Goal: Contribute content: Contribute content

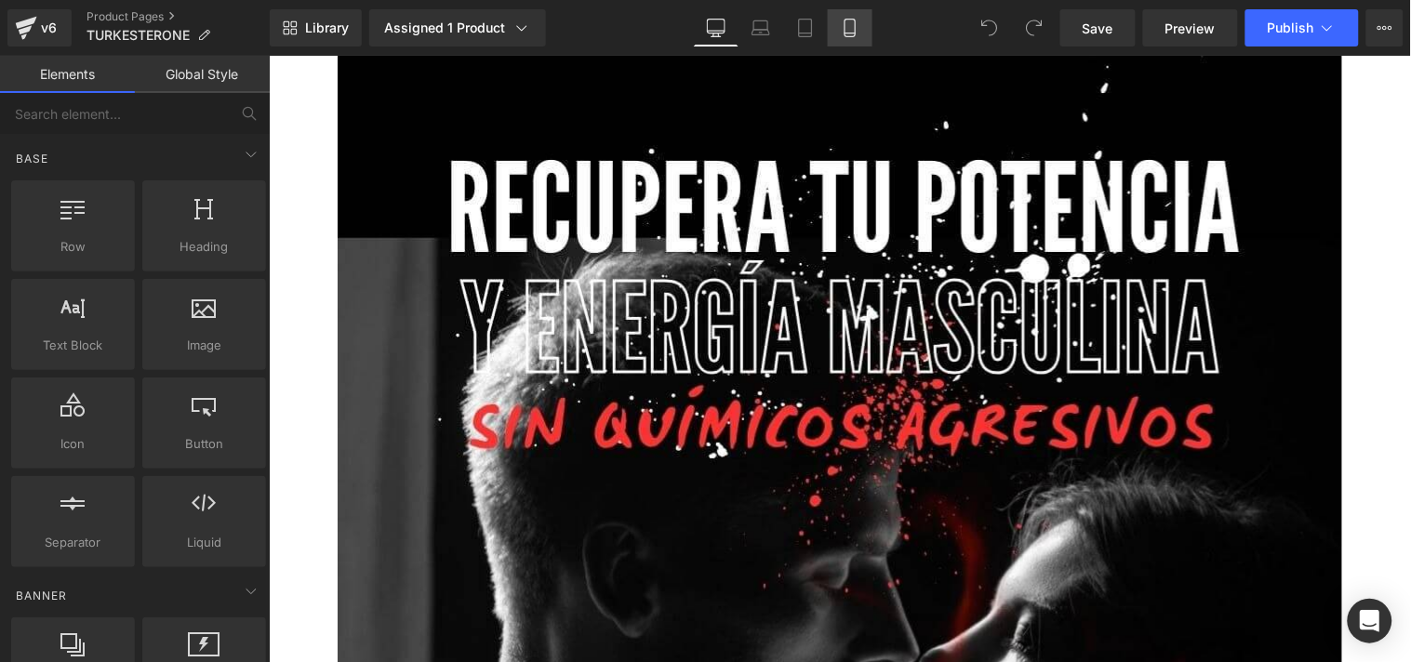
click at [850, 20] on icon at bounding box center [850, 28] width 19 height 19
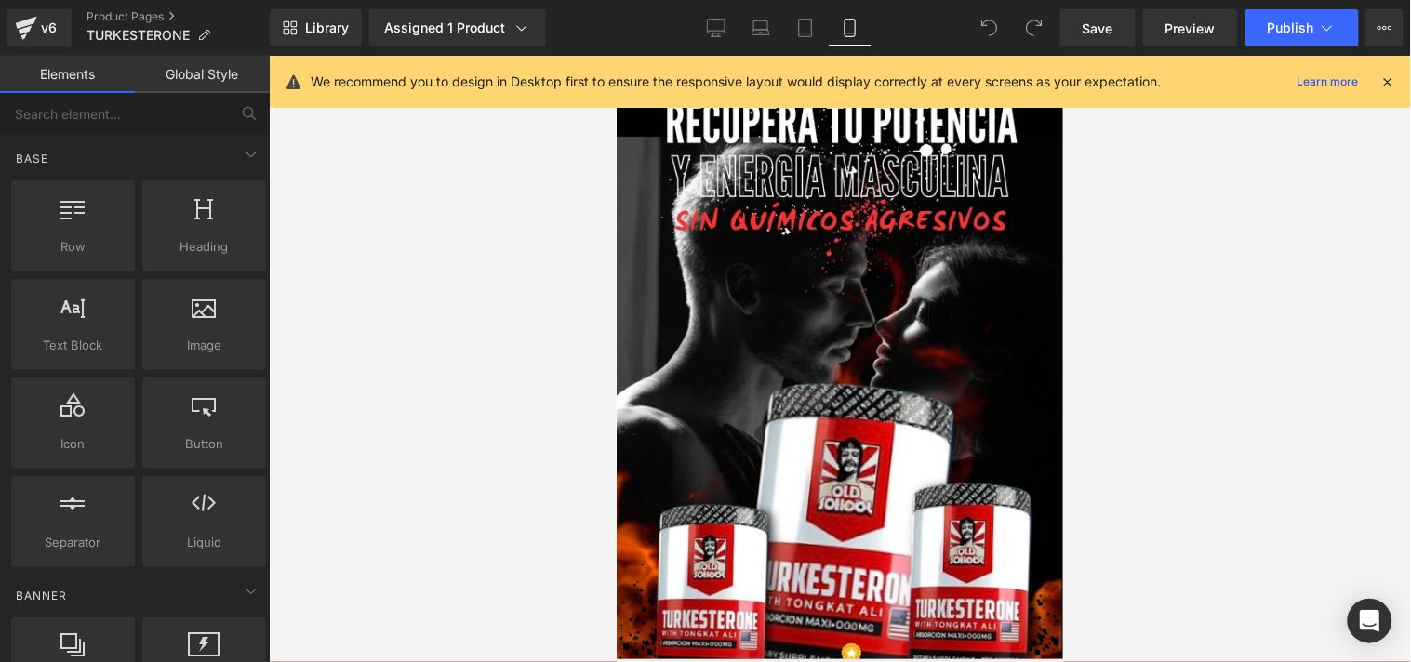
click at [1394, 74] on icon at bounding box center [1388, 81] width 17 height 17
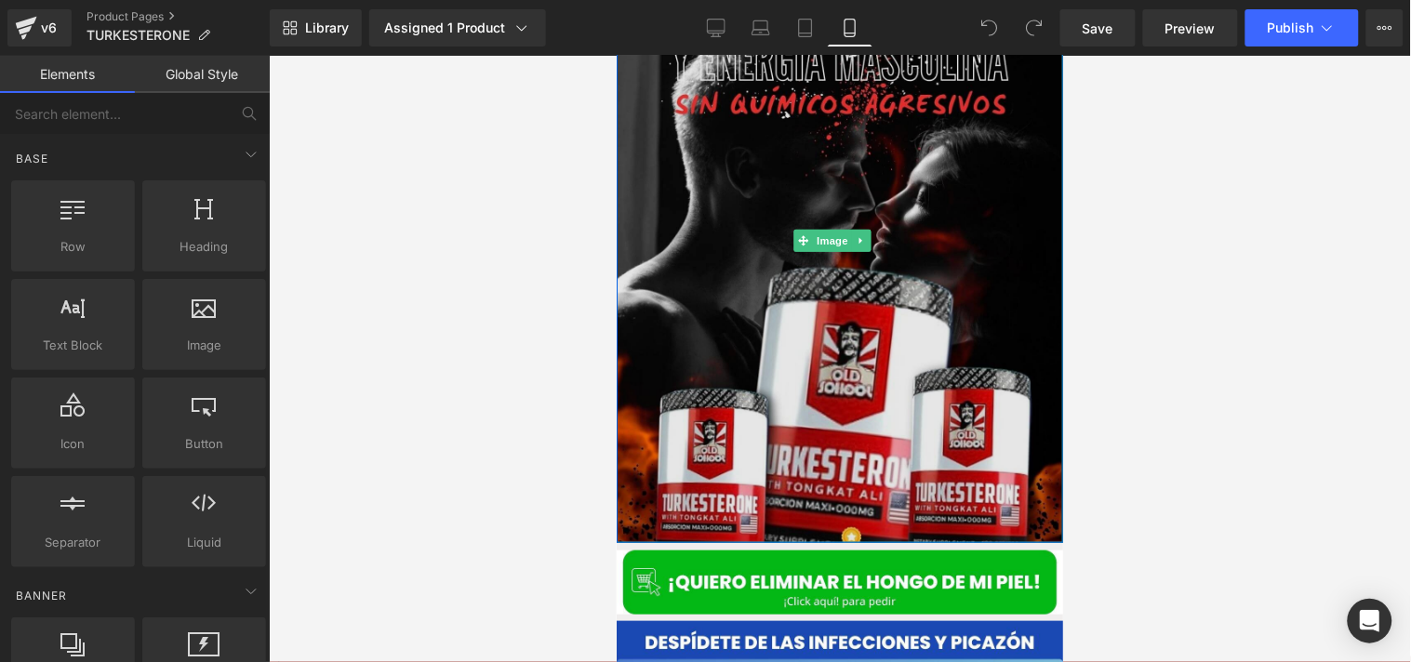
scroll to position [144, 0]
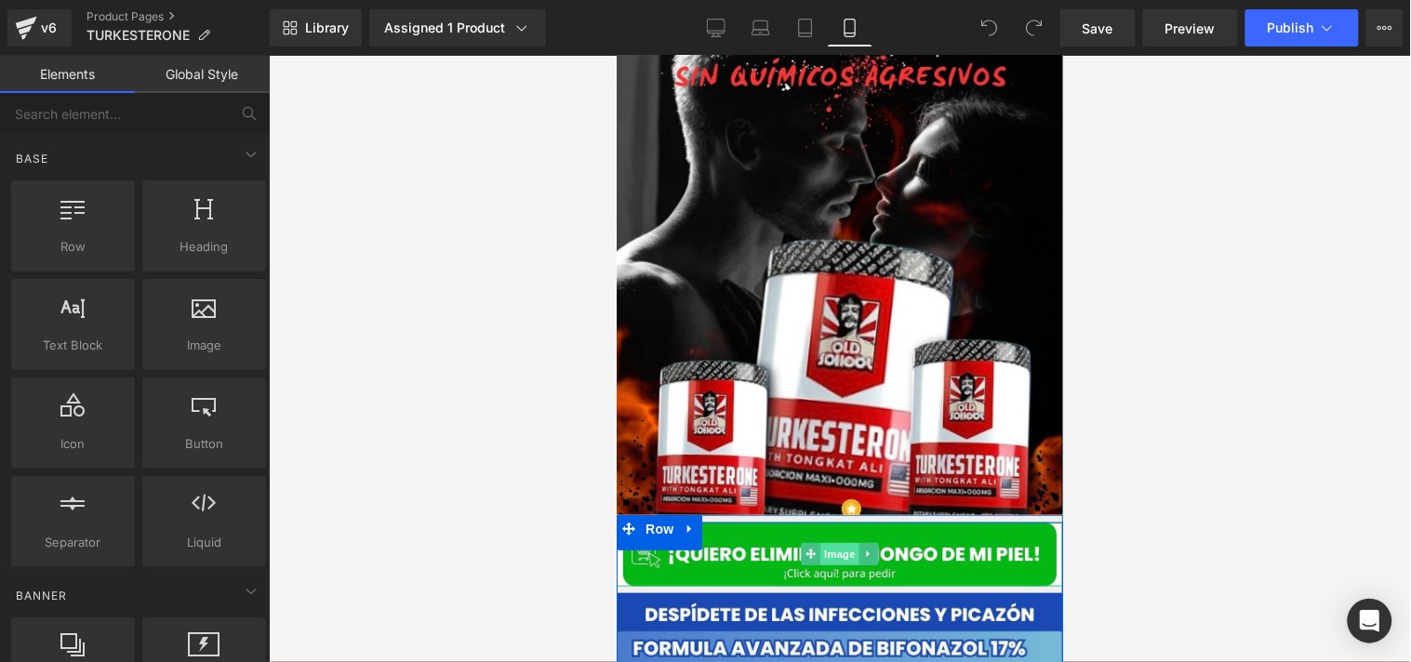
click at [820, 542] on span "Image" at bounding box center [839, 553] width 39 height 22
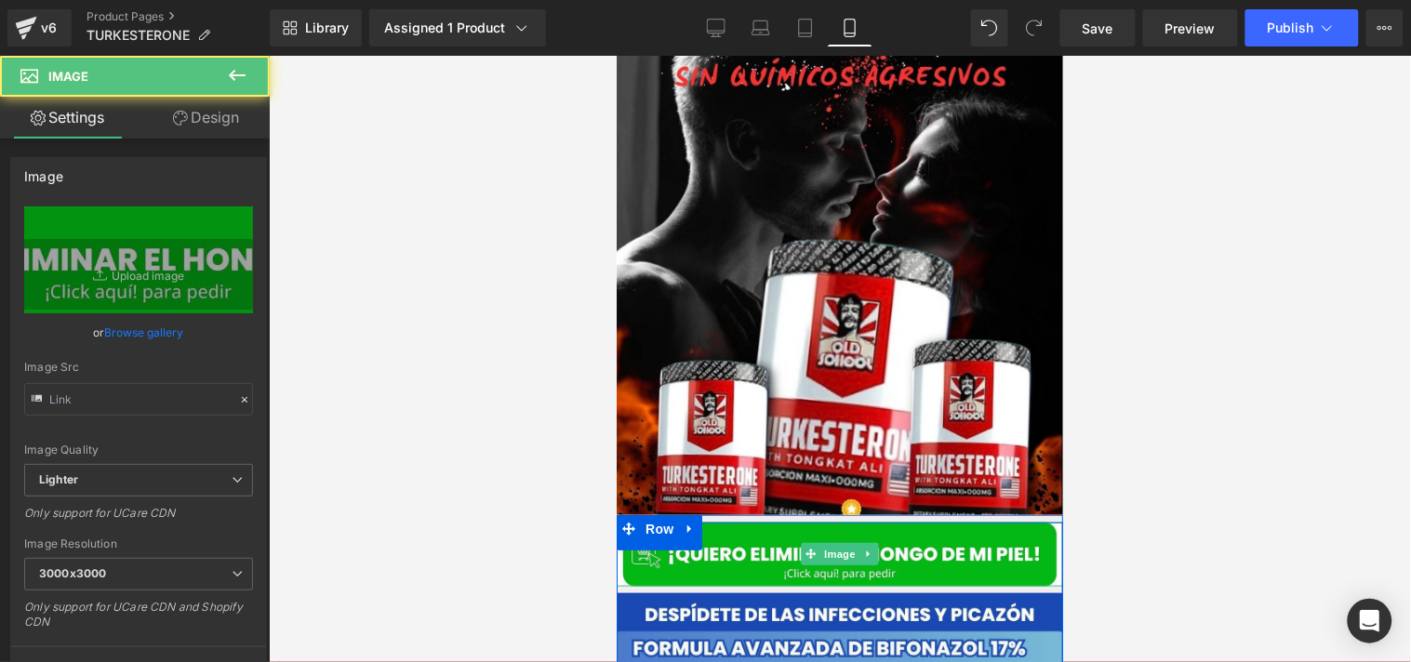
type input "[URL][DOMAIN_NAME]"
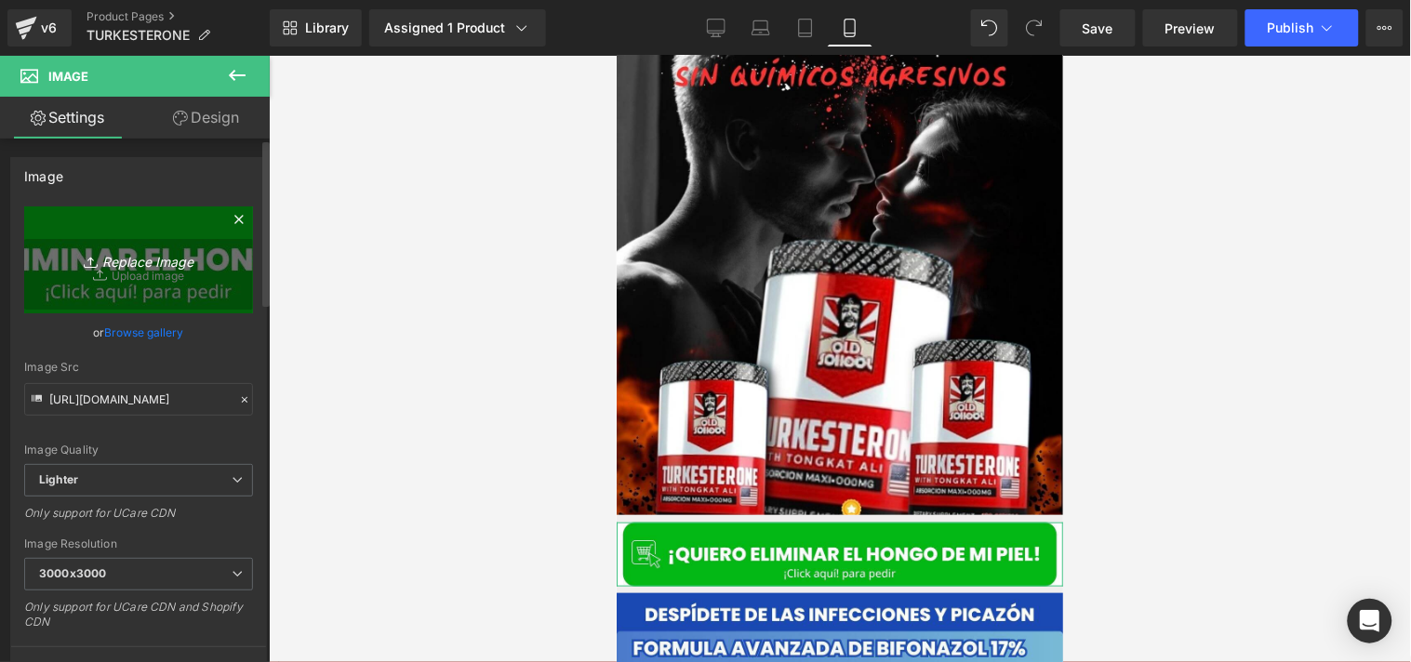
click at [110, 262] on icon "Replace Image" at bounding box center [138, 259] width 149 height 23
type input "C:\fakepath\QUIERO ELIMINAR EL HONGO (10).jpg"
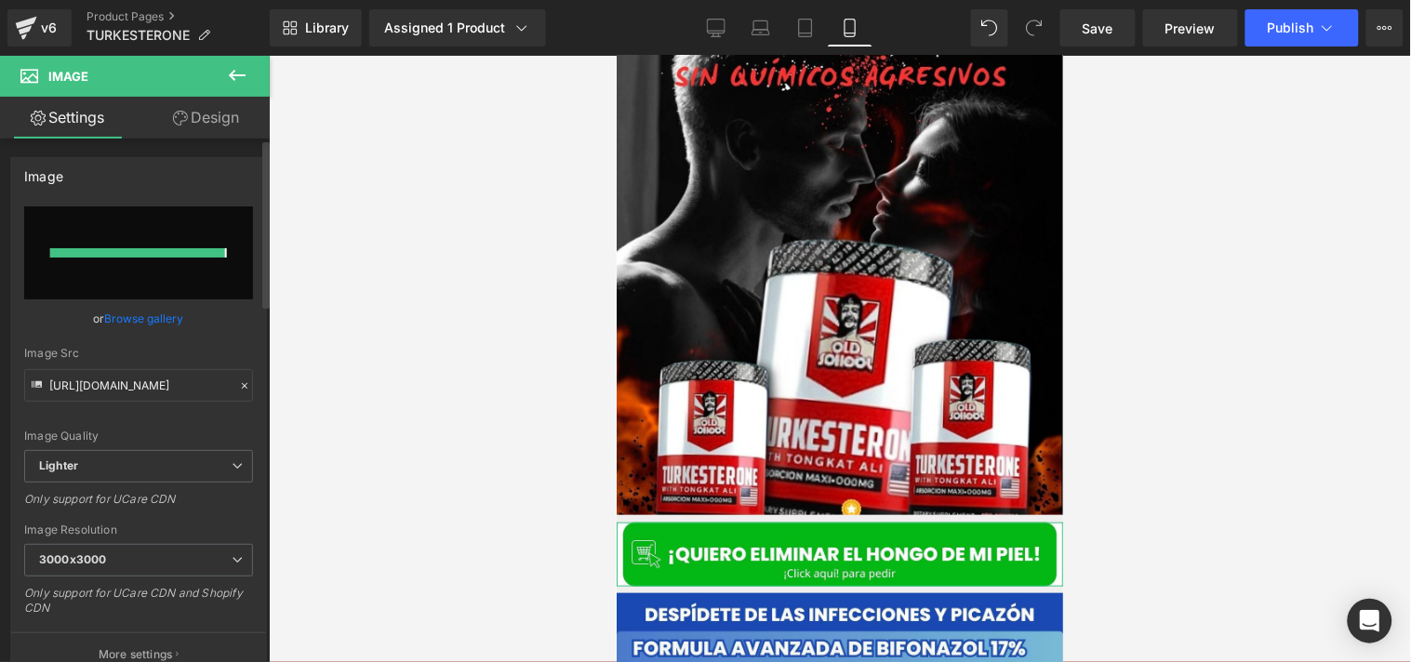
type input "[URL][DOMAIN_NAME]"
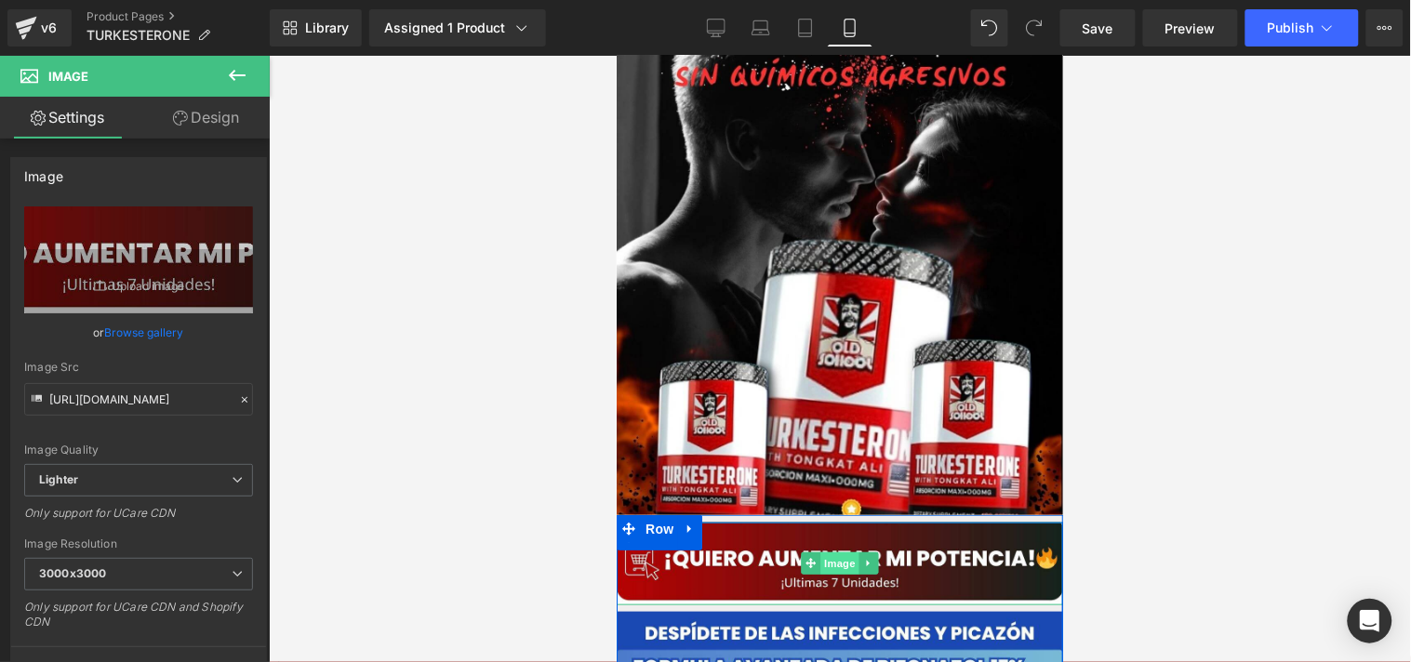
click at [820, 552] on span "Image" at bounding box center [839, 563] width 39 height 22
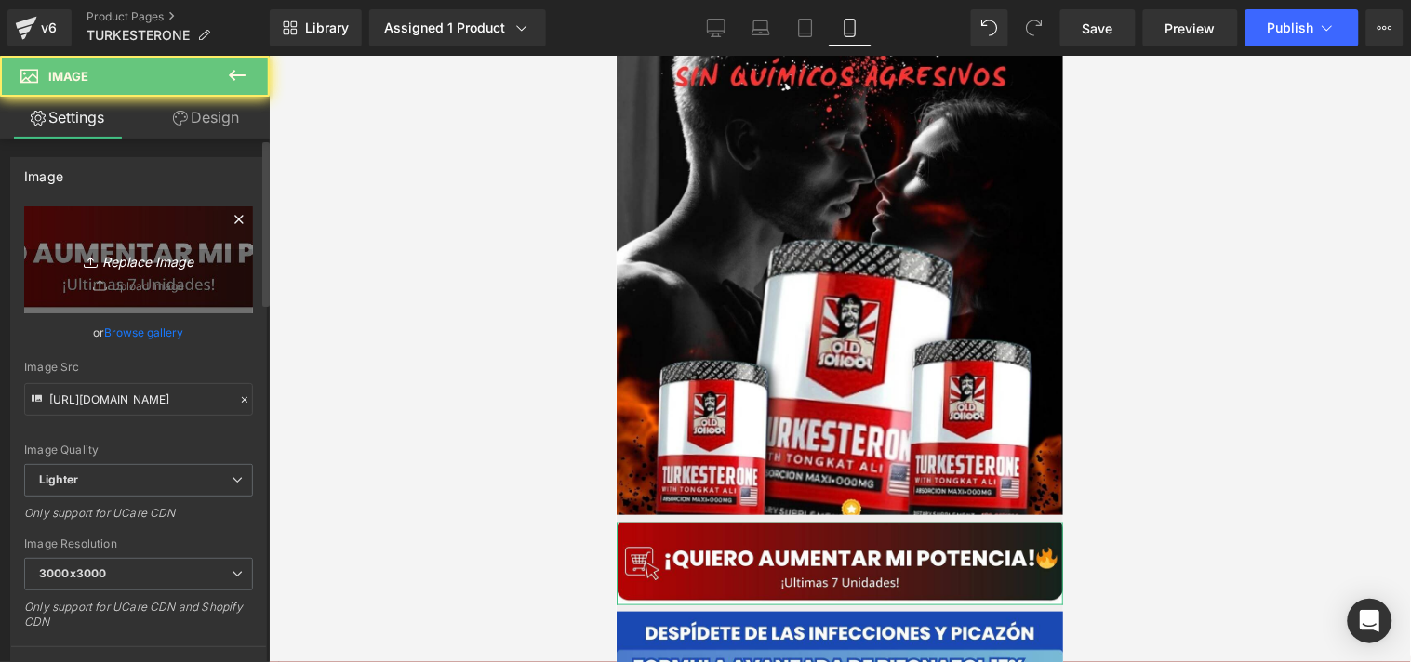
click at [99, 267] on icon "Replace Image" at bounding box center [138, 259] width 149 height 23
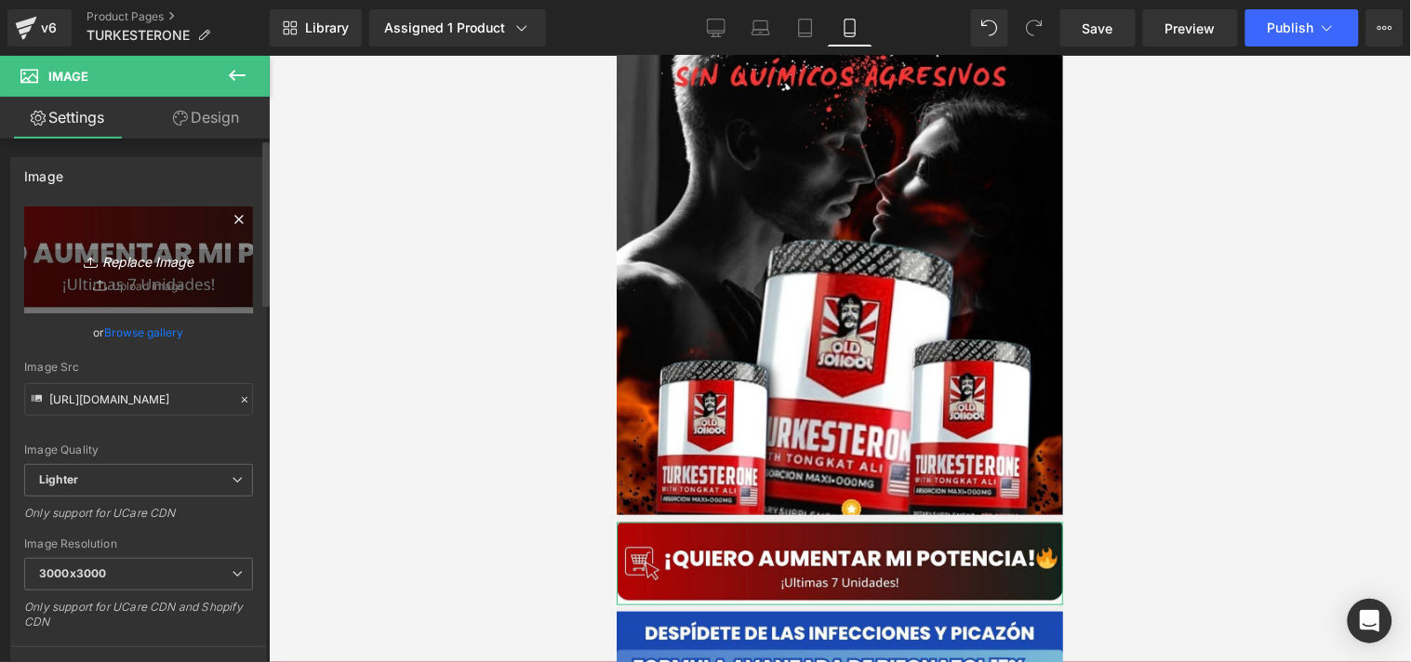
type input "C:\fakepath\QUIERO ELIMINAR EL HONGO (11).jpg"
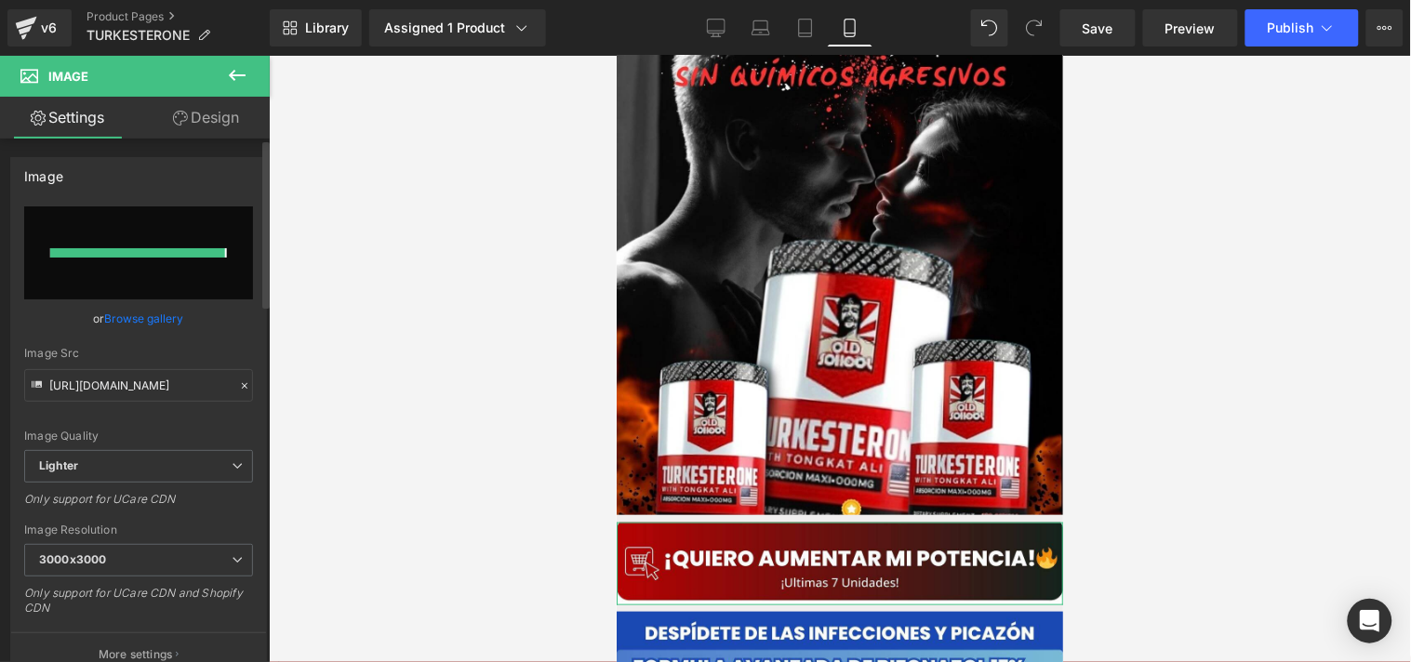
type input "[URL][DOMAIN_NAME]"
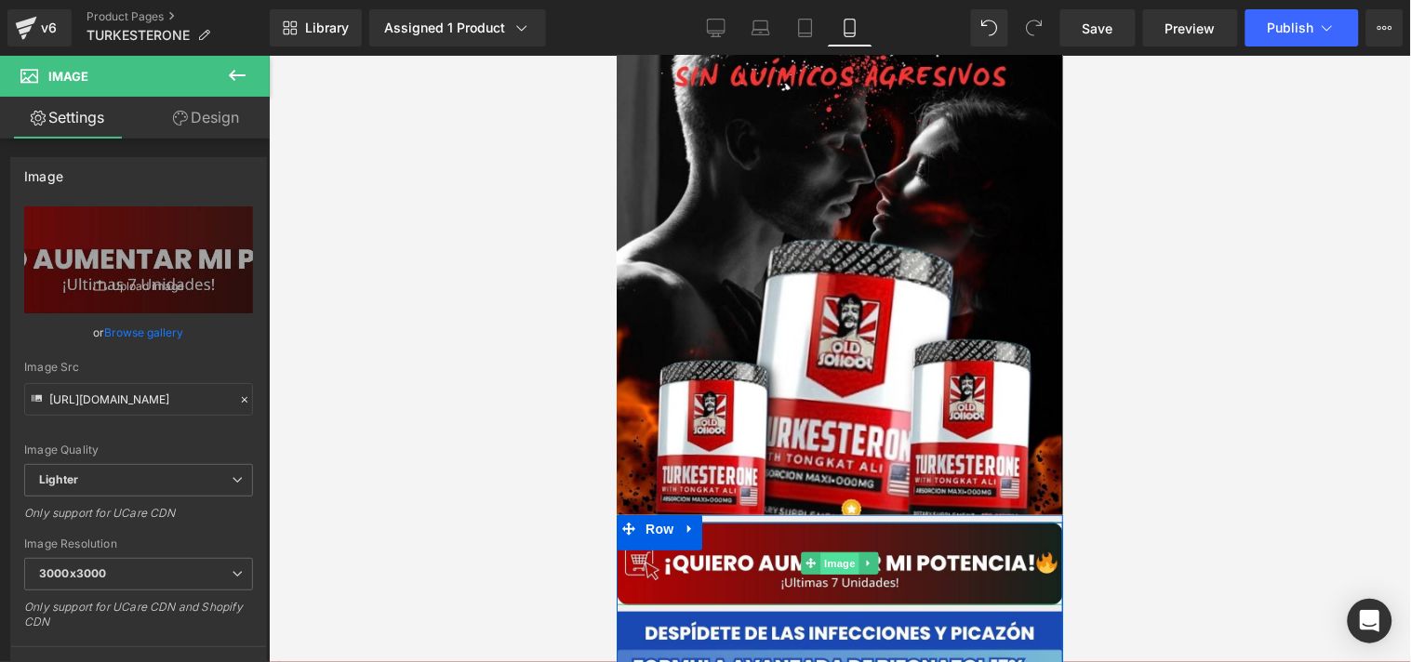
click at [821, 553] on span "Image" at bounding box center [839, 564] width 39 height 22
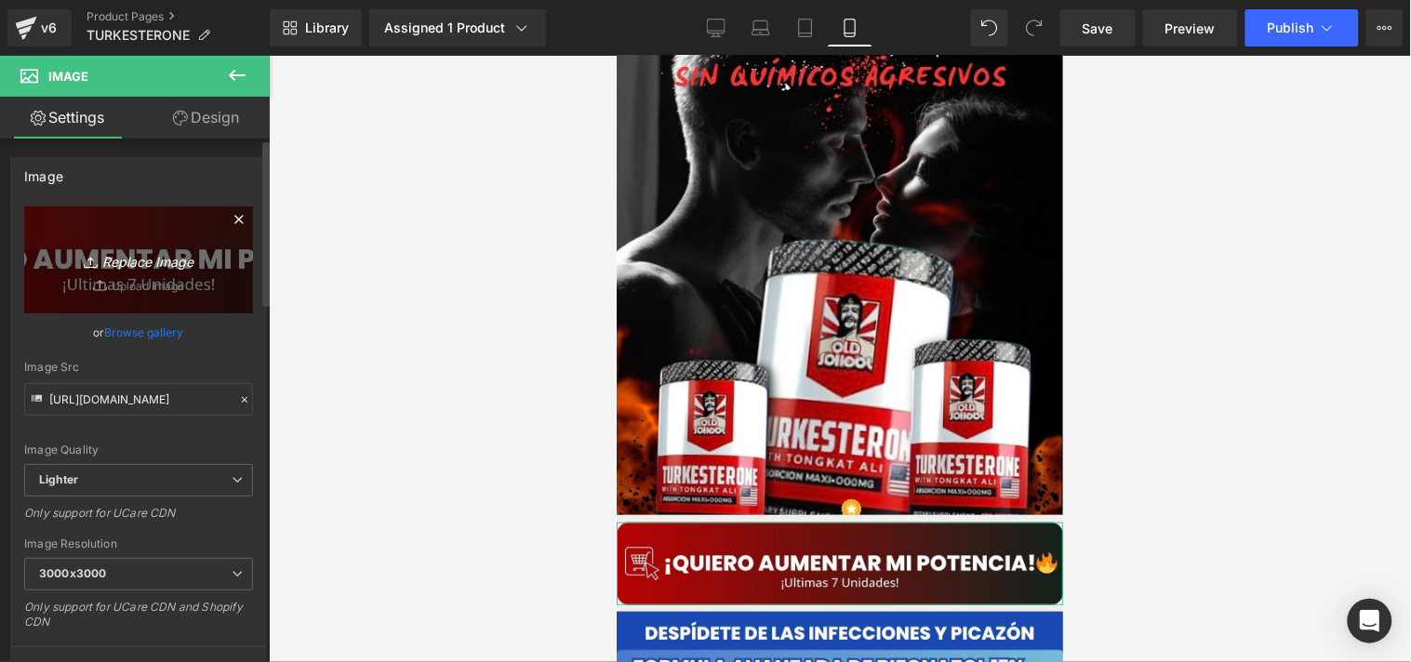
click at [130, 259] on icon "Replace Image" at bounding box center [138, 259] width 149 height 23
type input "C:\fakepath\QUIERO ELIMINAR EL HONGO (12).jpg"
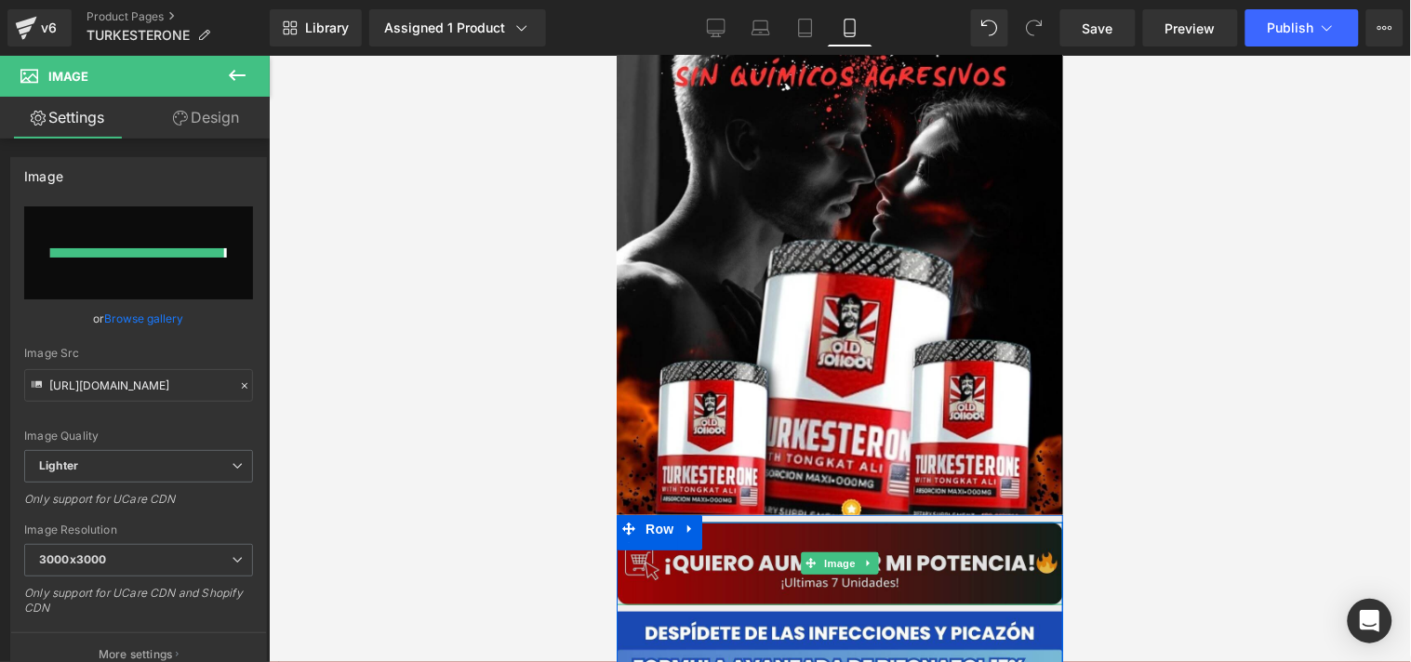
type input "[URL][DOMAIN_NAME]"
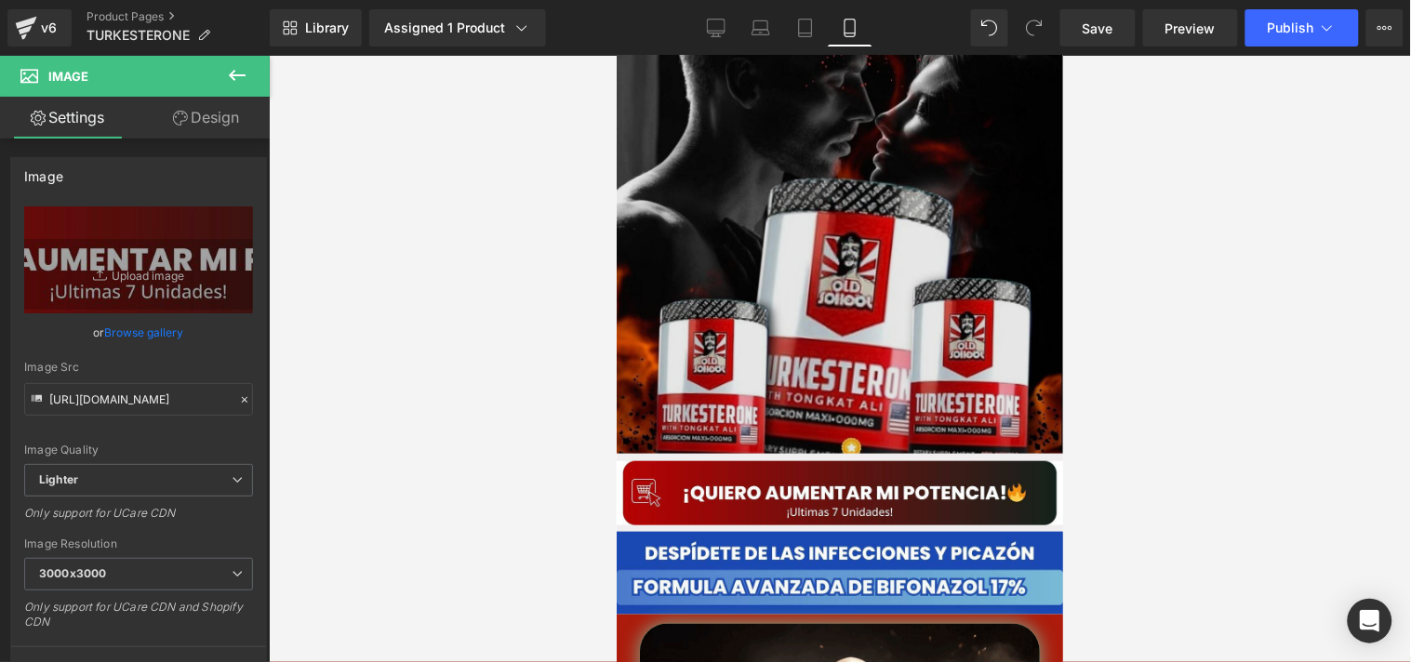
scroll to position [384, 0]
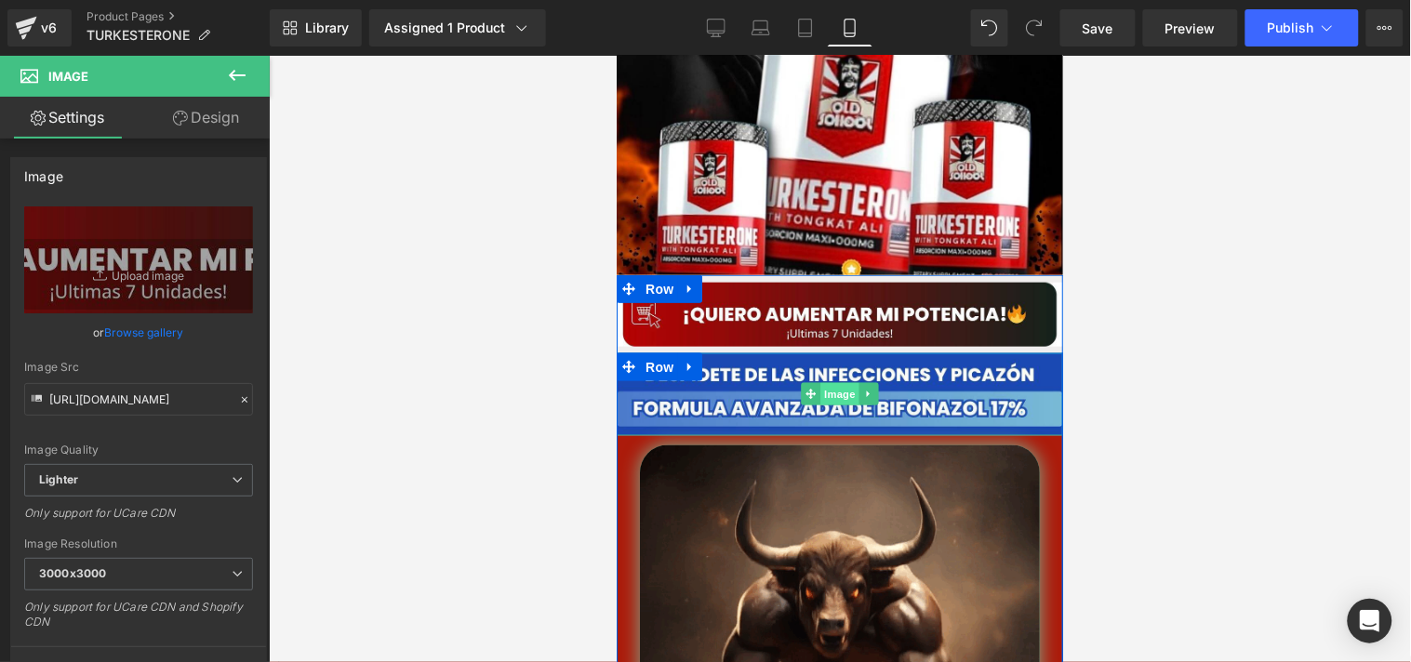
click at [827, 382] on span "Image" at bounding box center [839, 393] width 39 height 22
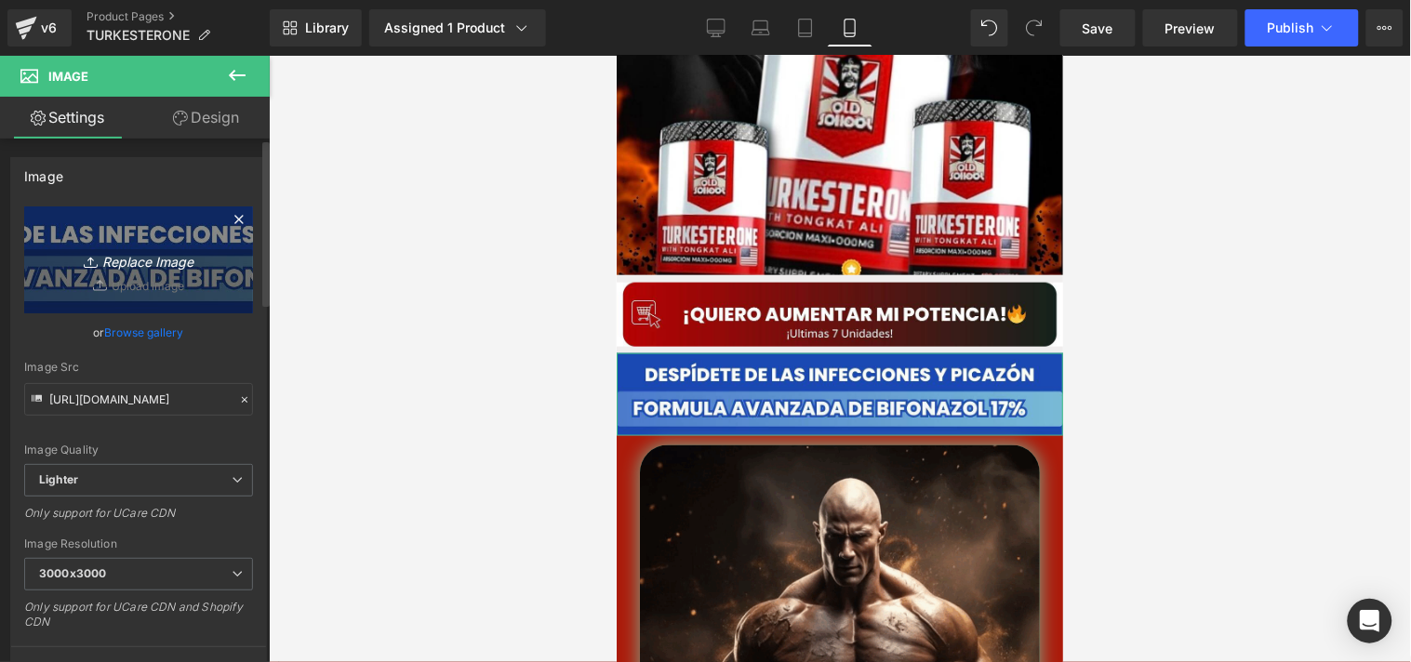
click at [161, 263] on icon "Replace Image" at bounding box center [138, 259] width 149 height 23
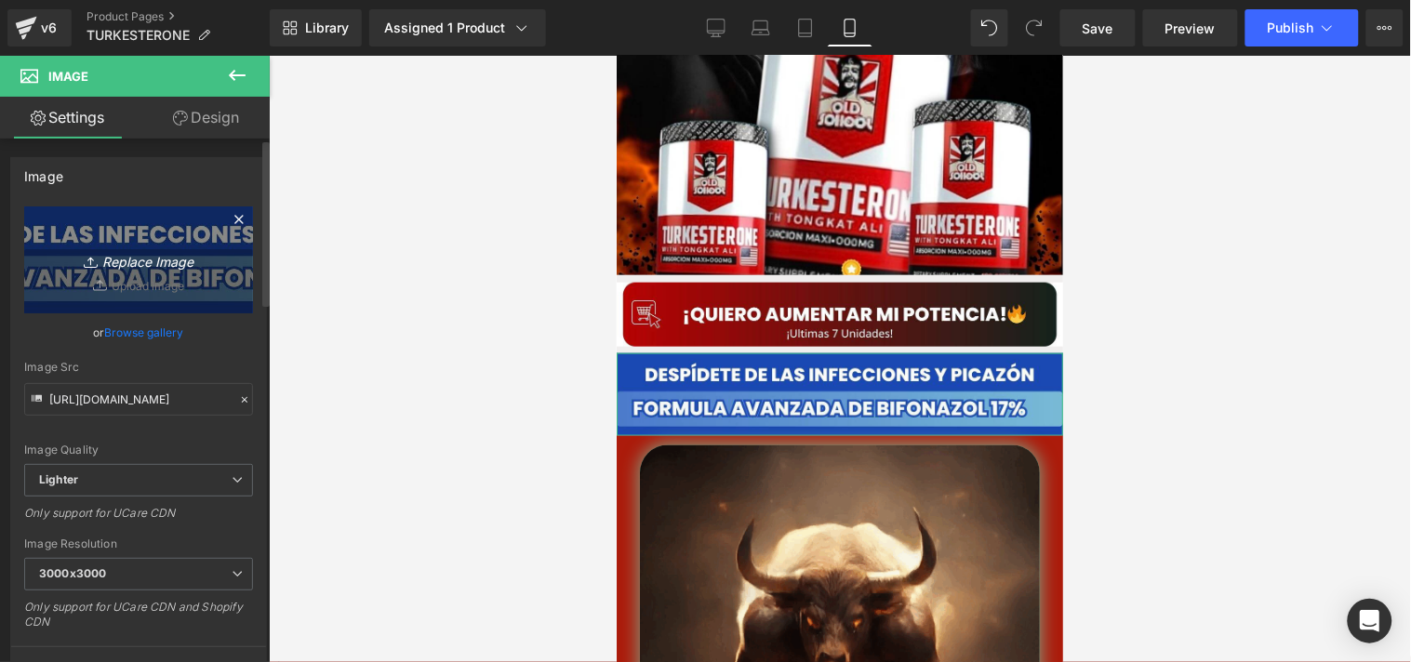
type input "C:\fakepath\FORMULA AVANZADA DE TERBINAFINA 11% ELIMINA ONICOMICOSIS Y EL PIE D…"
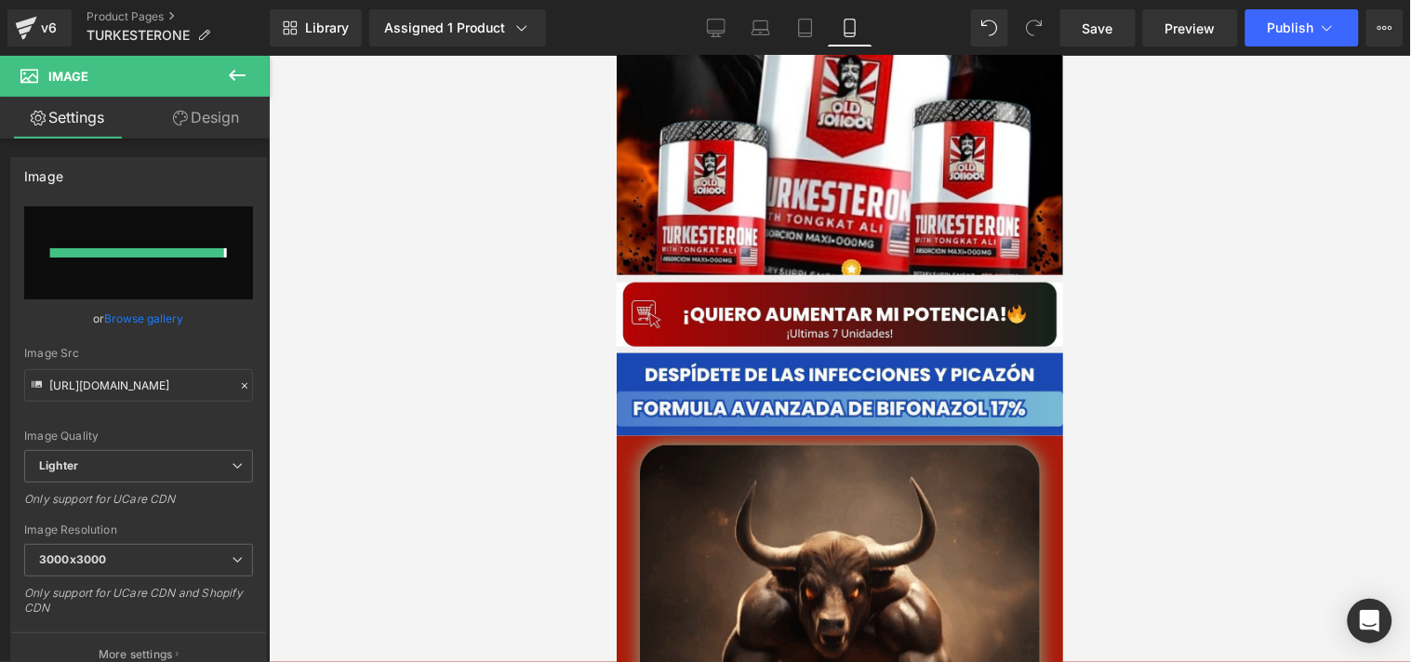
type input "[URL][DOMAIN_NAME]"
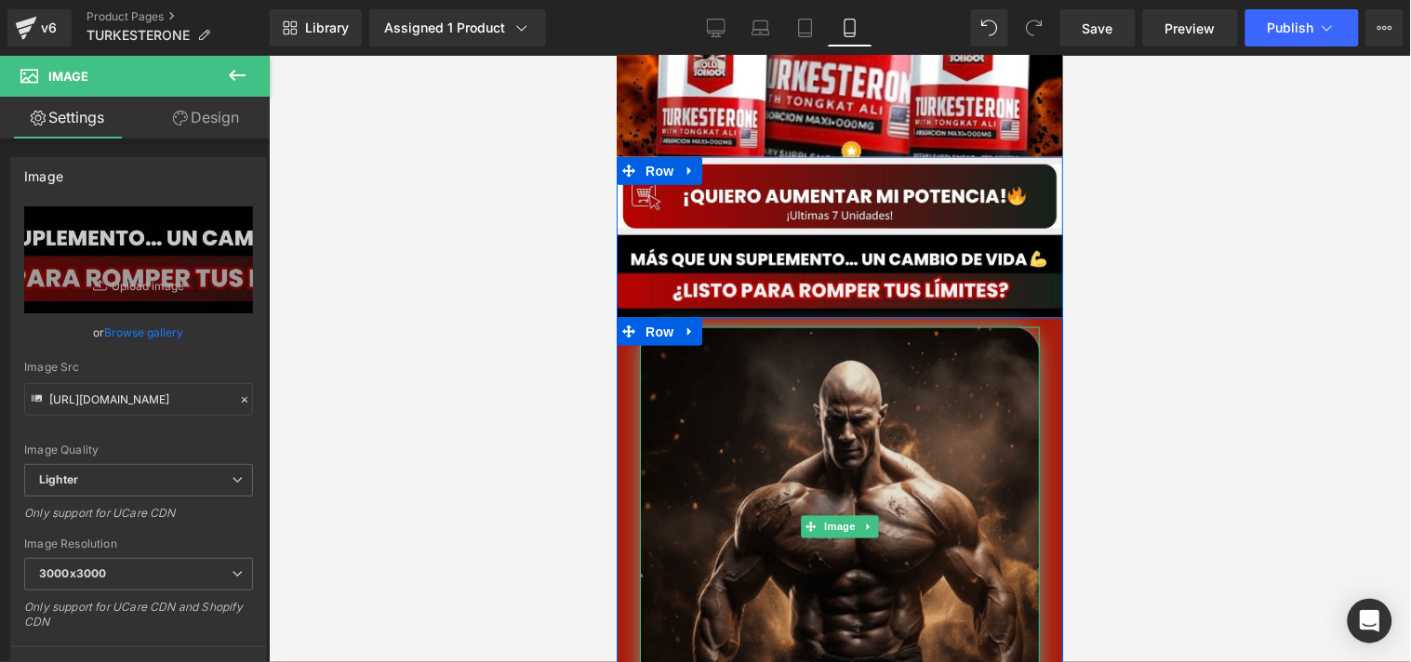
scroll to position [484, 0]
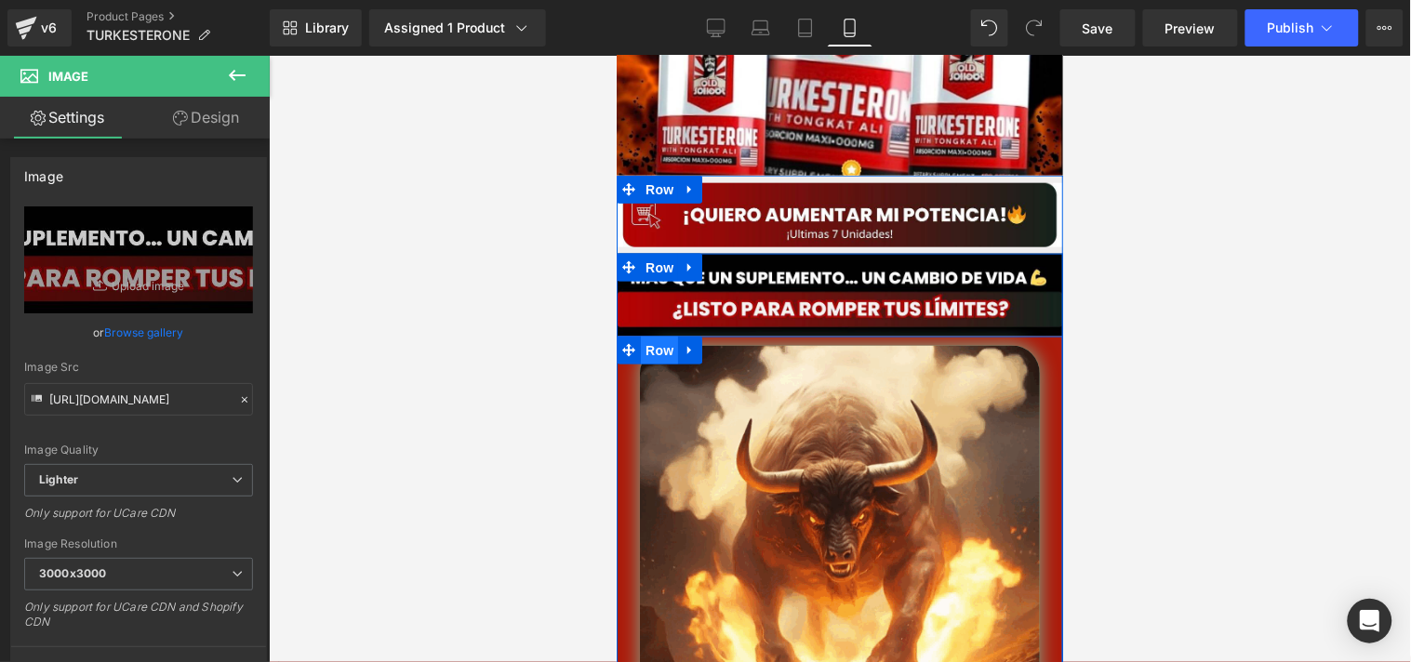
click at [648, 336] on span "Row" at bounding box center [658, 350] width 37 height 28
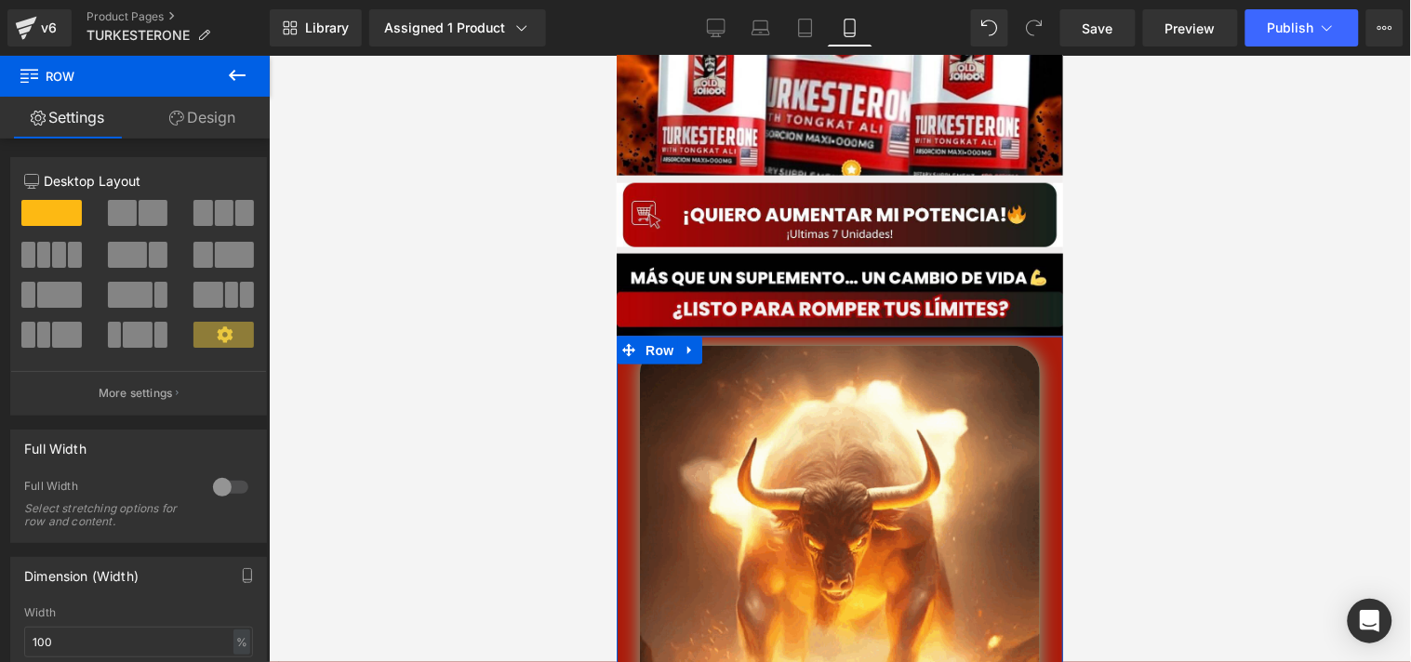
click at [218, 131] on link "Design" at bounding box center [202, 118] width 135 height 42
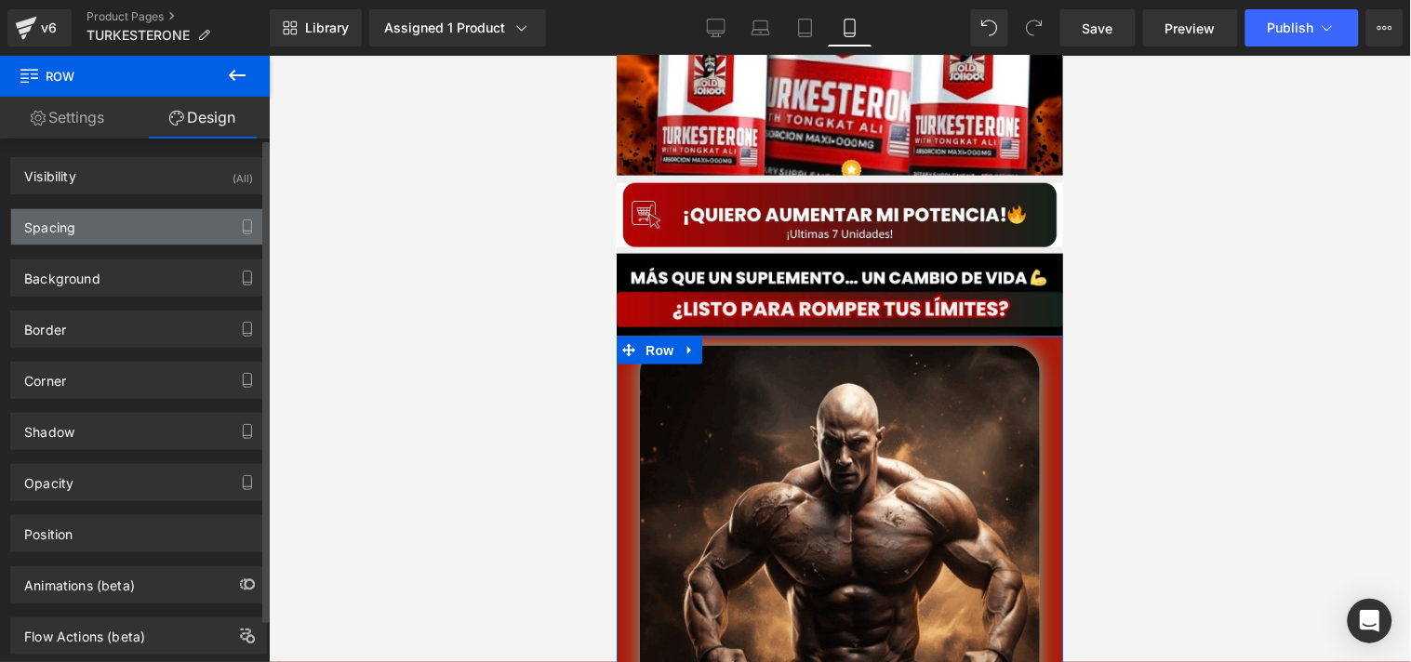
click at [177, 238] on div "Spacing" at bounding box center [138, 226] width 255 height 35
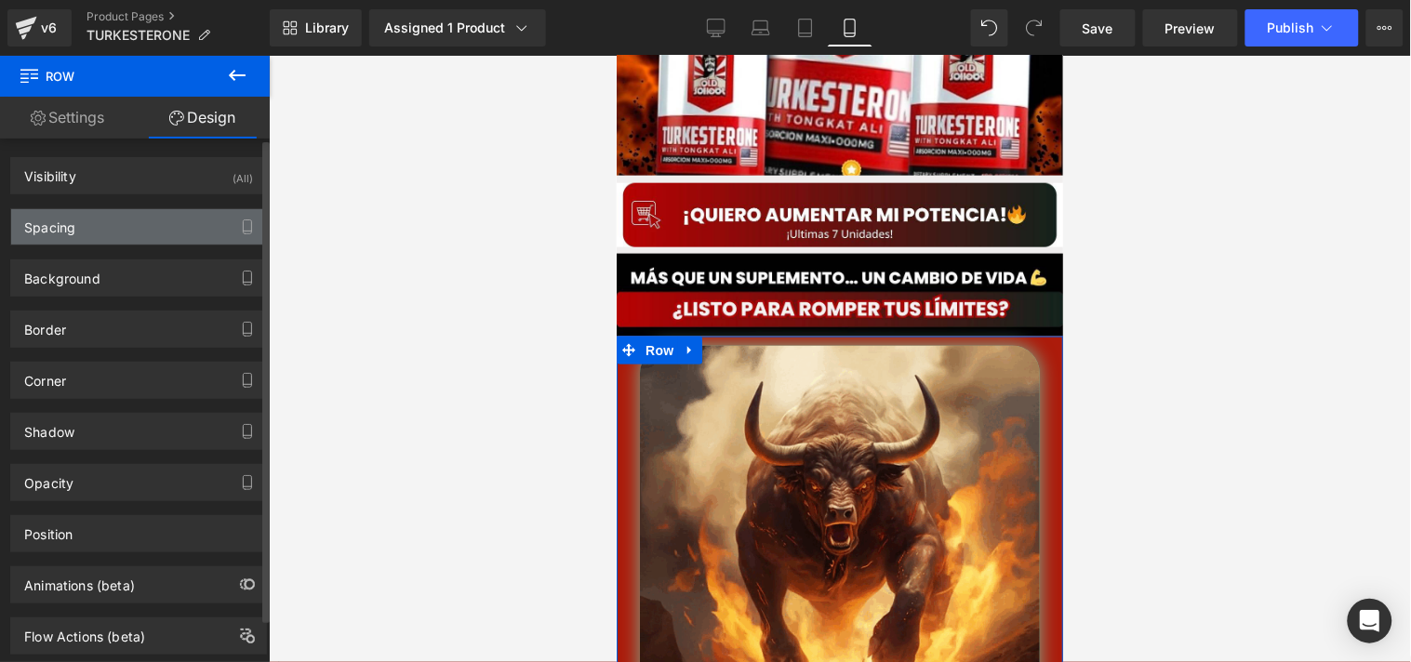
type input "0"
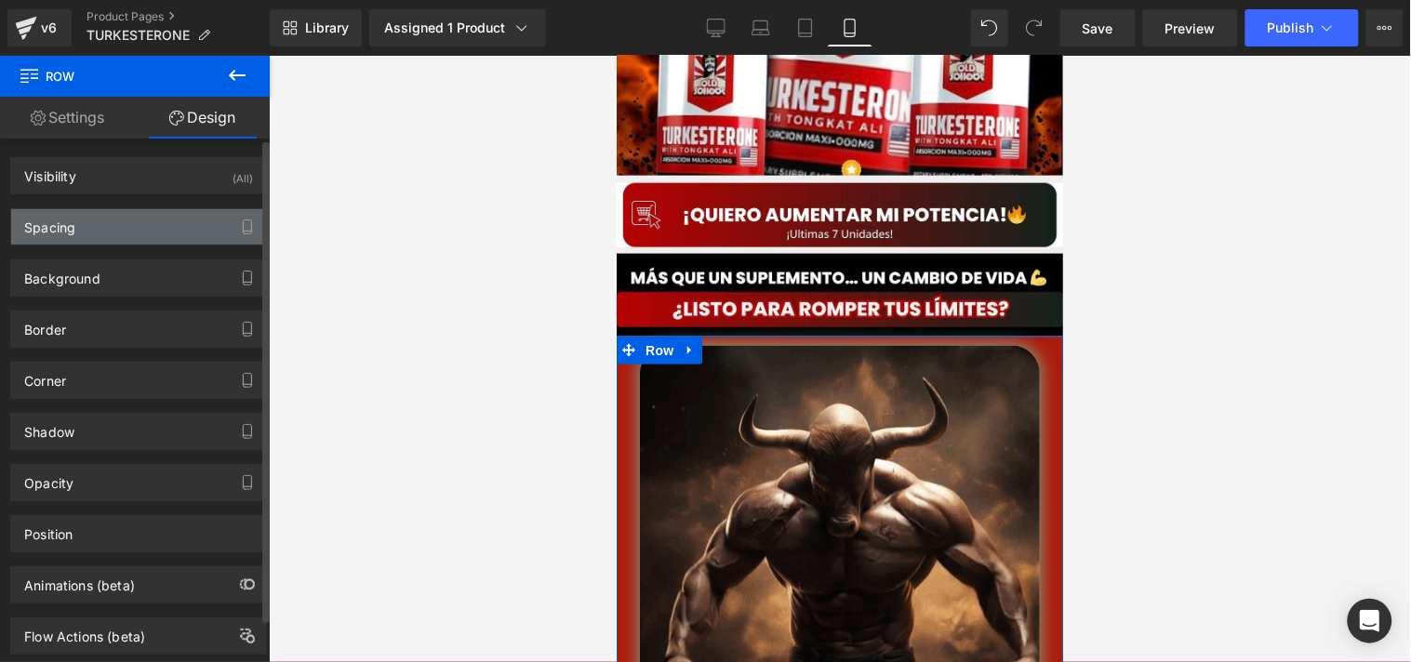
type input "0"
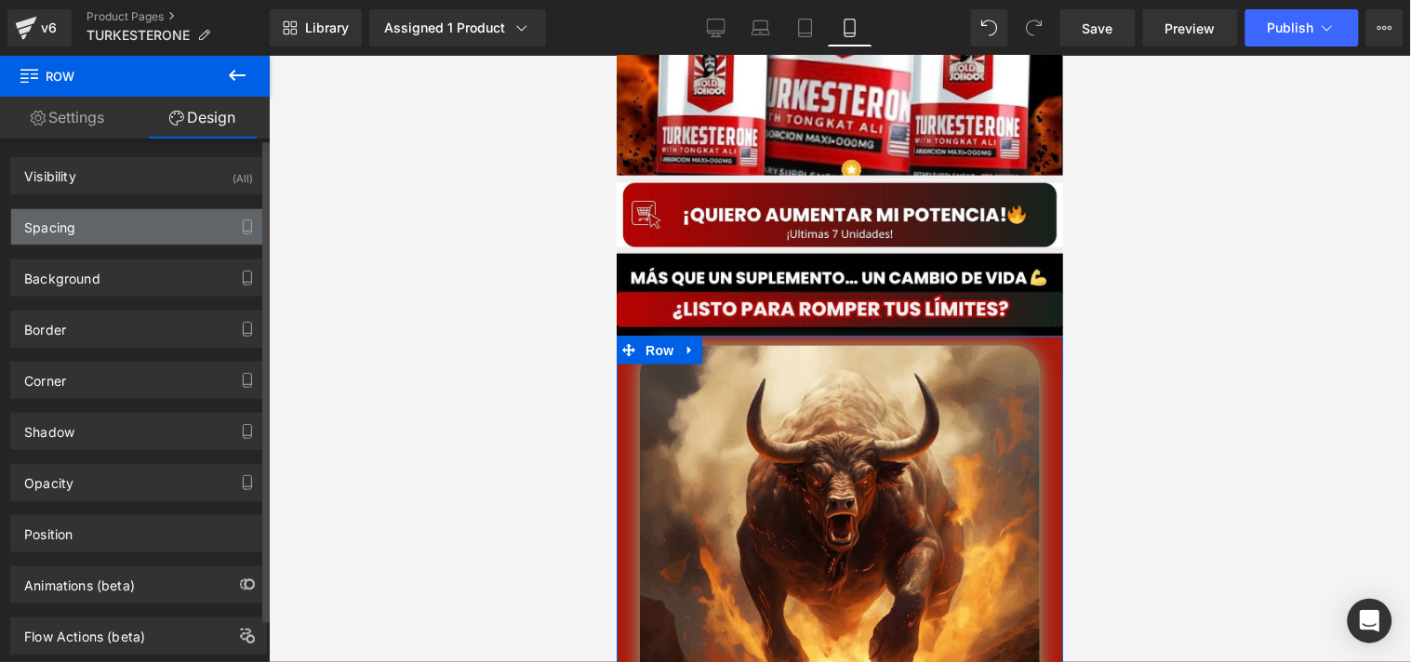
type input "10"
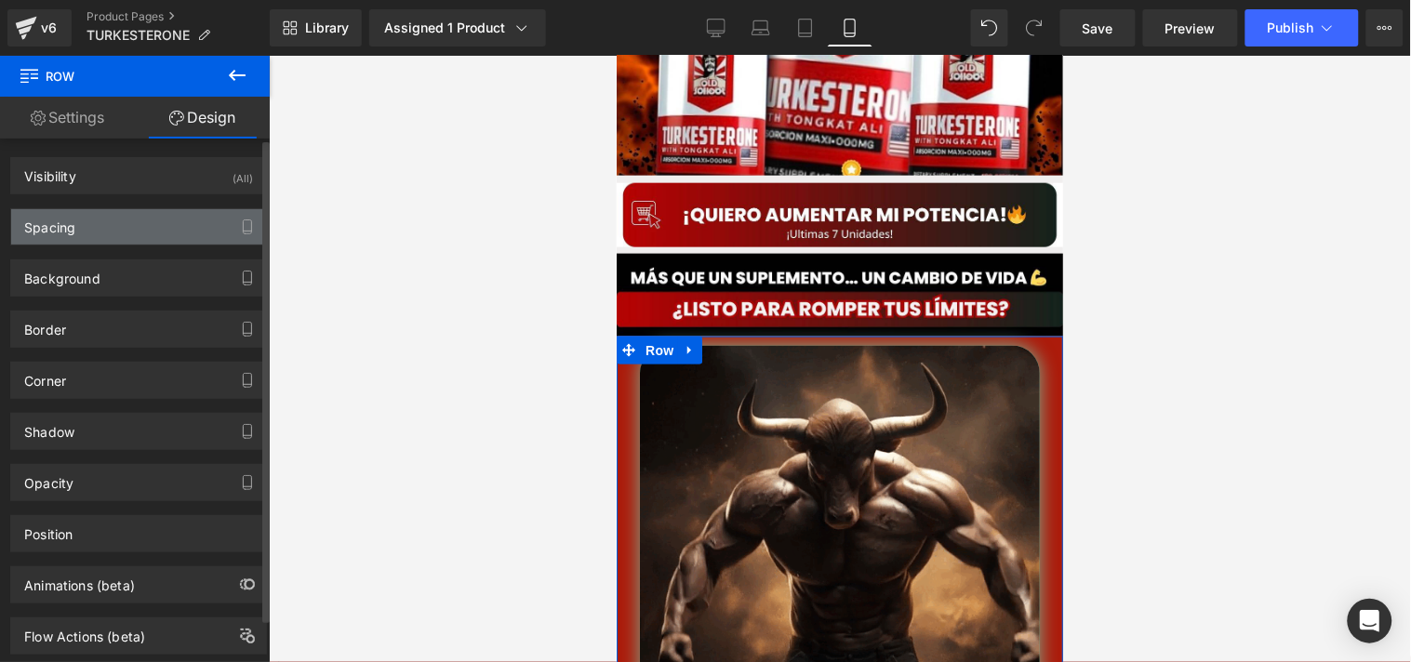
type input "0"
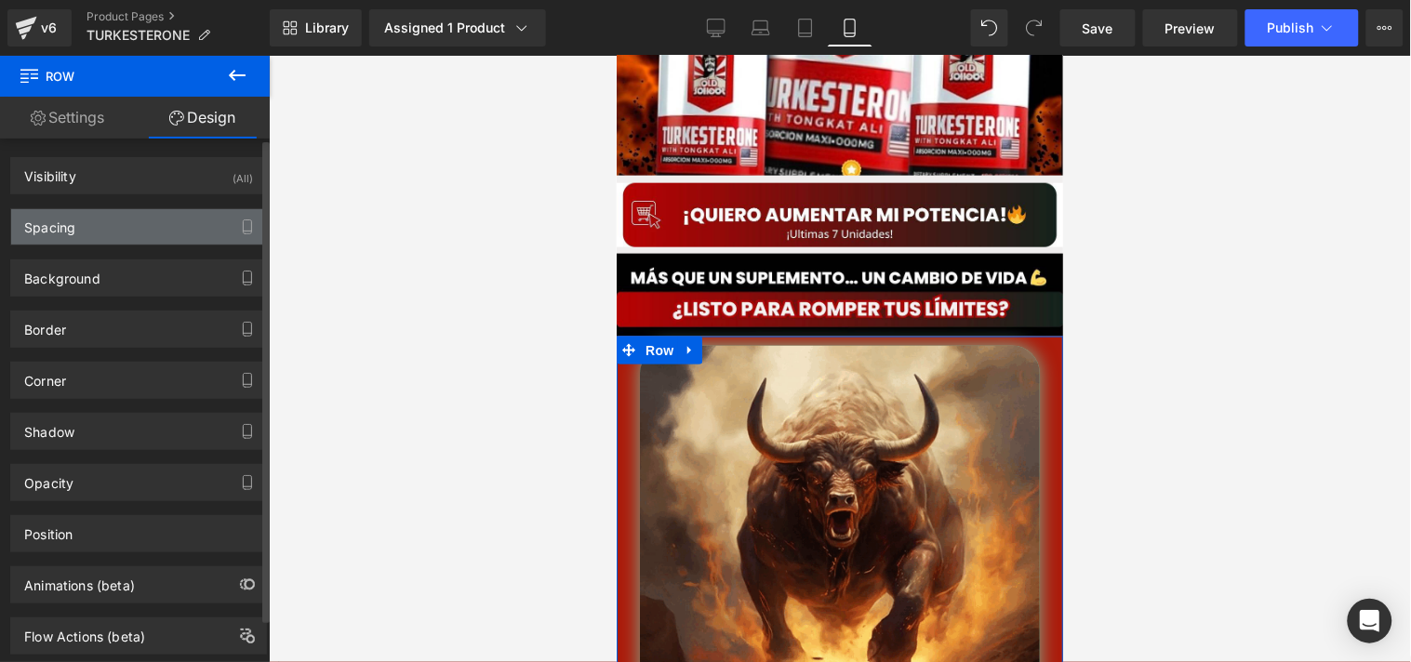
type input "20"
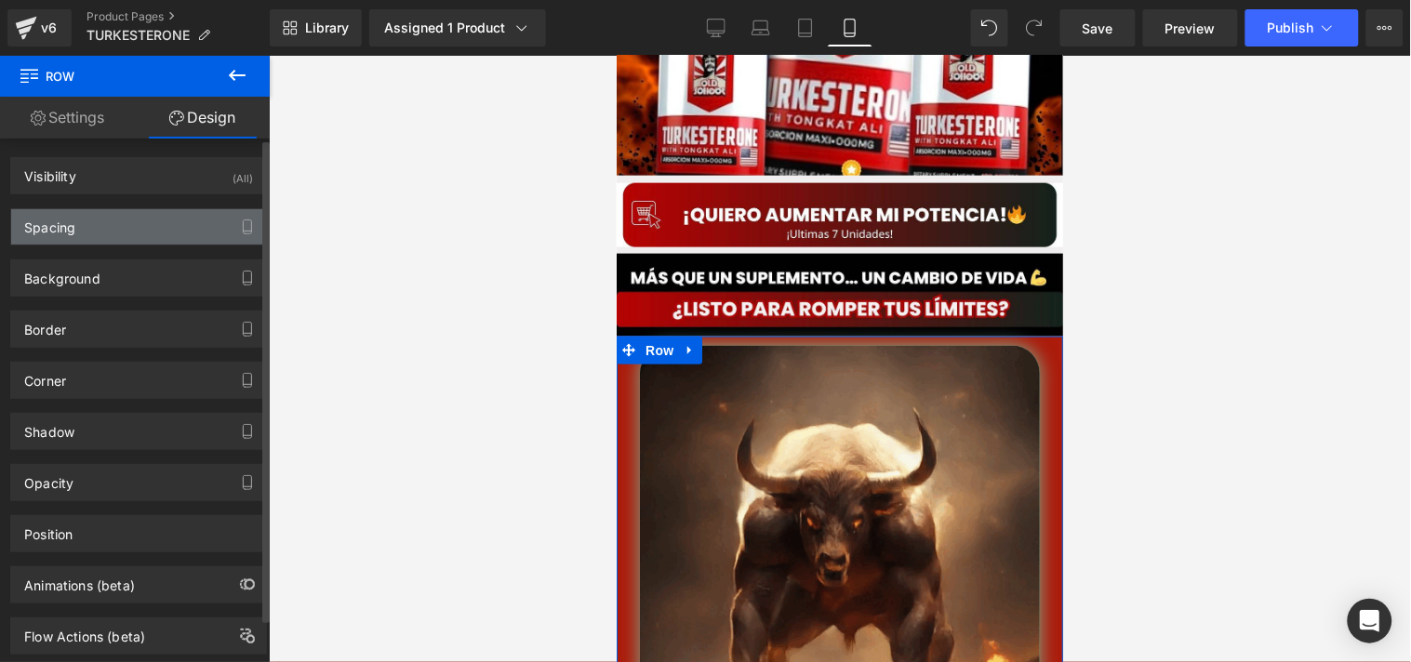
type input "0"
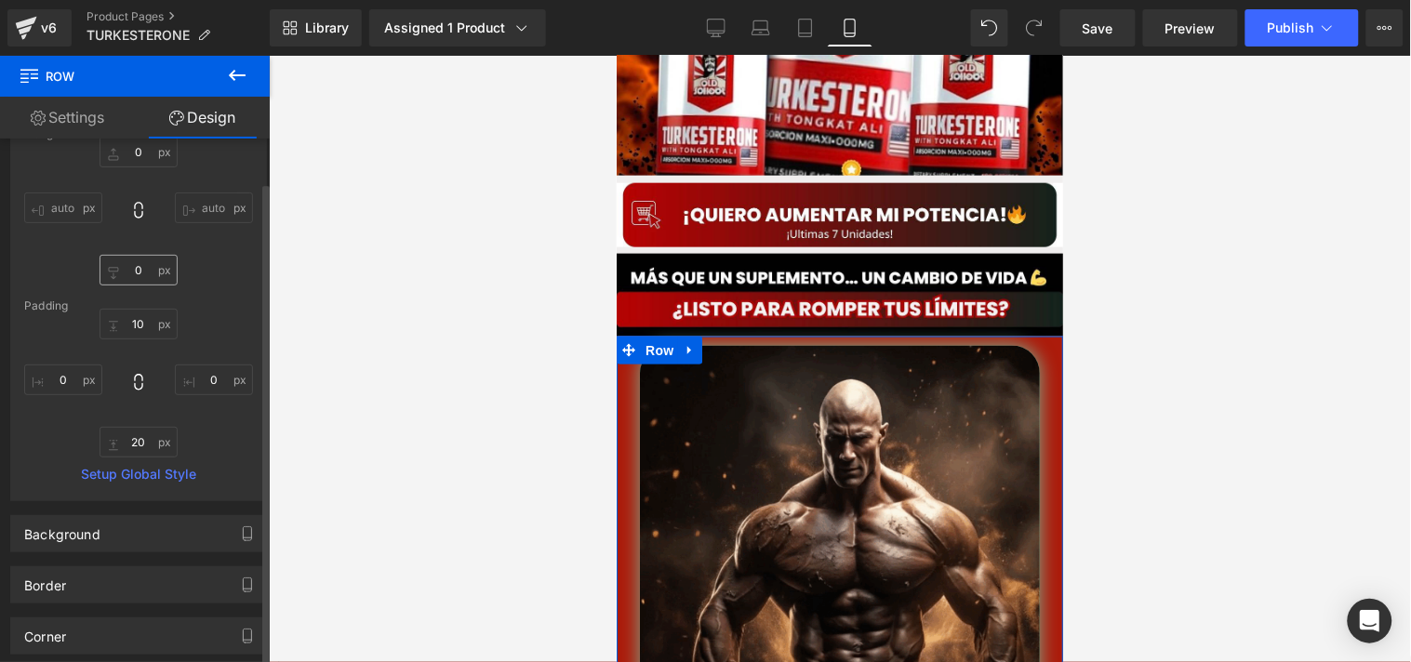
scroll to position [186, 0]
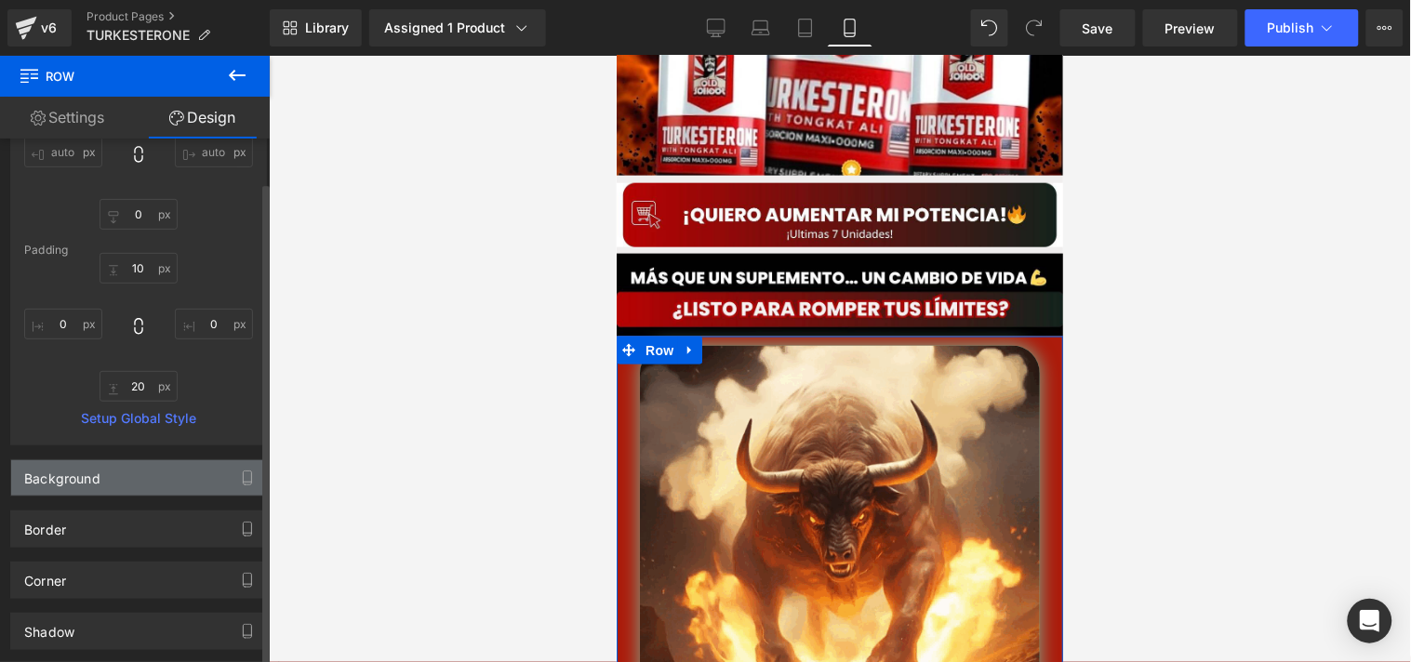
click at [103, 473] on div "Background" at bounding box center [138, 477] width 255 height 35
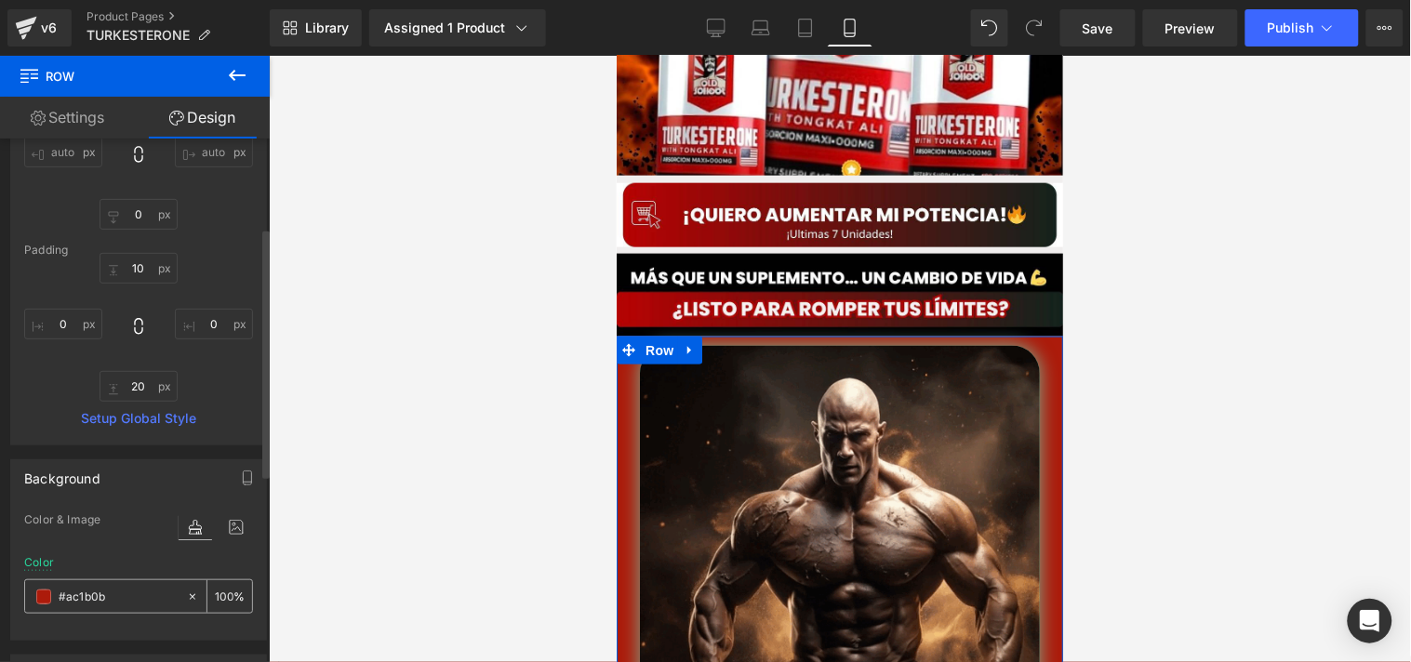
click at [43, 598] on span at bounding box center [43, 597] width 15 height 15
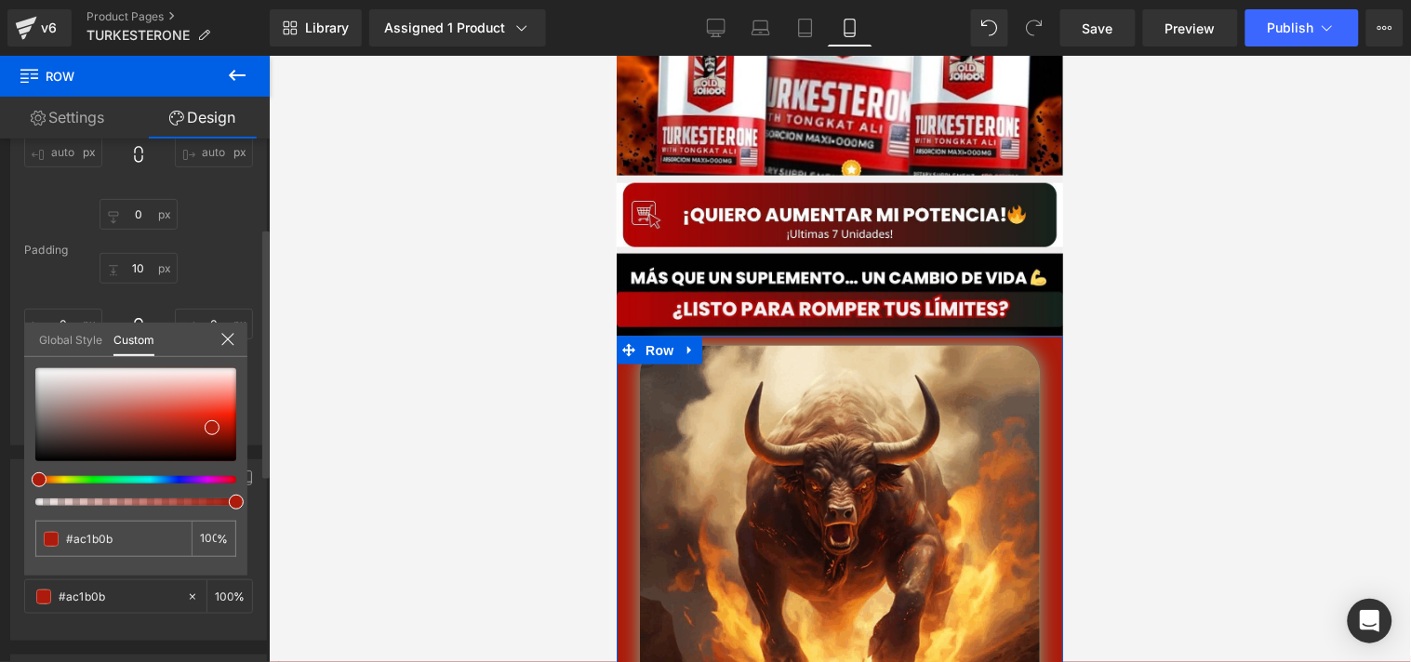
type input "98"
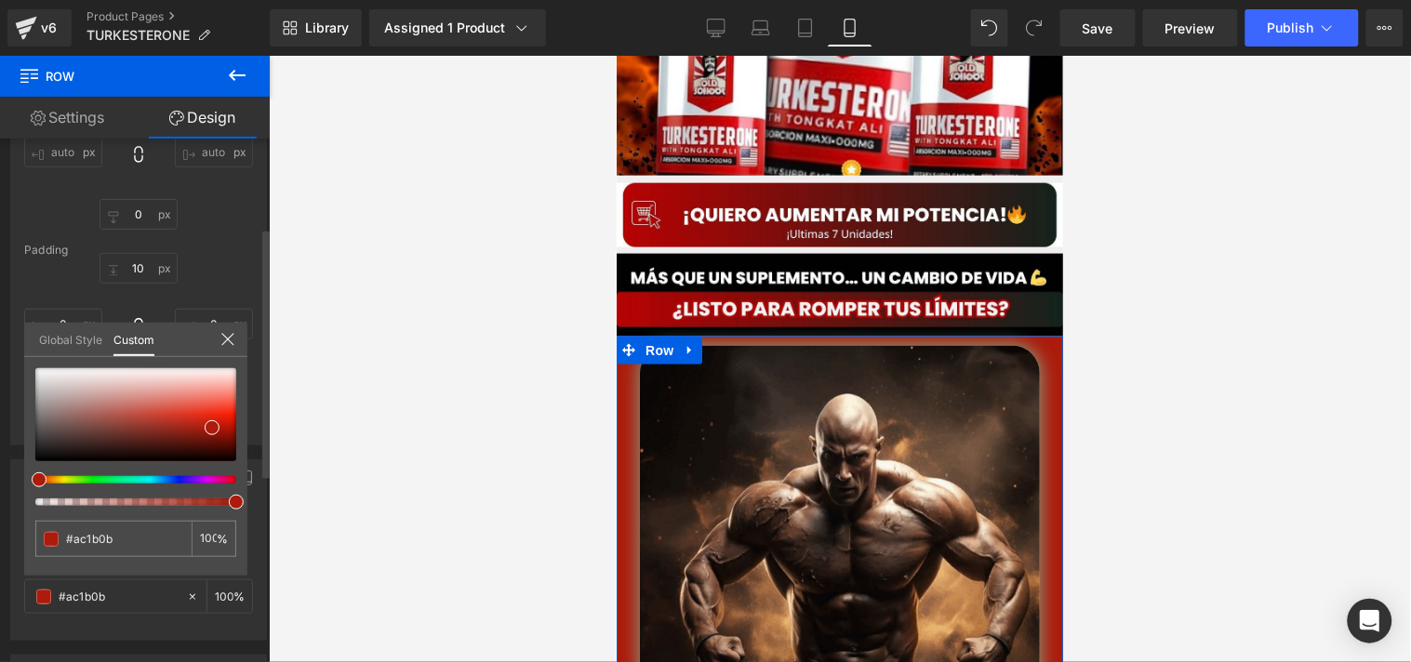
type input "98"
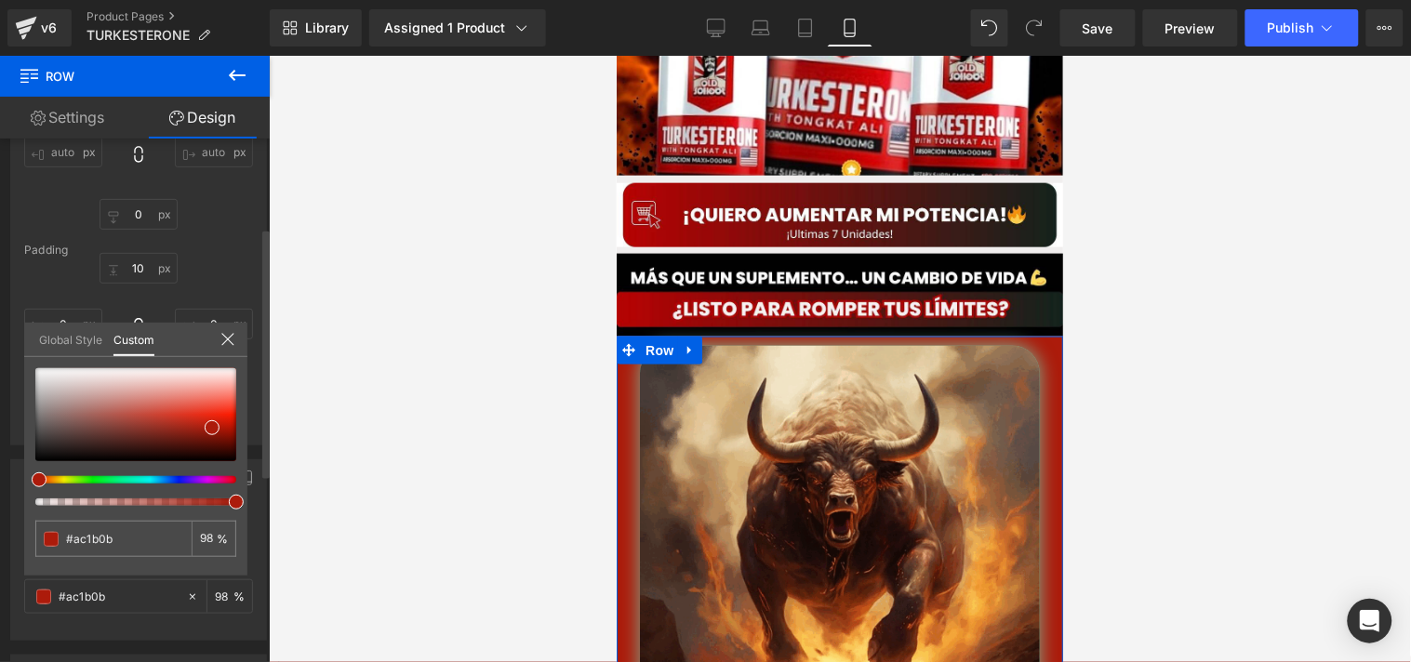
type input "91"
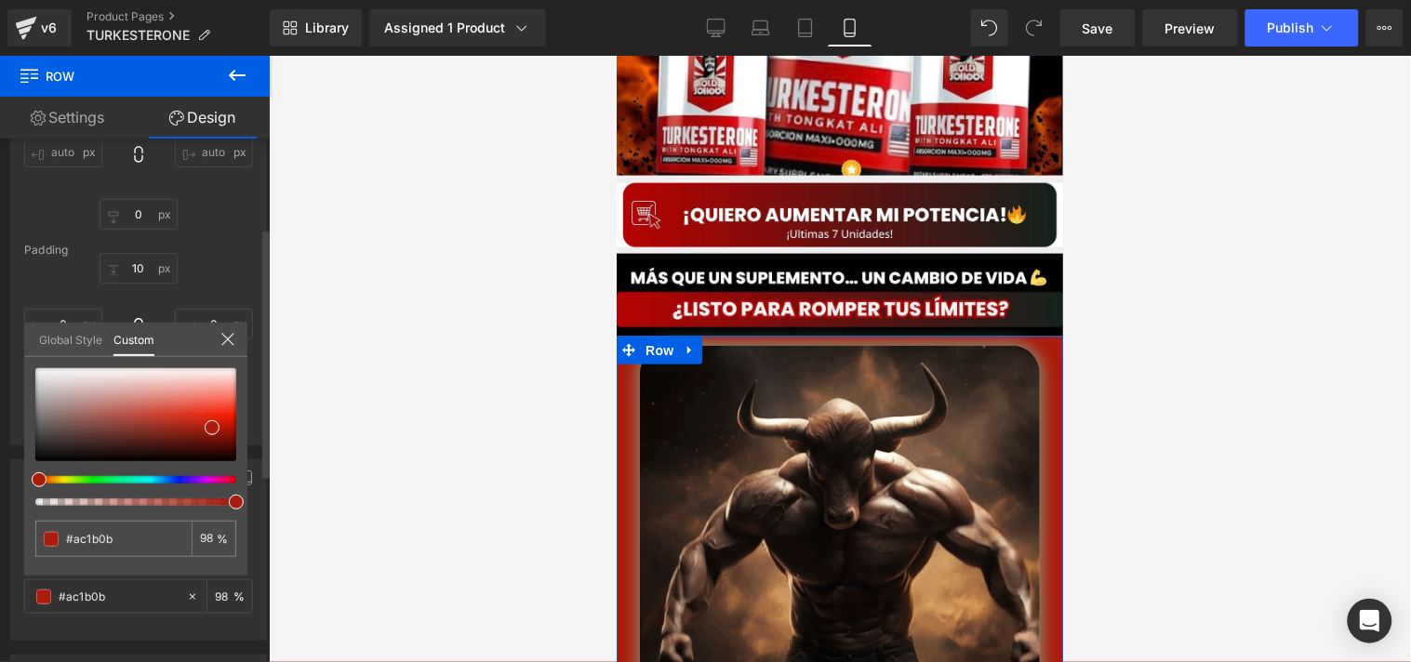
type input "91"
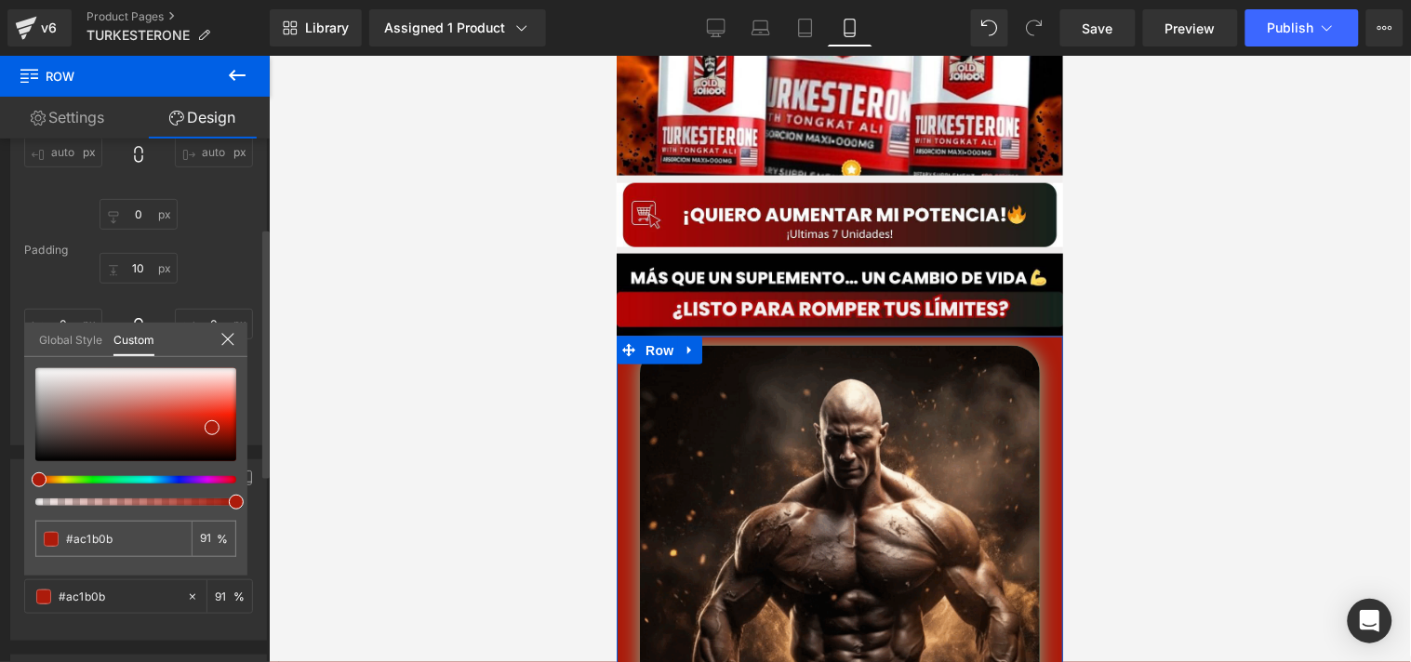
type input "85"
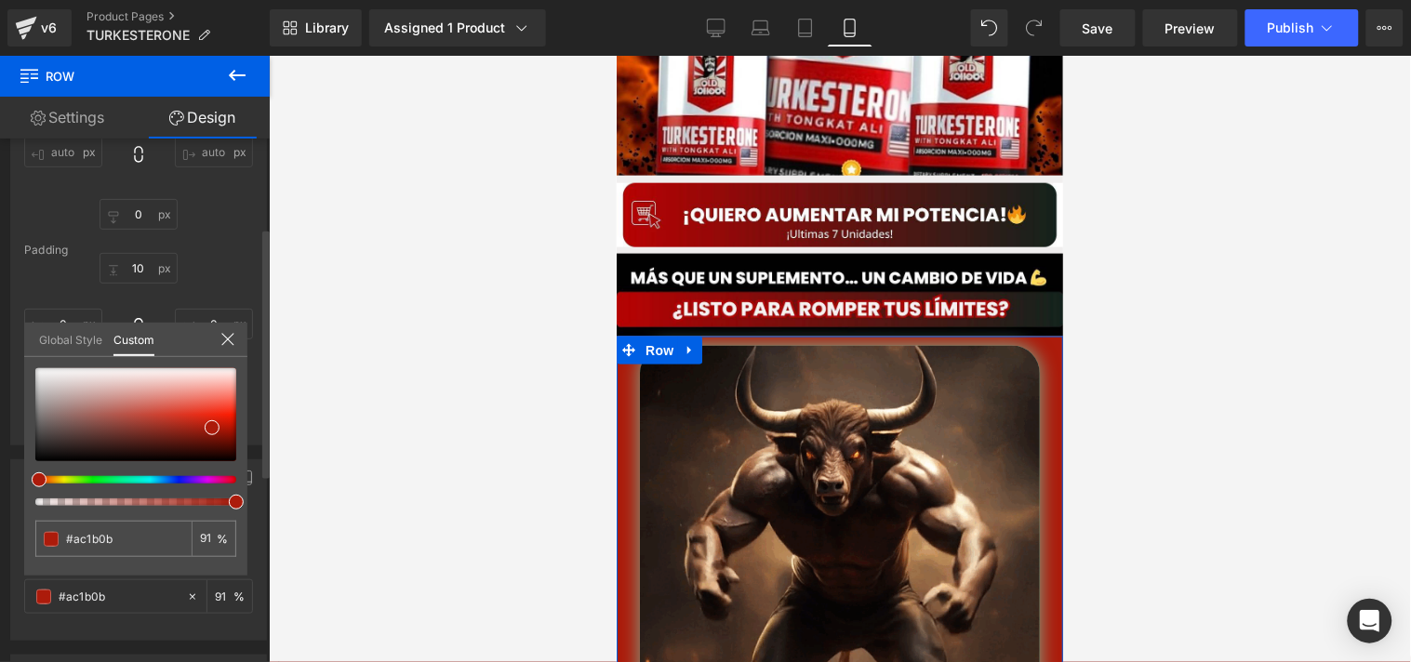
type input "85"
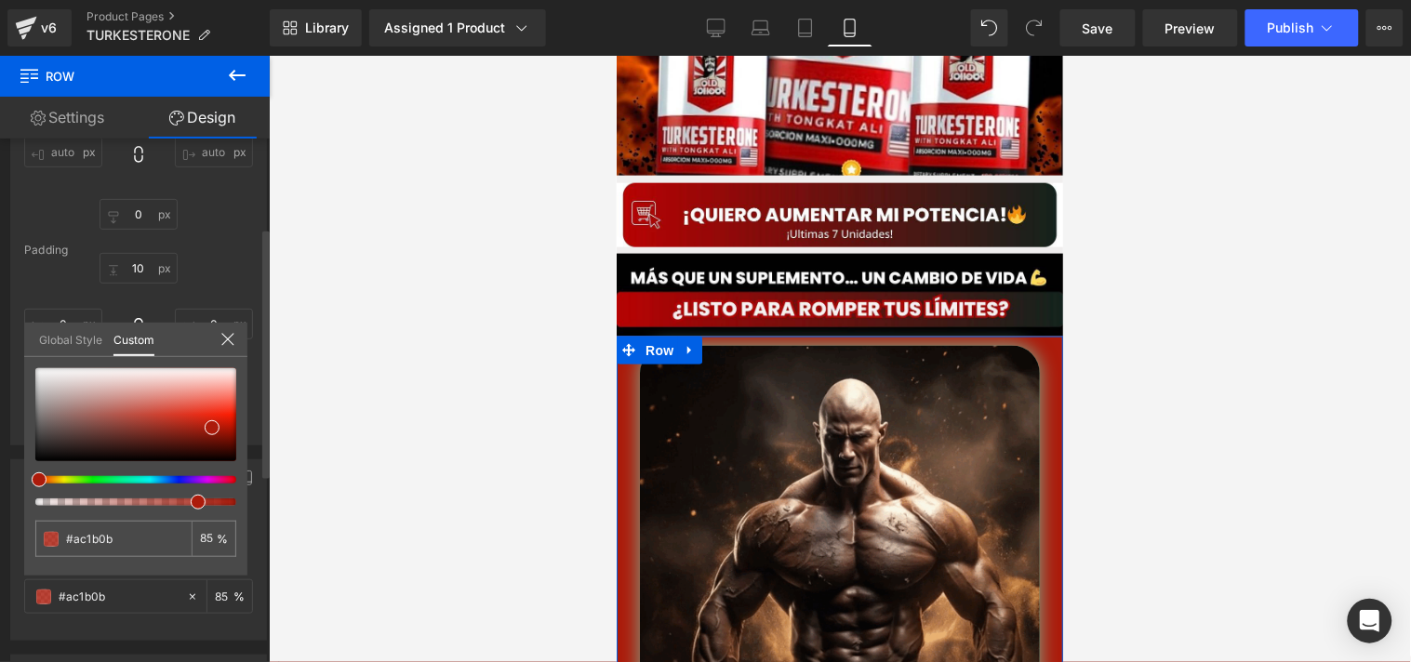
type input "81"
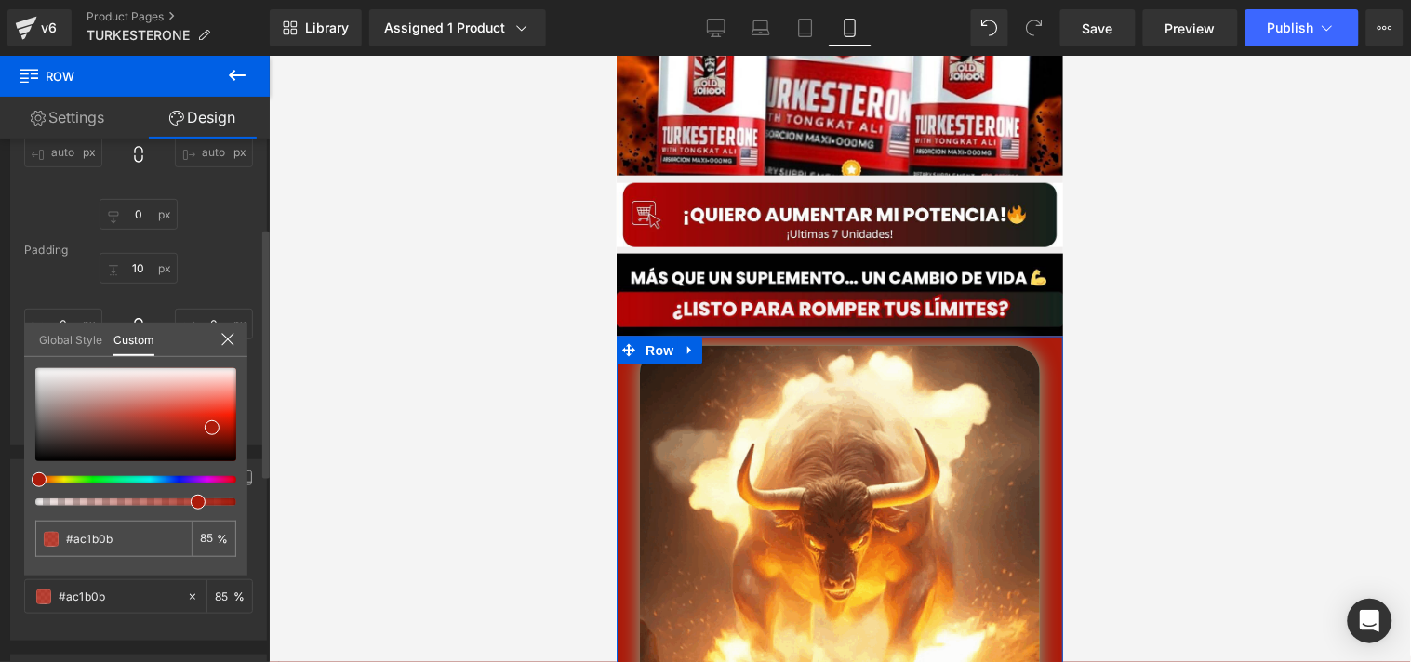
type input "81"
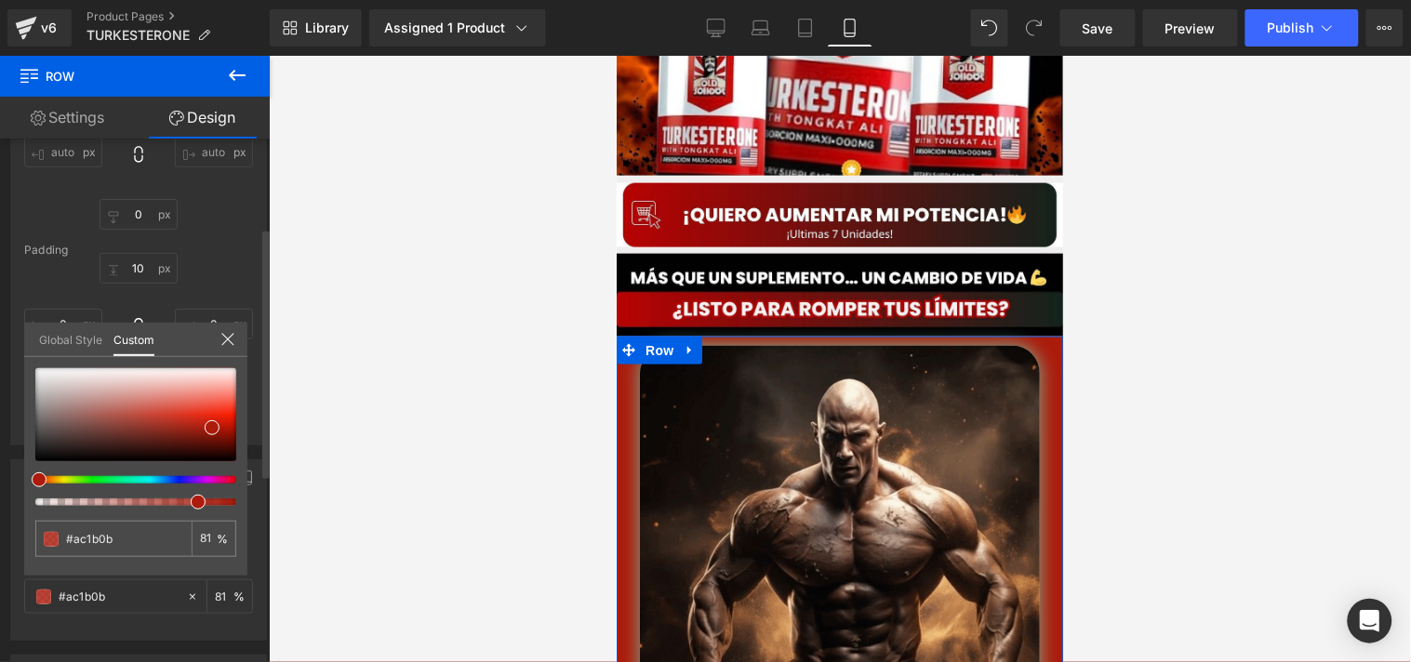
type input "78"
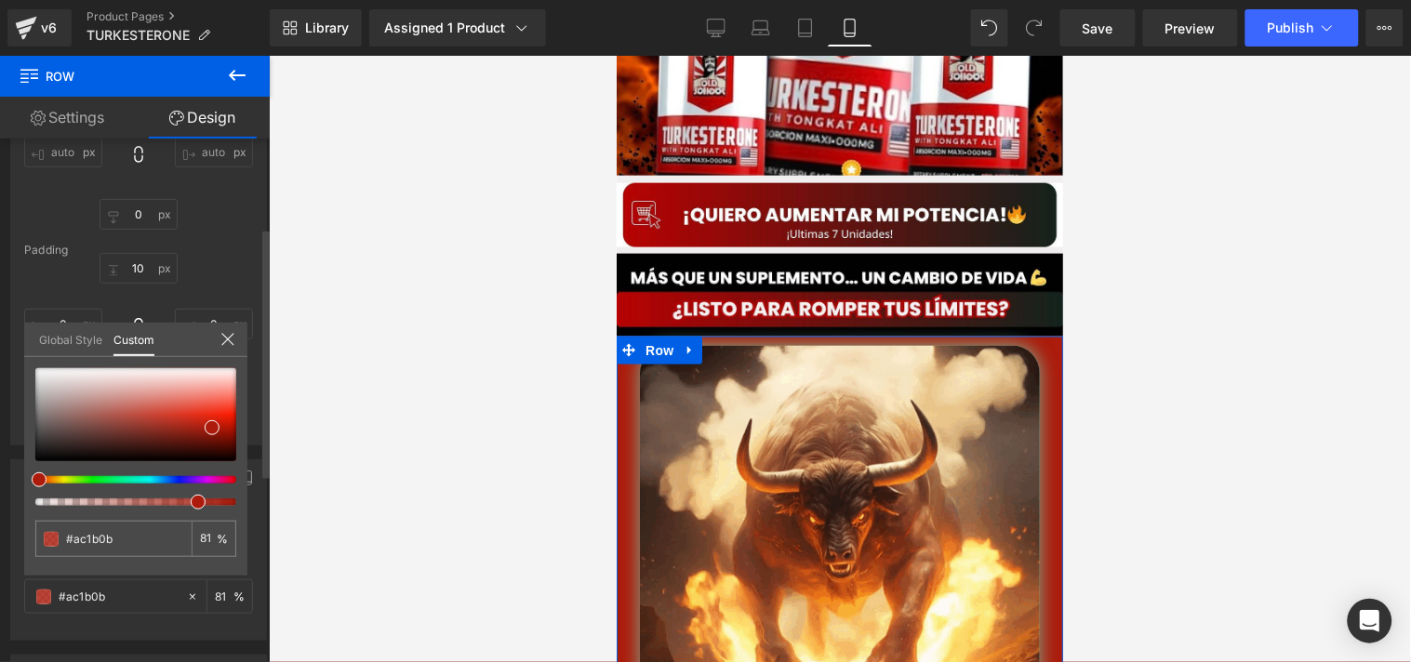
type input "78"
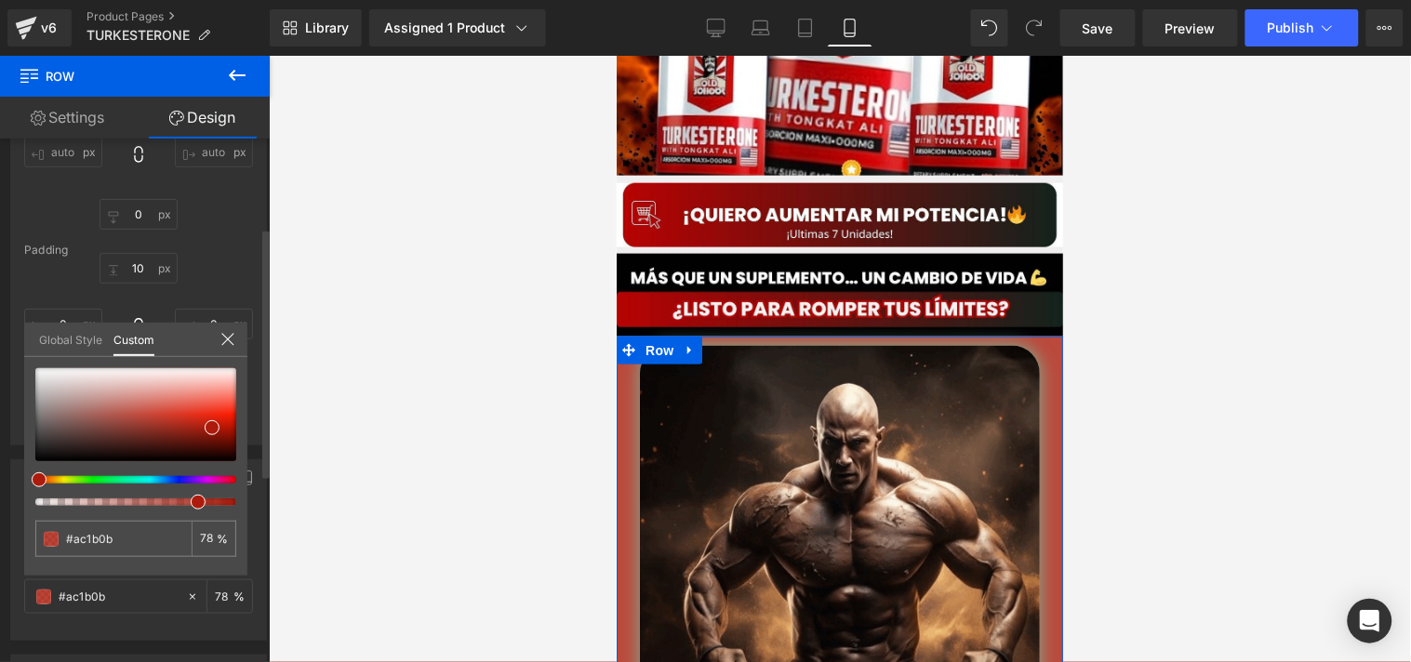
type input "74"
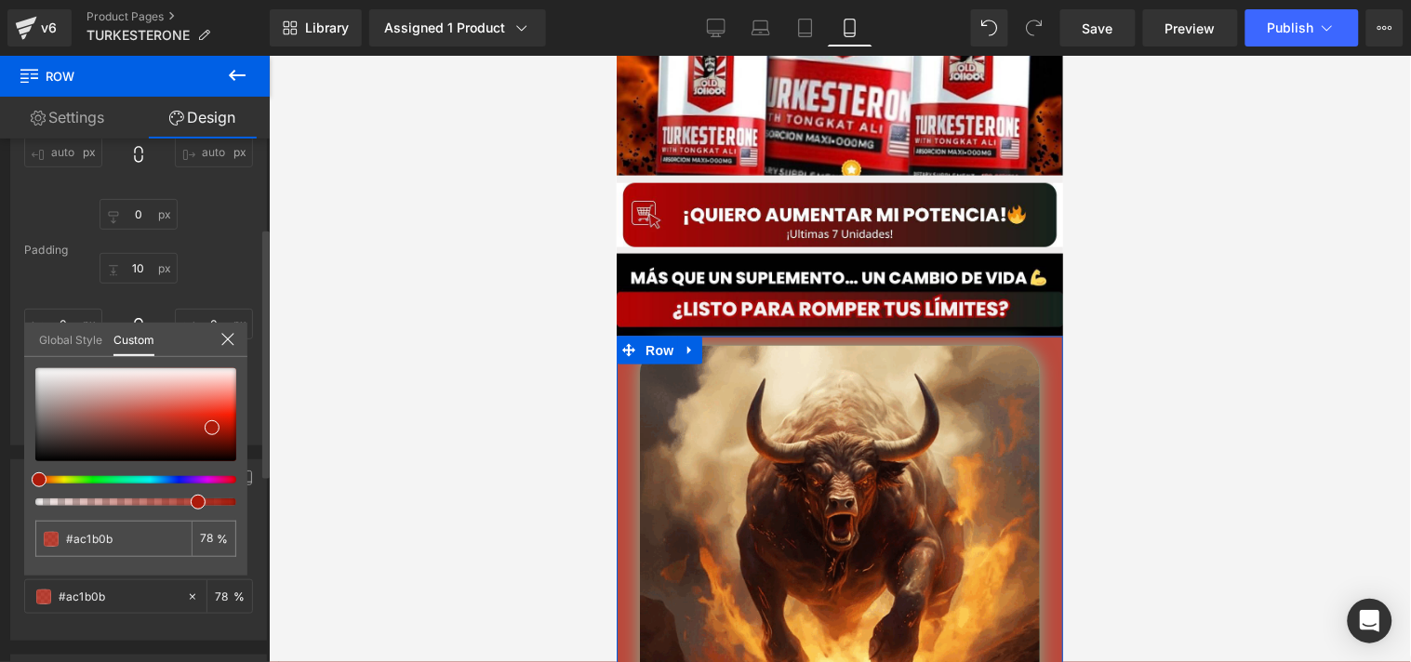
type input "74"
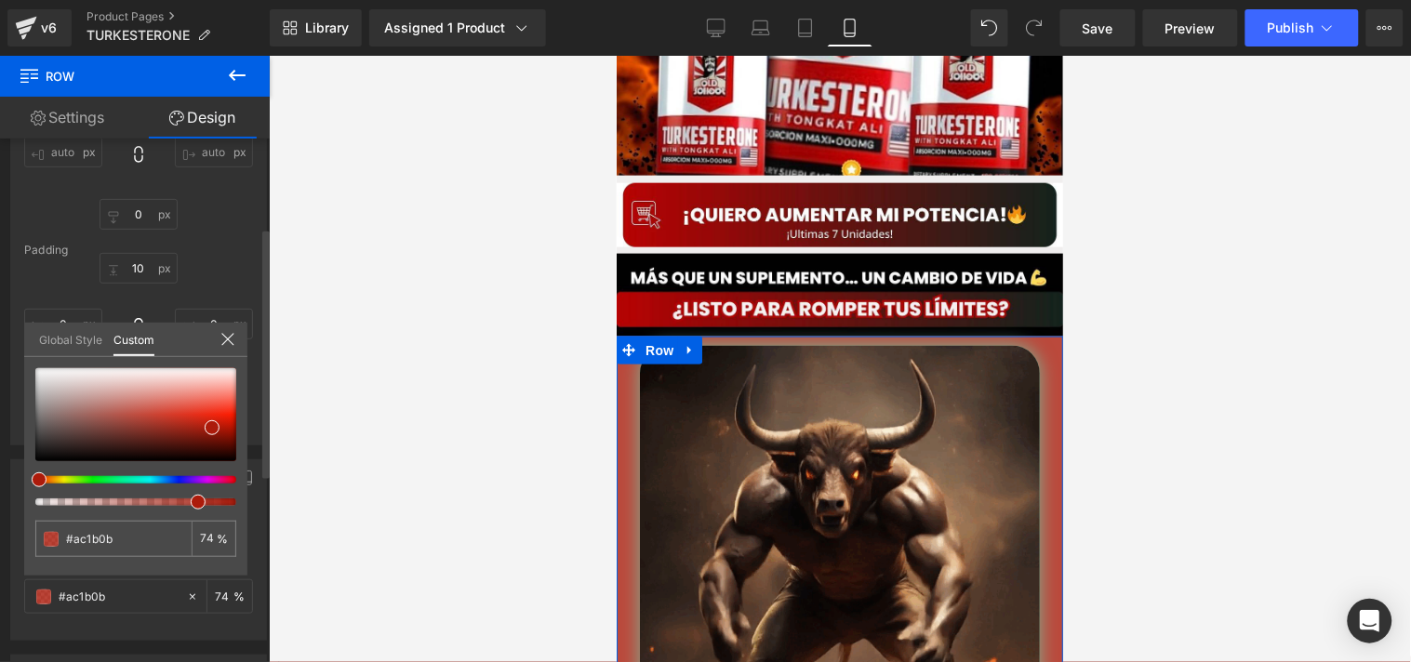
type input "72"
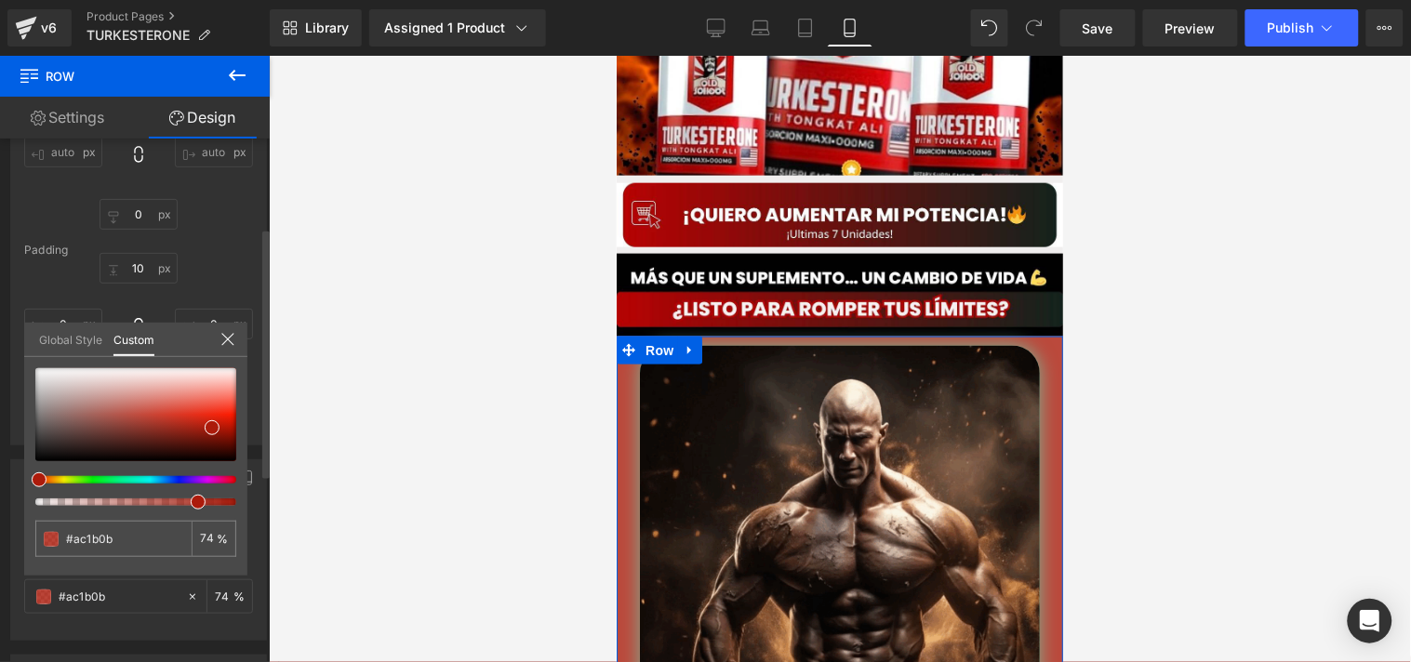
type input "72"
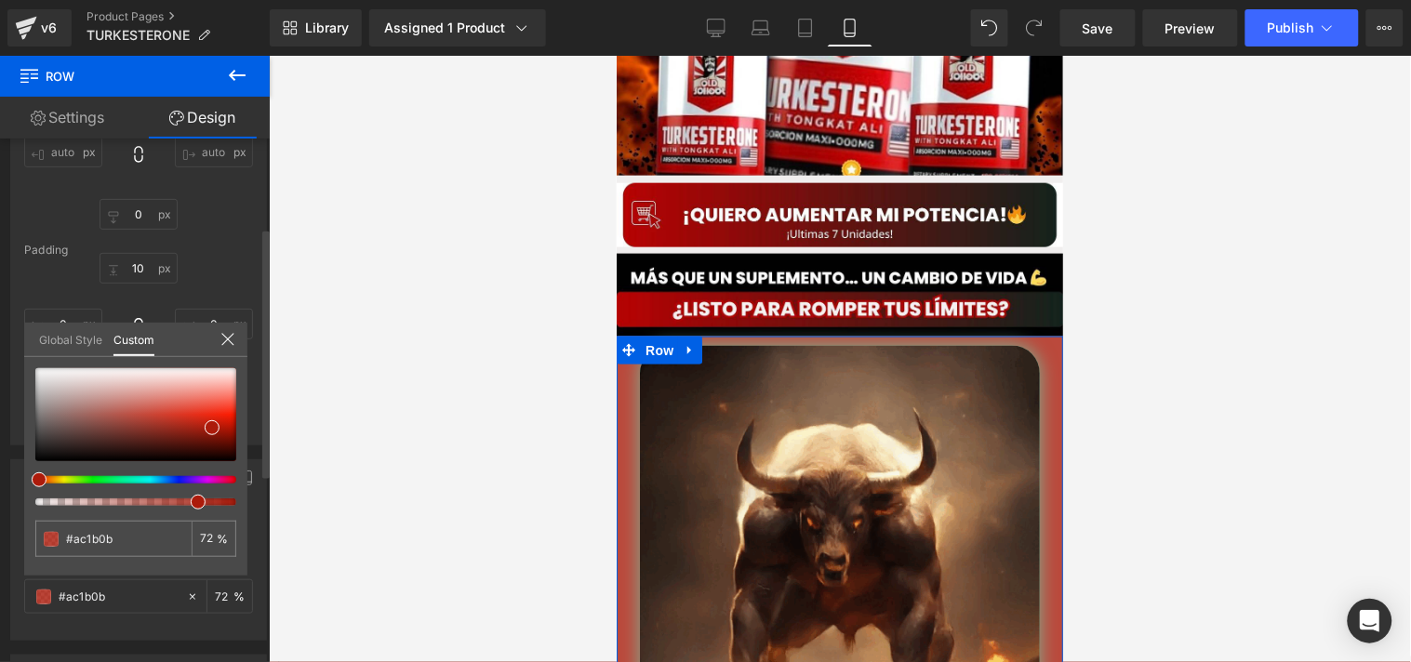
type input "70"
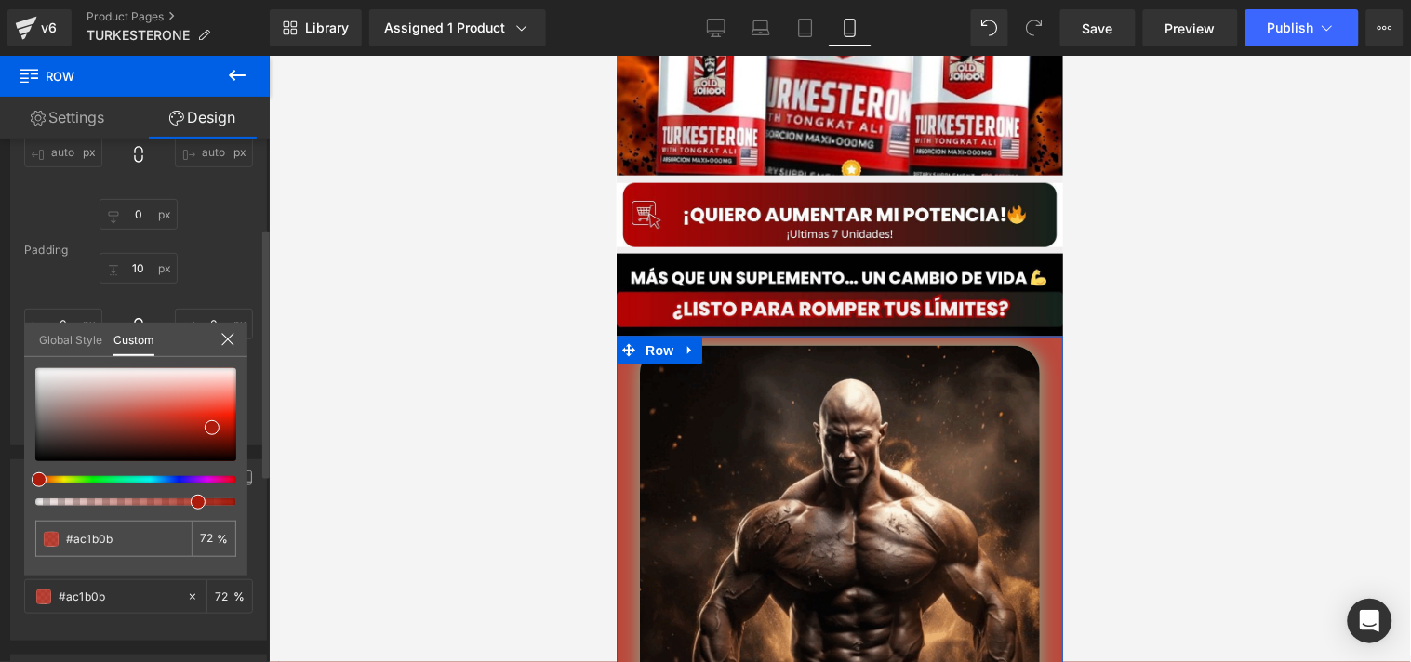
type input "70"
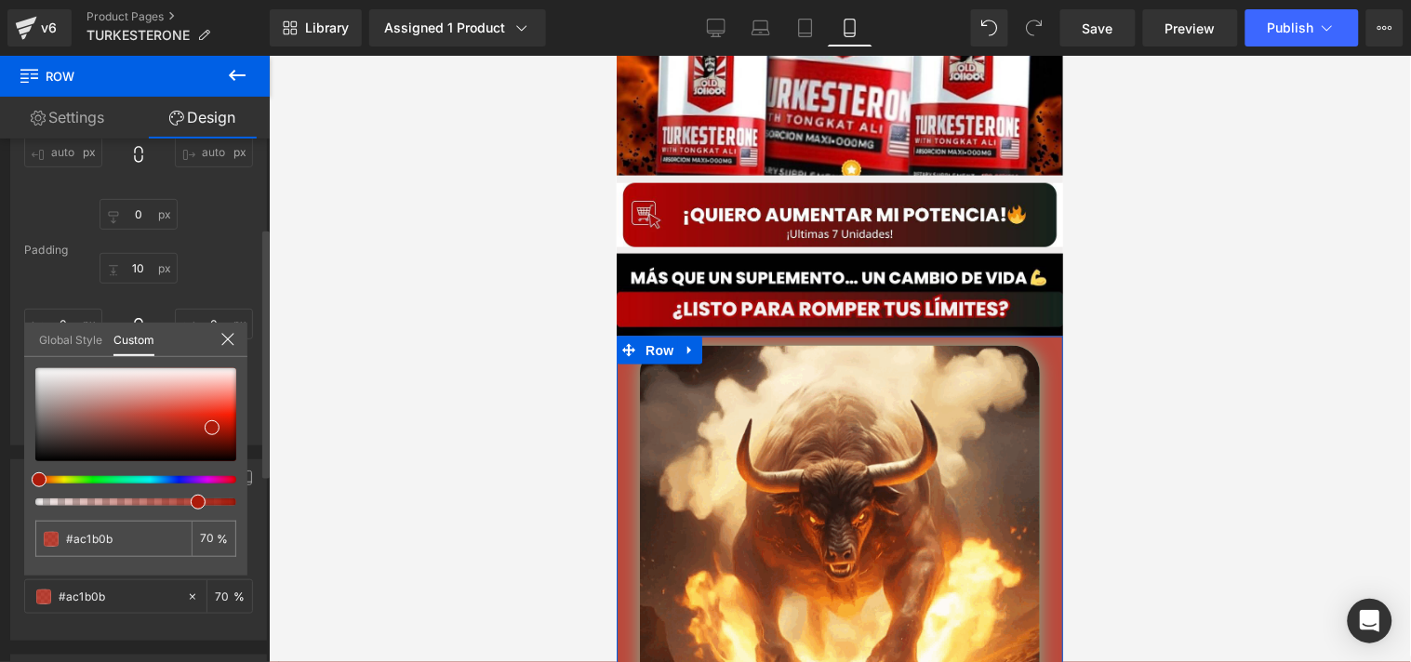
type input "68"
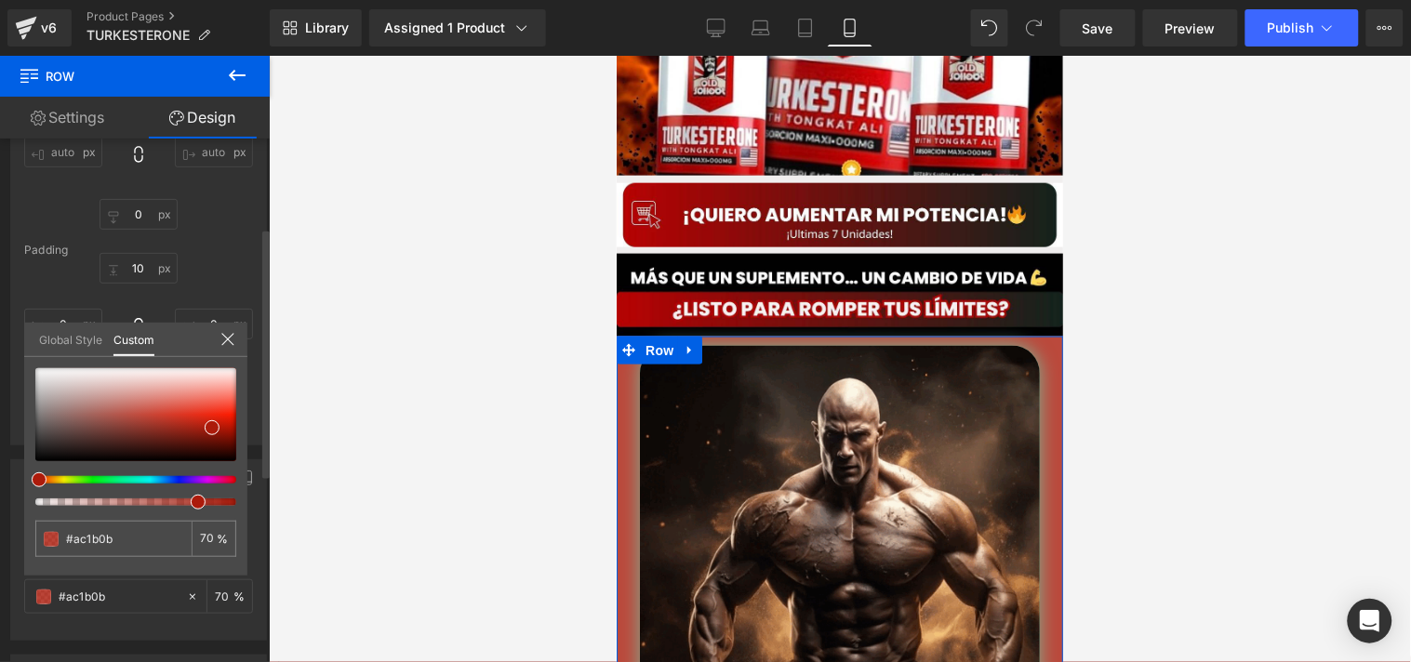
type input "68"
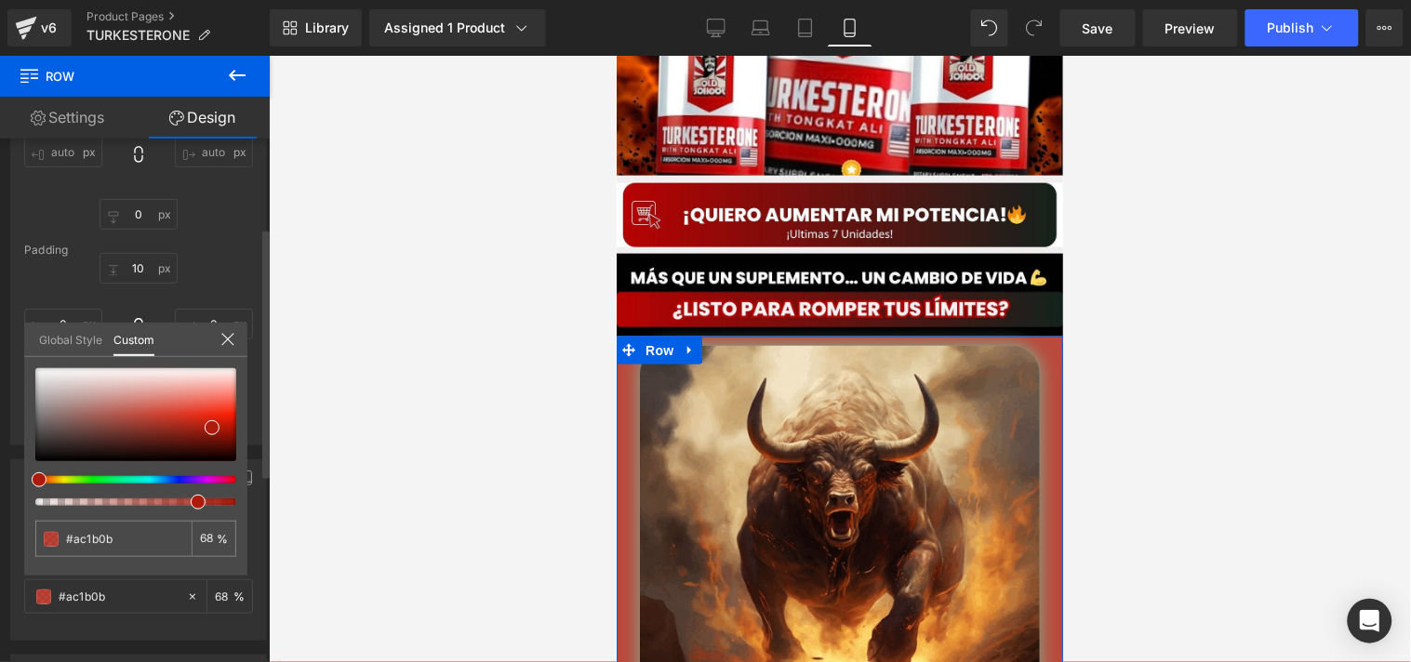
type input "66"
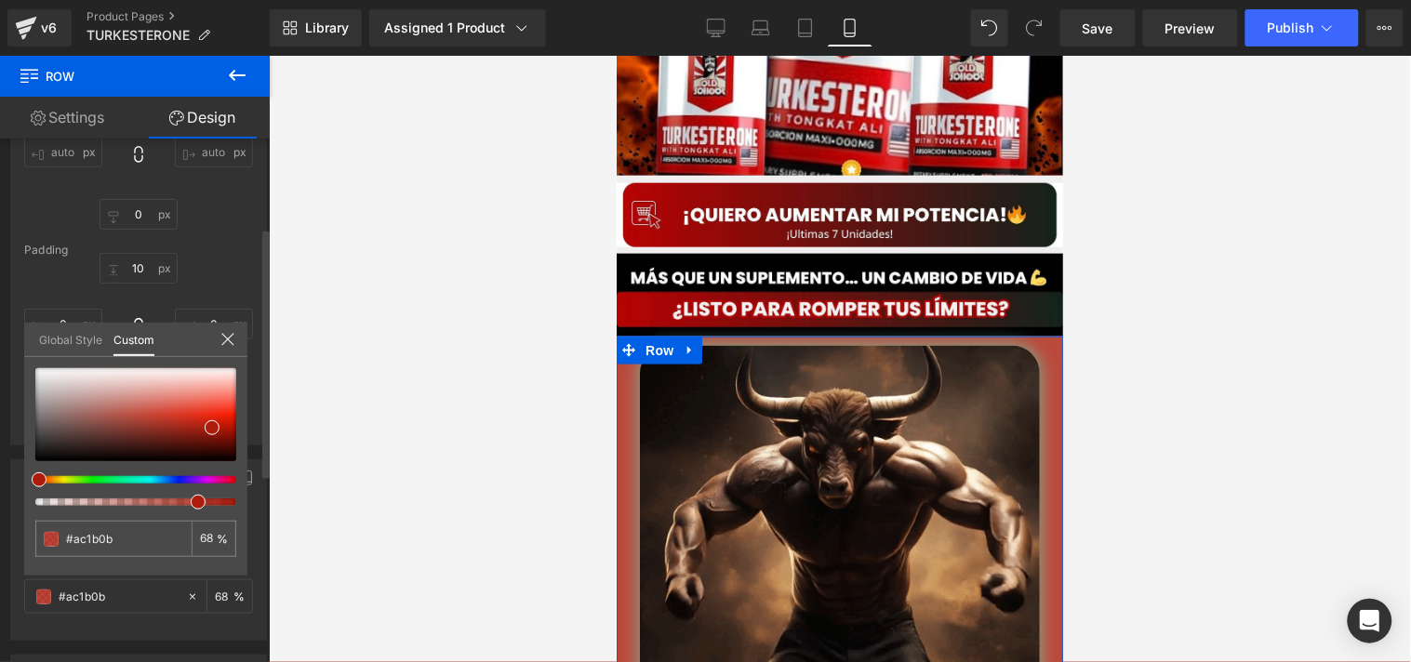
type input "66"
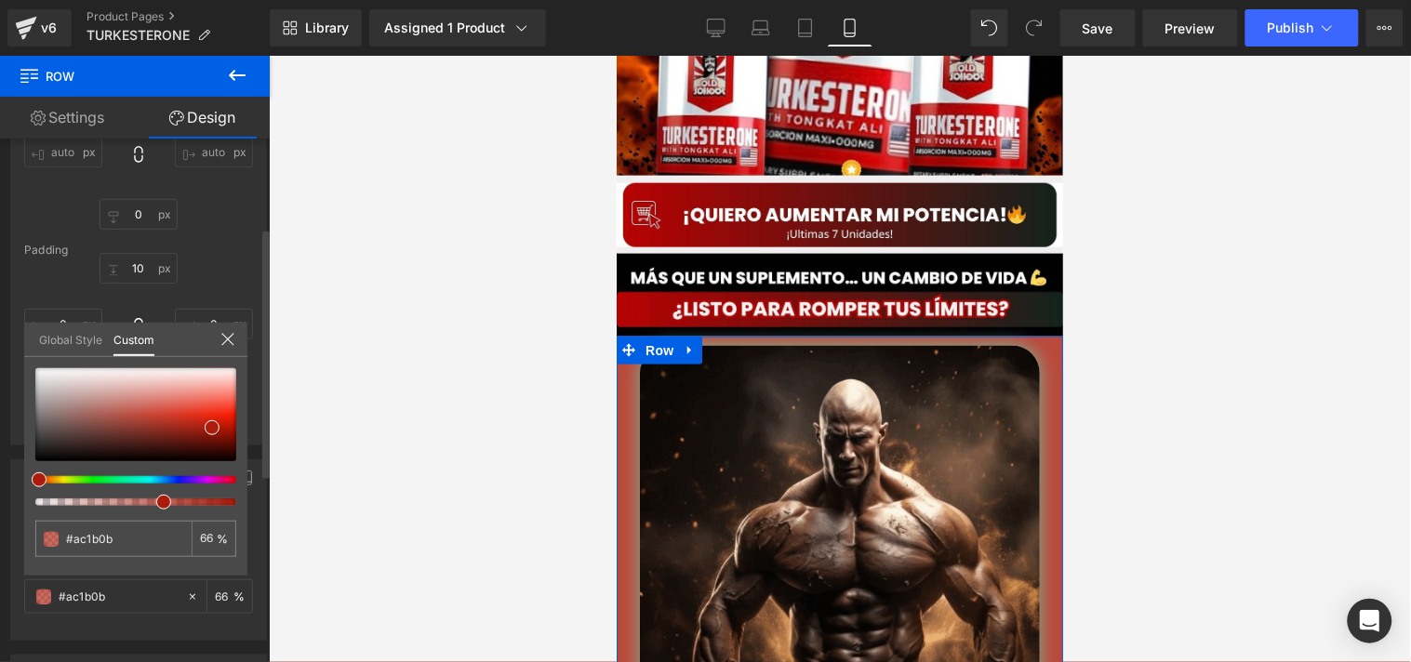
type input "64"
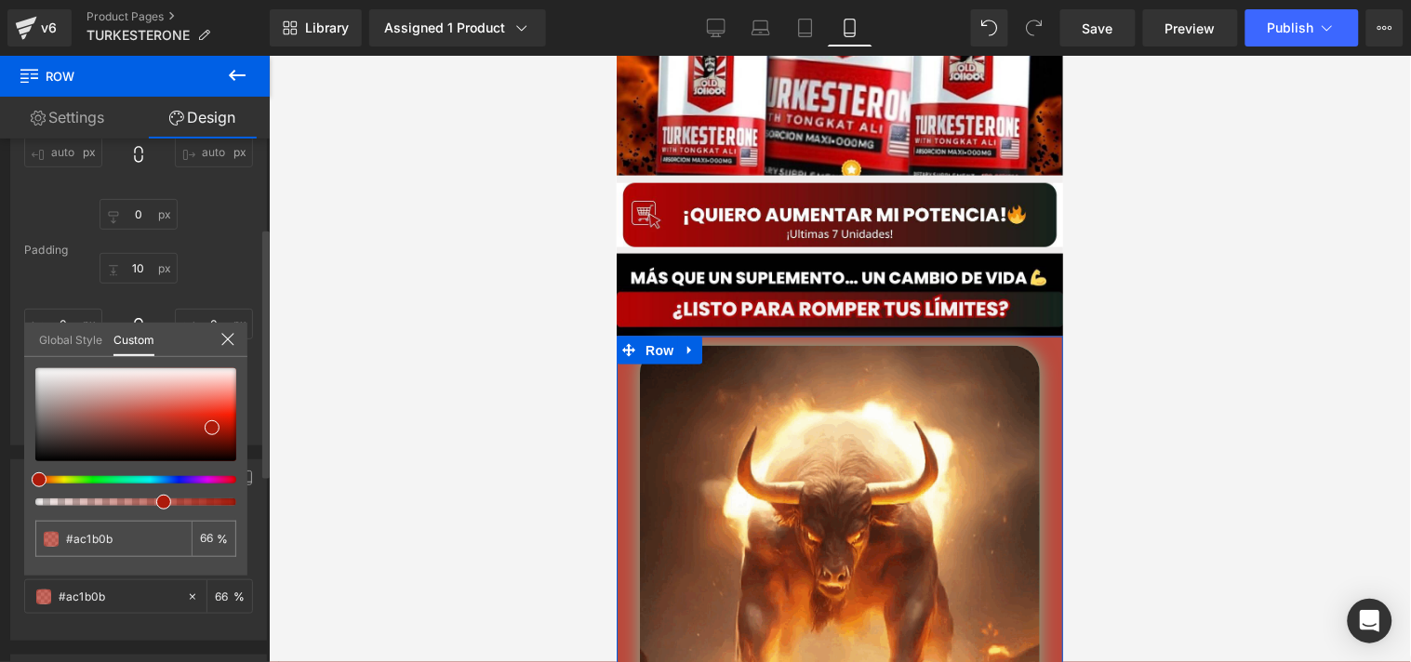
type input "64"
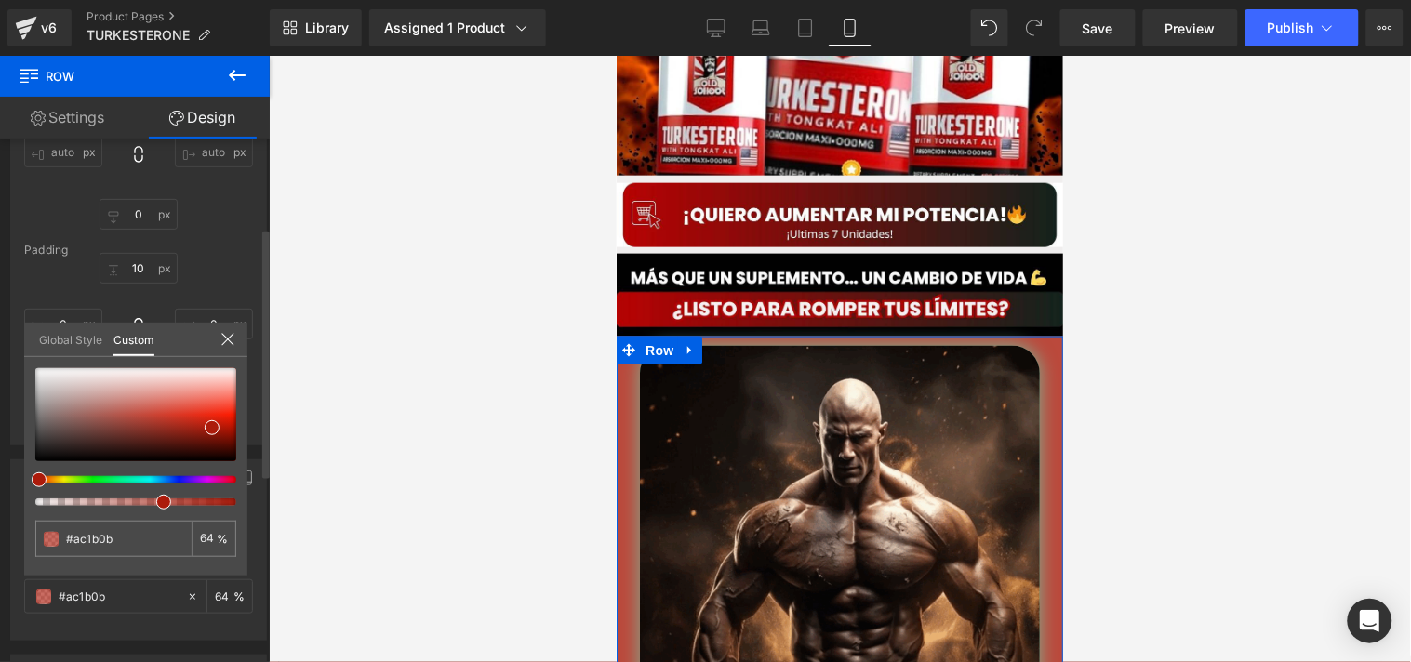
type input "62"
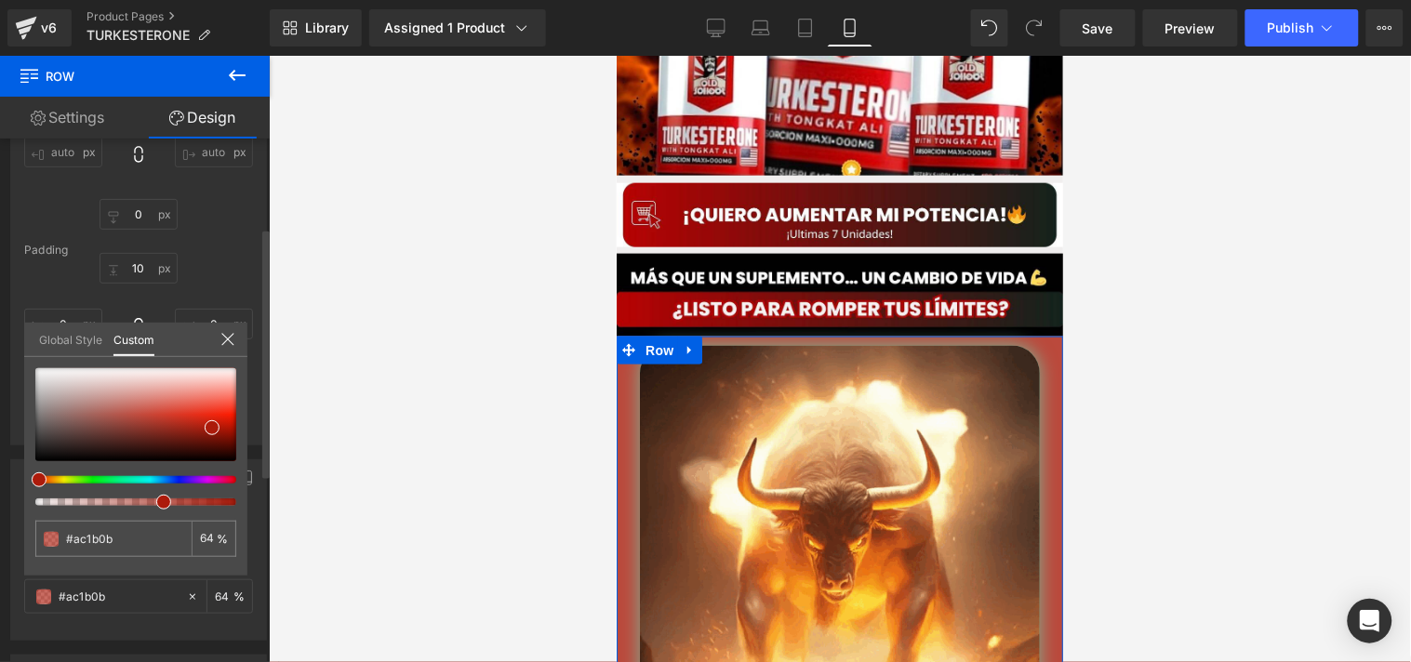
type input "62"
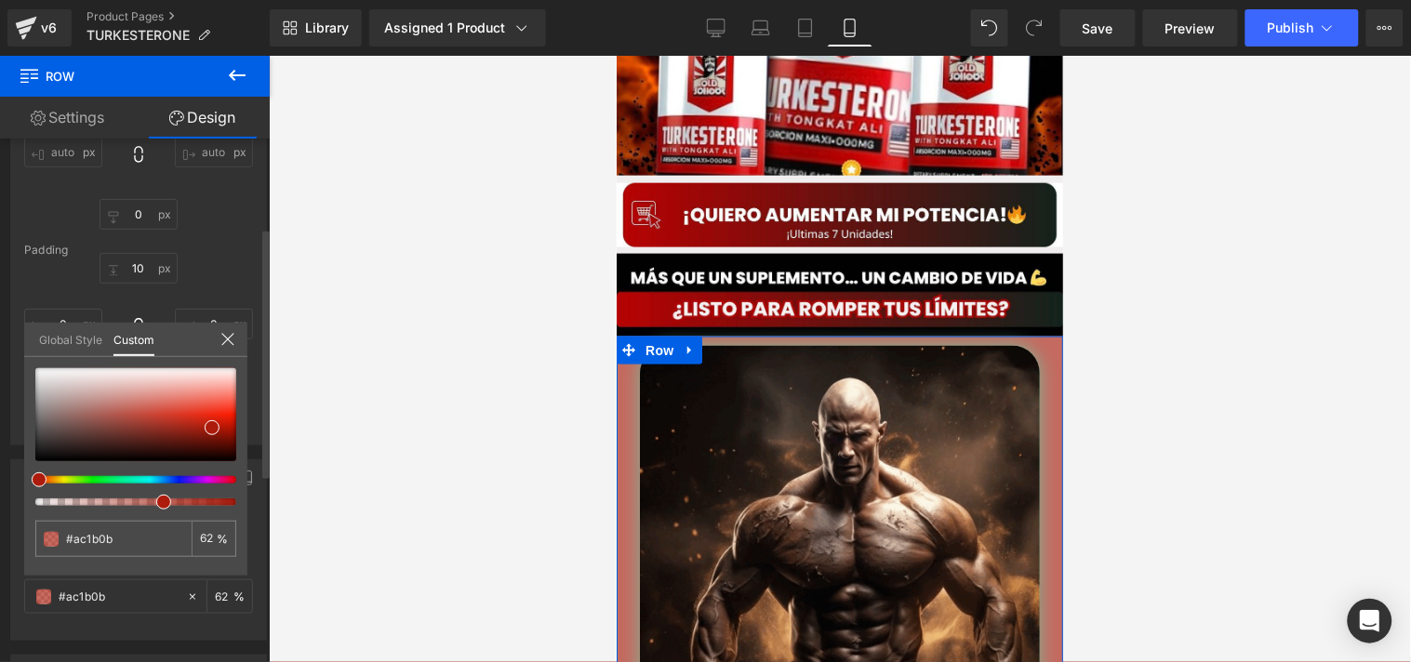
type input "60"
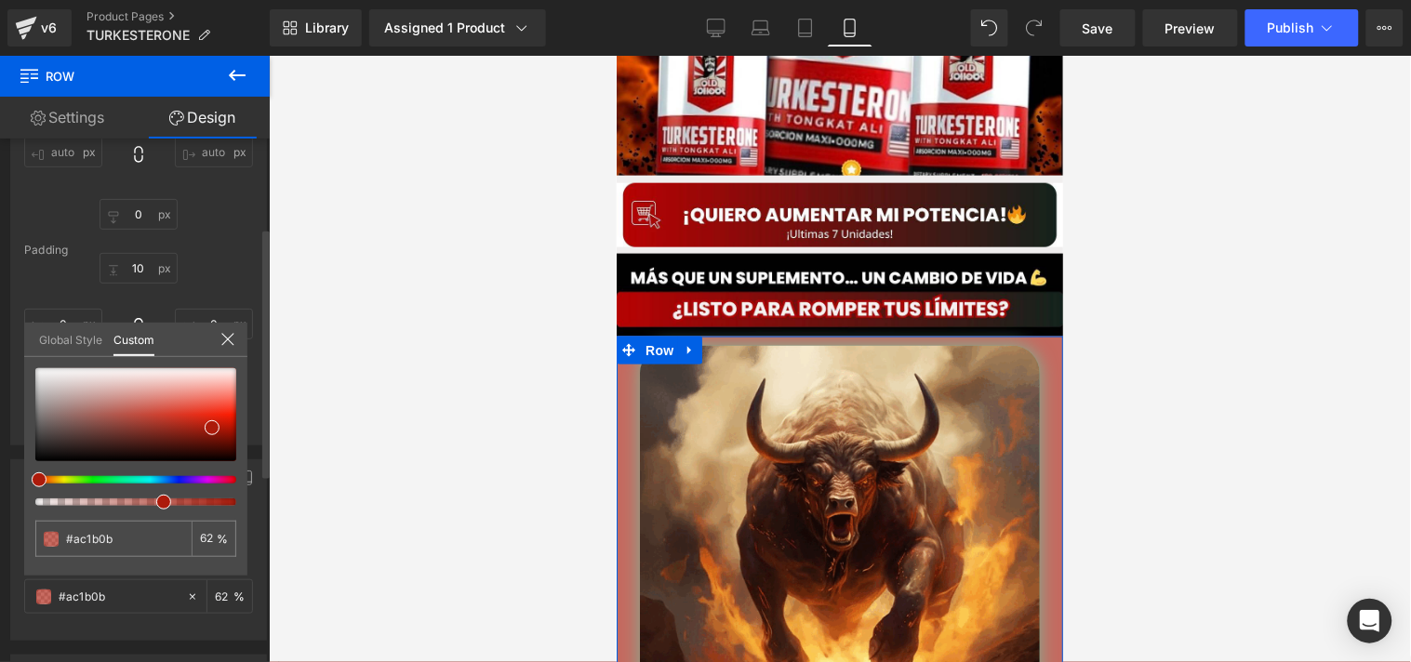
type input "60"
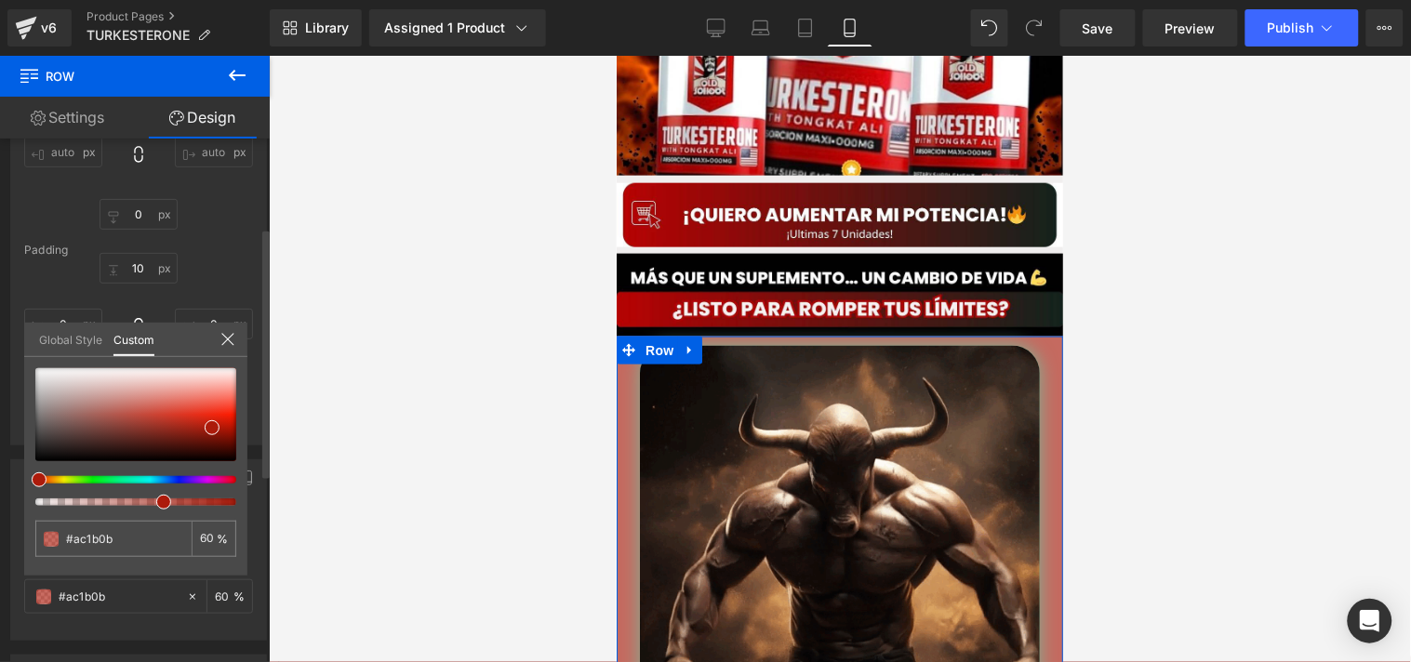
type input "59"
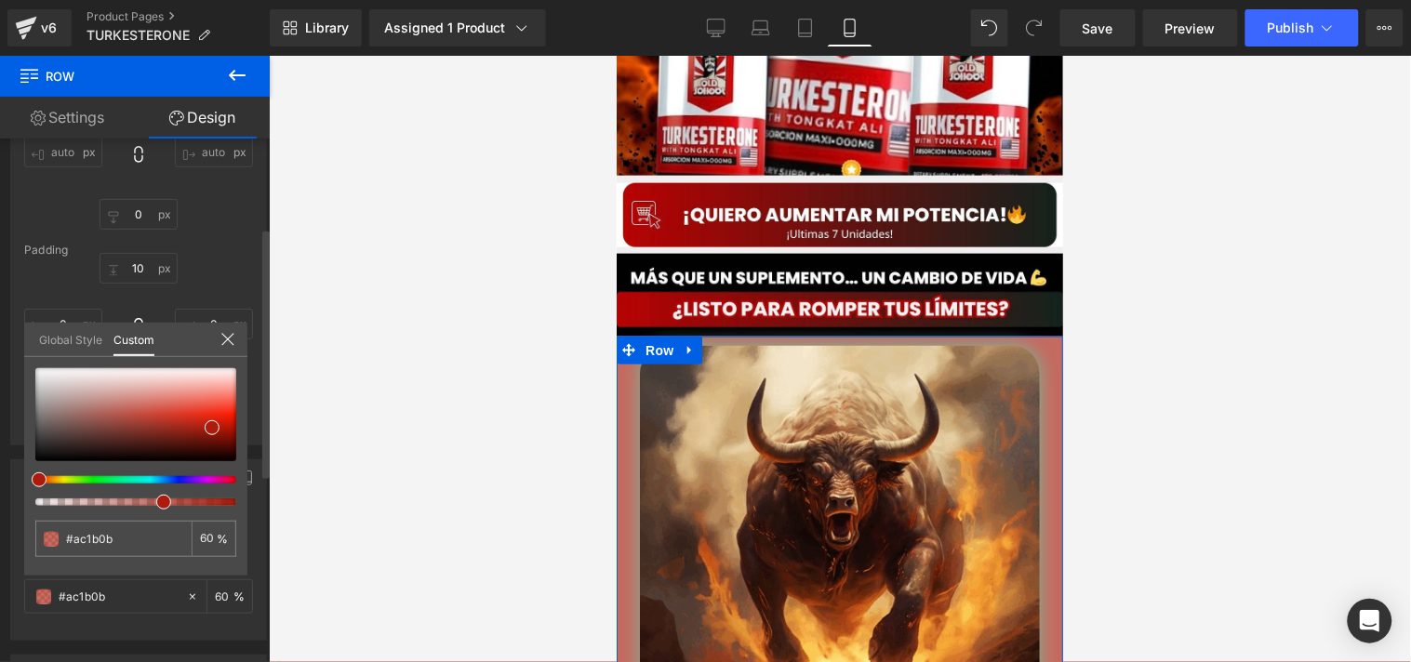
type input "59"
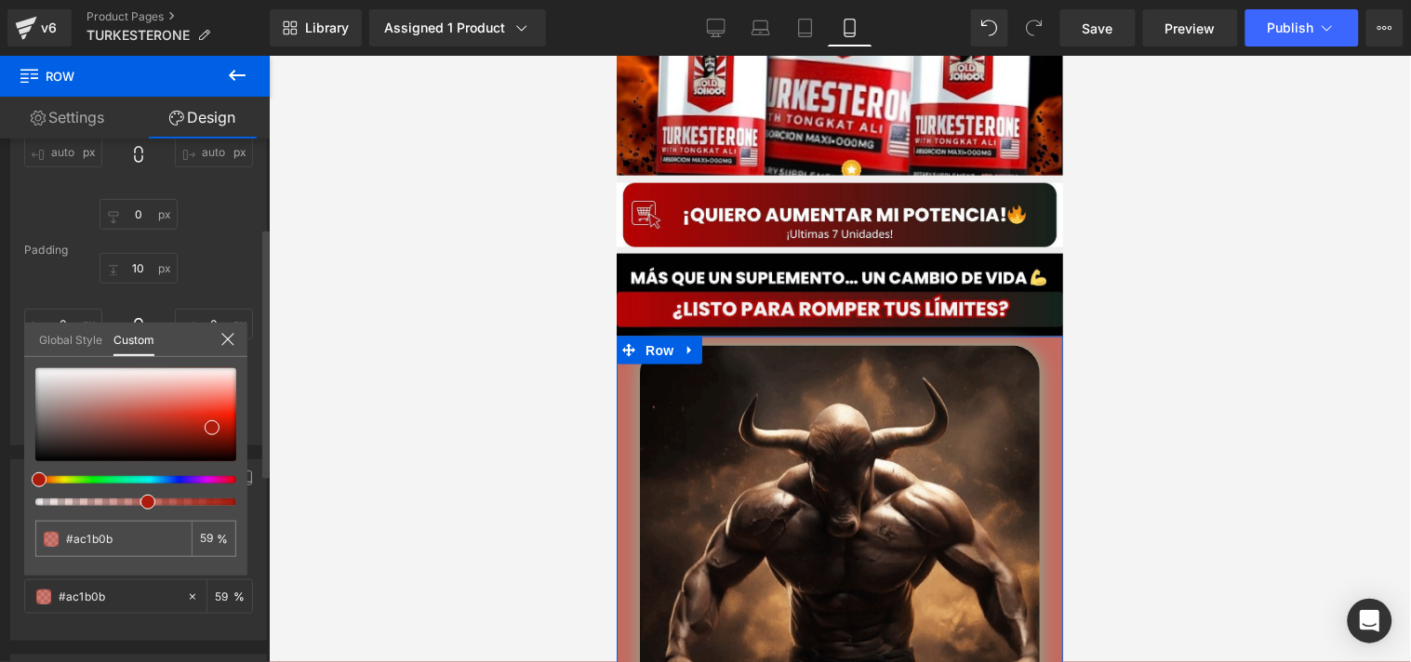
type input "56"
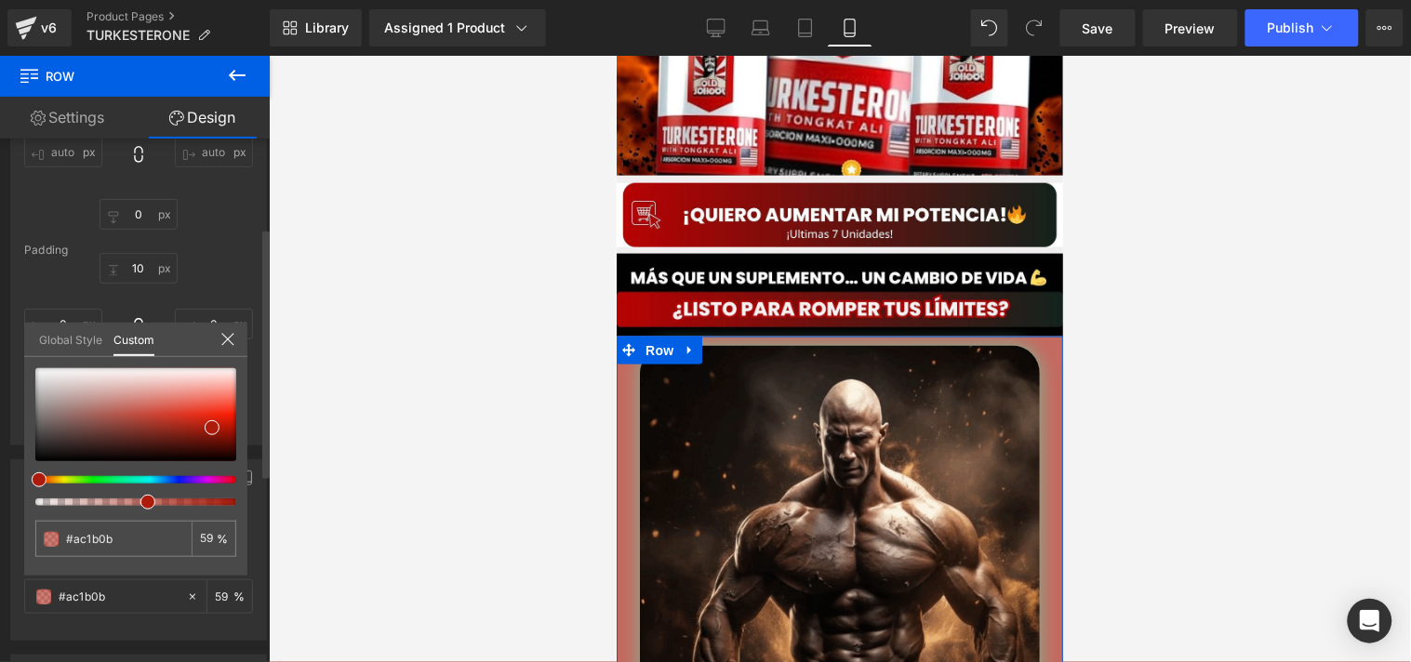
type input "56"
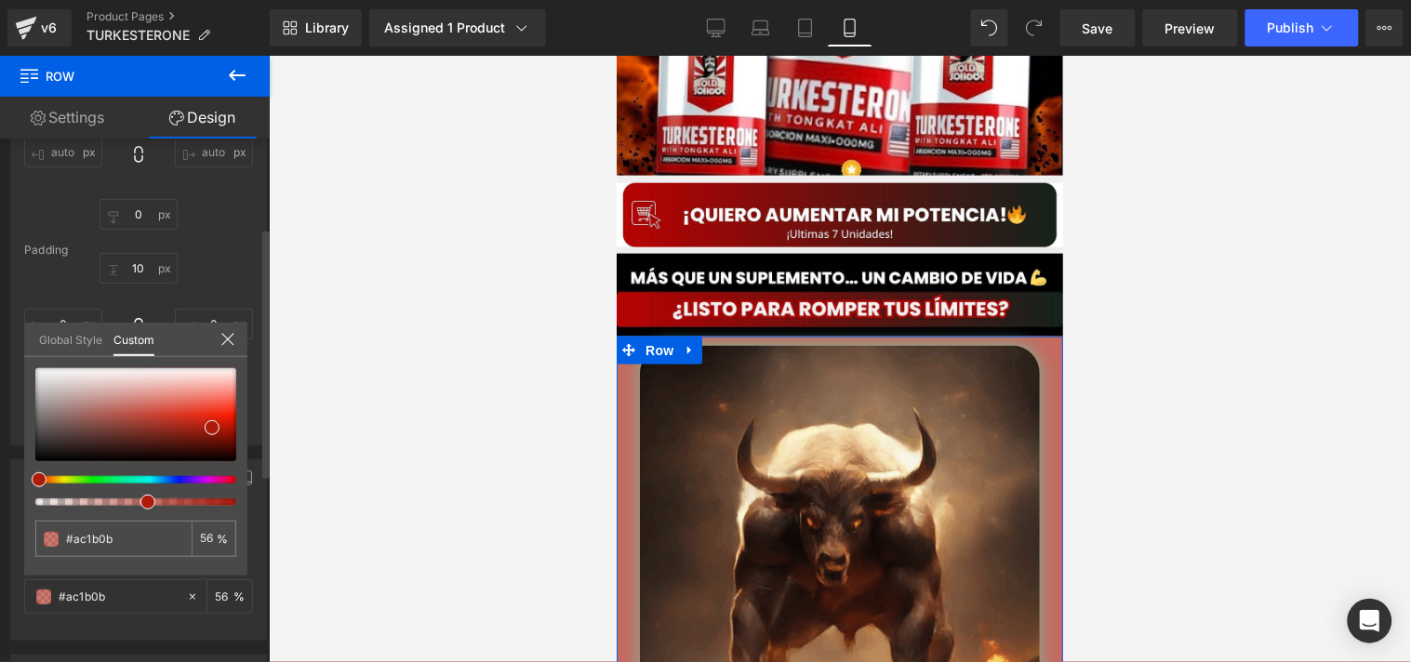
type input "50"
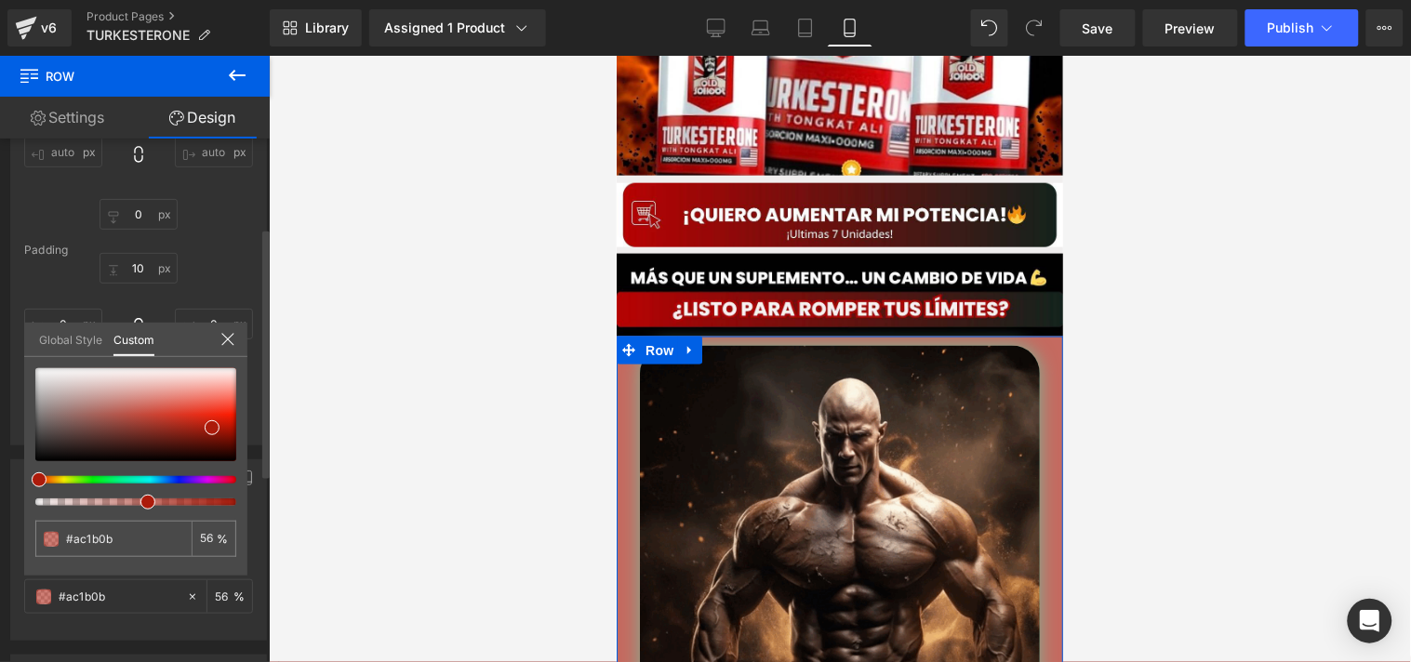
type input "50"
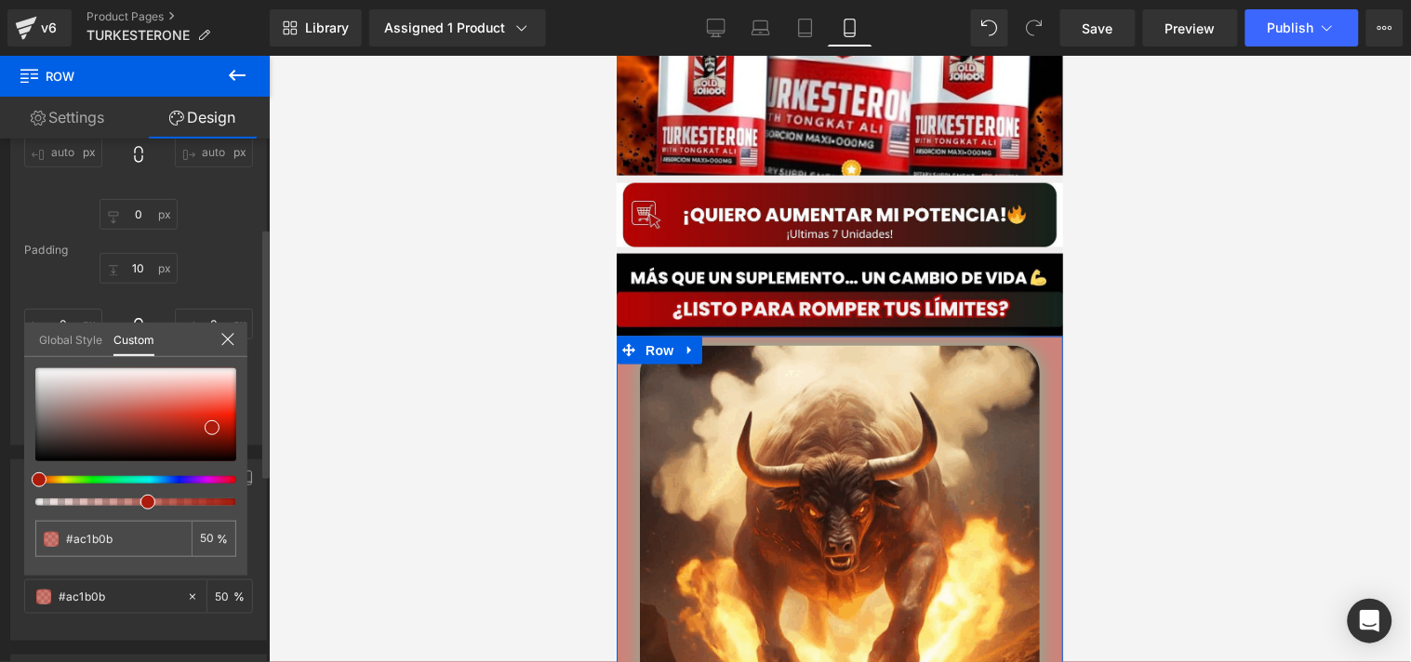
type input "45"
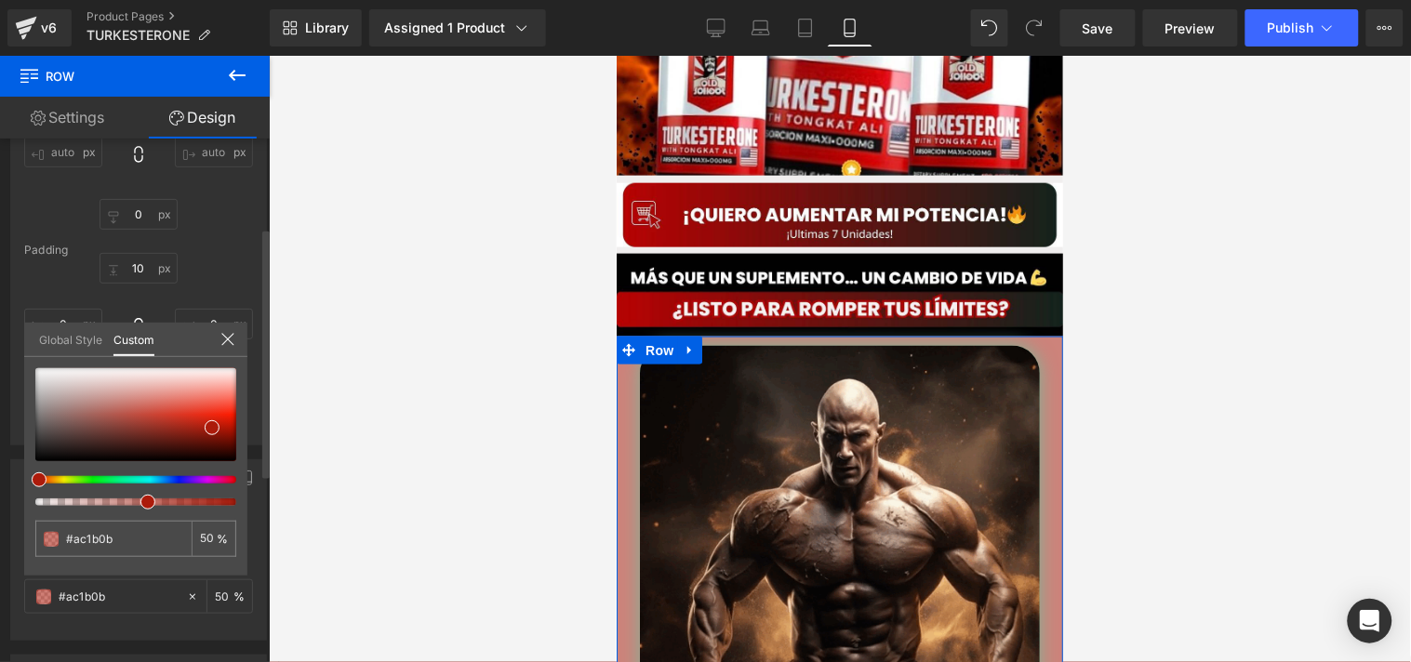
type input "45"
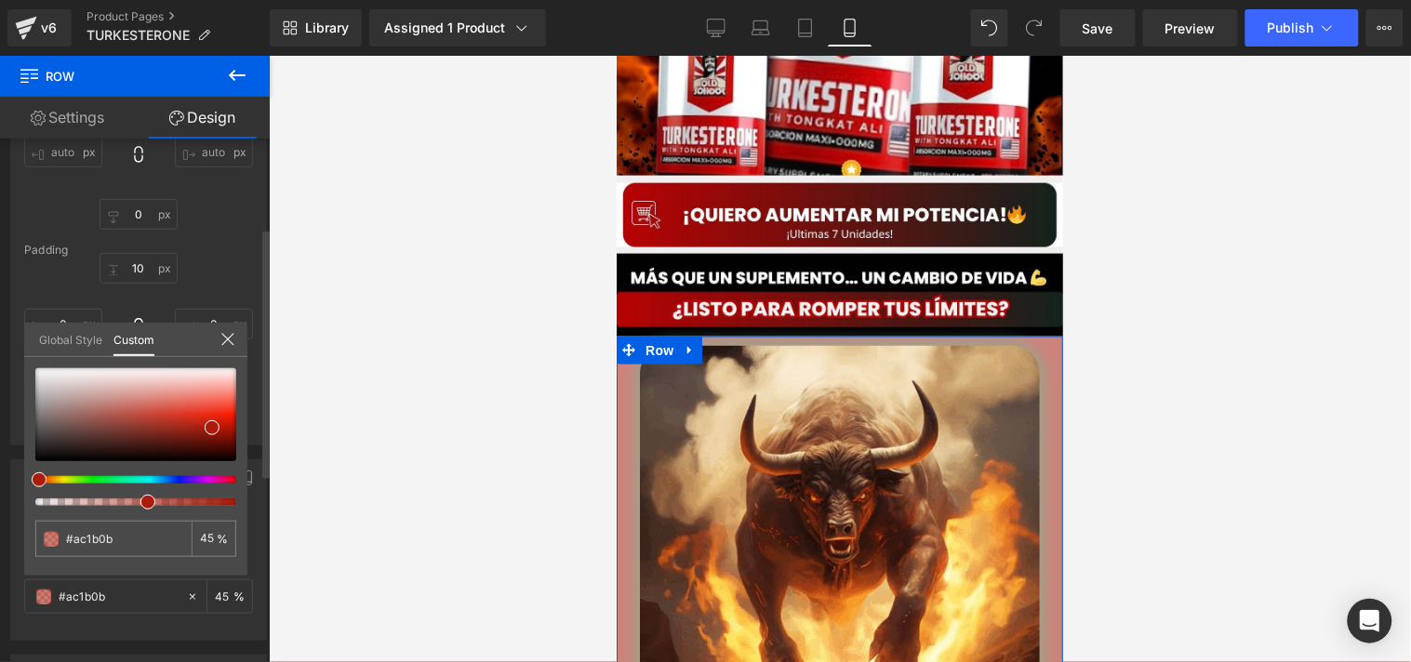
type input "40"
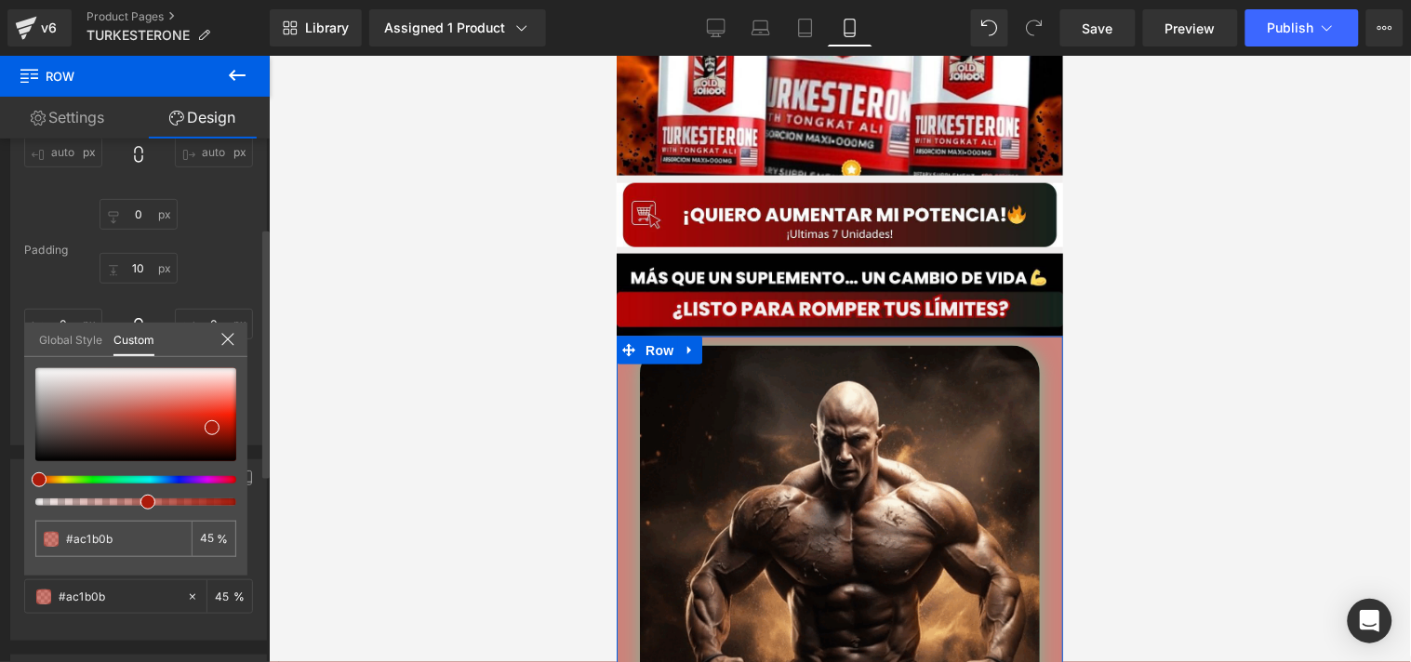
type input "40"
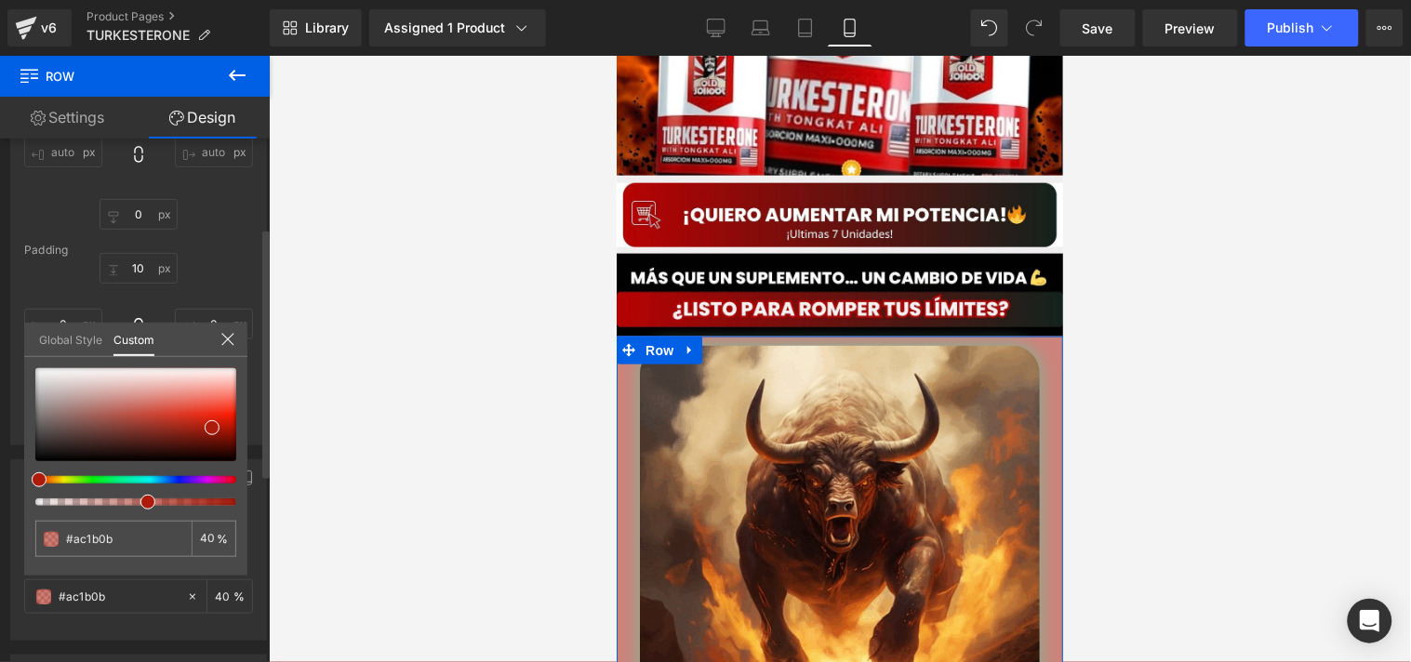
type input "32"
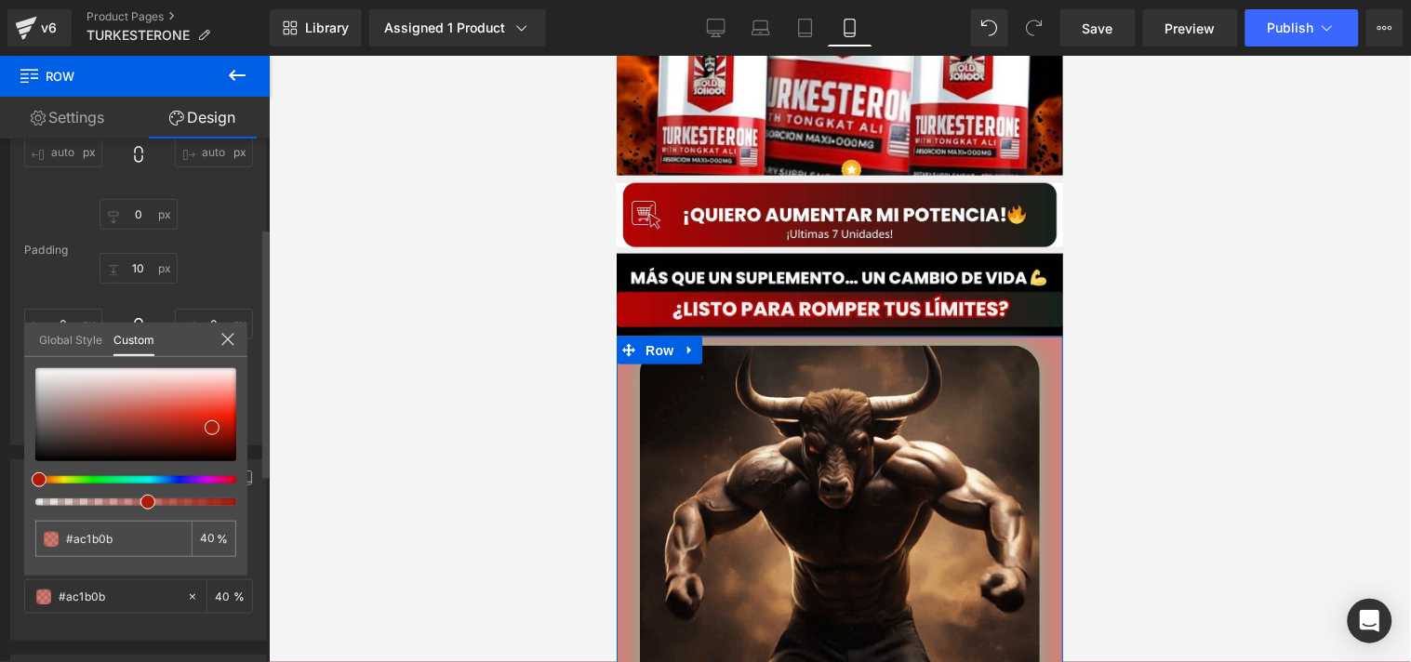
type input "32"
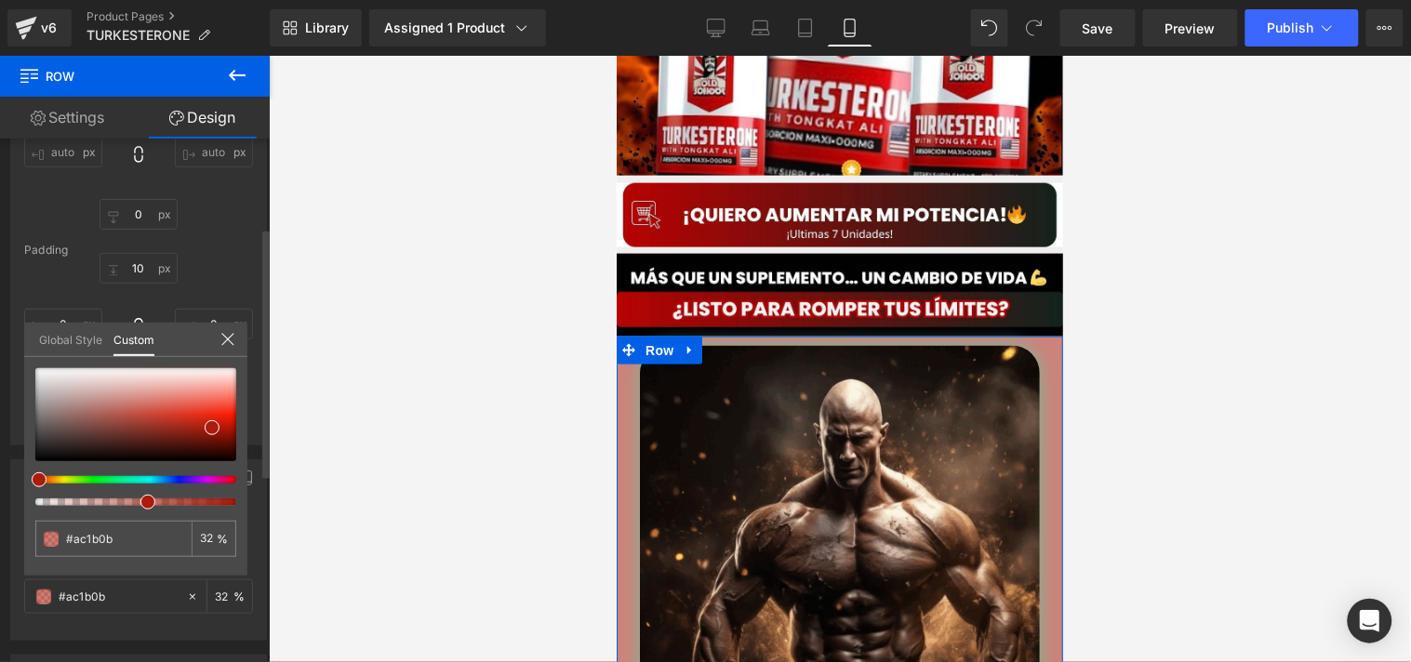
type input "30"
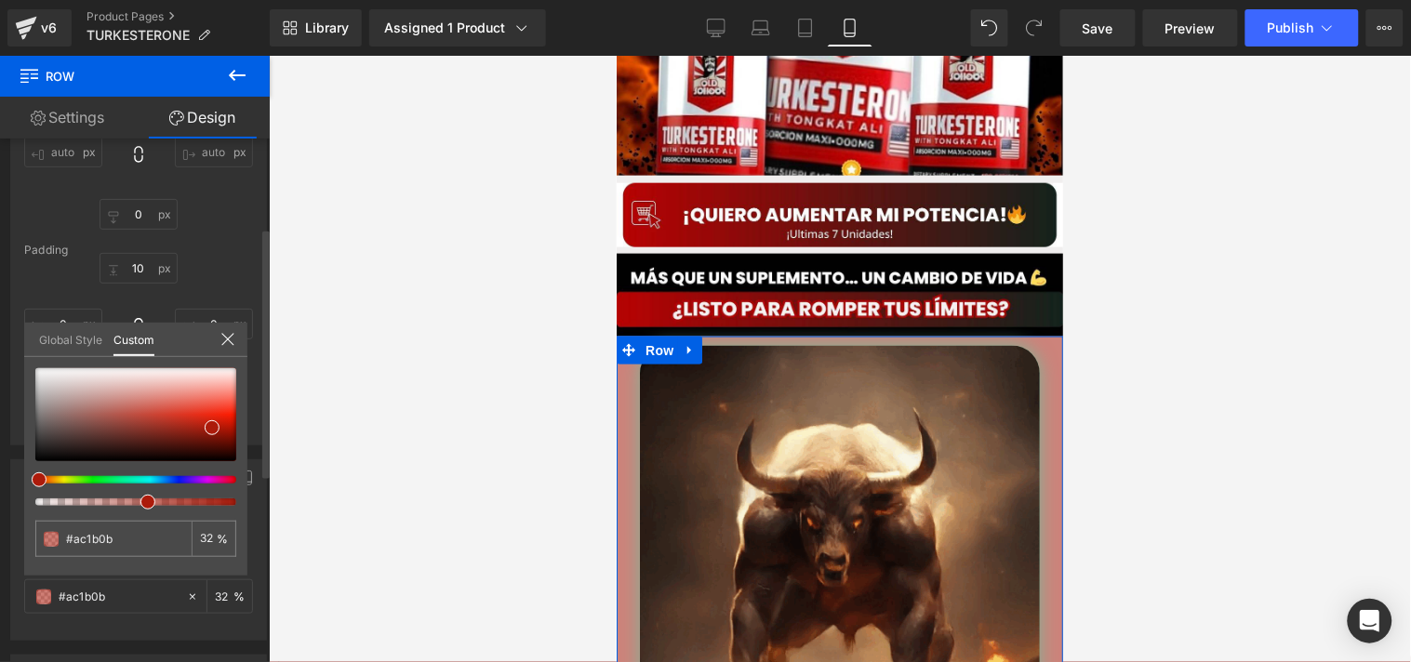
type input "30"
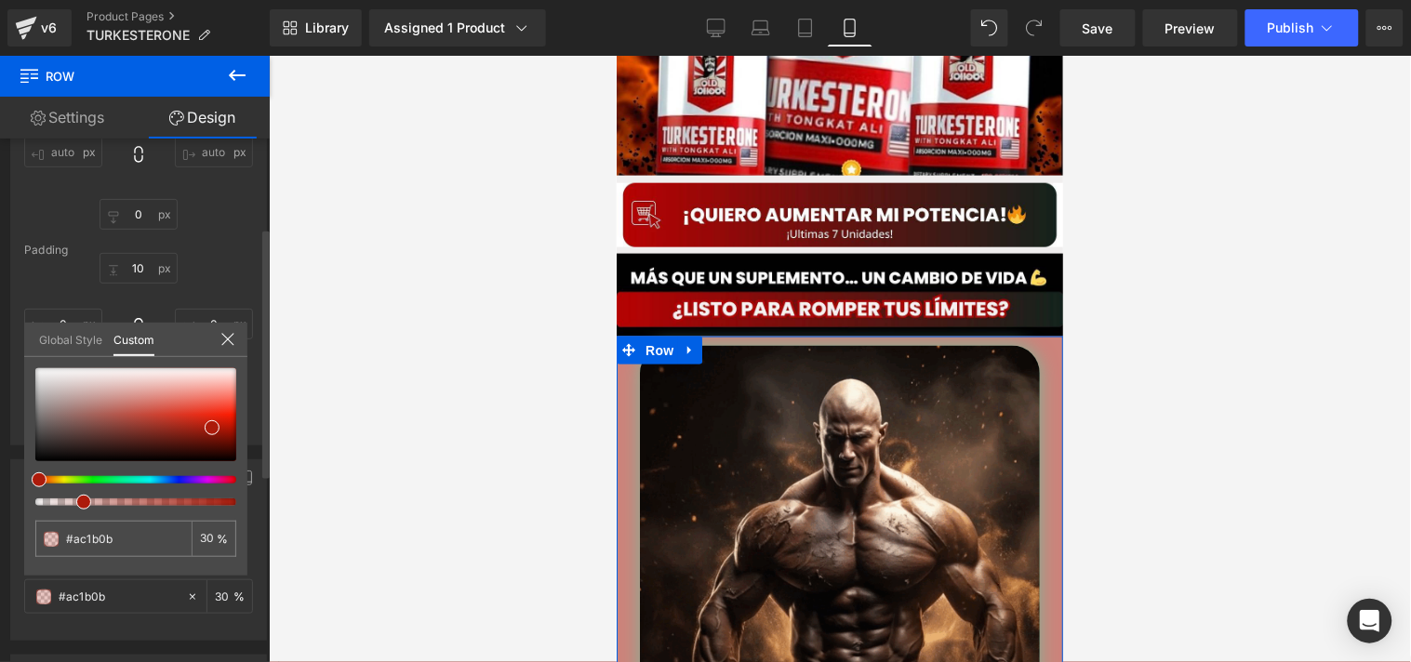
type input "26"
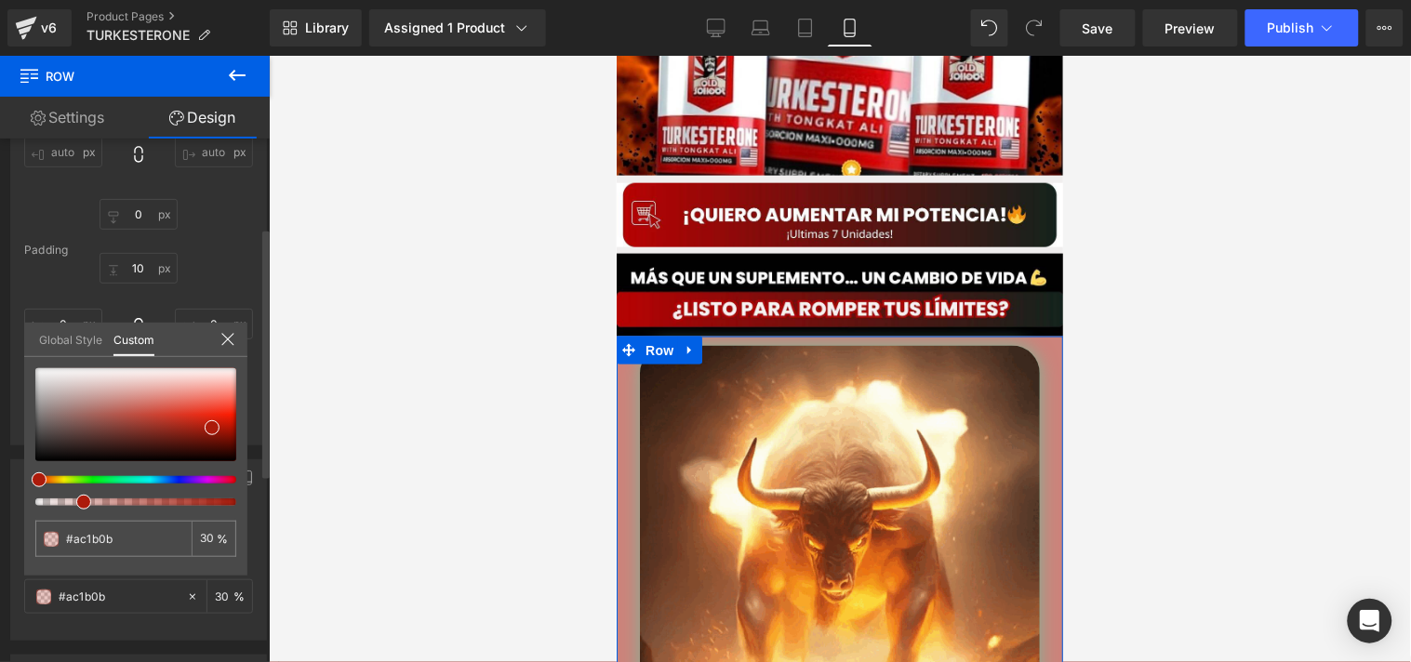
type input "26"
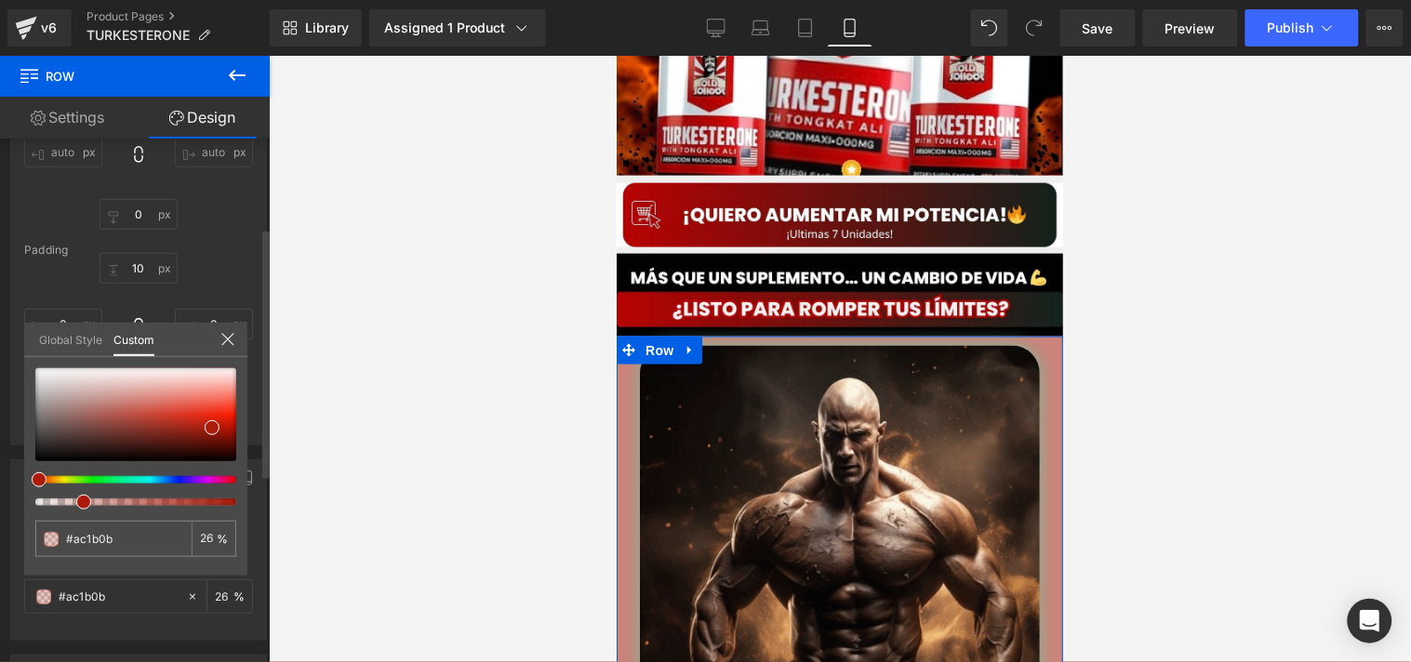
type input "24"
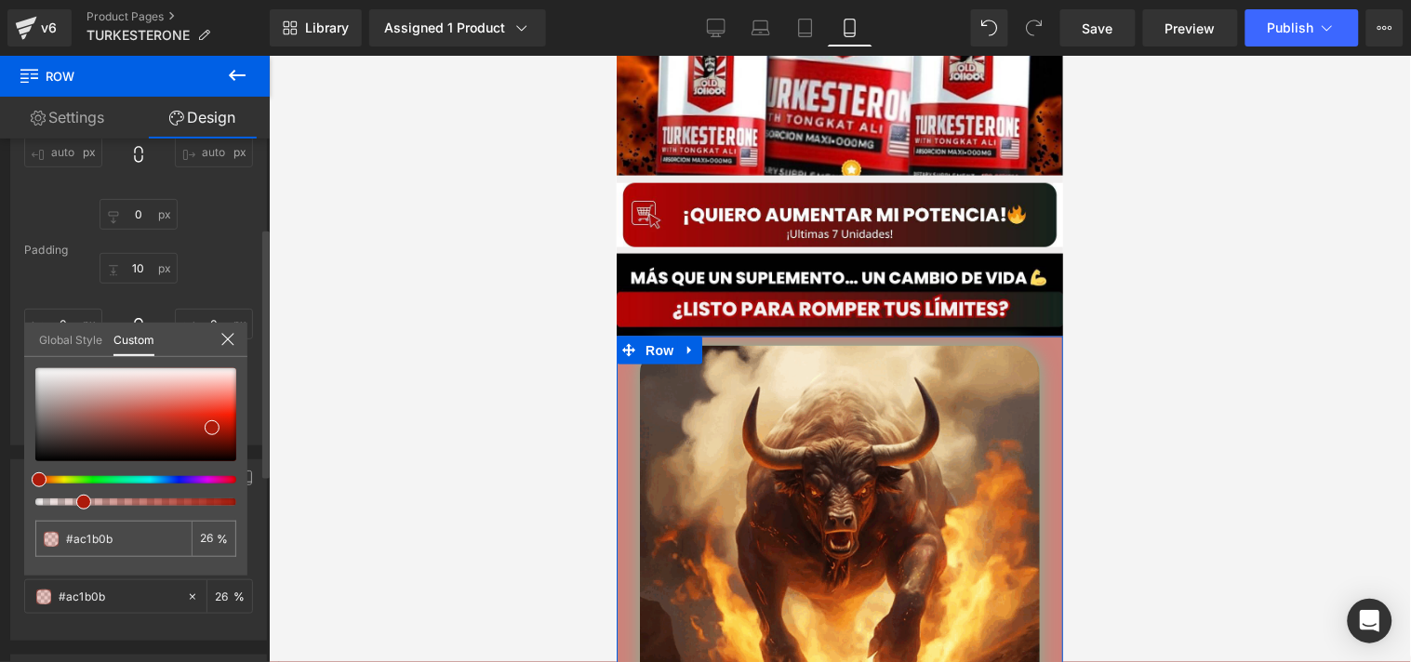
type input "24"
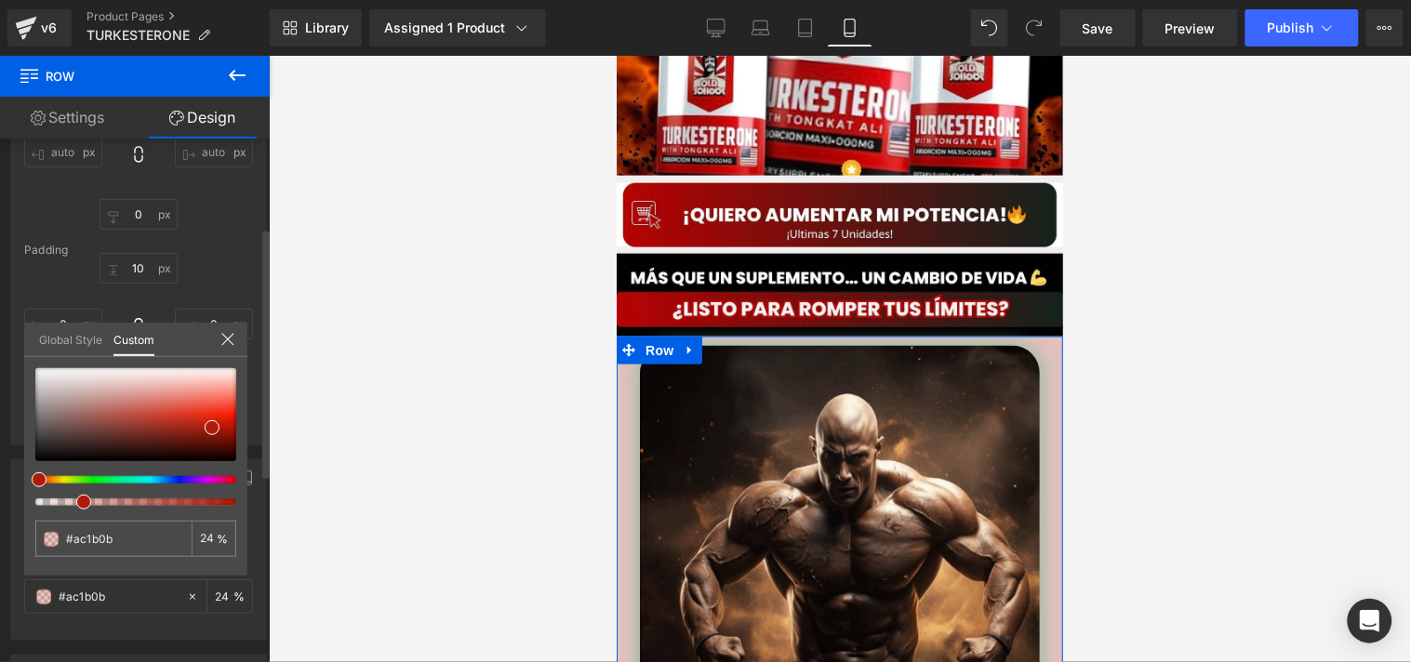
type input "21"
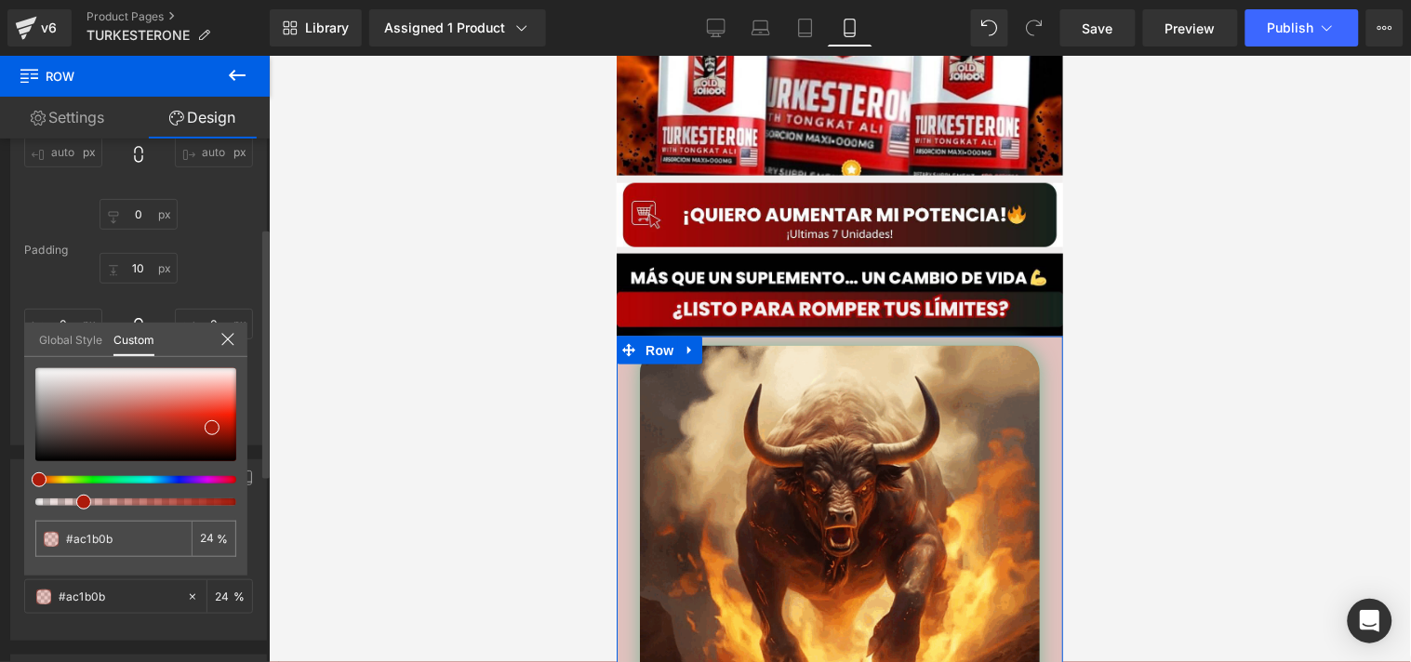
type input "21"
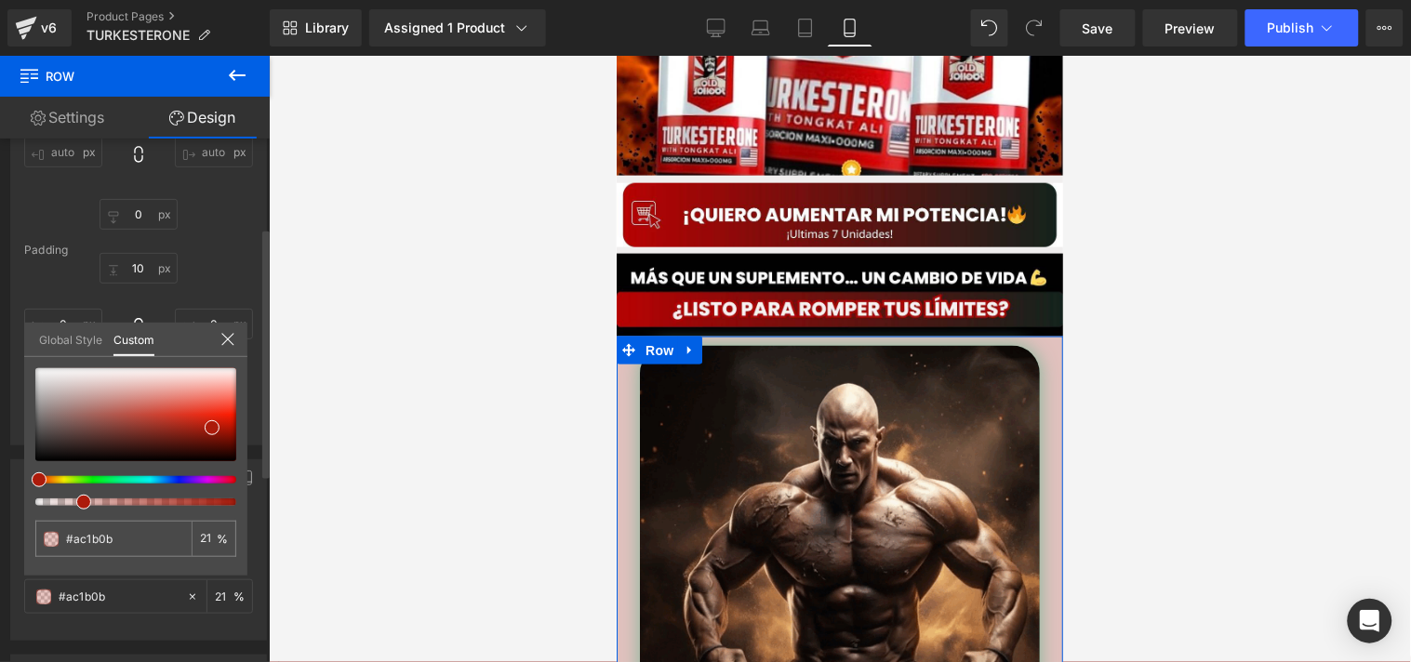
type input "20"
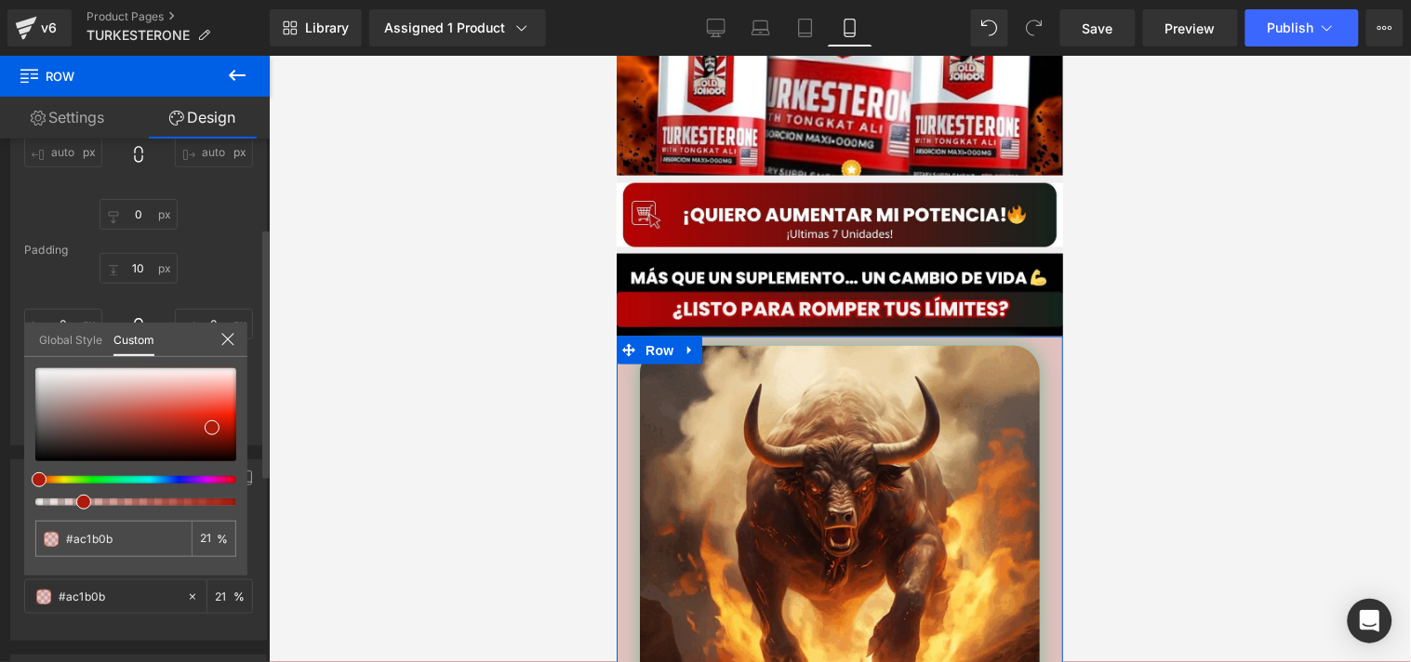
type input "20"
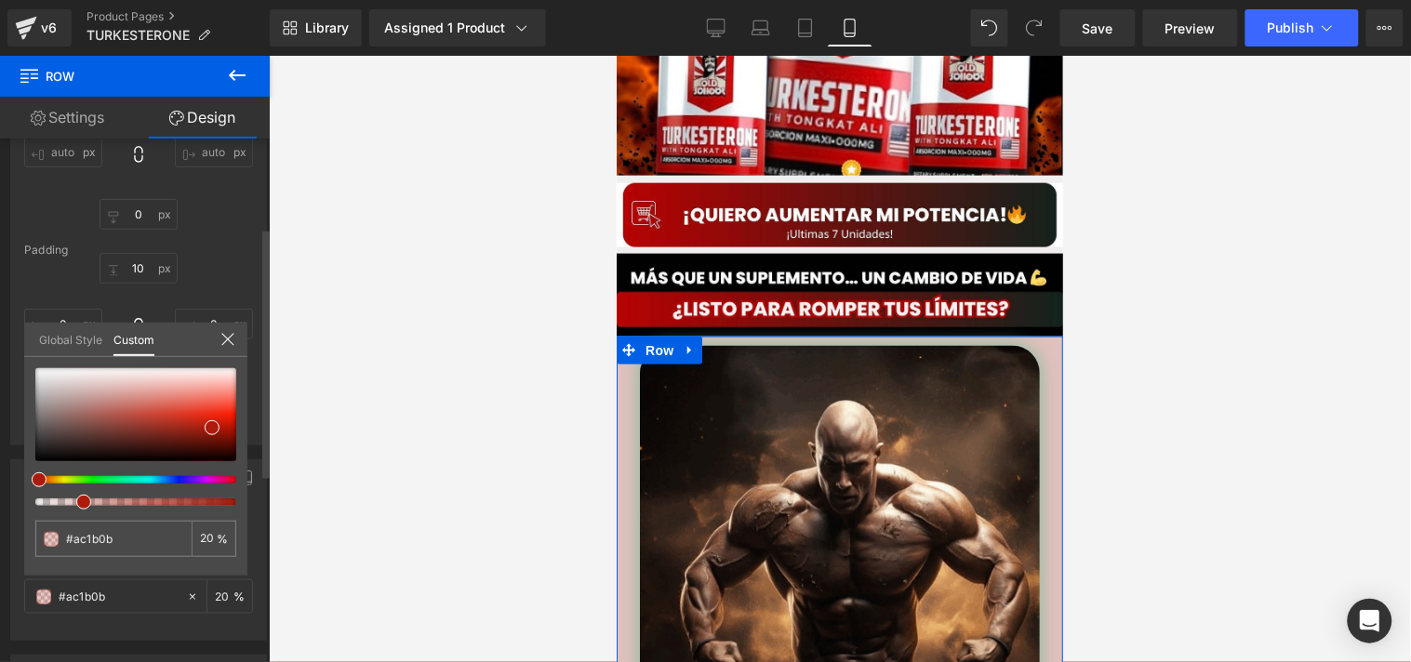
type input "17"
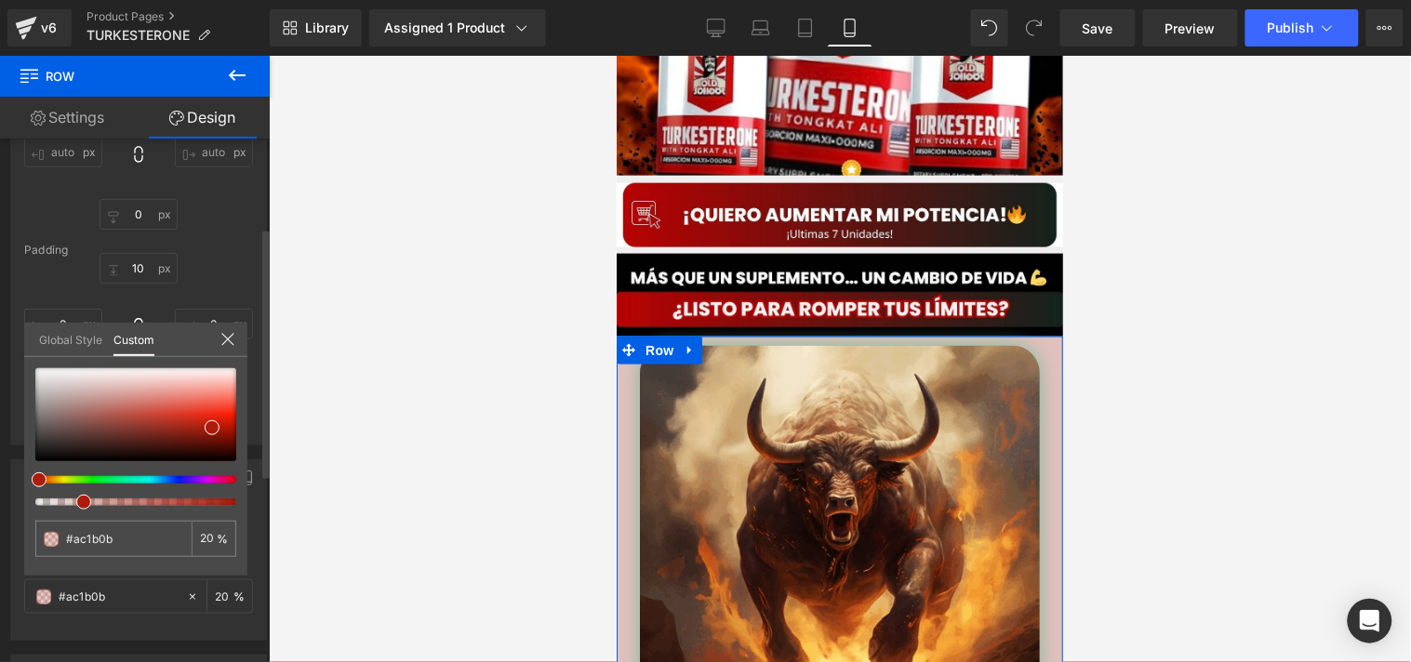
type input "17"
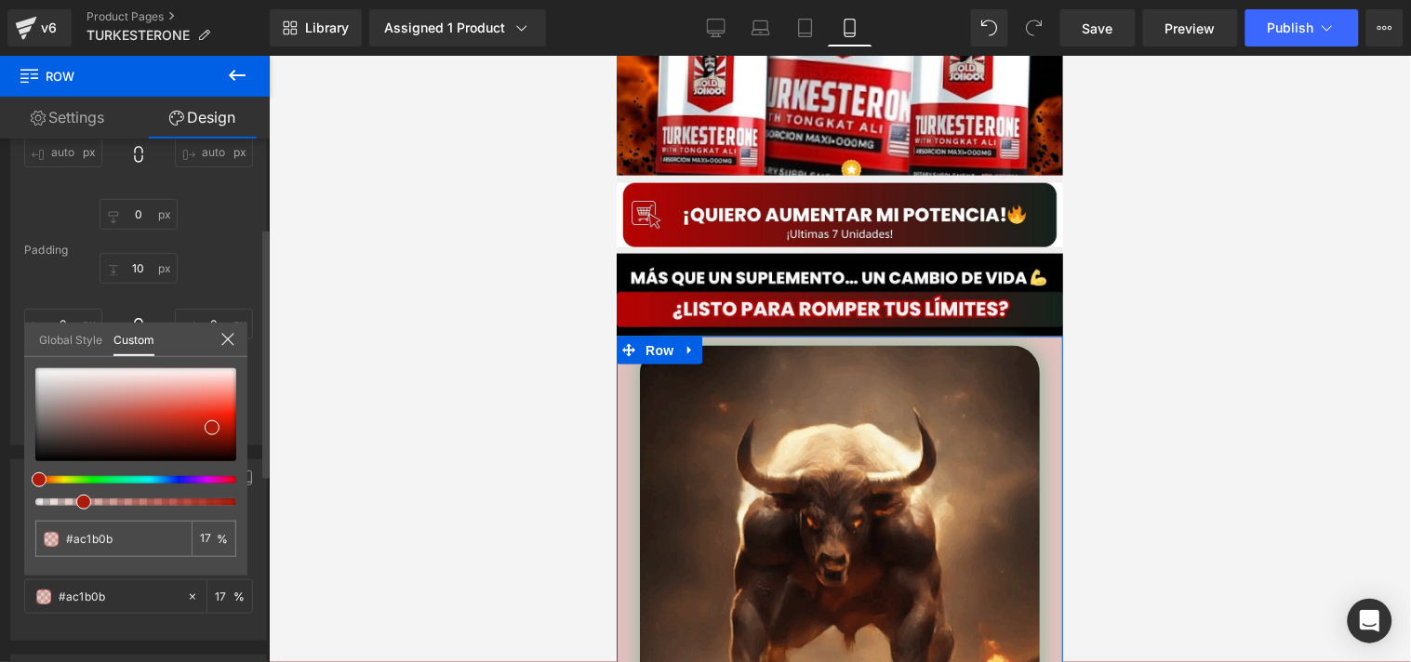
type input "15"
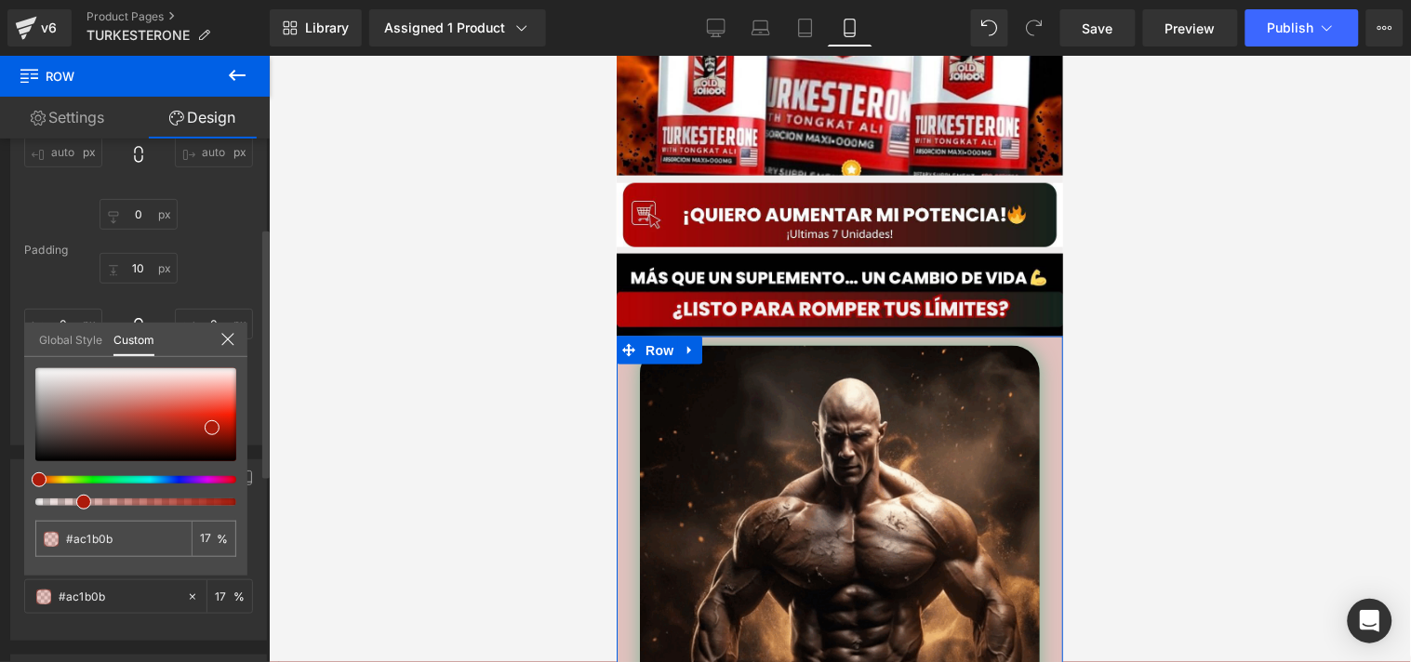
type input "15"
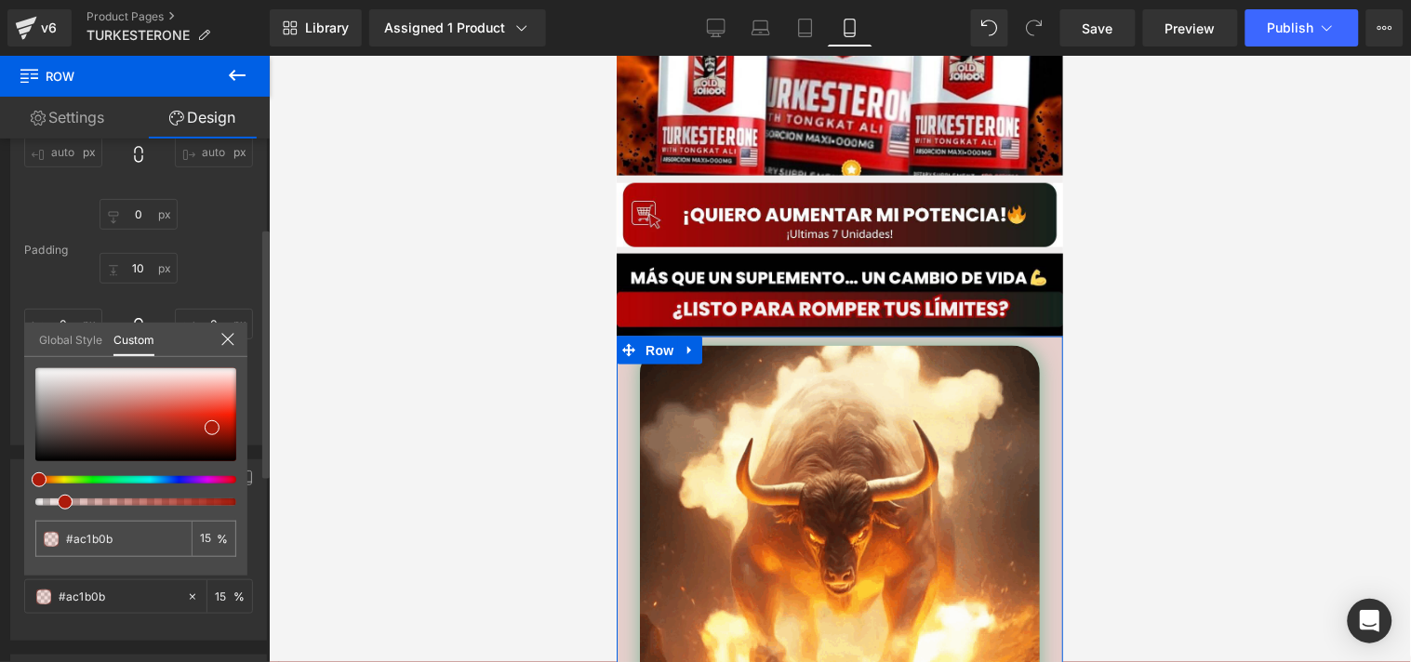
type input "16"
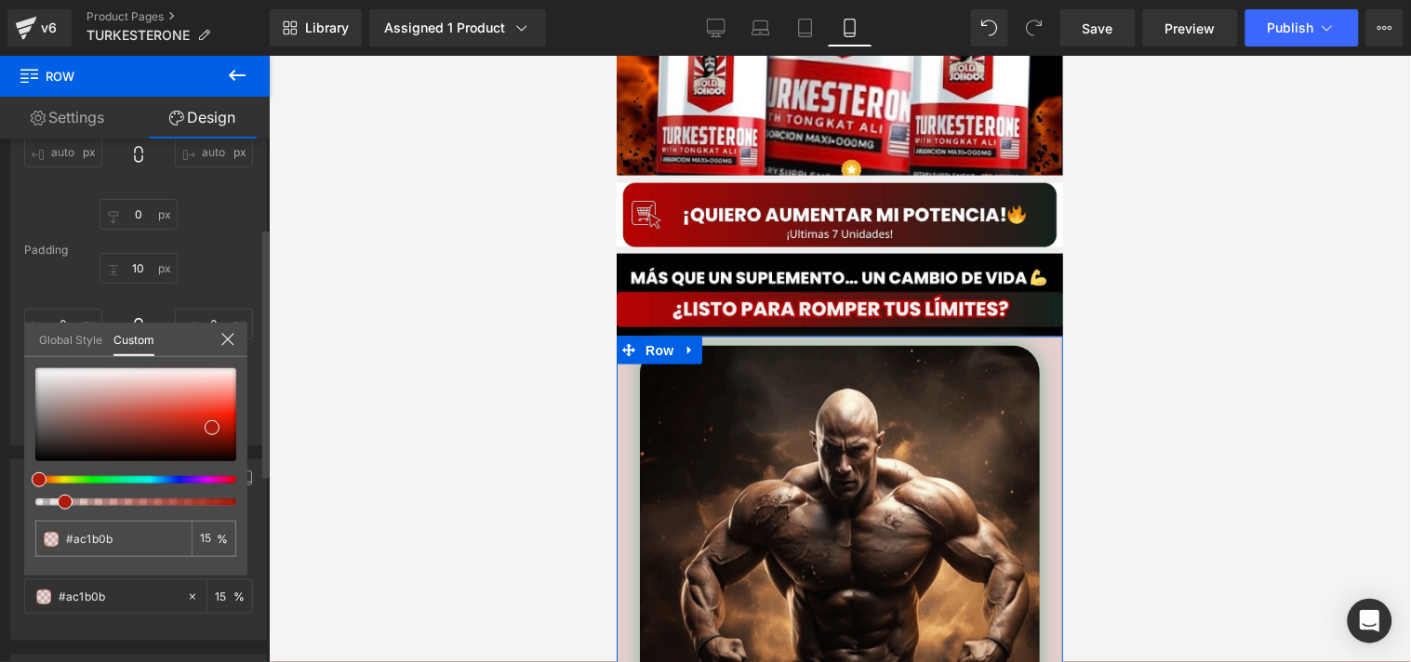
type input "16"
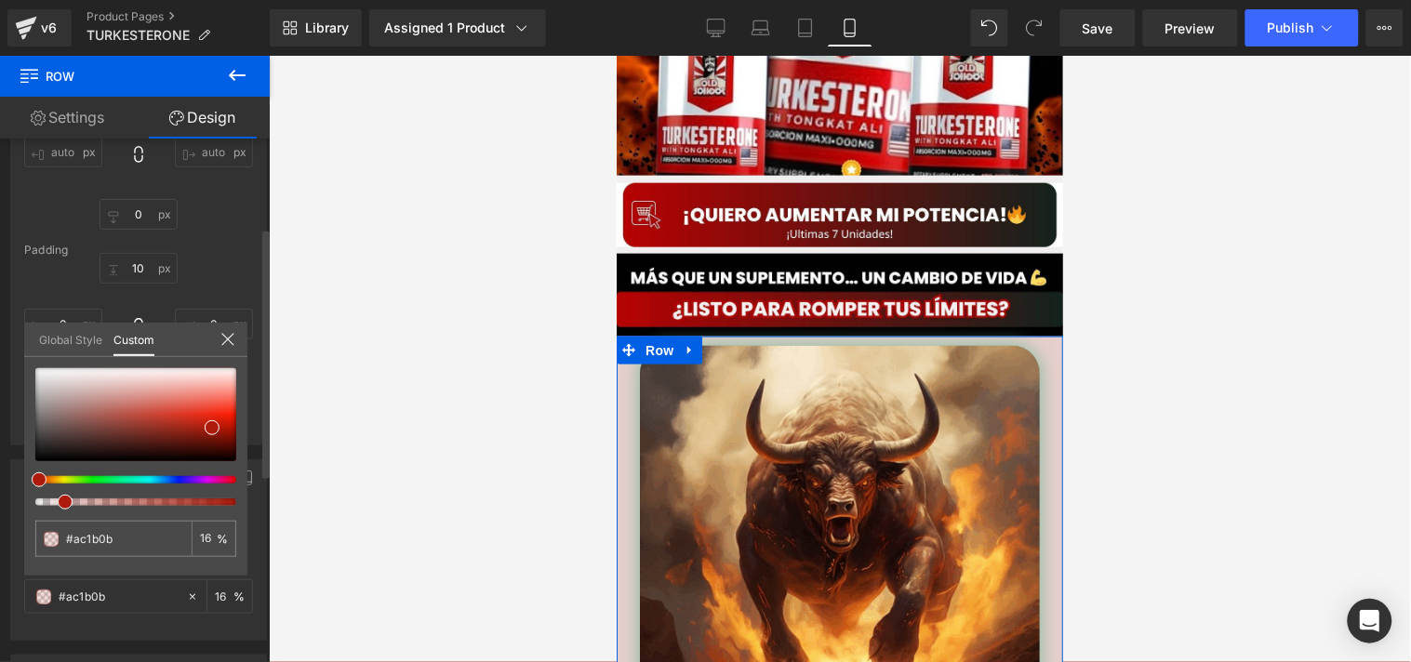
type input "27"
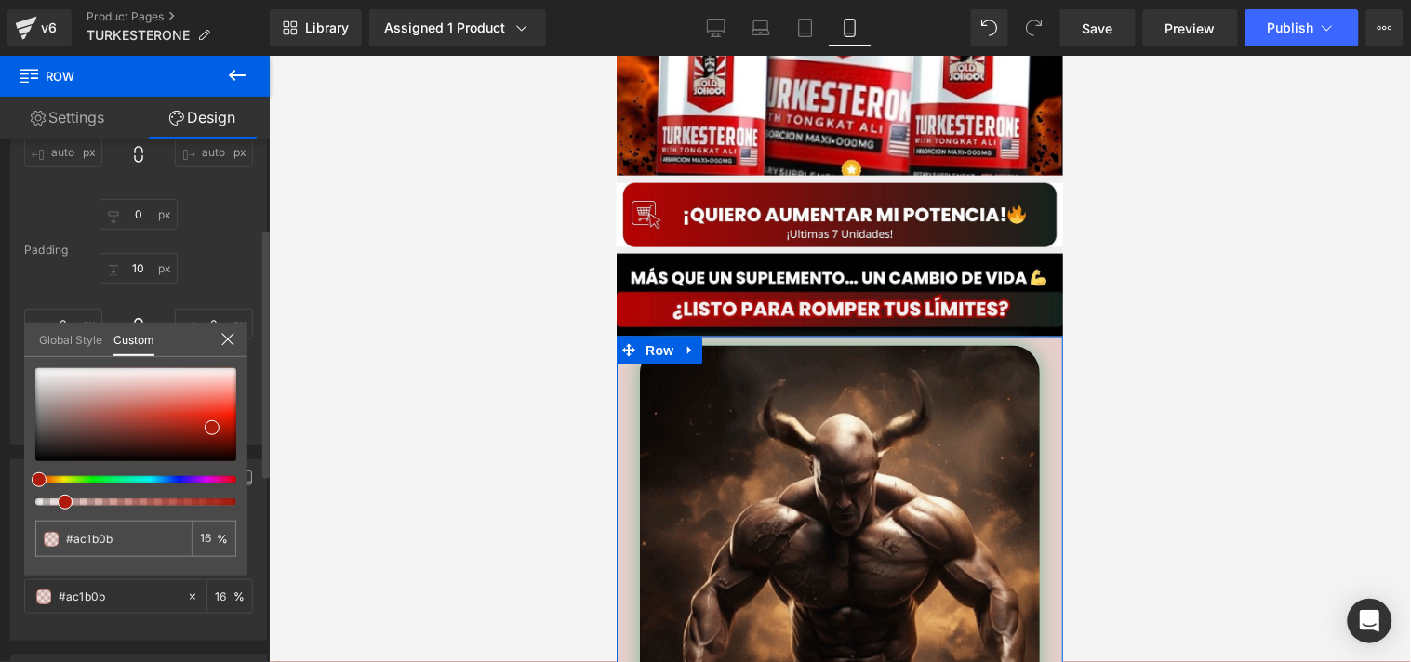
type input "27"
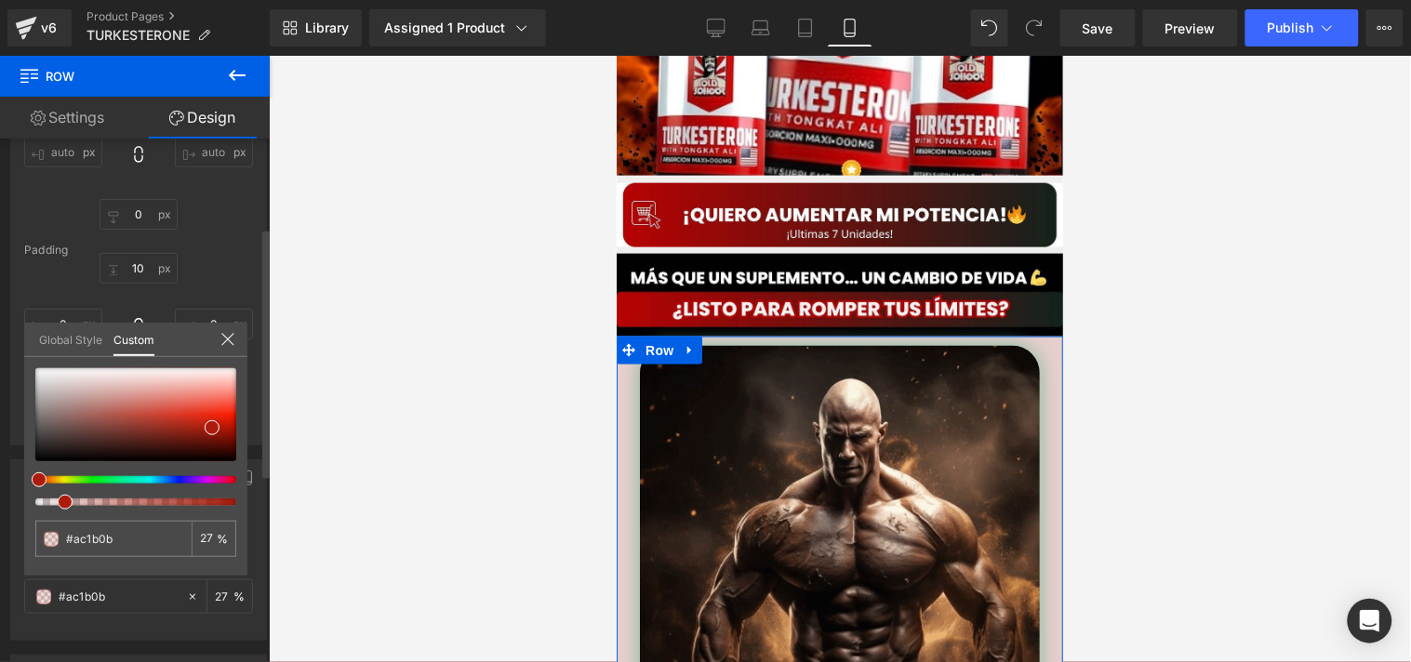
type input "45"
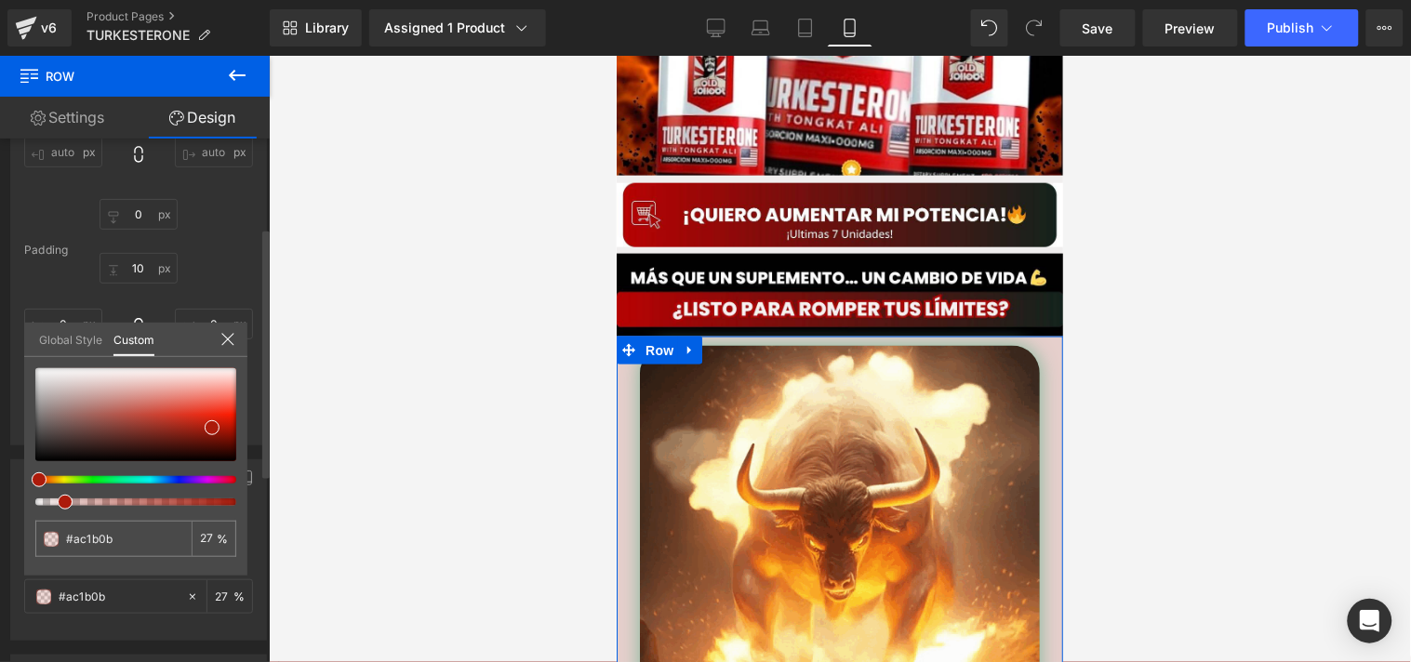
type input "45"
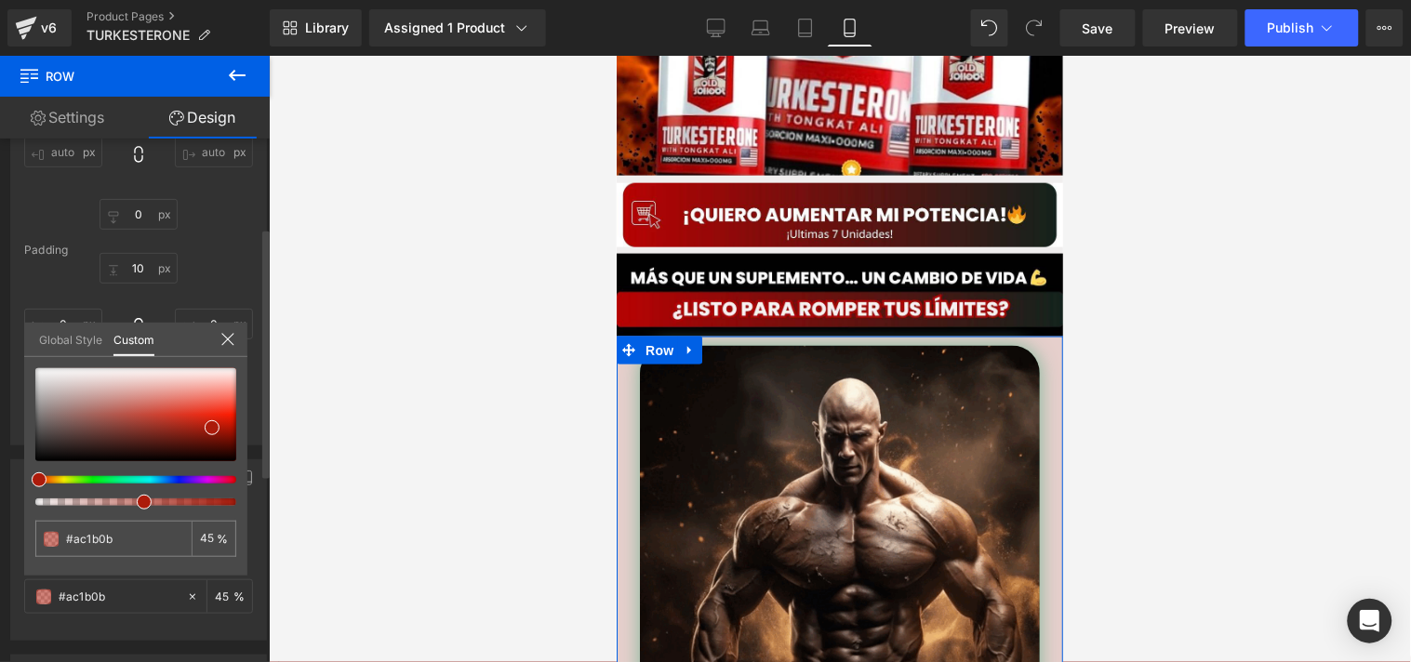
type input "54"
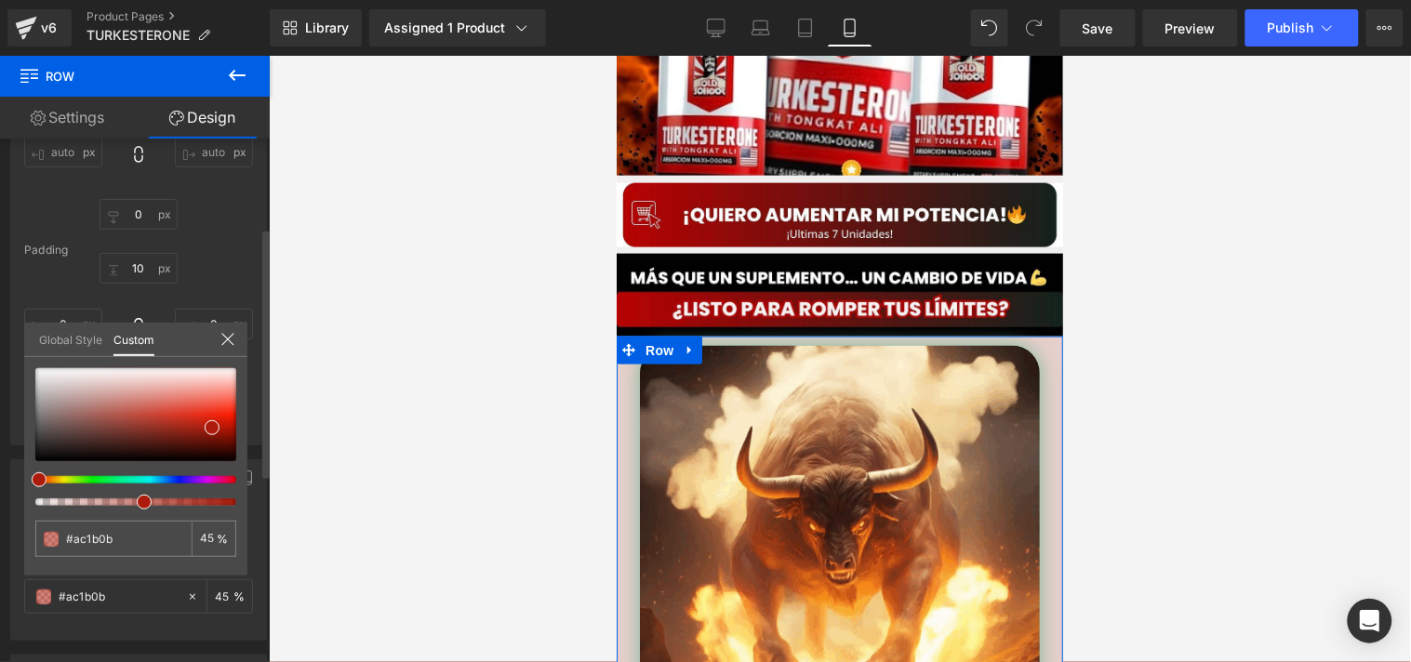
type input "54"
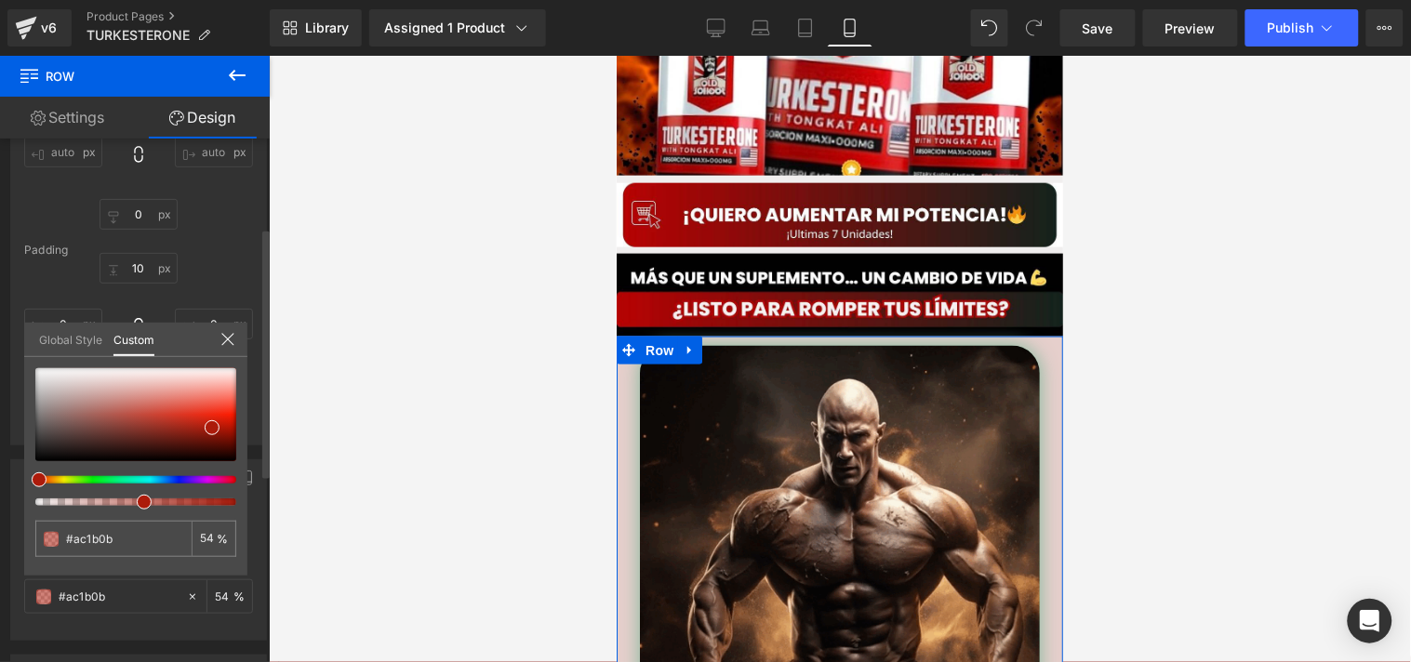
type input "62"
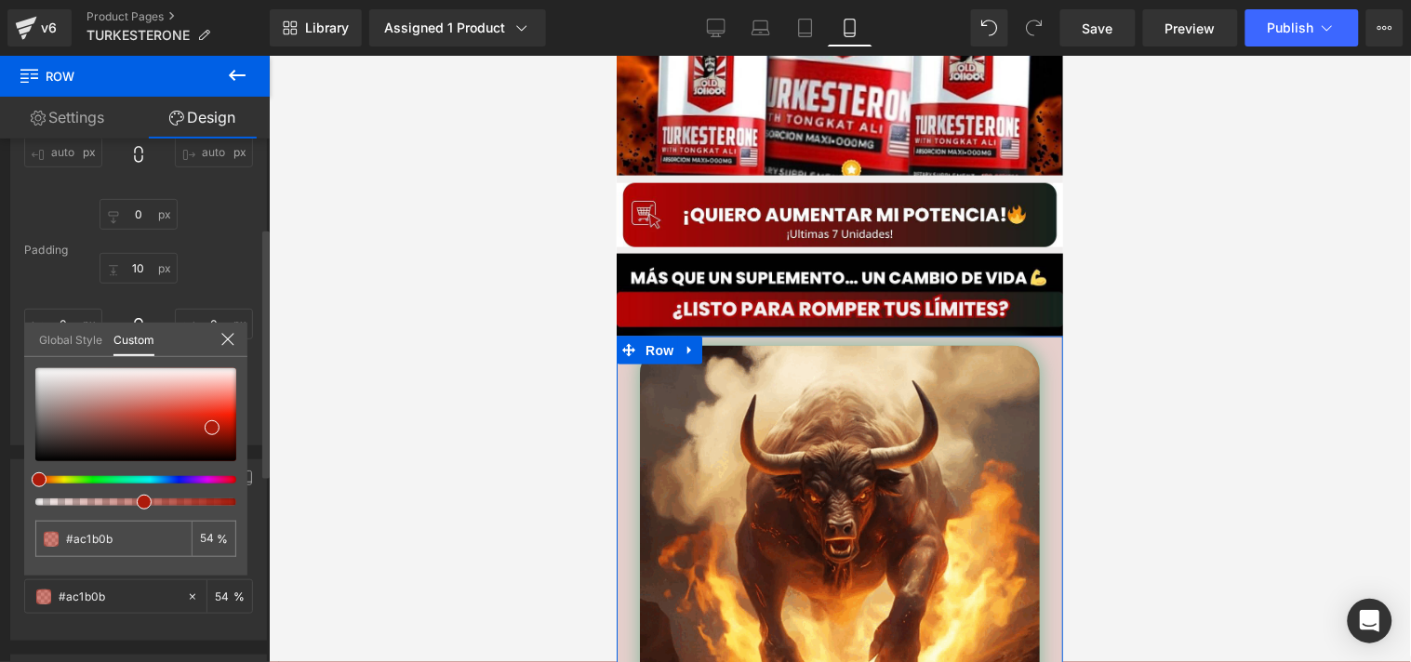
type input "62"
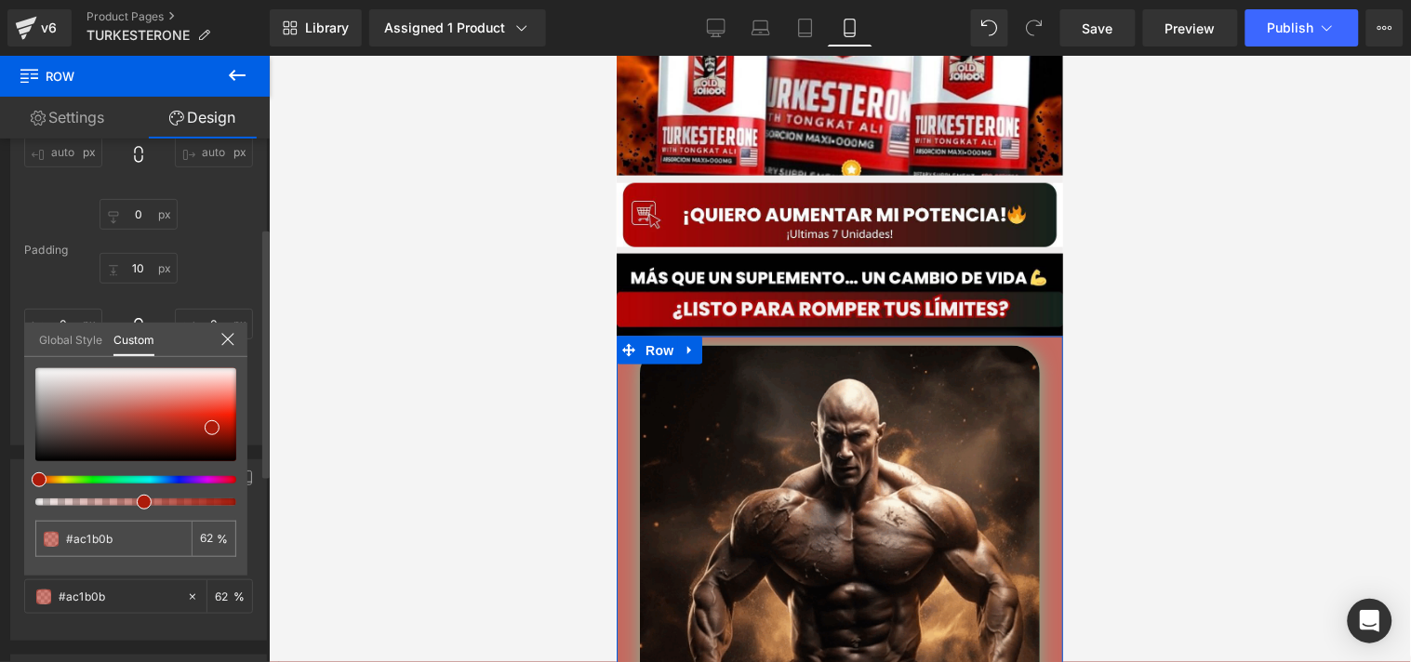
type input "63"
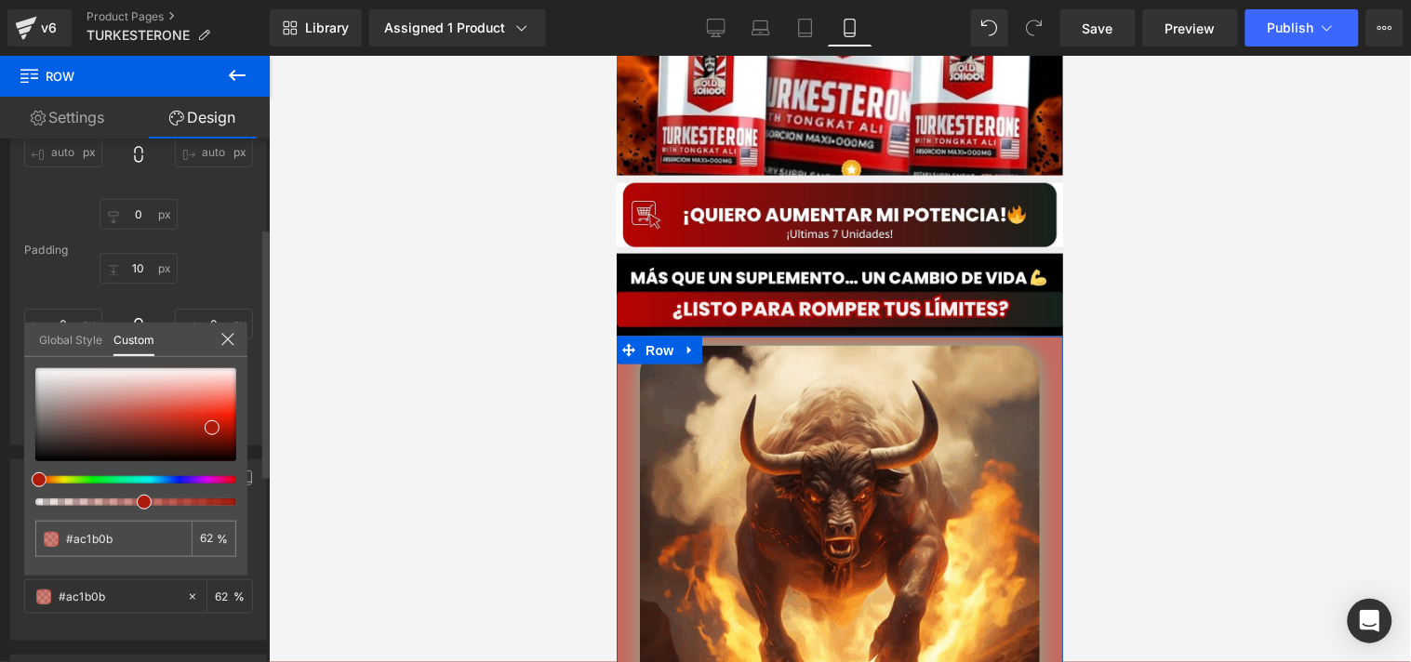
type input "63"
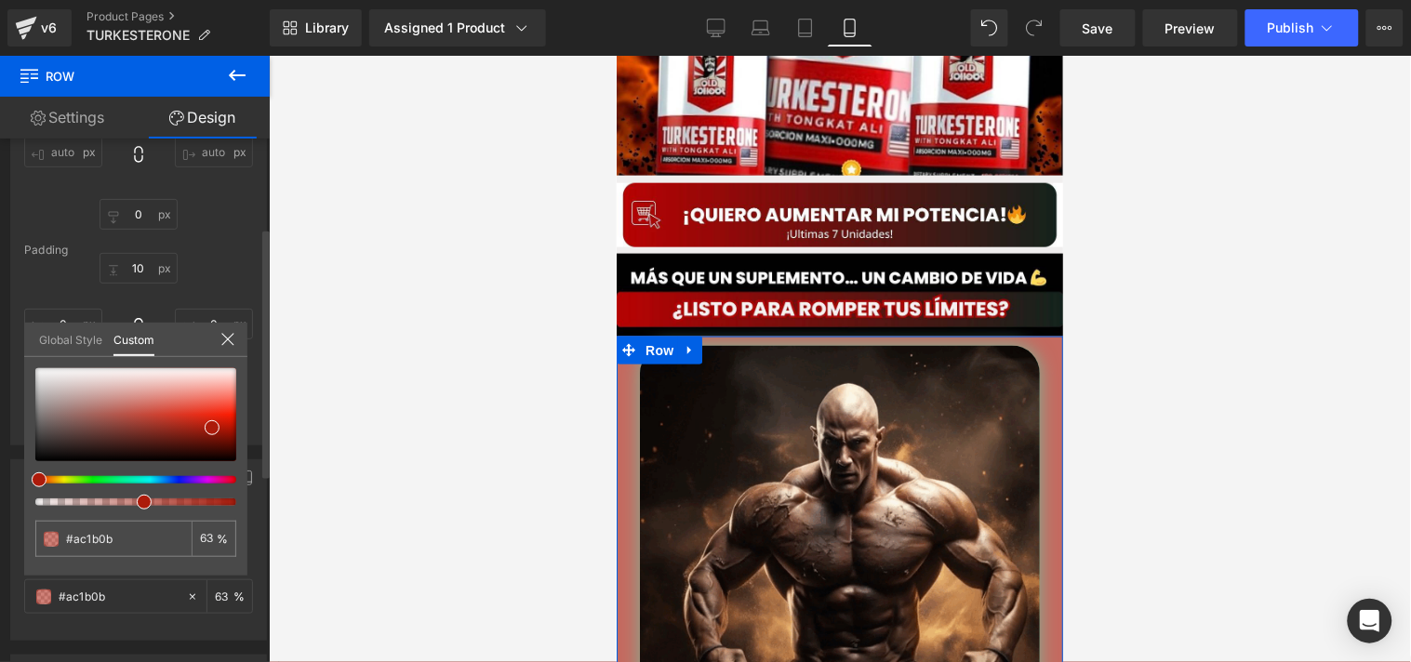
type input "65"
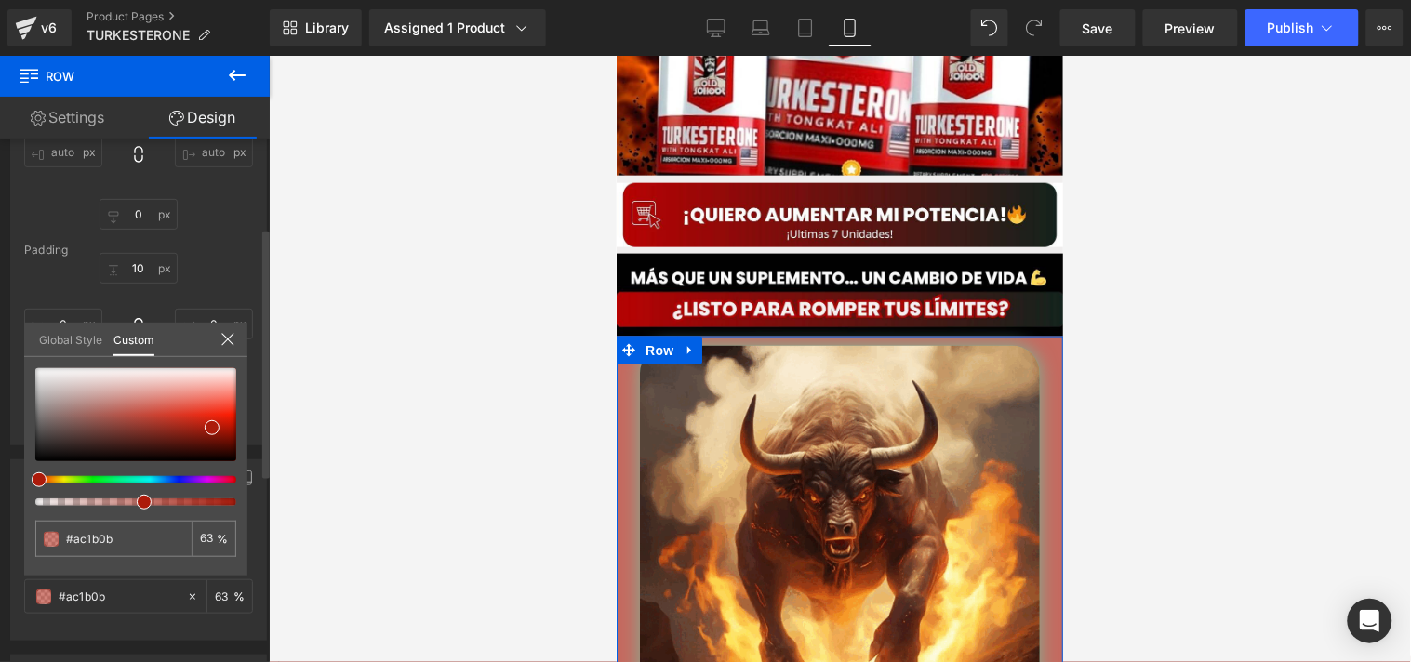
type input "65"
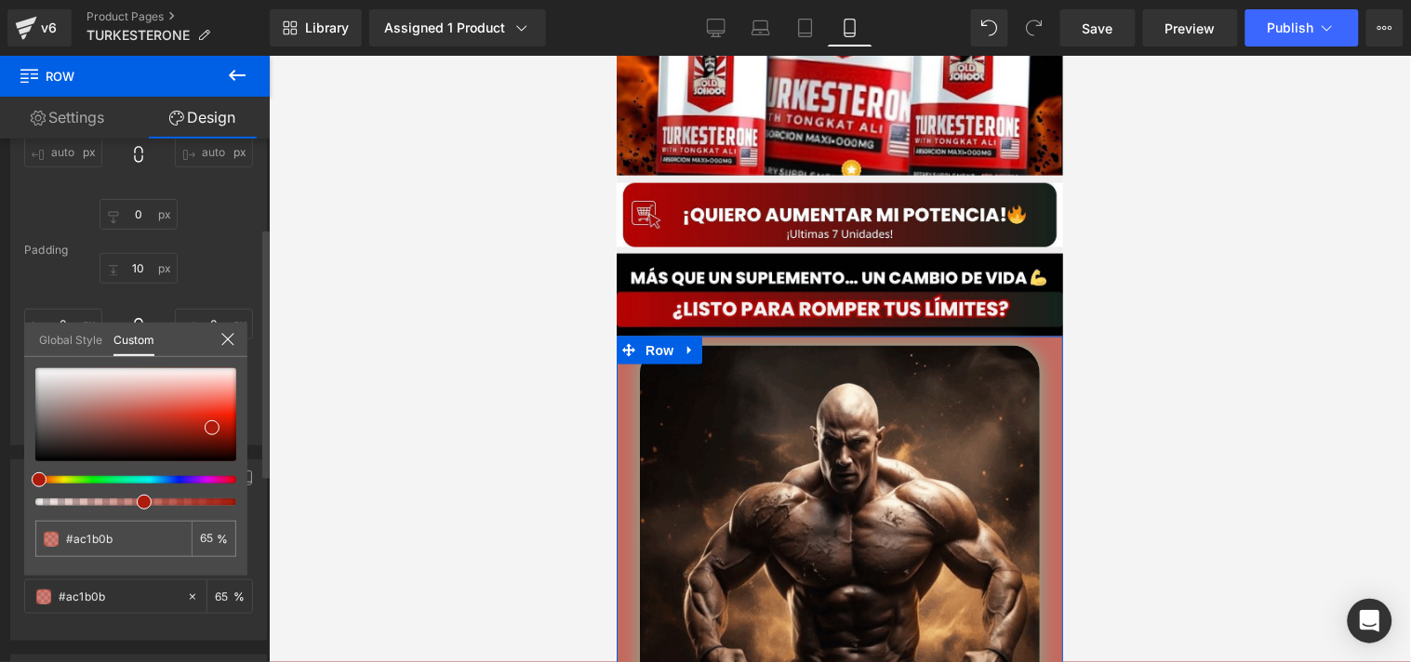
type input "66"
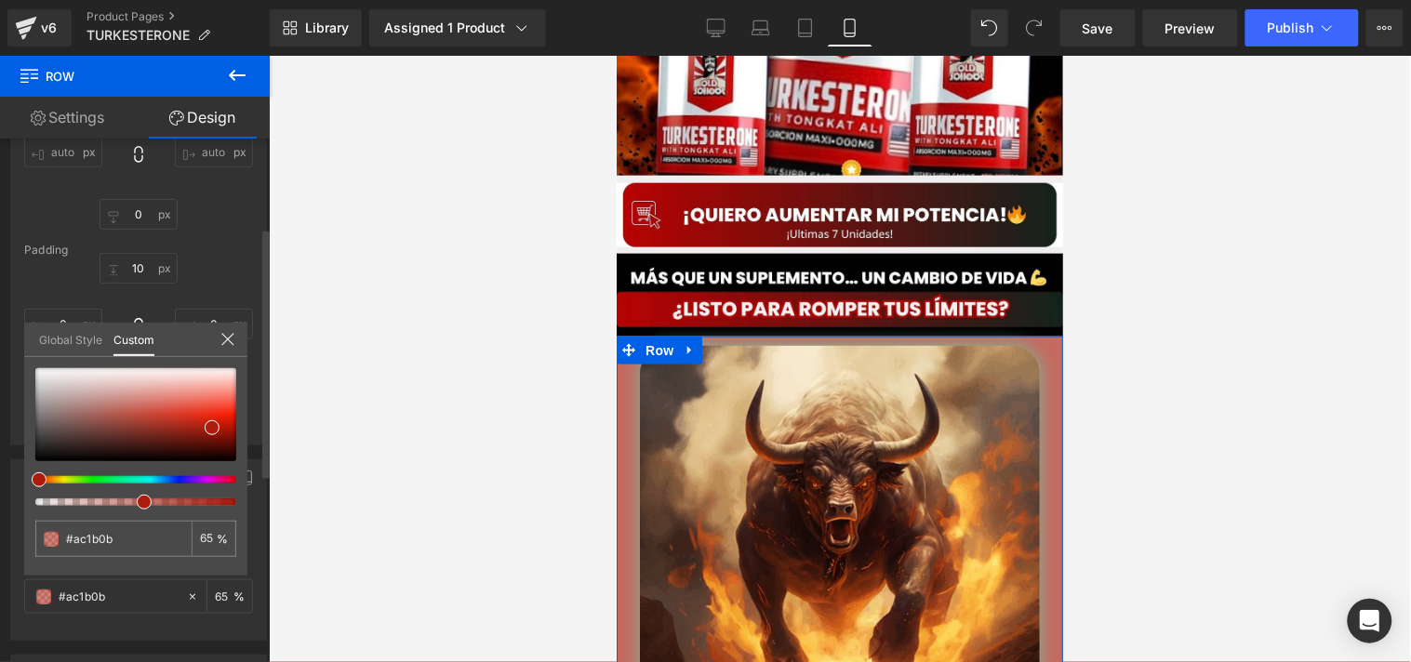
type input "66"
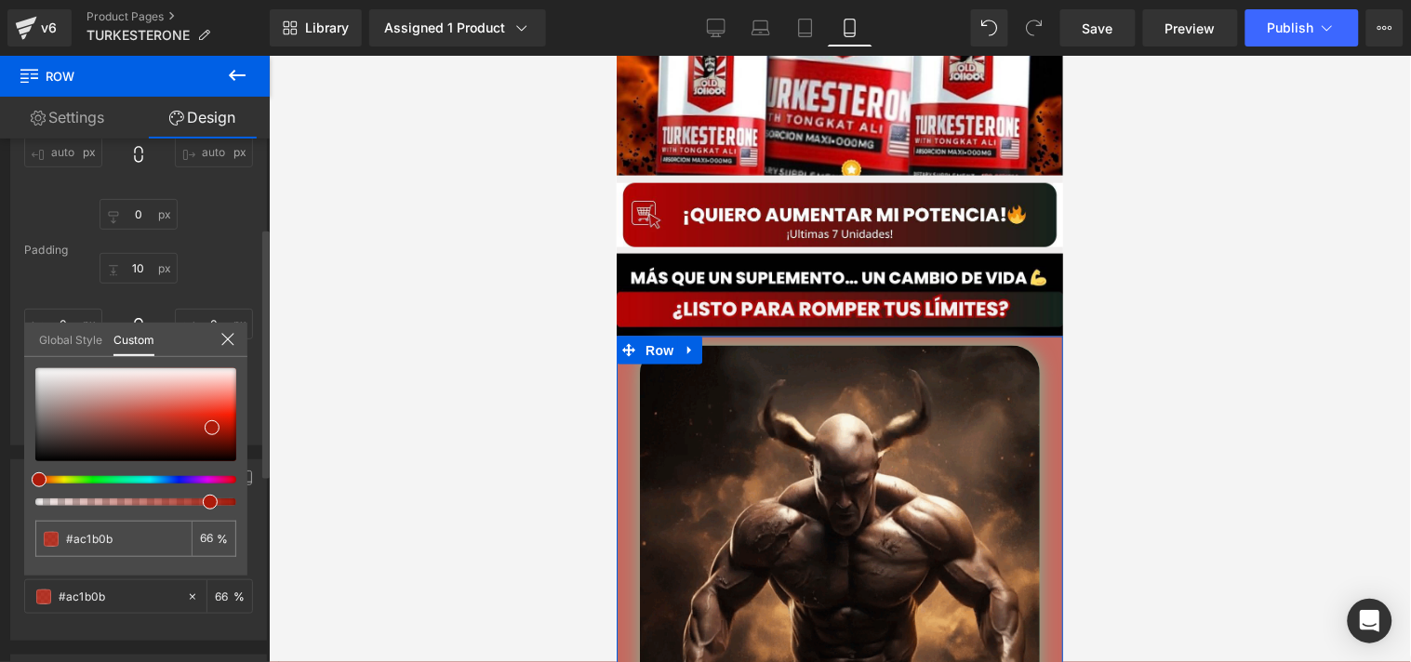
type input "68"
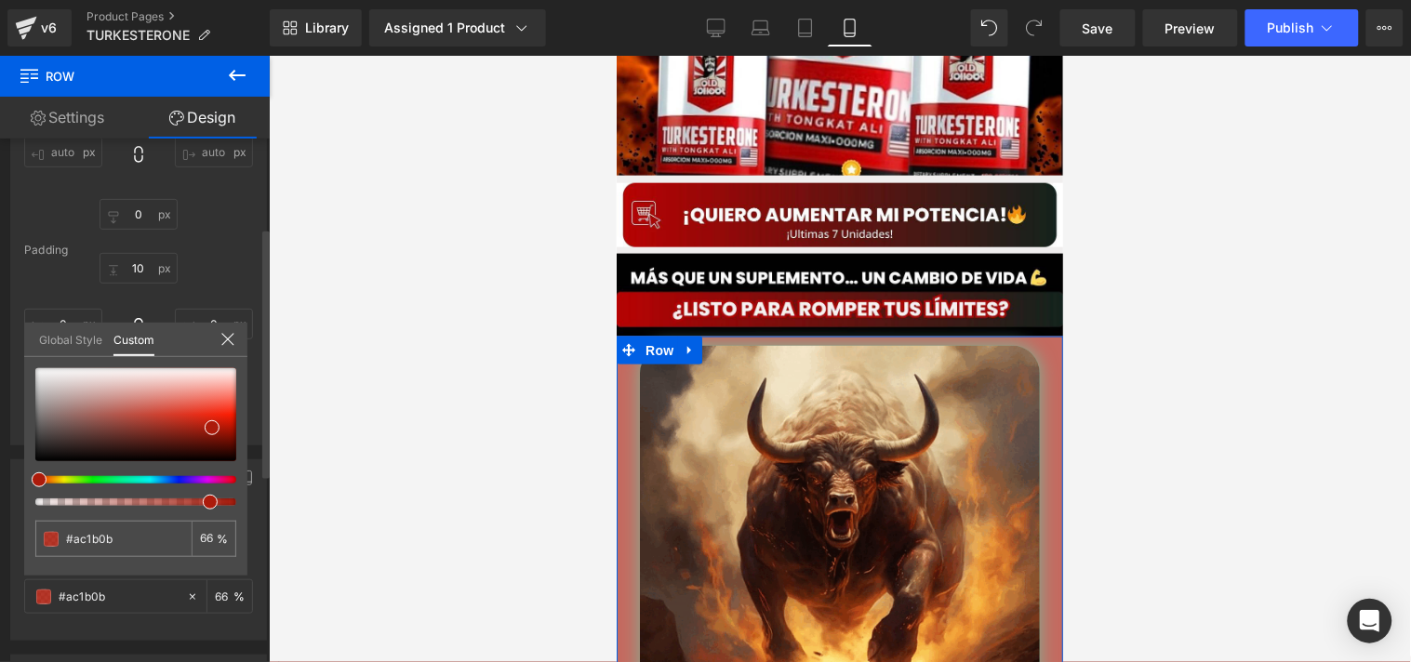
type input "68"
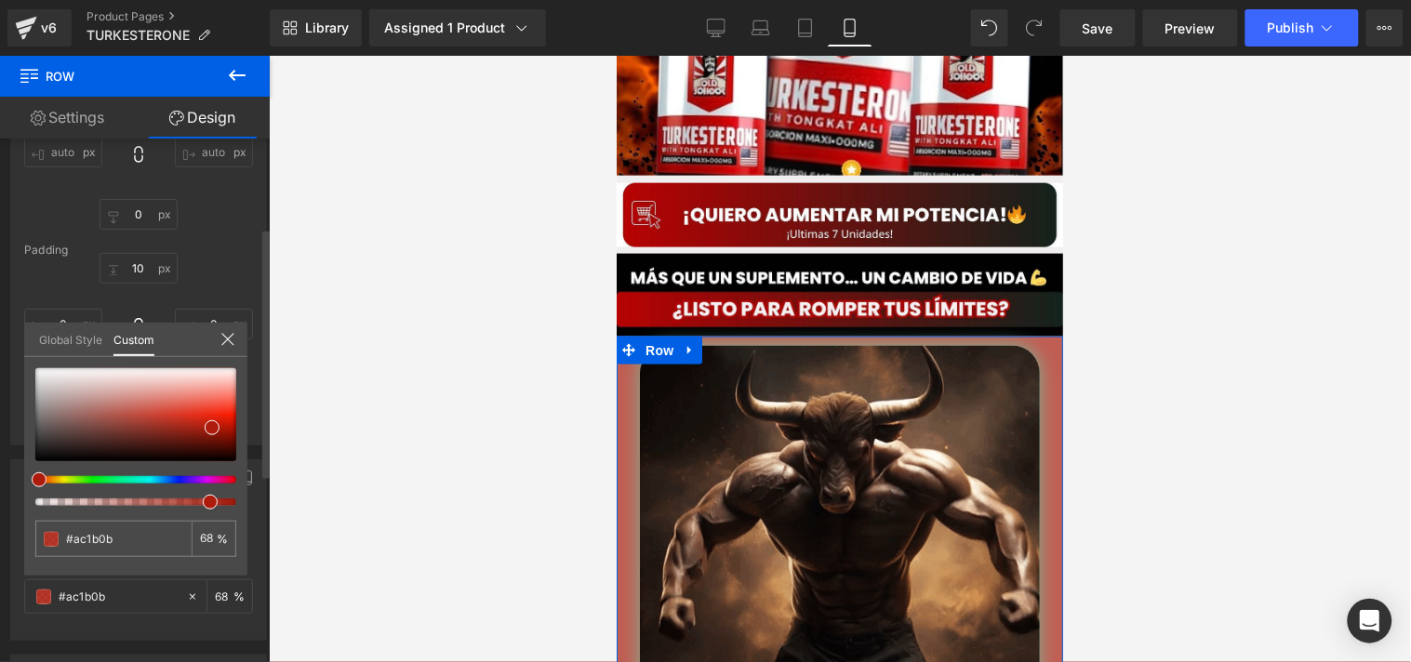
type input "87"
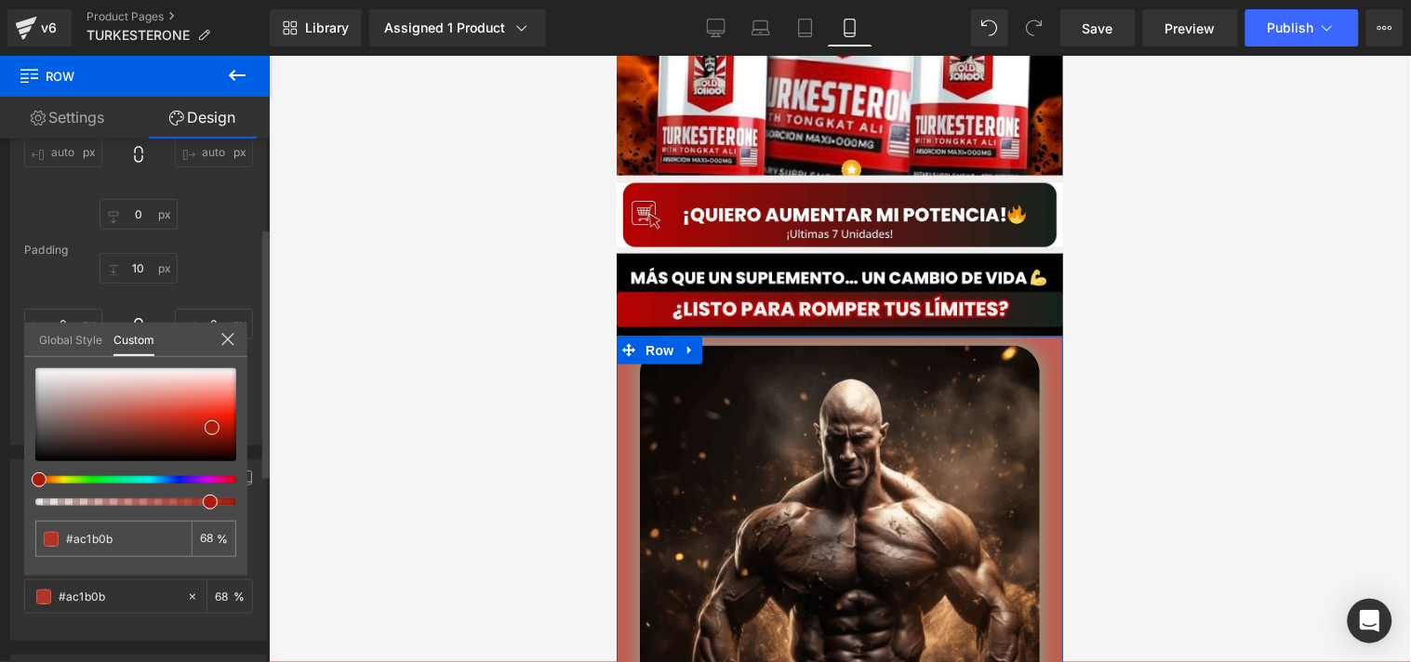
type input "87"
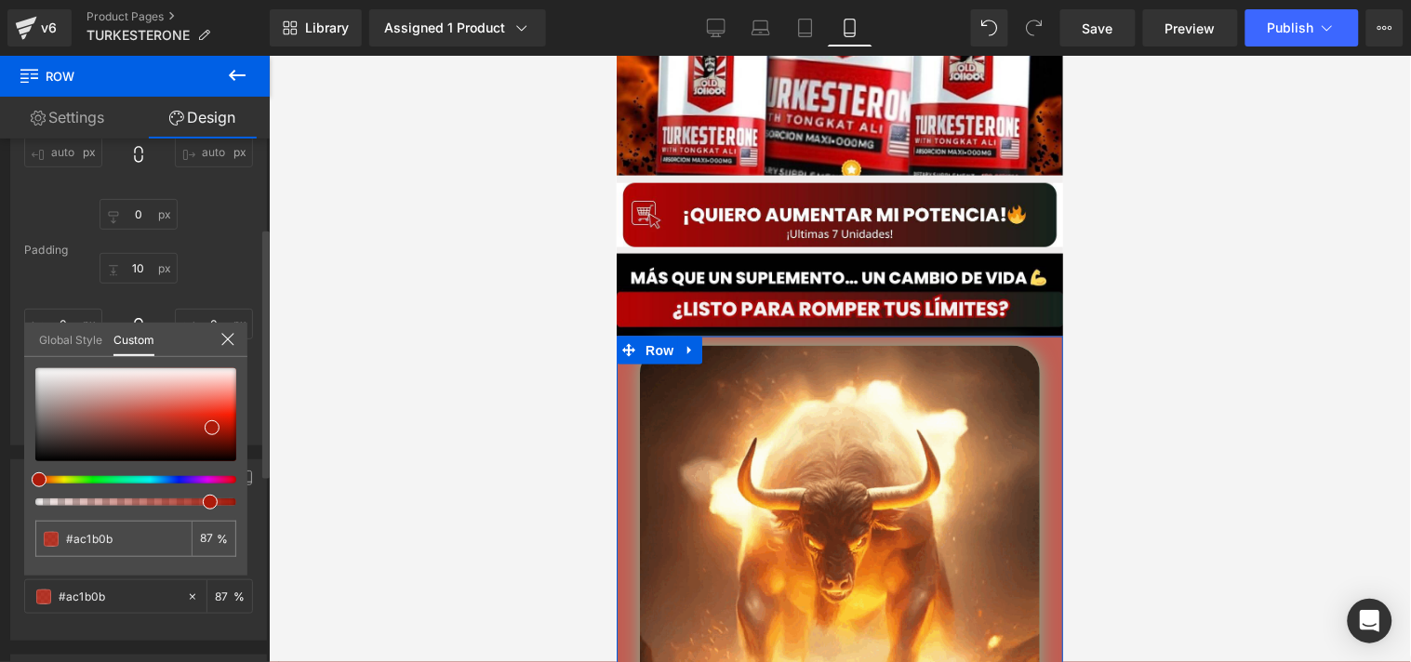
type input "88"
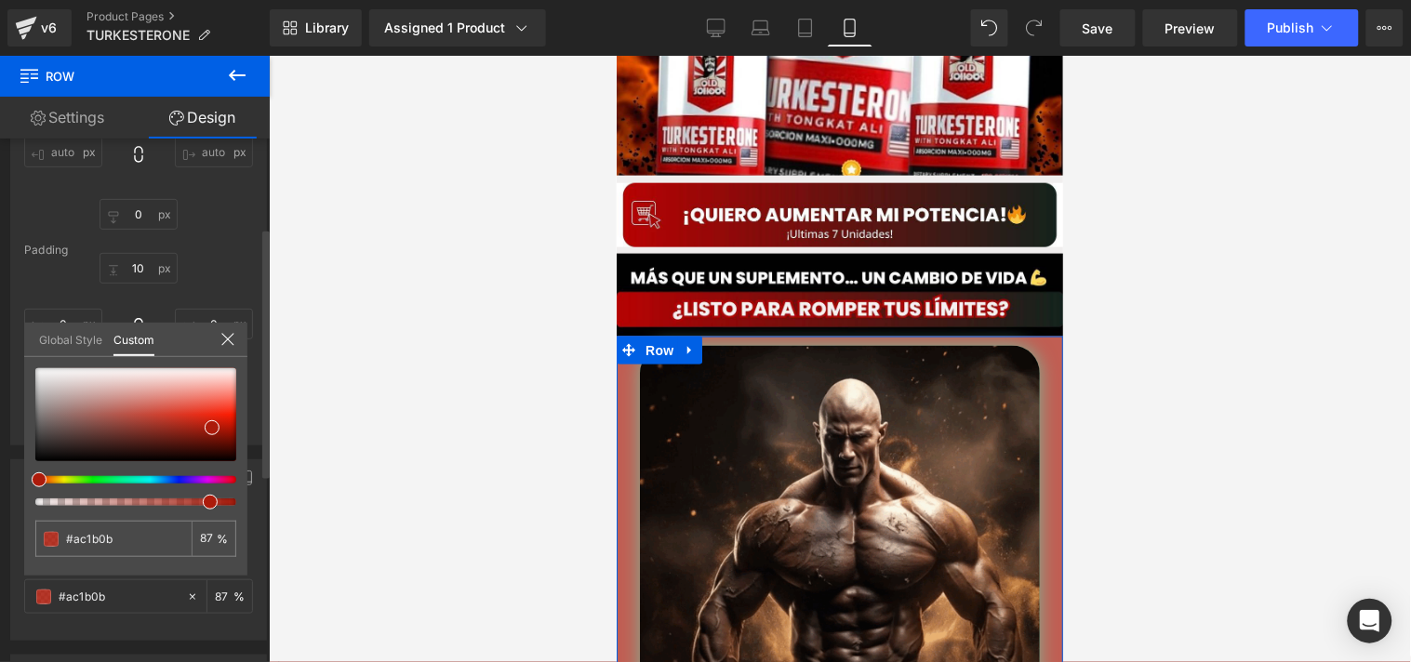
type input "88"
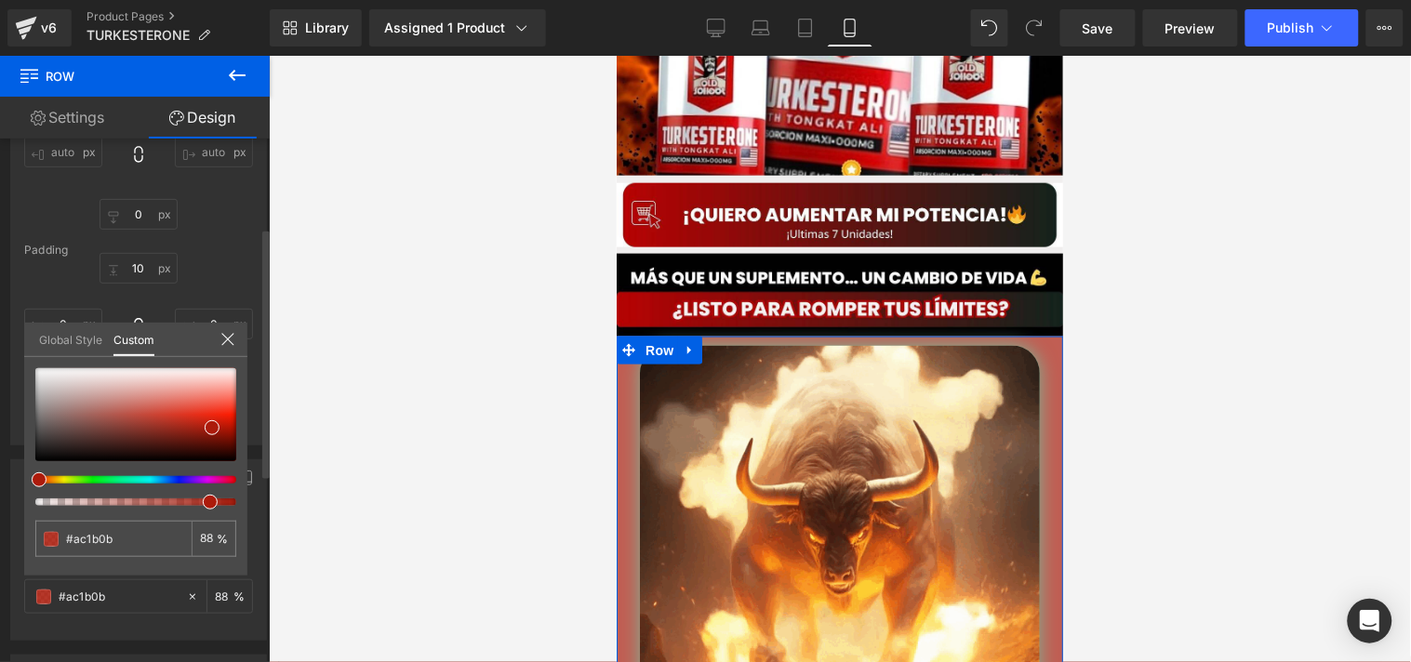
type input "89"
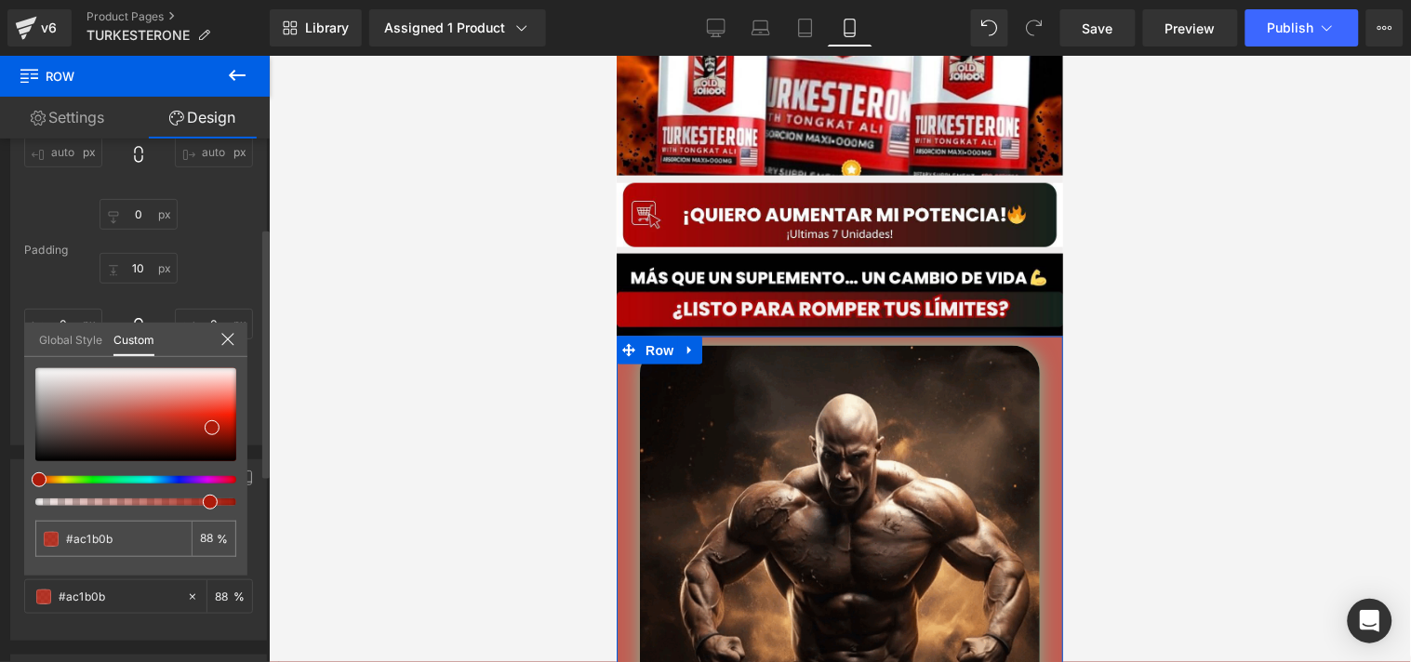
type input "89"
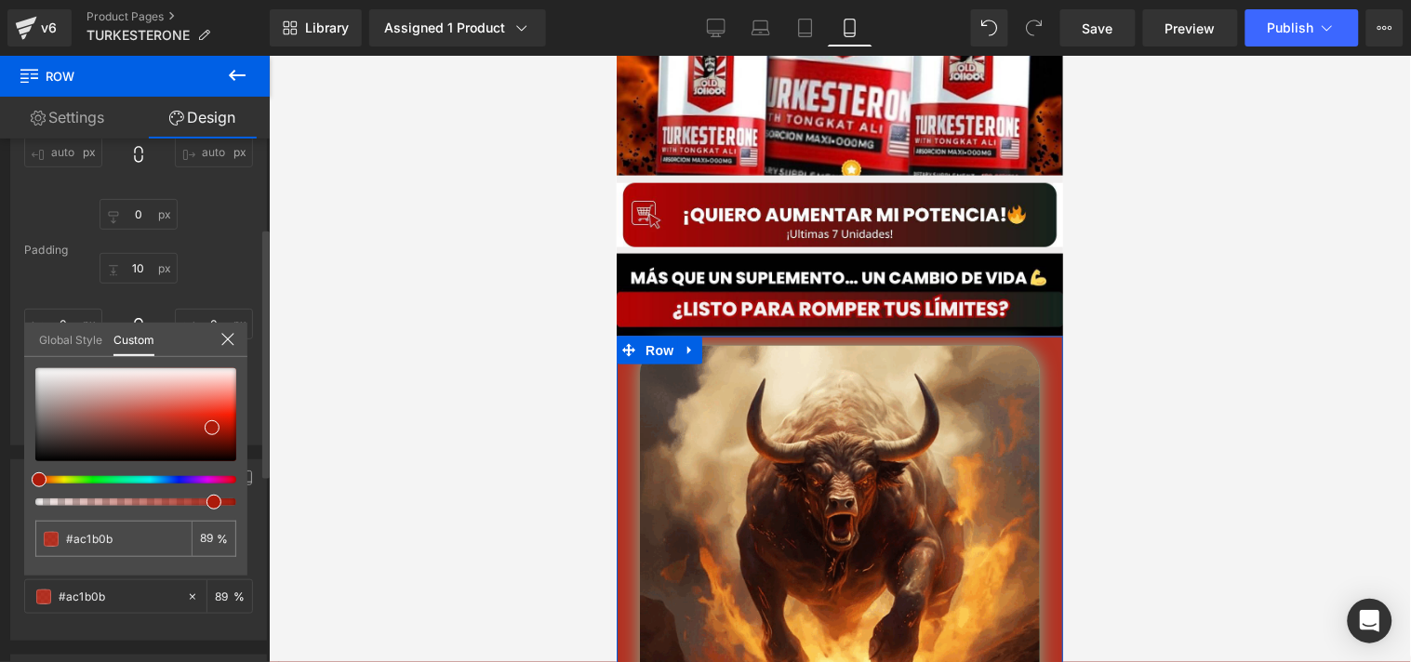
type input "90"
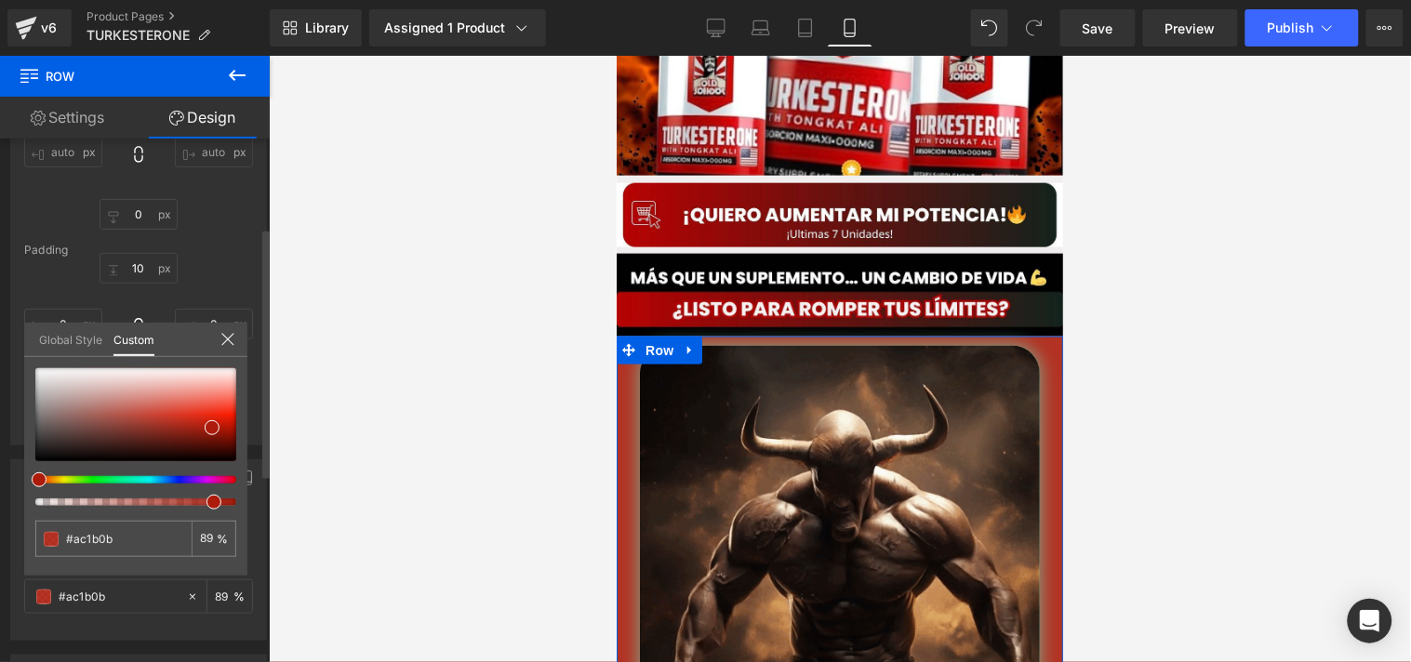
type input "90"
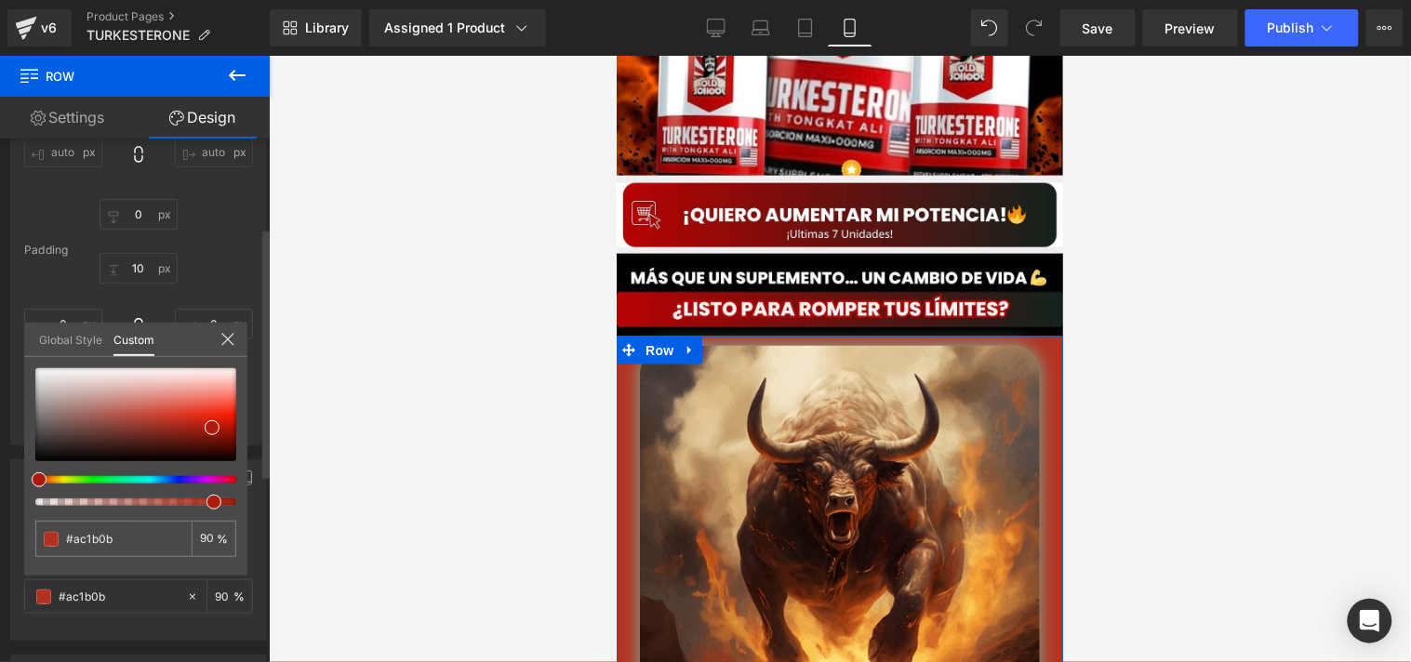
type input "92"
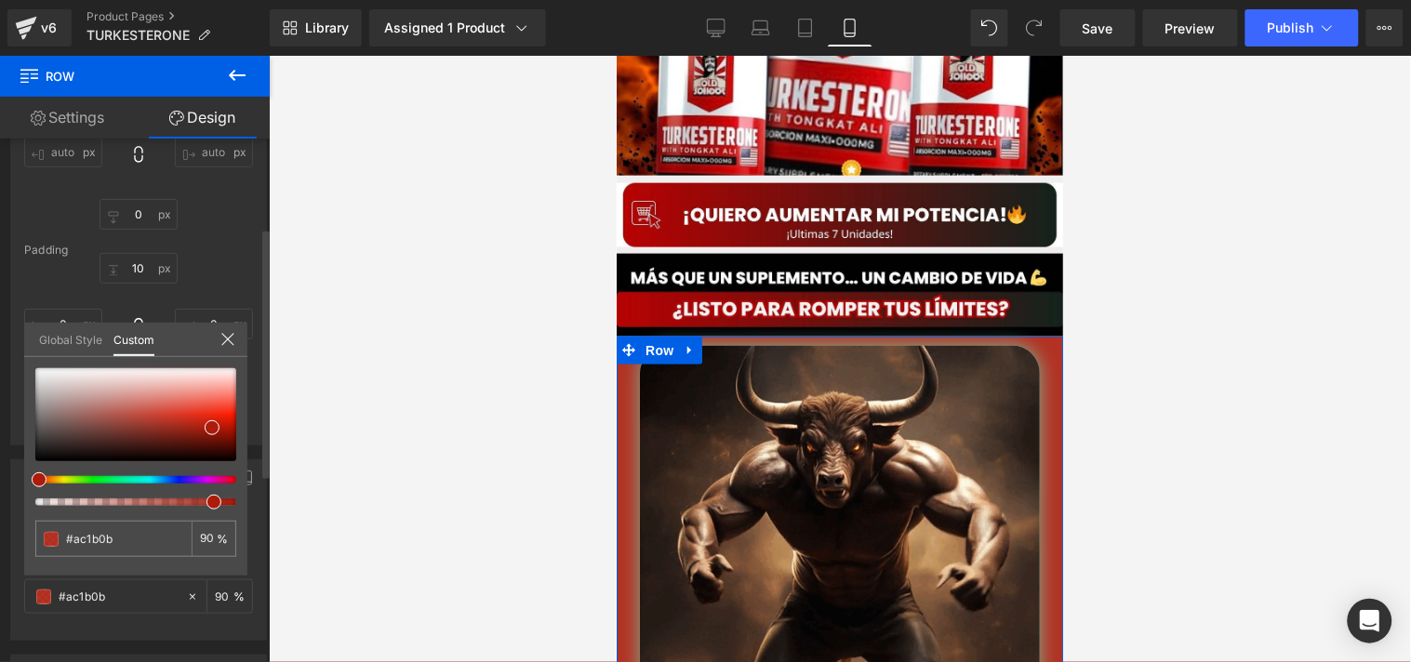
type input "92"
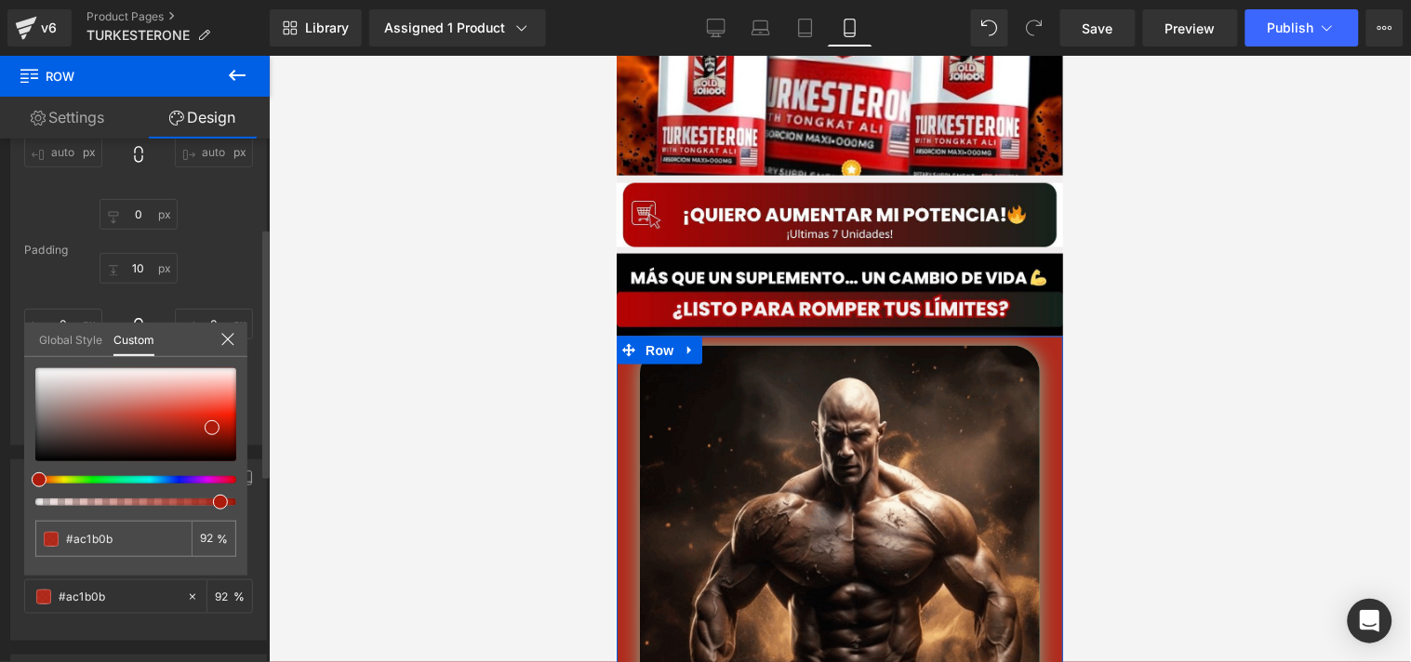
drag, startPoint x: 233, startPoint y: 499, endPoint x: 211, endPoint y: 499, distance: 22.3
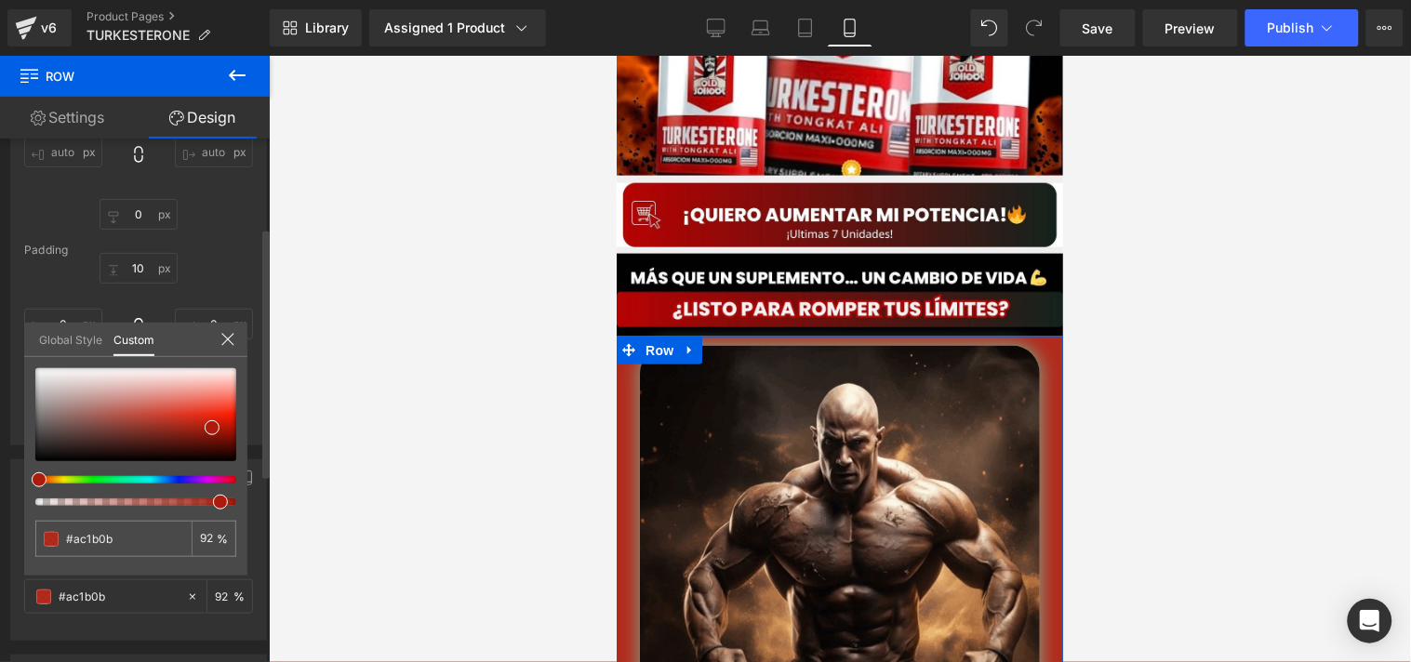
click at [211, 499] on div at bounding box center [128, 502] width 201 height 7
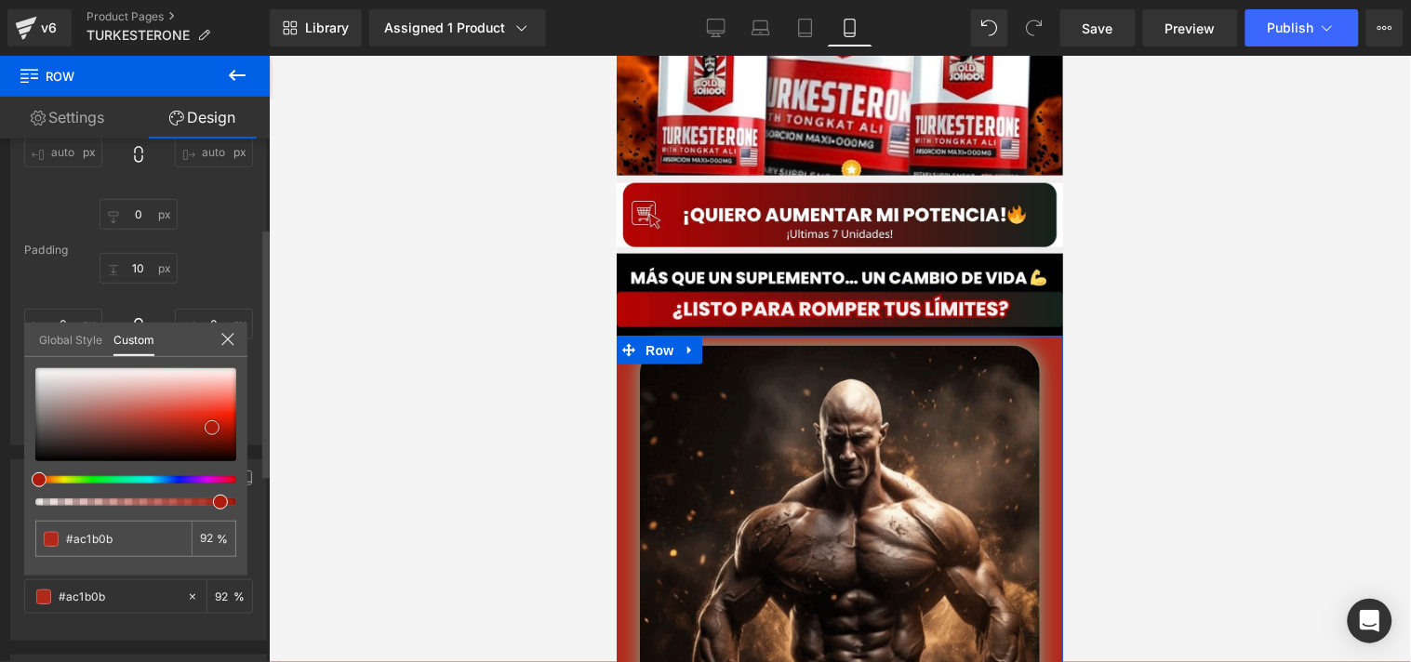
type input "#1b1717"
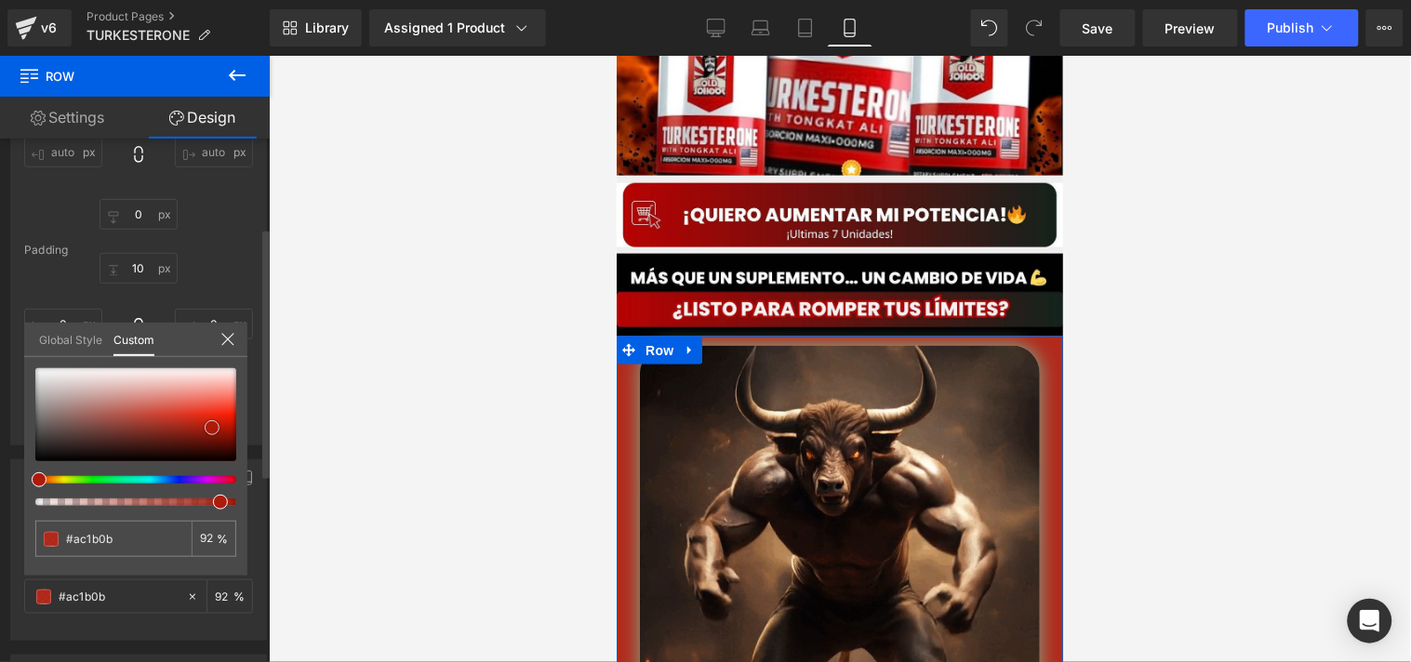
type input "#1b1717"
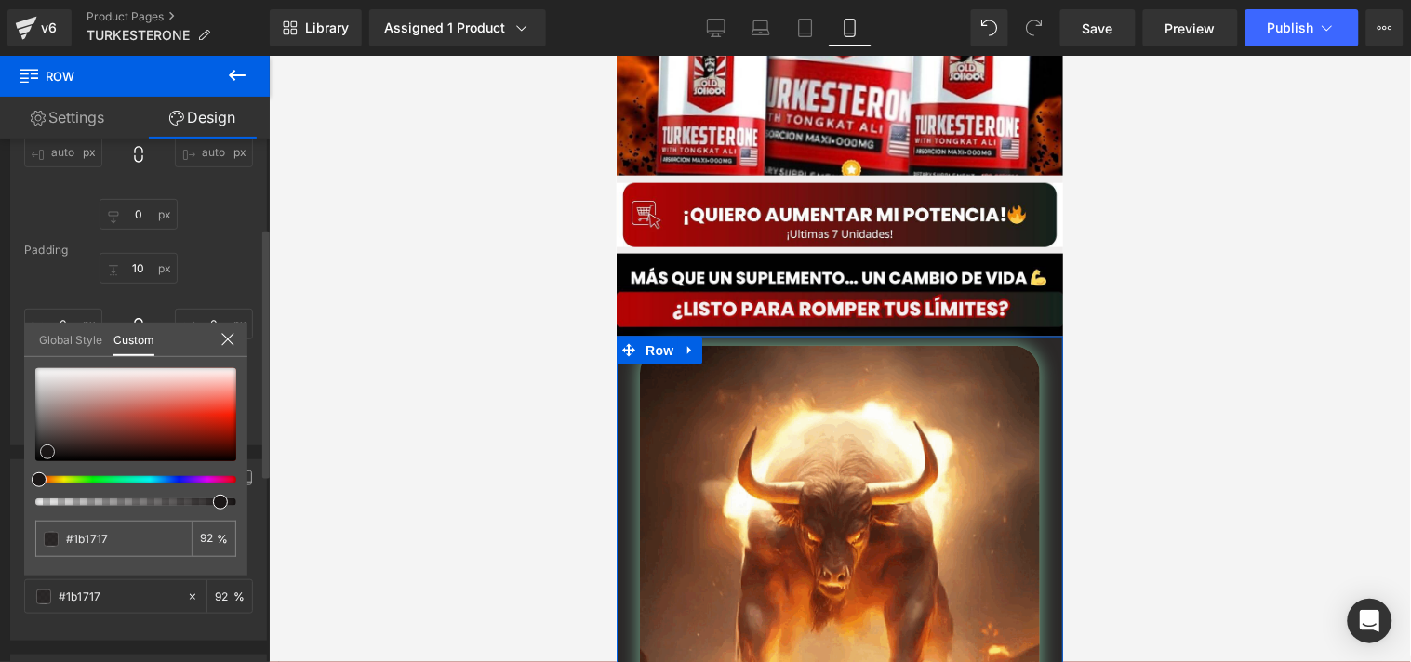
click at [47, 451] on div at bounding box center [135, 414] width 201 height 93
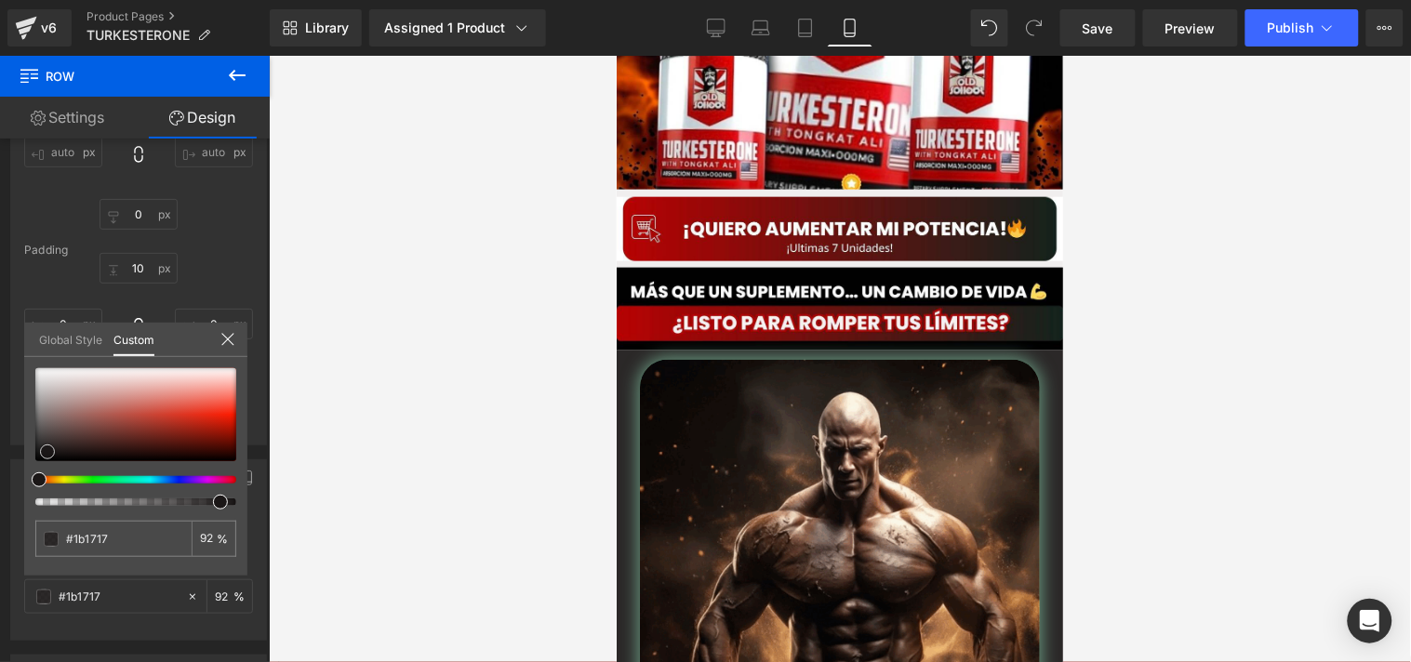
scroll to position [469, 0]
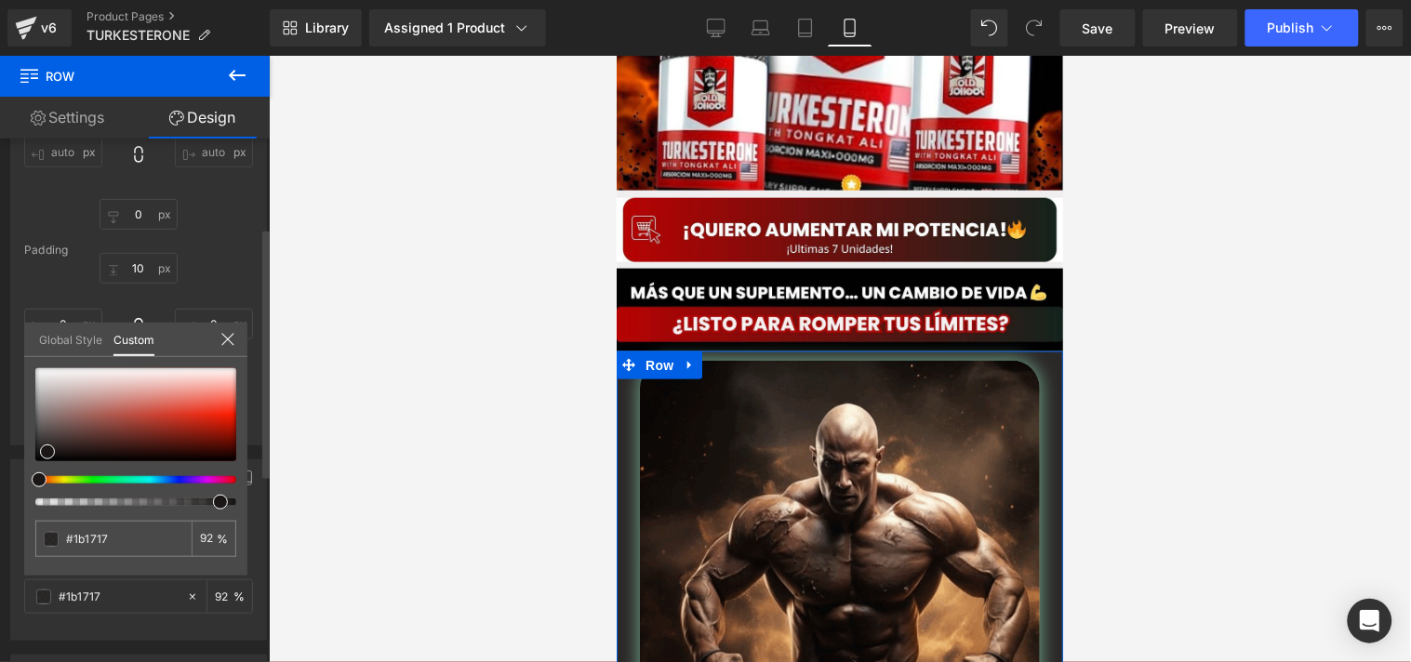
click at [223, 504] on div "#1b1717 92 %" at bounding box center [135, 471] width 223 height 207
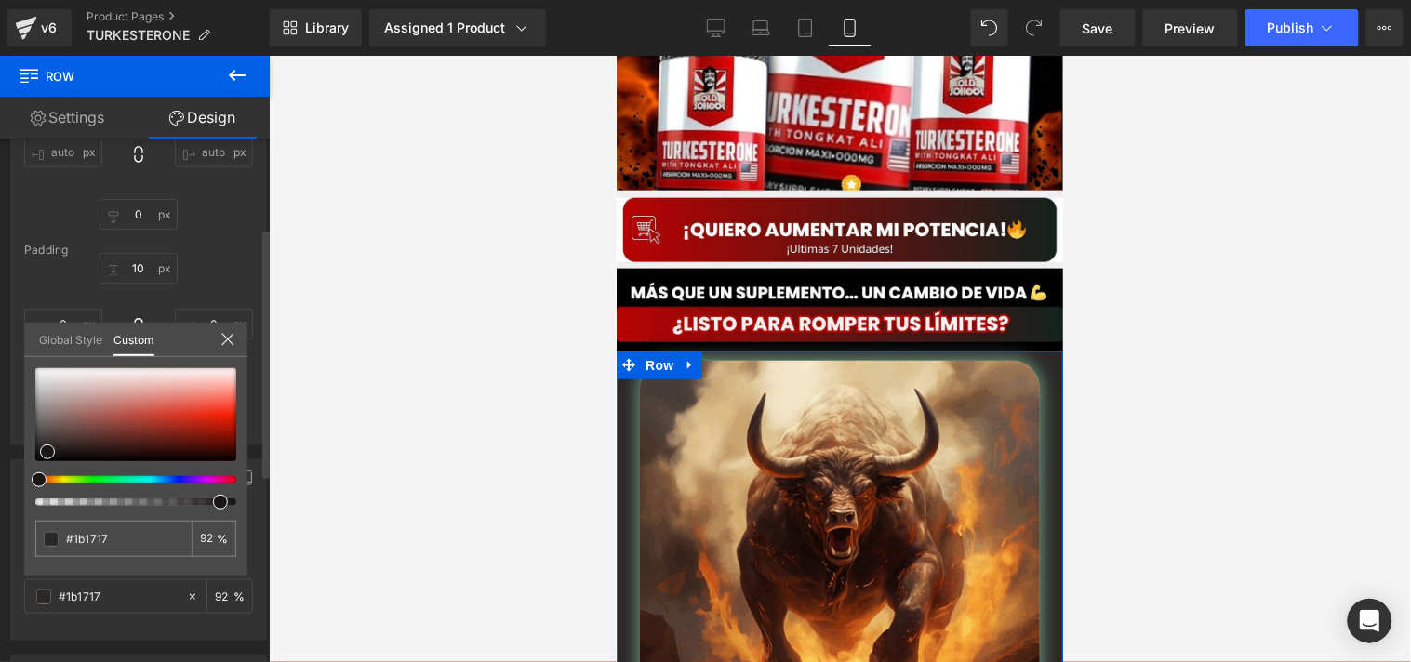
type input "96"
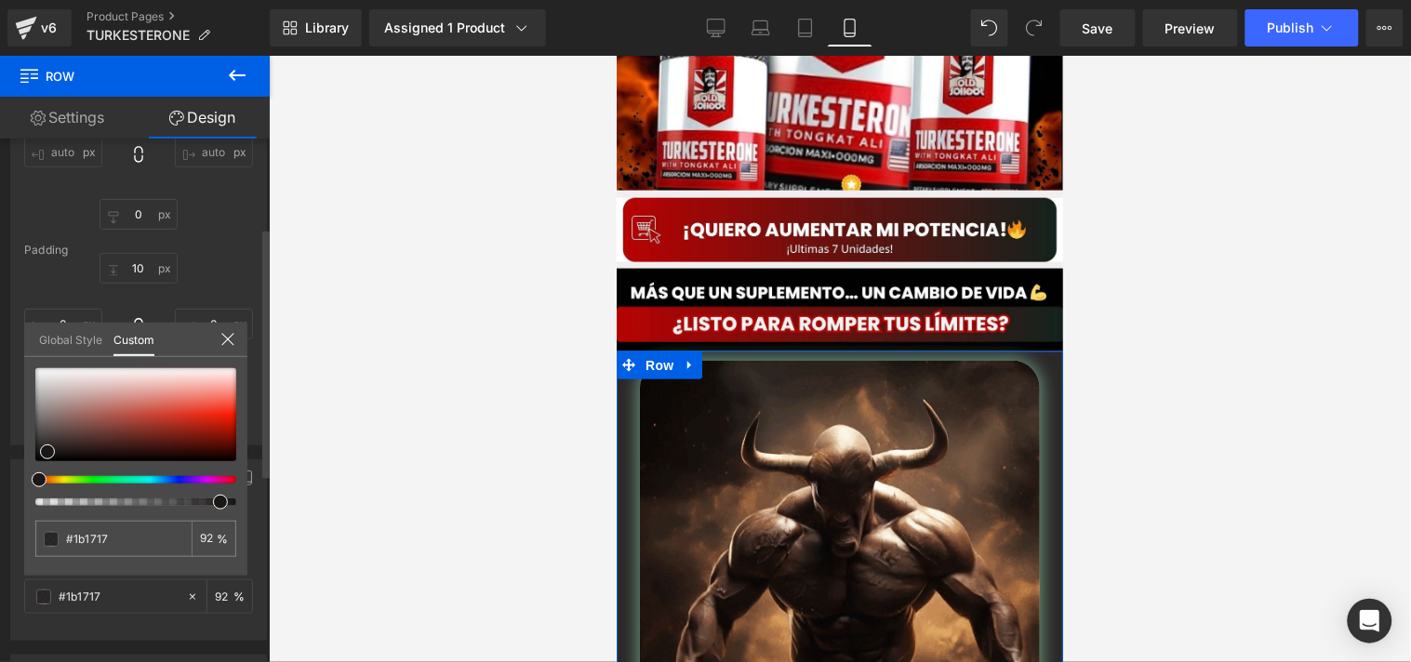
type input "96"
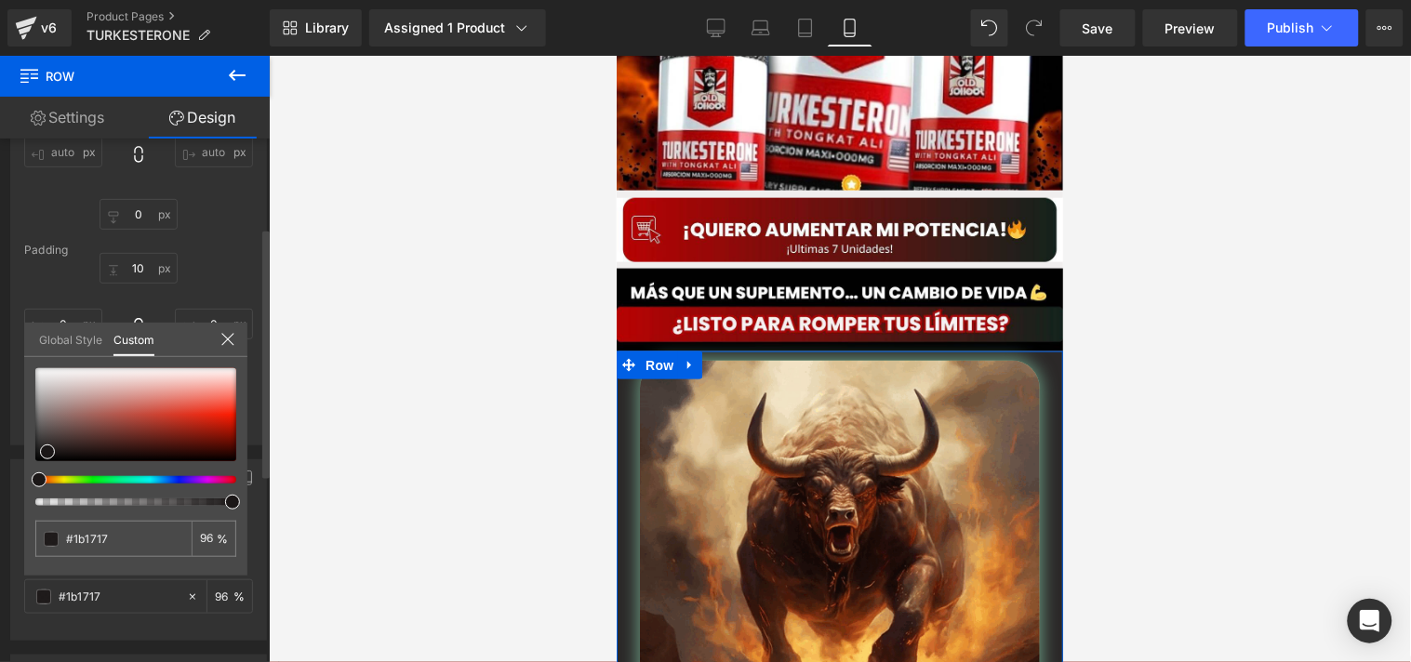
type input "98"
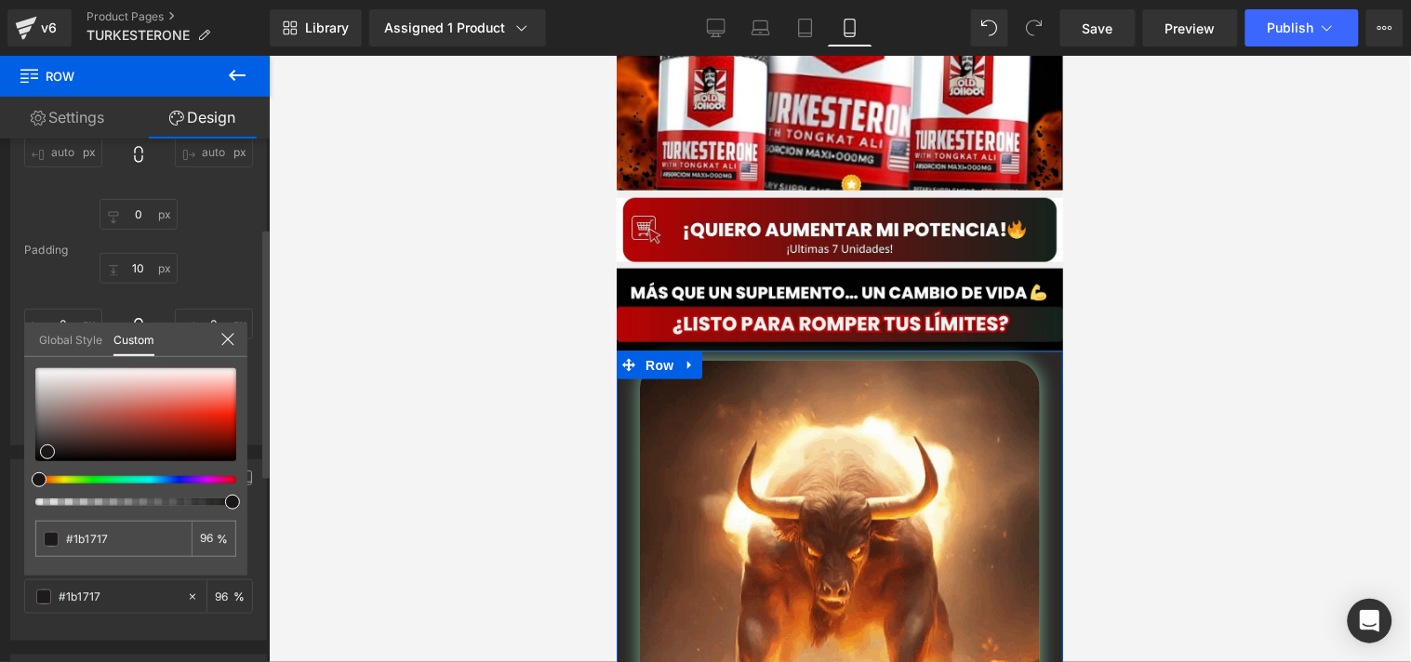
type input "98"
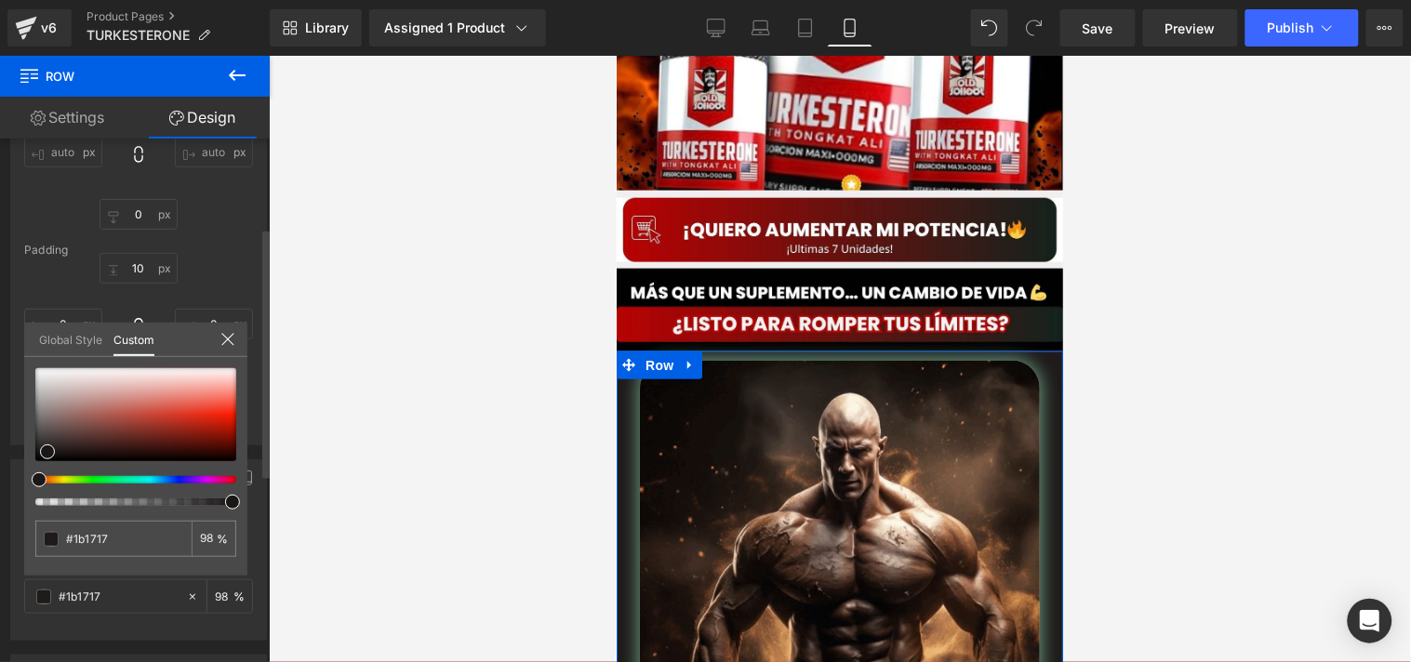
type input "99"
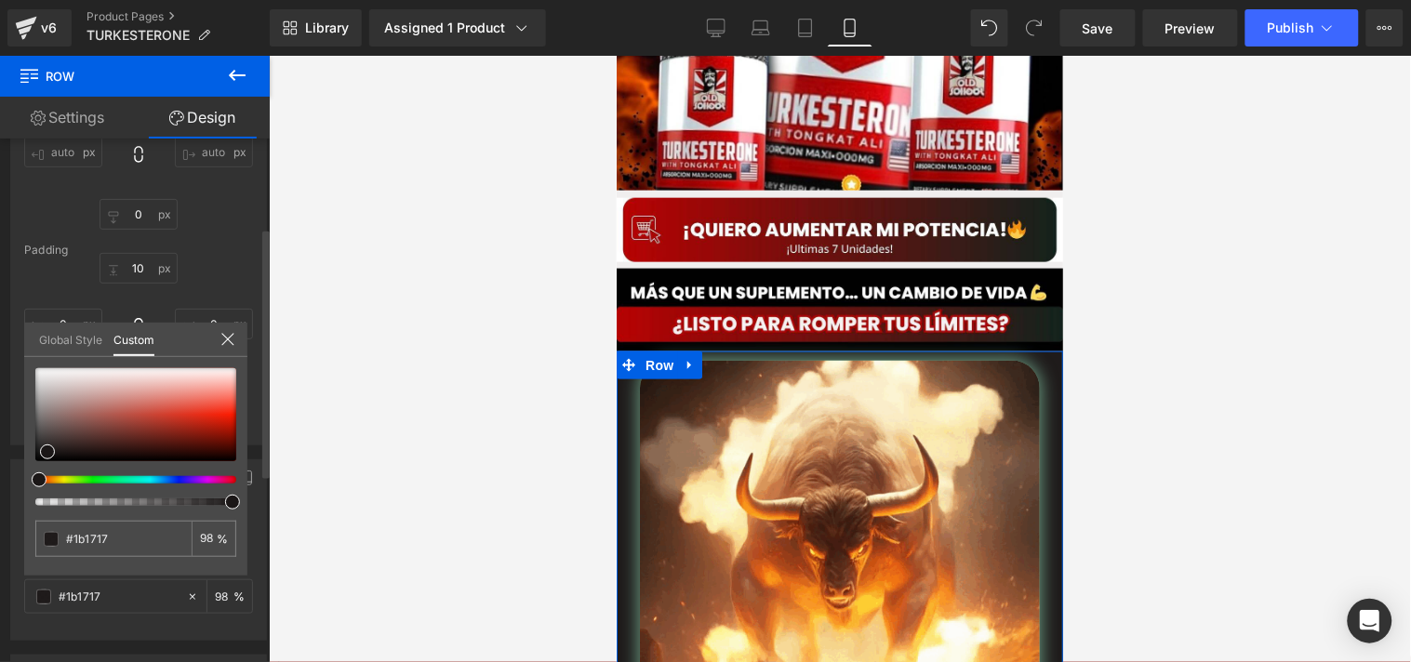
type input "99"
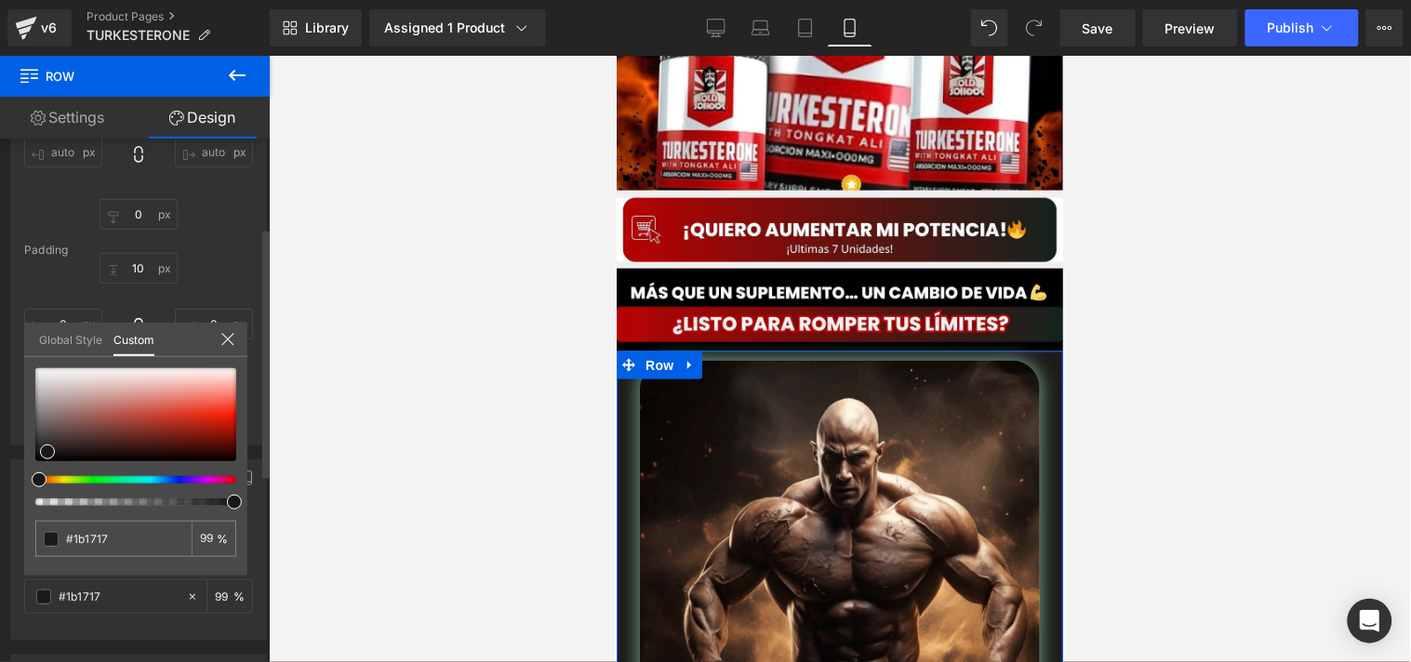
type input "100"
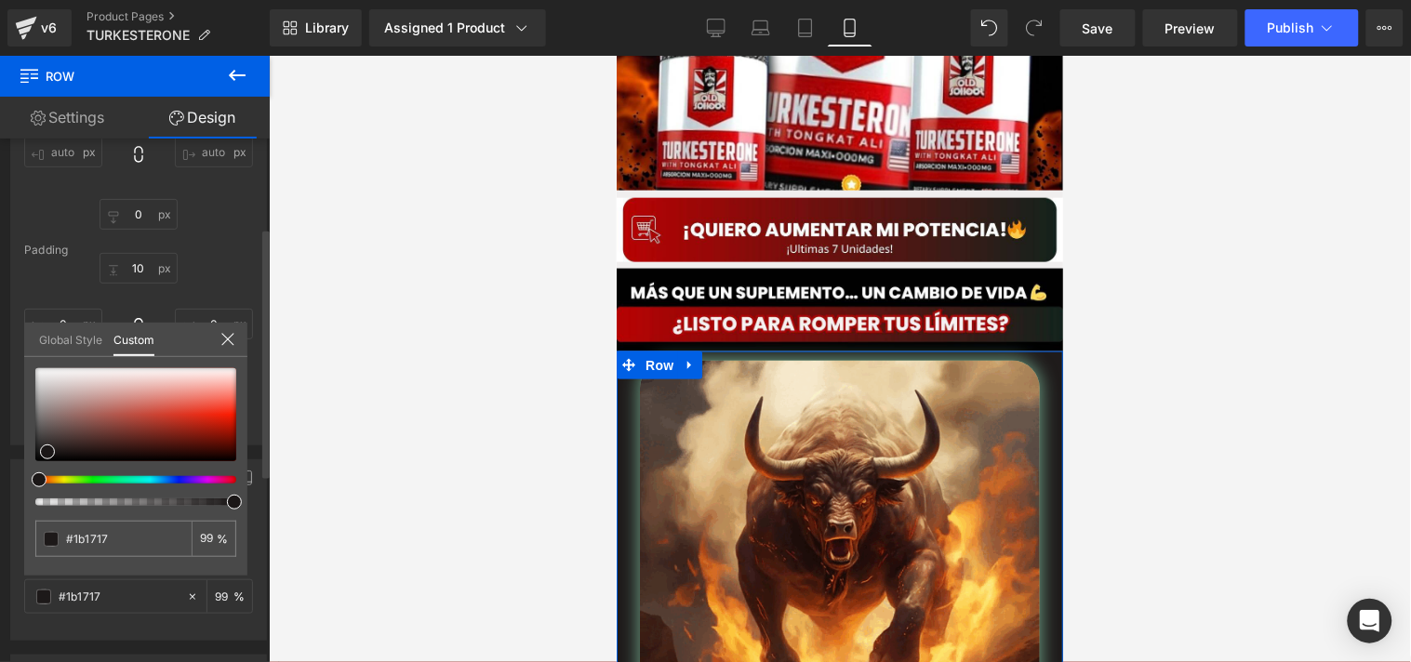
type input "100"
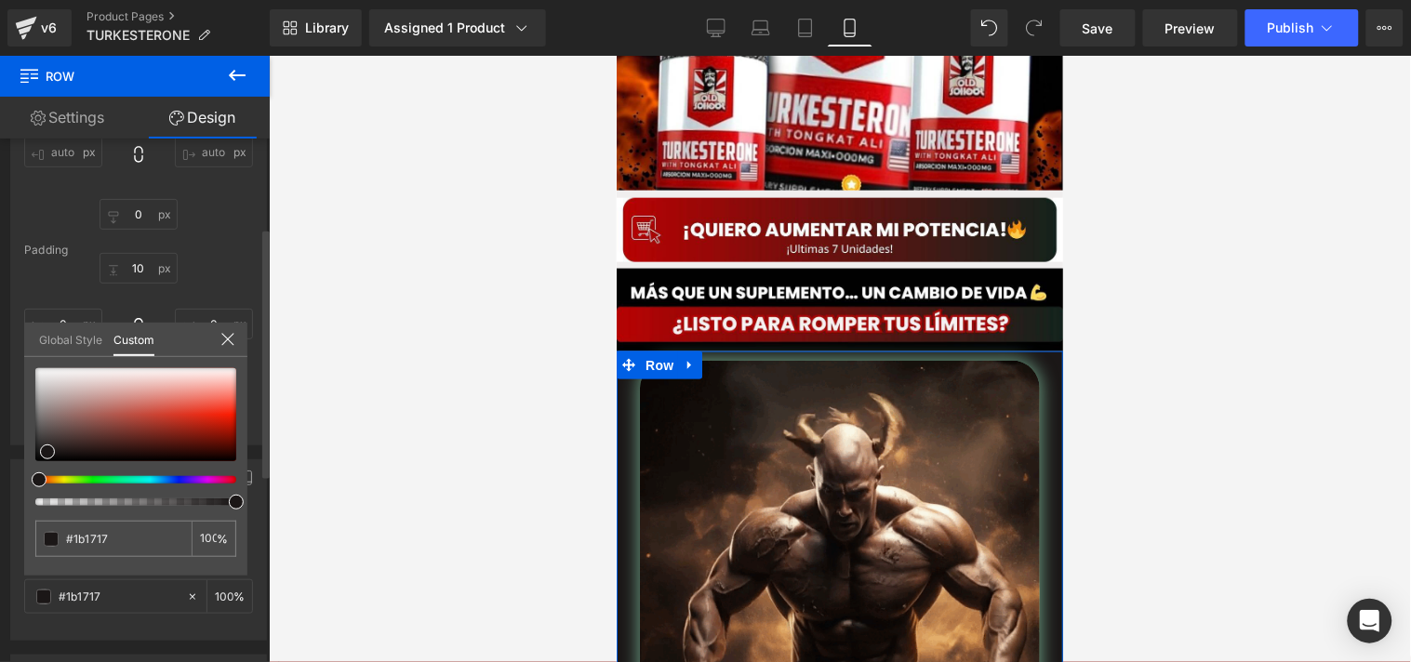
drag, startPoint x: 223, startPoint y: 504, endPoint x: 244, endPoint y: 500, distance: 20.8
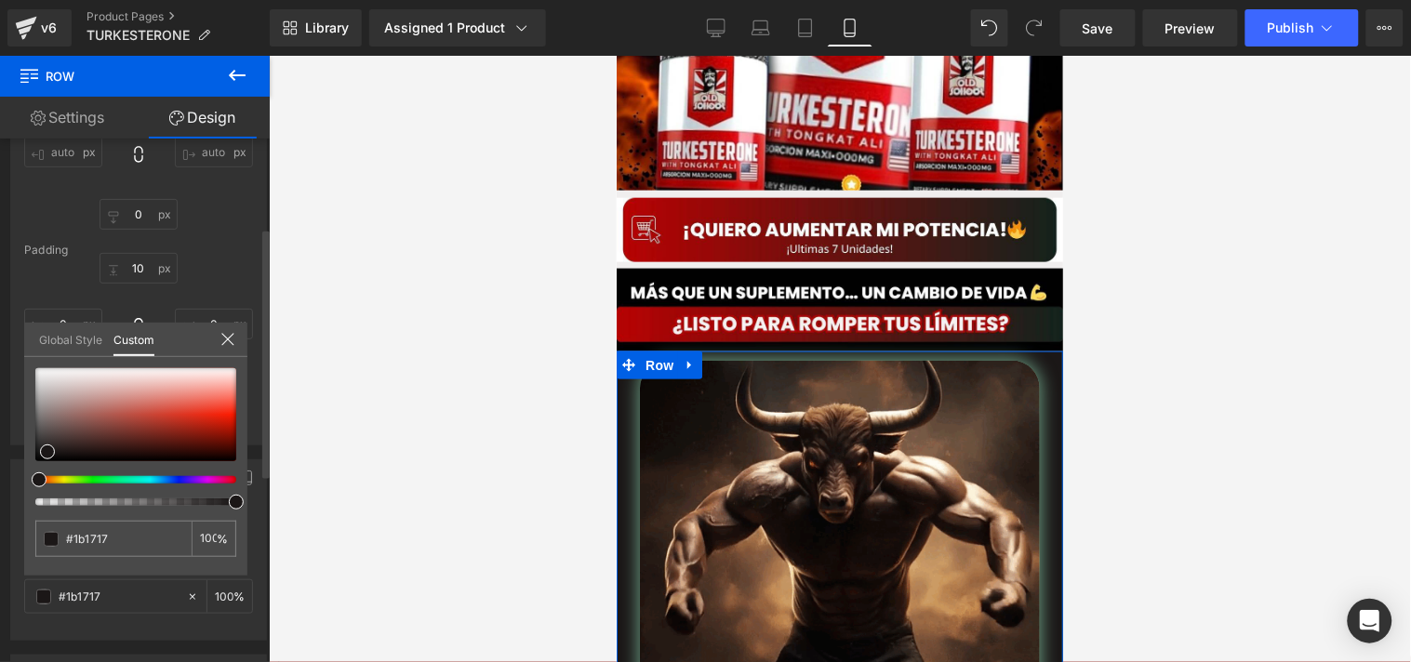
click at [244, 500] on div "#1b1717 100 %" at bounding box center [135, 471] width 223 height 207
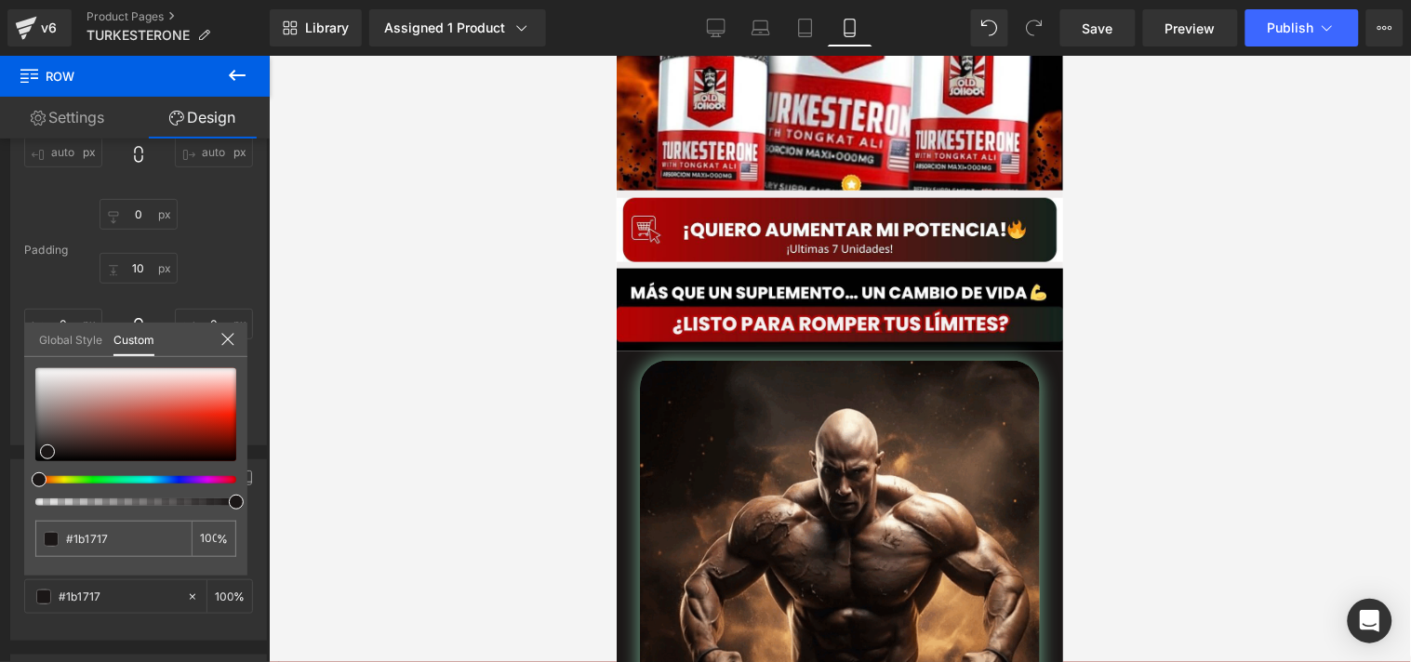
click at [365, 486] on div at bounding box center [840, 359] width 1142 height 607
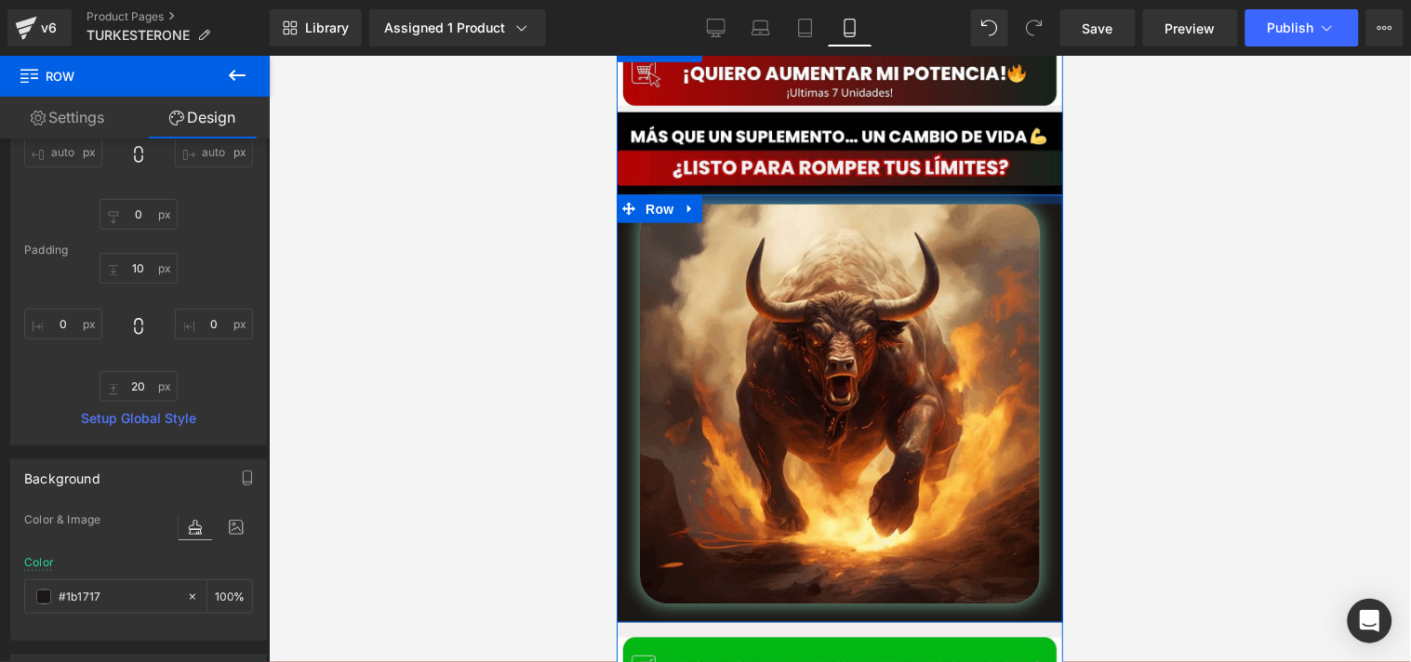
scroll to position [654, 0]
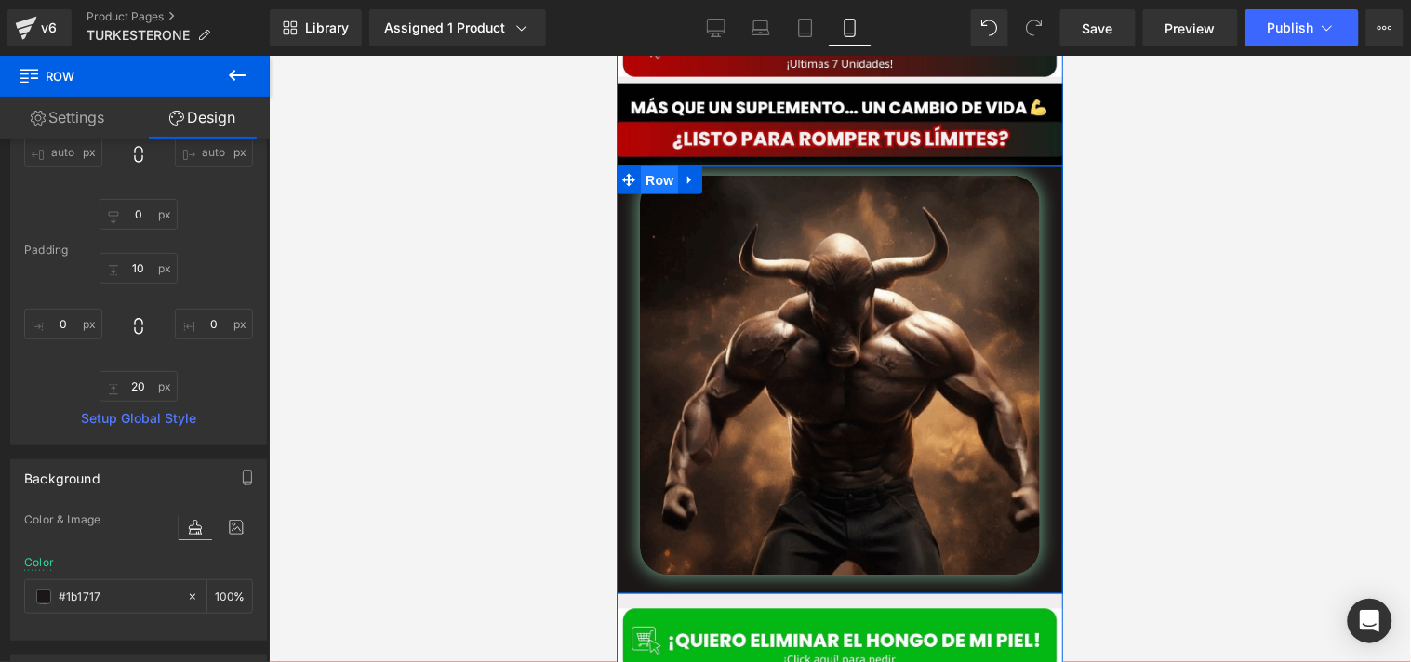
click at [656, 166] on span "Row" at bounding box center [658, 180] width 37 height 28
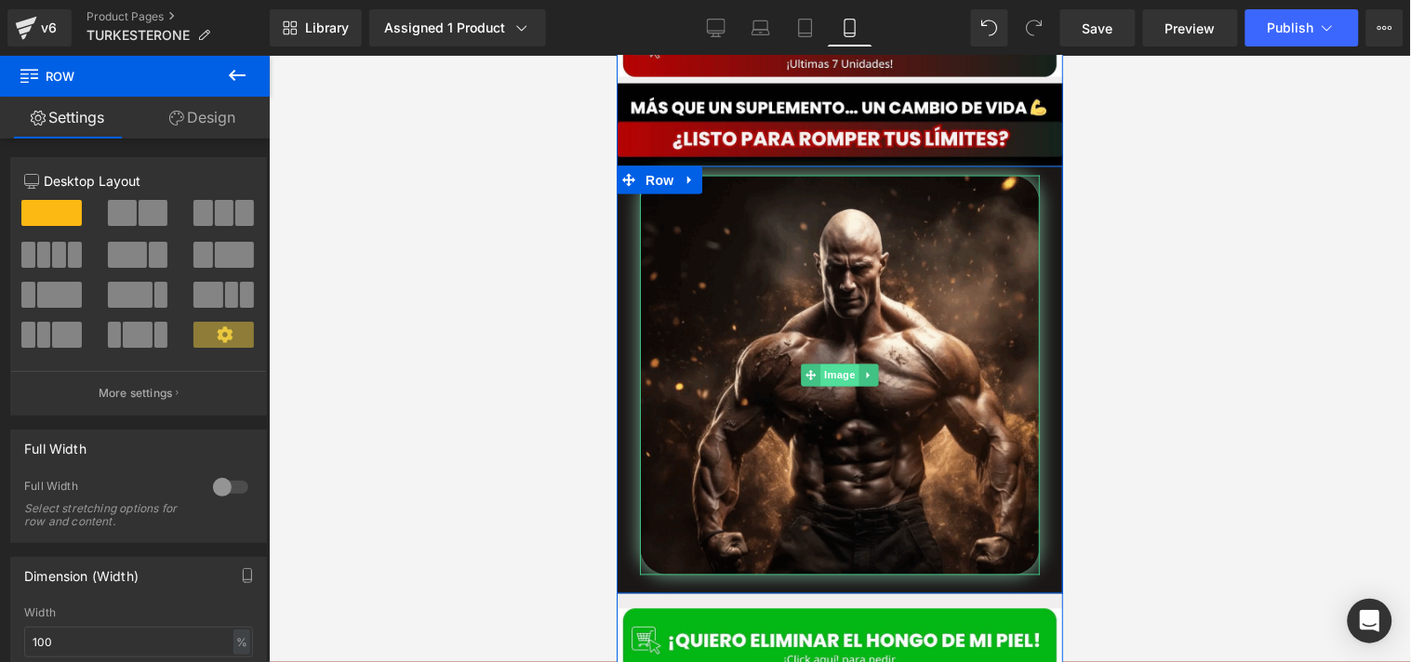
click at [841, 364] on span "Image" at bounding box center [839, 375] width 39 height 22
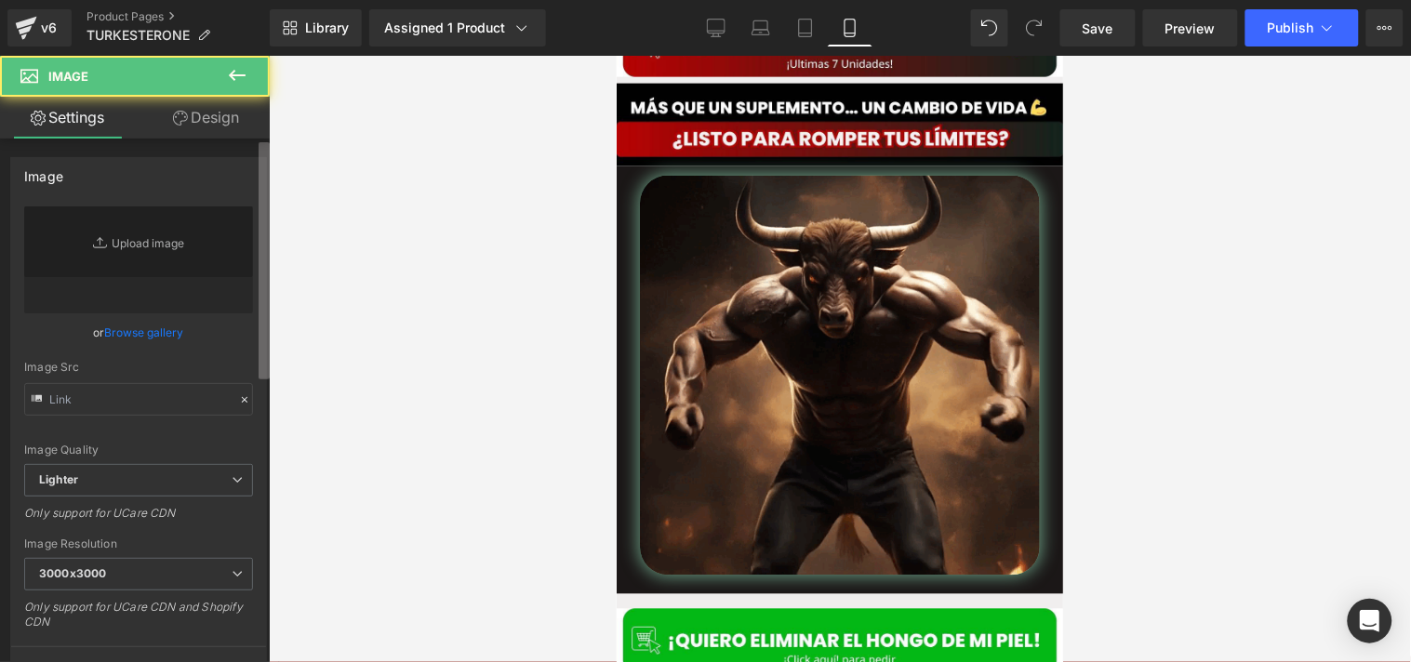
type input "[URL][DOMAIN_NAME]"
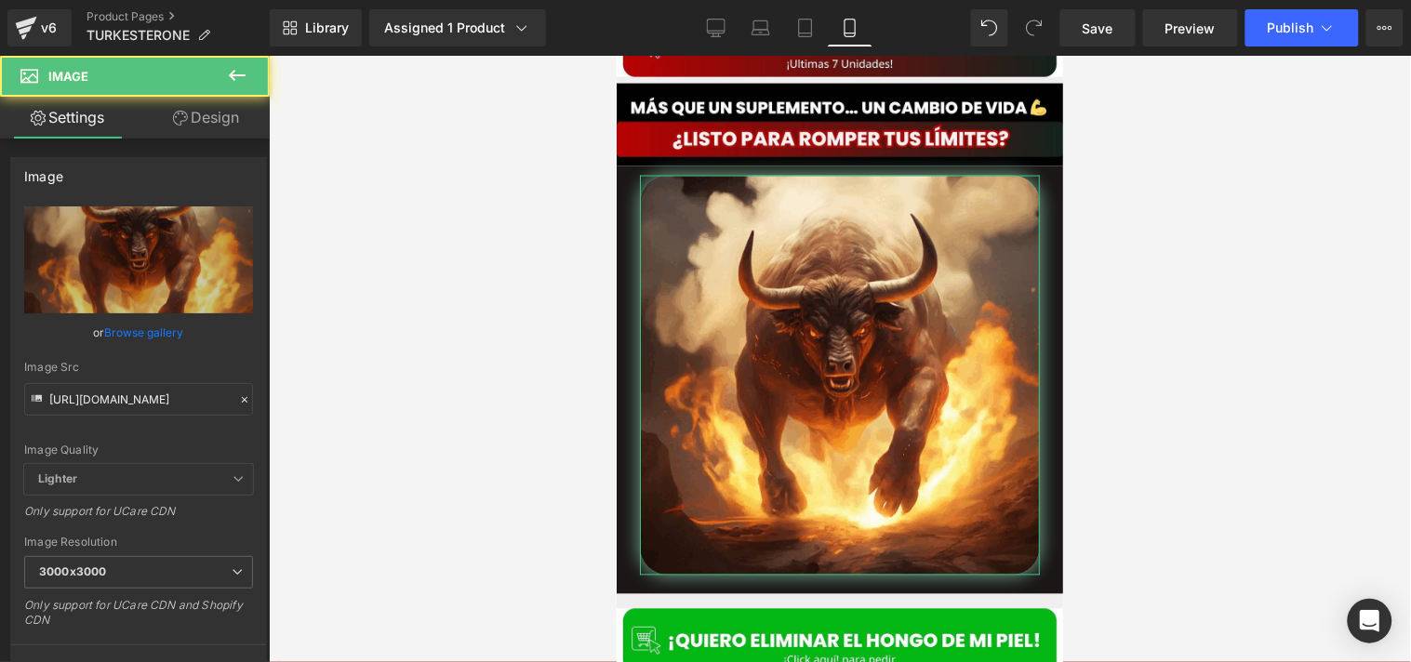
click at [221, 135] on link "Design" at bounding box center [206, 118] width 135 height 42
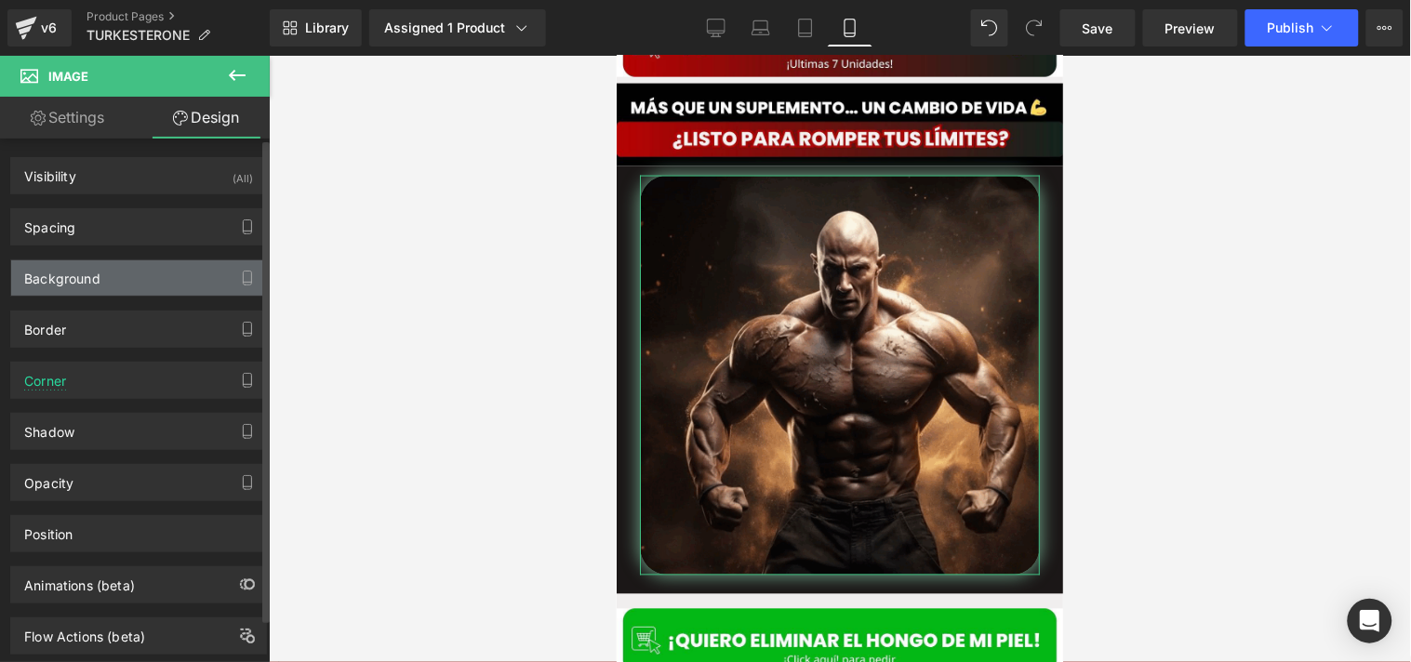
click at [171, 292] on div "Background" at bounding box center [138, 277] width 255 height 35
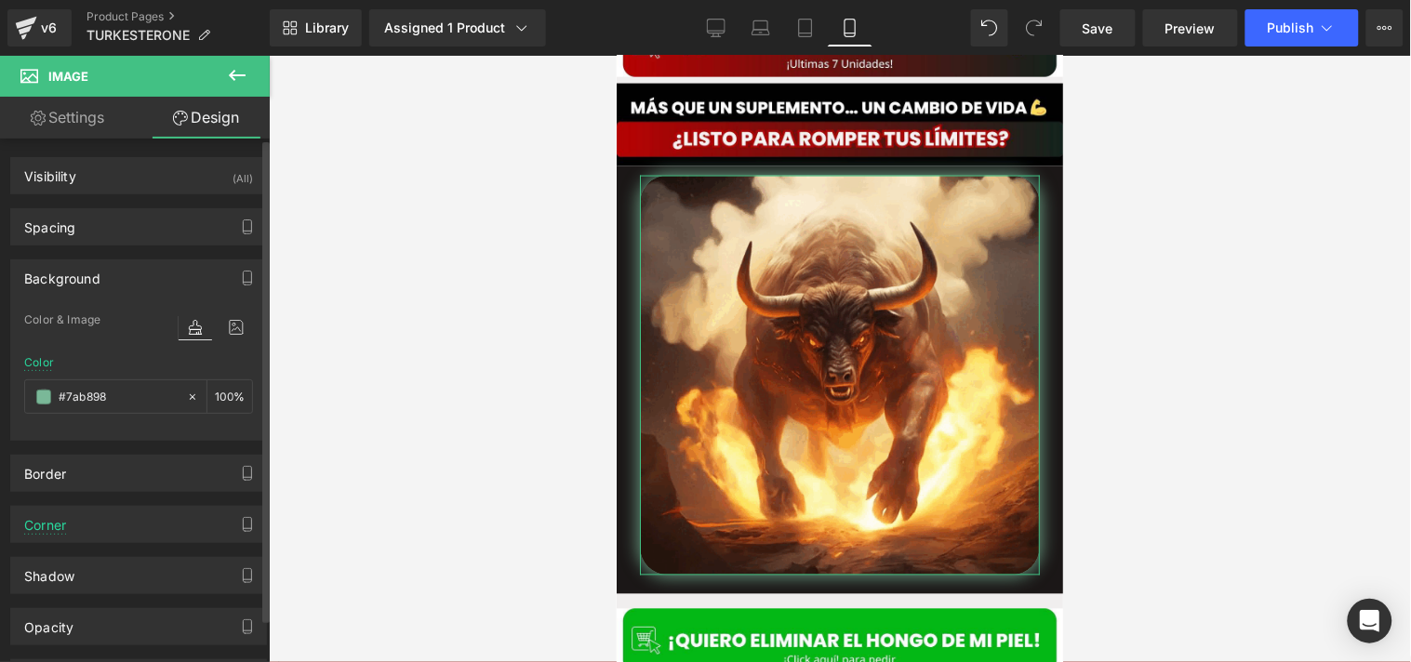
type input "#7ab898"
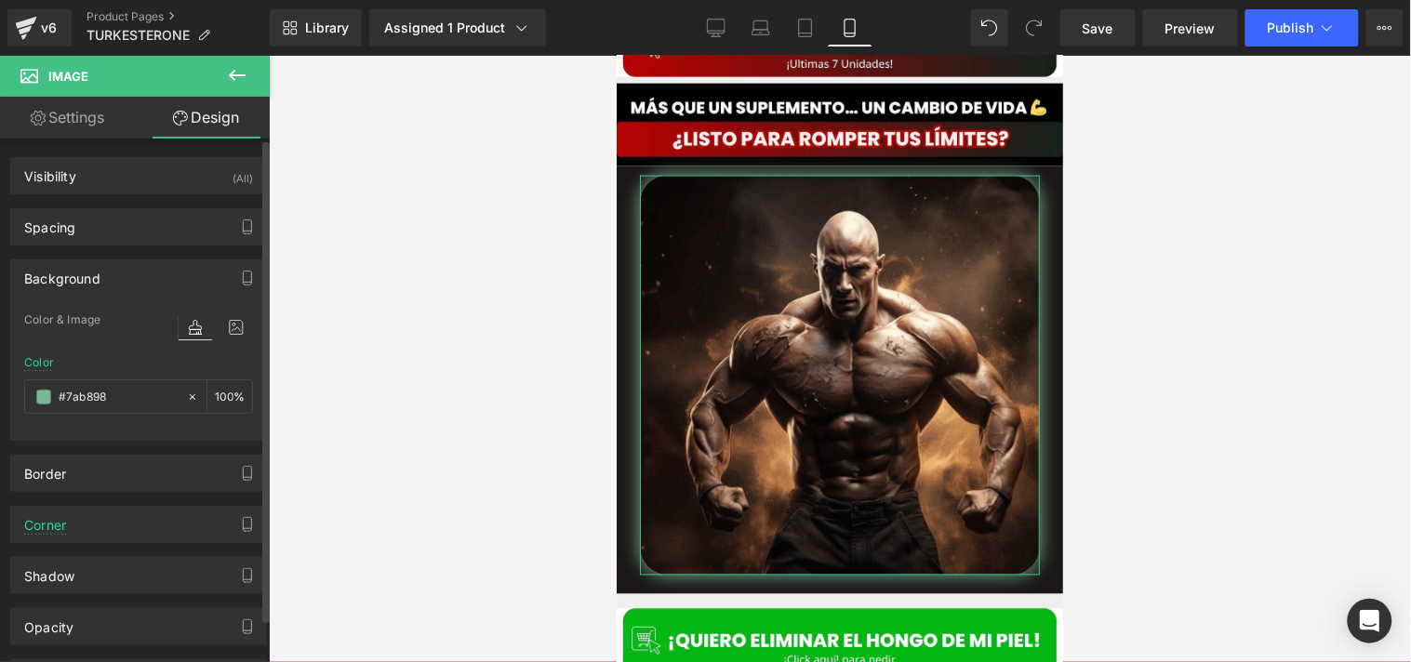
type input "100"
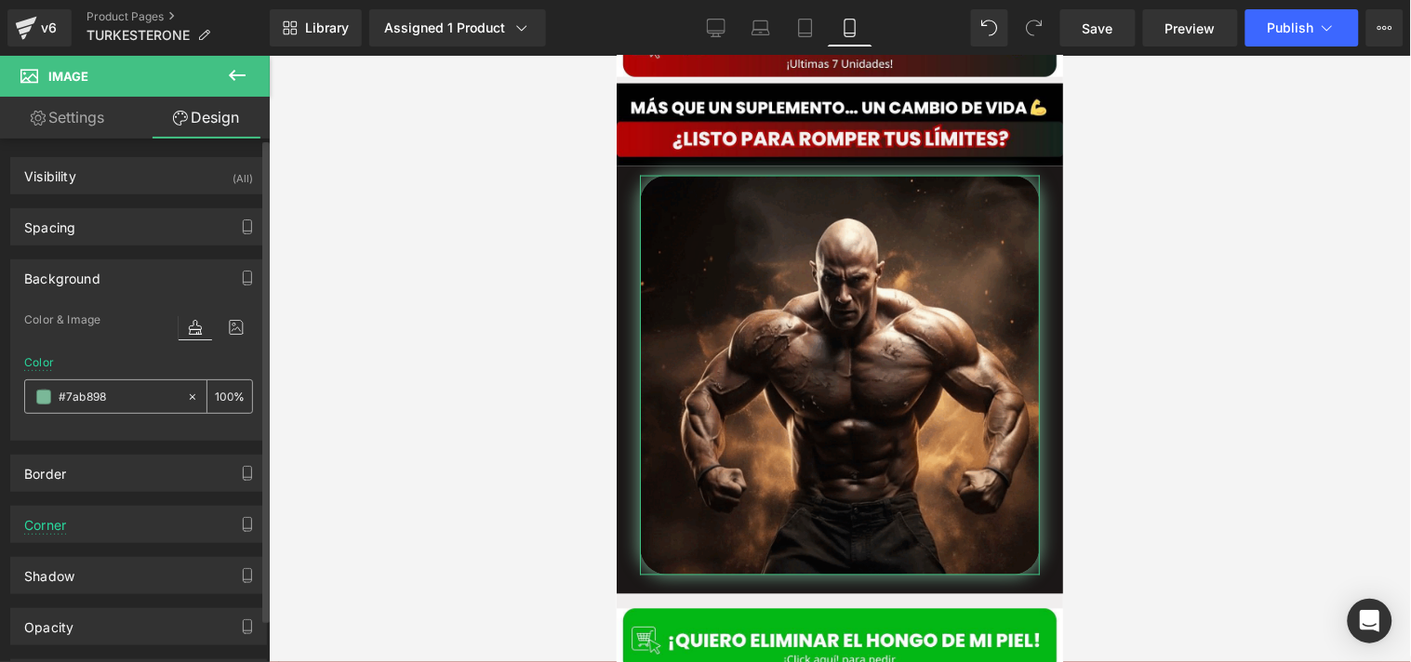
click at [85, 401] on input "#7ab898" at bounding box center [118, 397] width 119 height 20
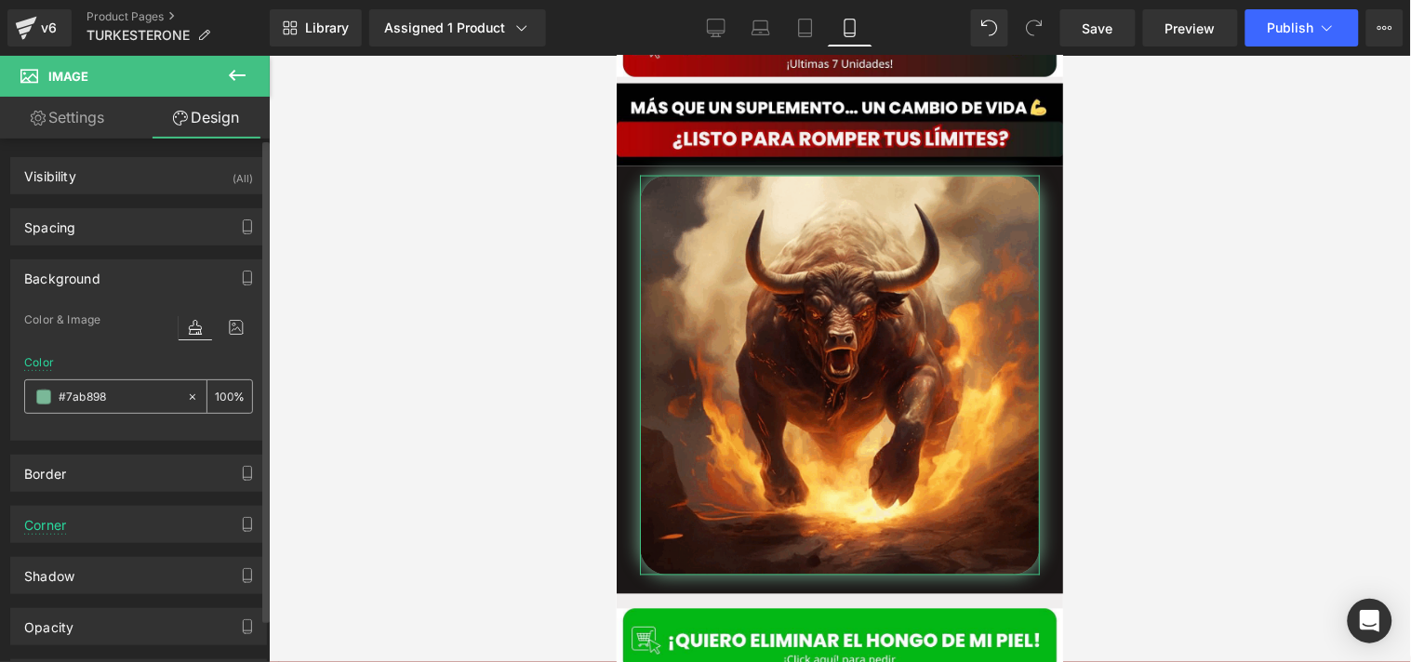
click at [47, 402] on span at bounding box center [43, 397] width 15 height 15
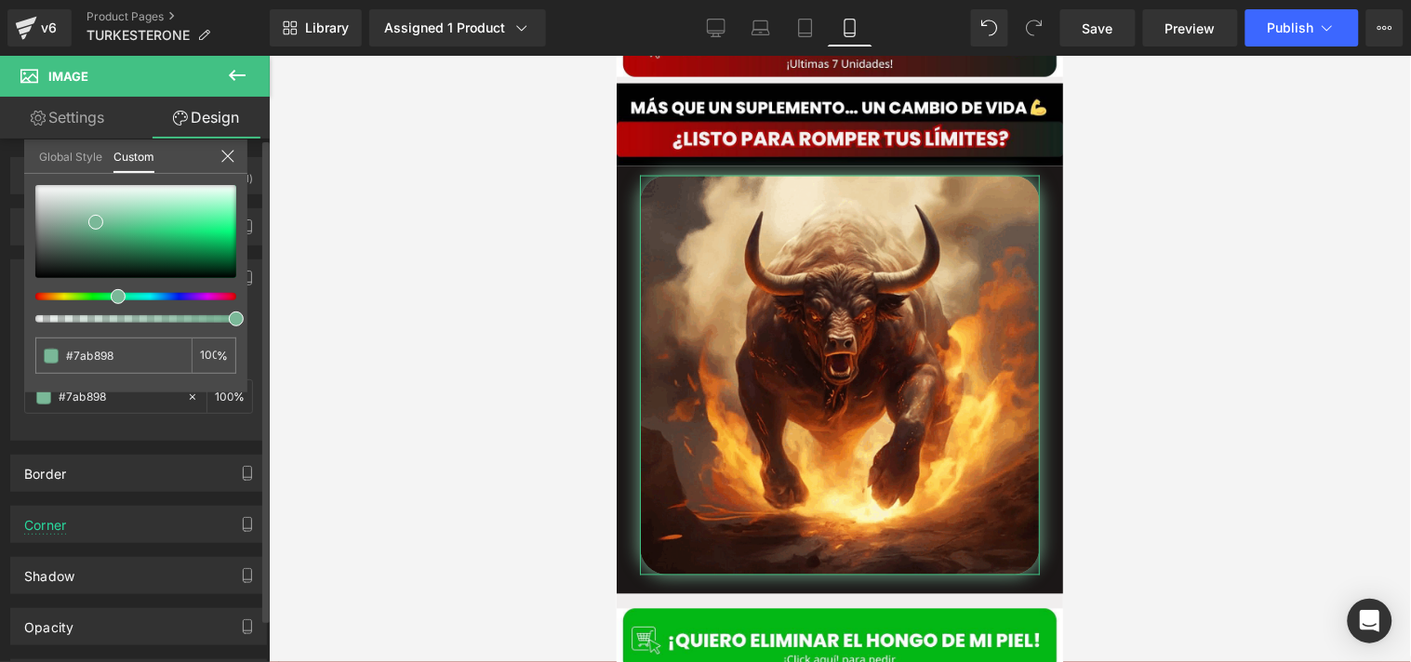
type input "#b7917a"
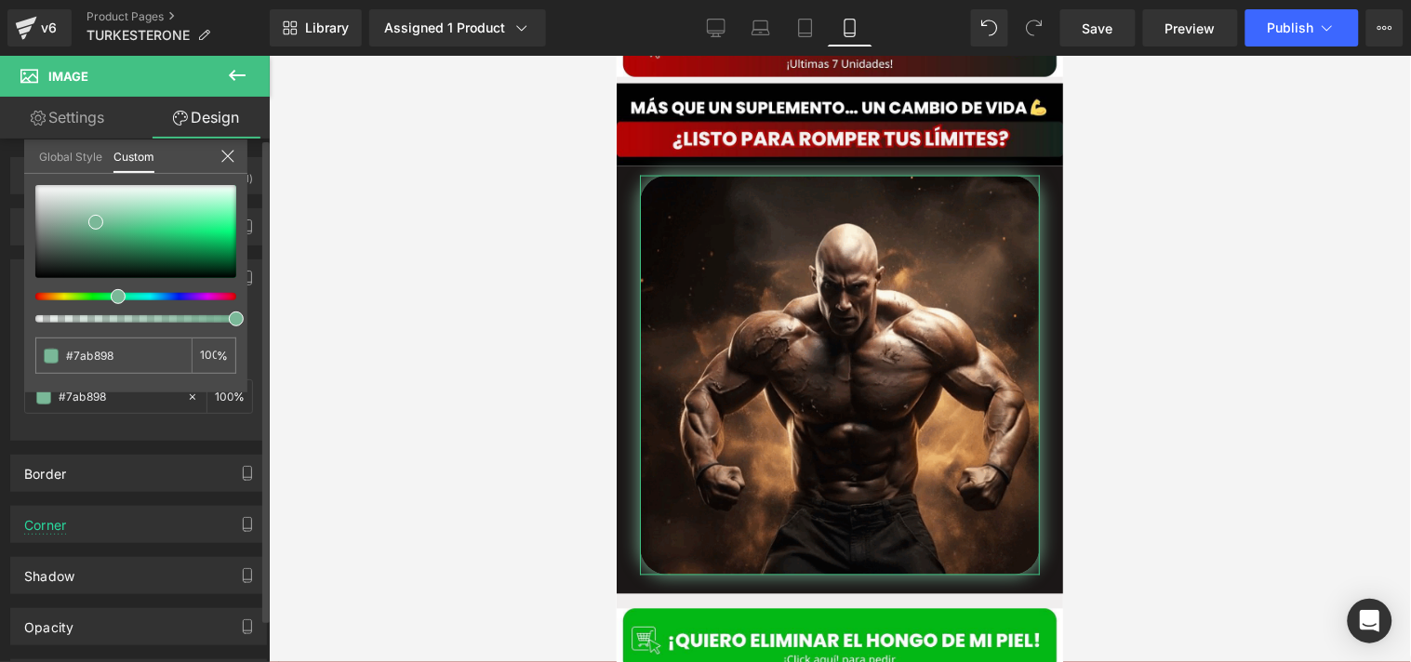
type input "#b7917a"
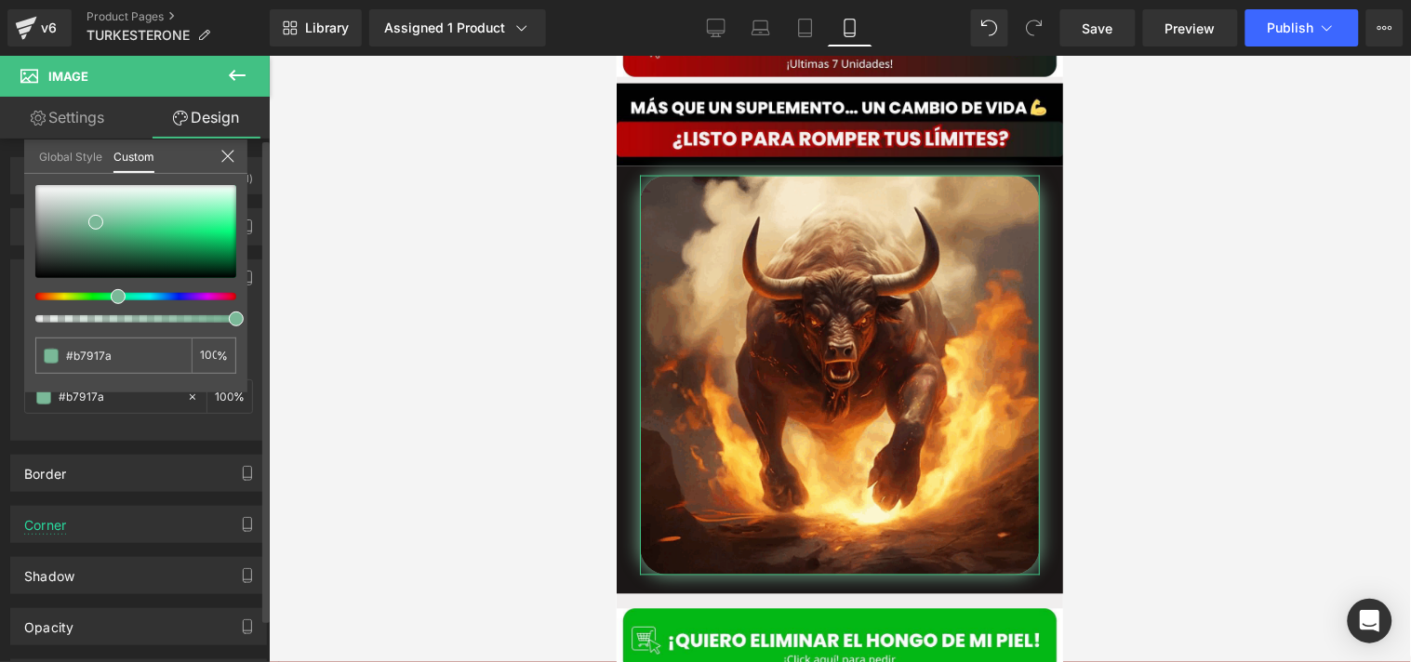
click at [41, 293] on div at bounding box center [128, 296] width 201 height 7
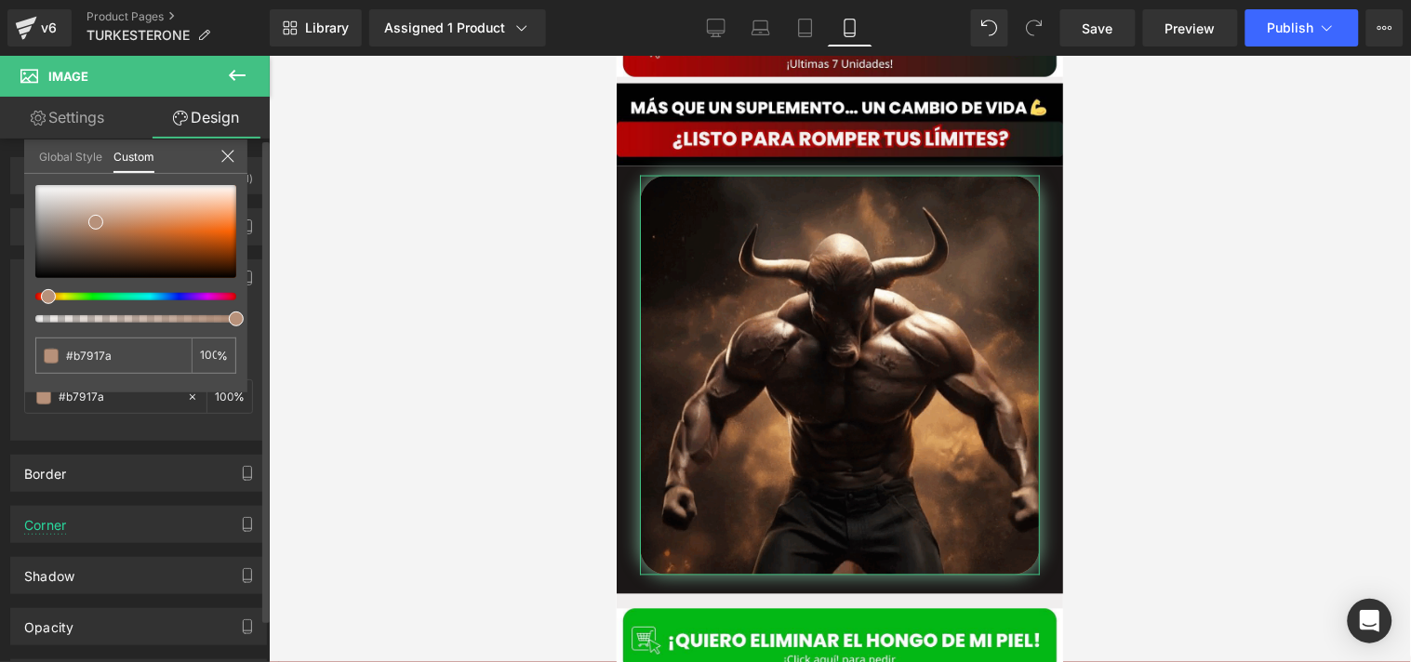
type input "#b79c7a"
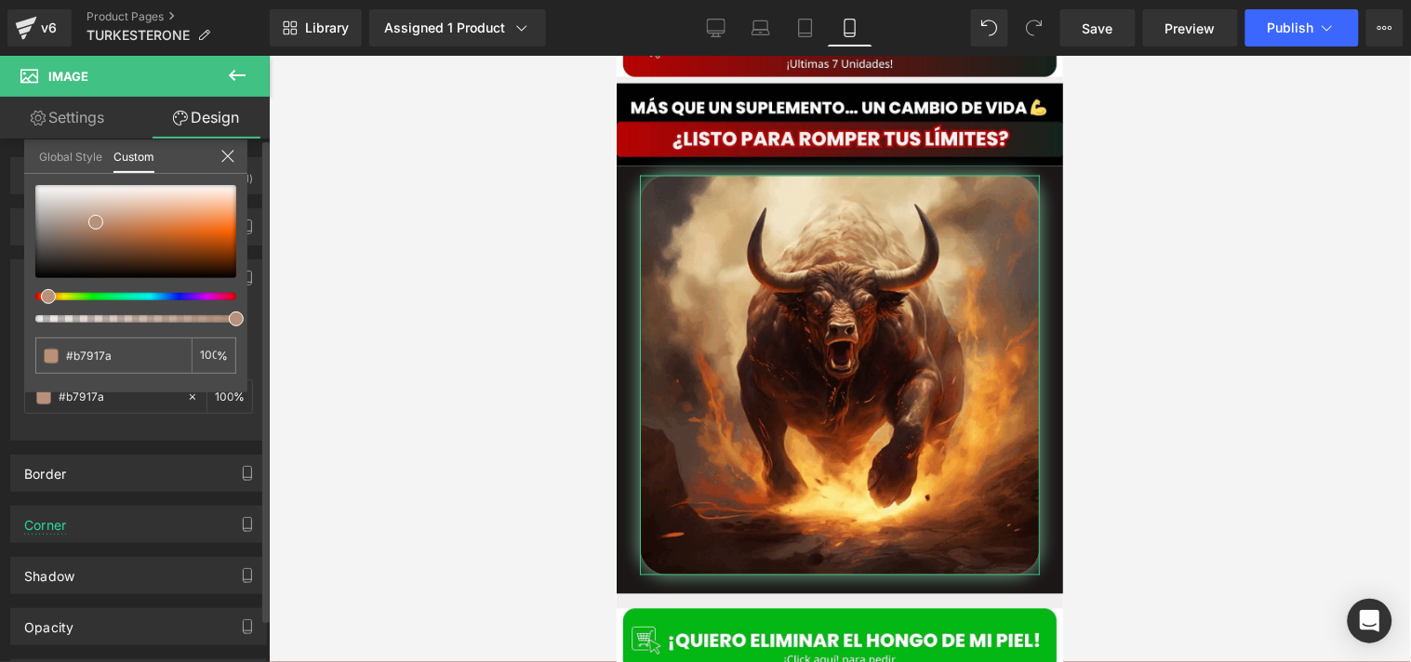
type input "#b79c7a"
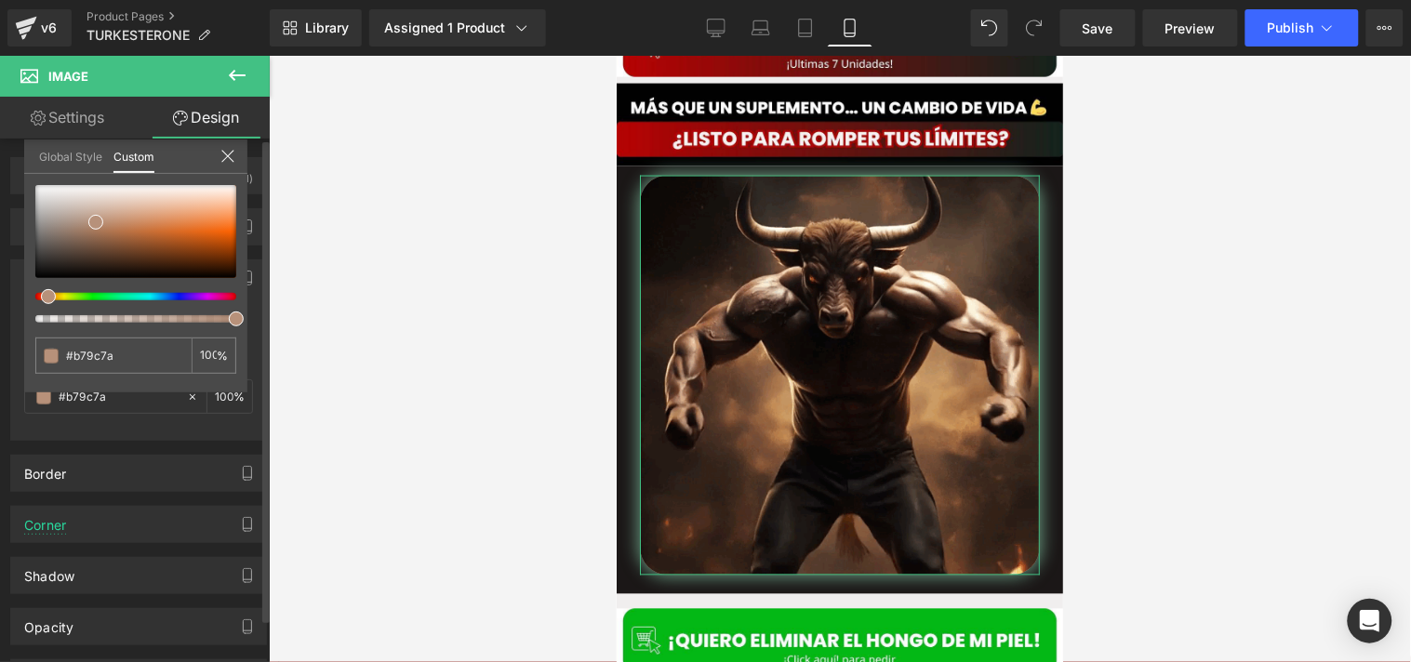
type input "#b7947a"
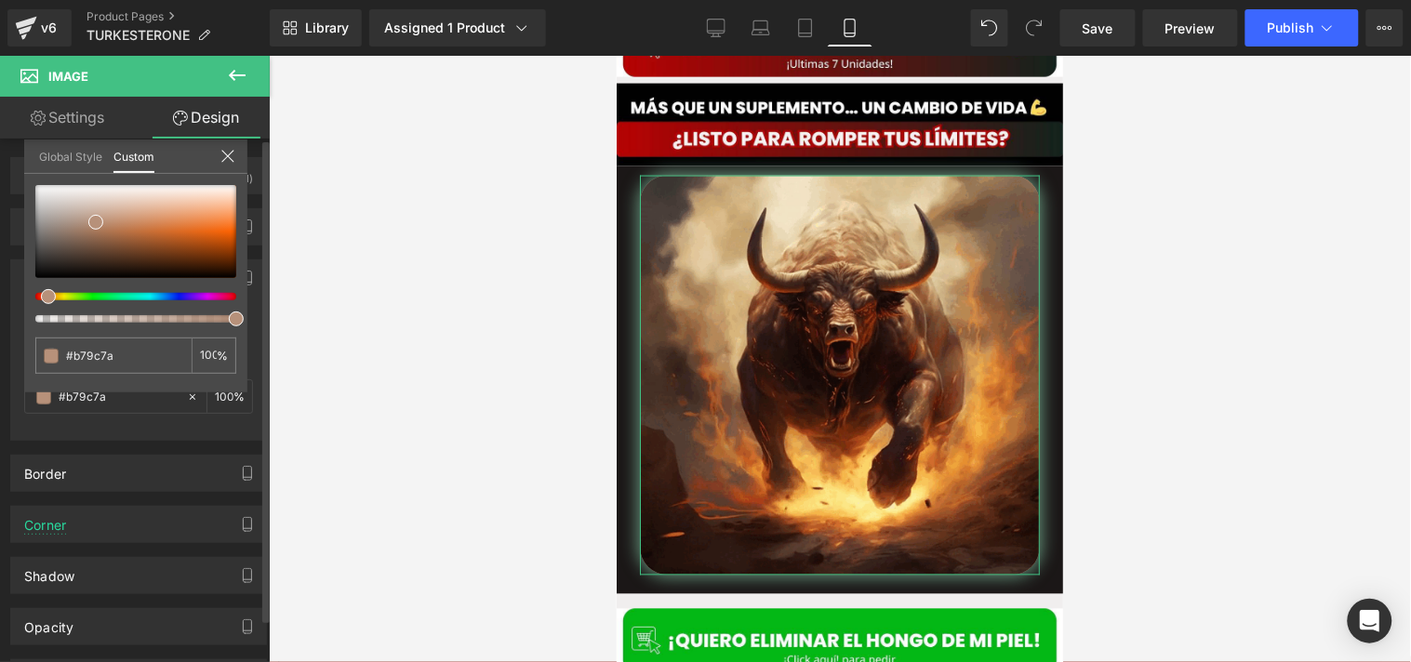
type input "#b7947a"
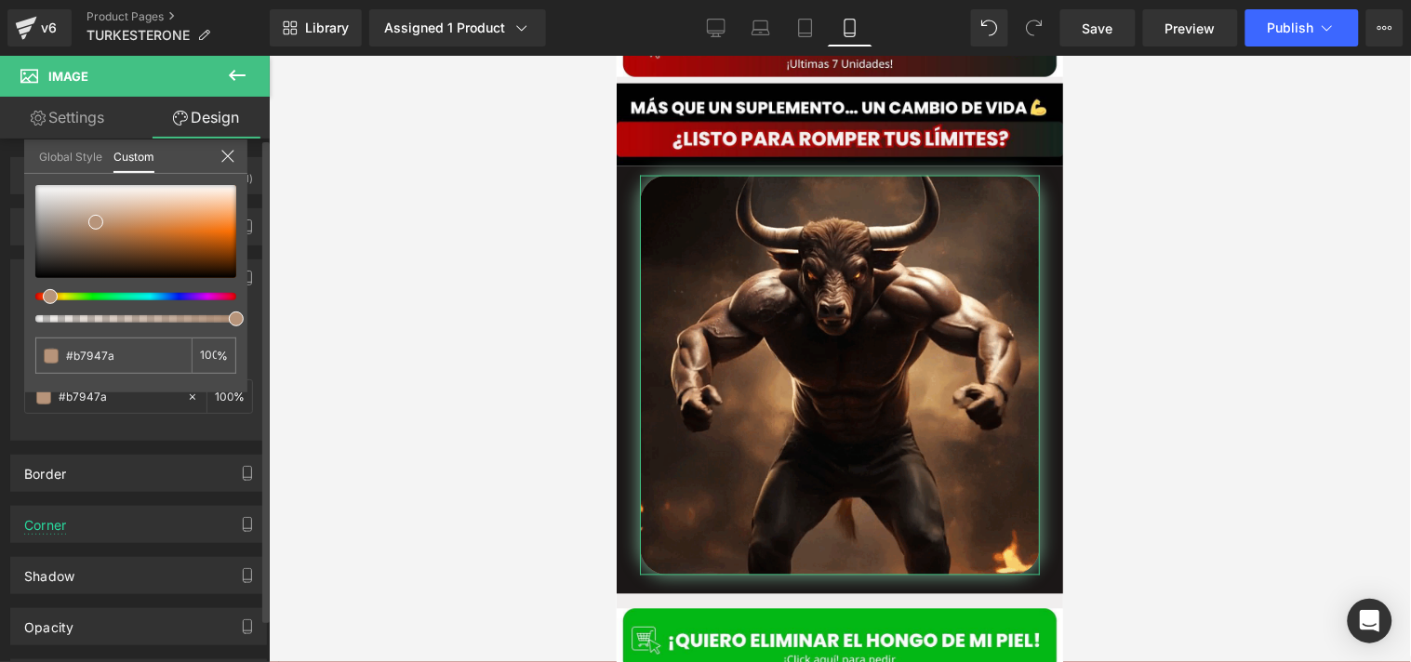
type input "#b7937a"
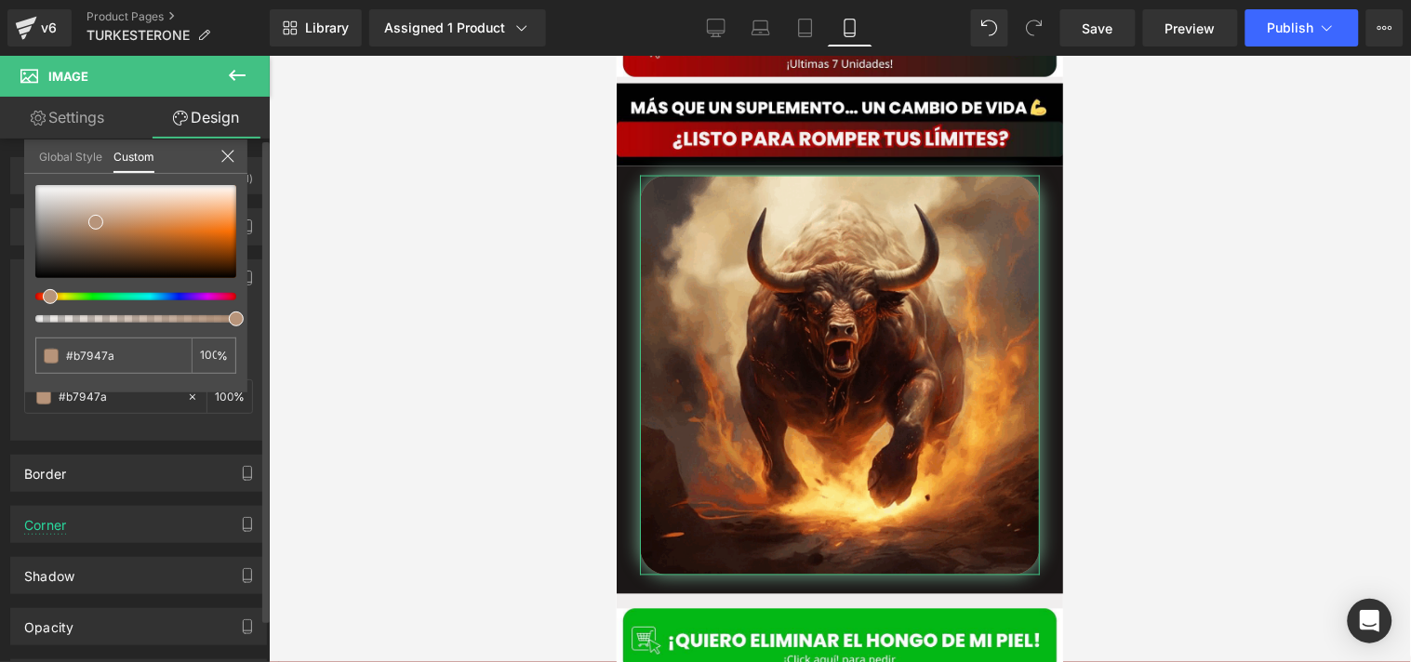
type input "#b7937a"
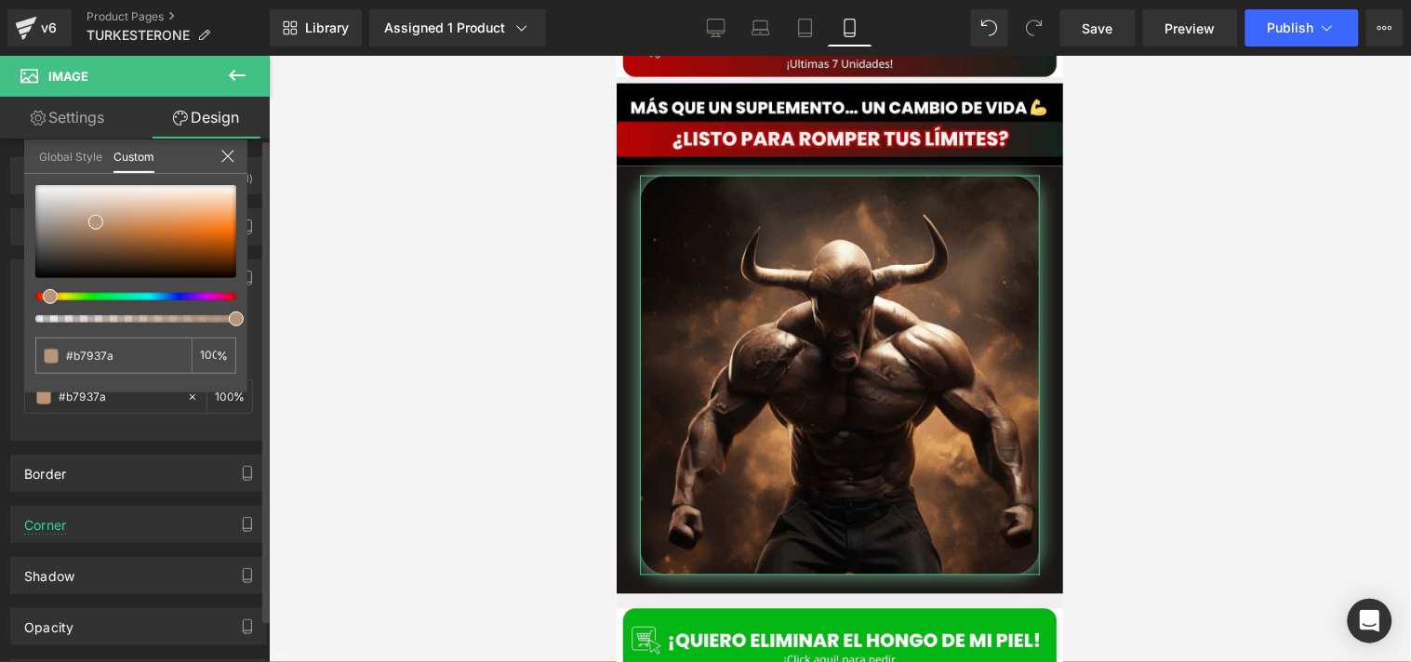
type input "#b7917a"
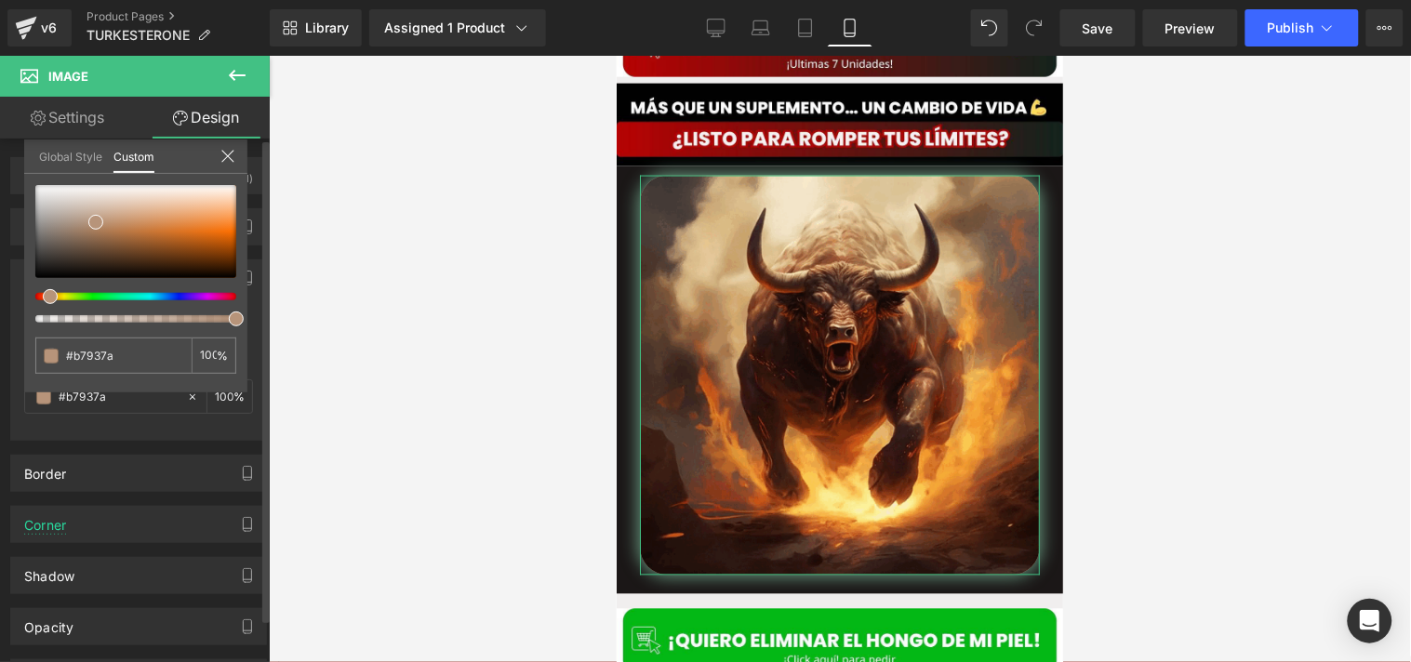
type input "#b7917a"
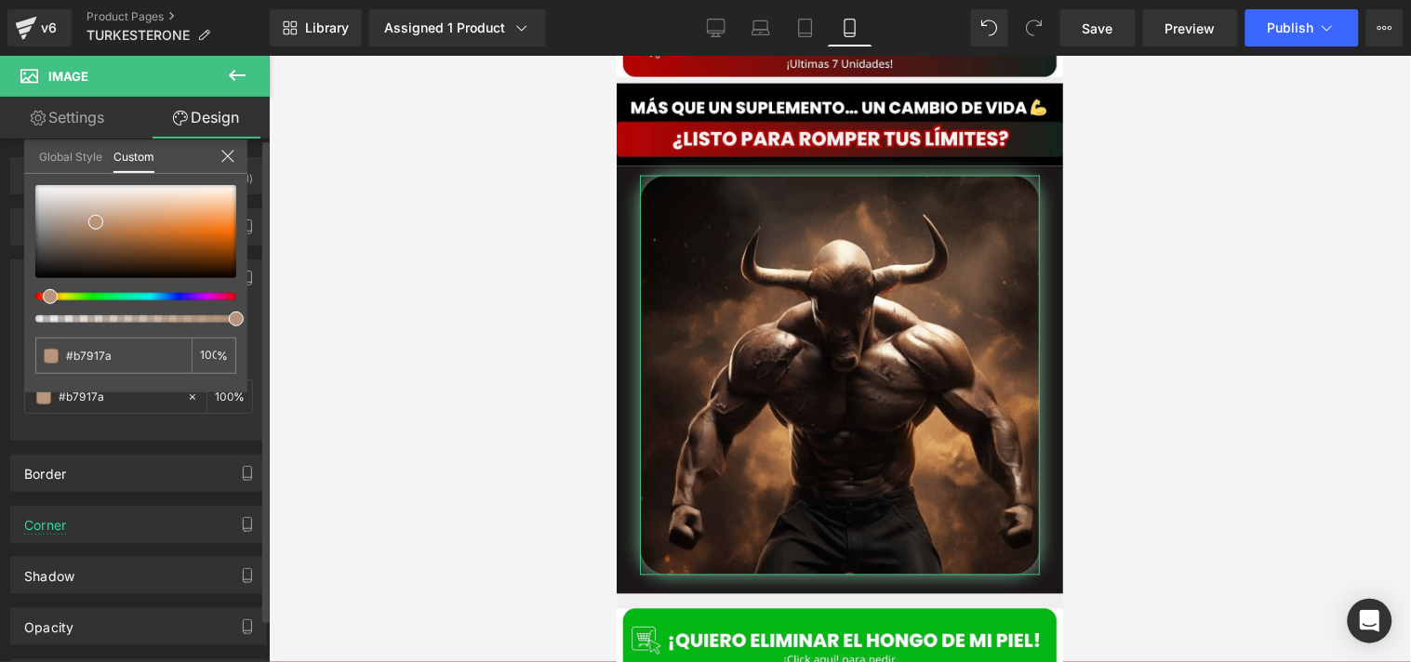
type input "#b7897a"
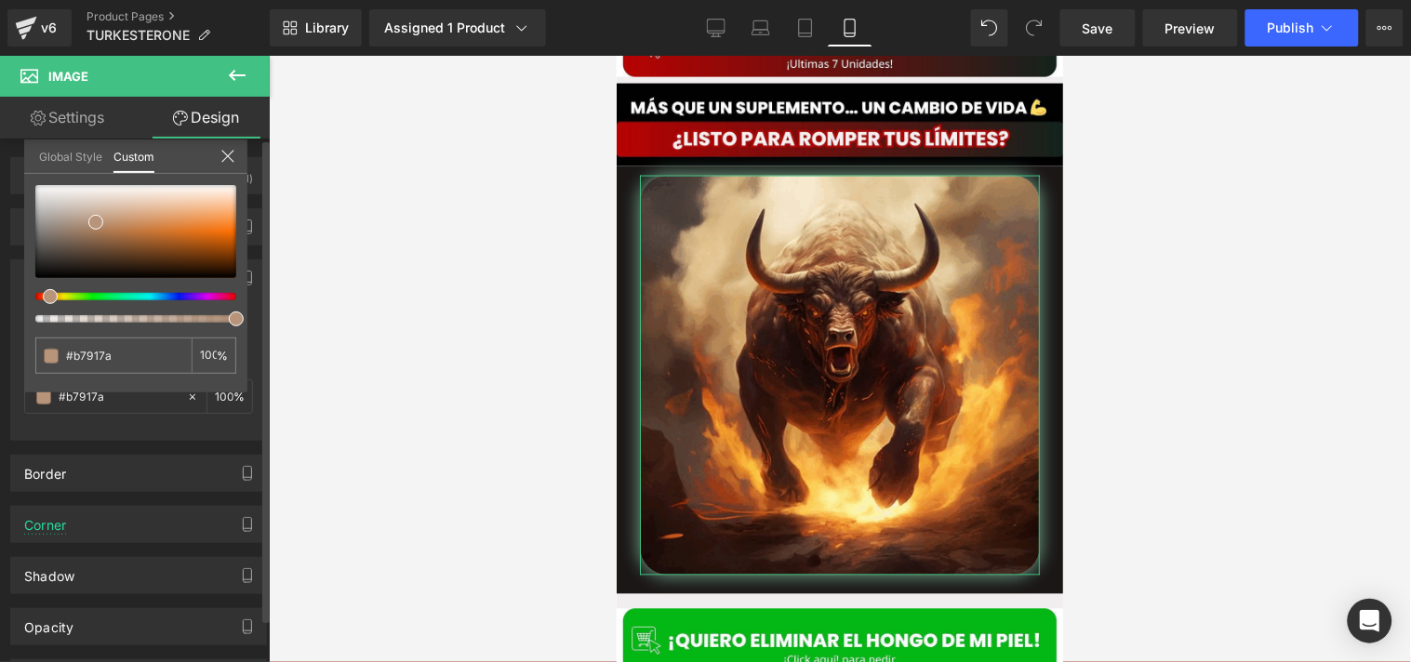
type input "#b7897a"
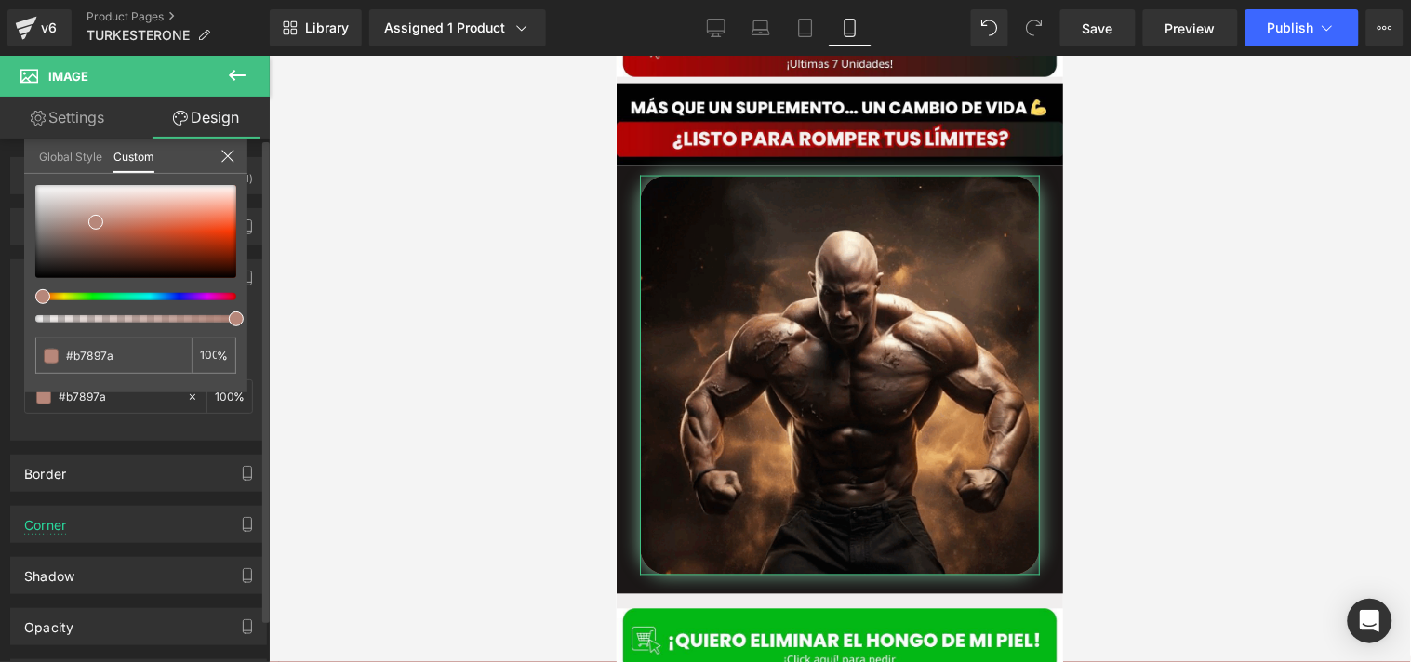
type input "#b7857a"
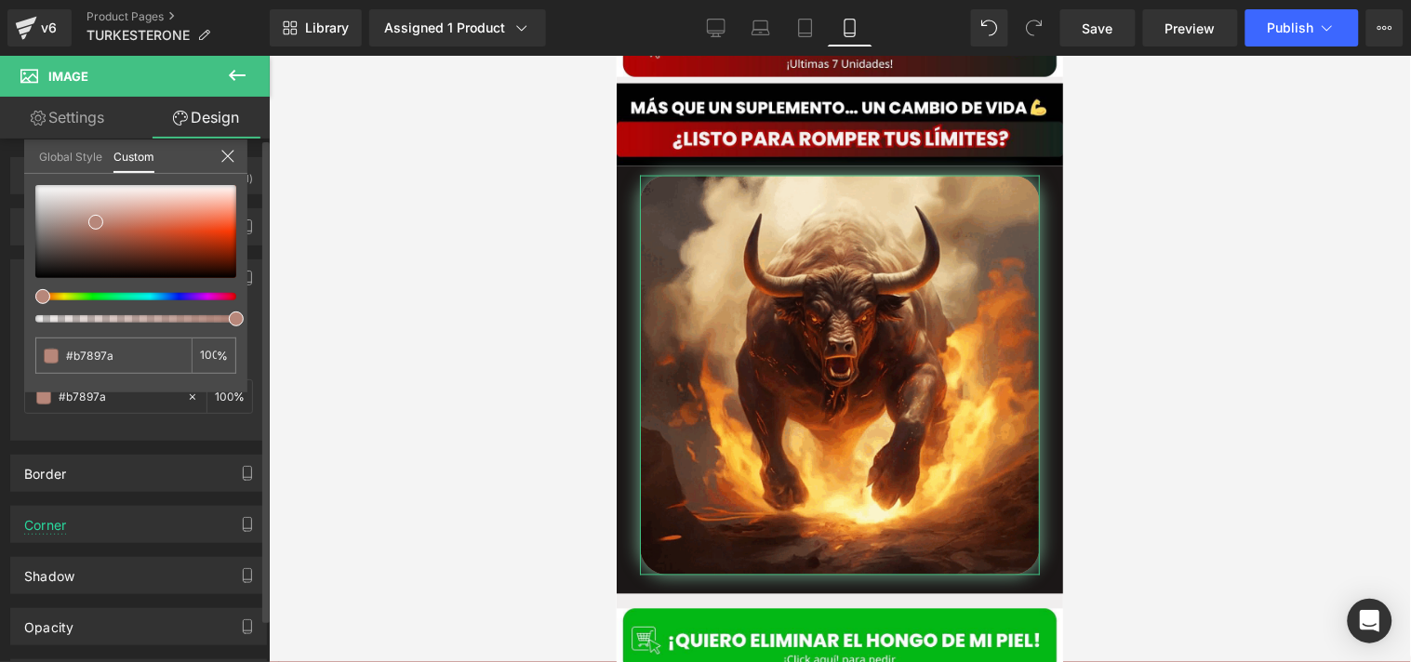
type input "#b7857a"
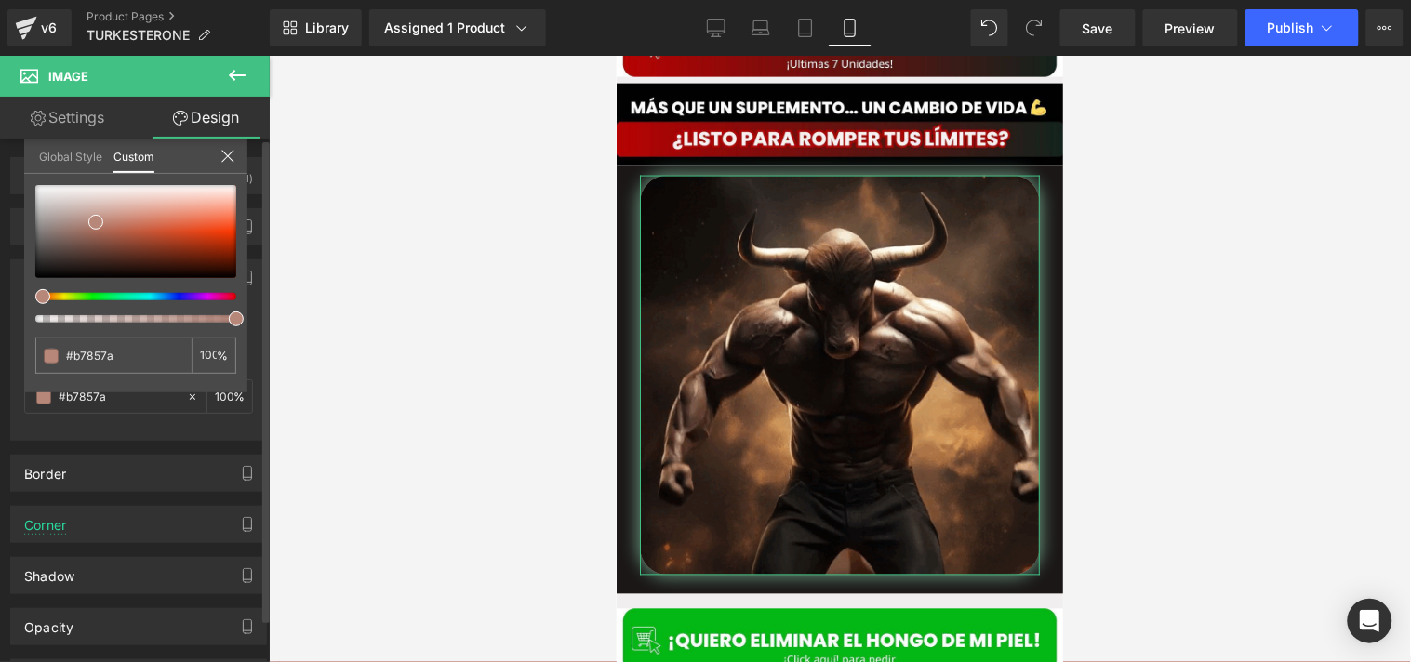
drag, startPoint x: 44, startPoint y: 292, endPoint x: 31, endPoint y: 292, distance: 13.0
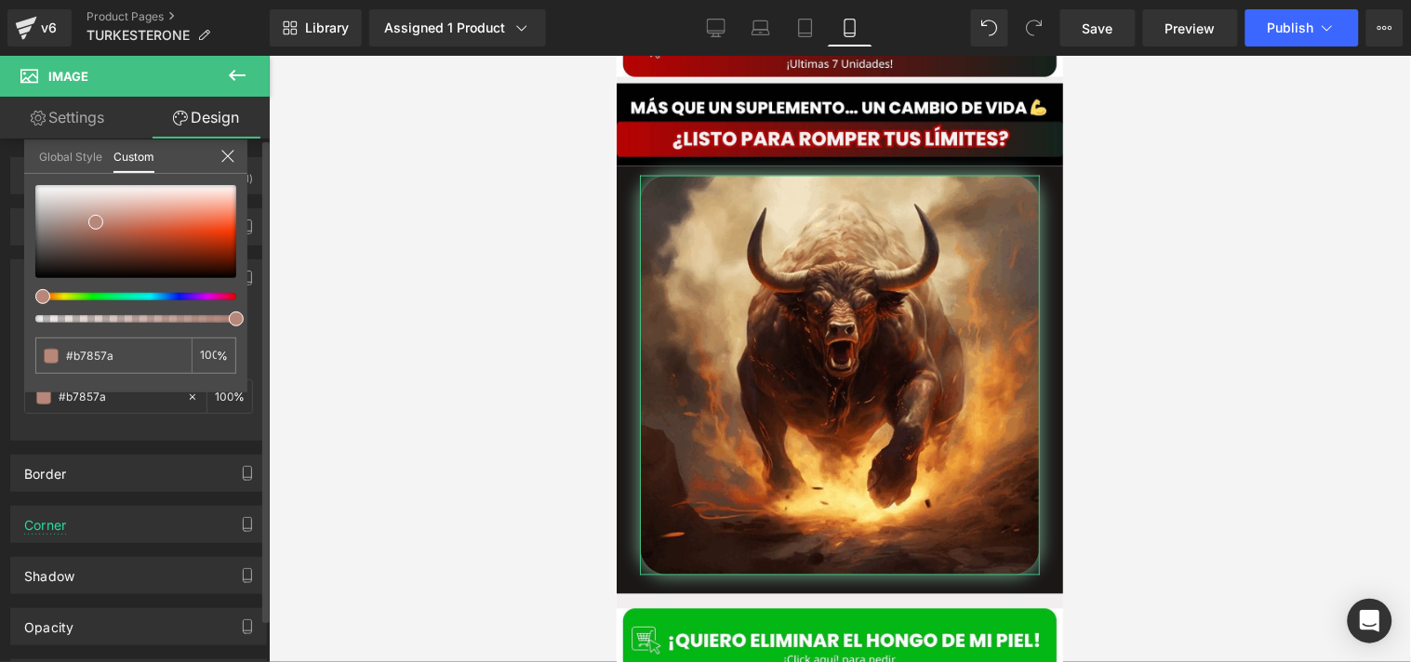
click at [31, 293] on div at bounding box center [128, 296] width 201 height 7
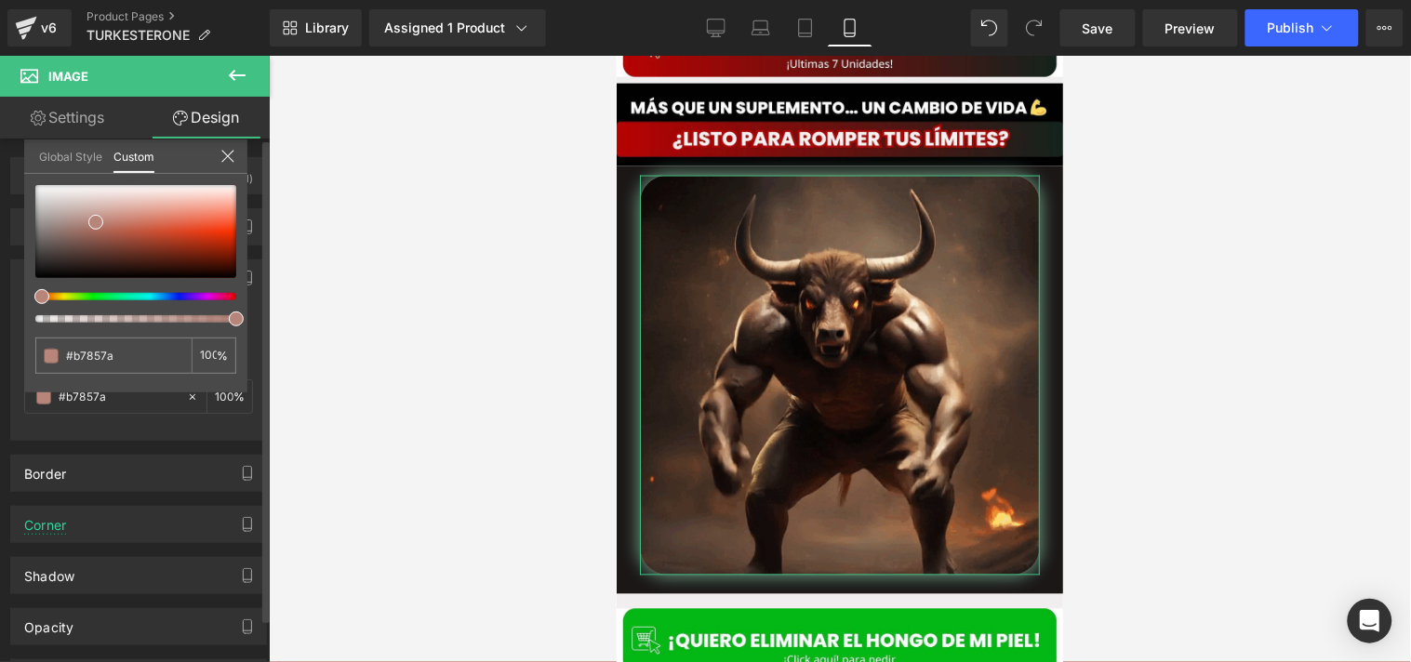
type input "#b7827a"
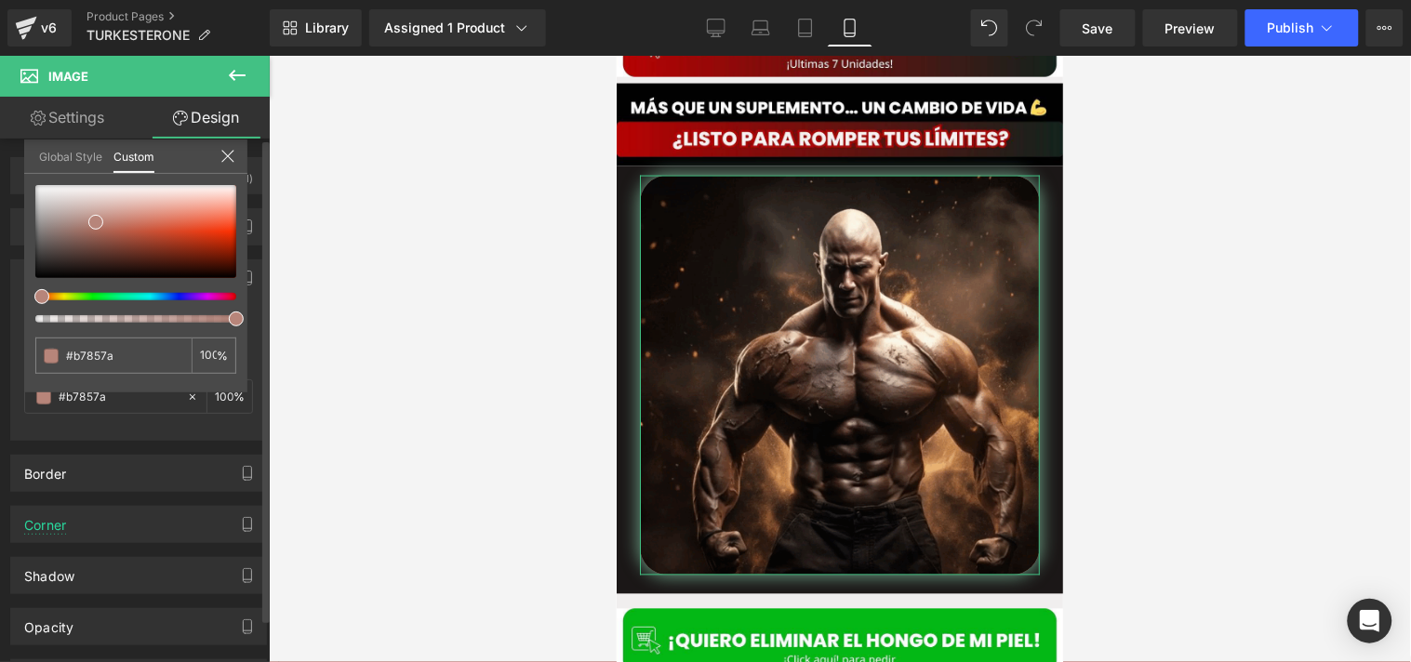
type input "#b7827a"
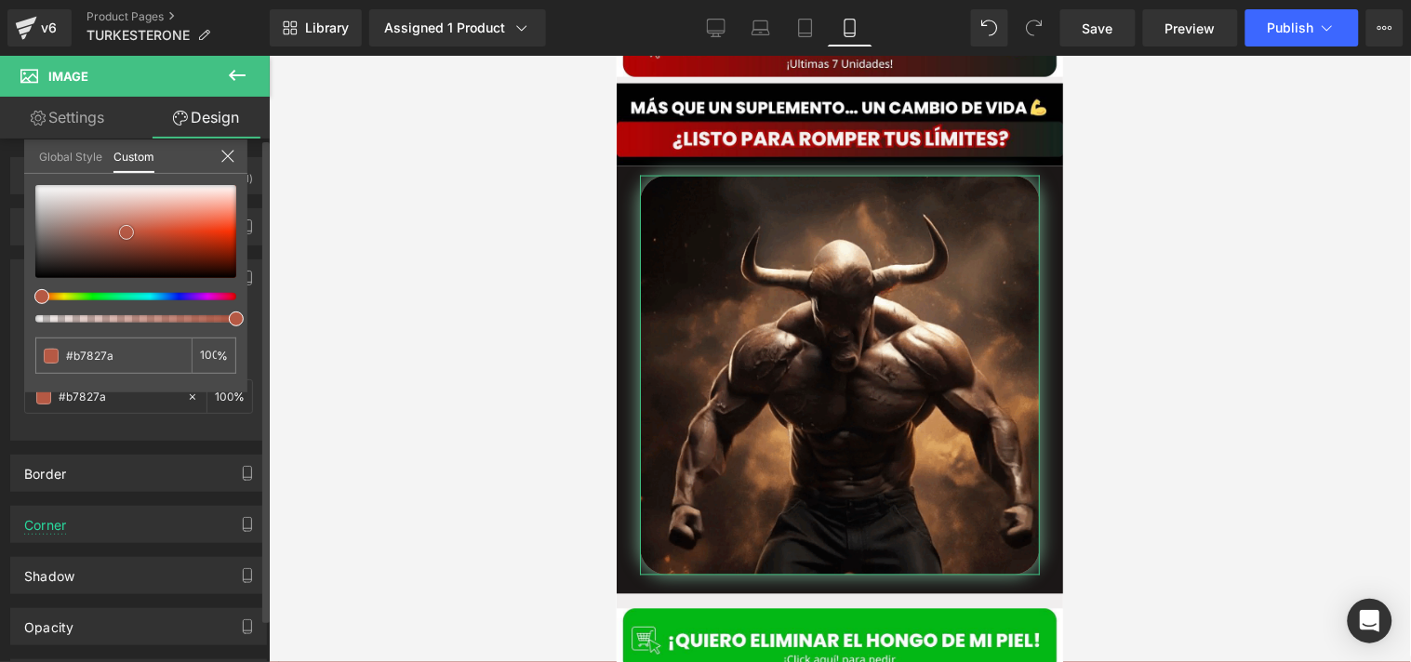
type input "#b58277"
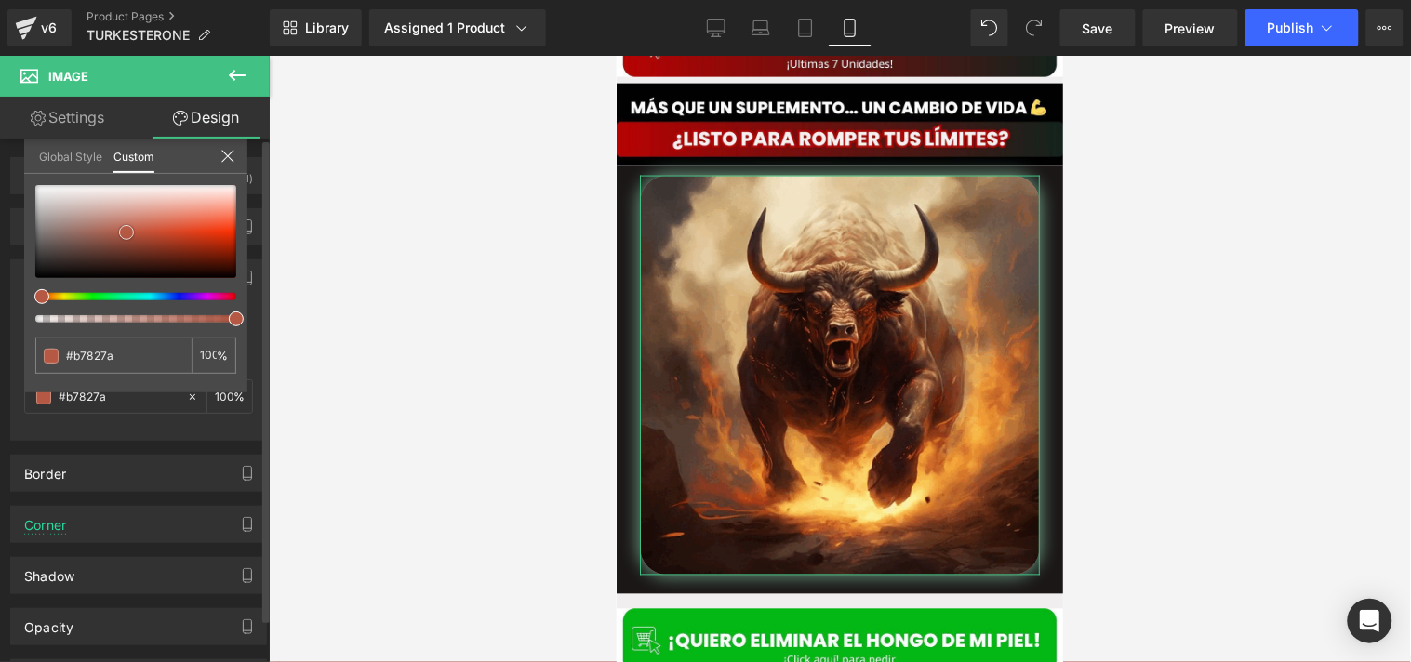
type input "#b58277"
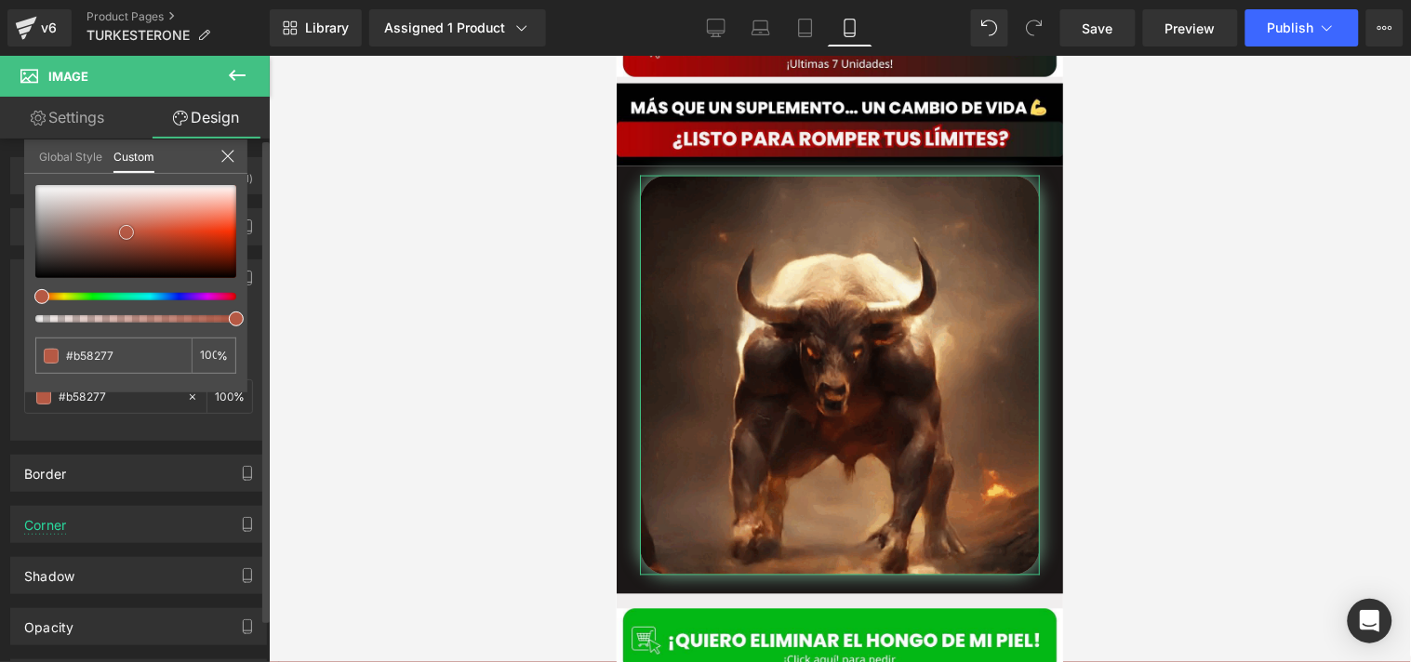
type input "#b6604d"
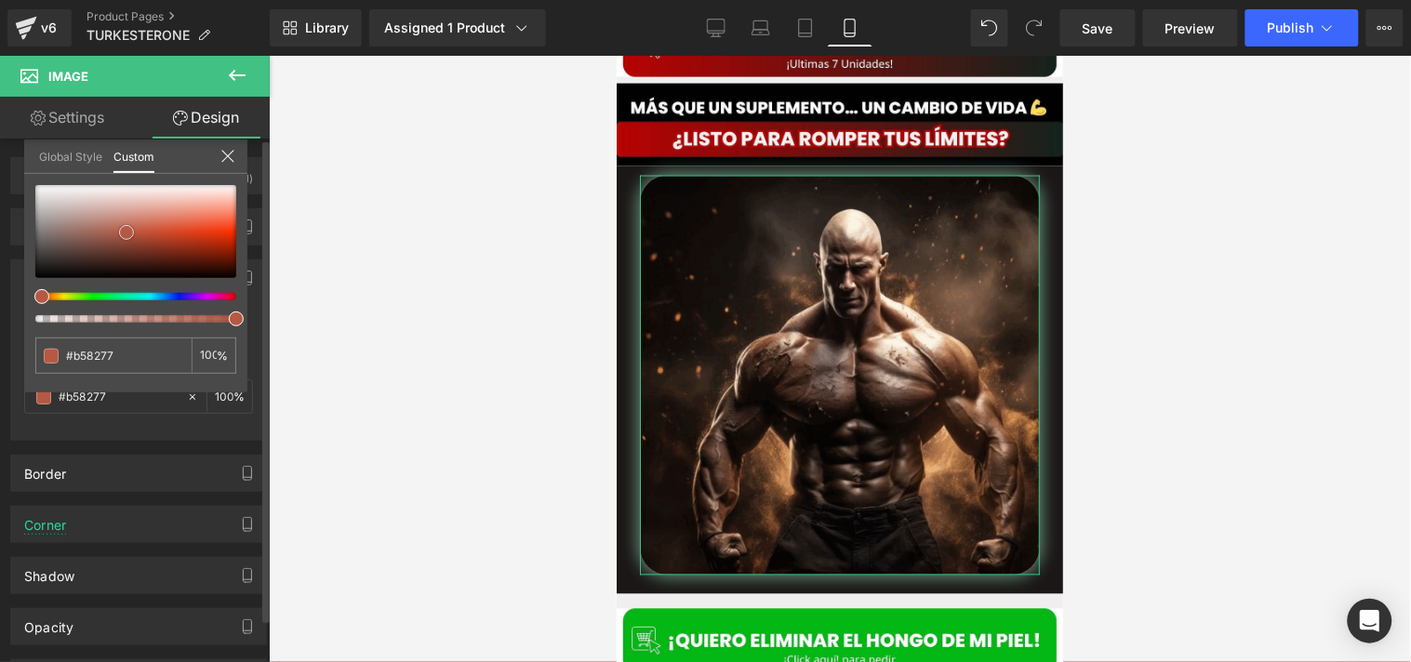
type input "#b6604d"
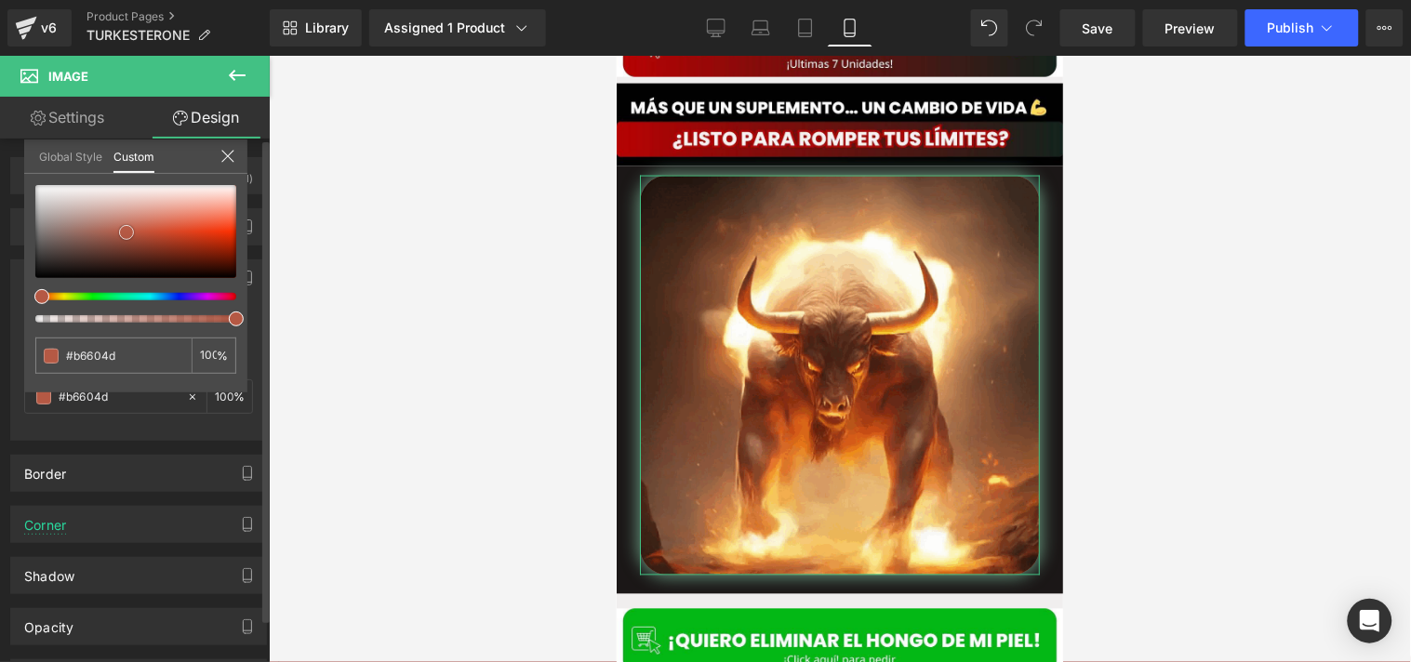
type input "#a64530"
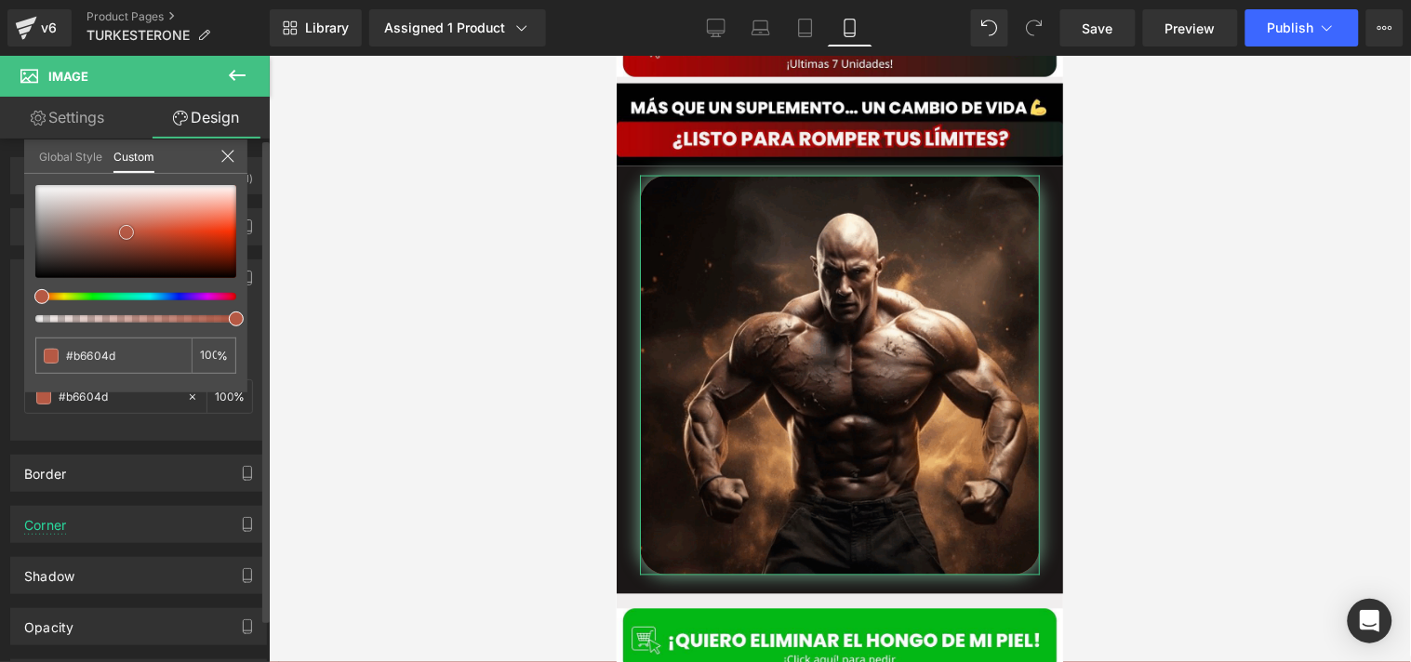
type input "#a64530"
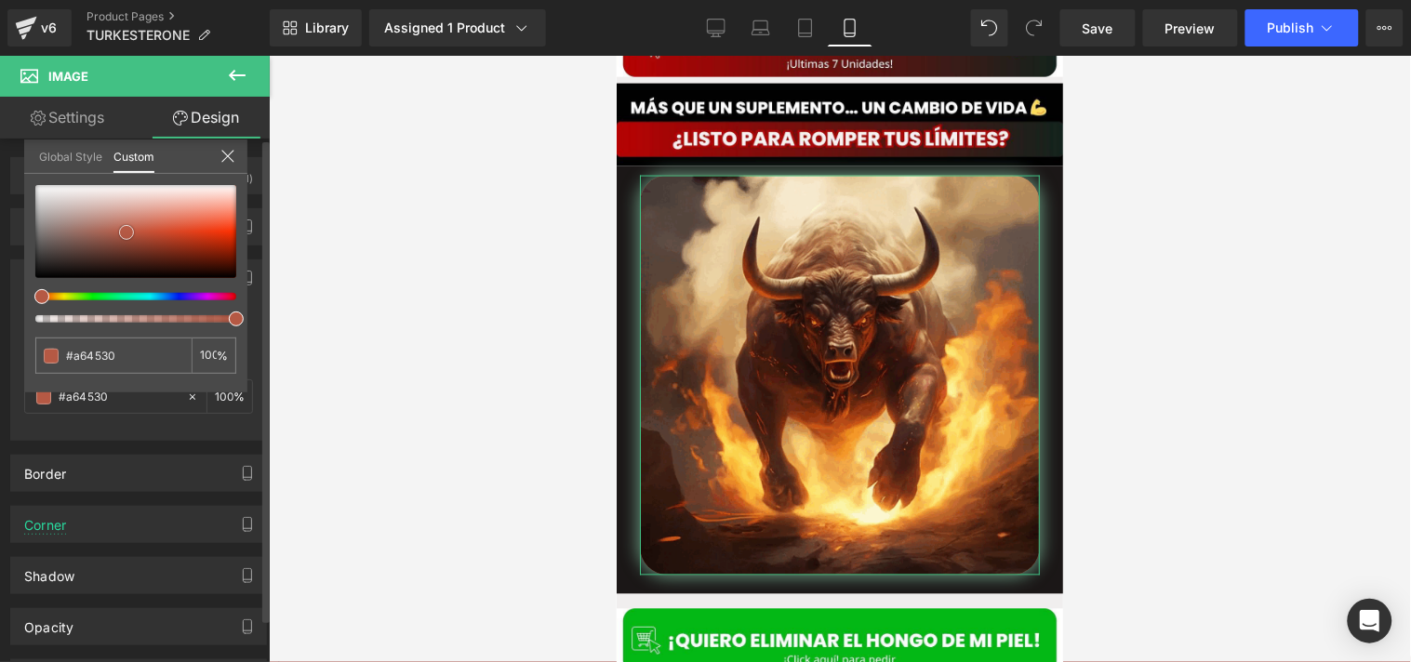
type input "#9d3a23"
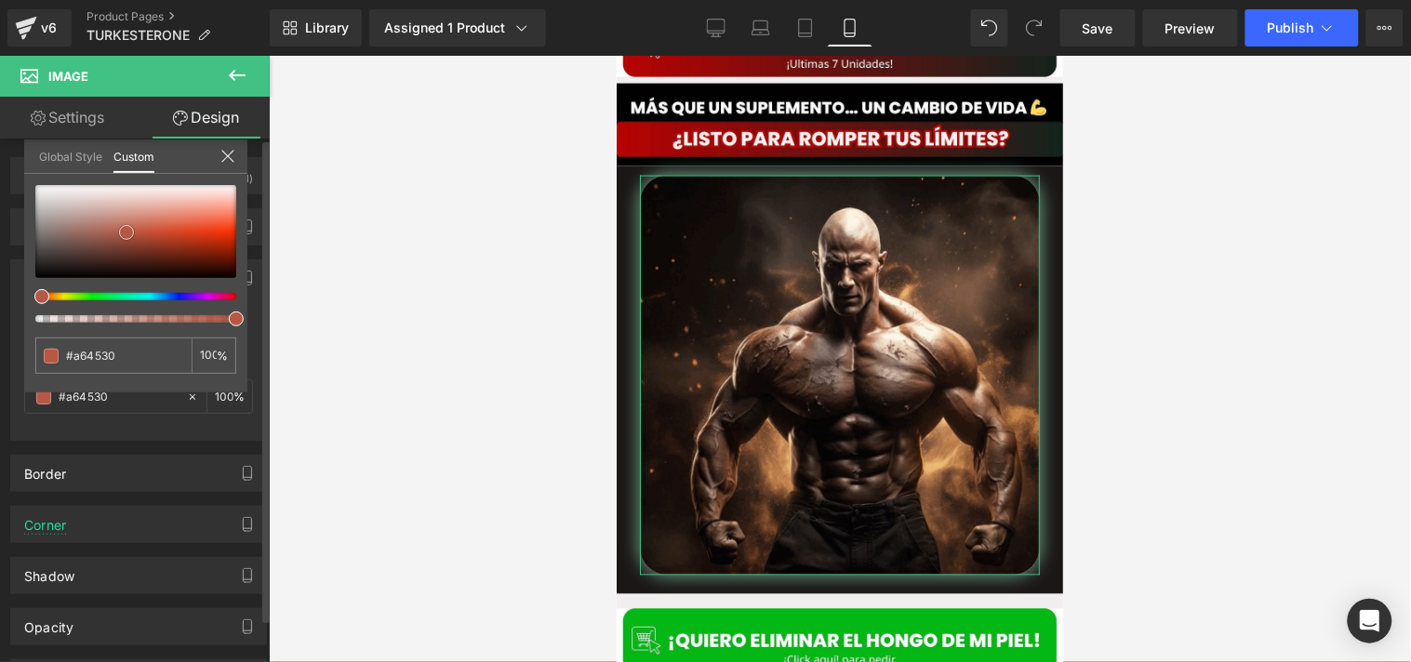
type input "#9d3a23"
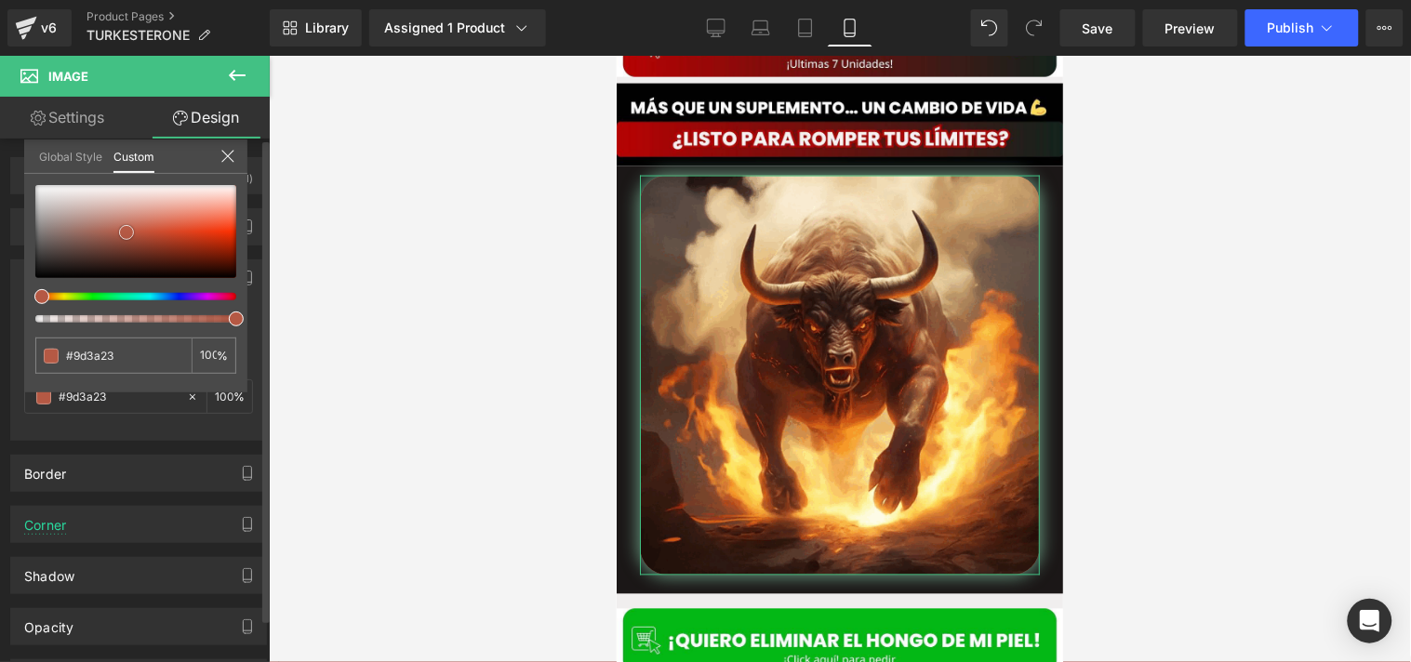
type input "#912d16"
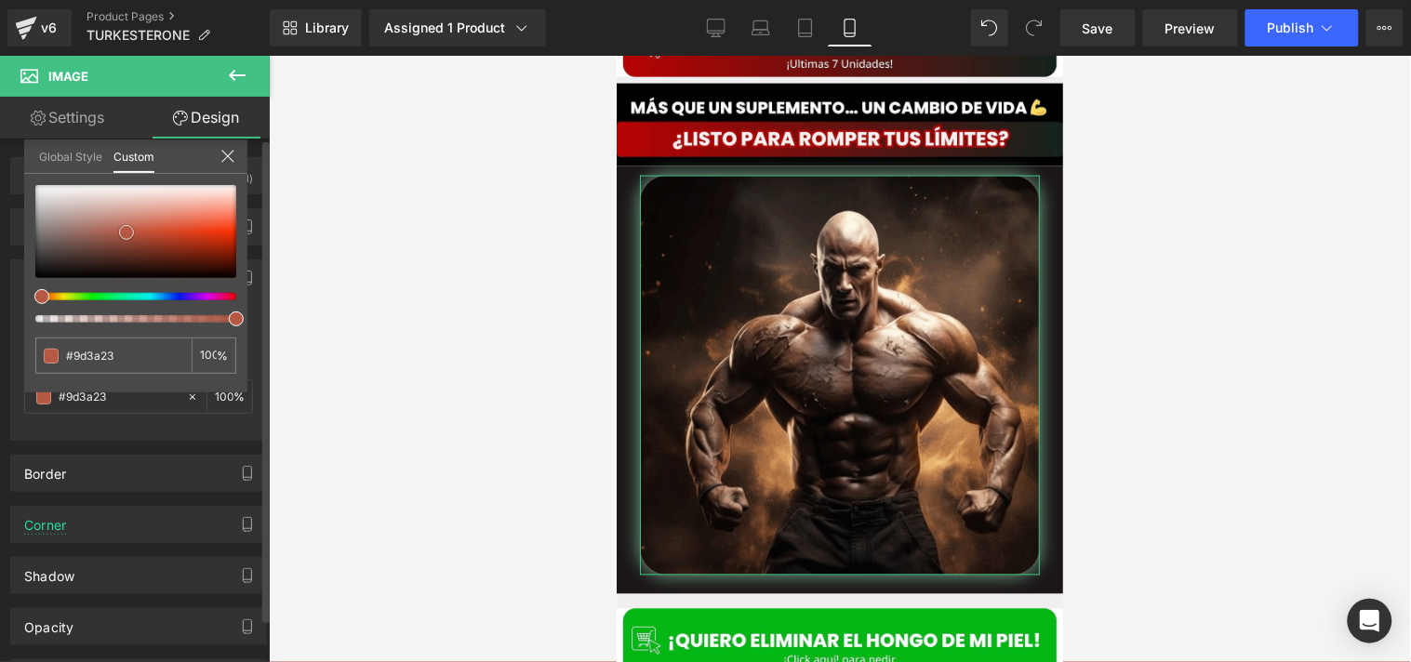
type input "#912d16"
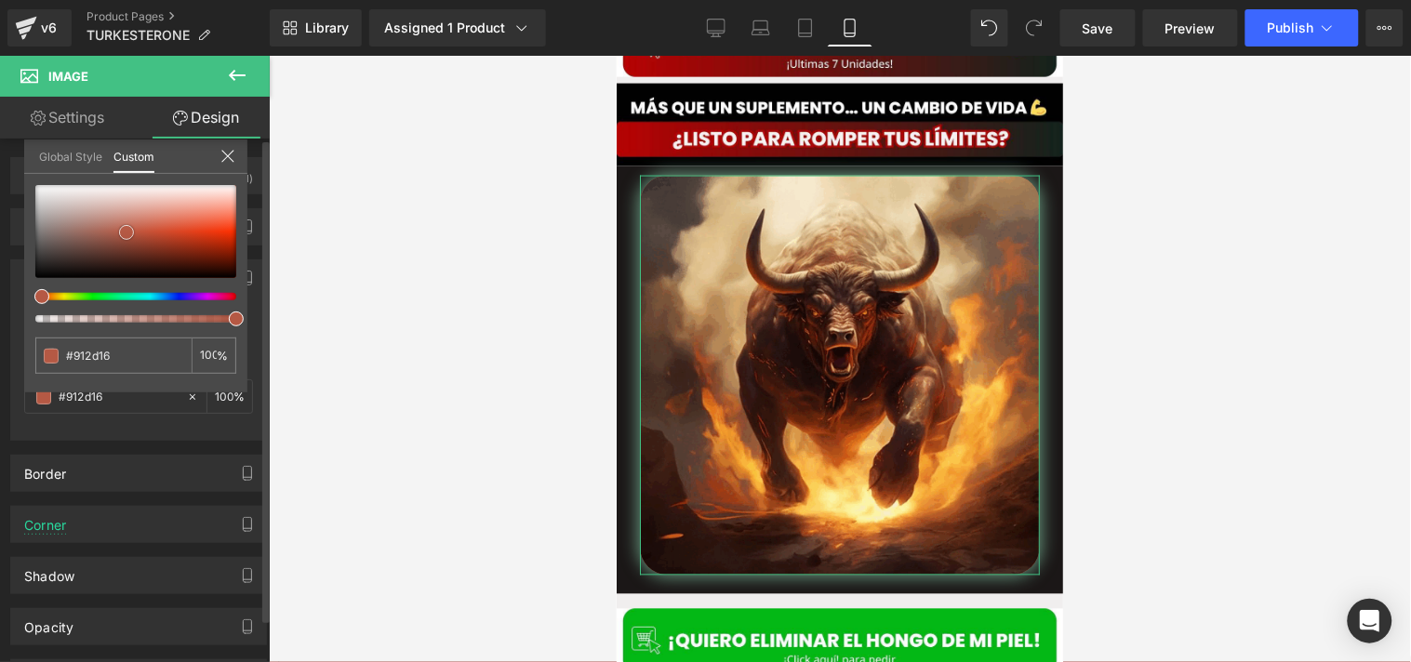
type input "#8e2a14"
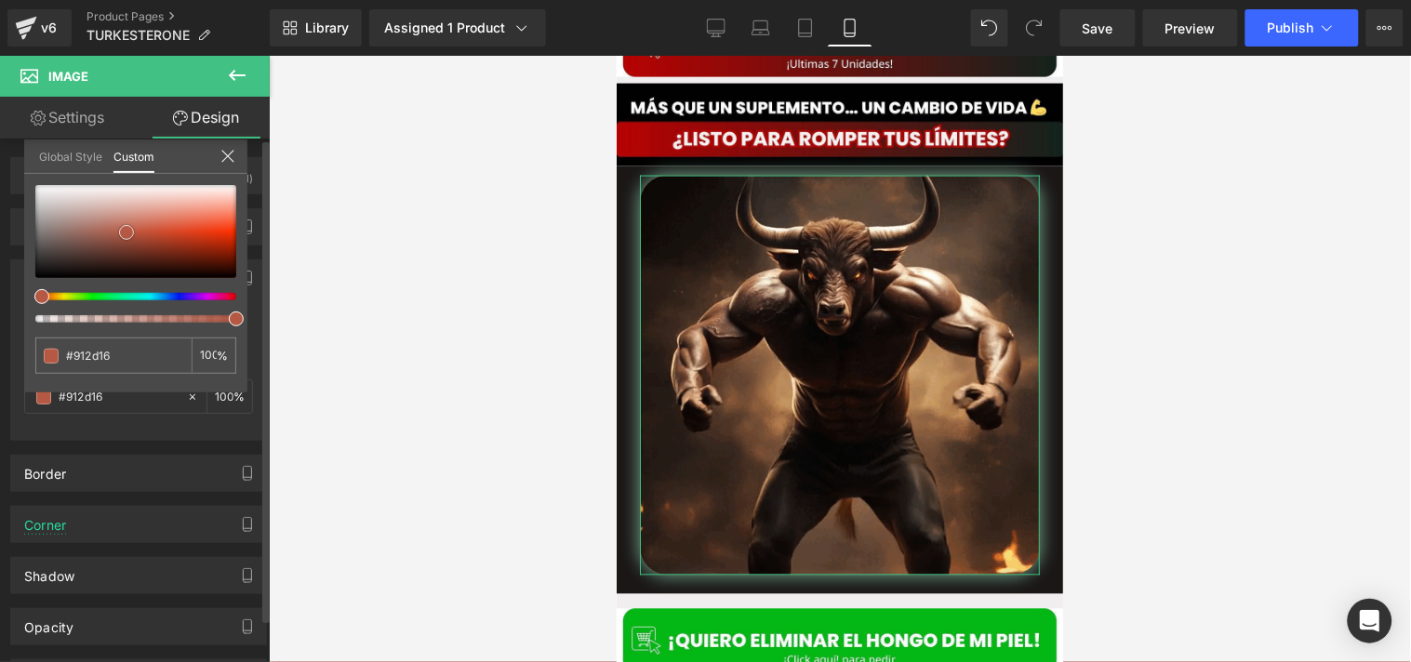
type input "#8e2a14"
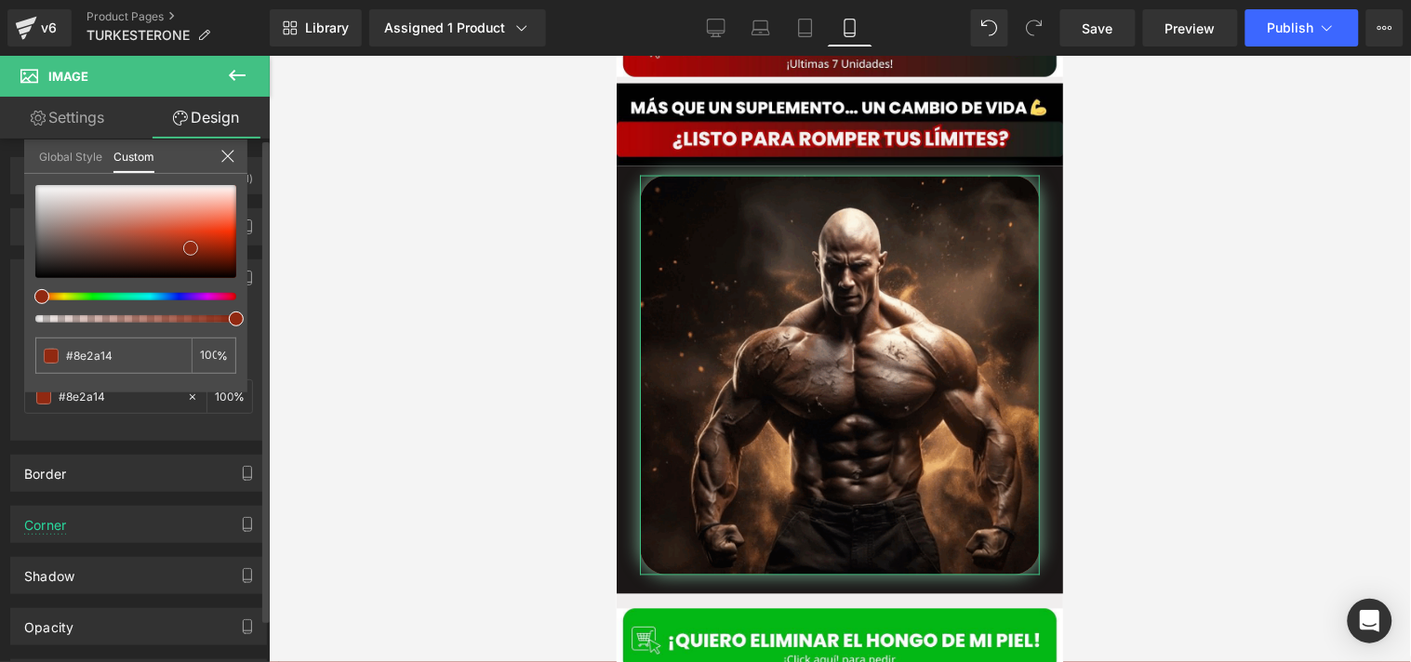
type input "#912911"
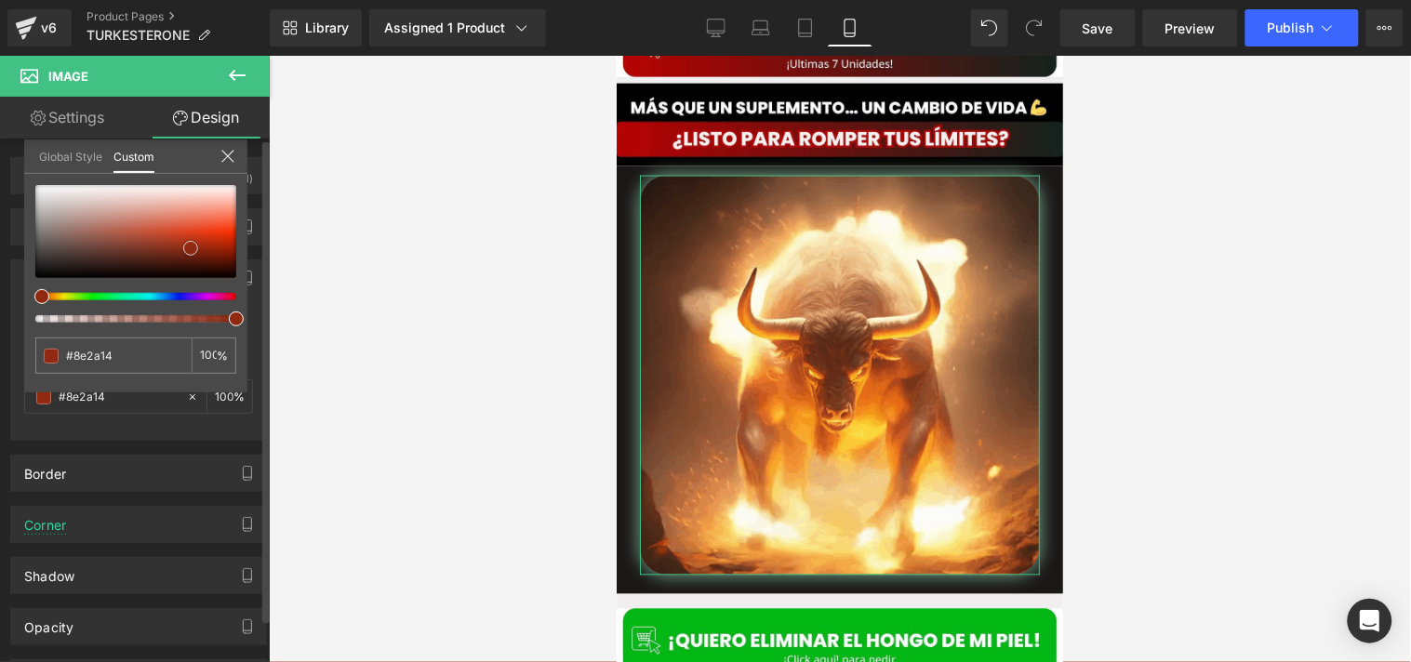
type input "#912911"
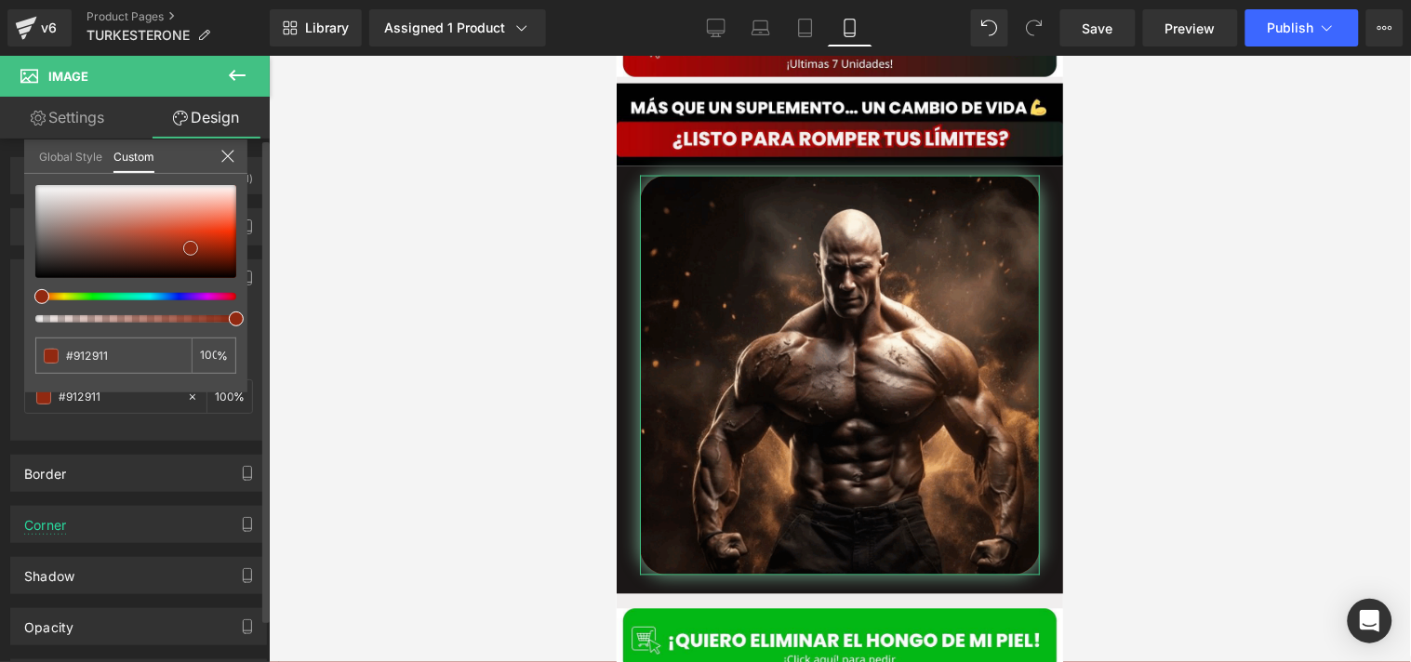
type input "#922811"
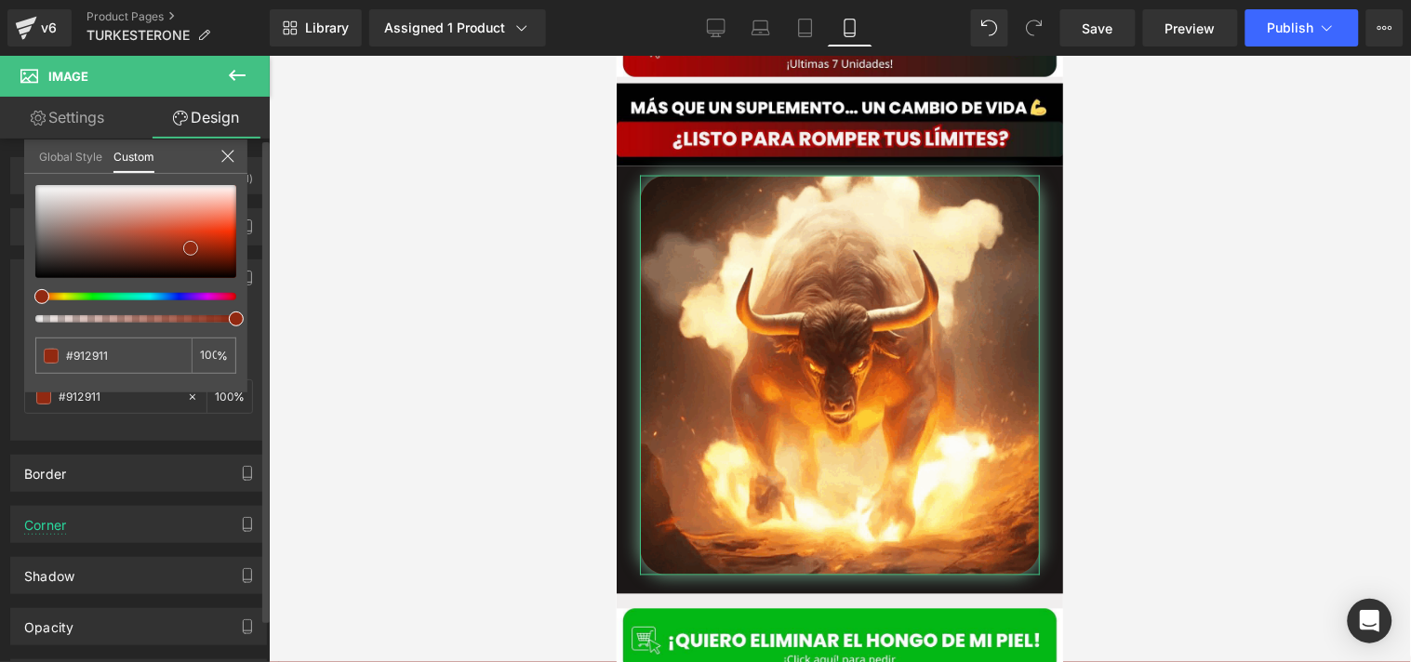
type input "#922811"
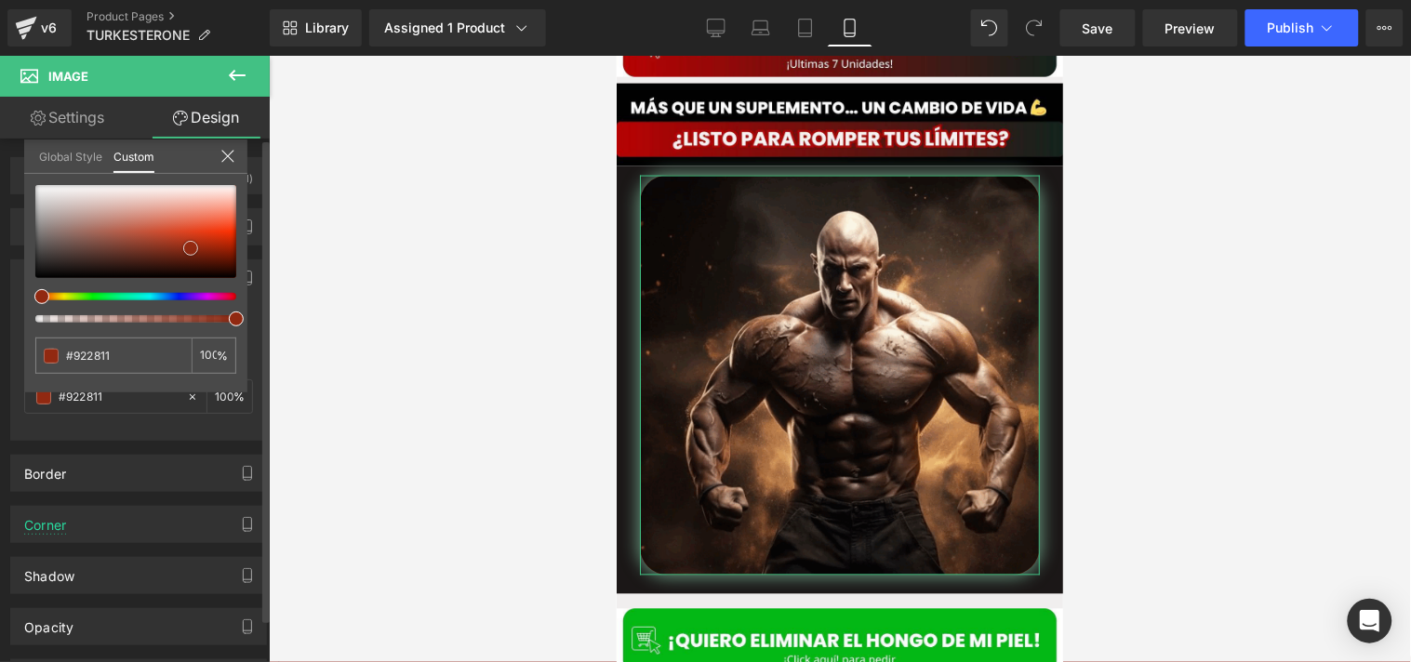
type input "#93270f"
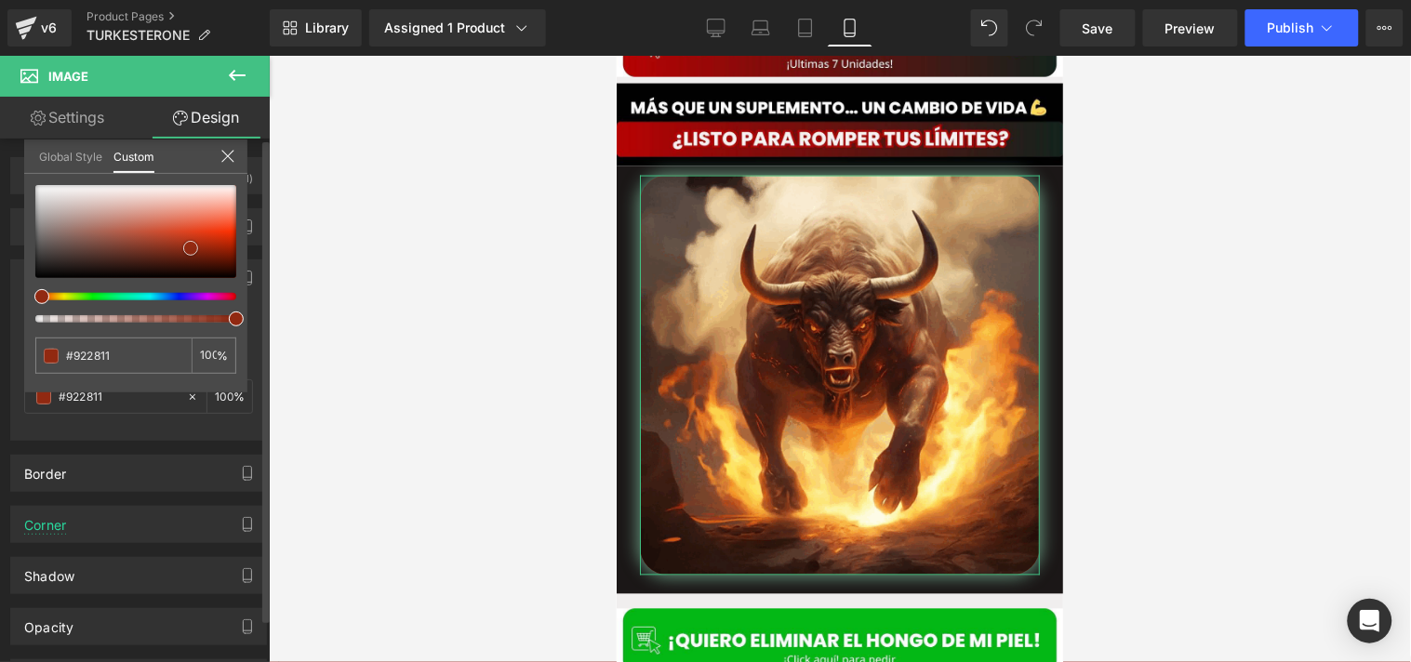
type input "#93270f"
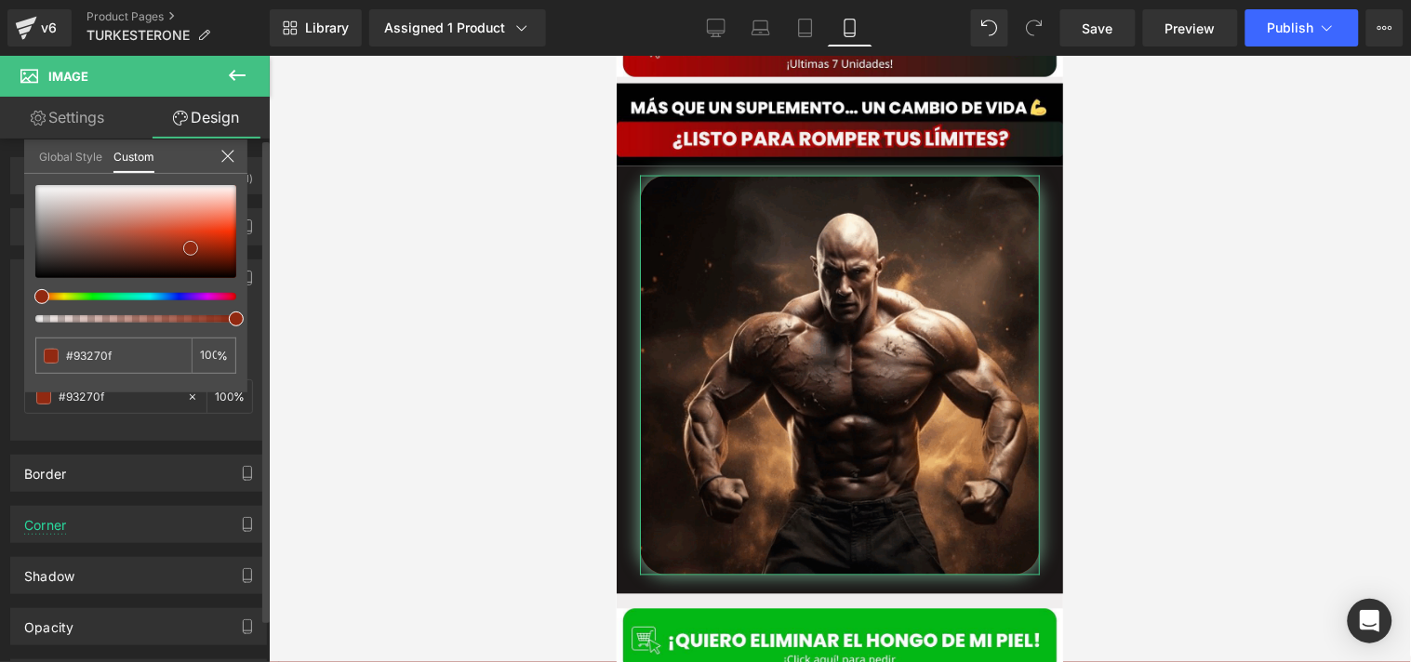
type input "#95260d"
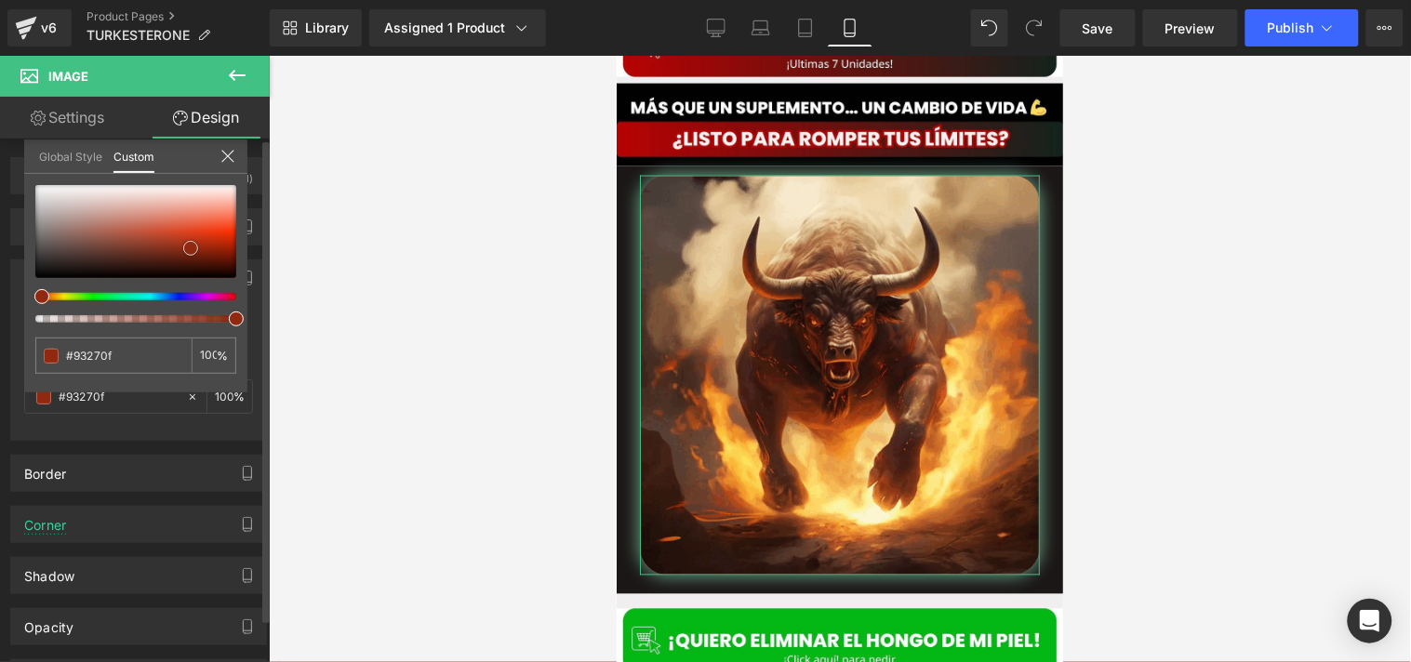
type input "#95260d"
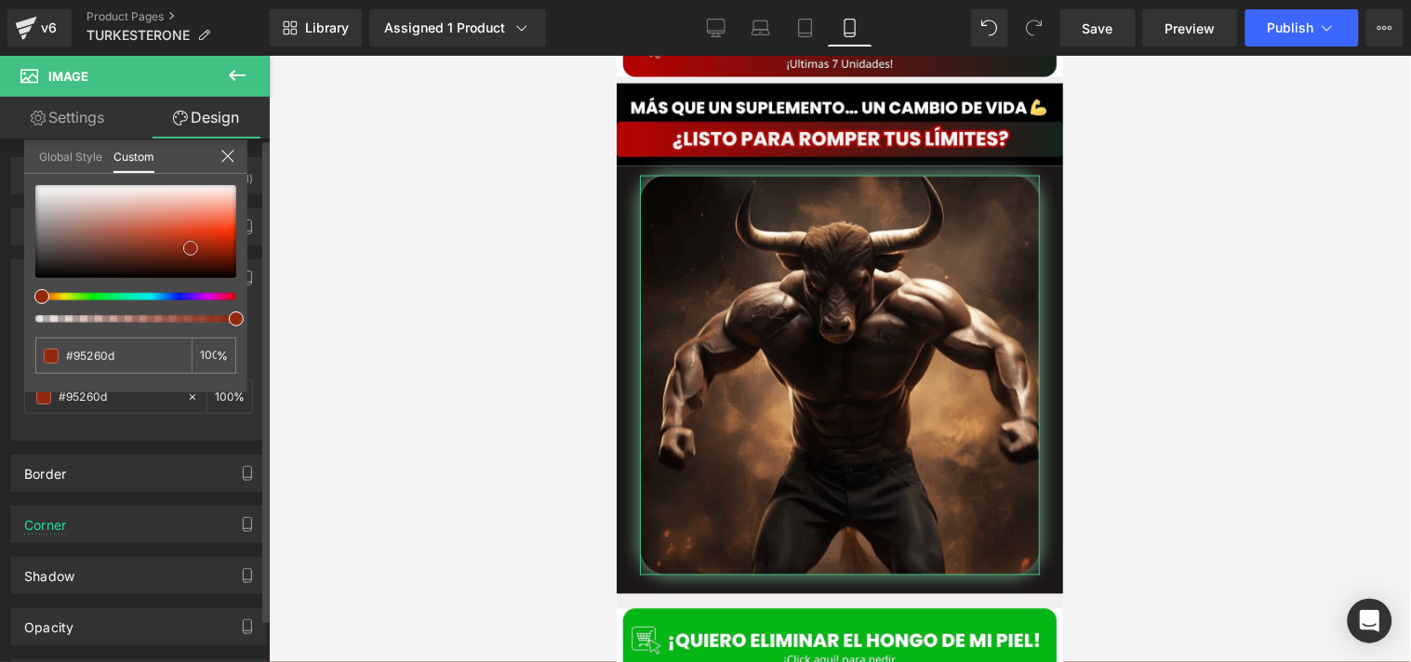
type input "#96260d"
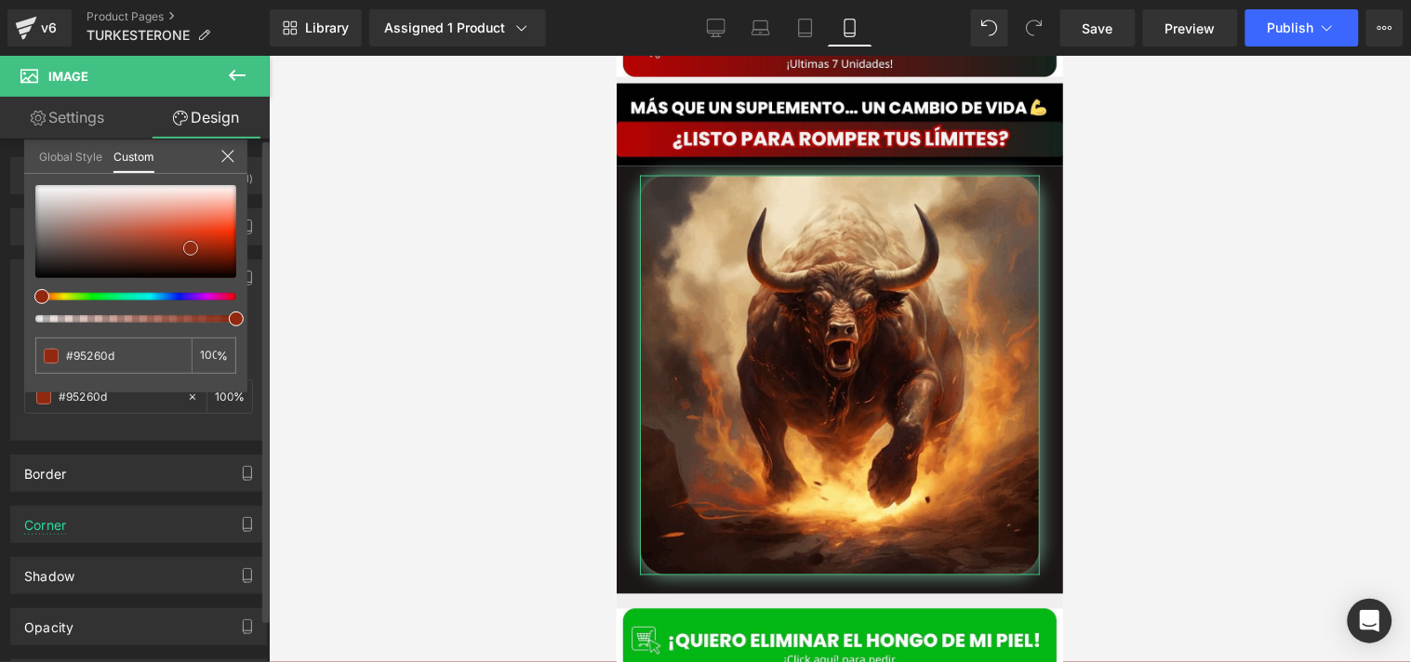
type input "#96260d"
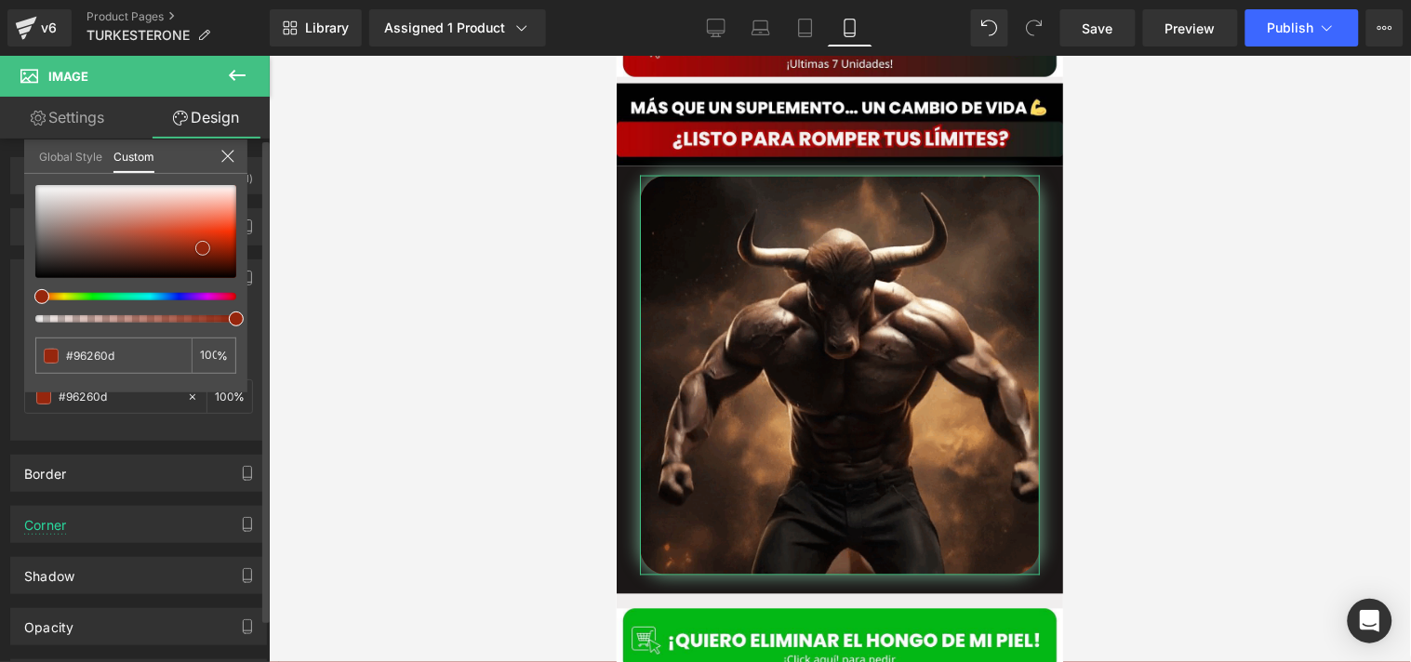
type input "#96250c"
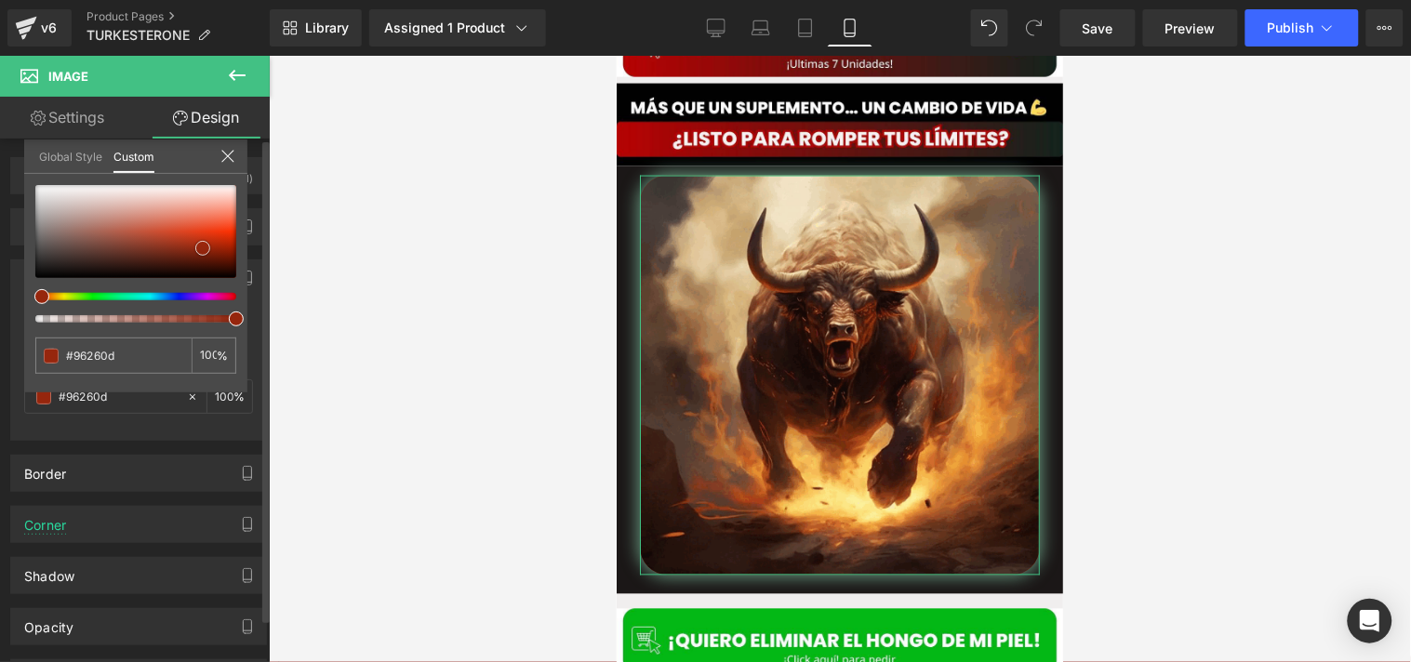
type input "#96250c"
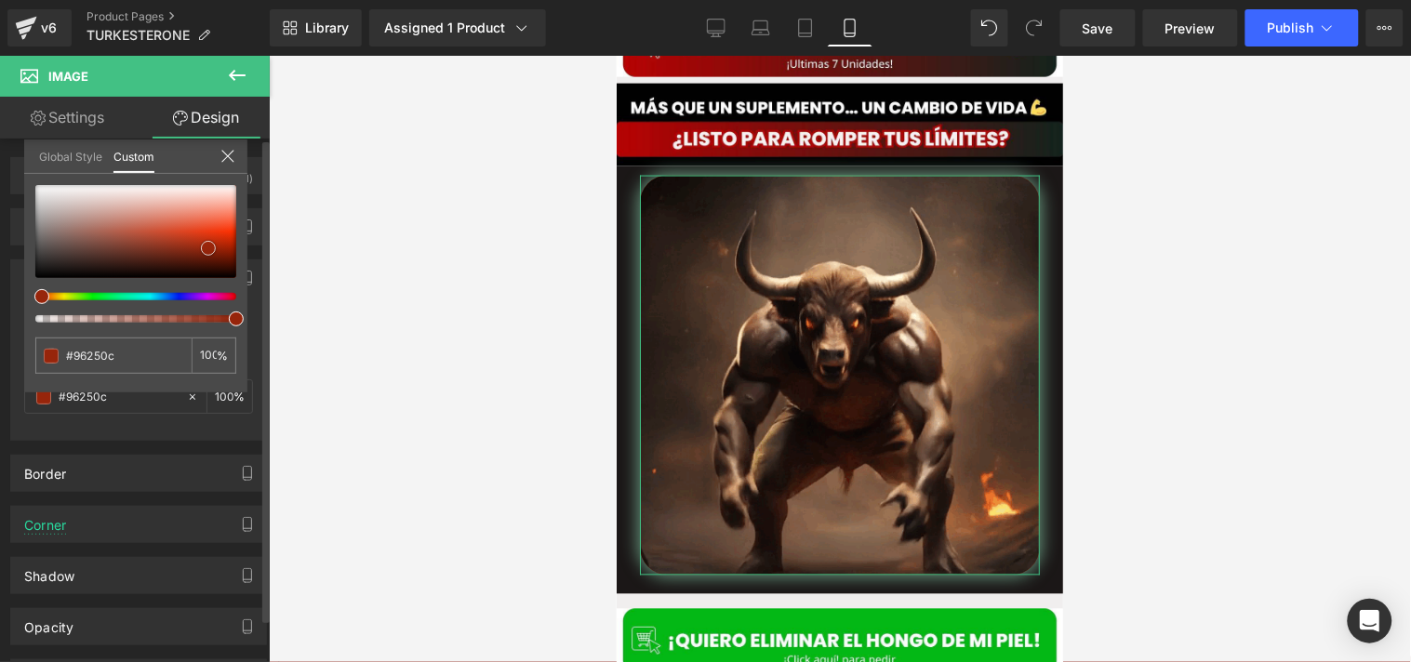
type input "#97250b"
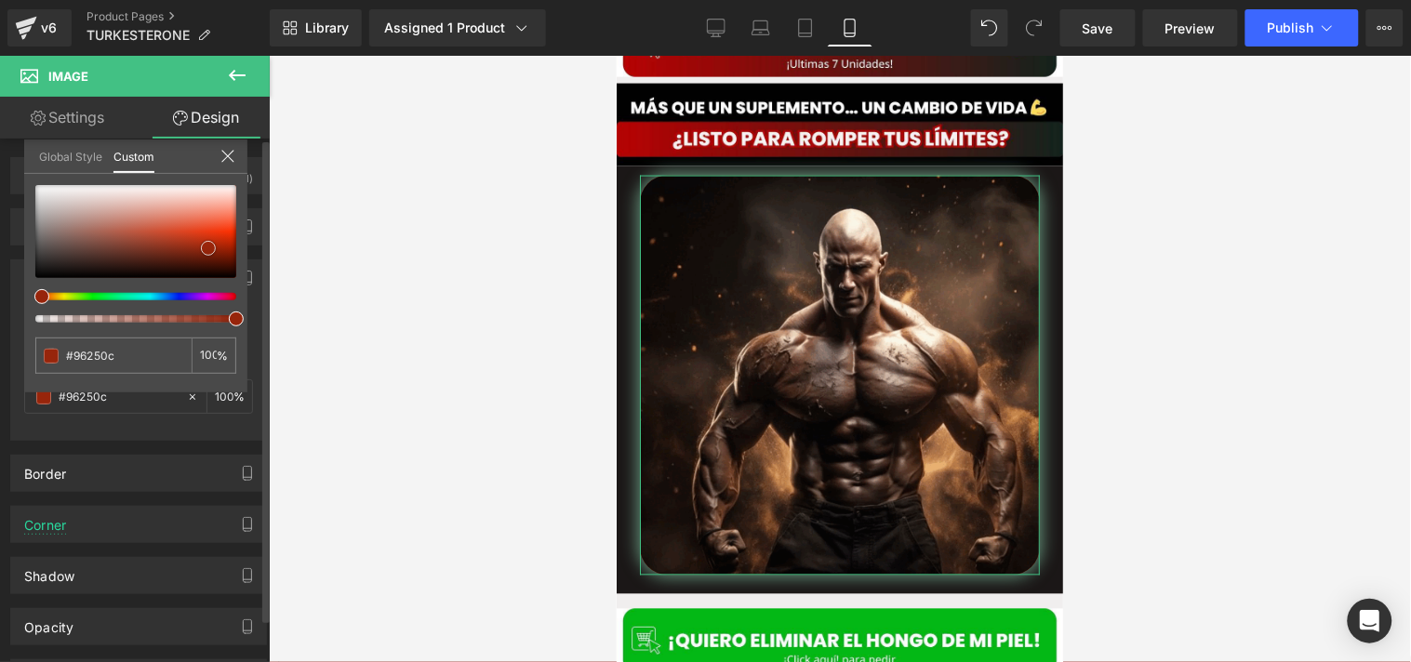
type input "#97250b"
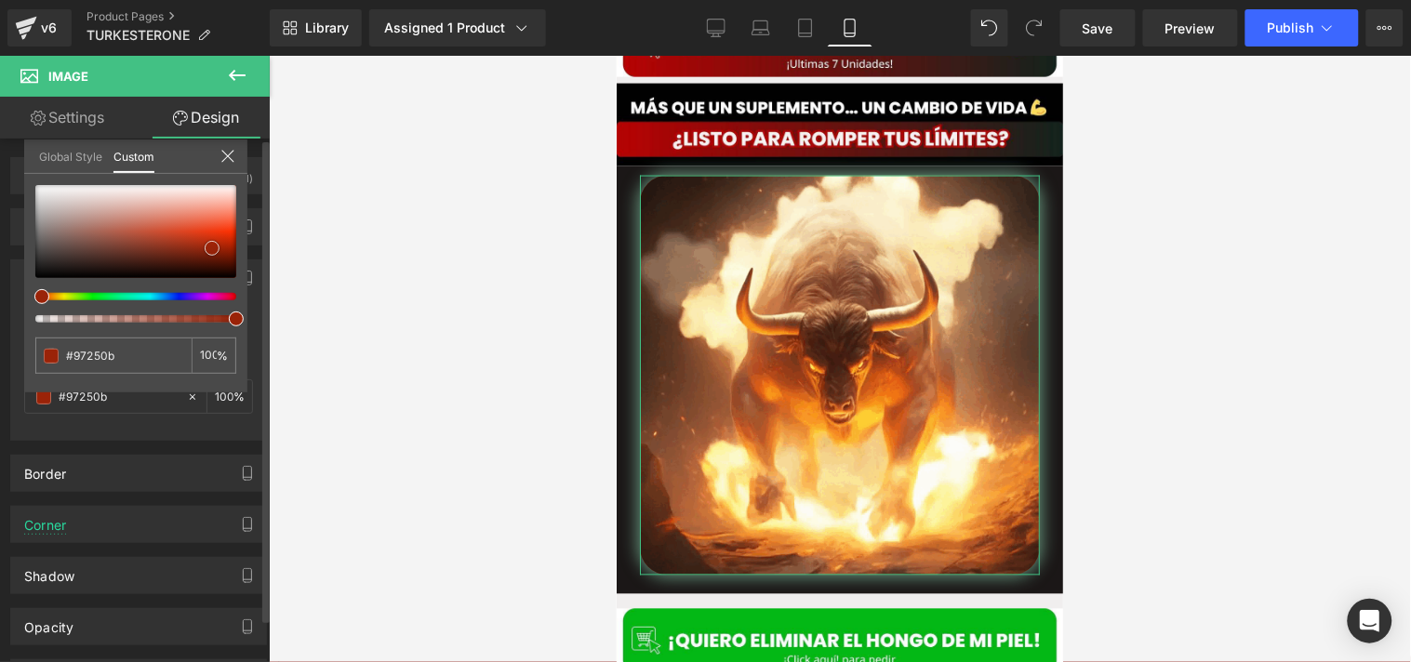
type input "#9a2308"
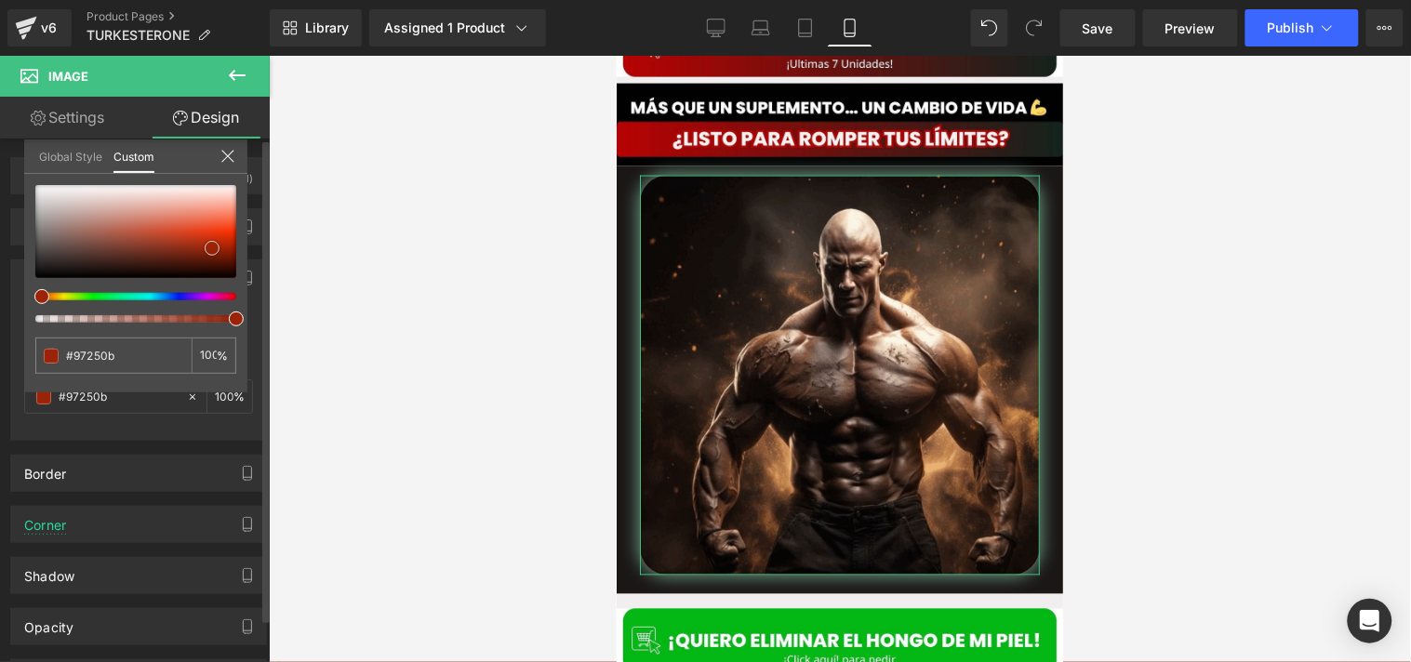
type input "#9a2308"
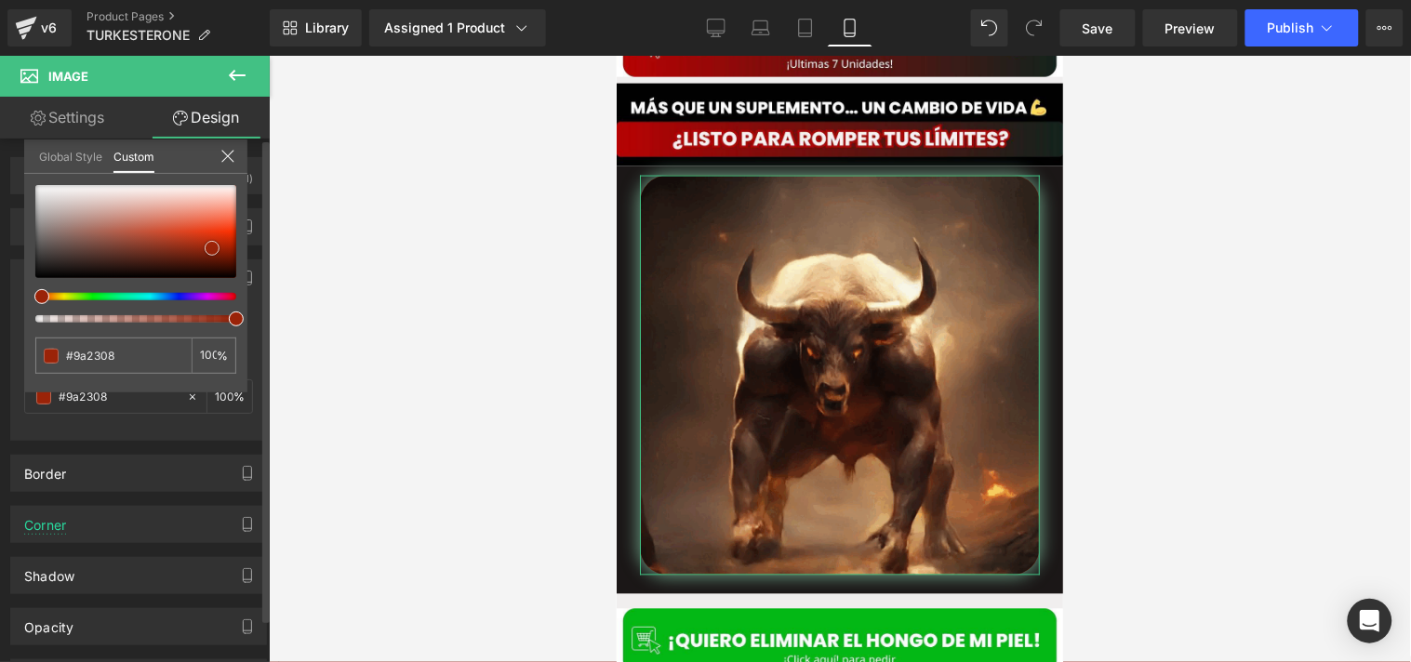
type input "#962107"
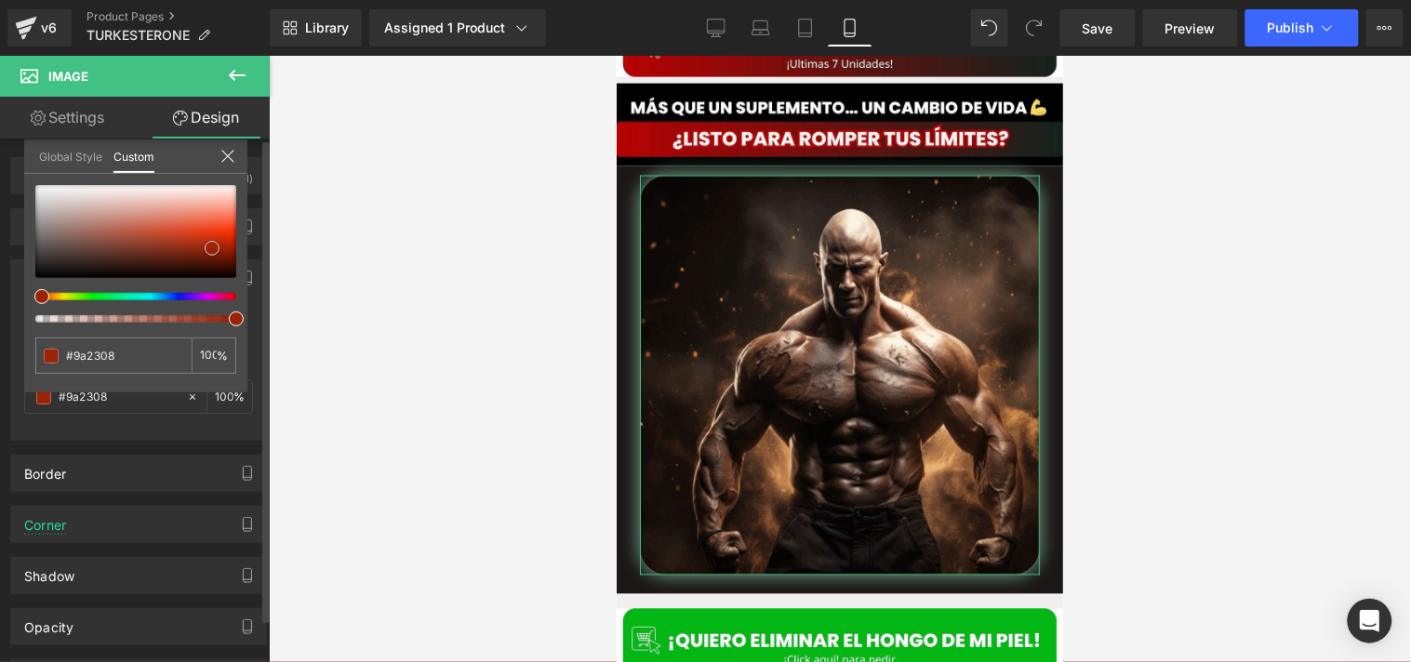
type input "#962107"
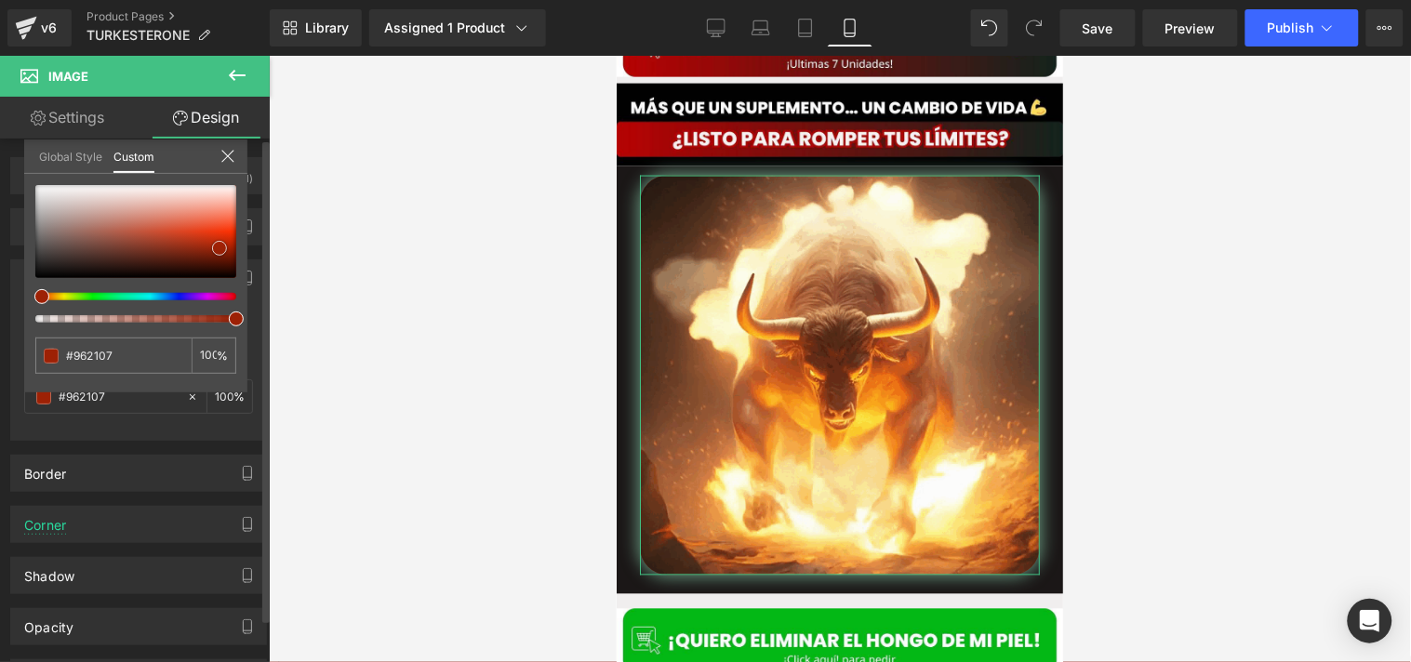
type input "#a22205"
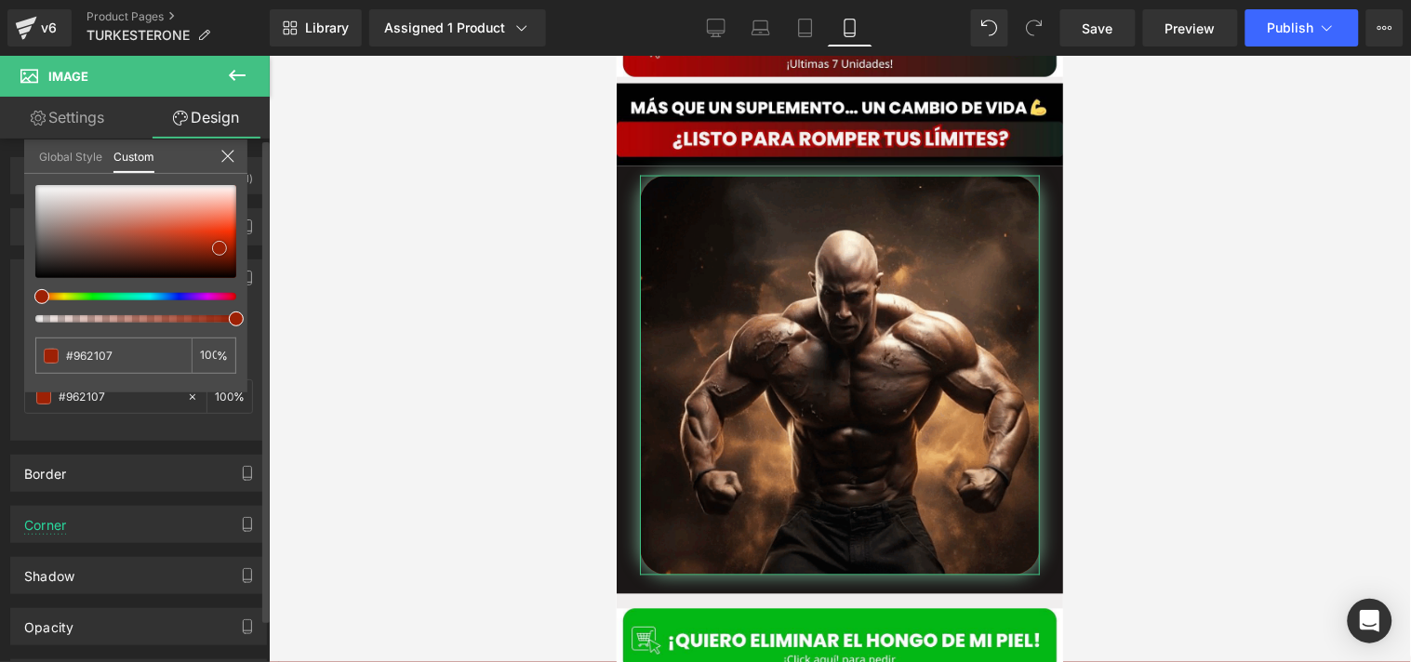
type input "#a22205"
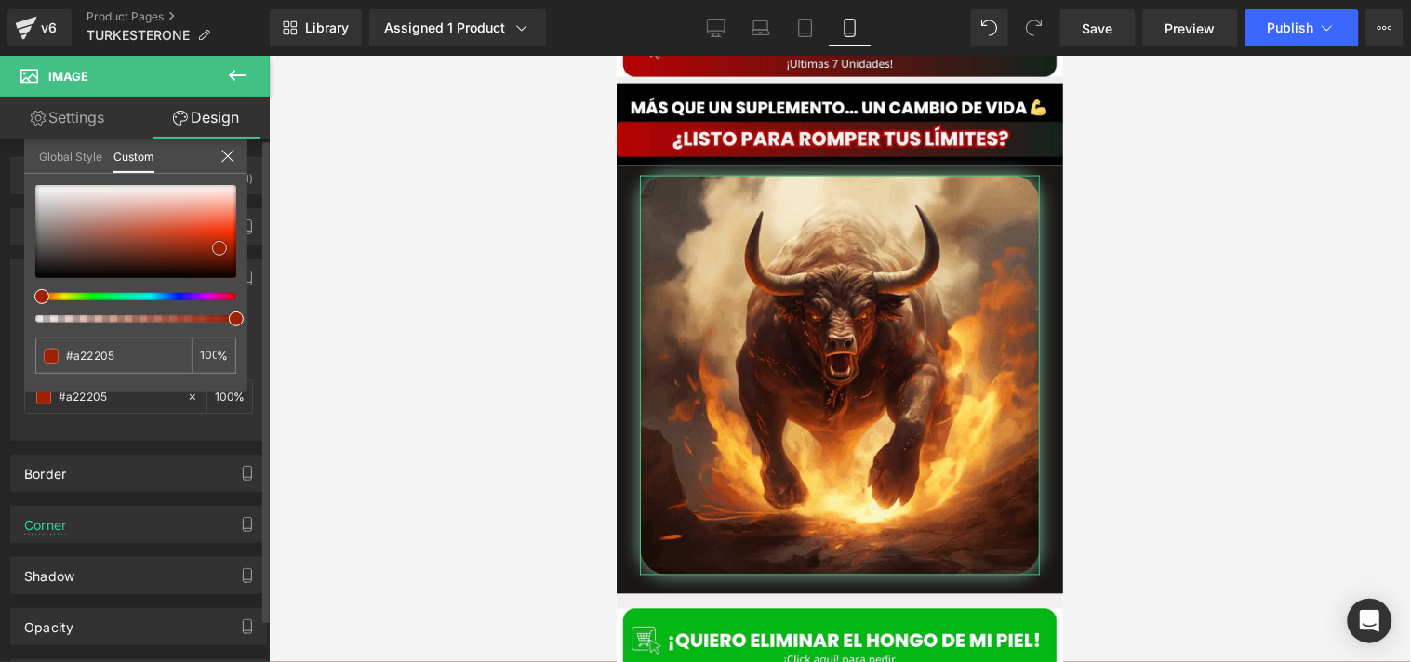
type input "#a32205"
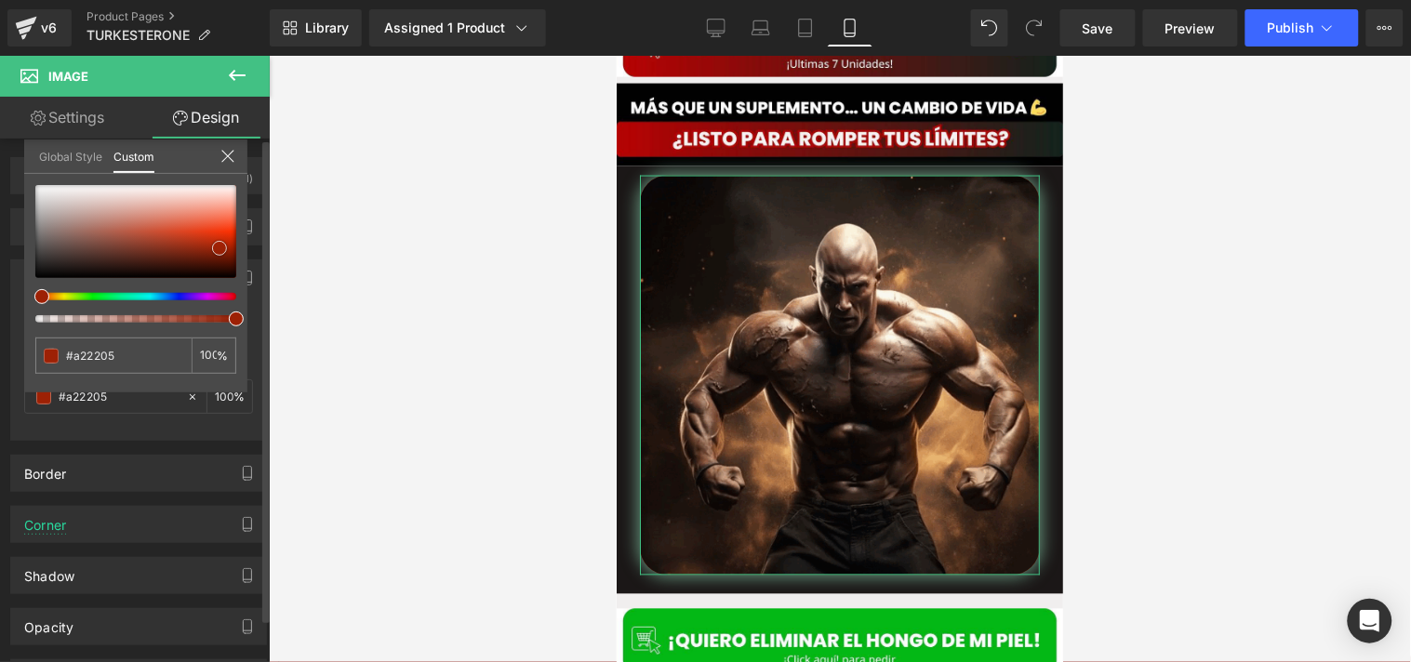
type input "#a32205"
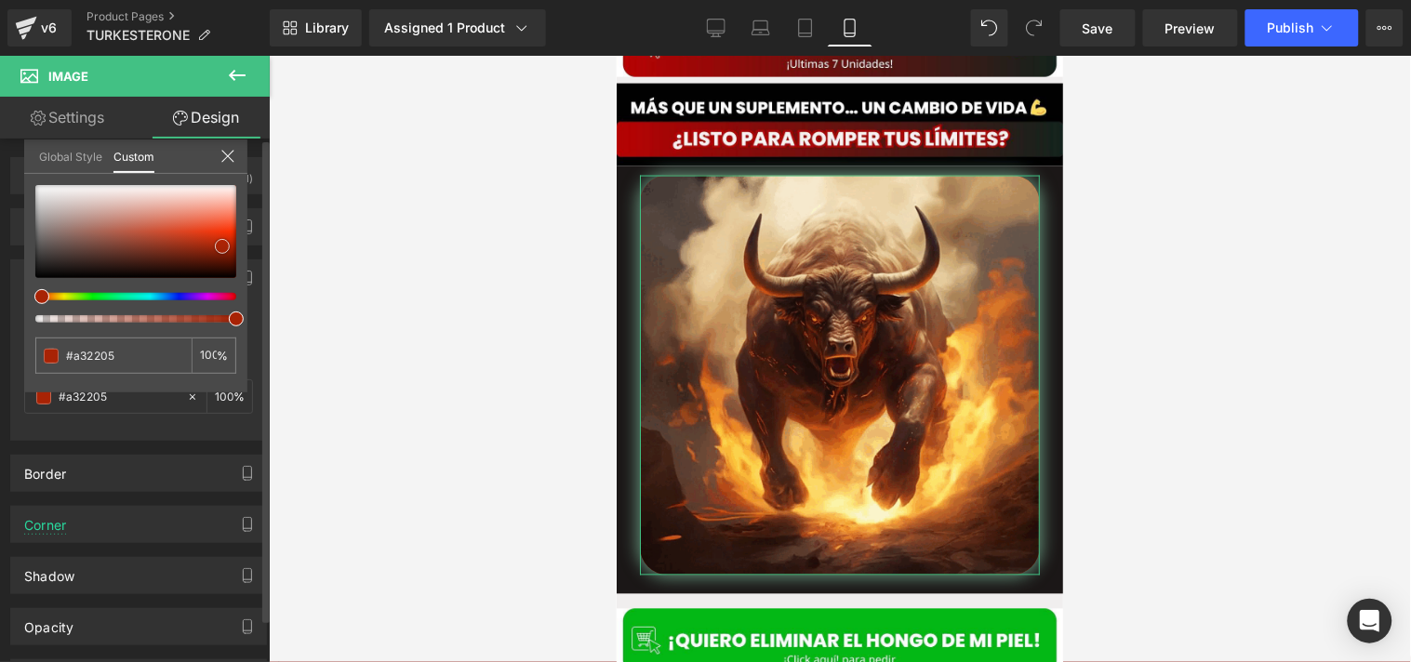
type input "#a82305"
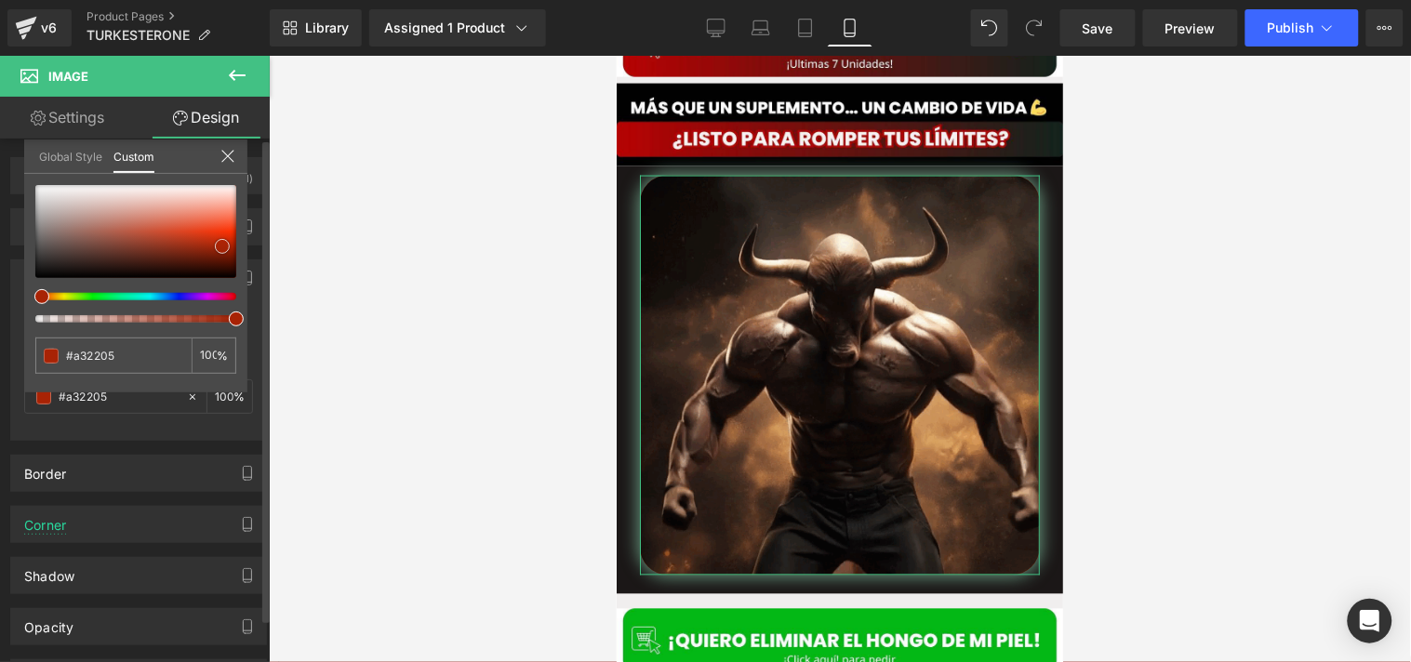
type input "#a82305"
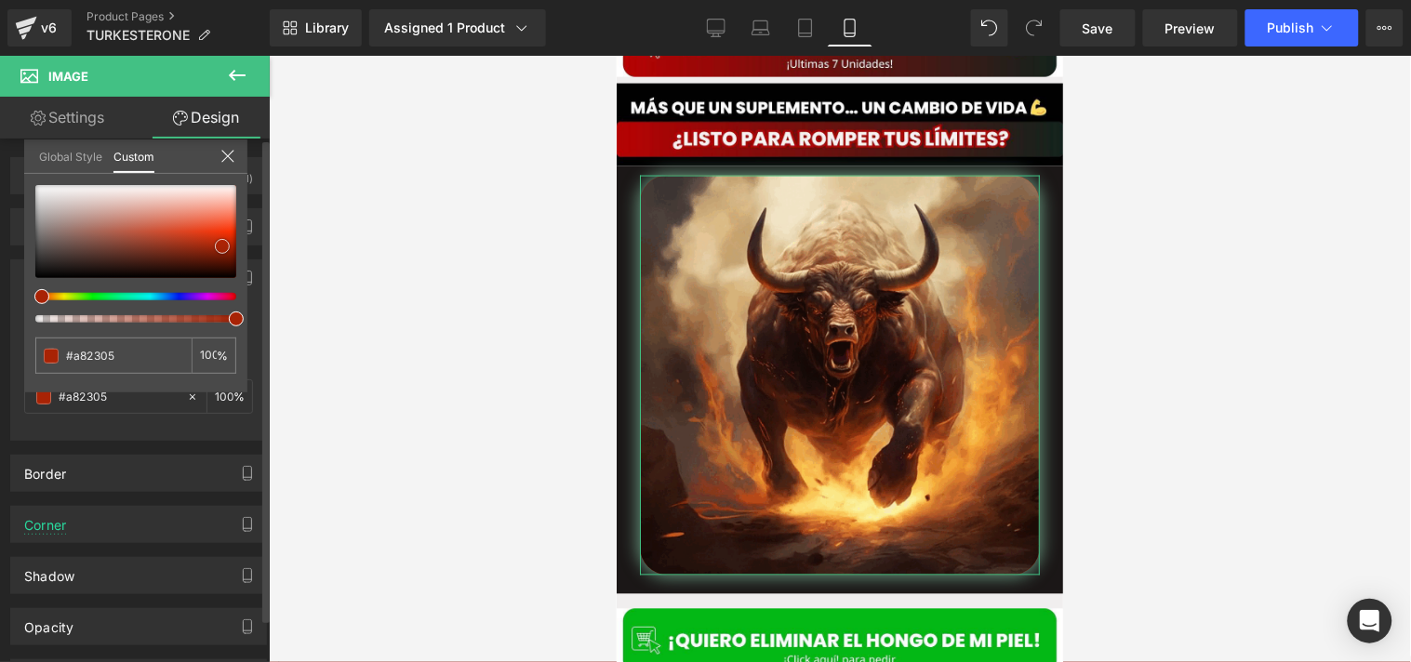
drag, startPoint x: 98, startPoint y: 219, endPoint x: 224, endPoint y: 243, distance: 128.8
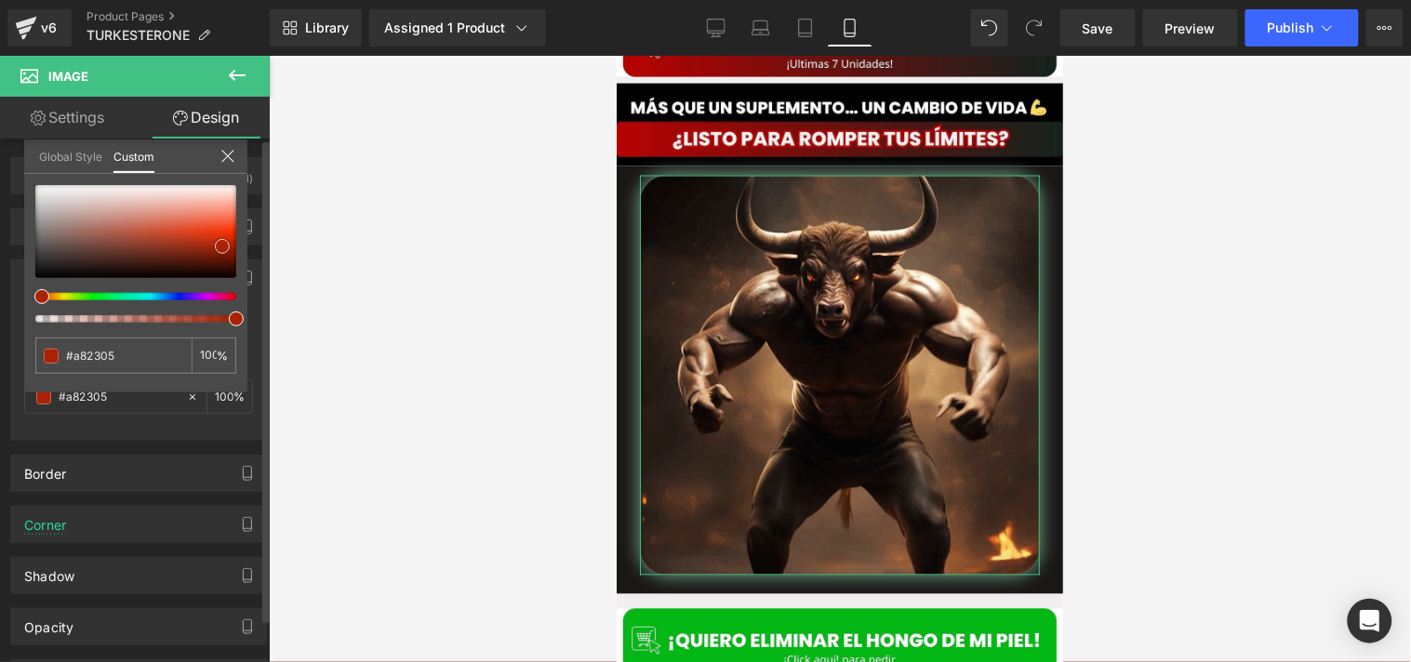
click at [224, 243] on span at bounding box center [222, 246] width 15 height 15
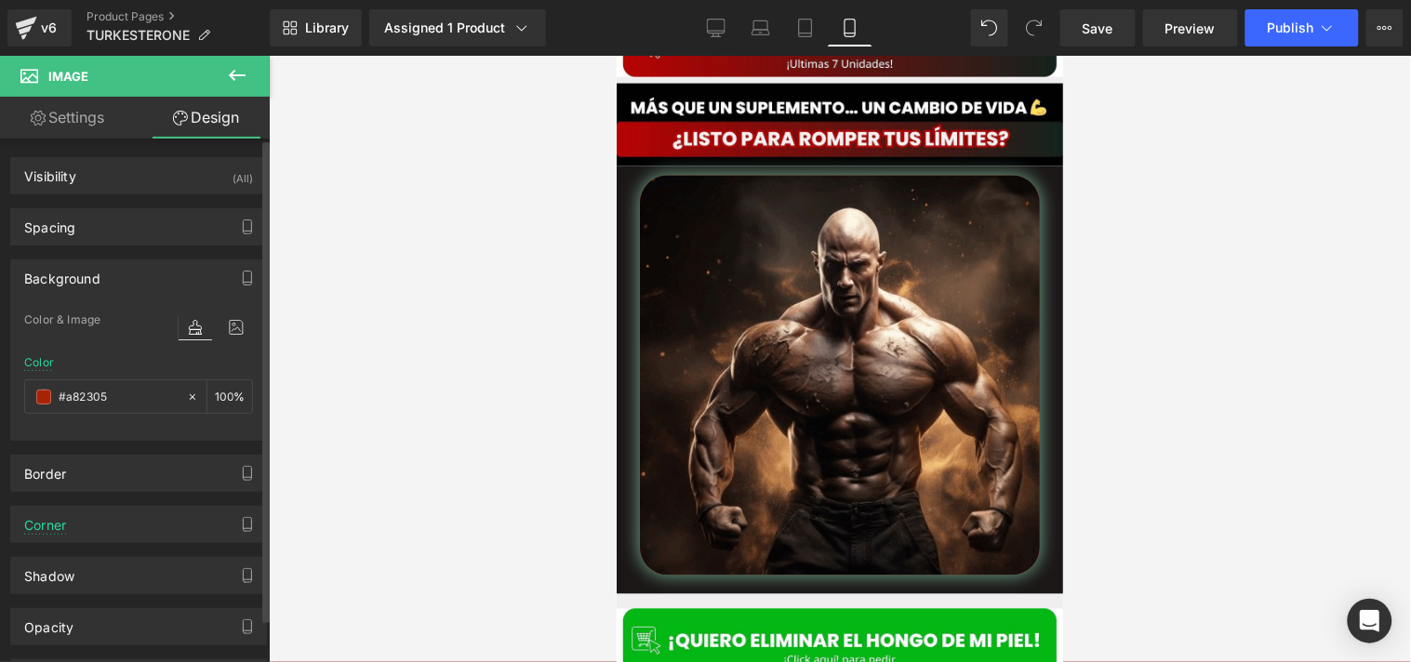
click at [414, 242] on div at bounding box center [840, 359] width 1142 height 607
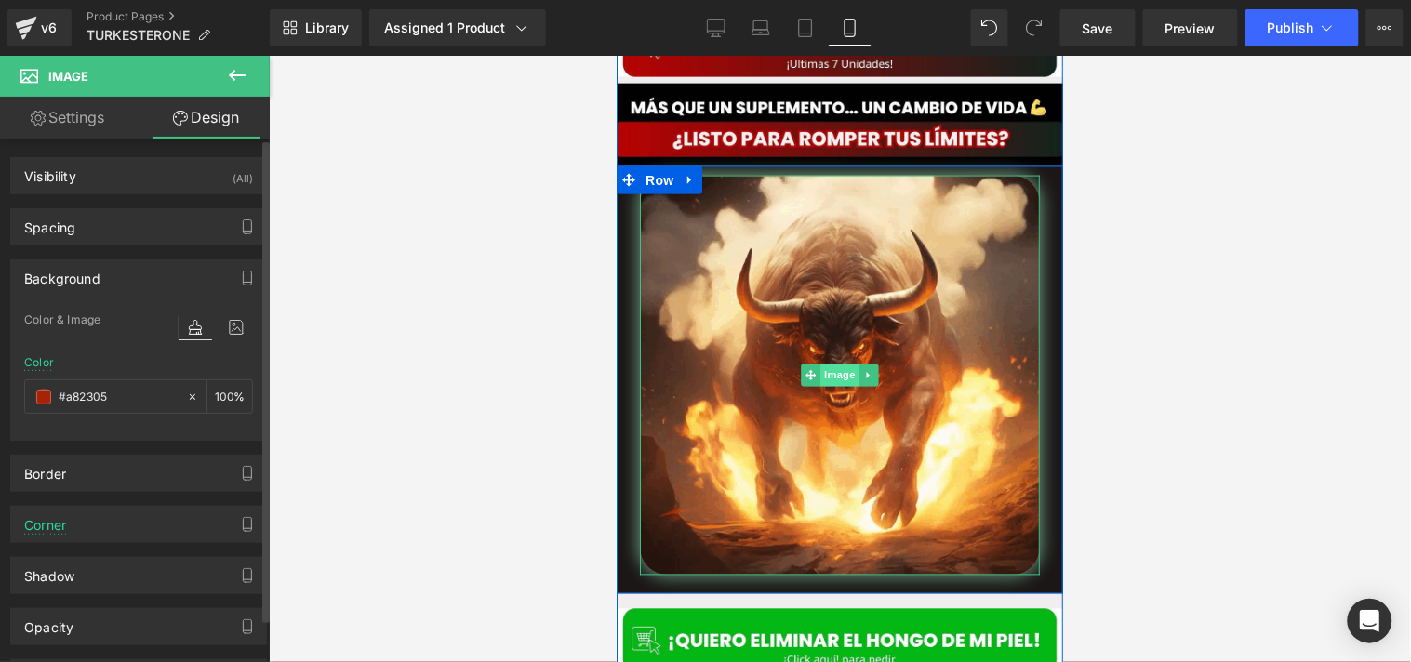
click at [833, 364] on span "Image" at bounding box center [839, 375] width 39 height 22
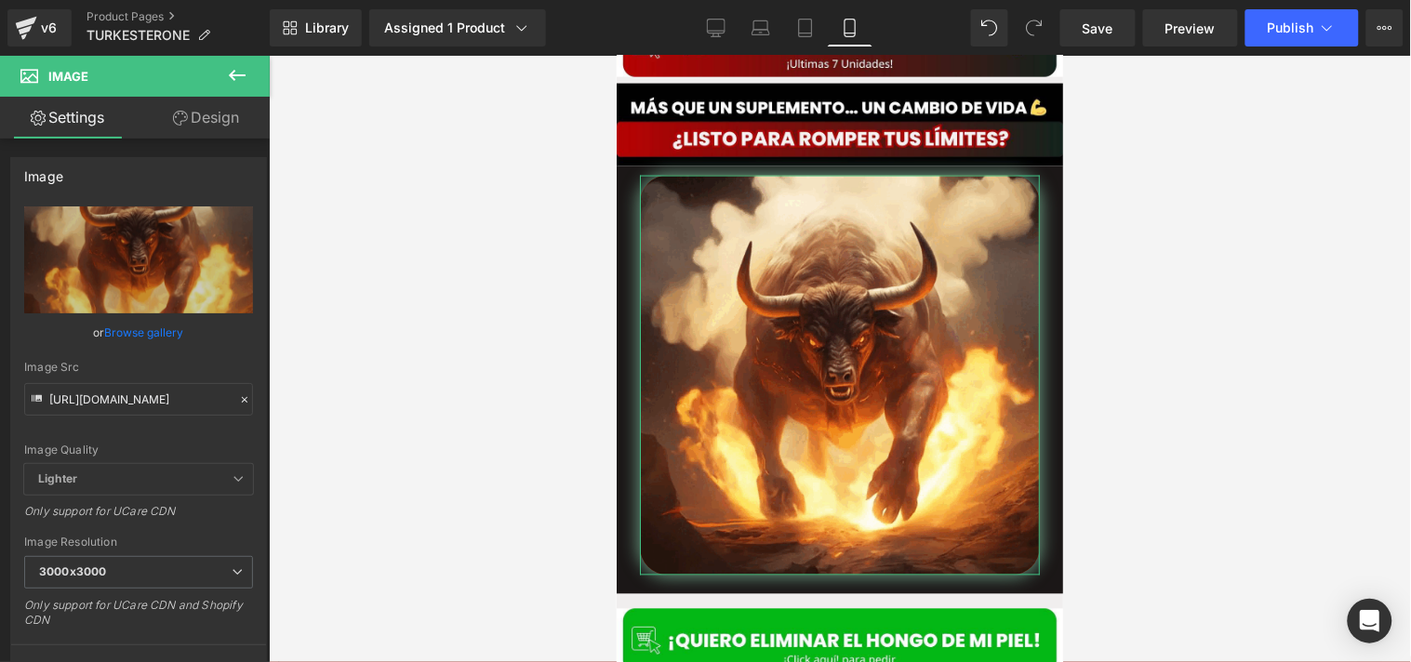
click at [193, 113] on link "Design" at bounding box center [206, 118] width 135 height 42
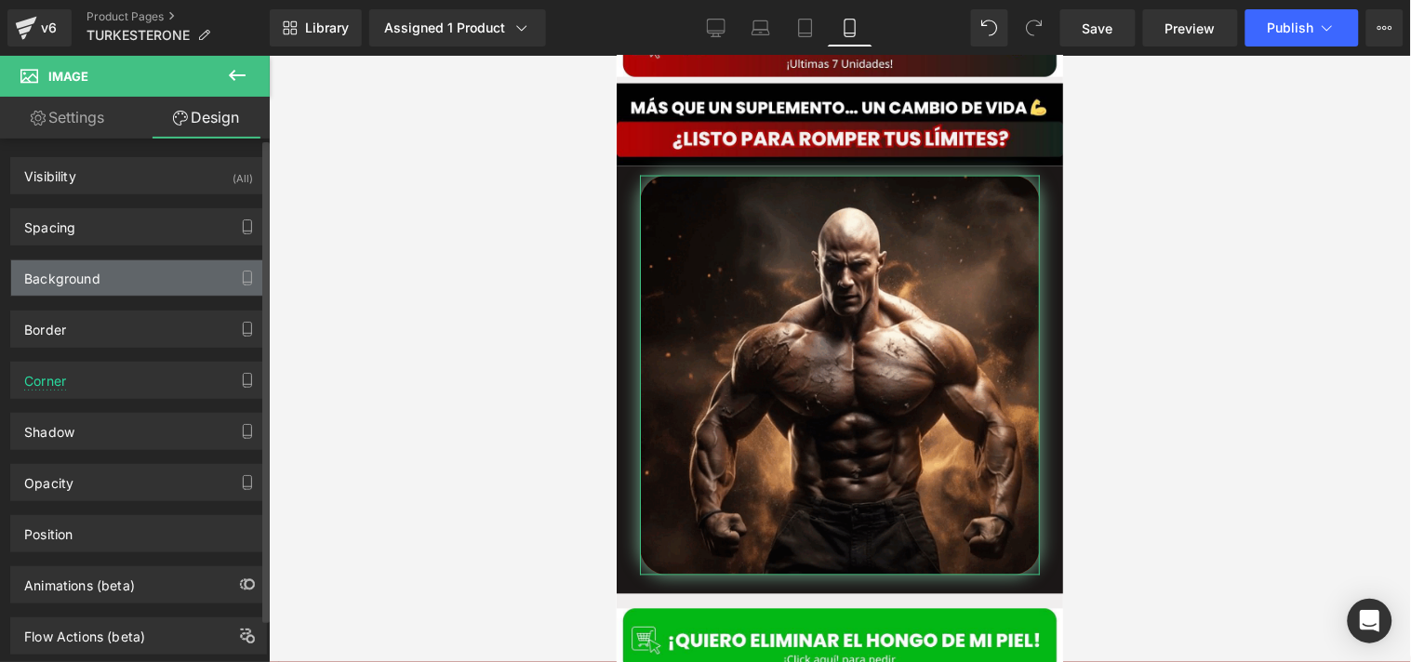
type input "#a82305"
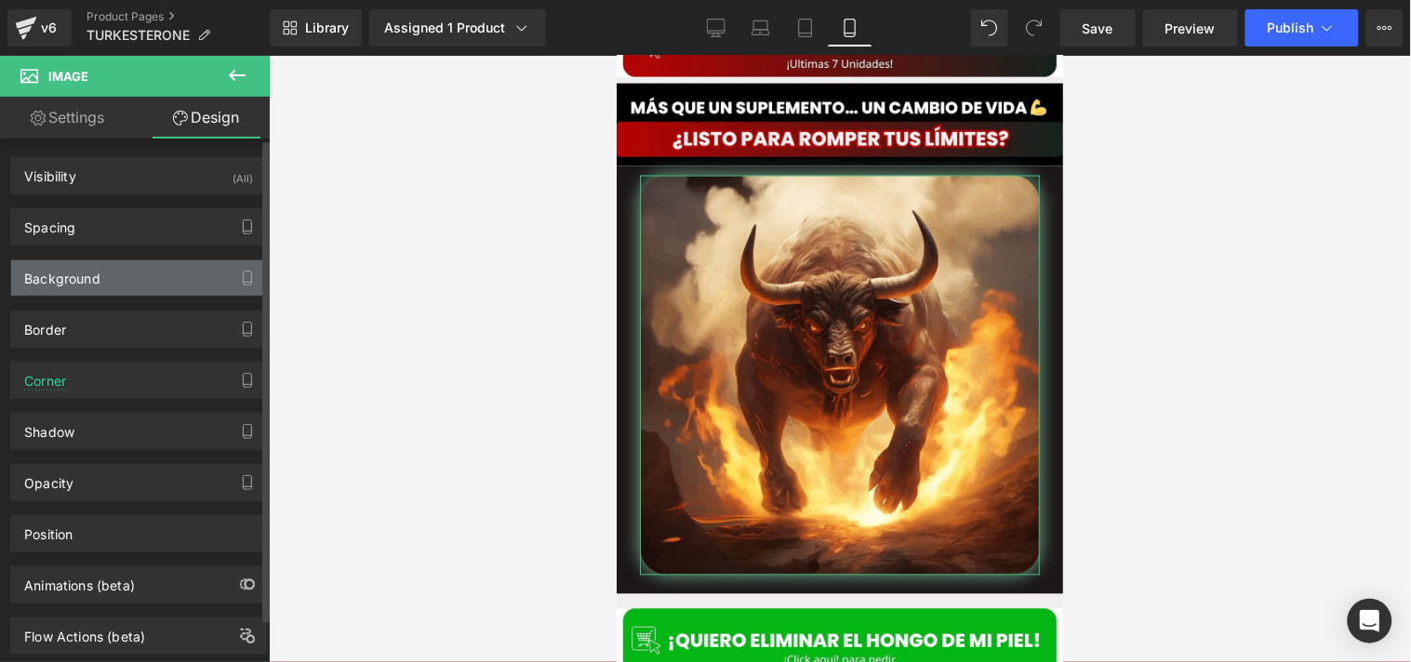
type input "100"
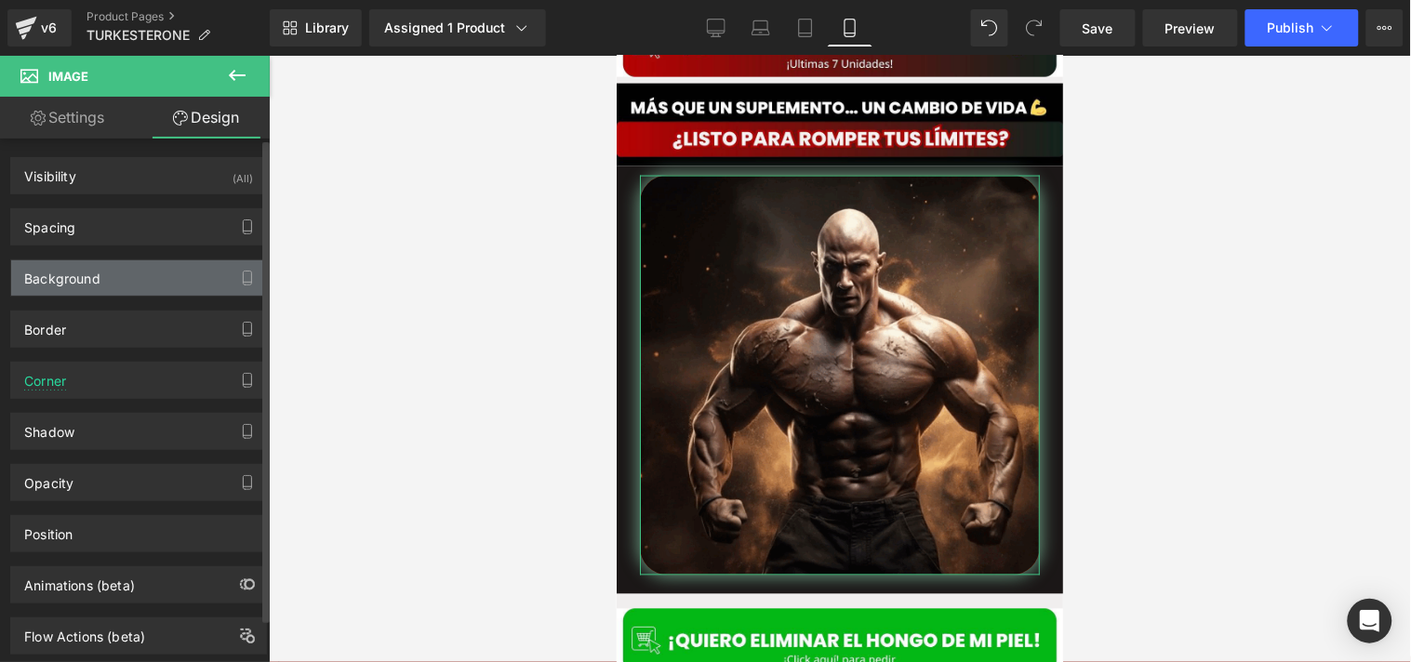
click at [159, 275] on div "Background" at bounding box center [138, 277] width 255 height 35
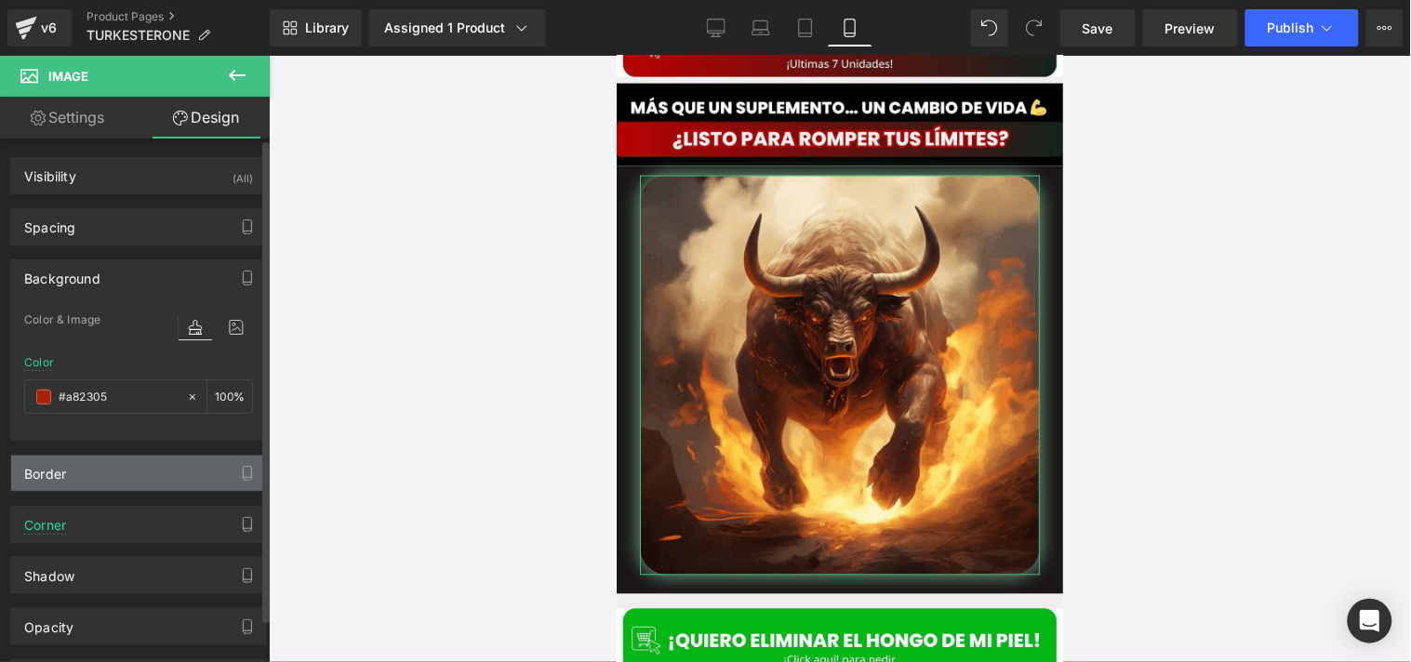
click at [96, 460] on div "Border" at bounding box center [138, 473] width 255 height 35
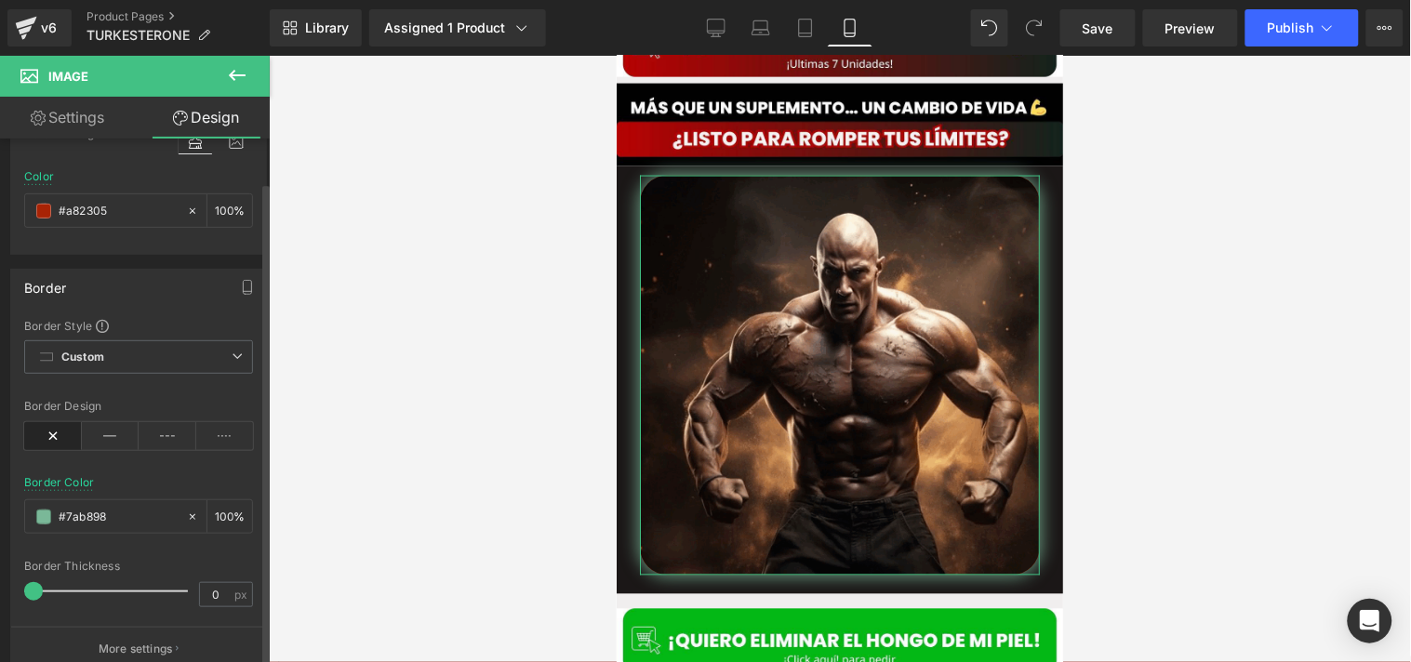
scroll to position [188, 0]
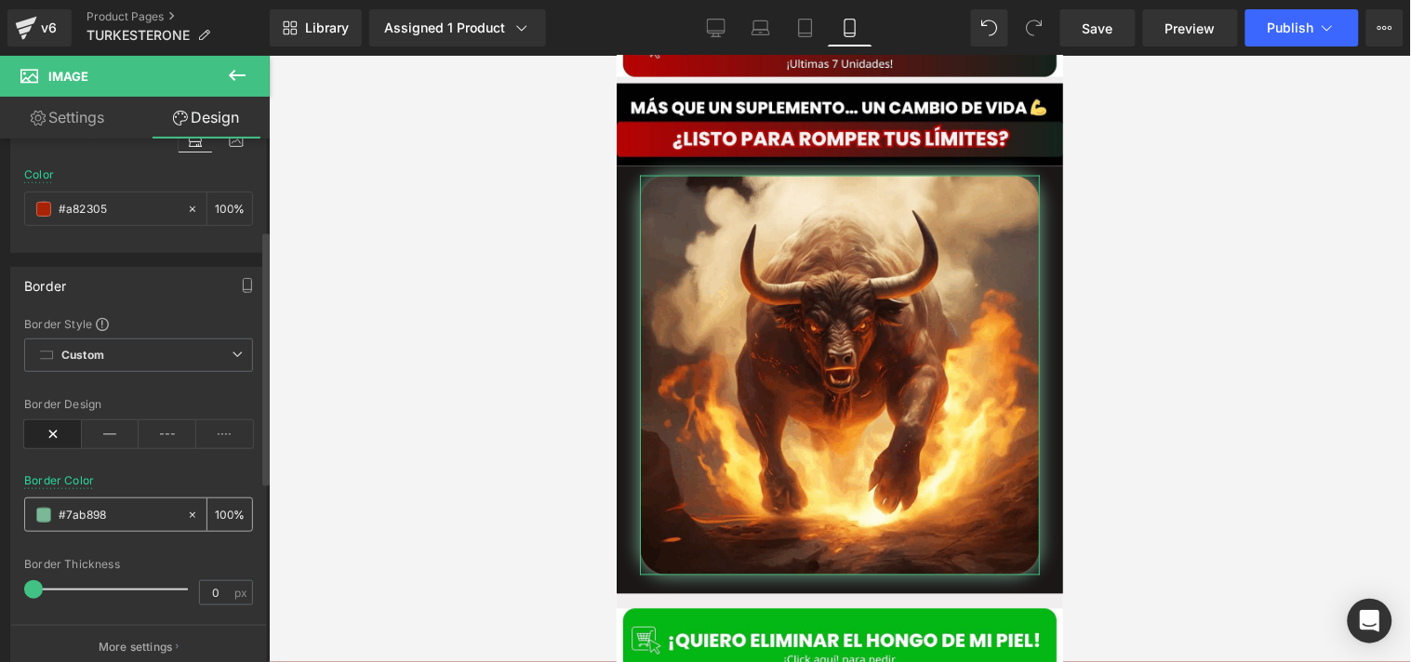
click at [26, 526] on div "#7ab898" at bounding box center [105, 515] width 161 height 33
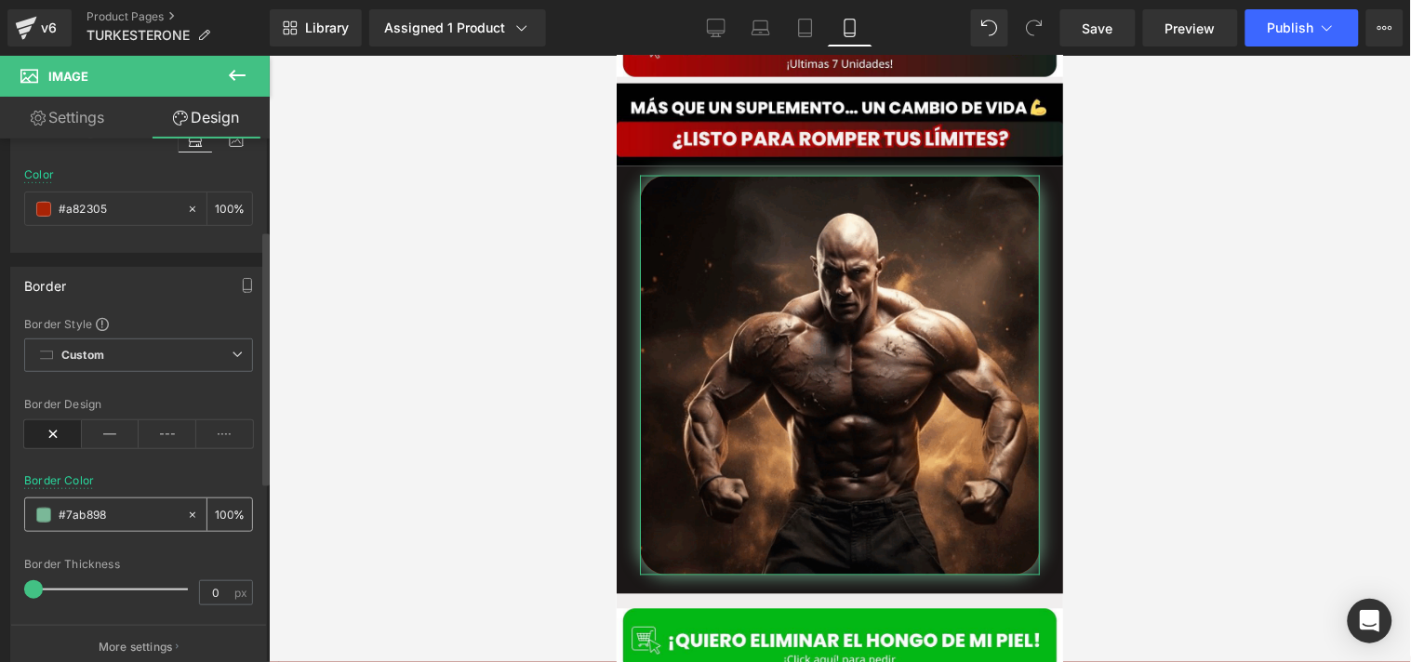
click at [33, 524] on div "#7ab898" at bounding box center [105, 515] width 161 height 33
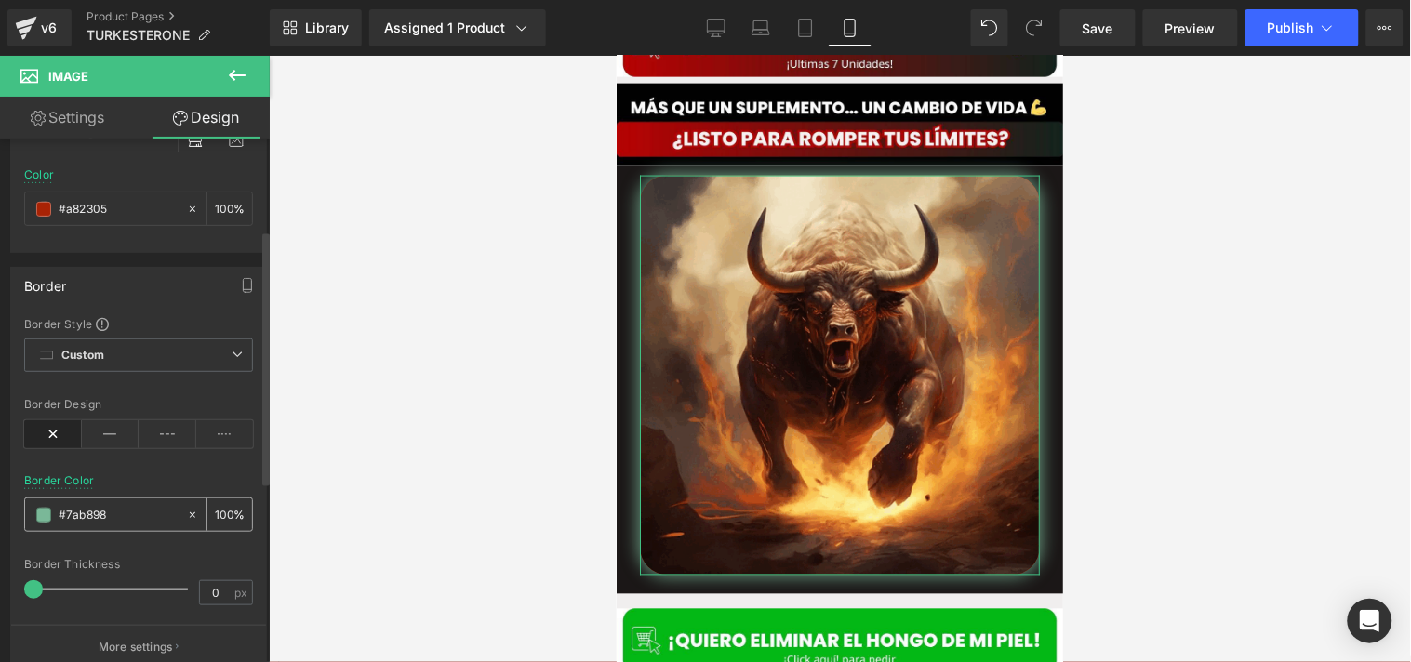
click at [37, 521] on span at bounding box center [43, 515] width 15 height 15
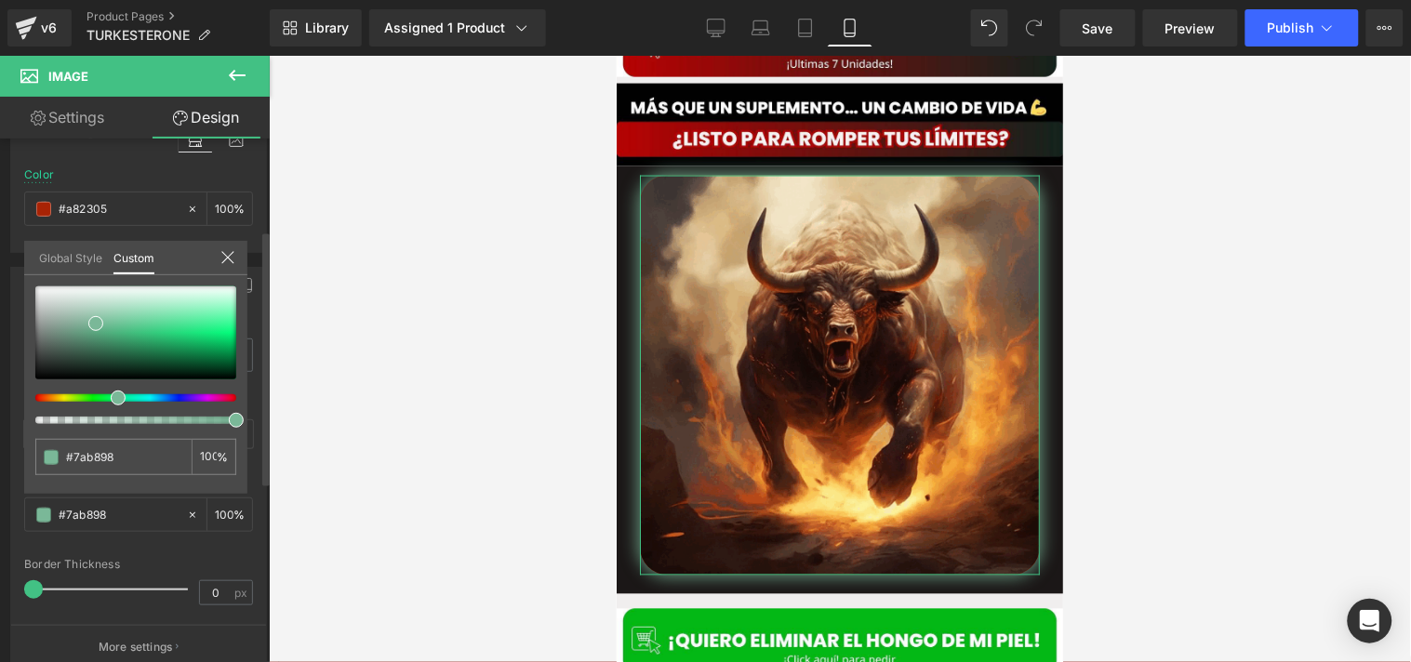
type input "#b7937a"
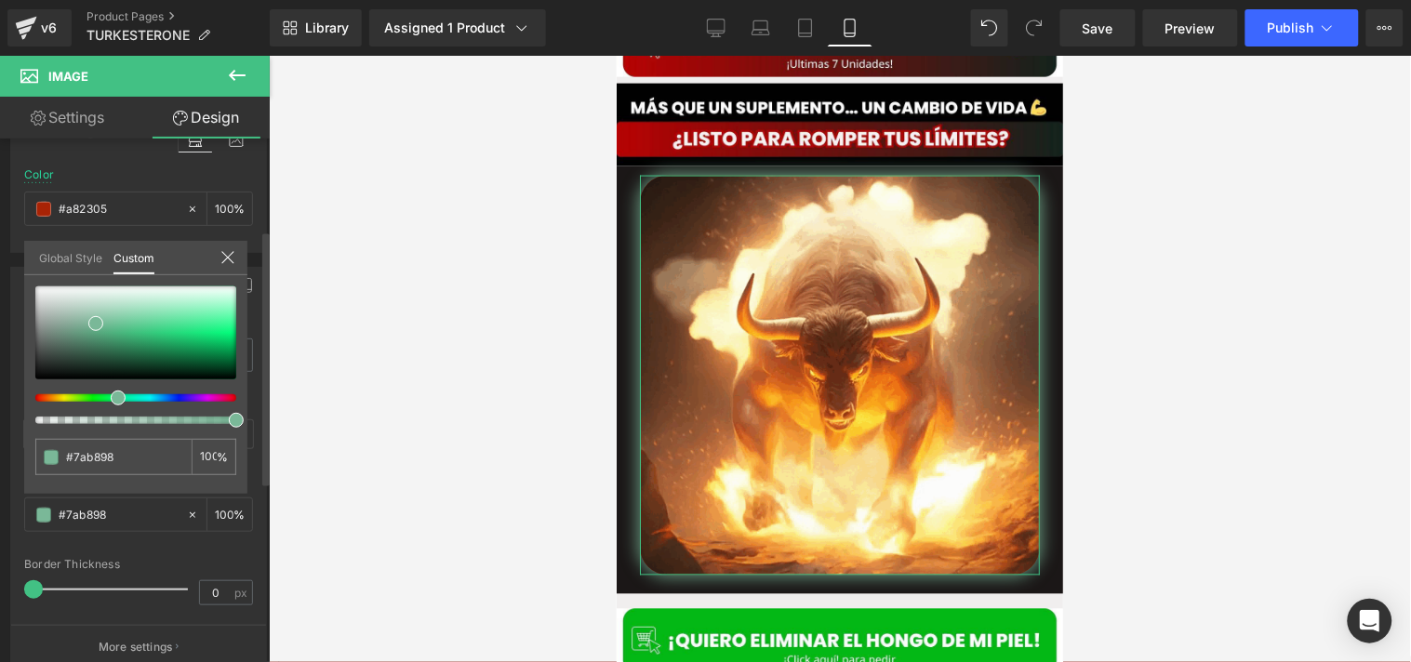
type input "#b7937a"
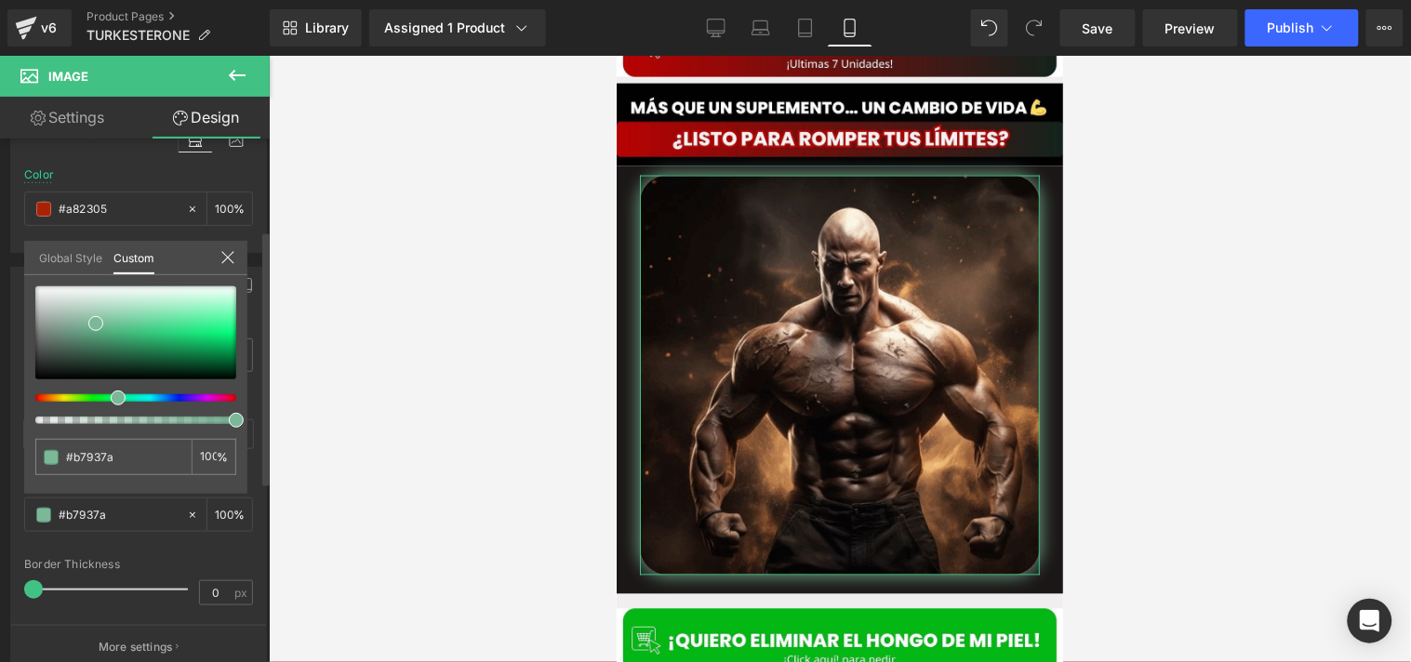
click at [42, 396] on div at bounding box center [128, 397] width 201 height 7
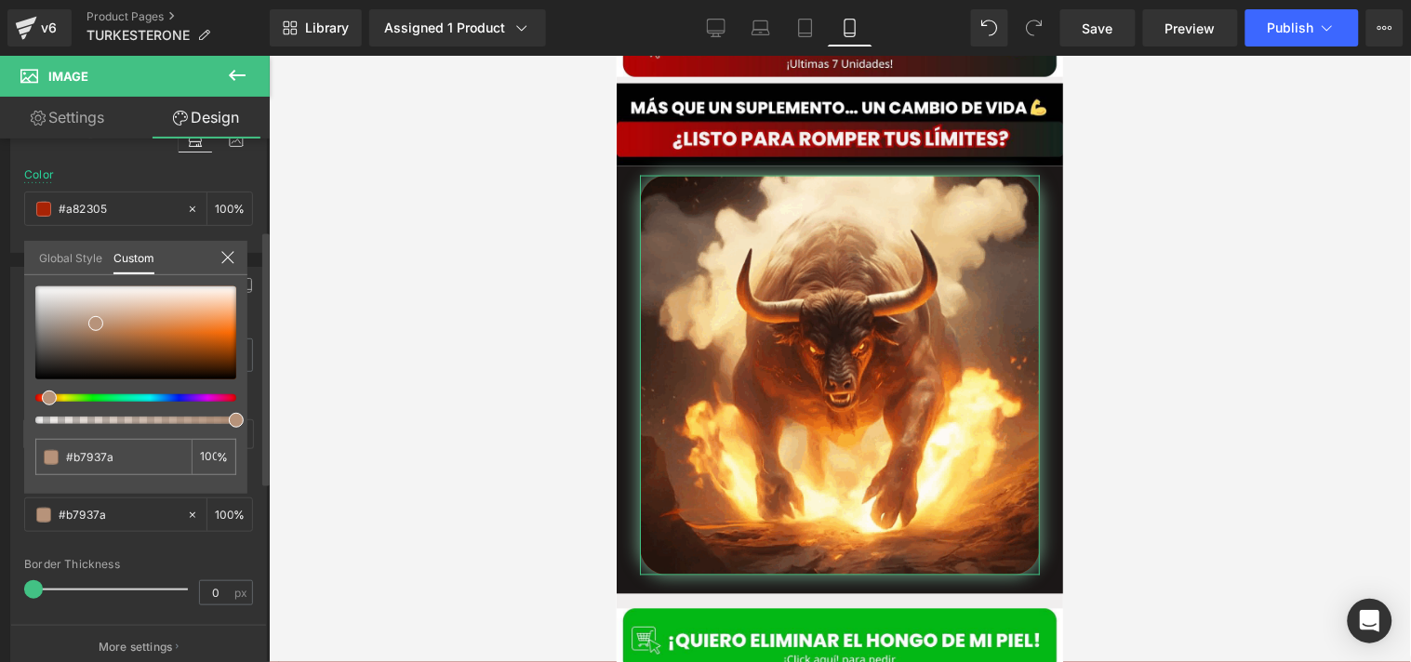
type input "#b79c7a"
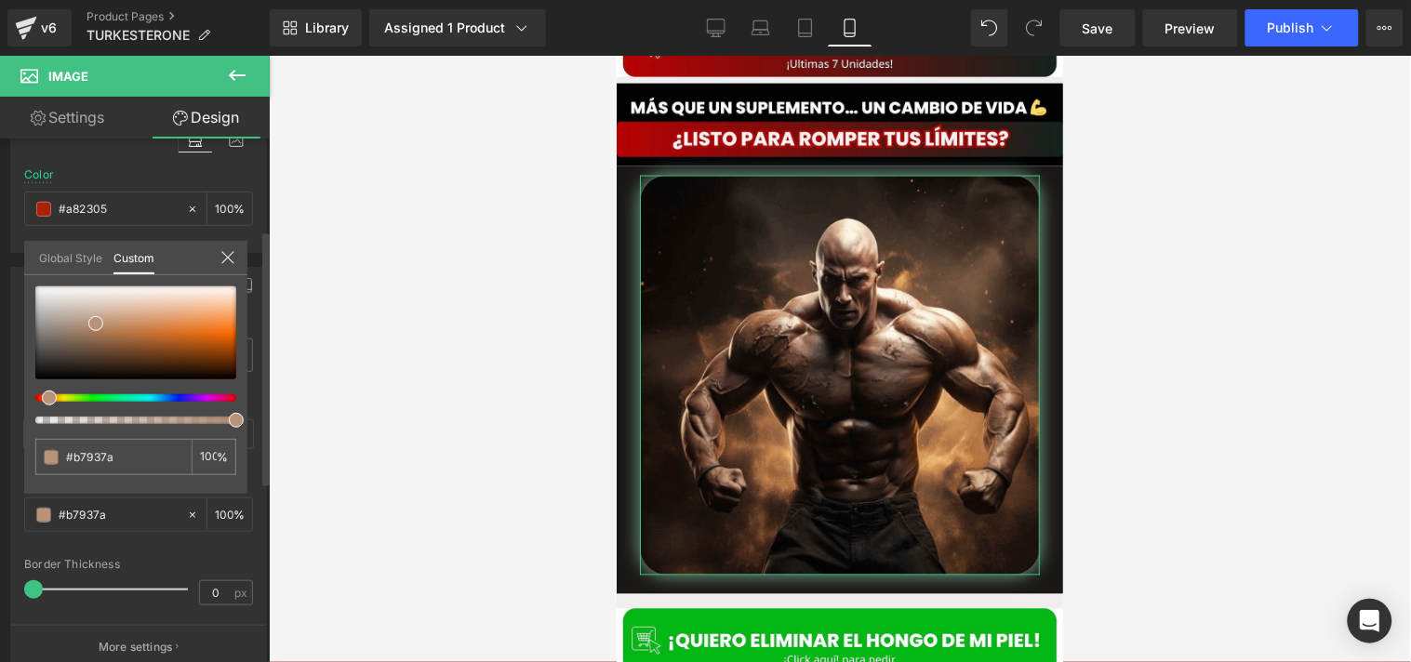
type input "#b79c7a"
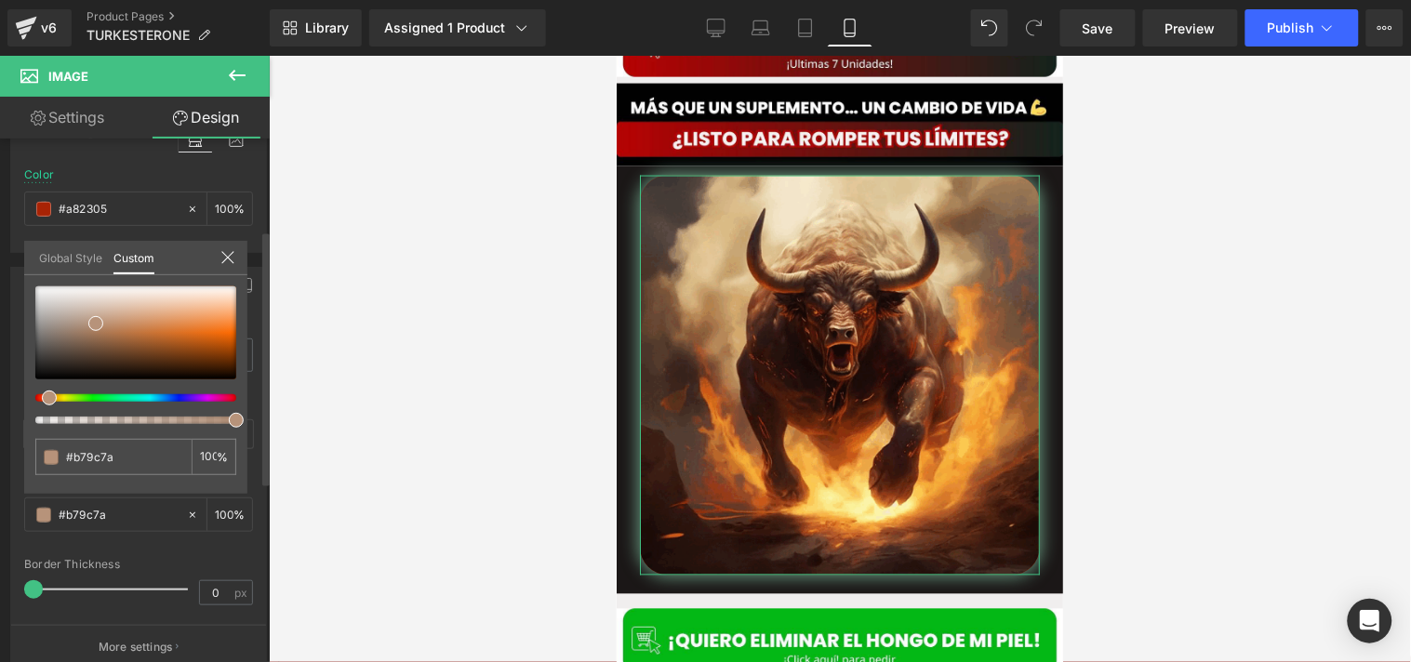
type input "#b7957a"
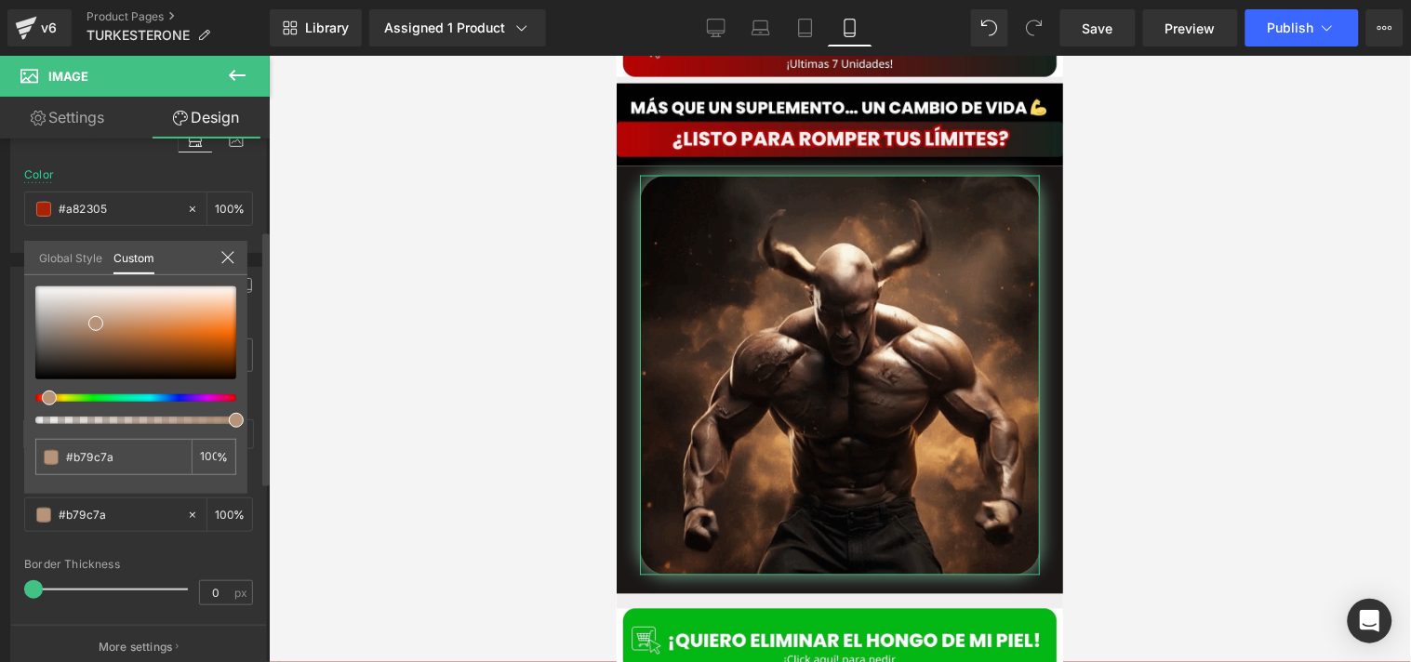
type input "#b7957a"
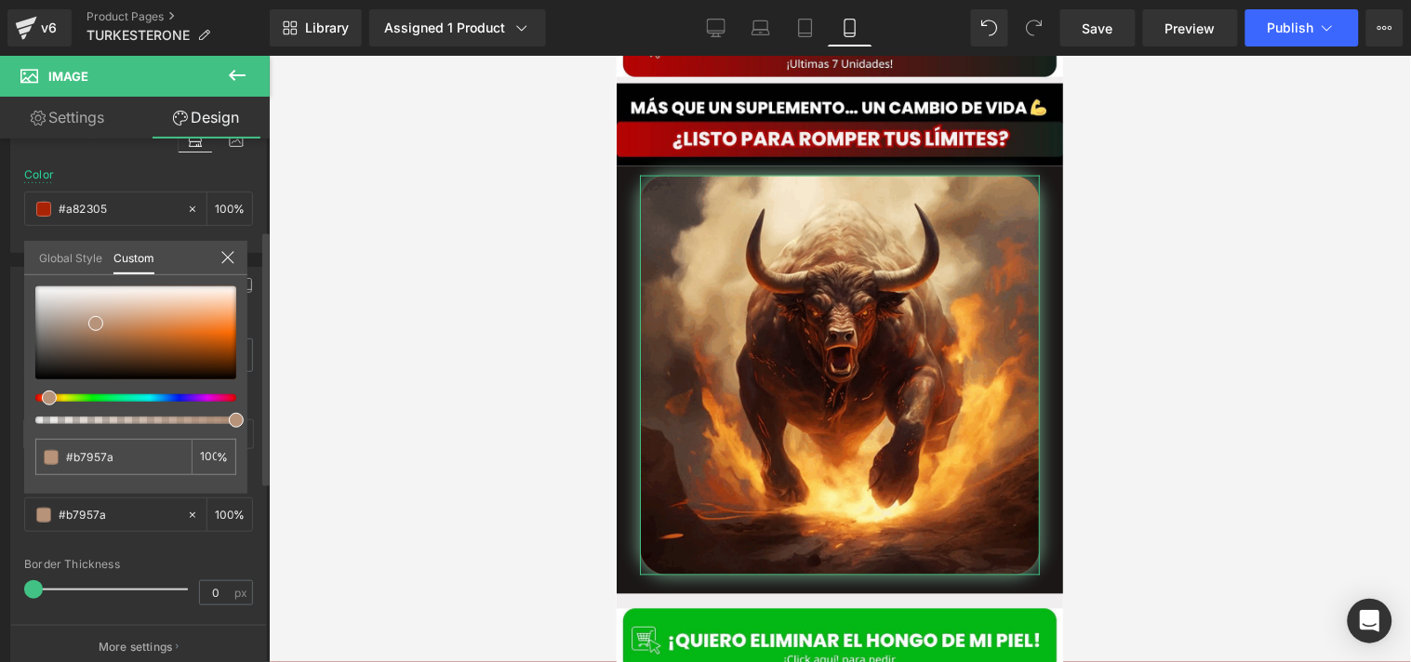
click at [43, 393] on div at bounding box center [135, 356] width 201 height 138
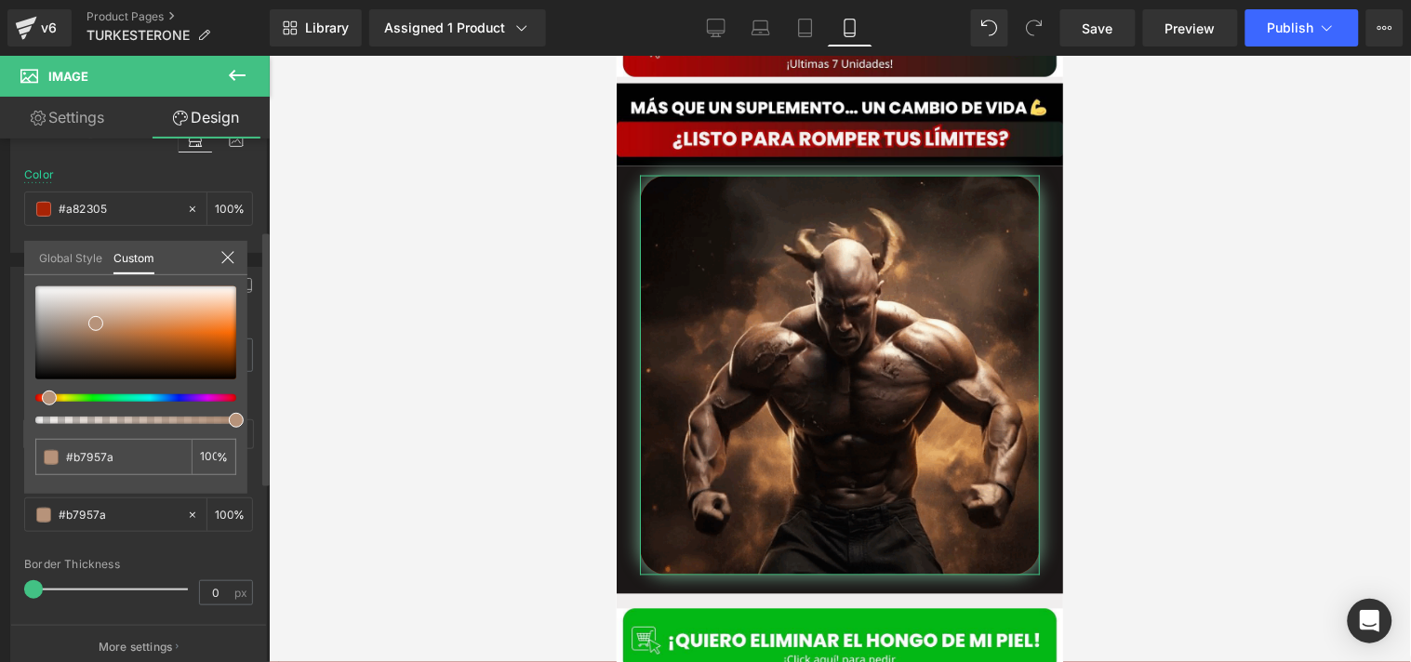
type input "#b7937a"
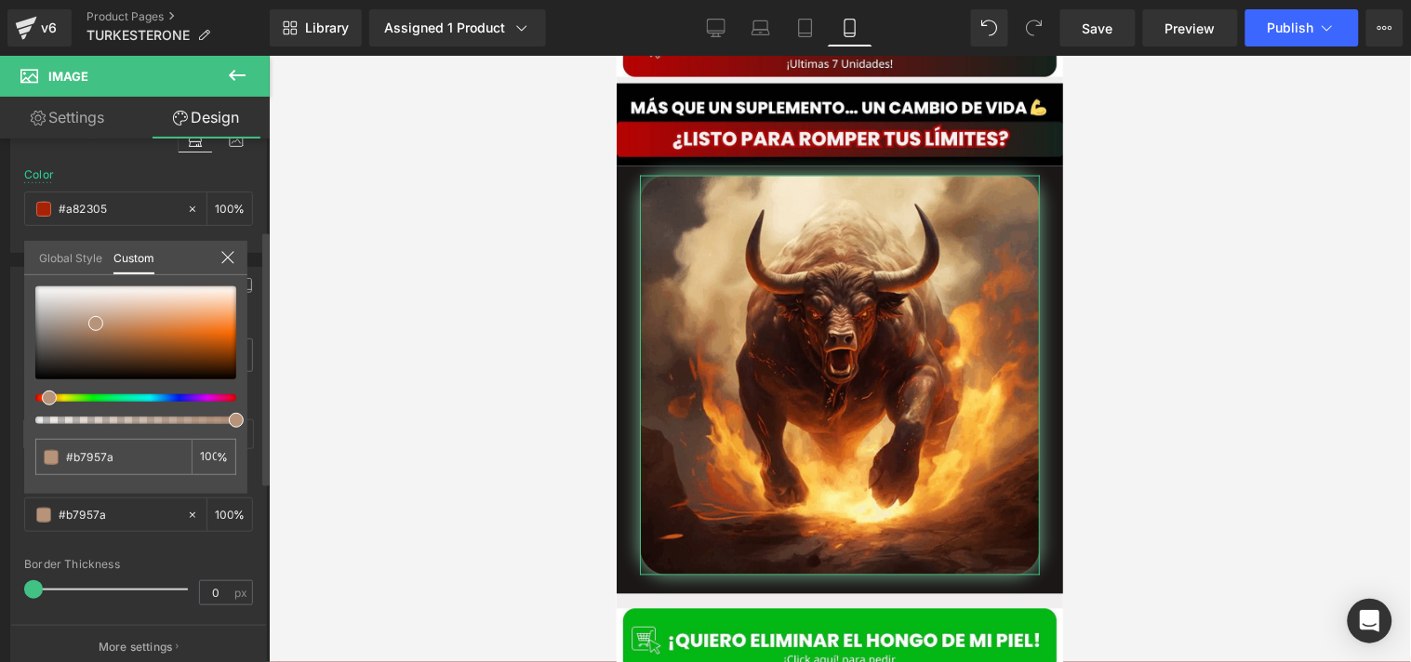
type input "#b7937a"
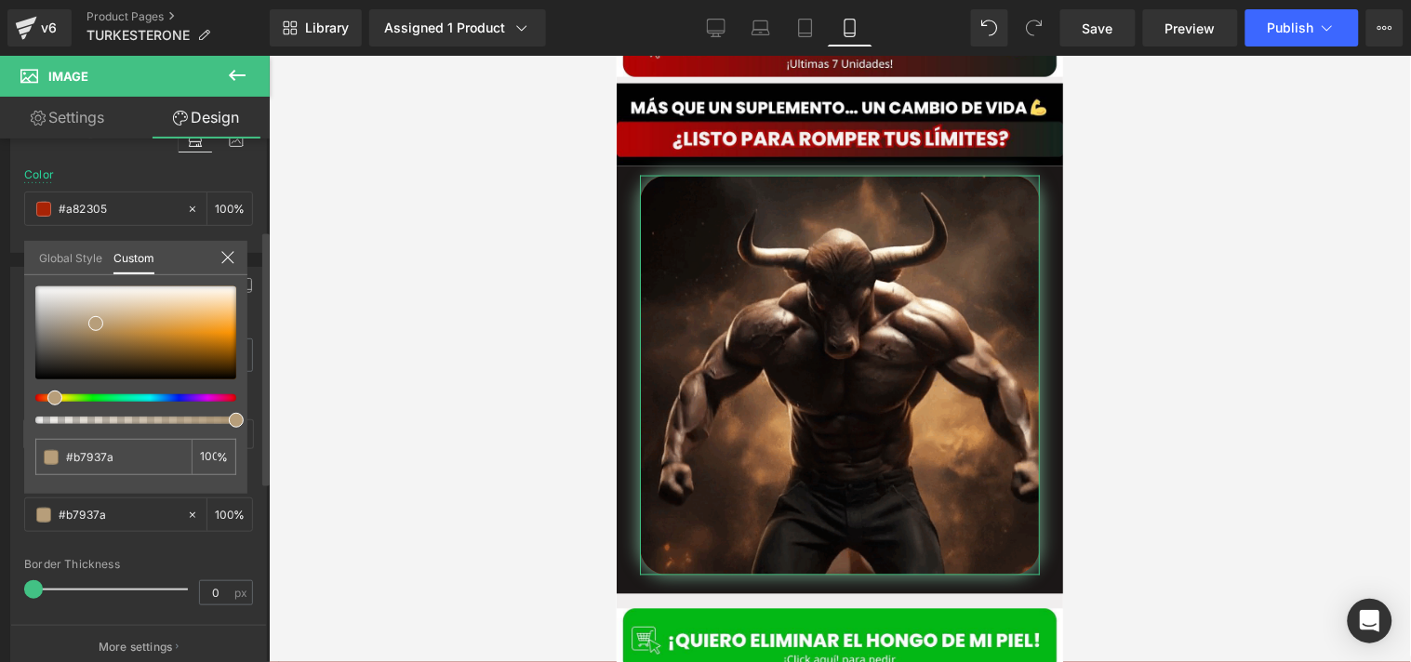
type input "#b79e7a"
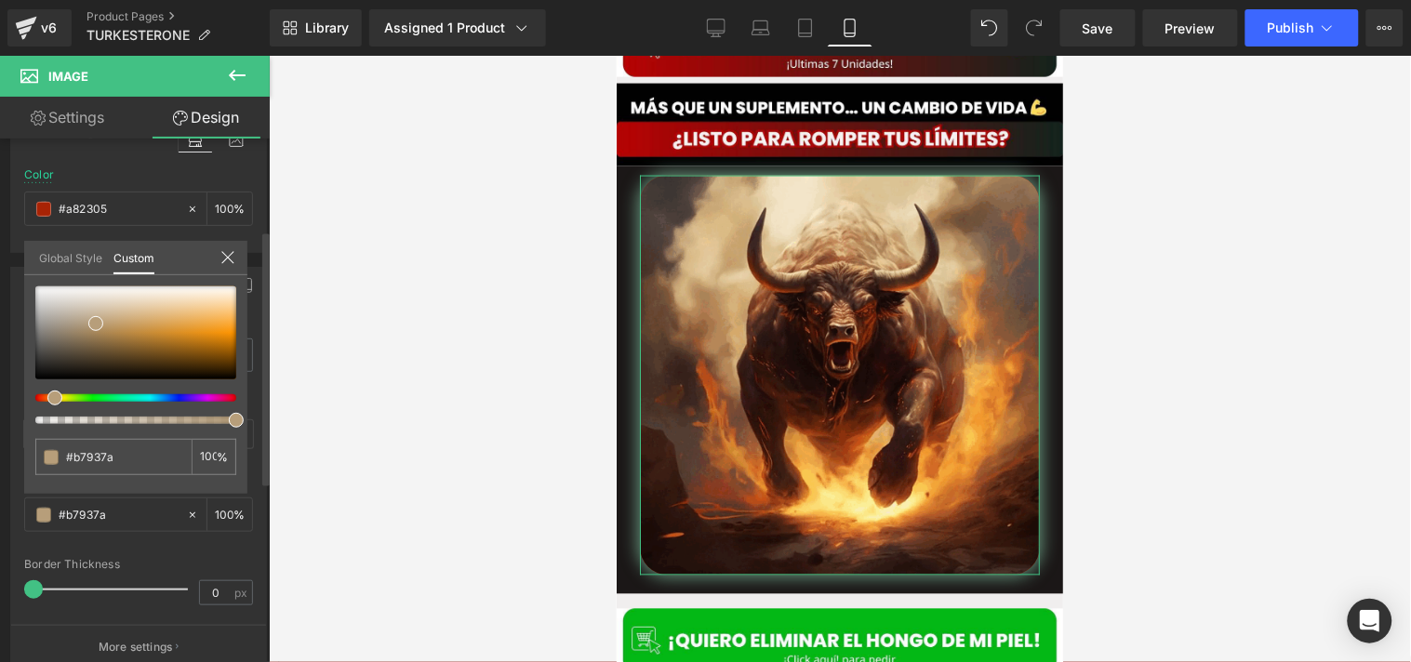
type input "#b79e7a"
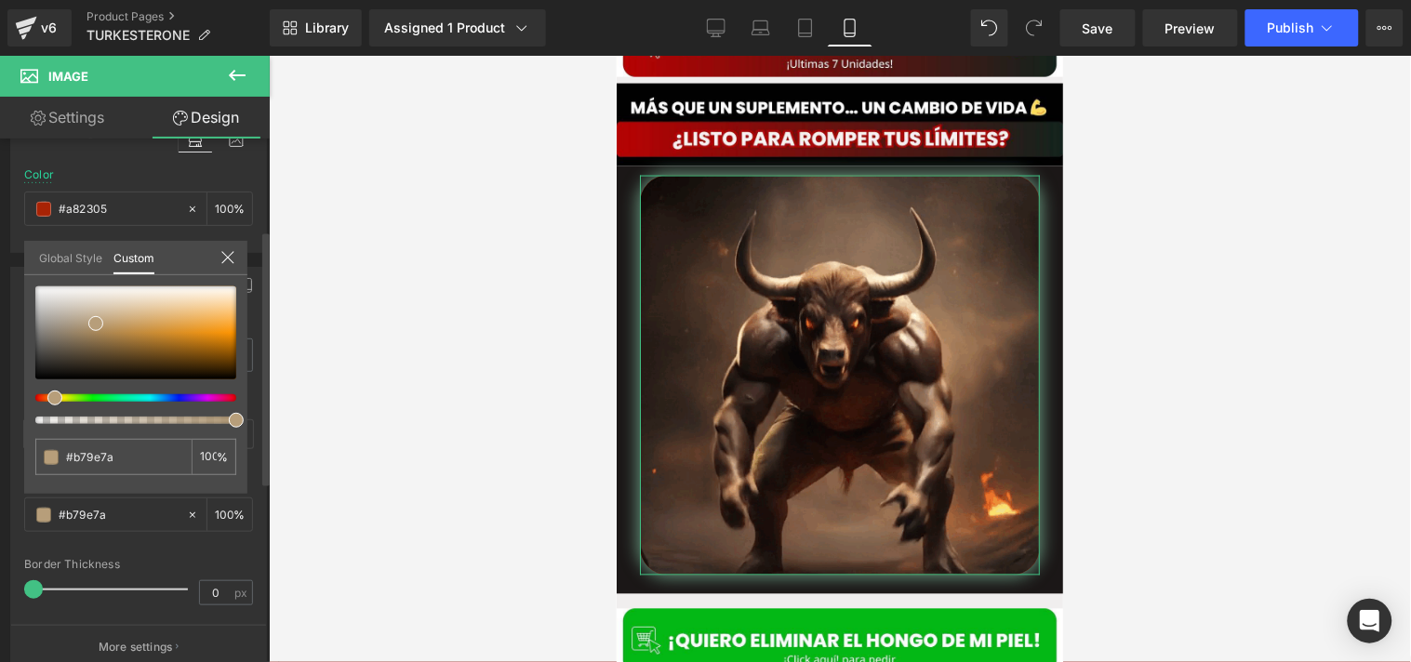
click at [43, 393] on div at bounding box center [135, 356] width 201 height 138
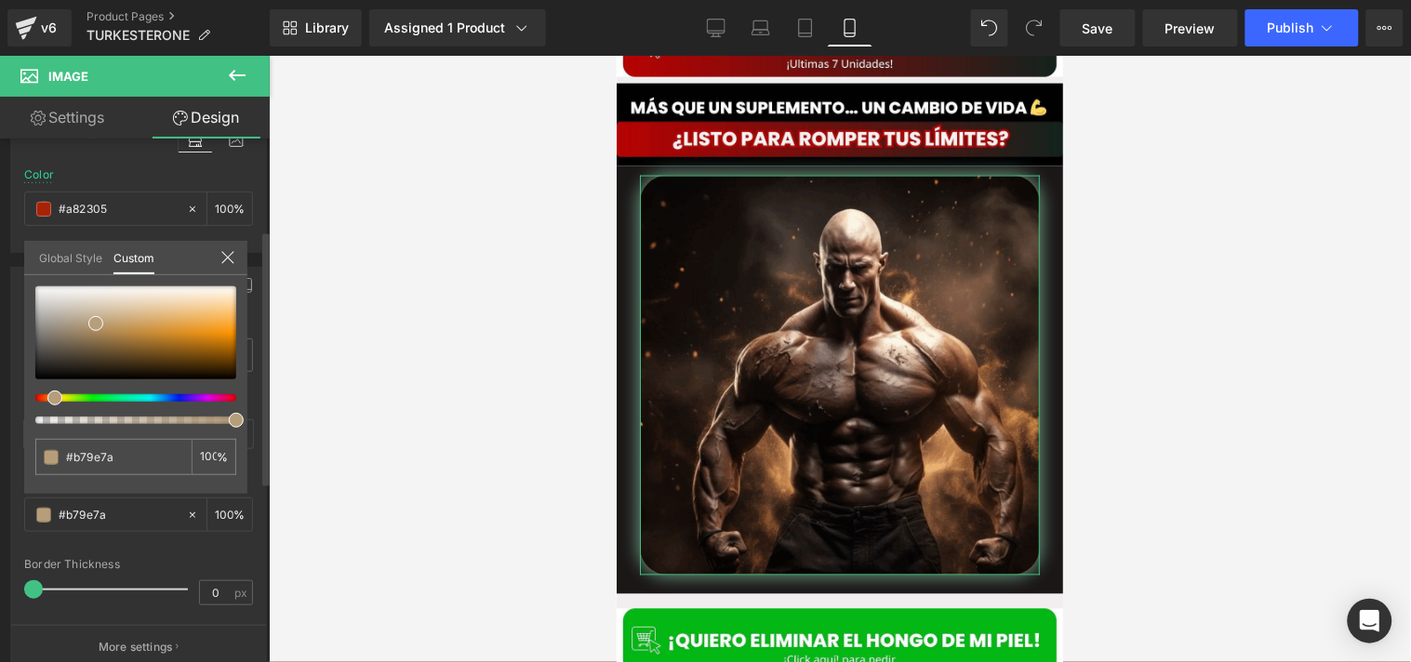
click at [47, 393] on div at bounding box center [135, 356] width 201 height 138
type input "#b7a87a"
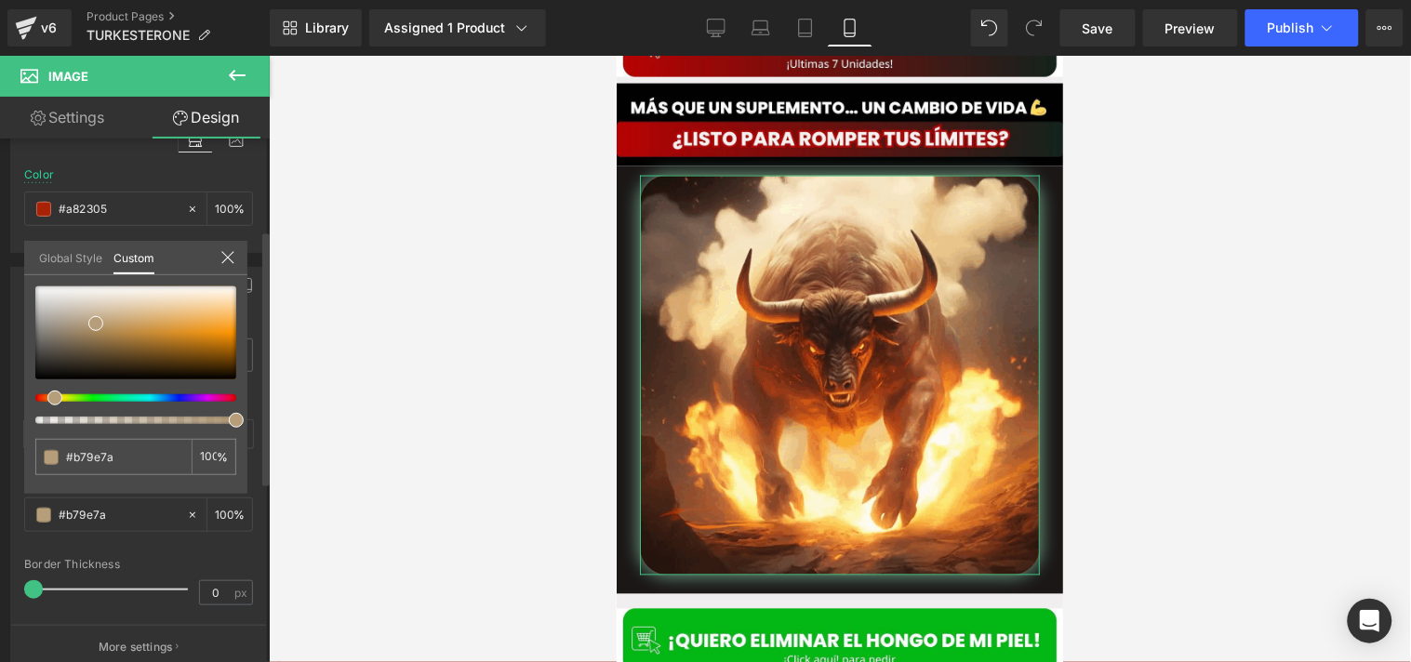
type input "#b7a87a"
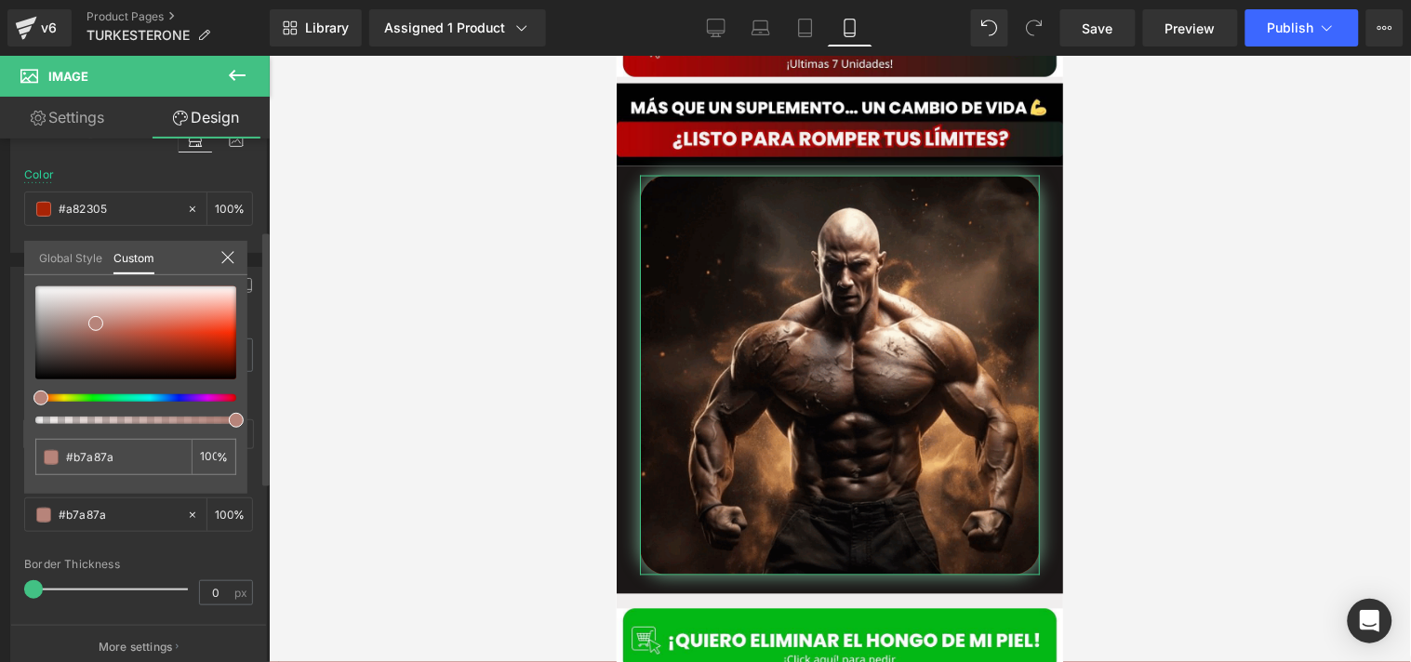
type input "#b79c7a"
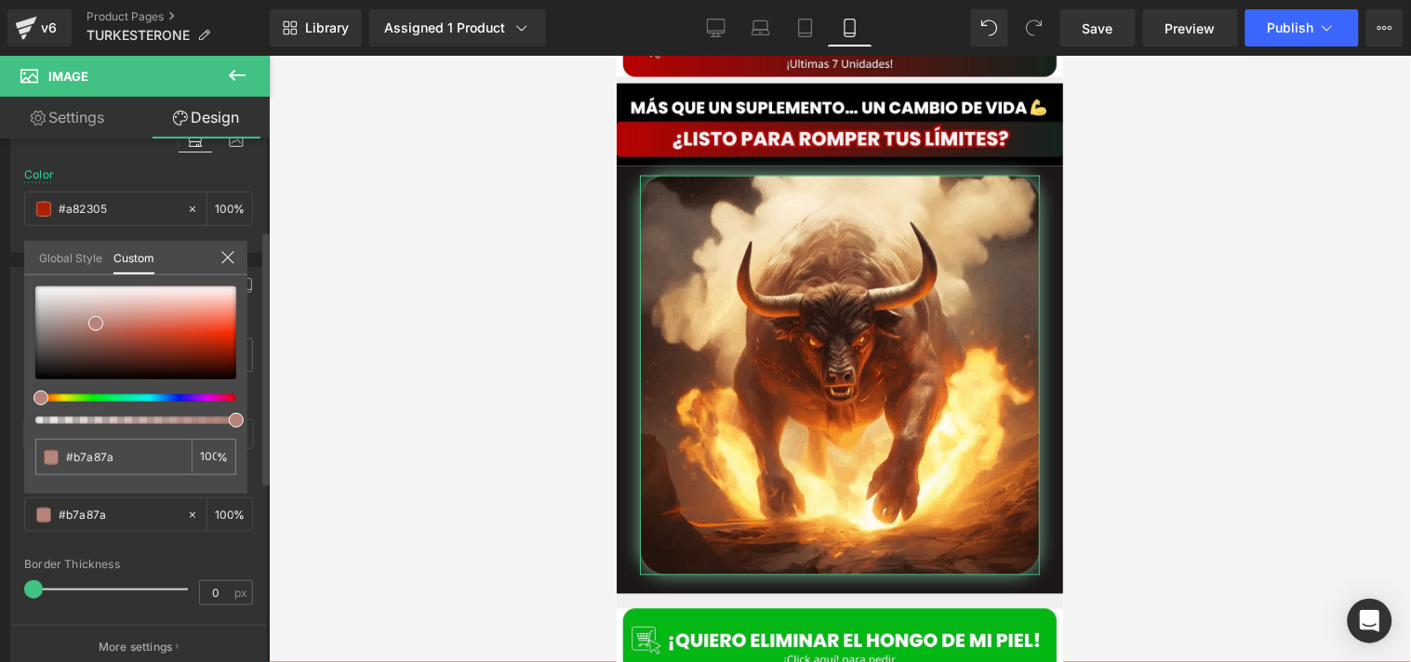
type input "#b79c7a"
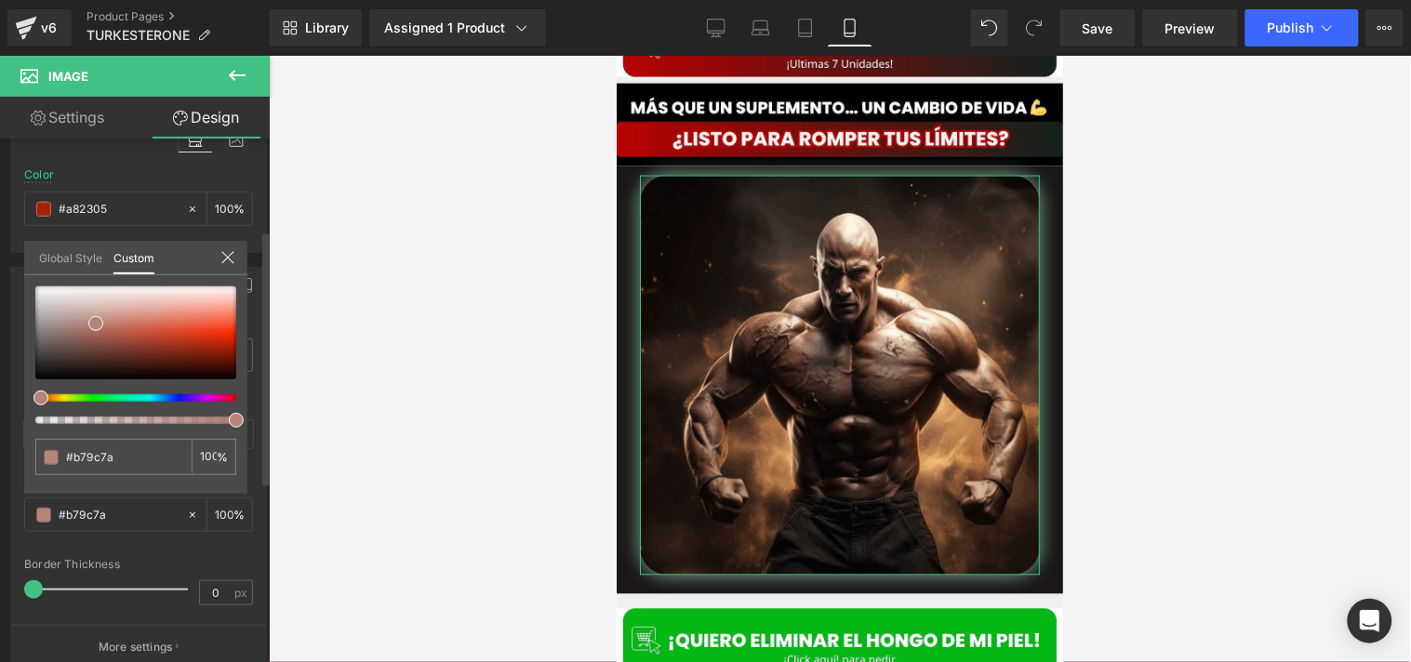
type input "#b78b7a"
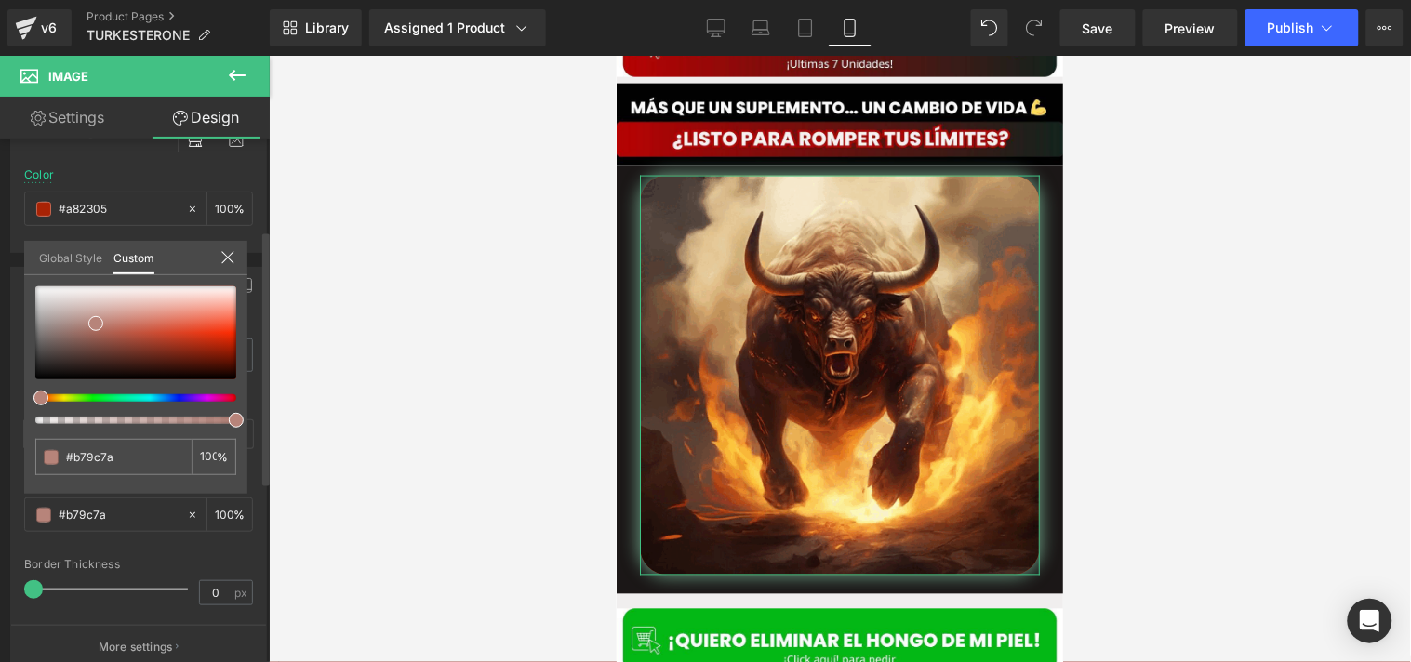
type input "#b78b7a"
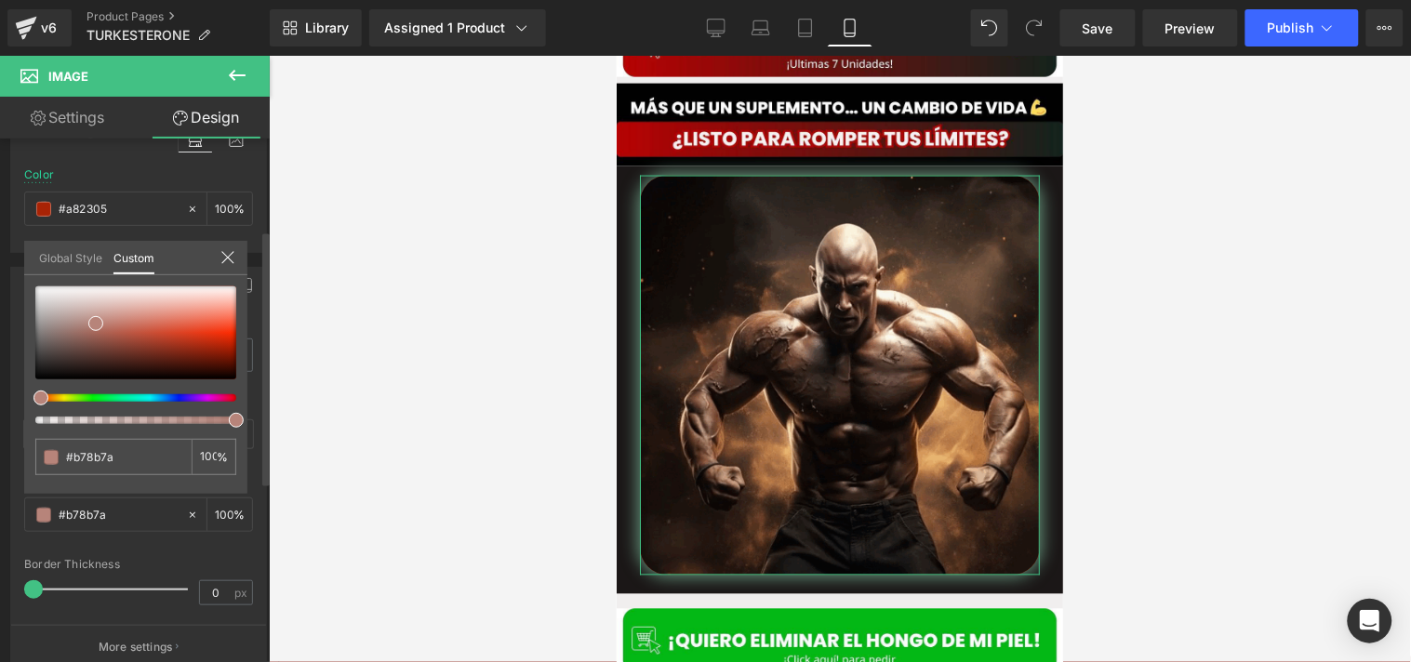
type input "#b77a7a"
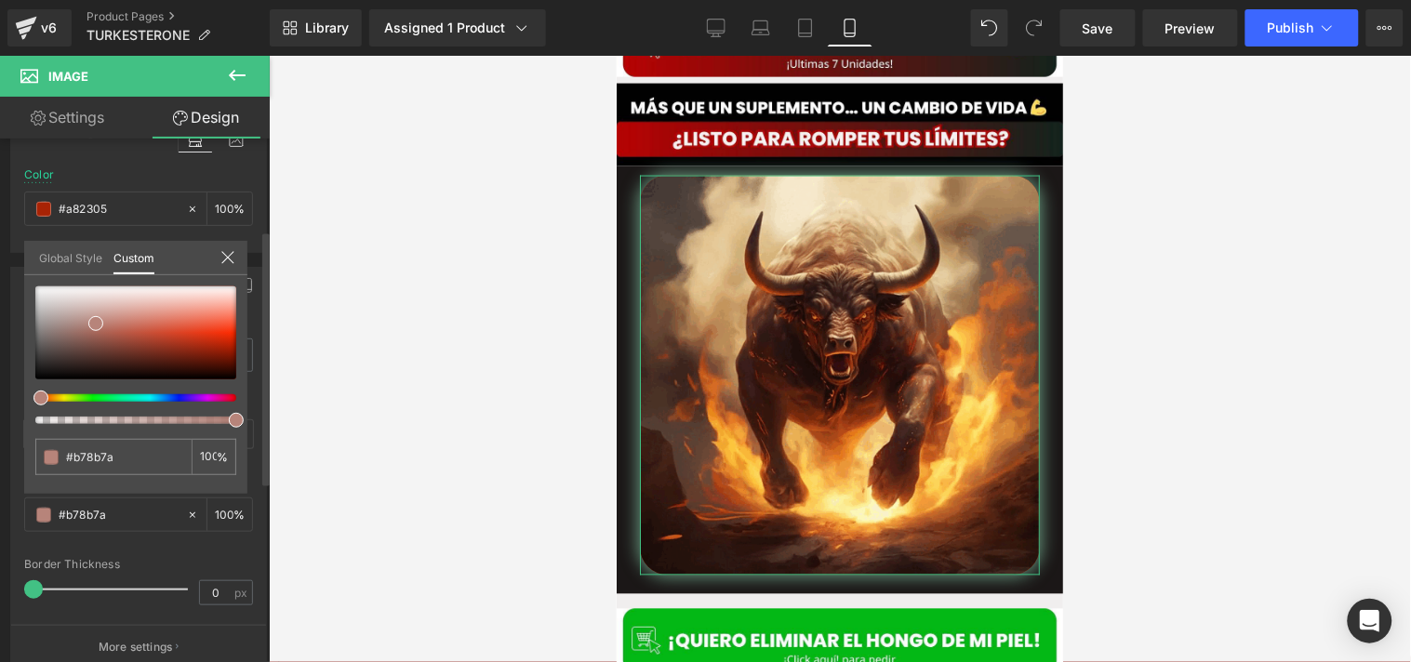
type input "#b77a7a"
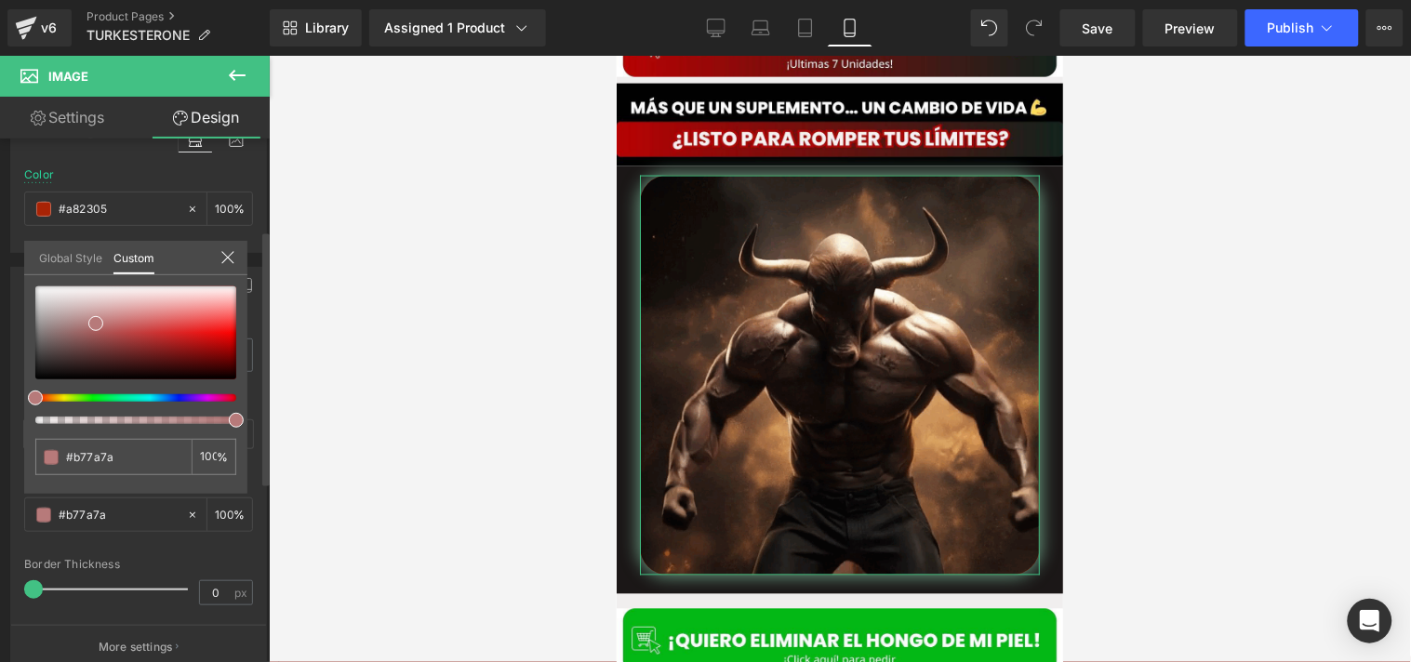
drag, startPoint x: 59, startPoint y: 397, endPoint x: 21, endPoint y: 394, distance: 37.3
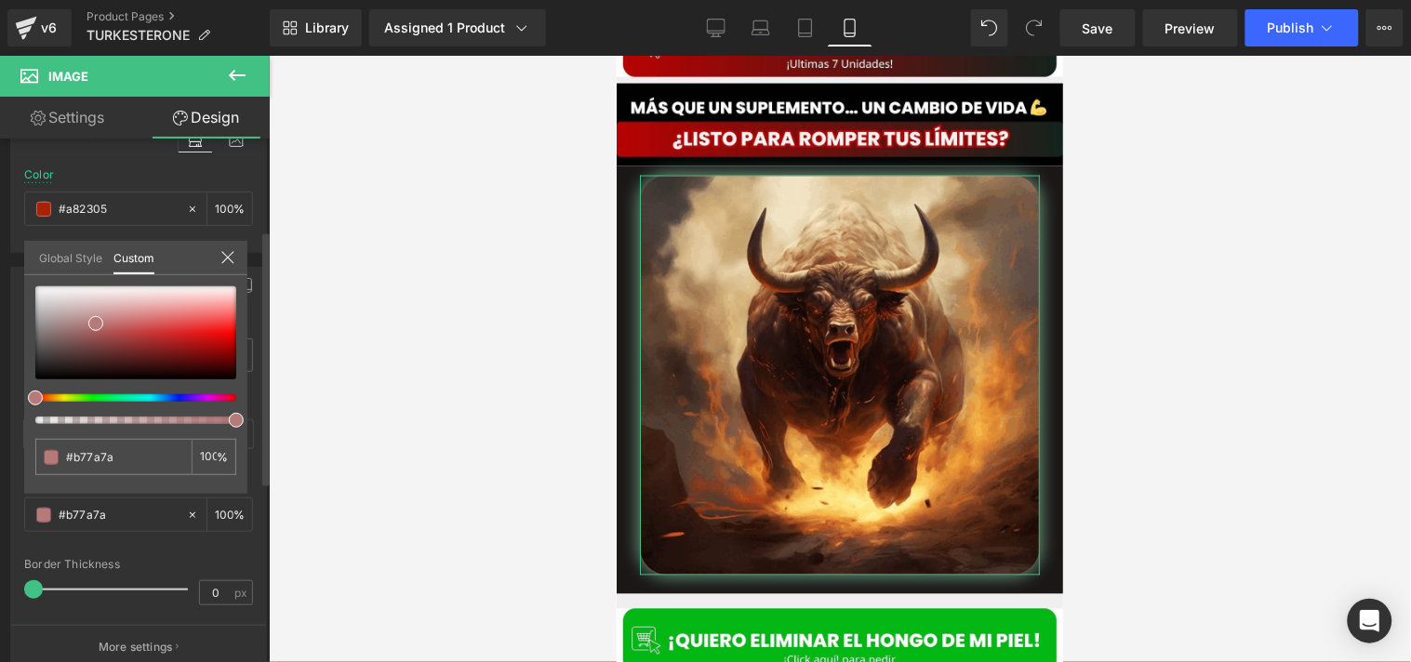
click at [21, 394] on div "Border Border Style Custom Custom Setup Global Style Custom Setup Global Style …" at bounding box center [139, 461] width 278 height 417
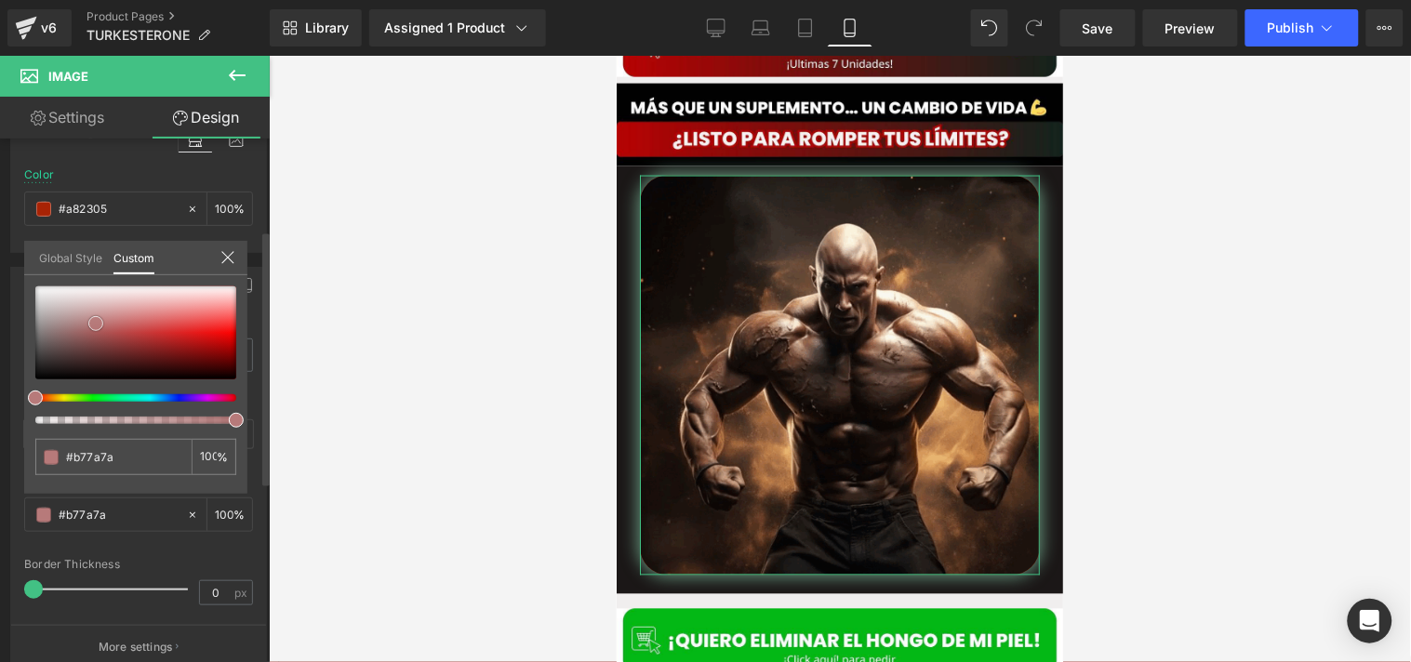
type input "#895b5b"
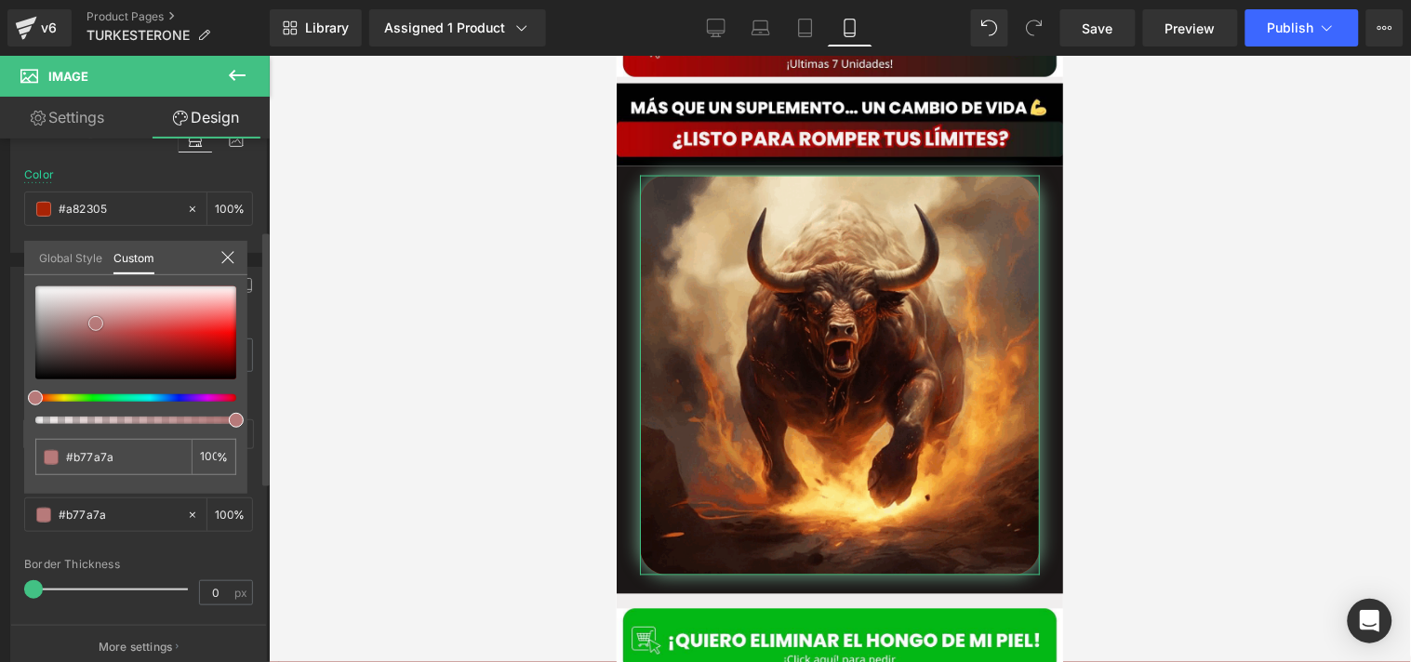
type input "#895b5b"
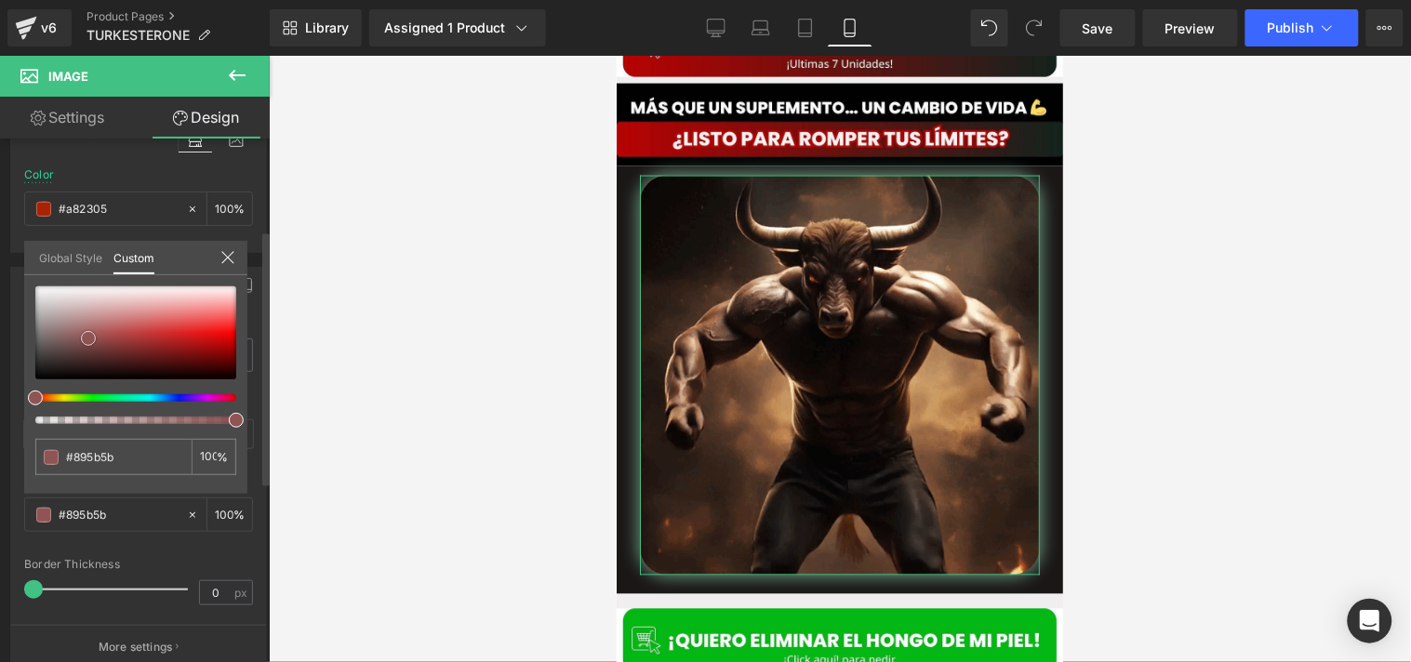
type input "#8a5a5a"
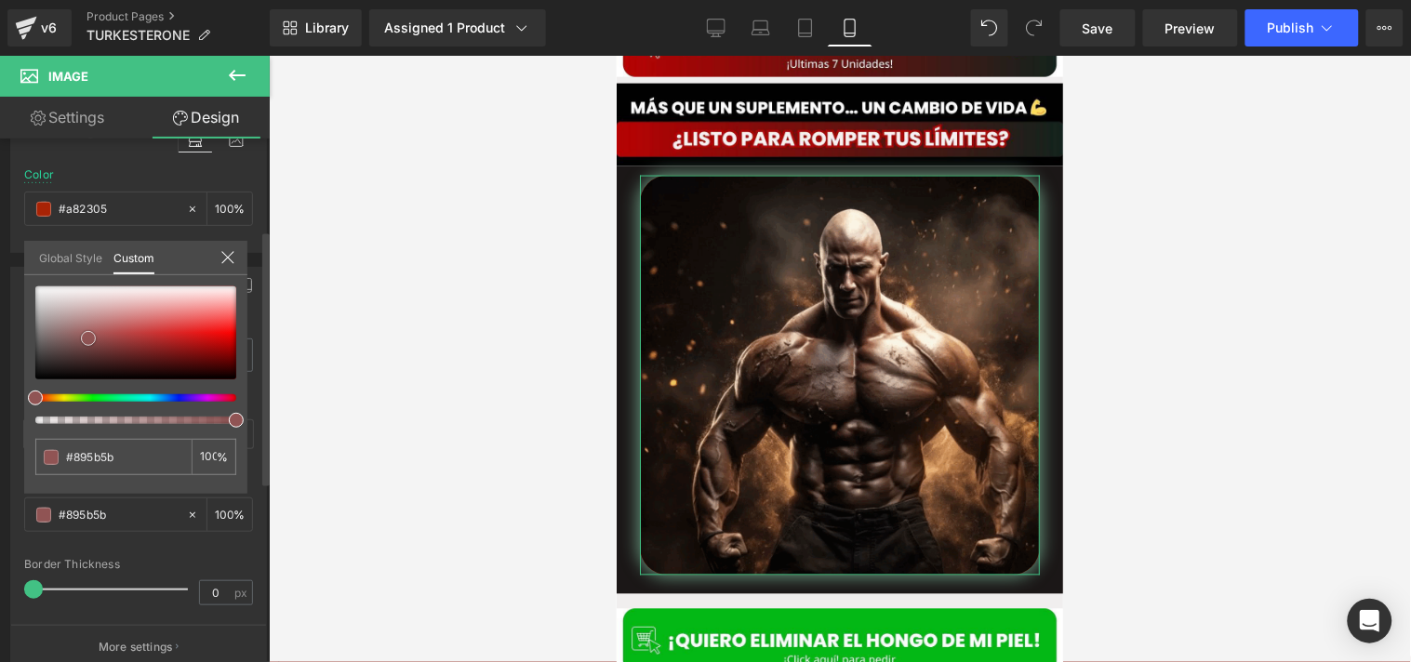
type input "#8a5a5a"
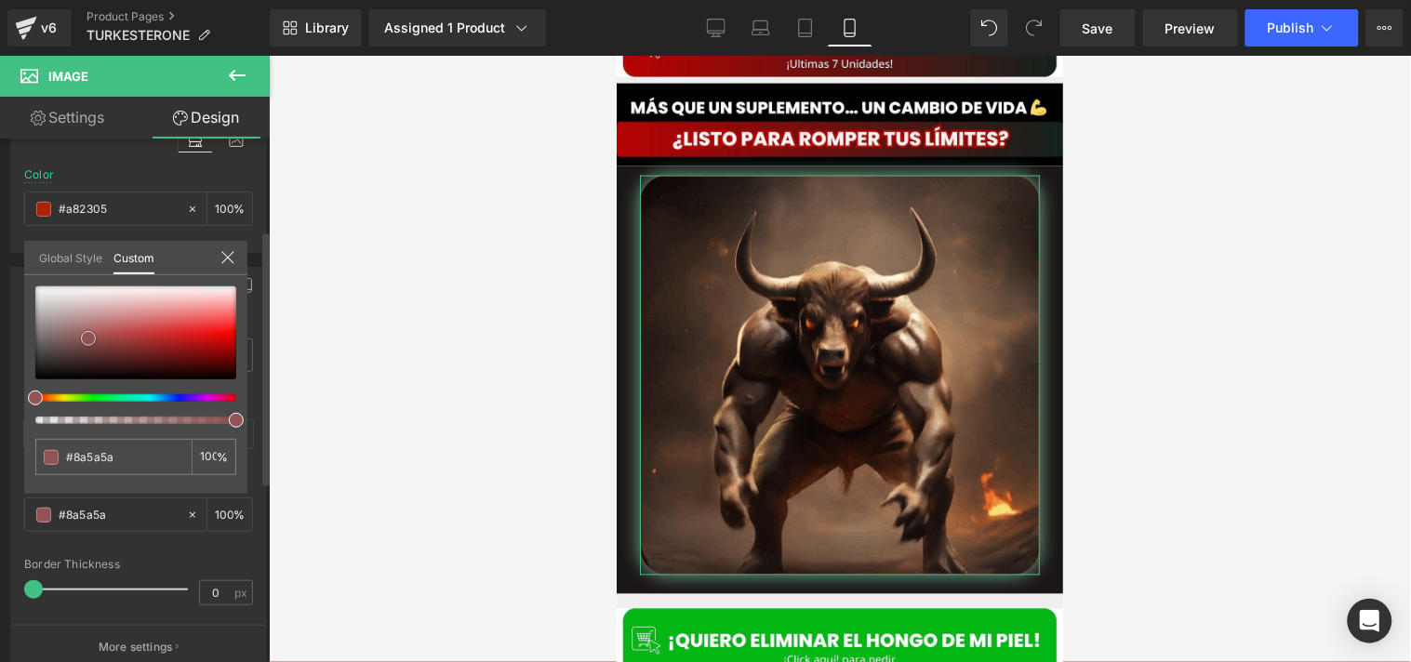
type input "#9e3c3c"
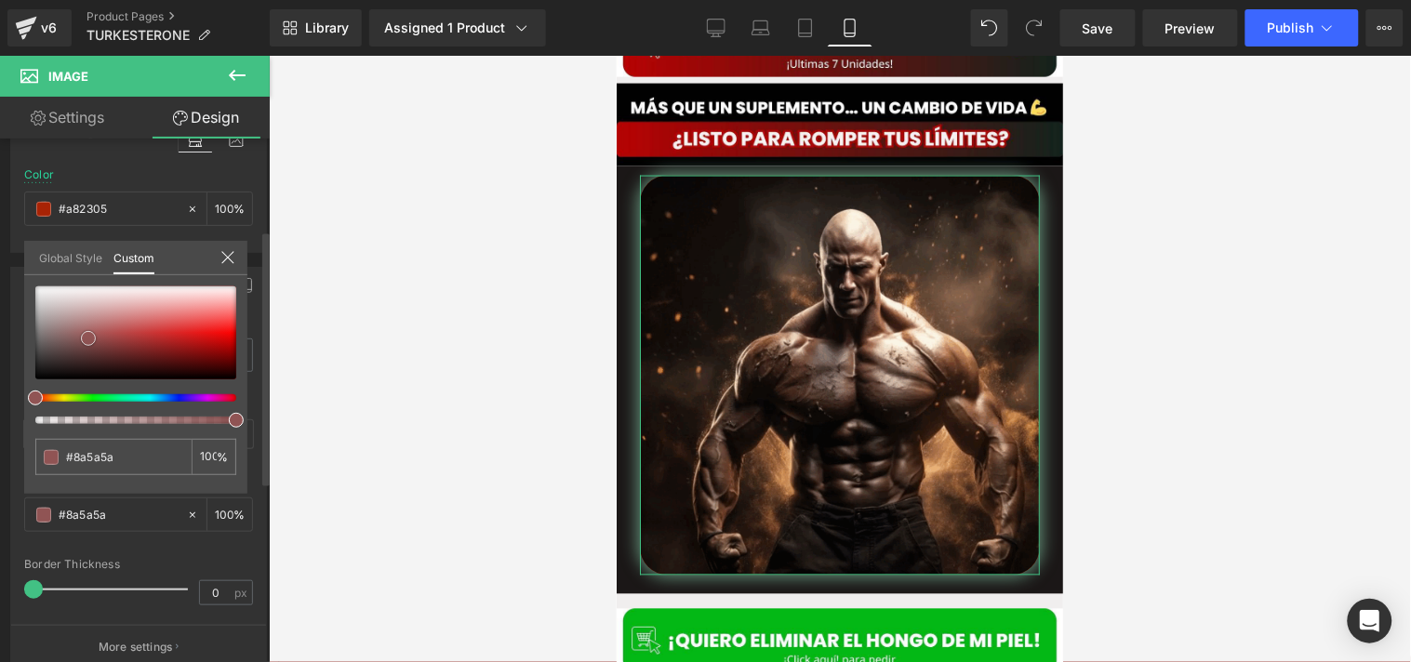
type input "#9e3c3c"
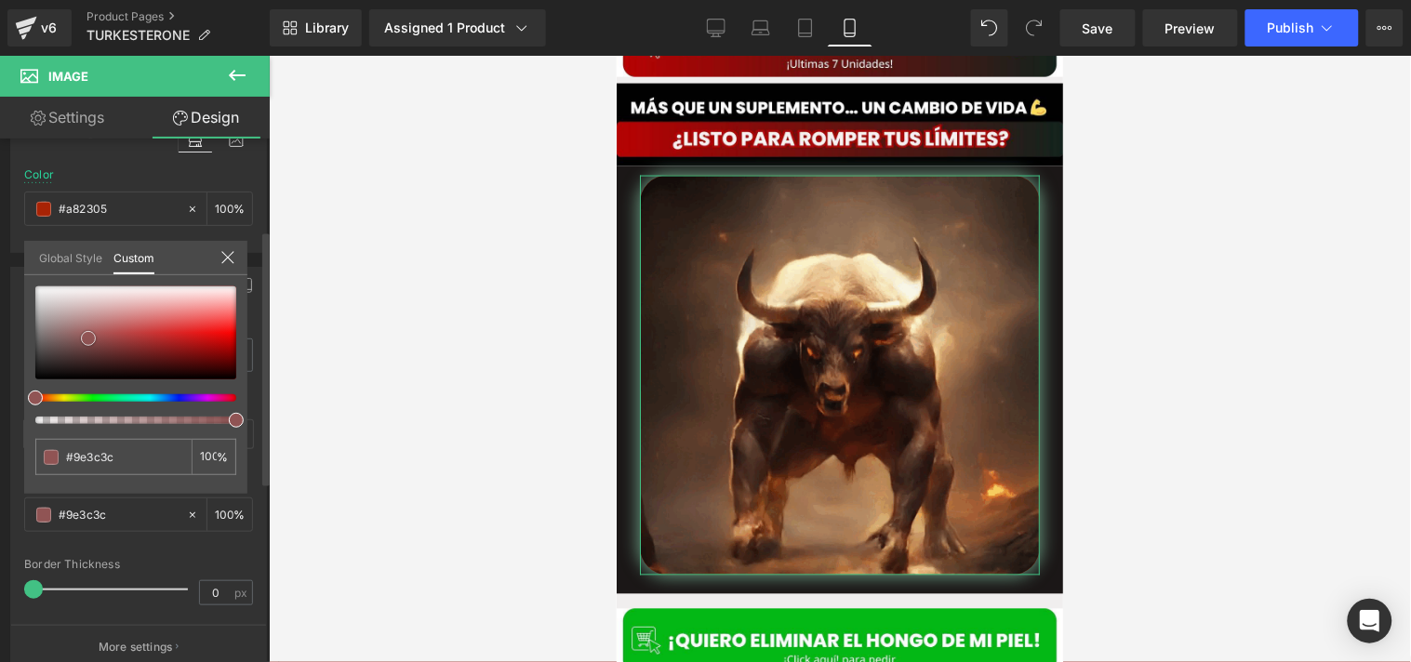
type input "#ae2222"
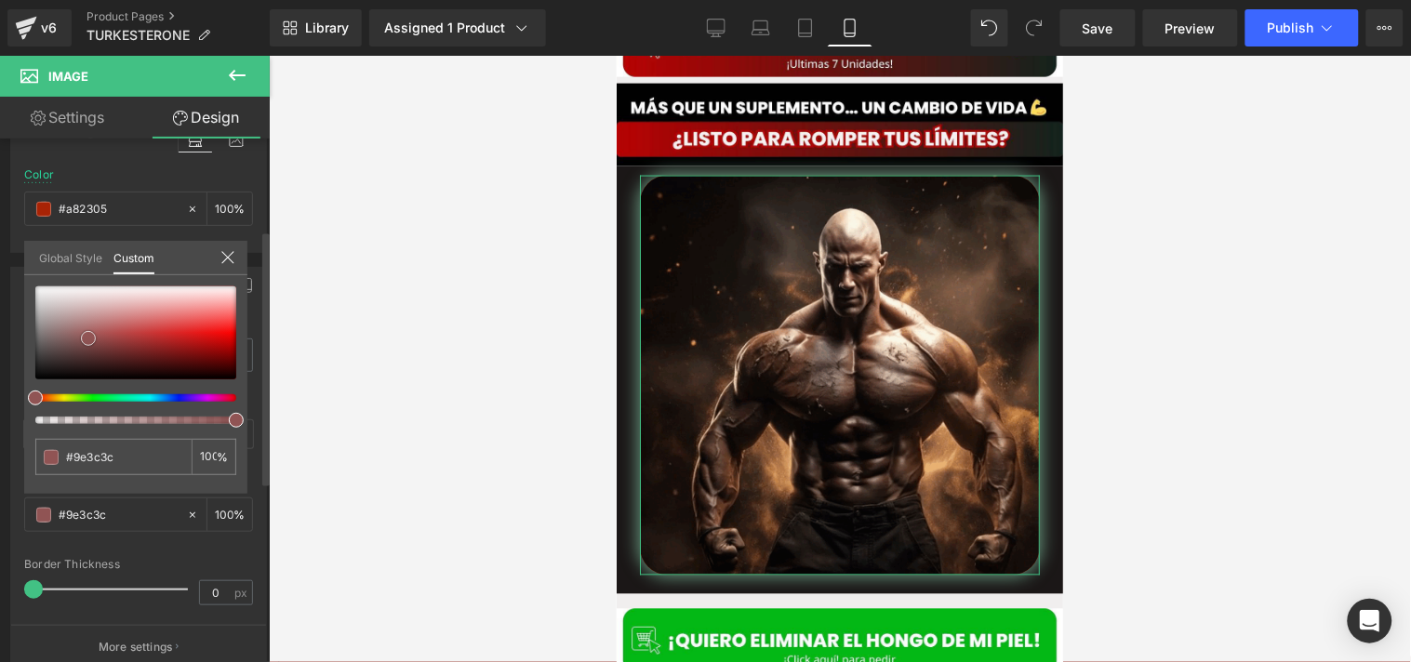
type input "#ae2222"
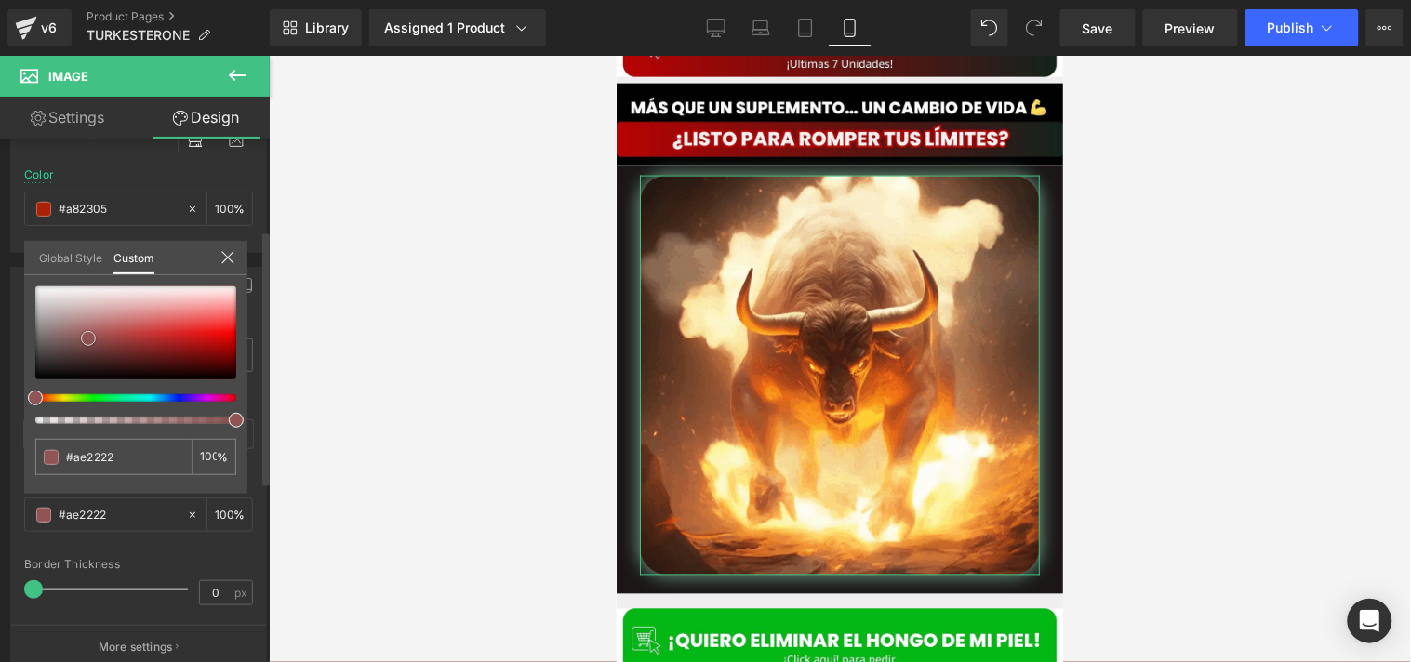
type input "#b41c1c"
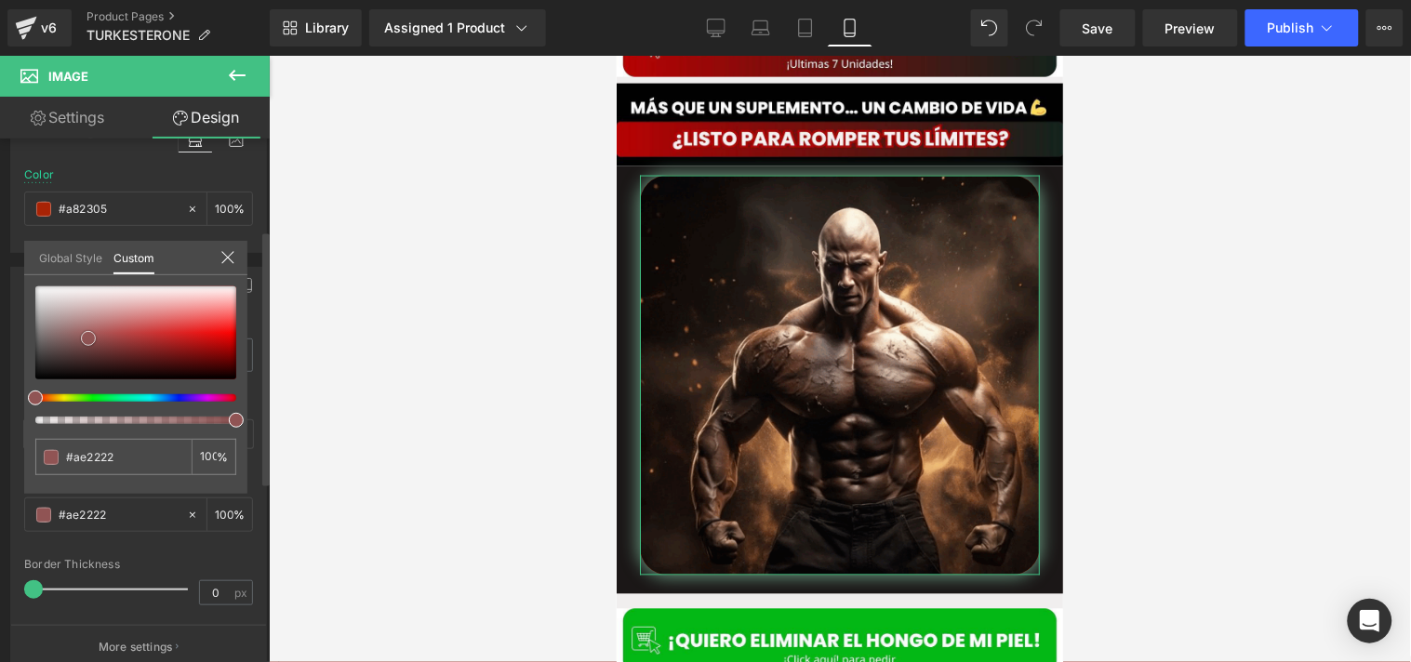
type input "#b41c1c"
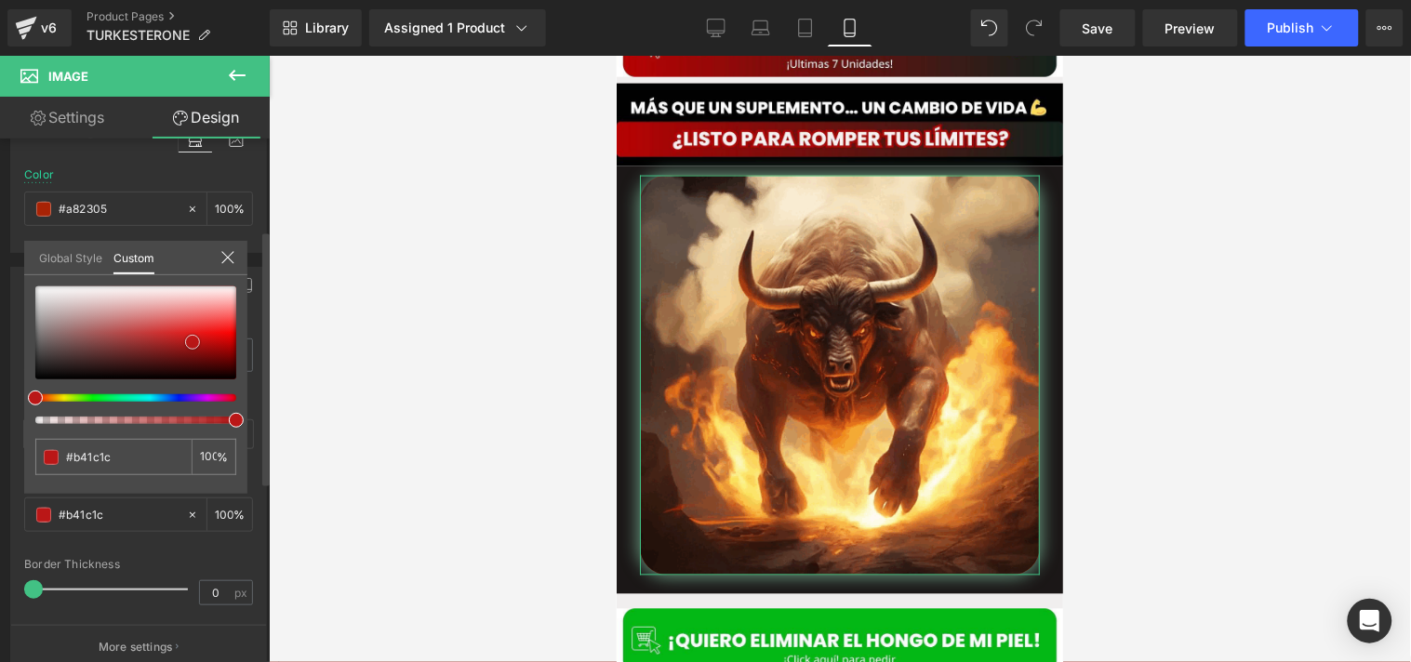
type input "#b81919"
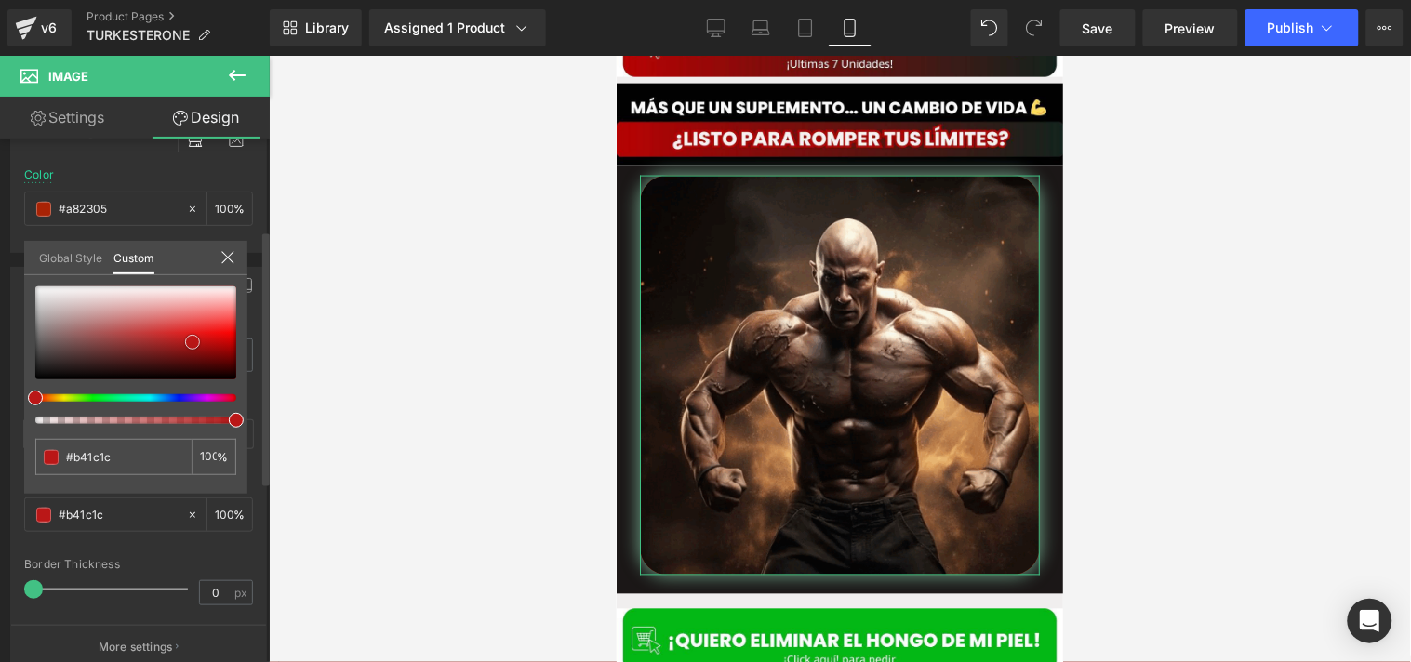
type input "#b81919"
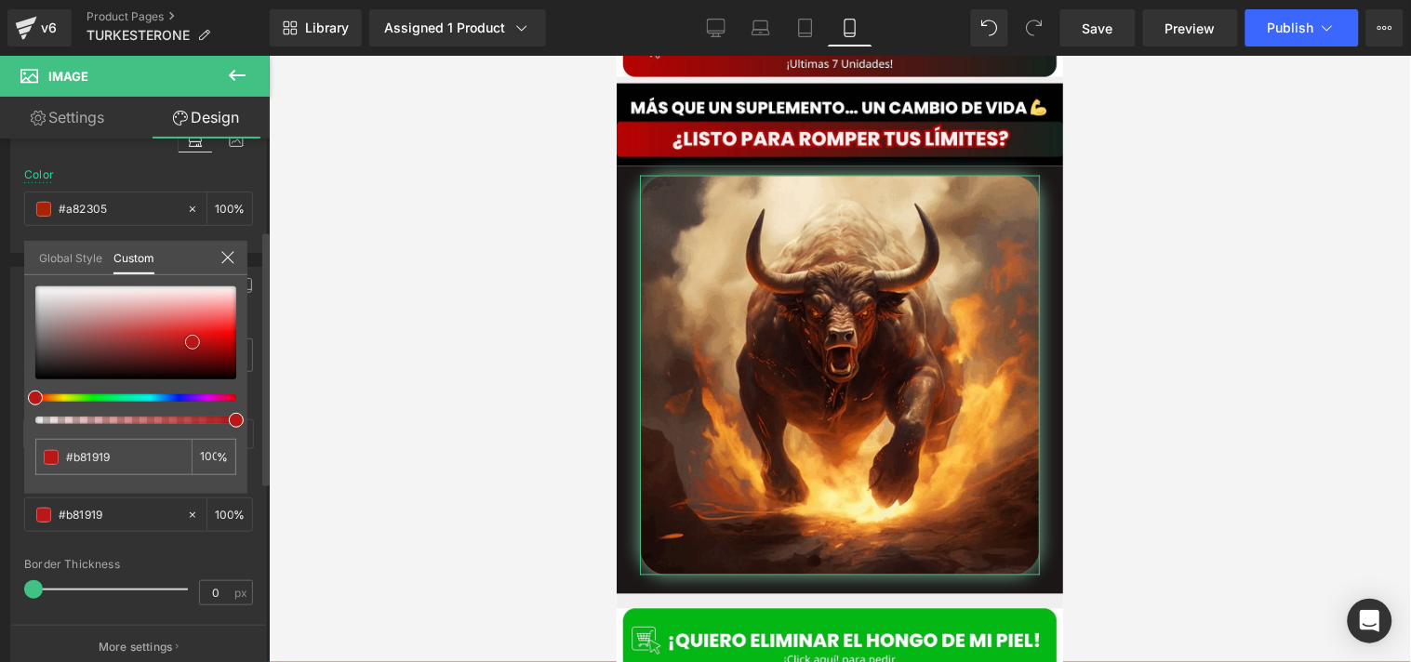
type input "#ba1717"
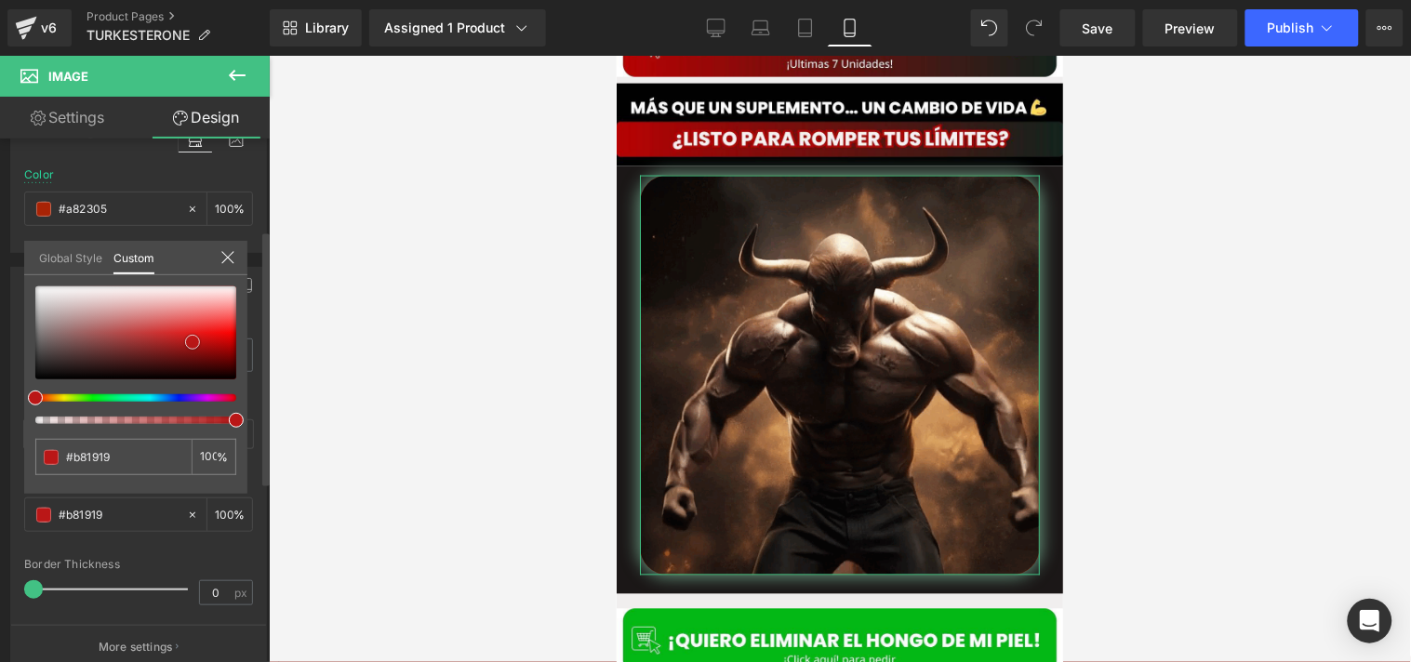
type input "#ba1717"
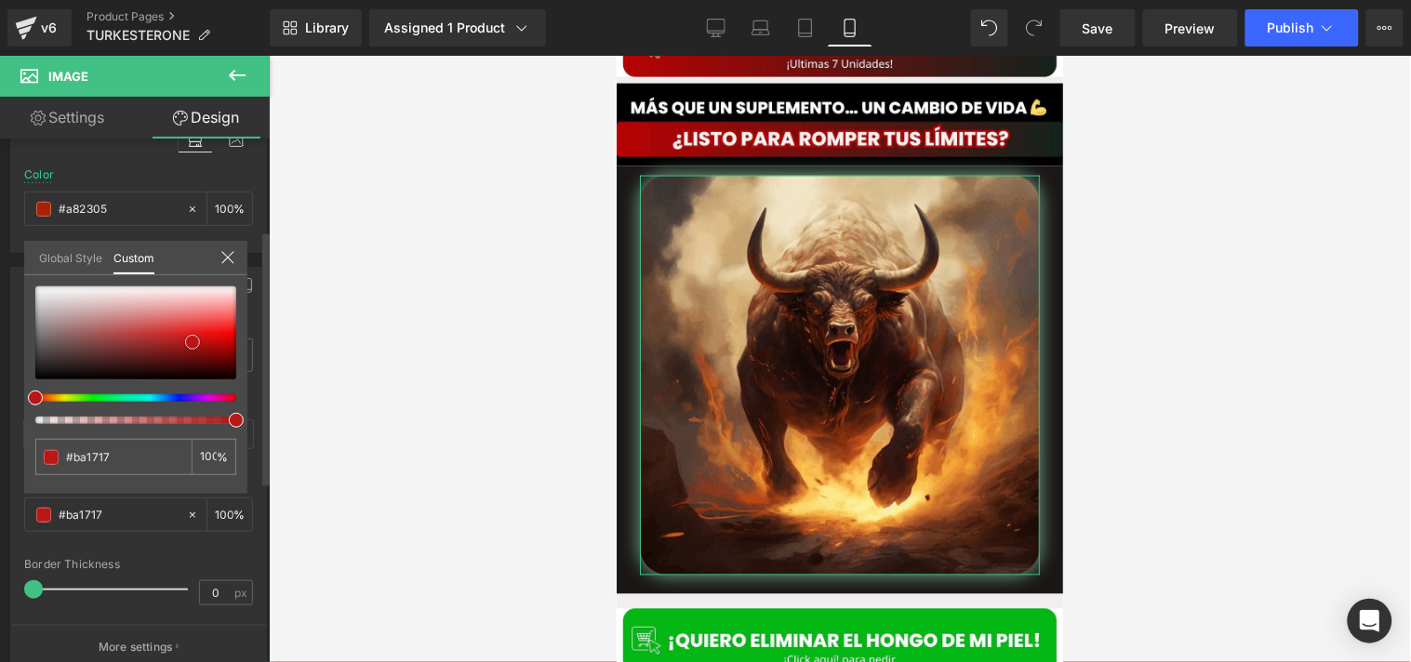
type input "#be1212"
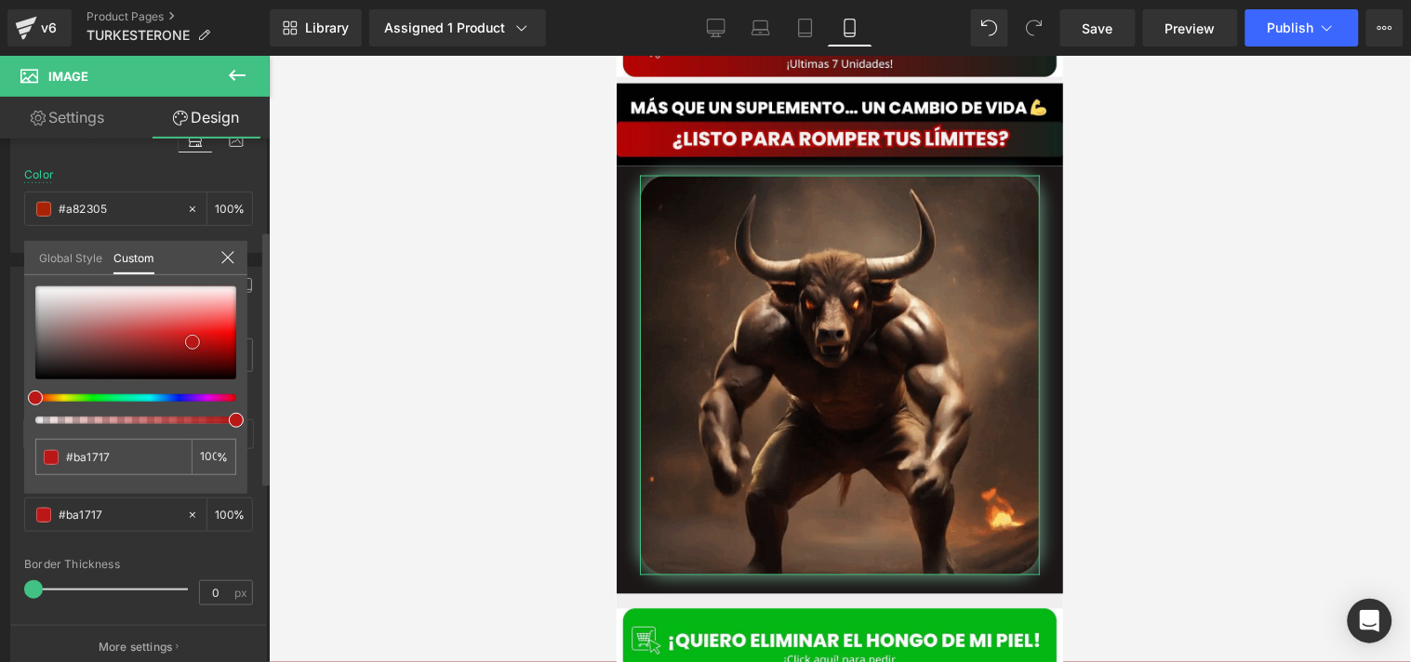
type input "#be1212"
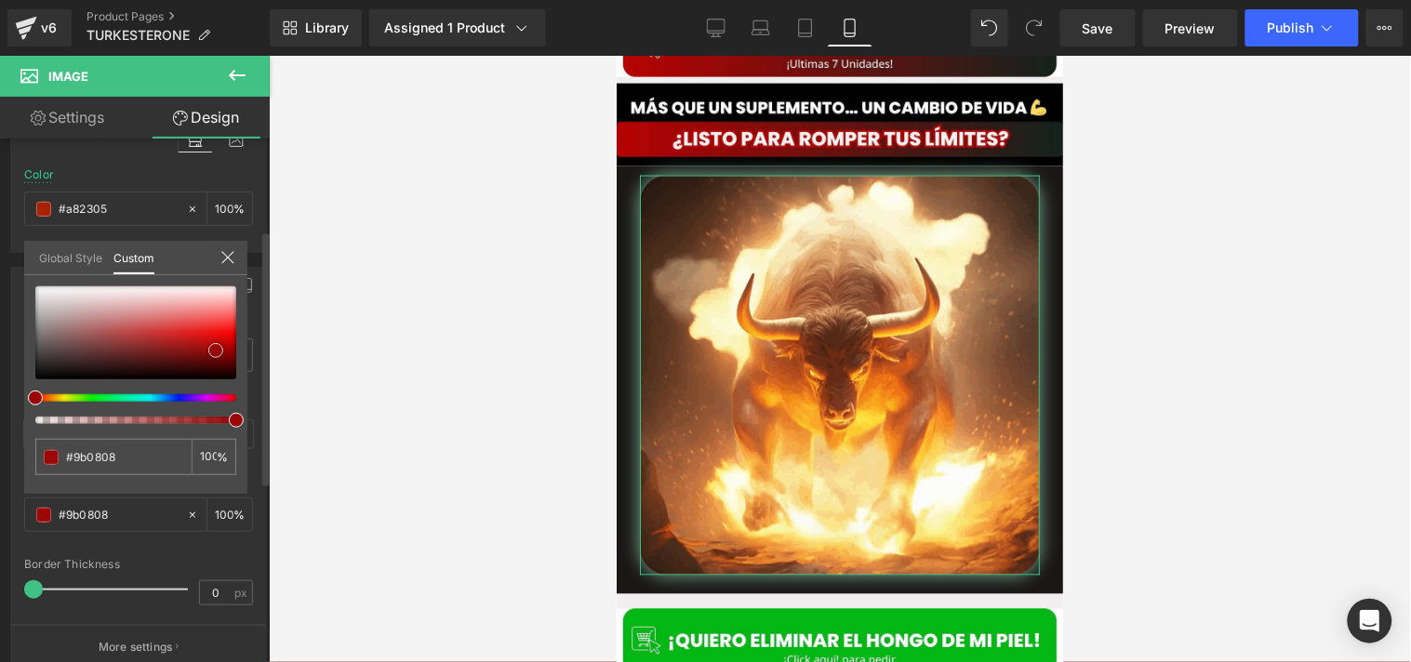
drag, startPoint x: 76, startPoint y: 338, endPoint x: 216, endPoint y: 350, distance: 140.1
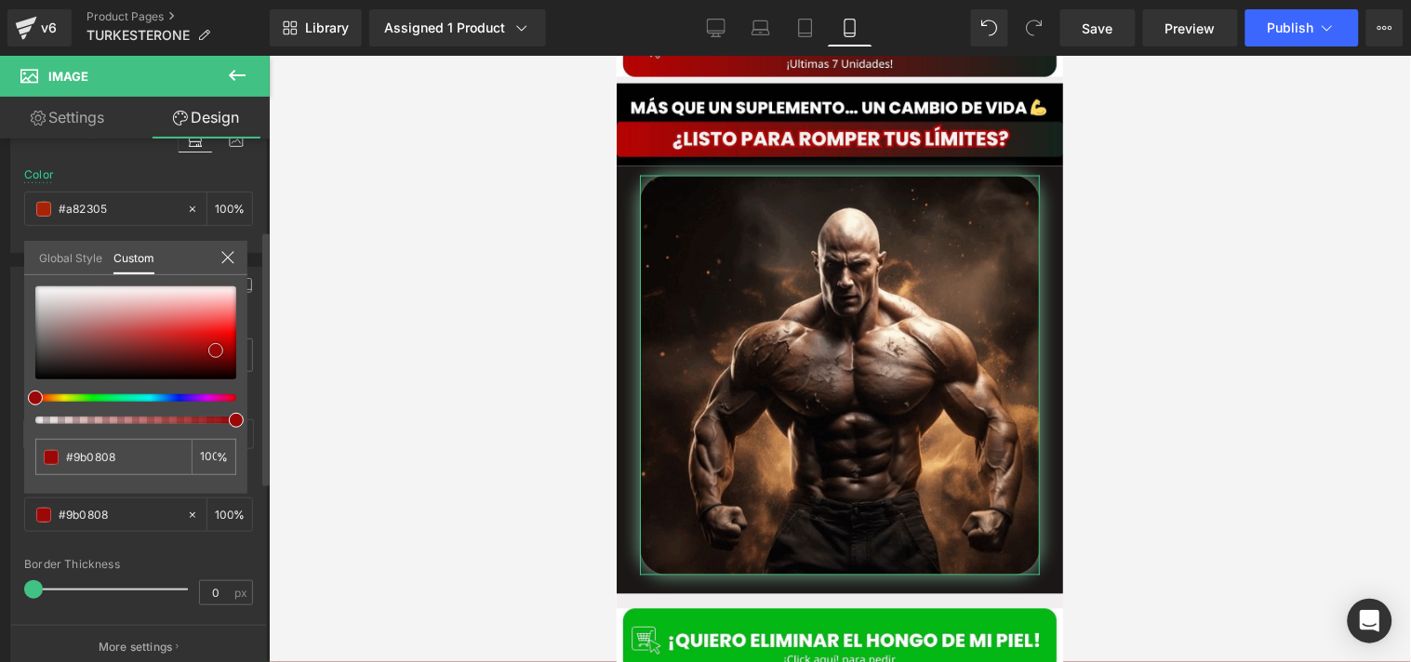
click at [216, 350] on div at bounding box center [135, 333] width 201 height 93
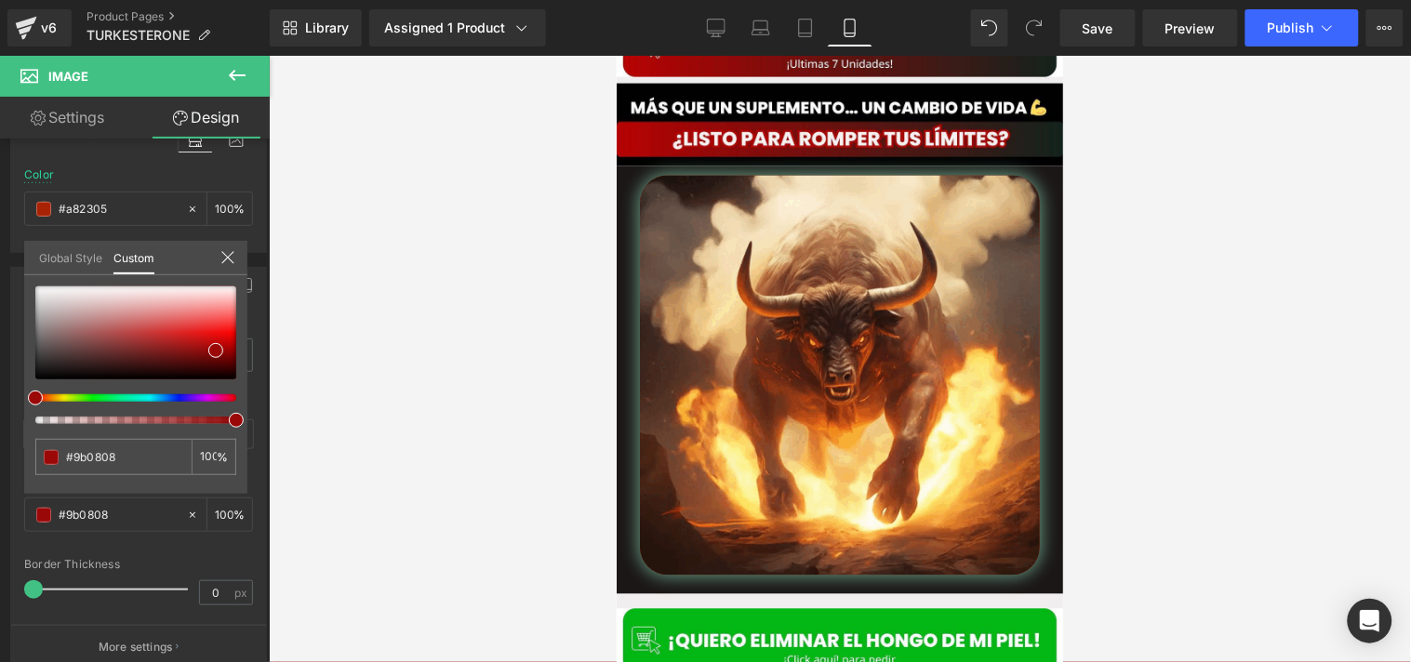
click at [304, 249] on div at bounding box center [840, 359] width 1142 height 607
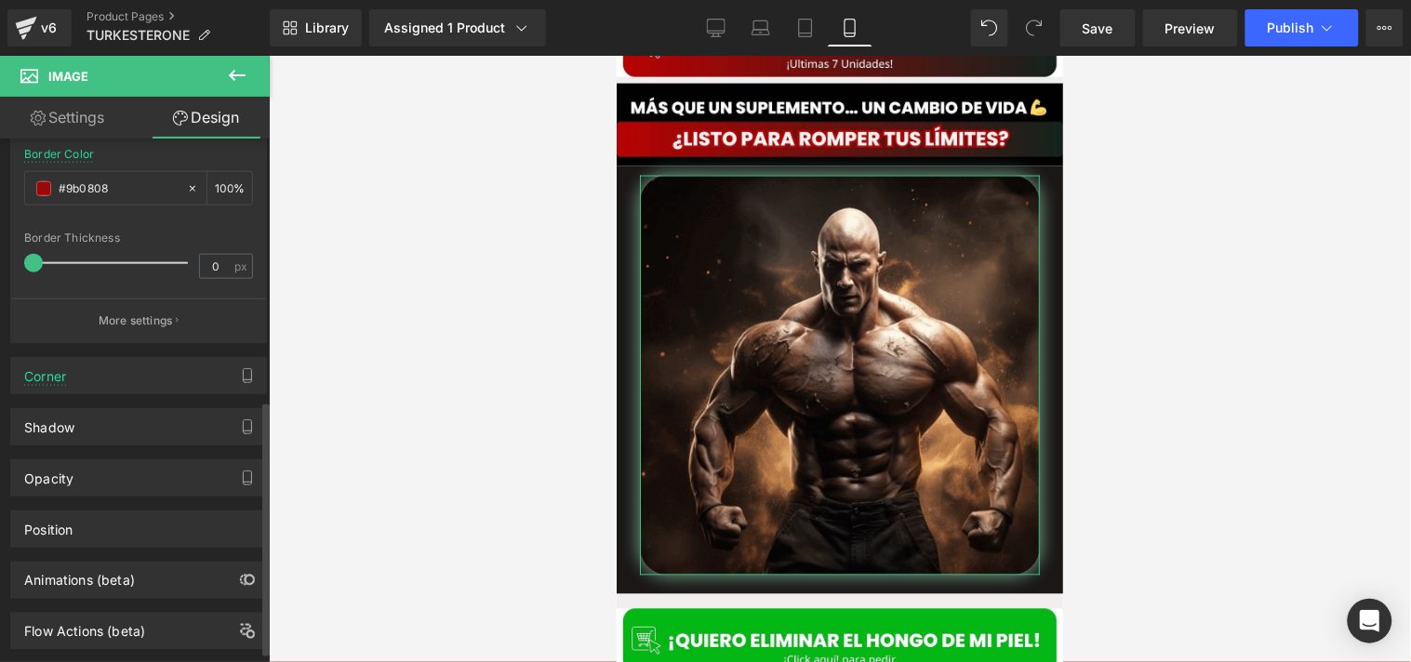
scroll to position [558, 0]
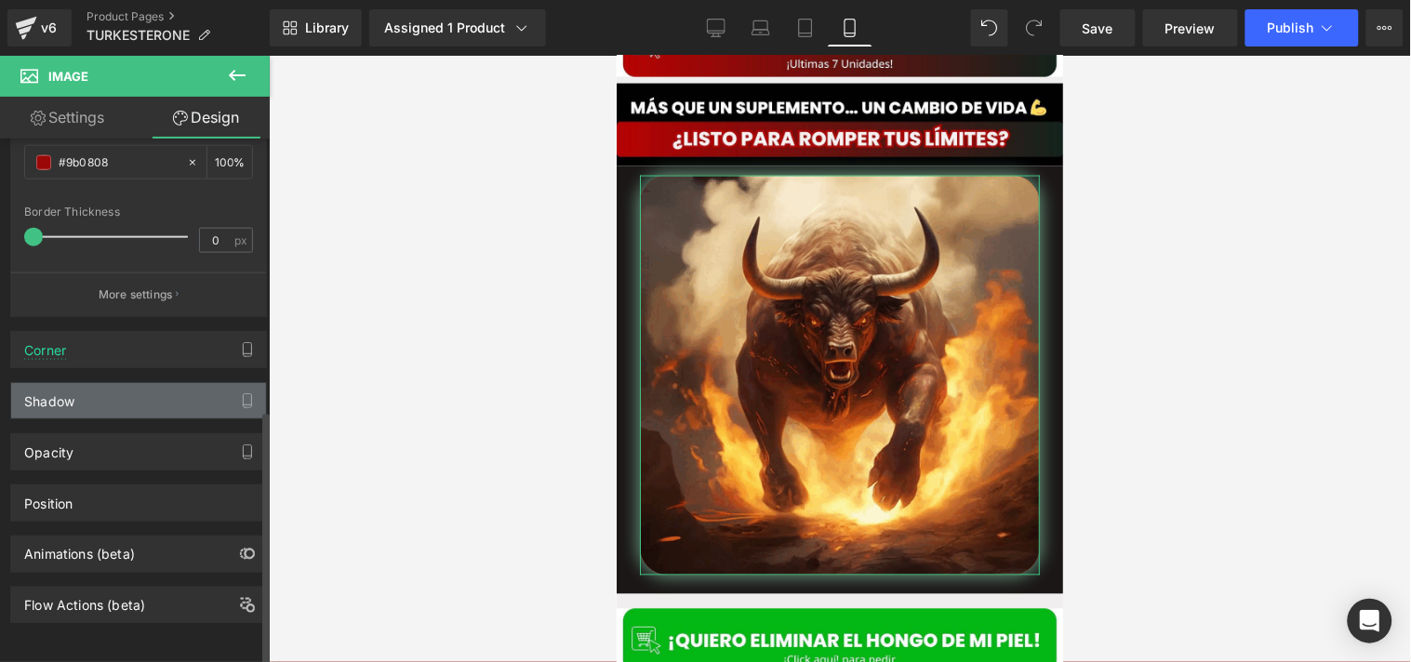
click at [87, 384] on div "Shadow" at bounding box center [138, 400] width 255 height 35
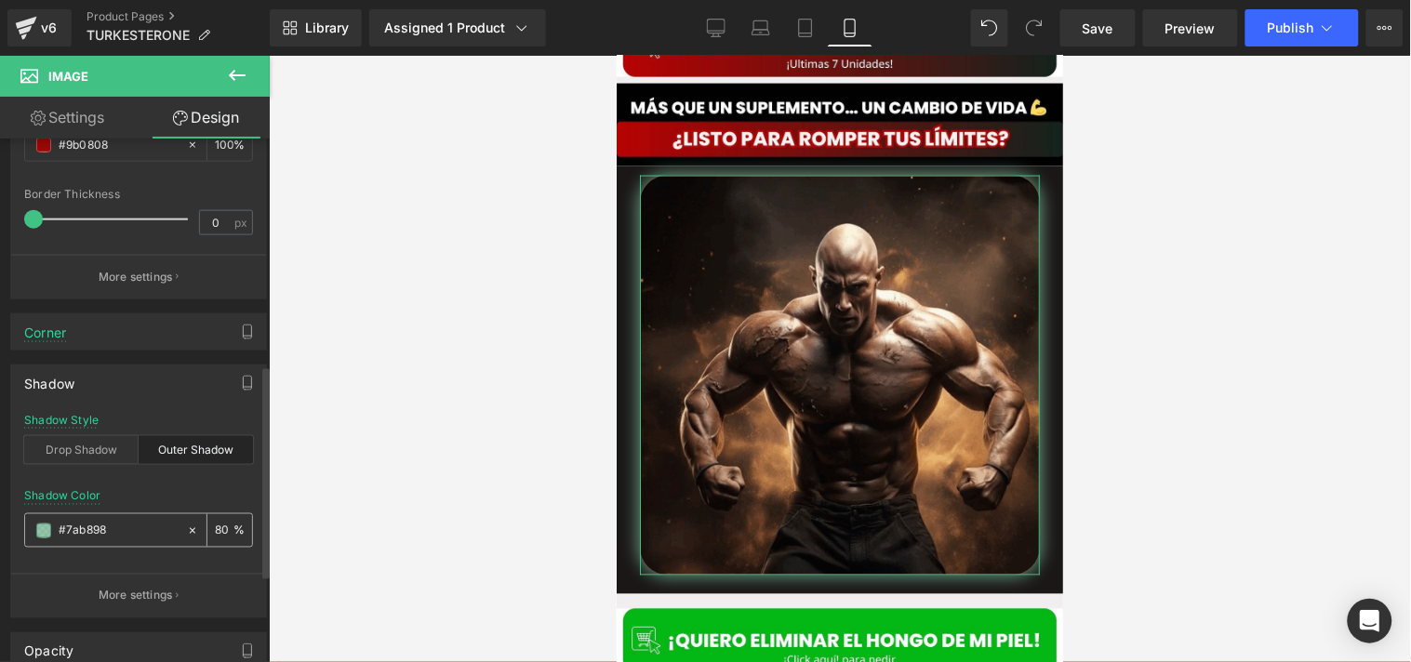
click at [41, 531] on span at bounding box center [43, 531] width 15 height 15
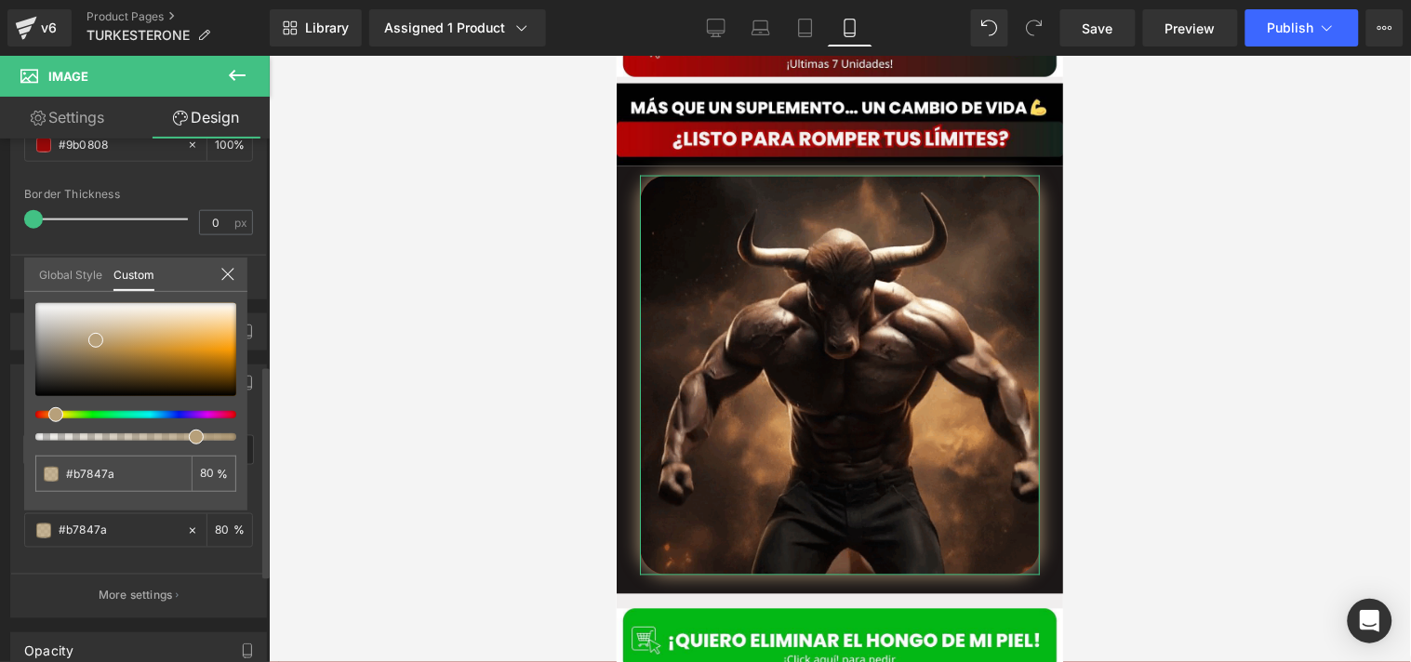
drag, startPoint x: 48, startPoint y: 415, endPoint x: 25, endPoint y: 412, distance: 23.4
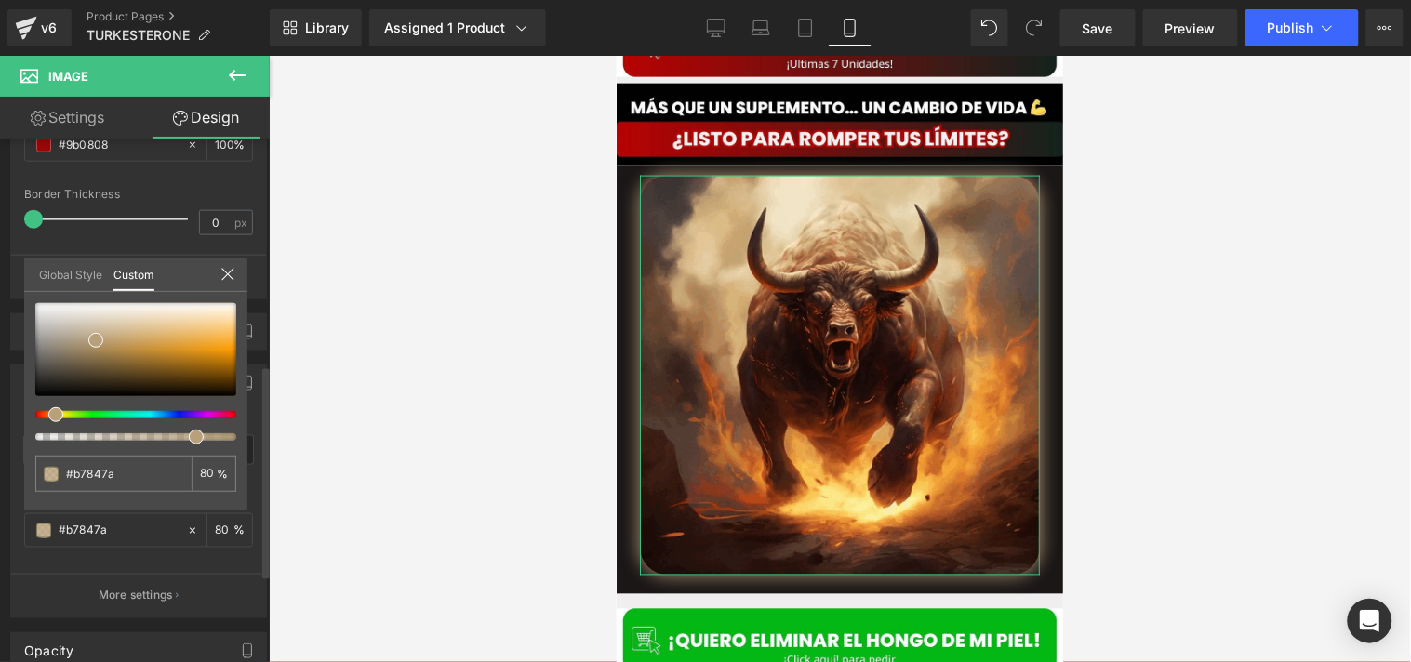
click at [25, 412] on div "#b7847a 80 %" at bounding box center [135, 406] width 223 height 207
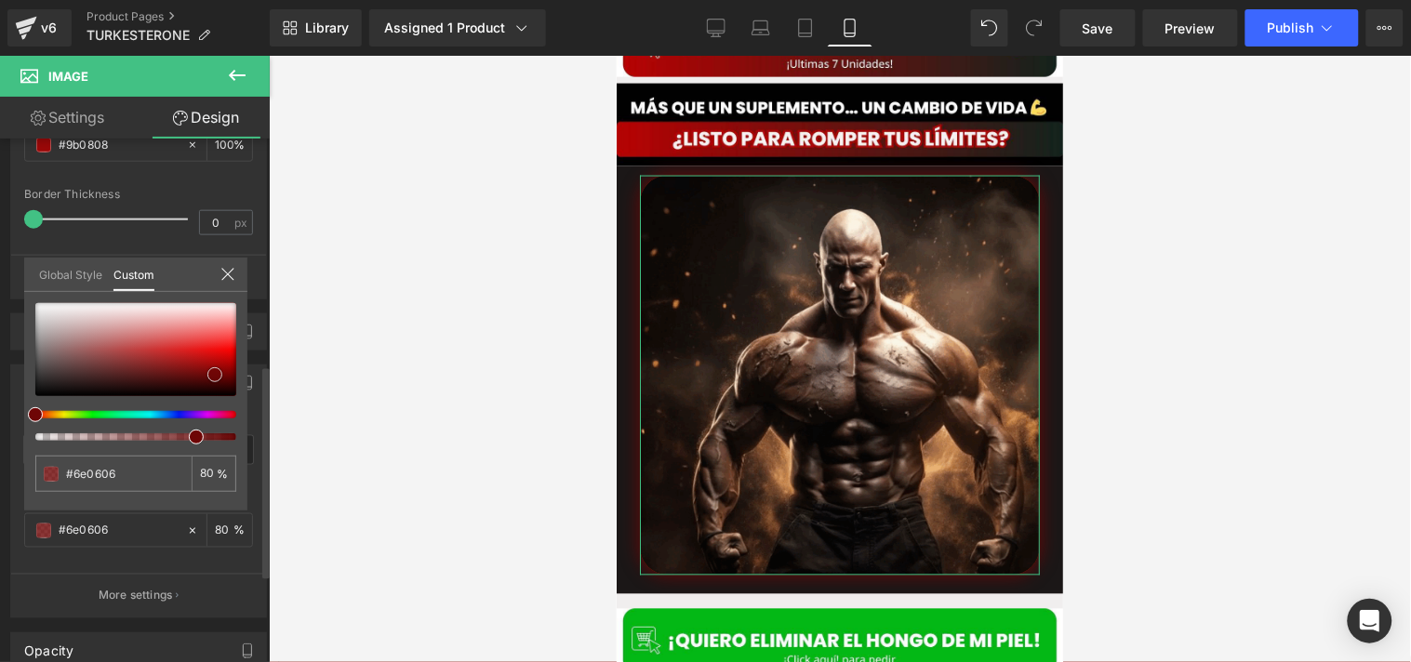
drag, startPoint x: 85, startPoint y: 337, endPoint x: 215, endPoint y: 374, distance: 135.4
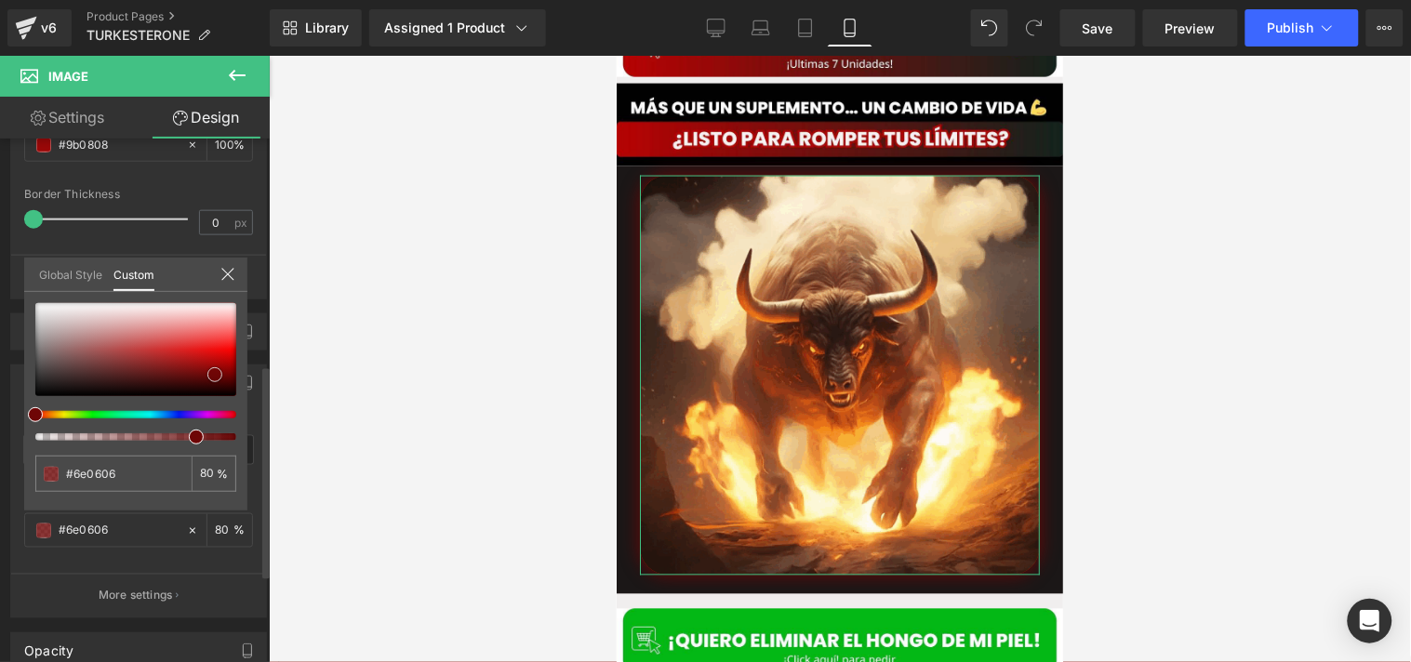
click at [215, 374] on div at bounding box center [135, 349] width 201 height 93
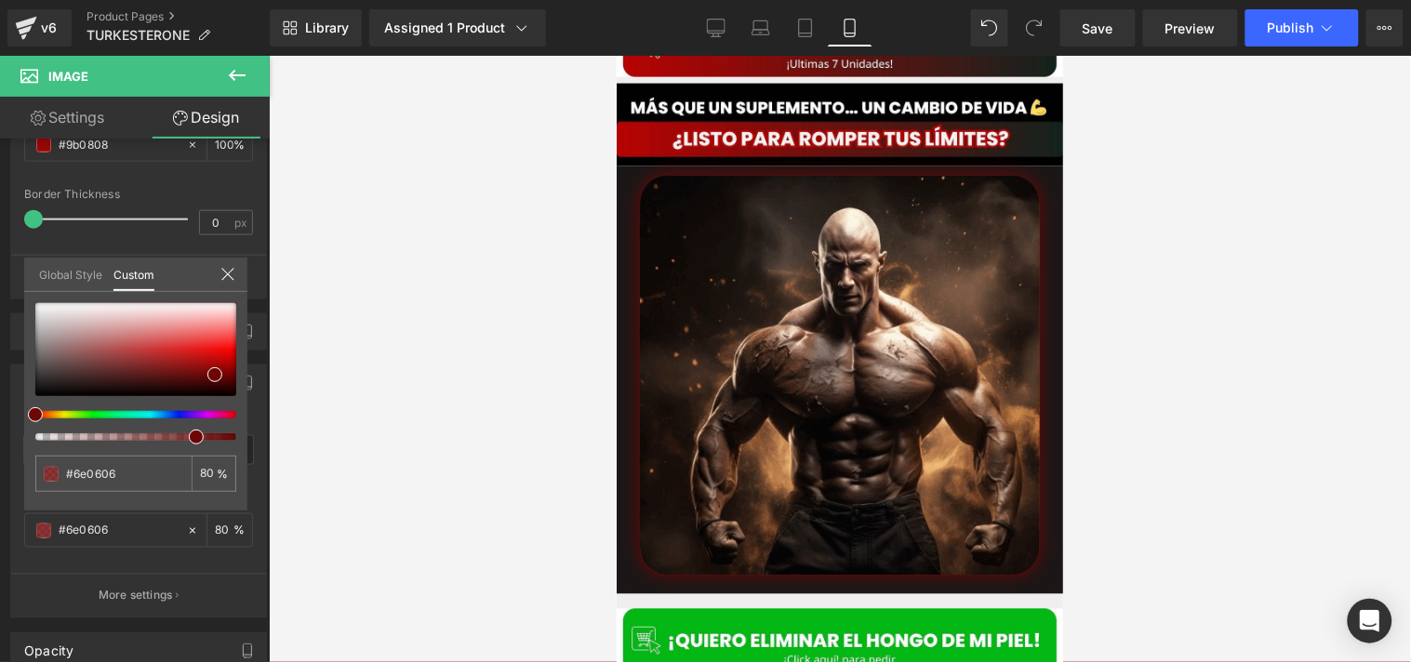
click at [387, 391] on div at bounding box center [840, 359] width 1142 height 607
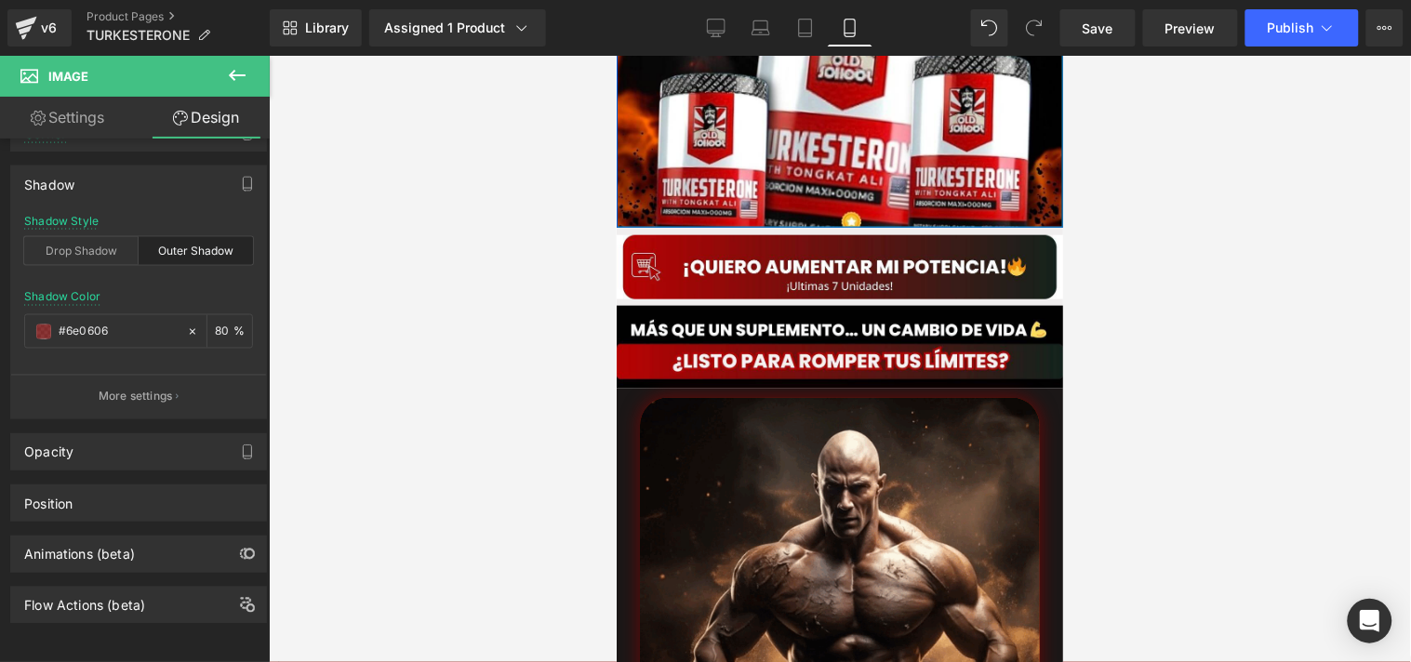
scroll to position [434, 0]
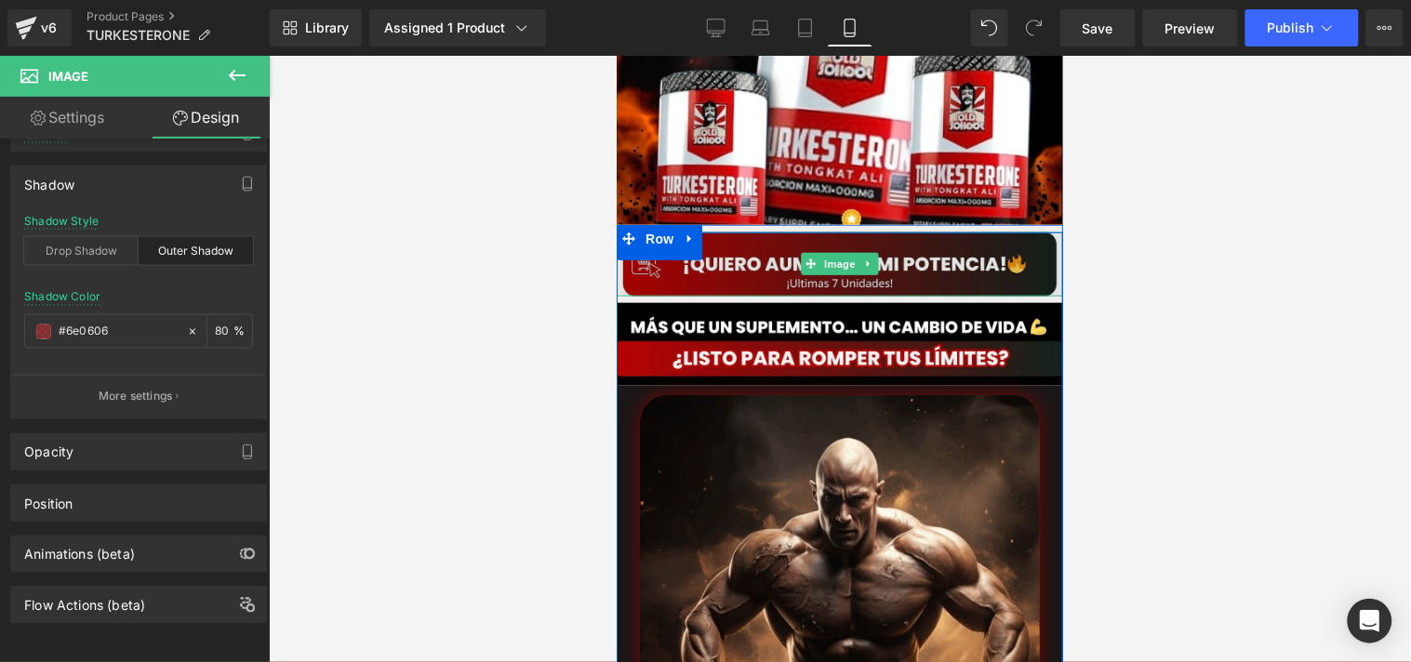
drag, startPoint x: 832, startPoint y: 252, endPoint x: 770, endPoint y: 229, distance: 65.7
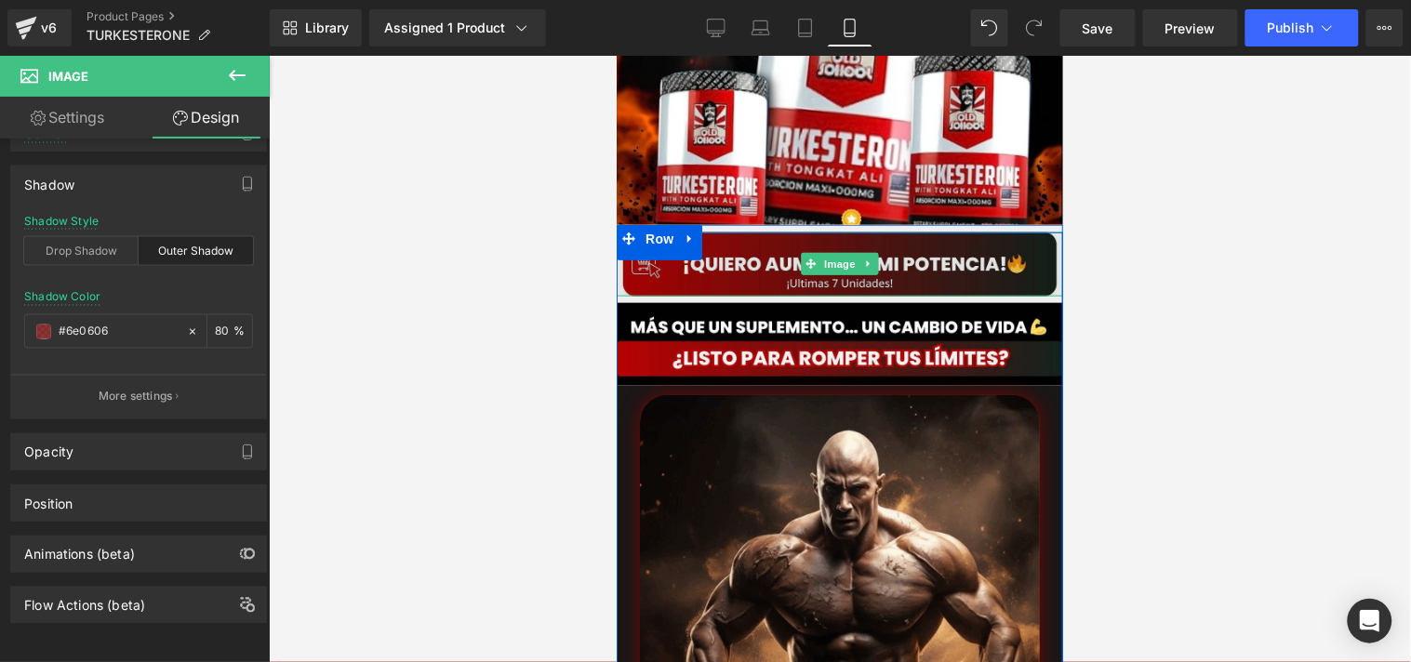
click at [832, 252] on span "Image" at bounding box center [839, 263] width 39 height 22
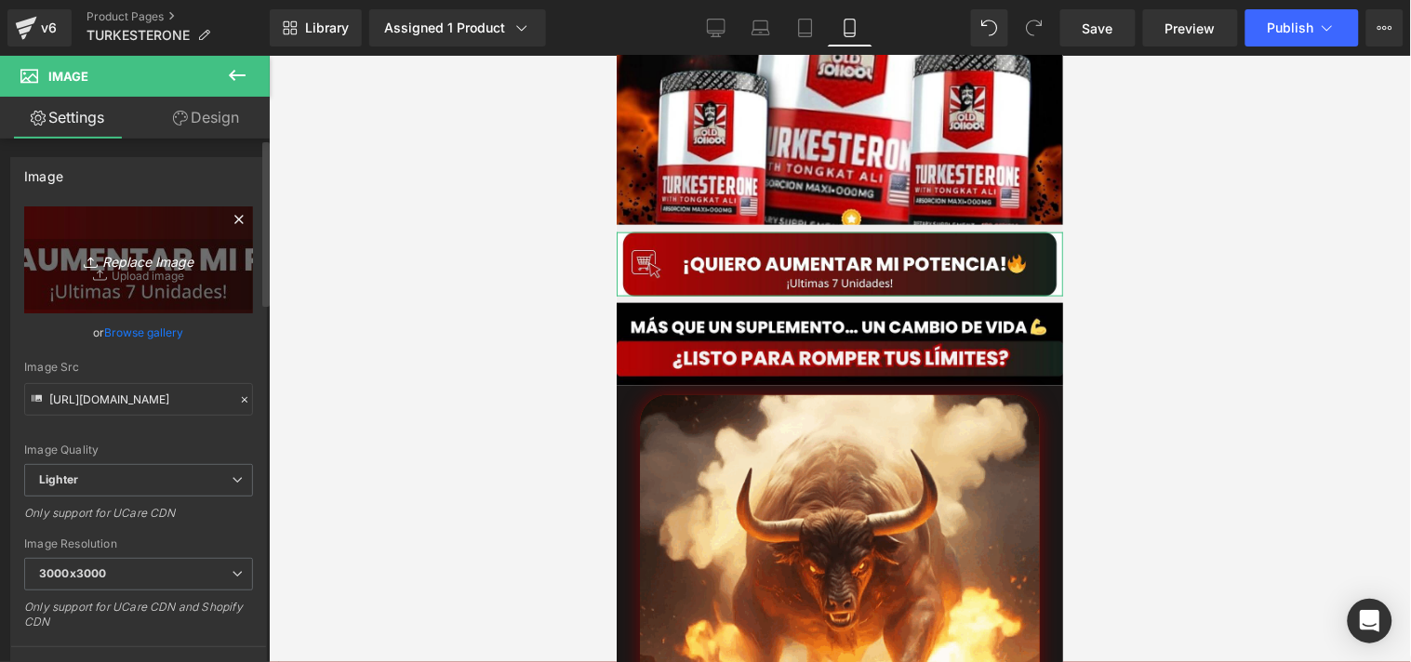
click at [131, 258] on icon "Replace Image" at bounding box center [138, 259] width 149 height 23
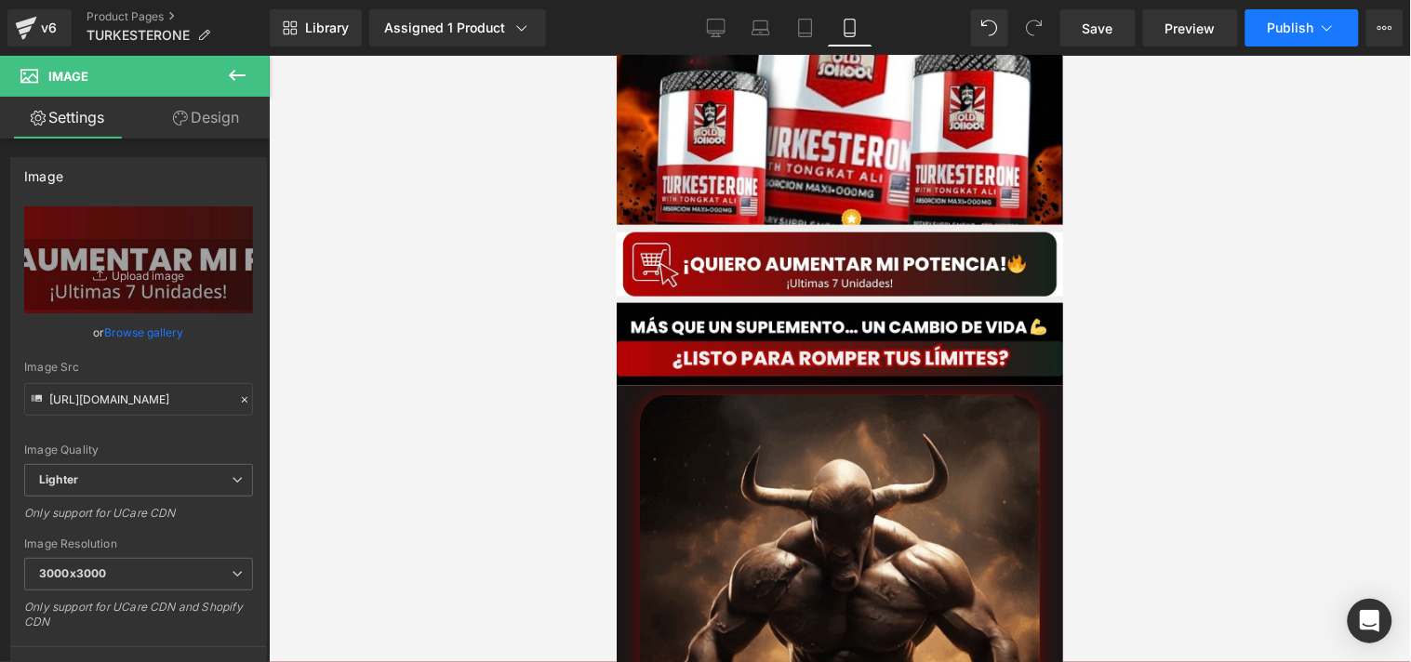
click at [1259, 35] on button "Publish" at bounding box center [1302, 27] width 113 height 37
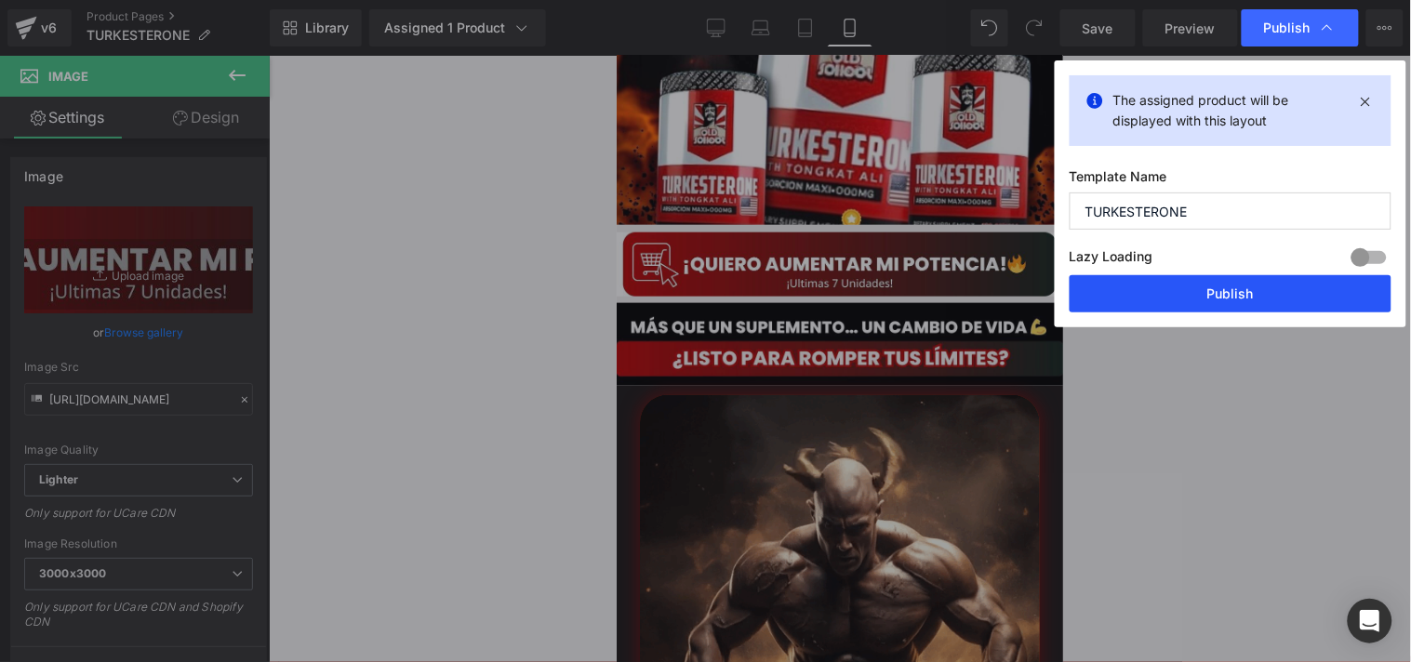
click at [1198, 293] on button "Publish" at bounding box center [1231, 293] width 322 height 37
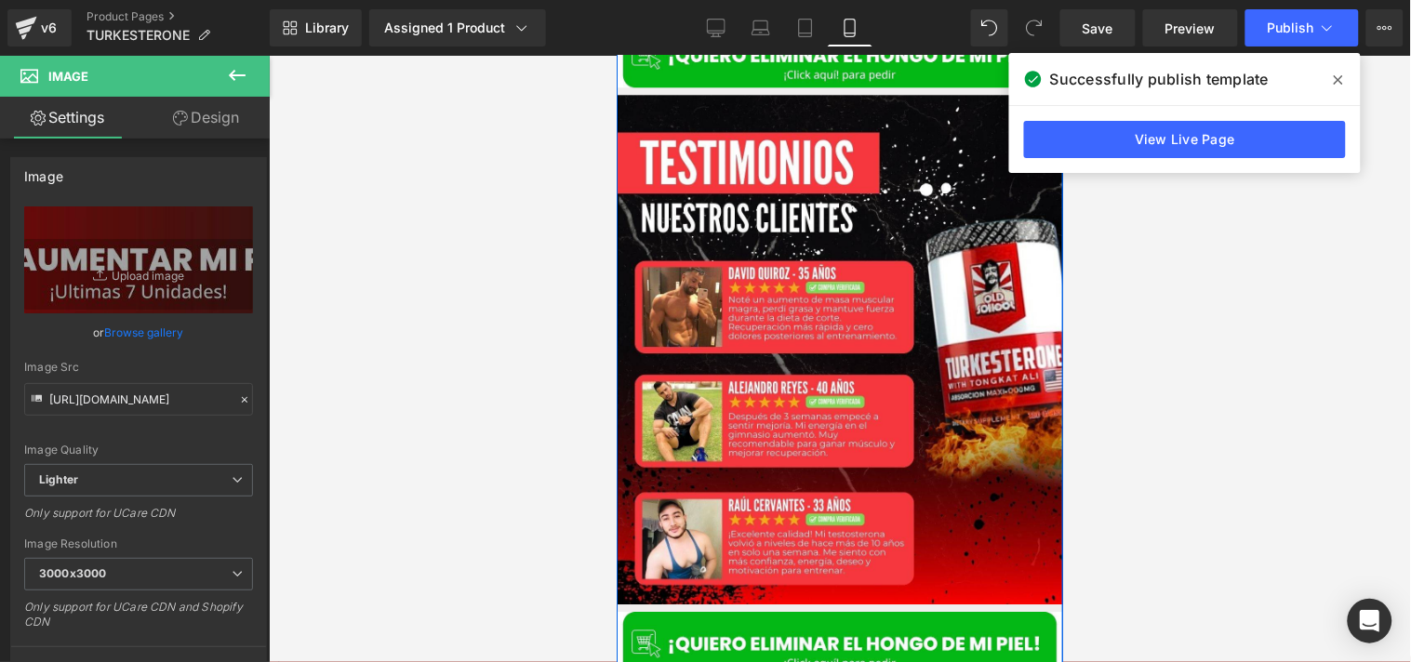
scroll to position [1244, 0]
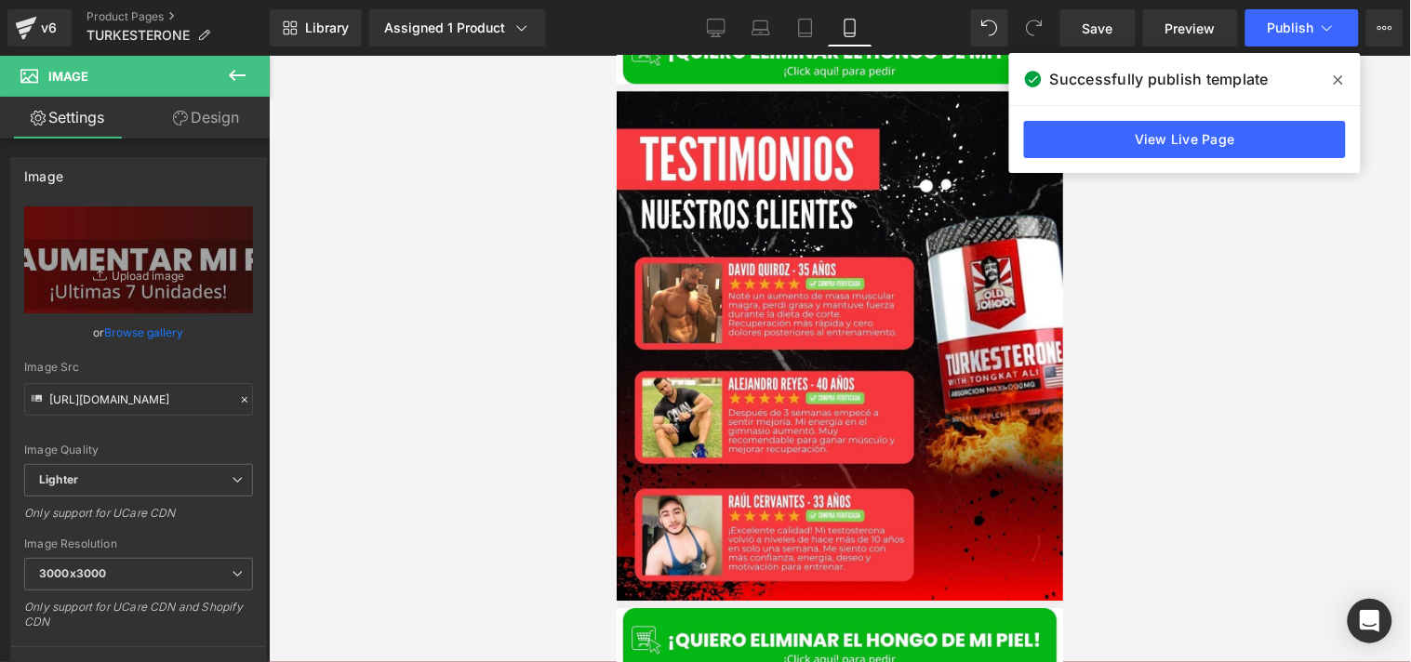
click at [1345, 77] on span at bounding box center [1339, 80] width 30 height 30
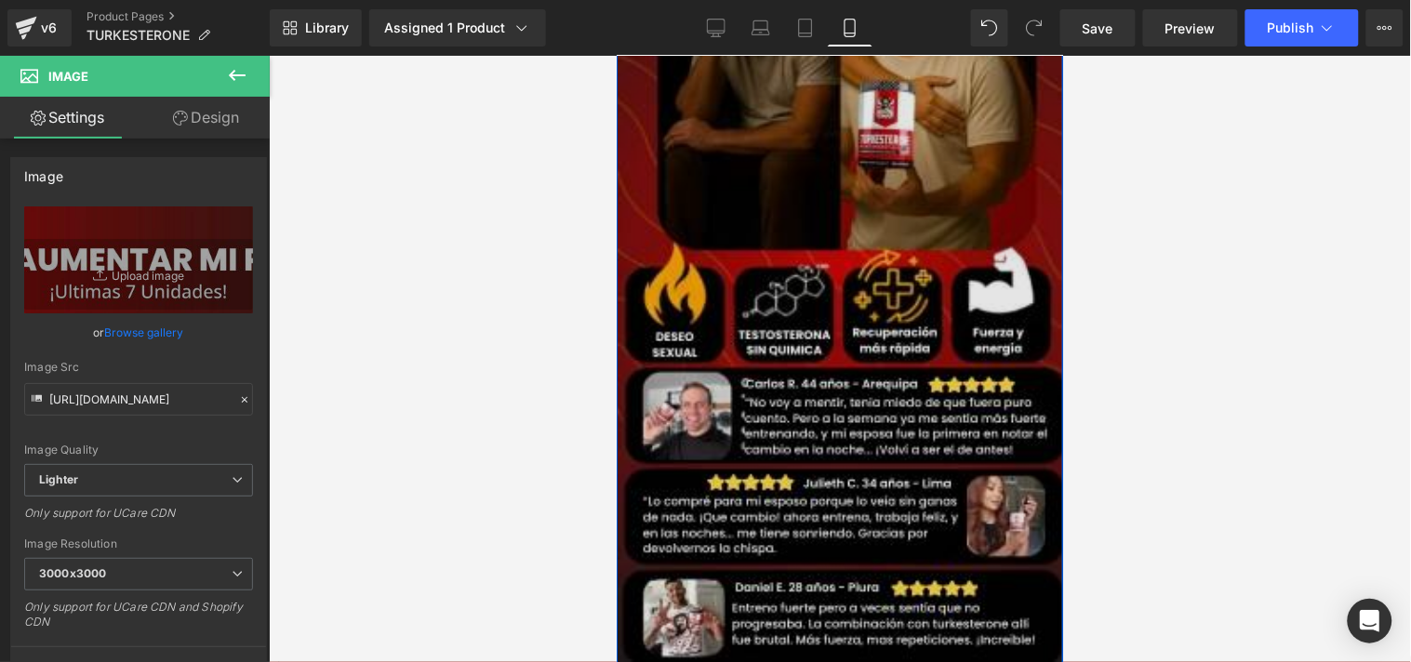
scroll to position [2081, 0]
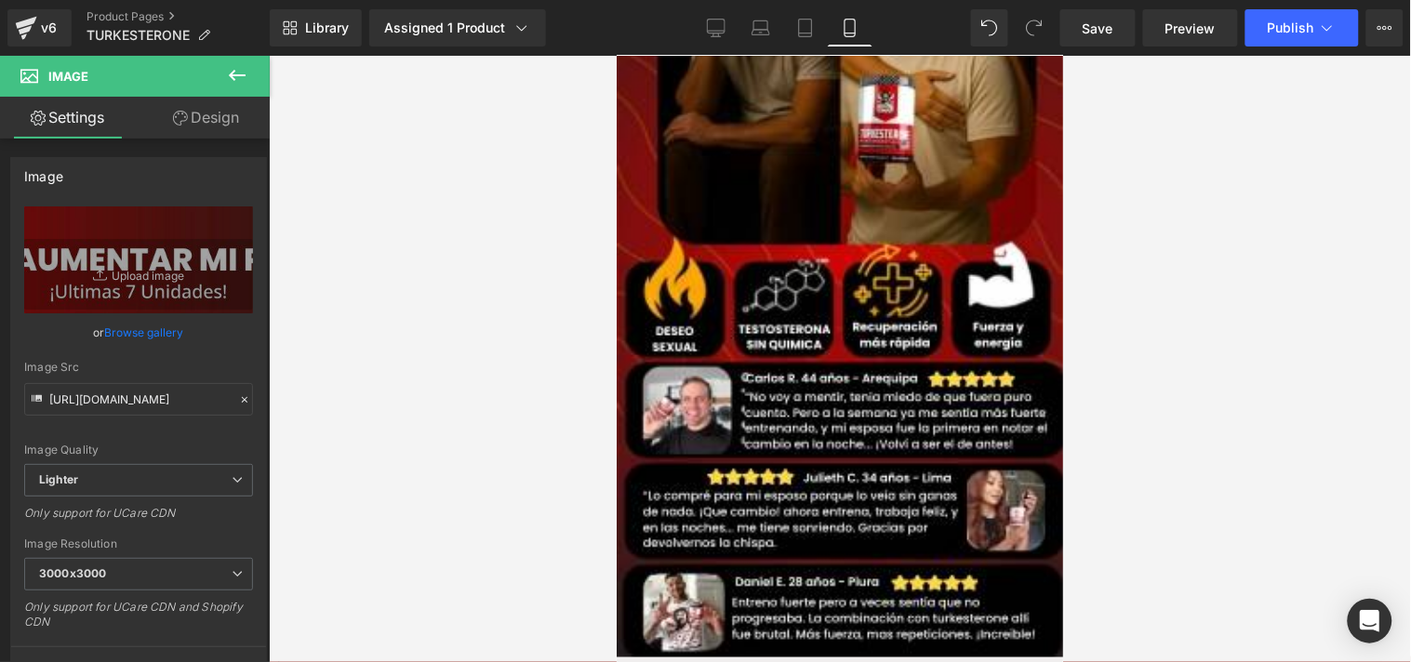
click at [1263, 51] on div "Library Assigned 1 Product Product Preview TURKESTERONE® ANABÓLICO NATURAL |Ene…" at bounding box center [840, 28] width 1141 height 56
click at [1287, 38] on button "Publish" at bounding box center [1302, 27] width 113 height 37
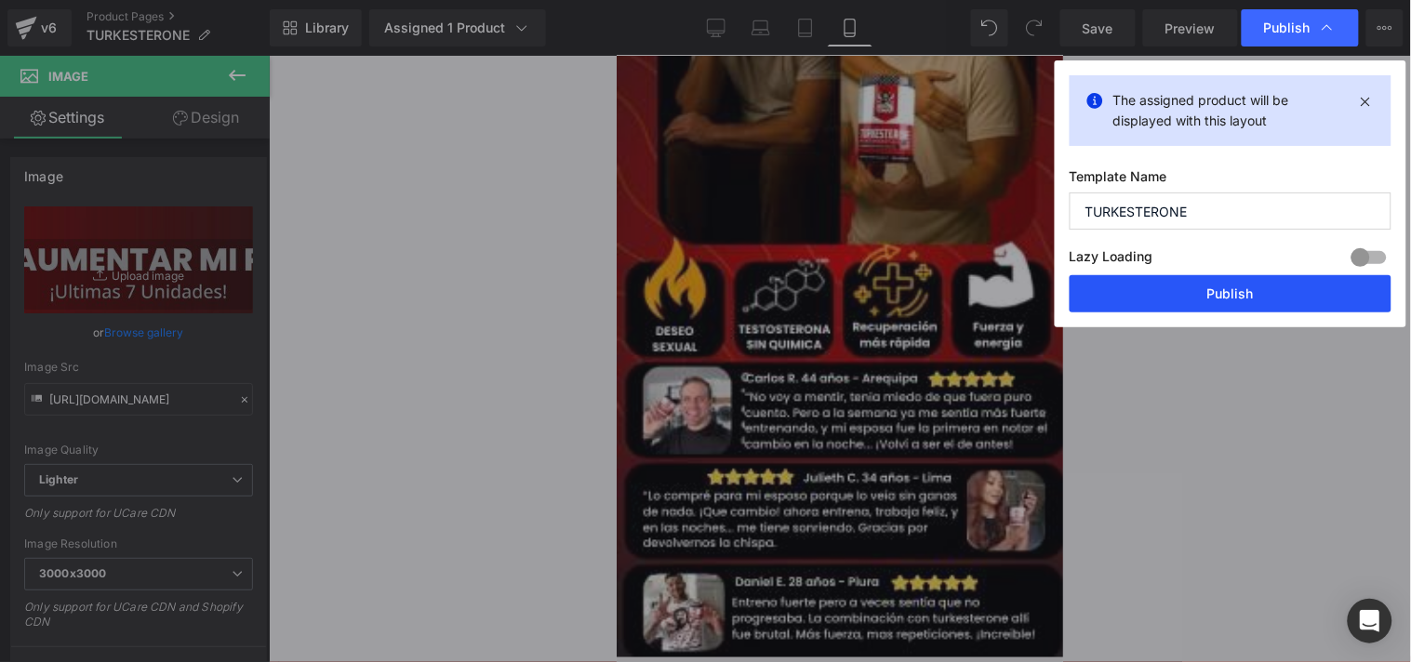
click at [1130, 304] on button "Publish" at bounding box center [1231, 293] width 322 height 37
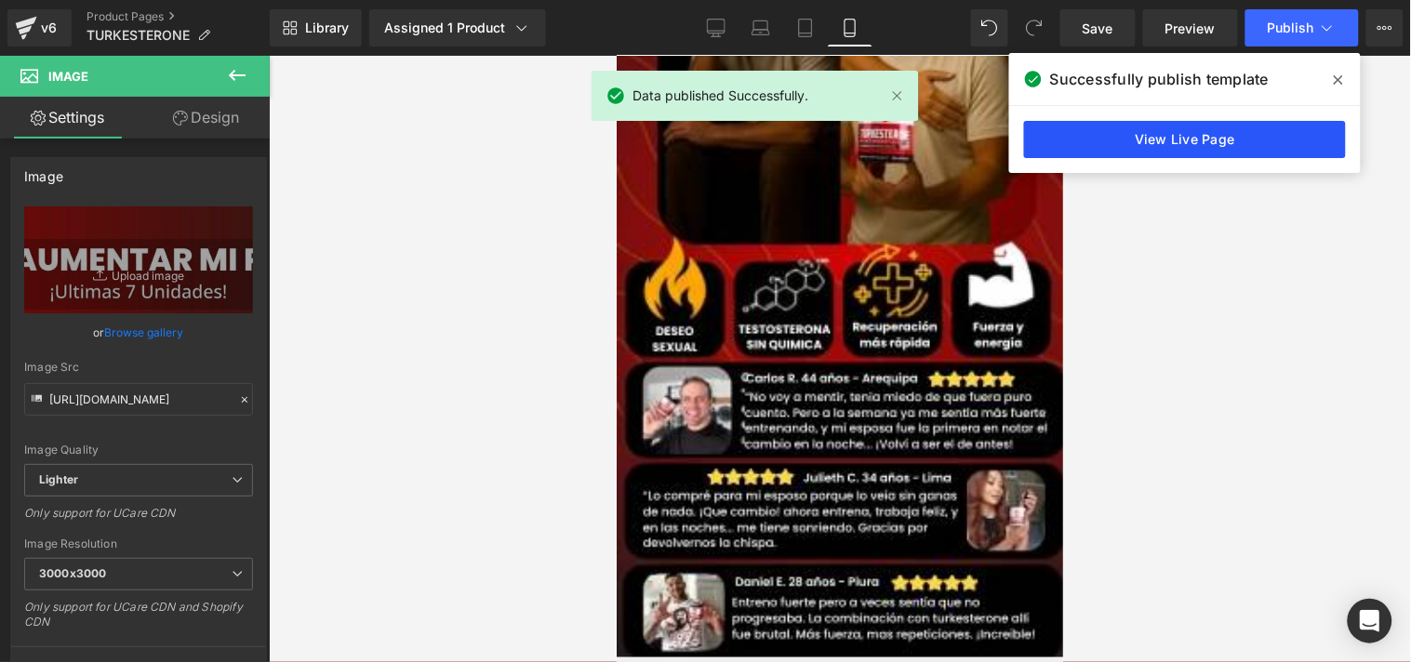
click at [1193, 141] on link "View Live Page" at bounding box center [1185, 139] width 322 height 37
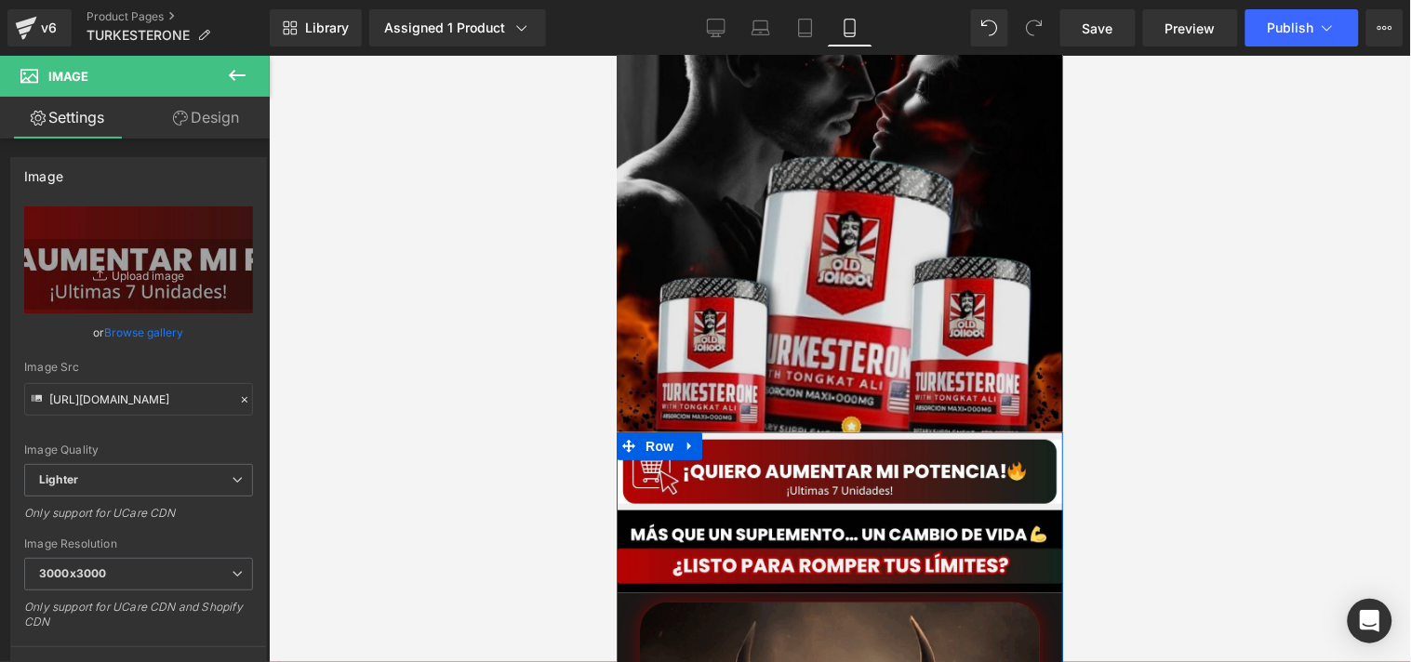
scroll to position [0, 0]
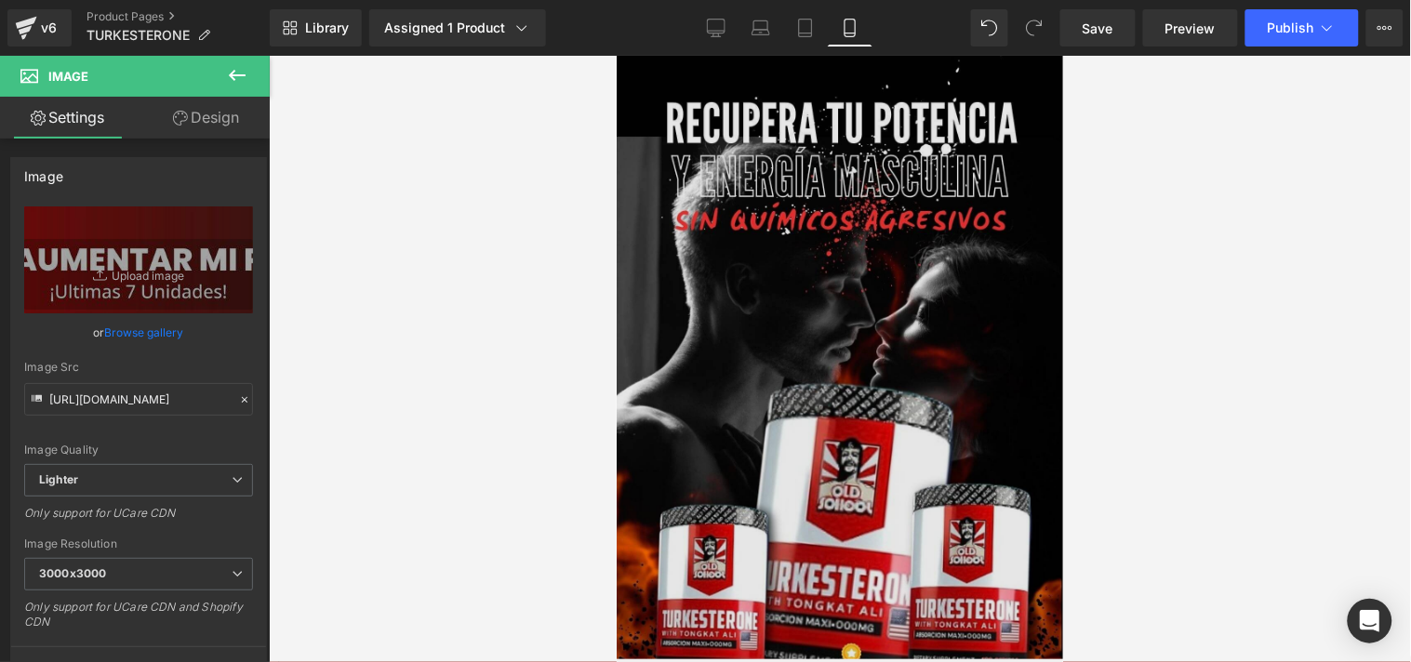
click at [754, 195] on img at bounding box center [839, 357] width 447 height 604
click at [754, 192] on img at bounding box center [839, 357] width 447 height 604
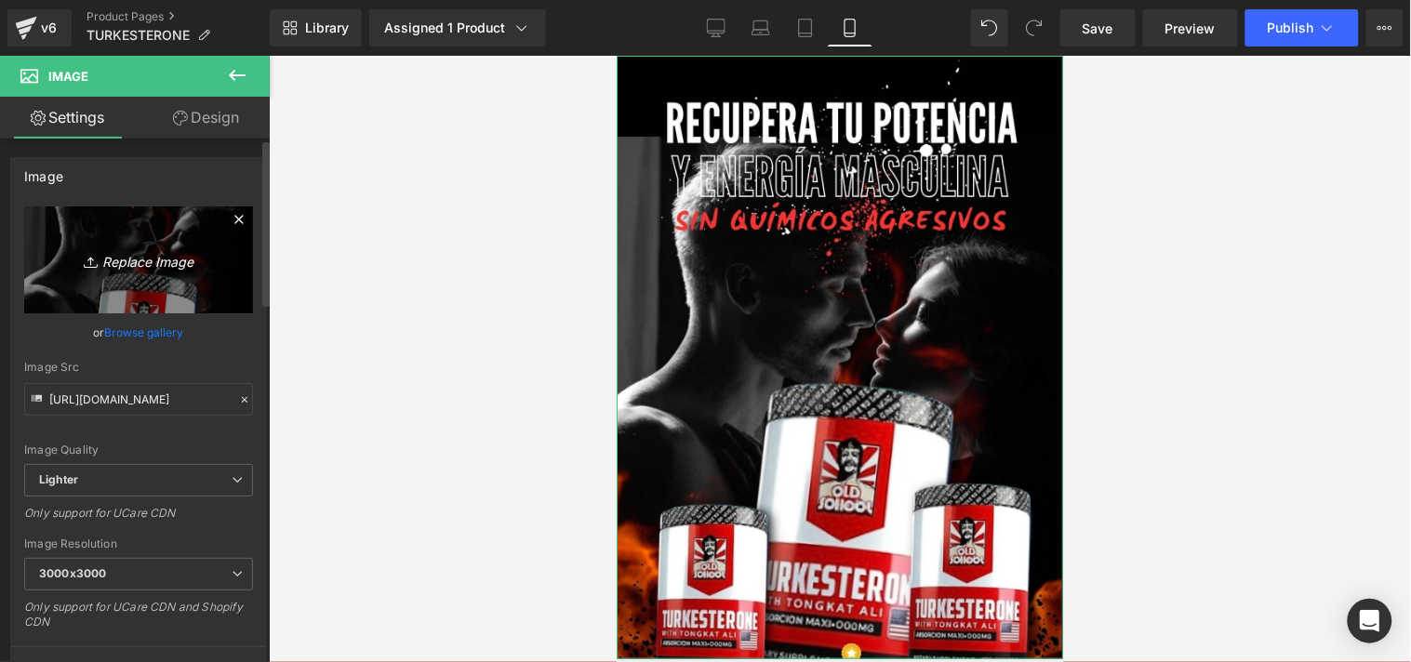
click at [146, 239] on link "Replace Image" at bounding box center [138, 260] width 229 height 107
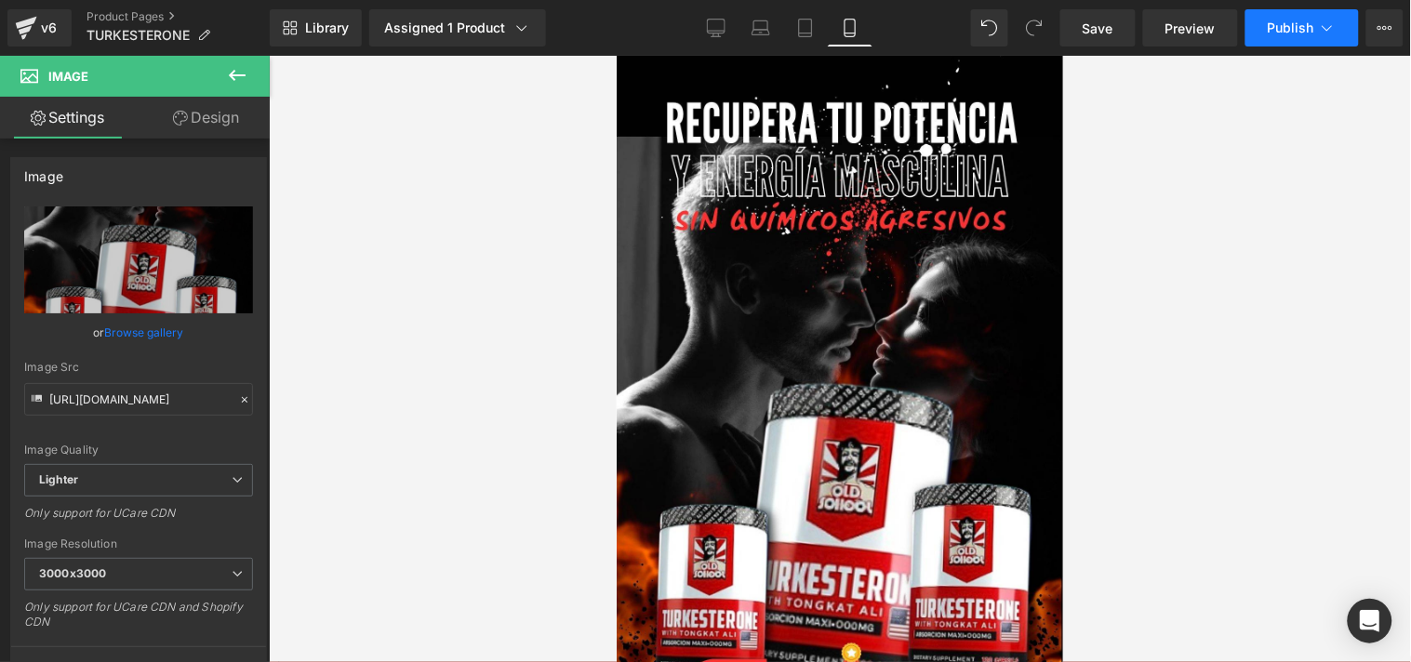
click at [1282, 31] on span "Publish" at bounding box center [1291, 27] width 47 height 15
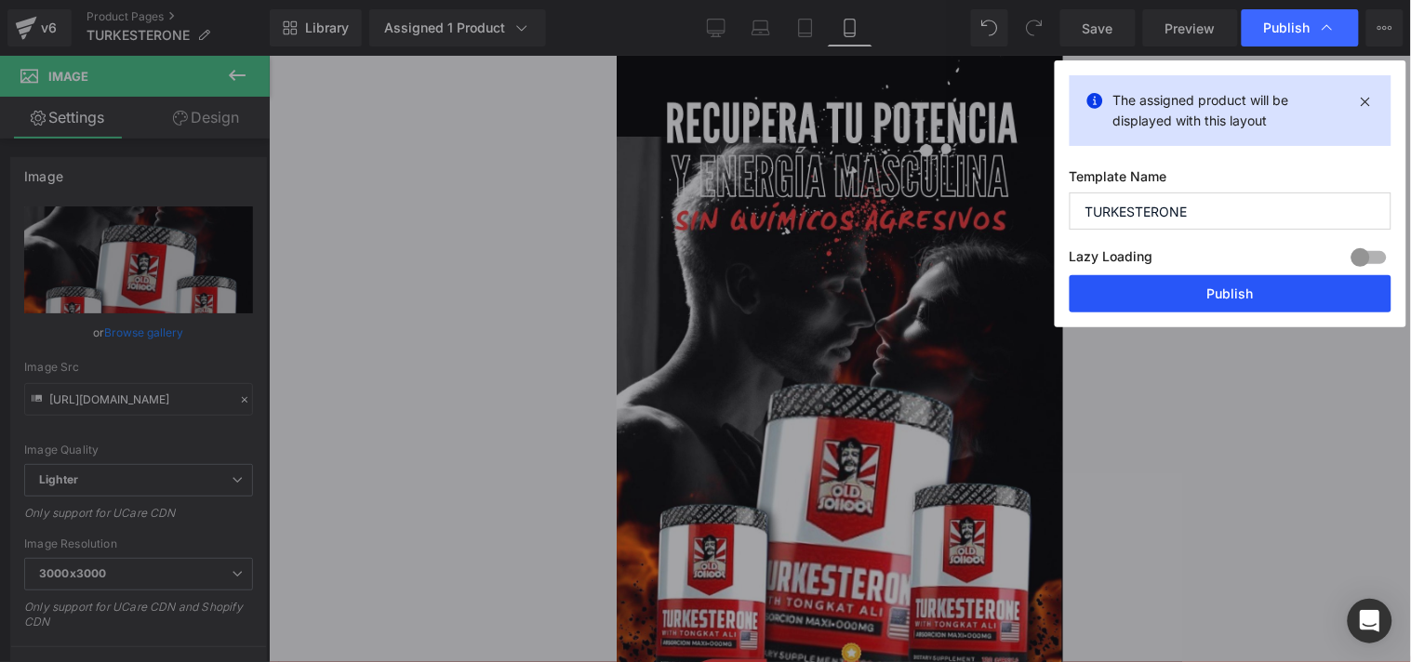
click at [1182, 287] on button "Publish" at bounding box center [1231, 293] width 322 height 37
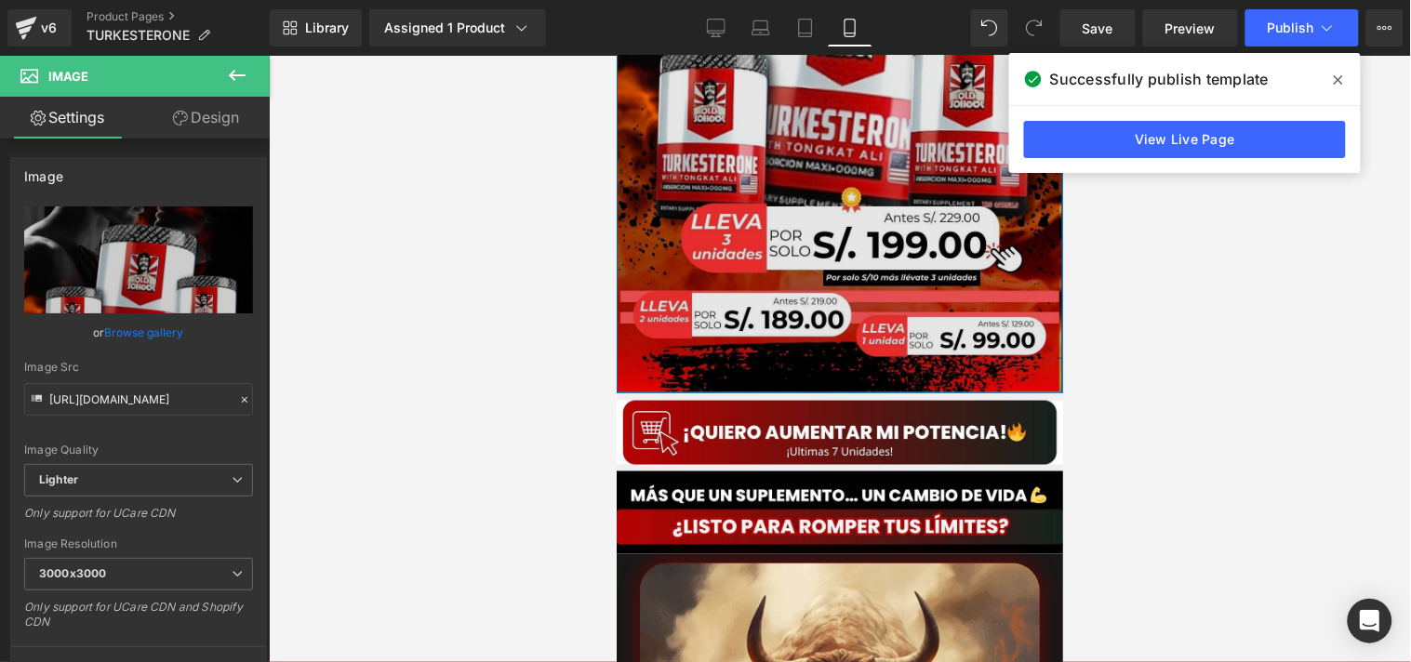
scroll to position [458, 0]
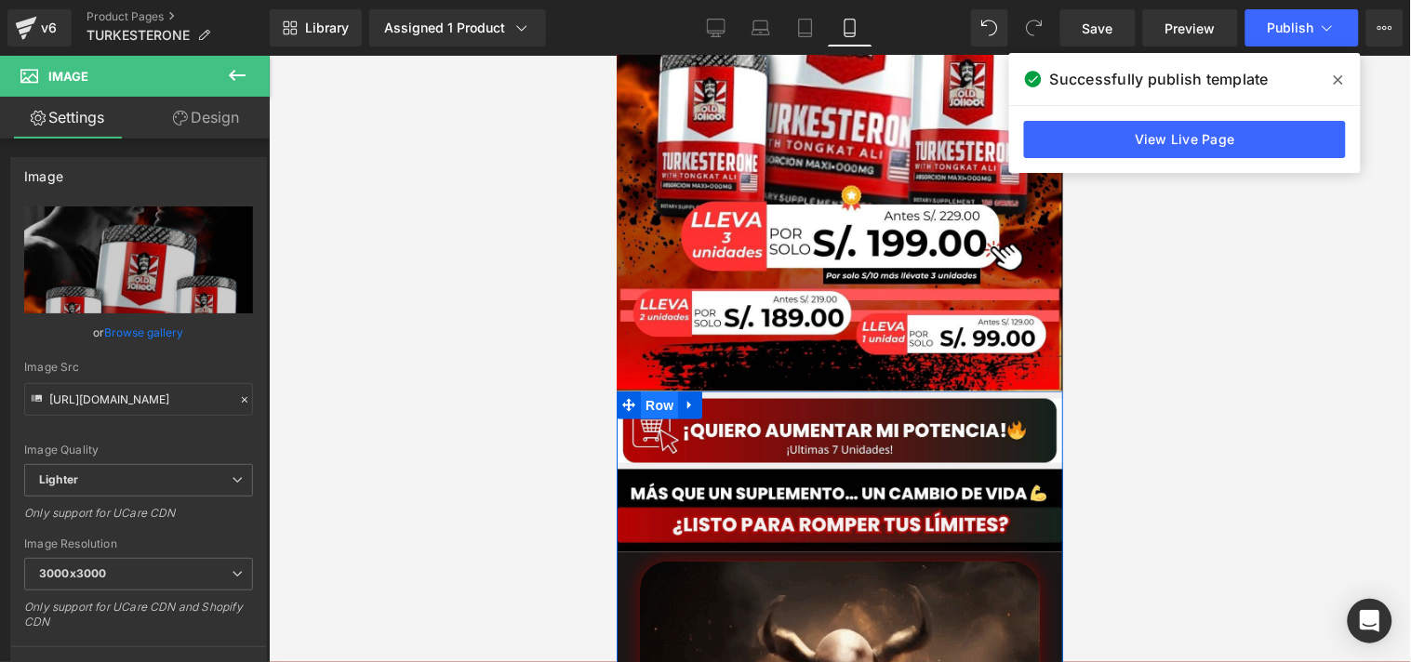
click at [660, 391] on span "Row" at bounding box center [658, 405] width 37 height 28
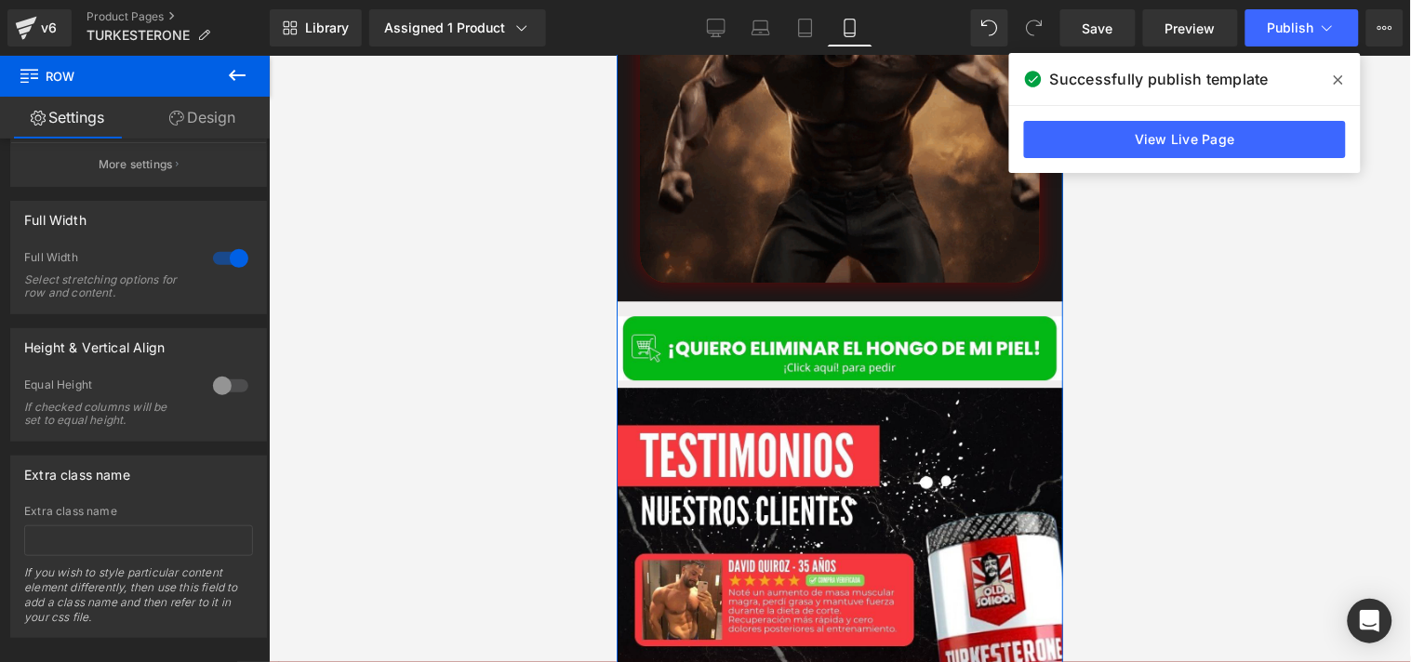
scroll to position [1180, 0]
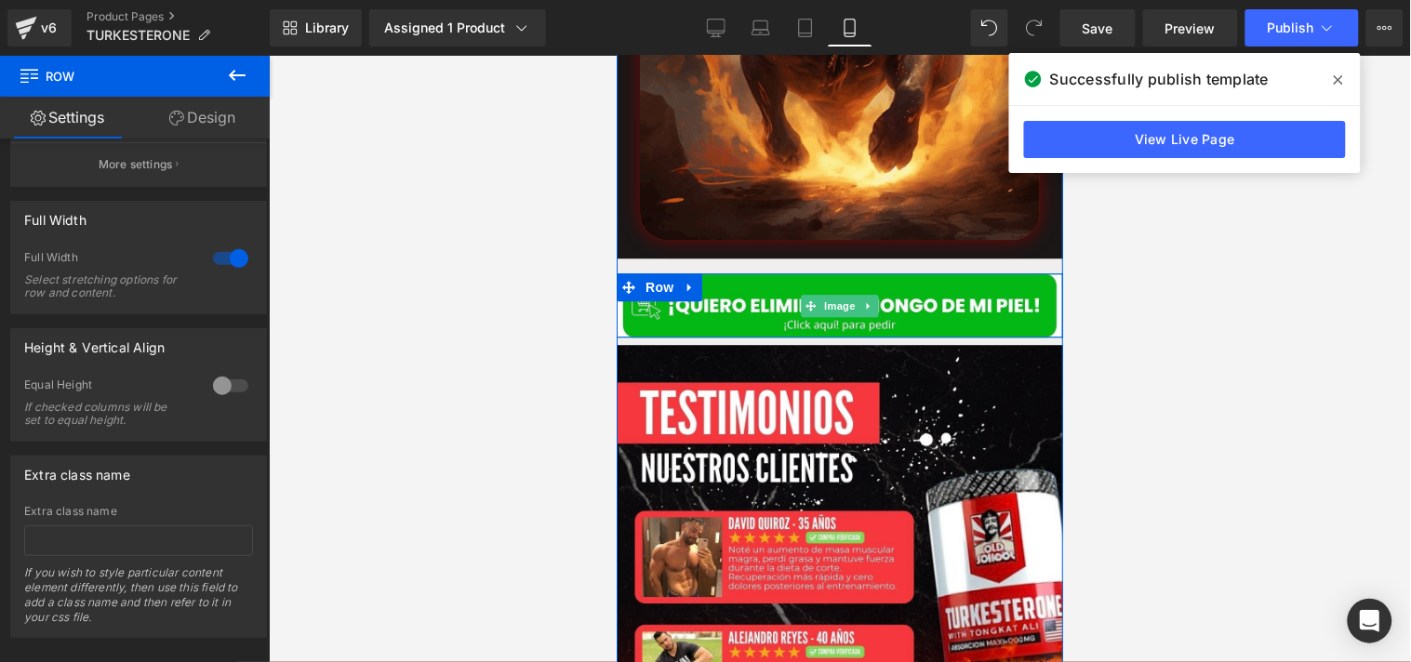
click at [820, 294] on span "Image" at bounding box center [839, 305] width 39 height 22
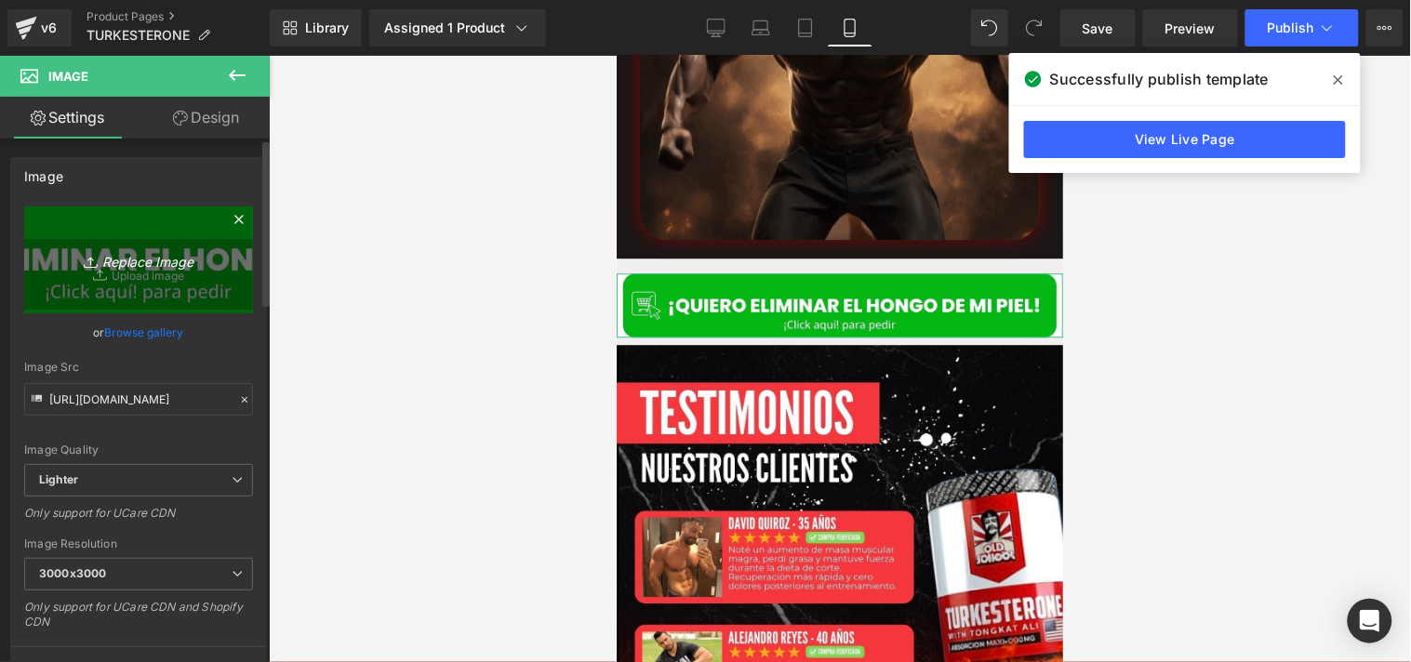
click at [151, 237] on link "Replace Image" at bounding box center [138, 260] width 229 height 107
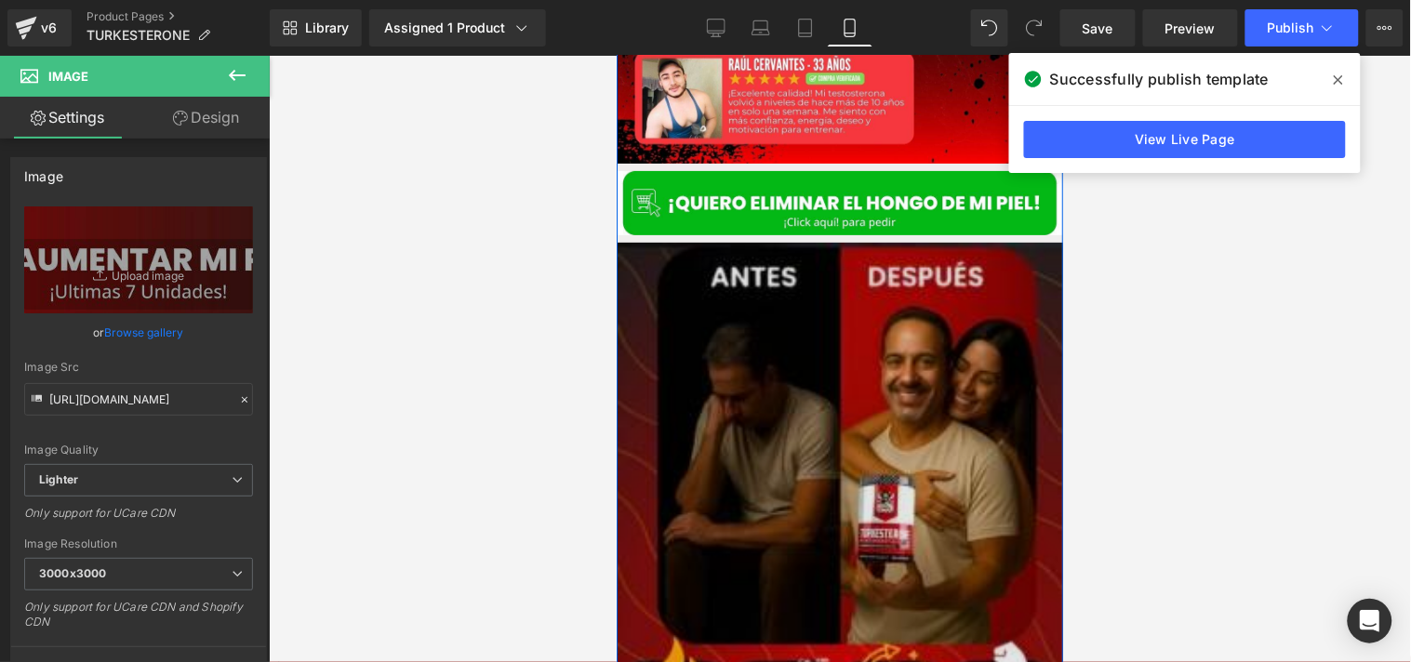
scroll to position [1874, 0]
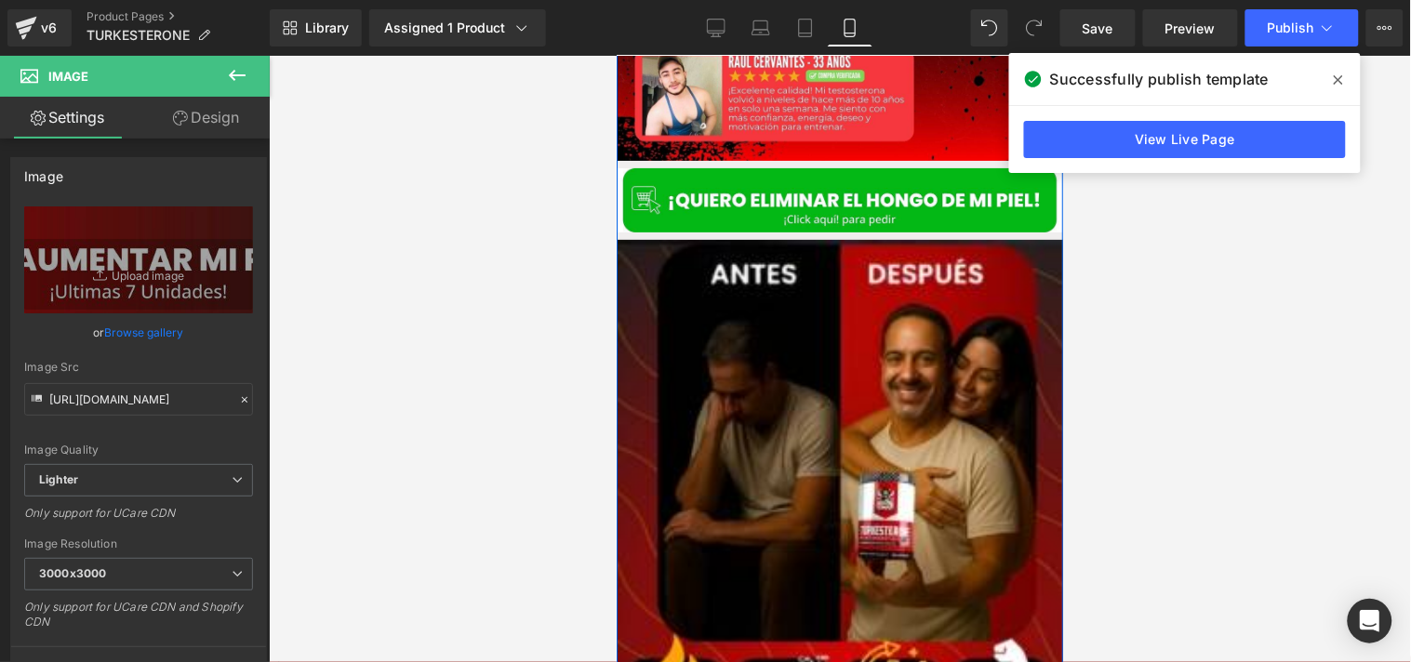
click at [803, 173] on div "Image" at bounding box center [839, 199] width 447 height 64
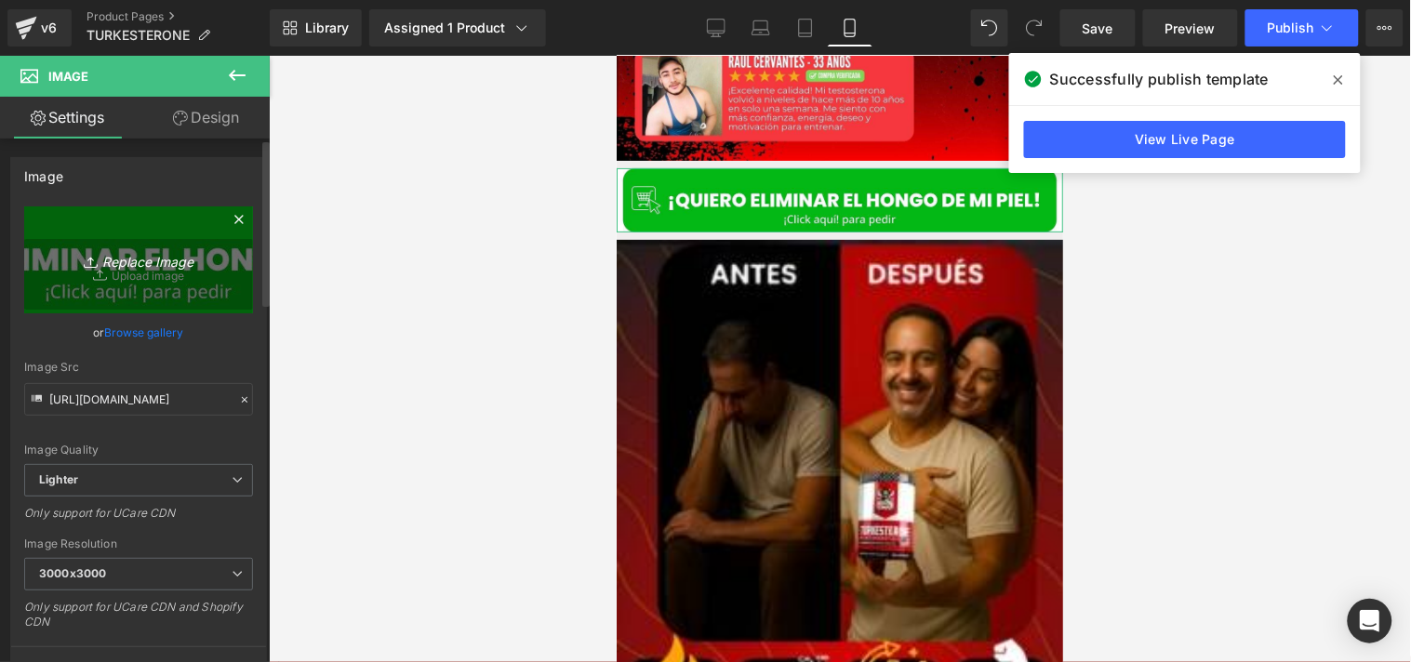
click at [135, 251] on icon "Replace Image" at bounding box center [138, 259] width 149 height 23
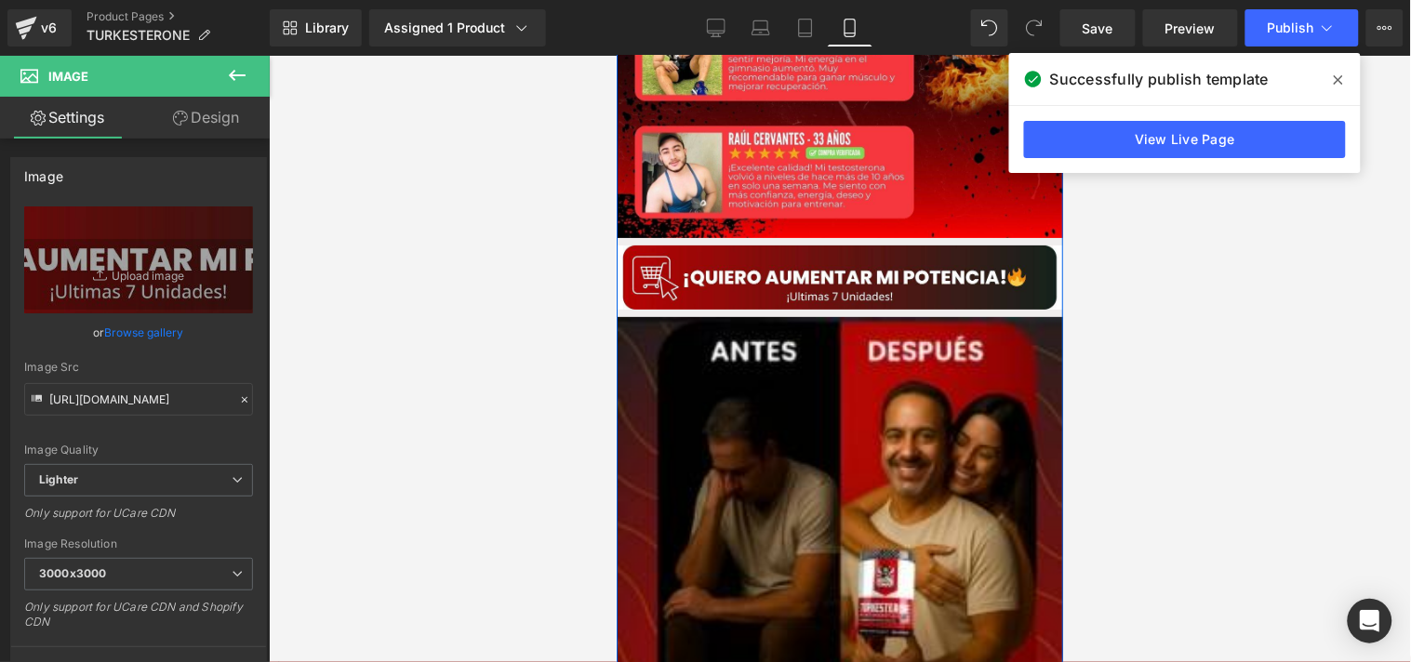
scroll to position [1791, 0]
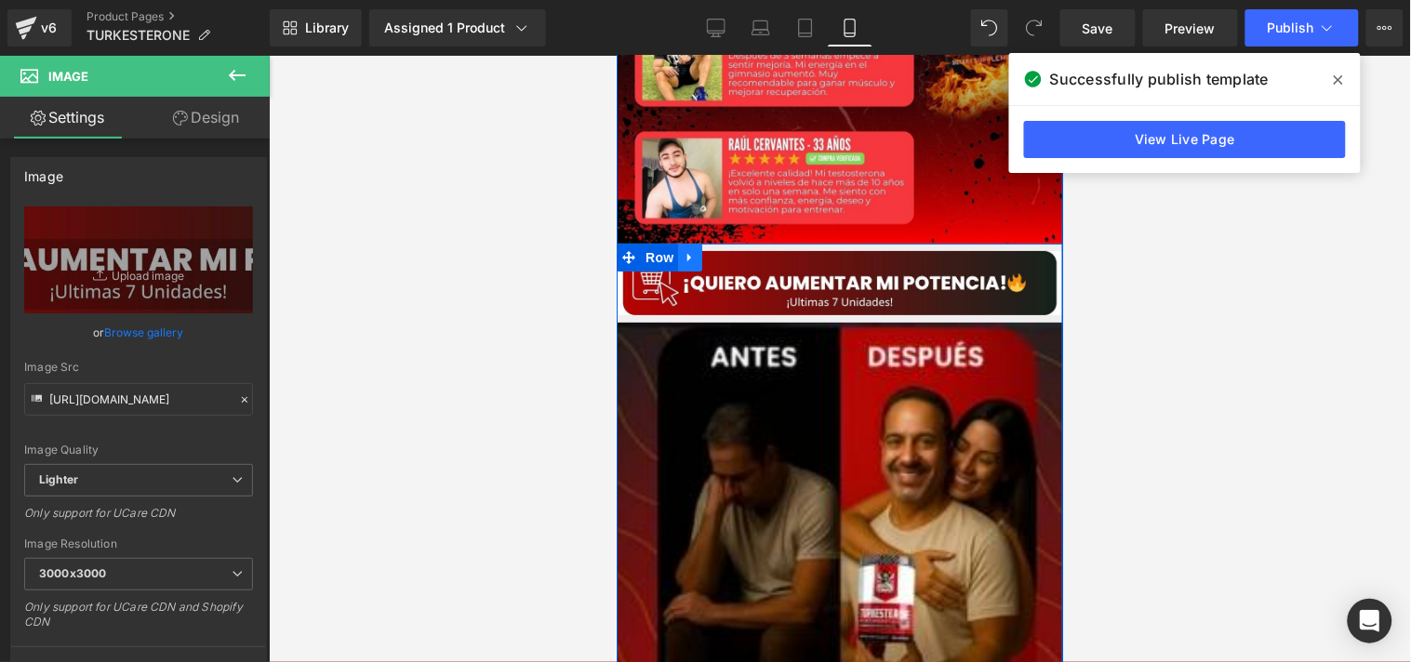
click at [677, 243] on link at bounding box center [689, 257] width 24 height 28
click at [687, 251] on icon at bounding box center [689, 257] width 13 height 13
click at [707, 250] on icon at bounding box center [713, 257] width 13 height 14
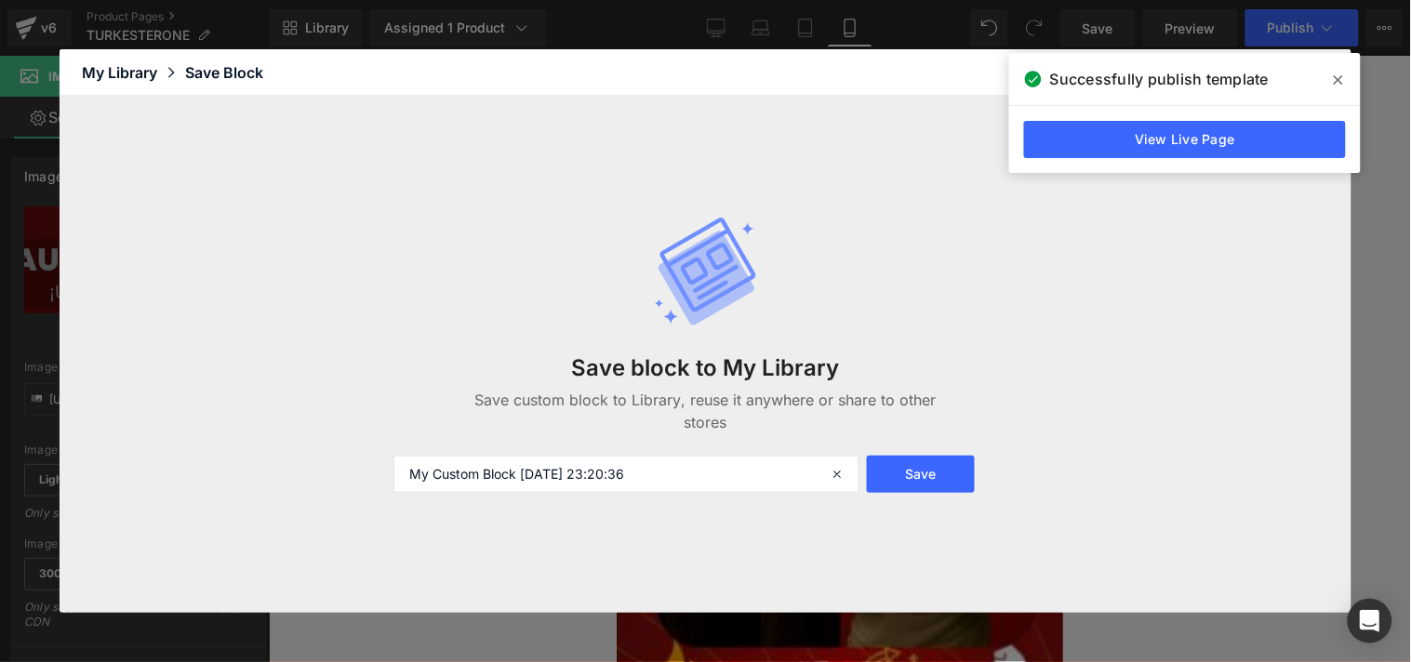
scroll to position [2780, 0]
click at [1341, 87] on icon at bounding box center [1338, 80] width 9 height 15
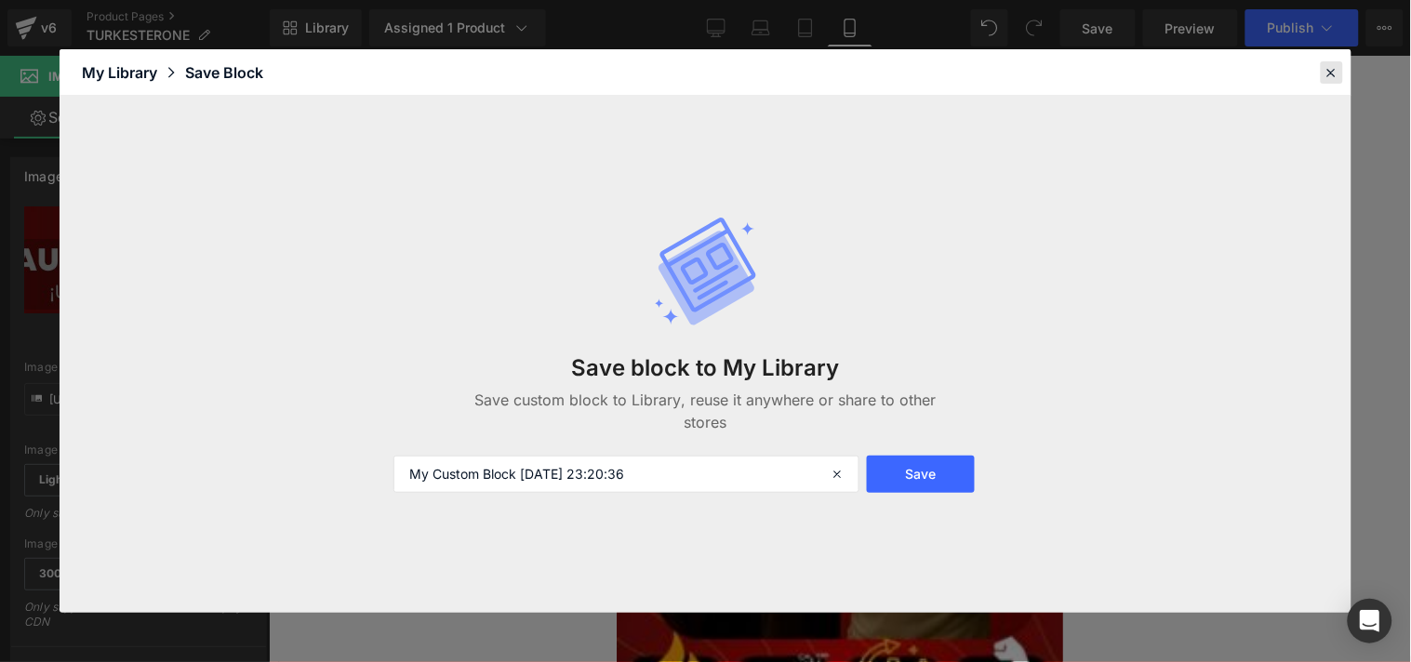
click at [1327, 76] on icon at bounding box center [1332, 72] width 17 height 17
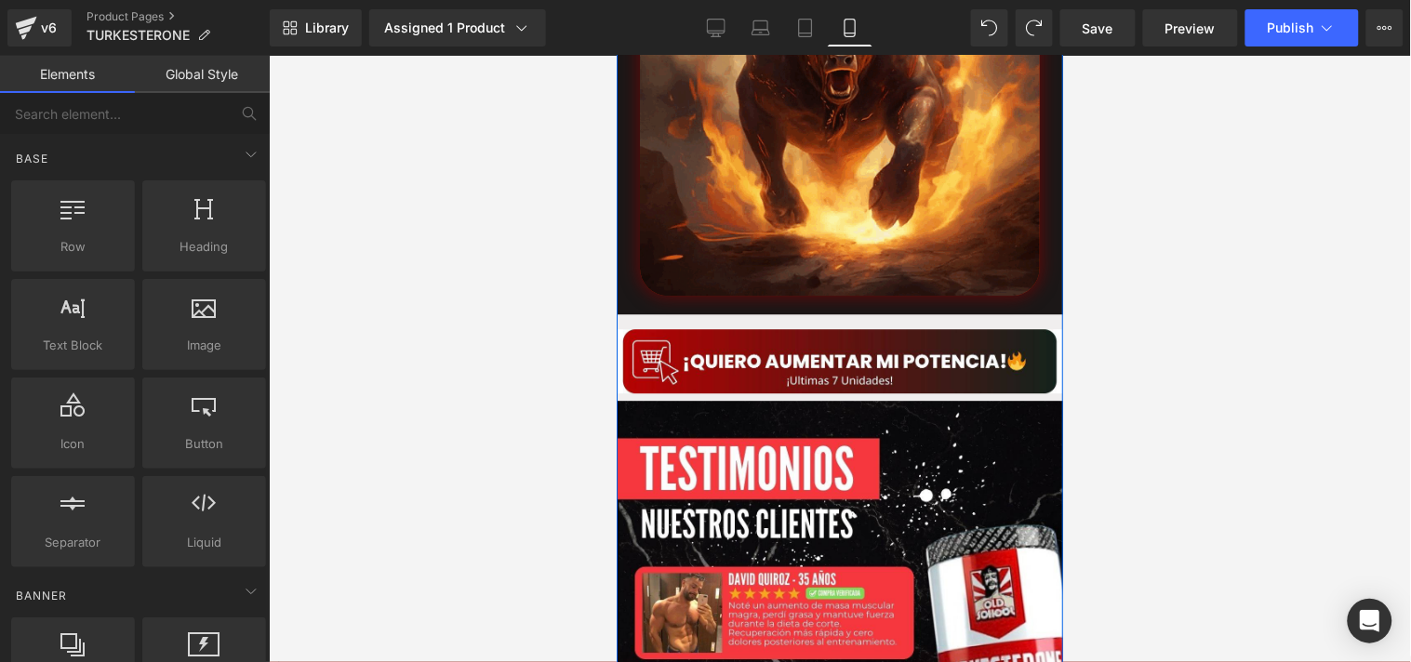
scroll to position [1087, 0]
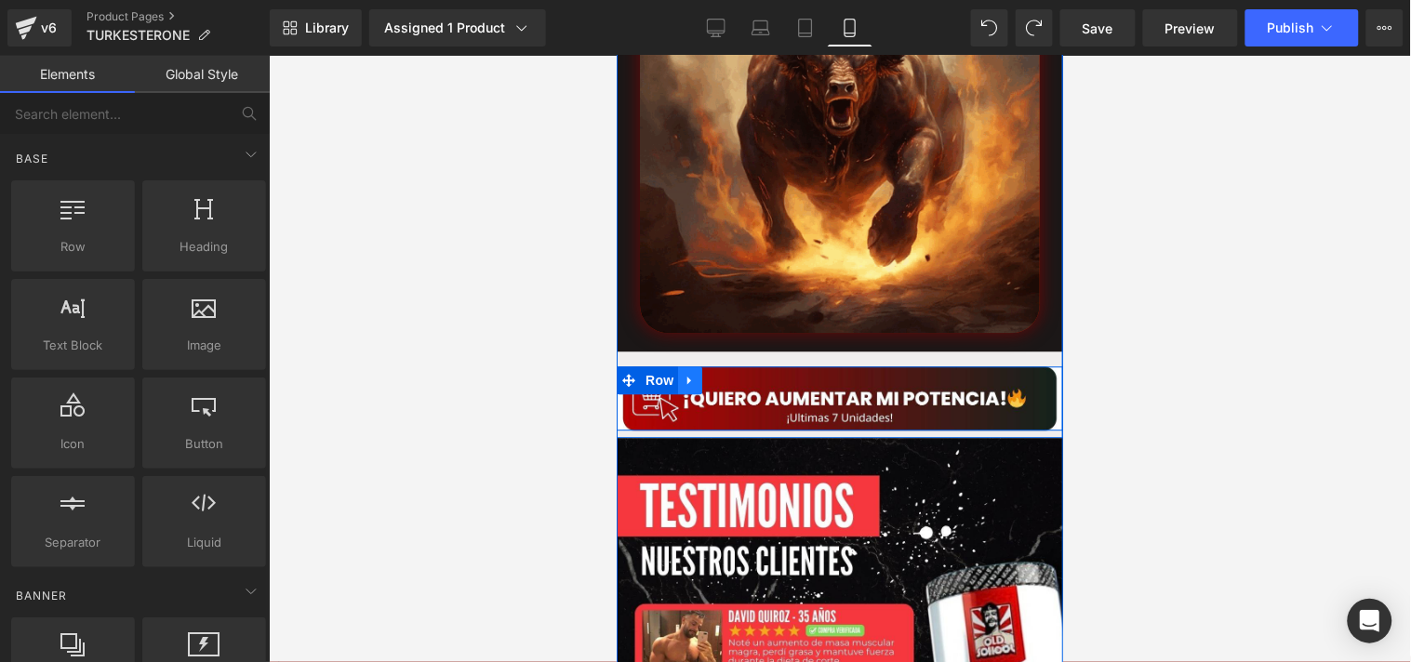
click at [687, 376] on icon at bounding box center [689, 380] width 4 height 8
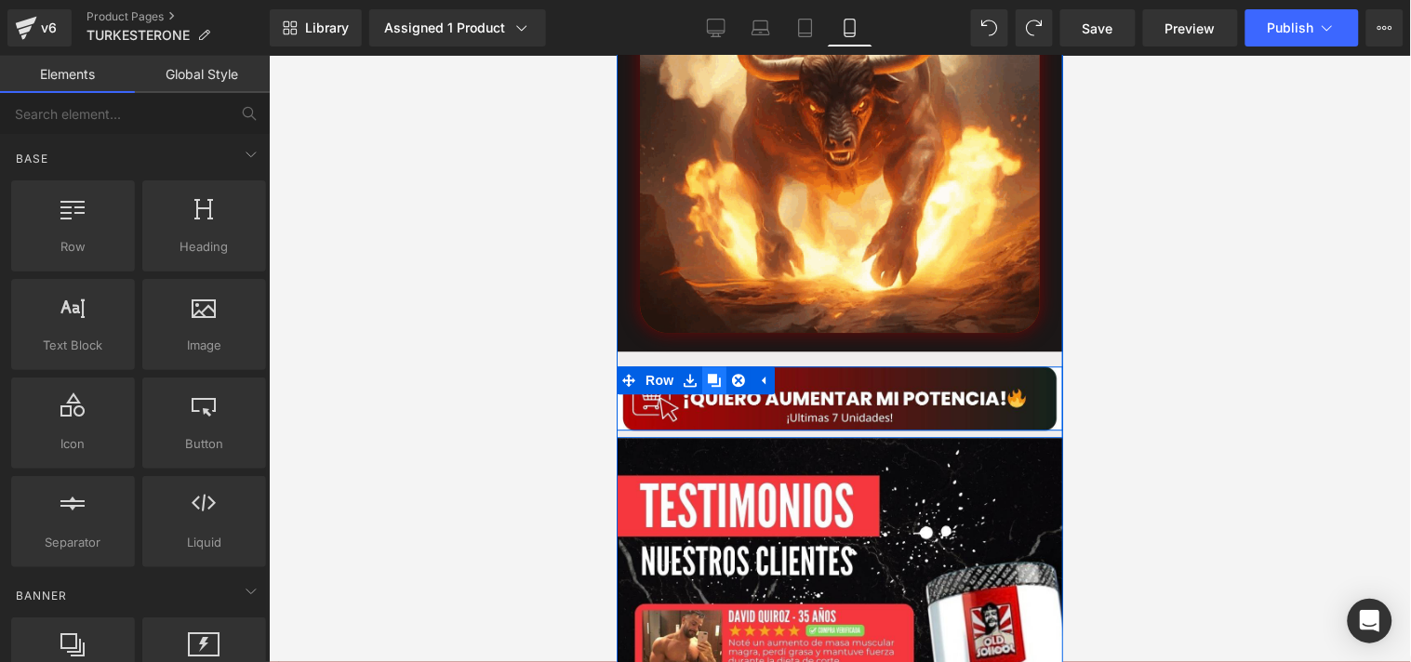
click at [707, 373] on icon at bounding box center [713, 379] width 13 height 13
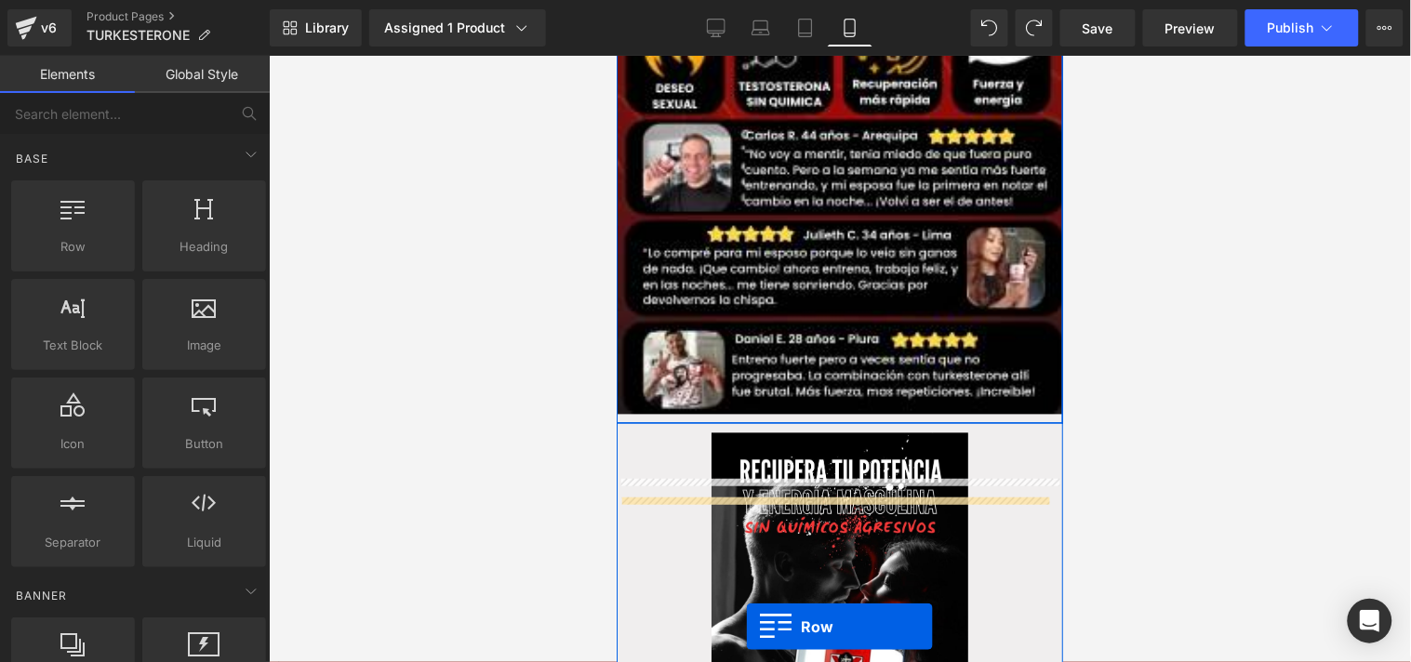
scroll to position [2631, 0]
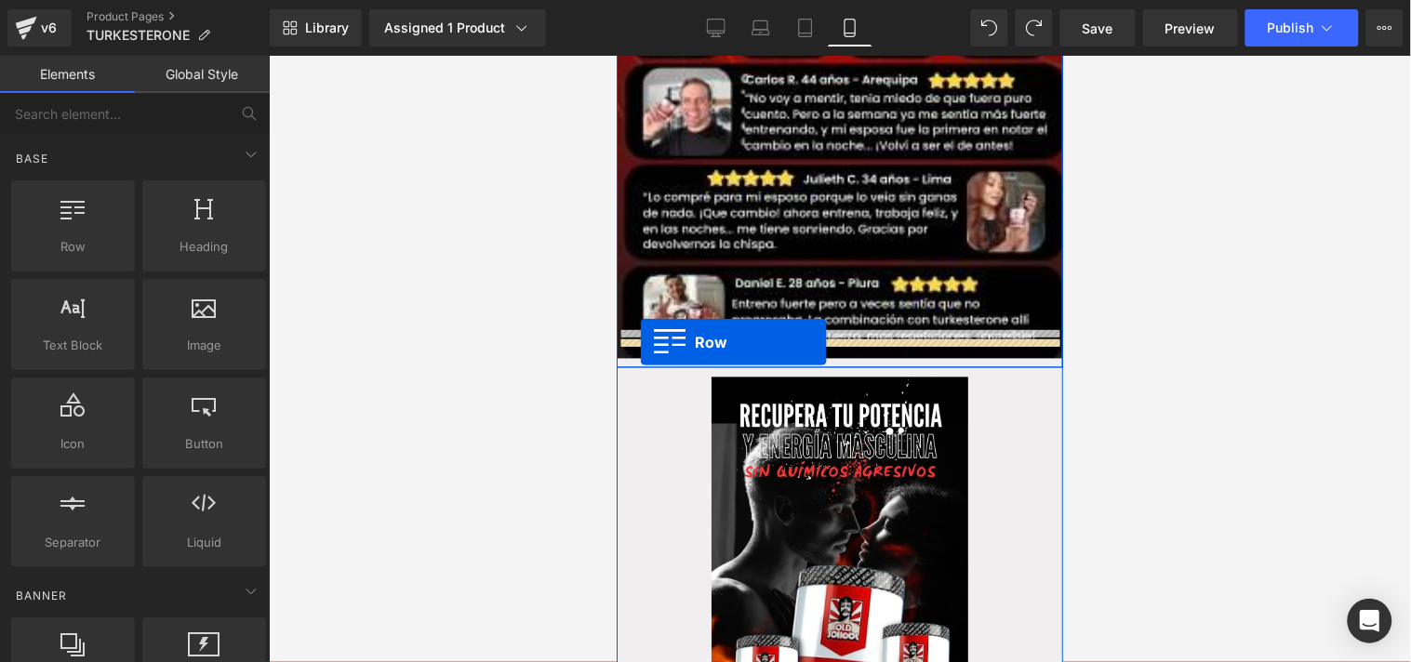
drag, startPoint x: 627, startPoint y: 428, endPoint x: 639, endPoint y: 341, distance: 87.4
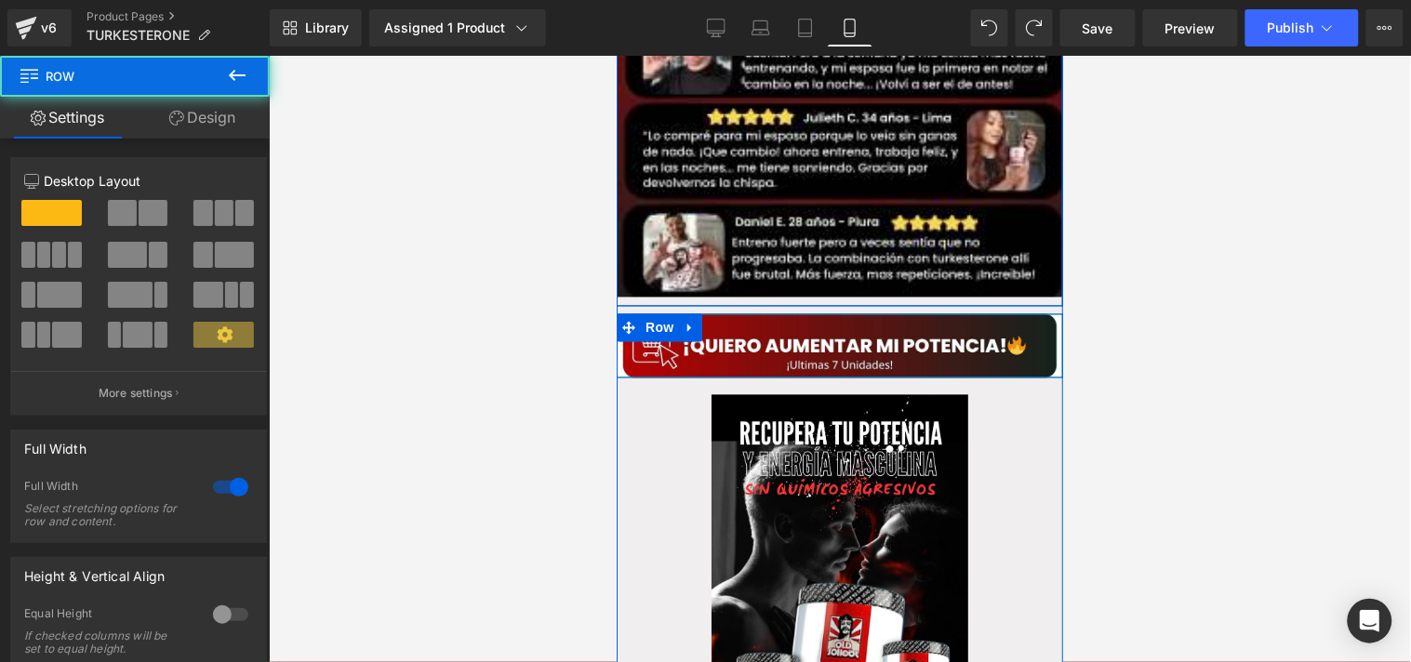
scroll to position [2569, 0]
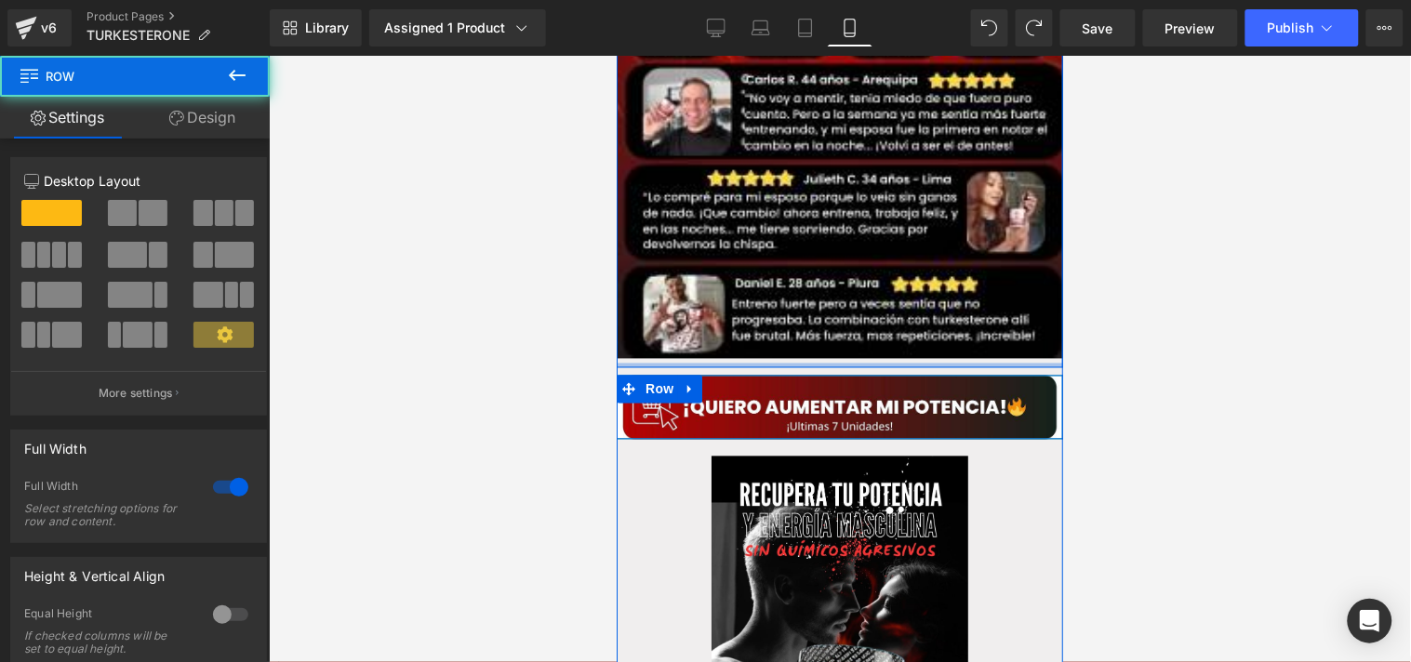
drag, startPoint x: 902, startPoint y: 336, endPoint x: 897, endPoint y: 351, distance: 15.9
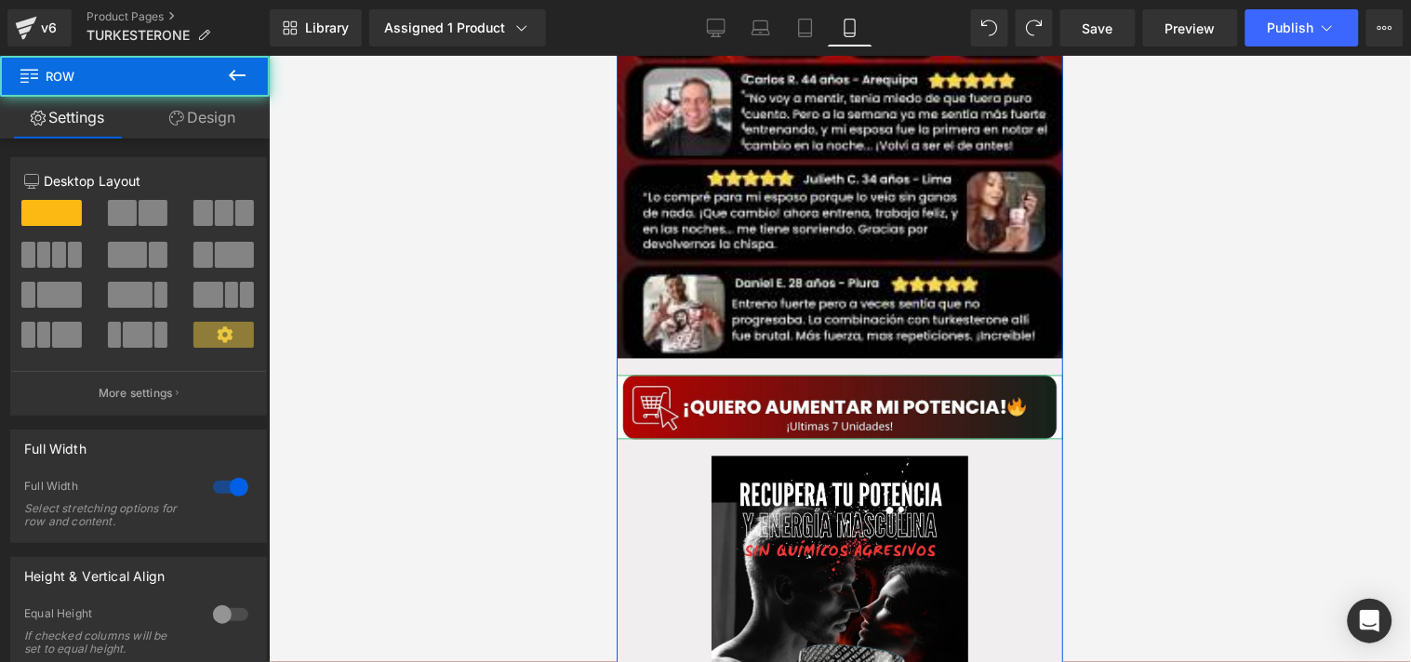
click at [763, 330] on div "Image Image Image Row Row Row Image Row Row Image Image Row Image Row Row Row I…" at bounding box center [839, 386] width 447 height 4214
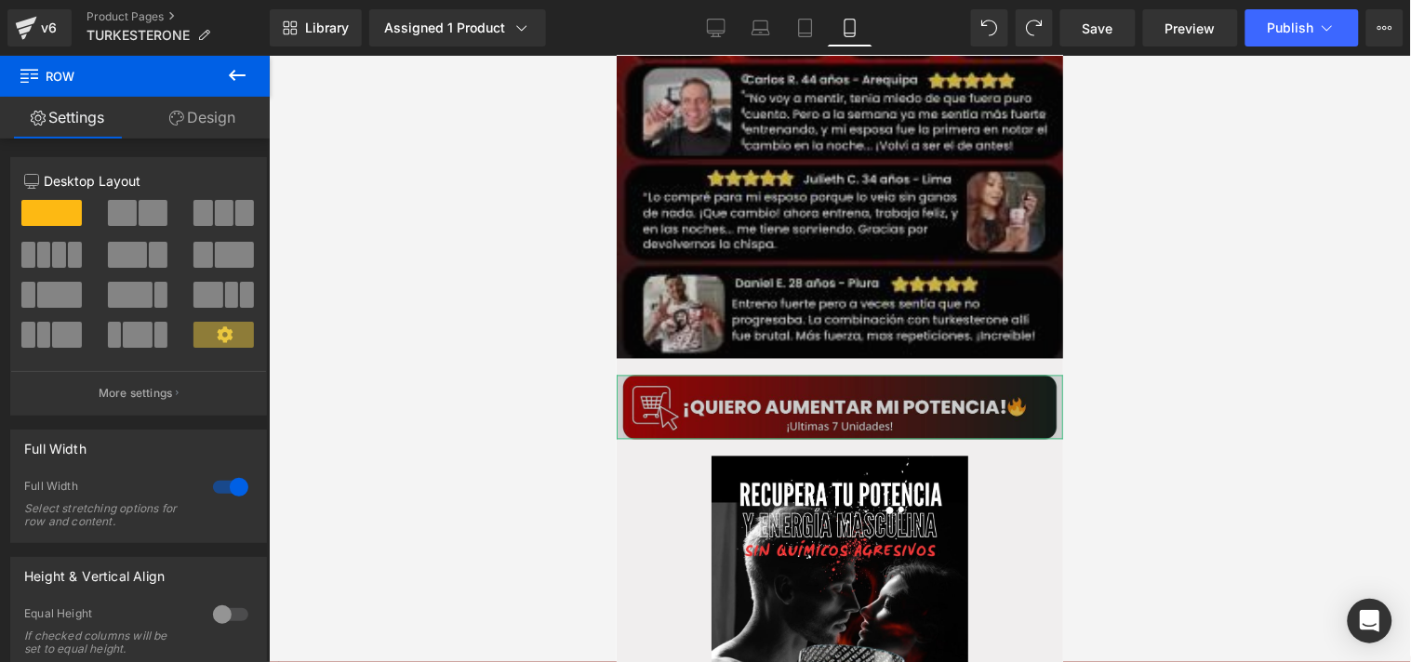
click at [1164, 351] on div at bounding box center [840, 359] width 1142 height 607
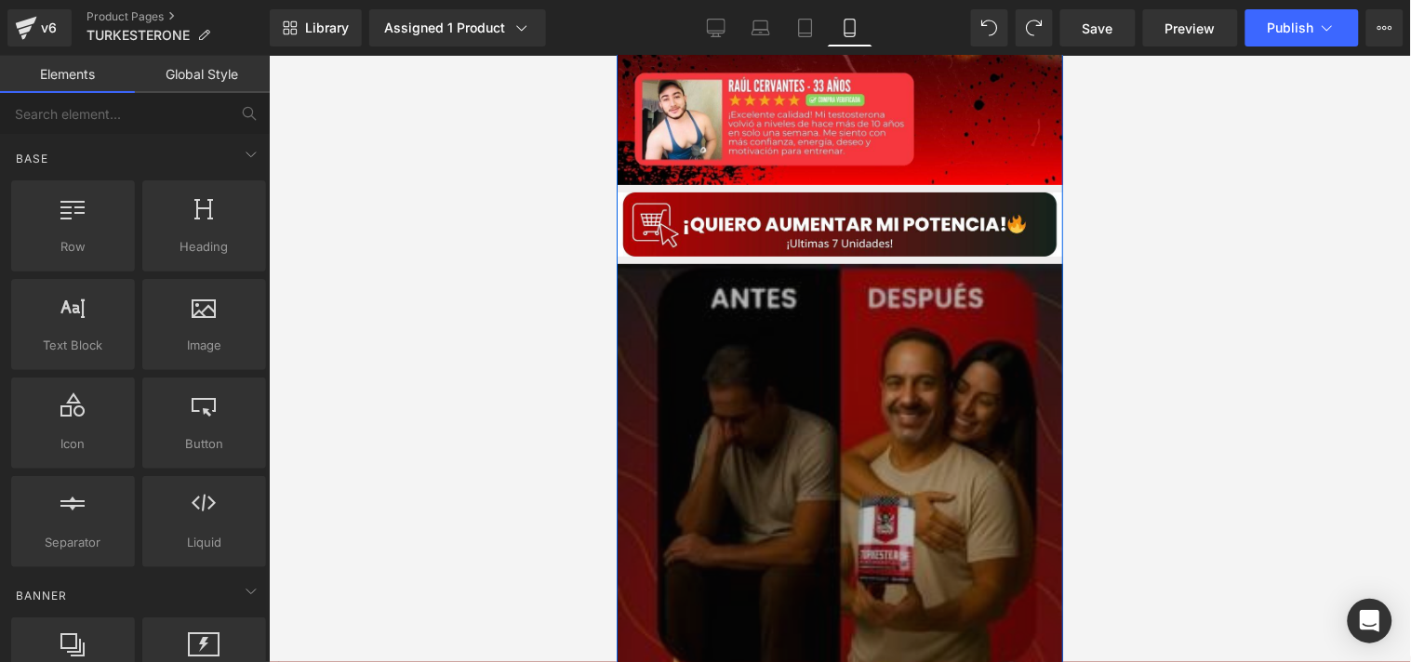
scroll to position [1847, 0]
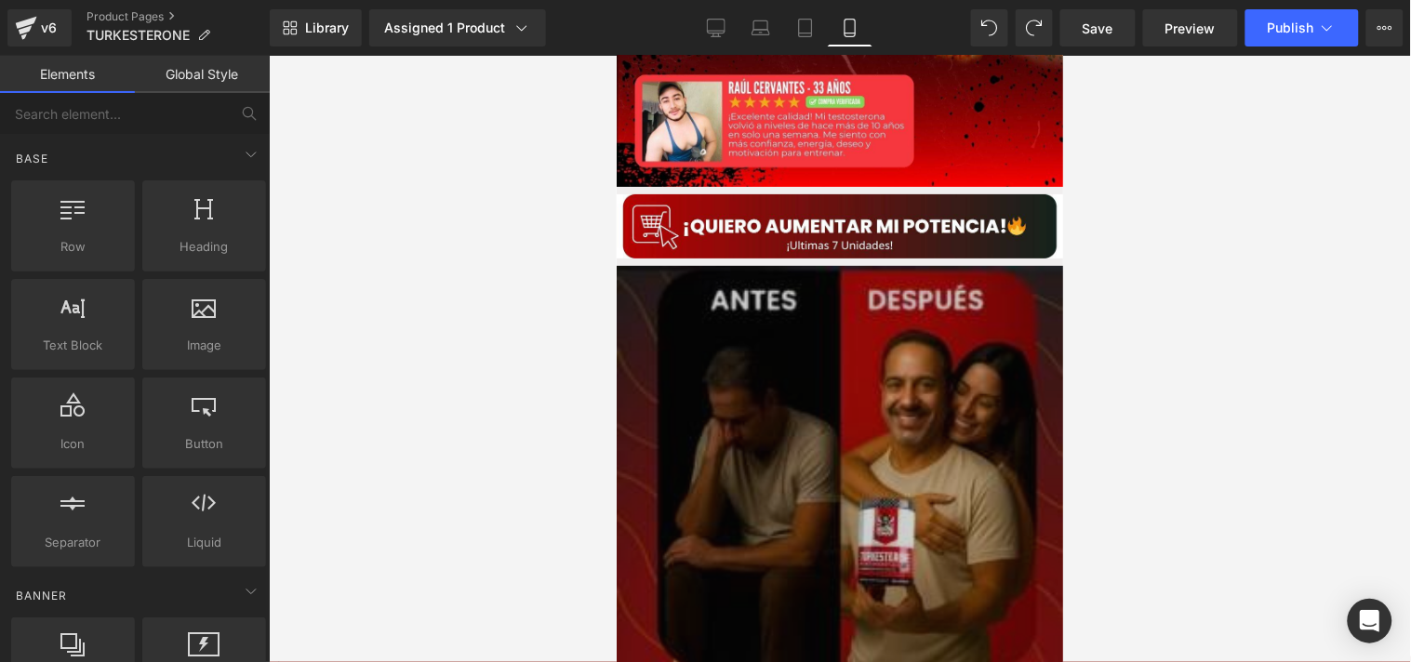
click at [540, 270] on div at bounding box center [840, 359] width 1142 height 607
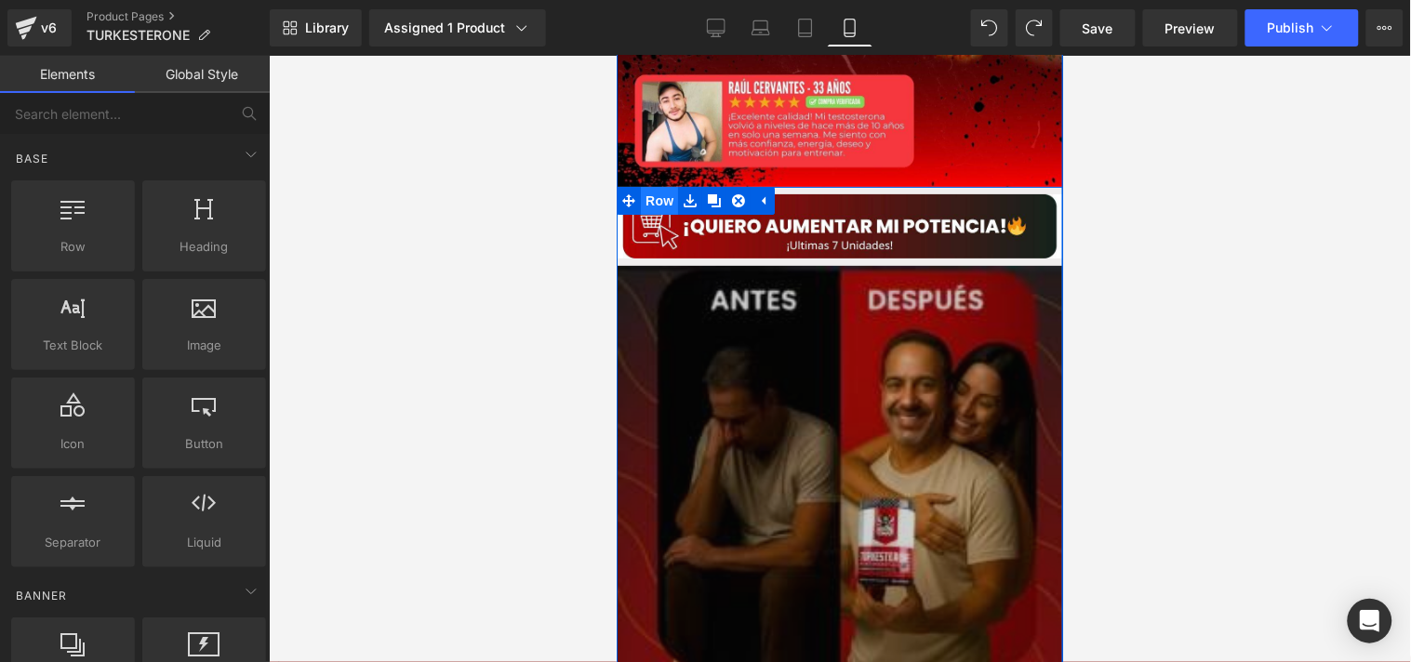
click at [651, 186] on span "Row" at bounding box center [658, 200] width 37 height 28
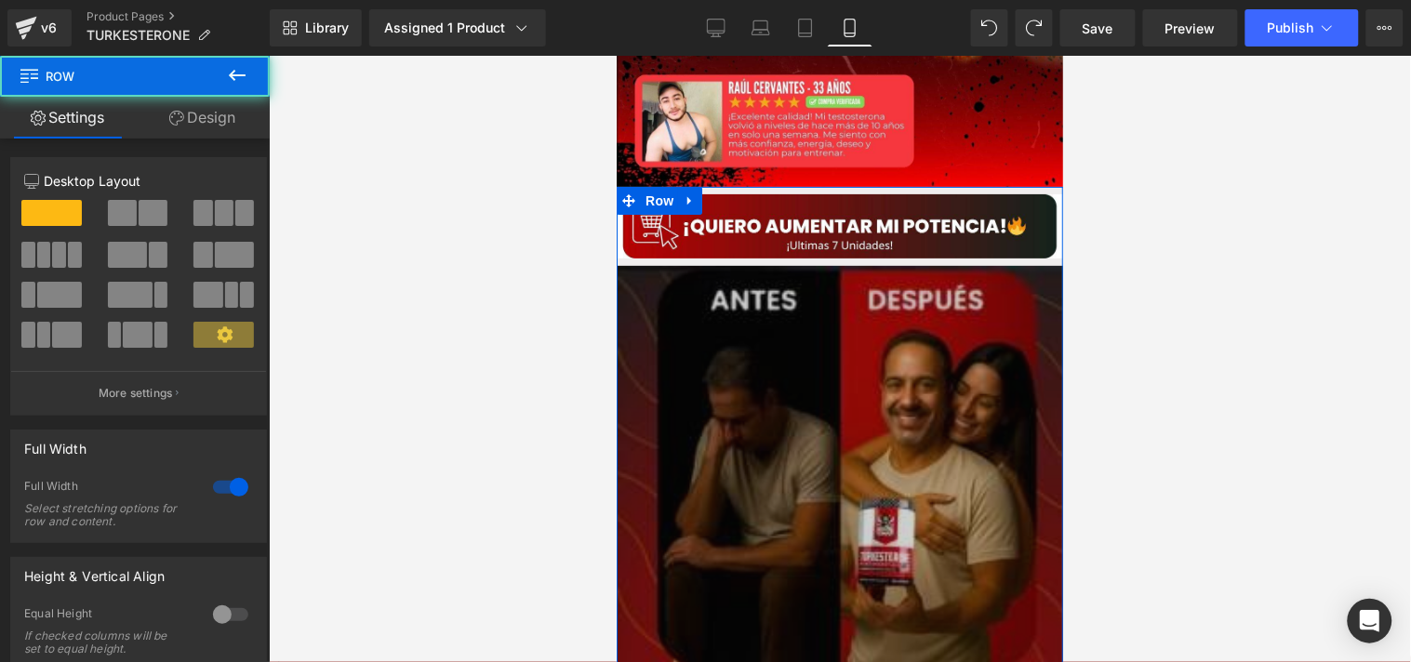
click at [206, 122] on link "Design" at bounding box center [202, 118] width 135 height 42
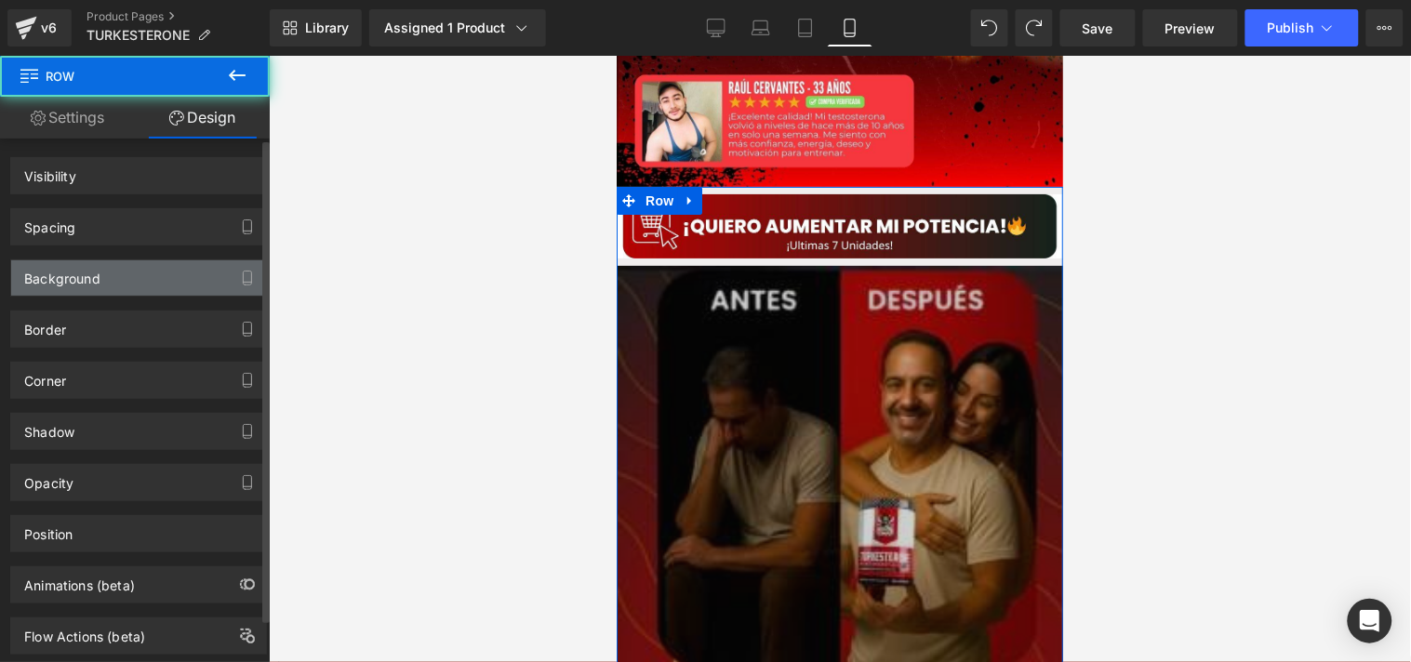
click at [112, 263] on div "Background" at bounding box center [138, 277] width 255 height 35
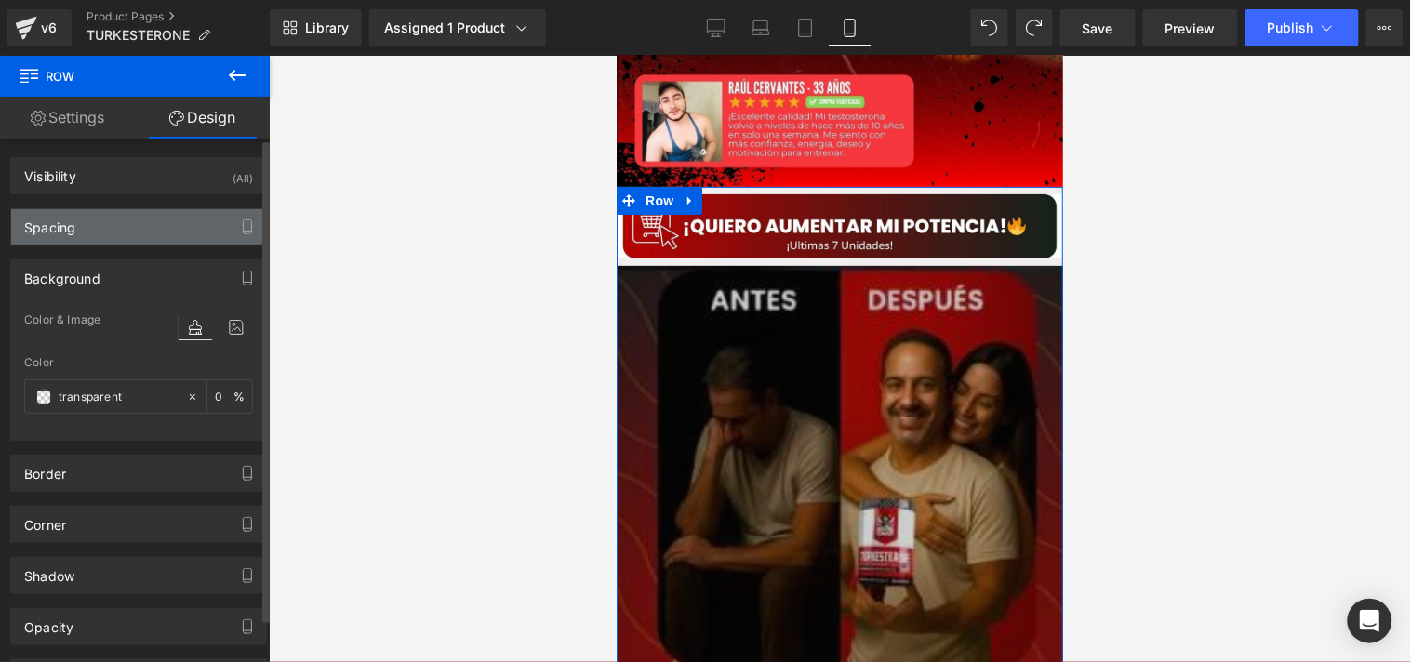
click at [100, 228] on div "Spacing" at bounding box center [138, 226] width 255 height 35
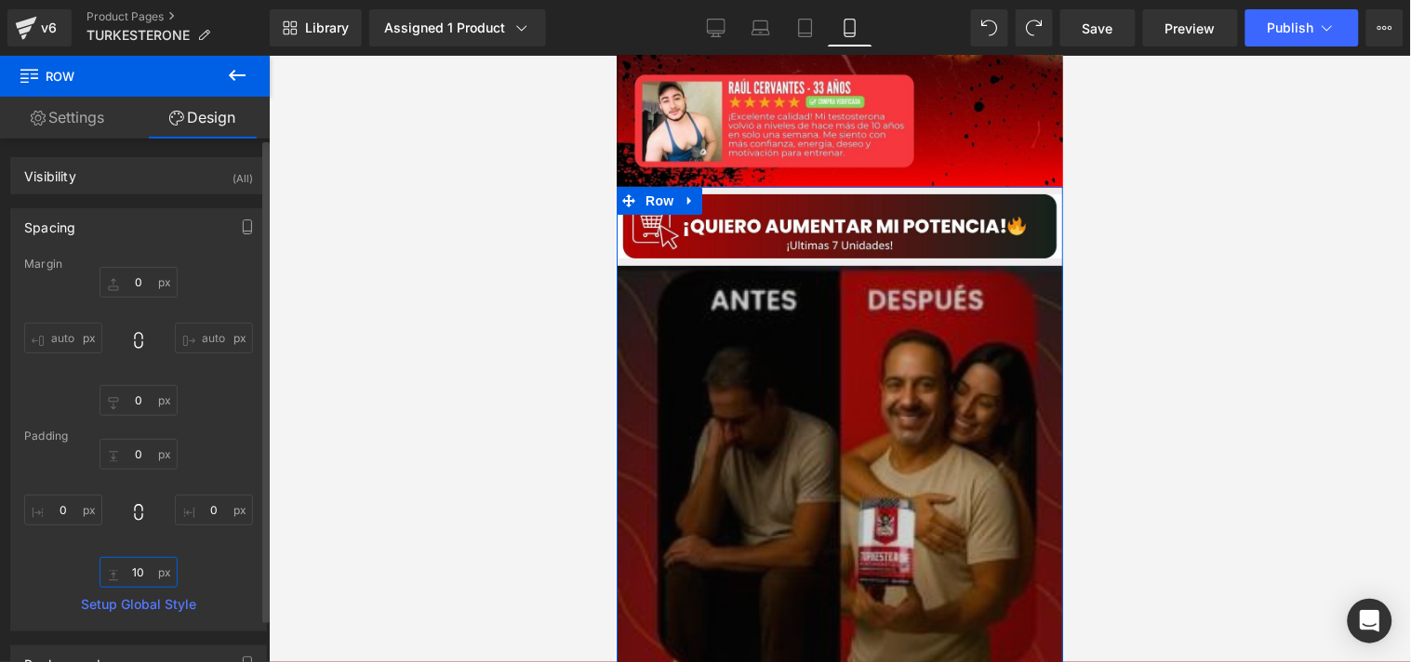
click at [144, 567] on input "10" at bounding box center [139, 572] width 78 height 31
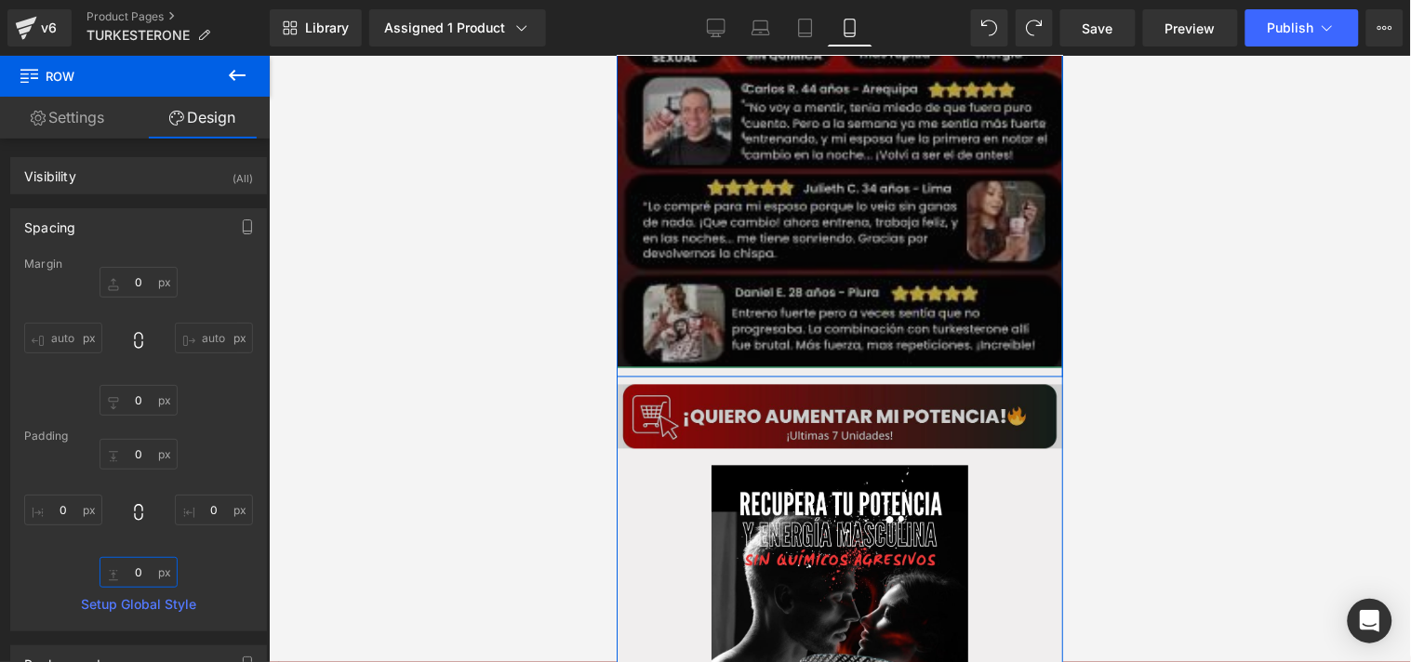
scroll to position [2561, 0]
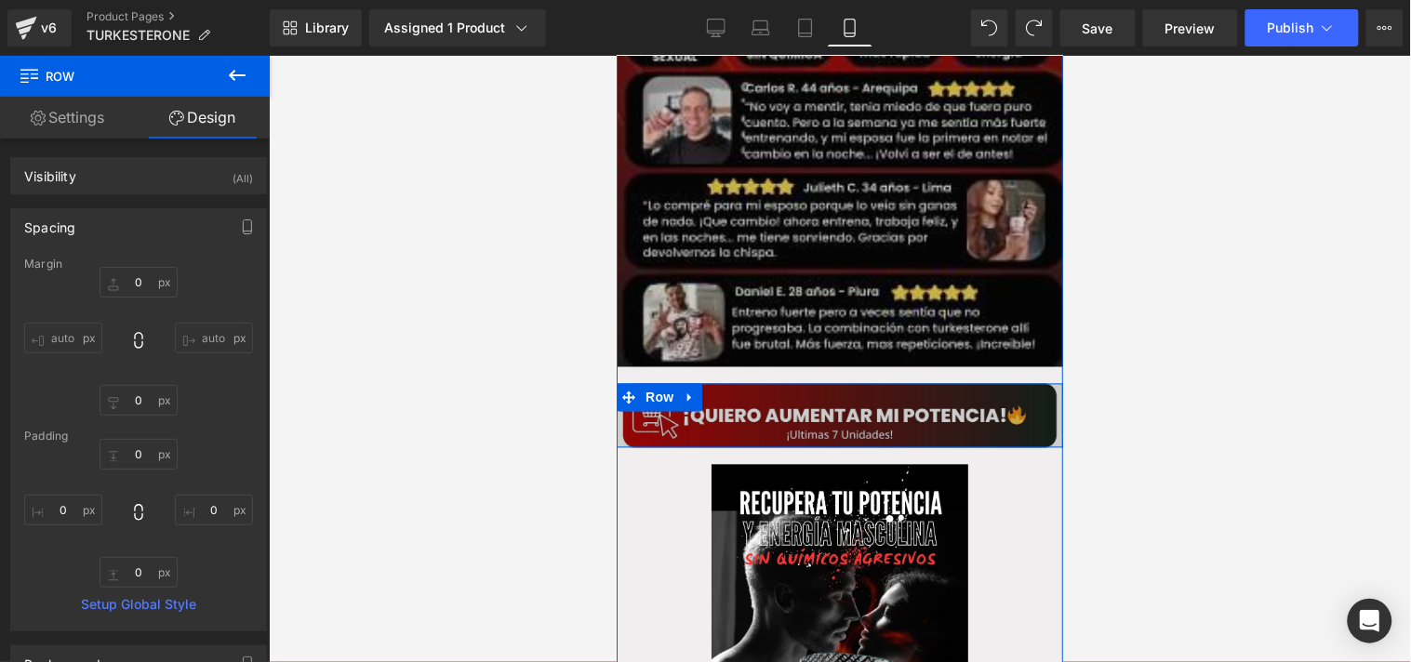
click at [654, 379] on span "Row" at bounding box center [659, 390] width 30 height 22
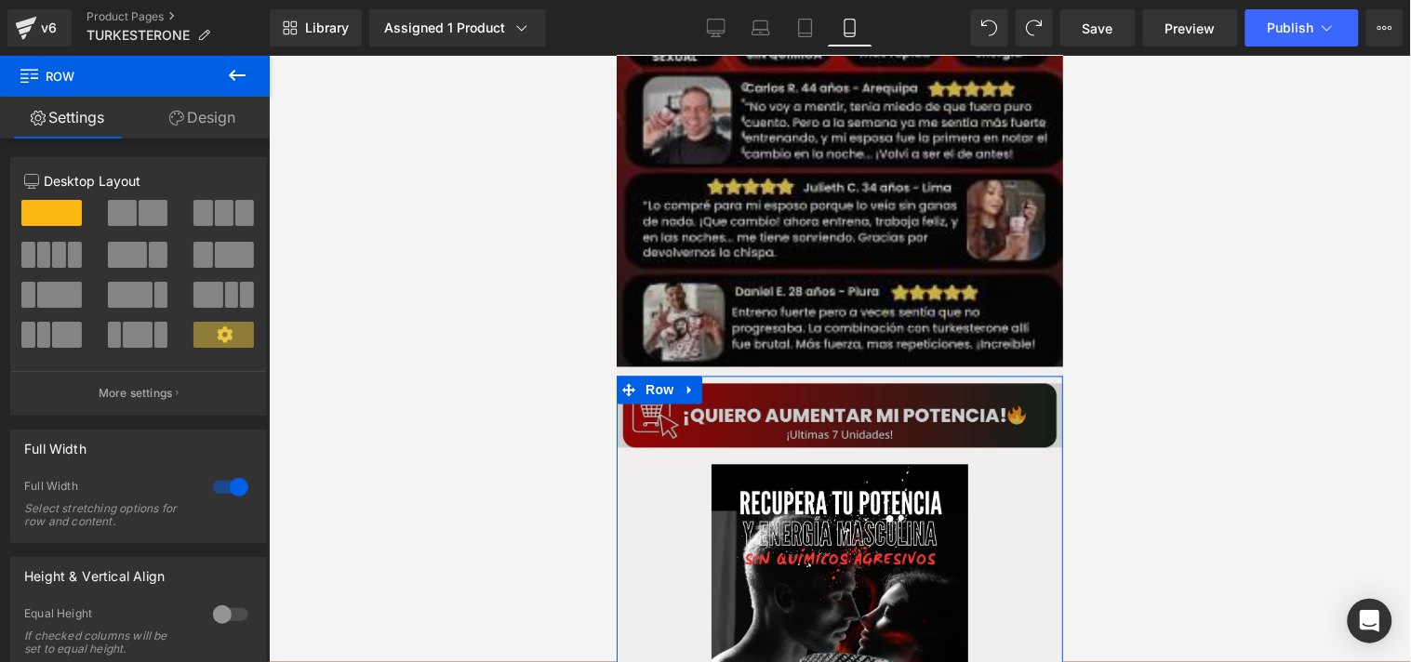
click at [208, 137] on link "Design" at bounding box center [202, 118] width 135 height 42
click at [0, 0] on div "Spacing" at bounding box center [0, 0] width 0 height 0
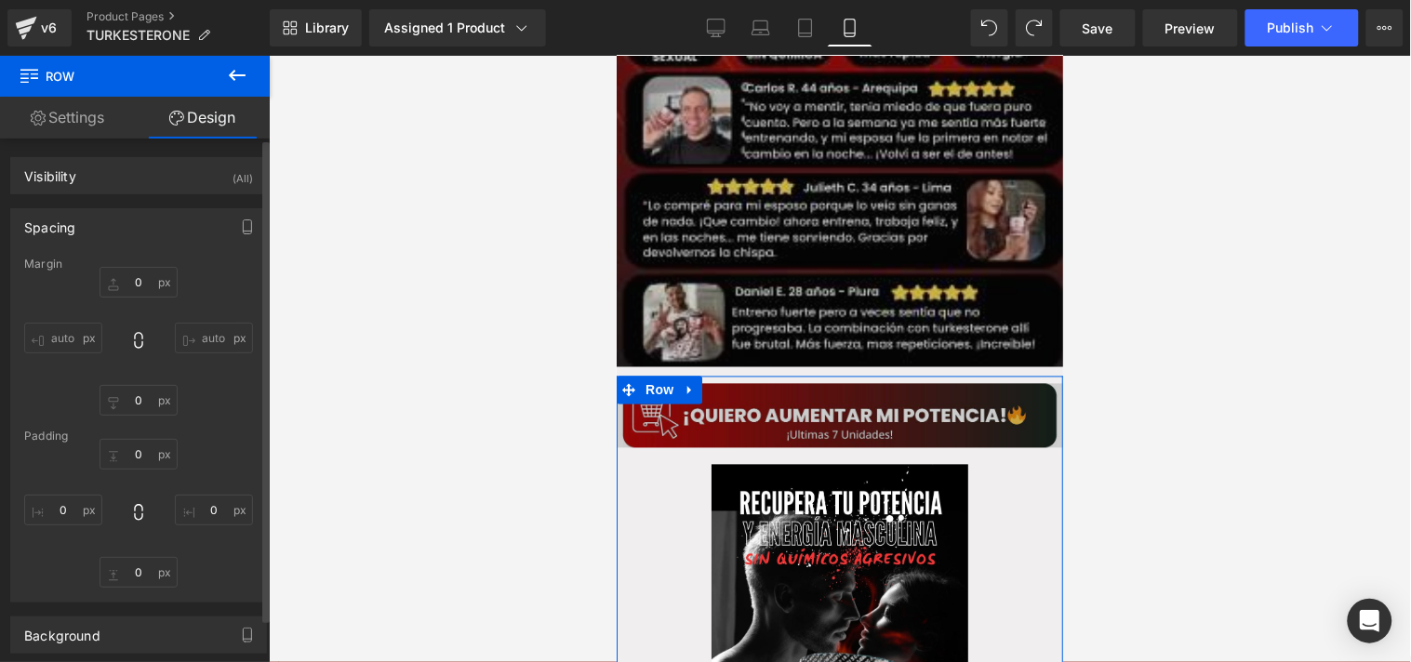
click at [71, 227] on div "Spacing" at bounding box center [49, 222] width 51 height 26
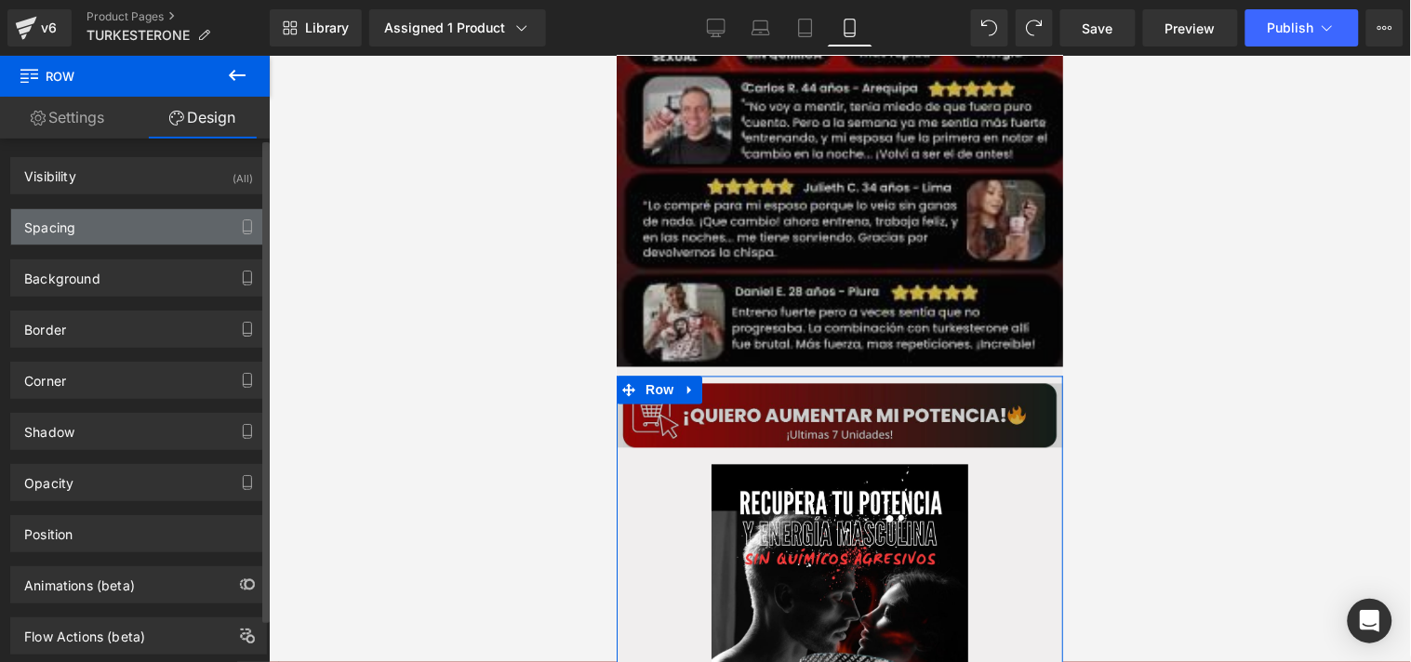
click at [70, 227] on div "Spacing" at bounding box center [49, 222] width 51 height 26
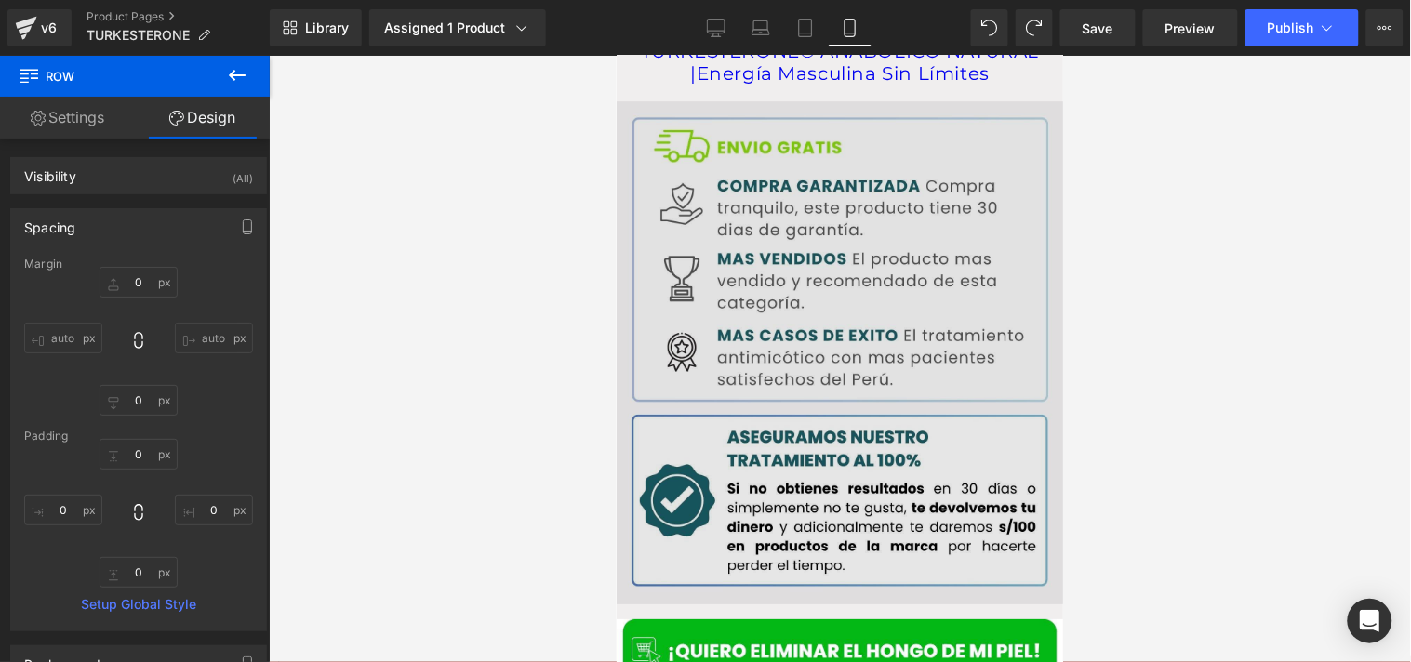
scroll to position [3719, 0]
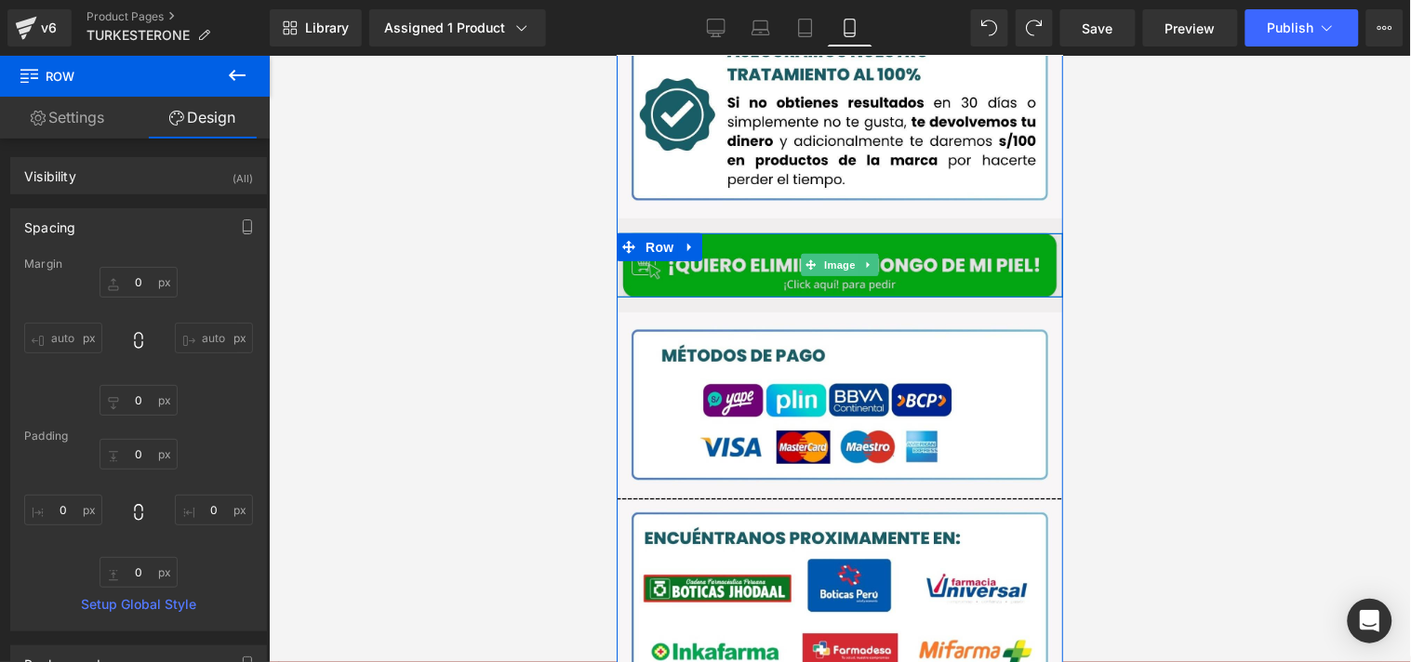
click at [767, 233] on img at bounding box center [839, 265] width 447 height 64
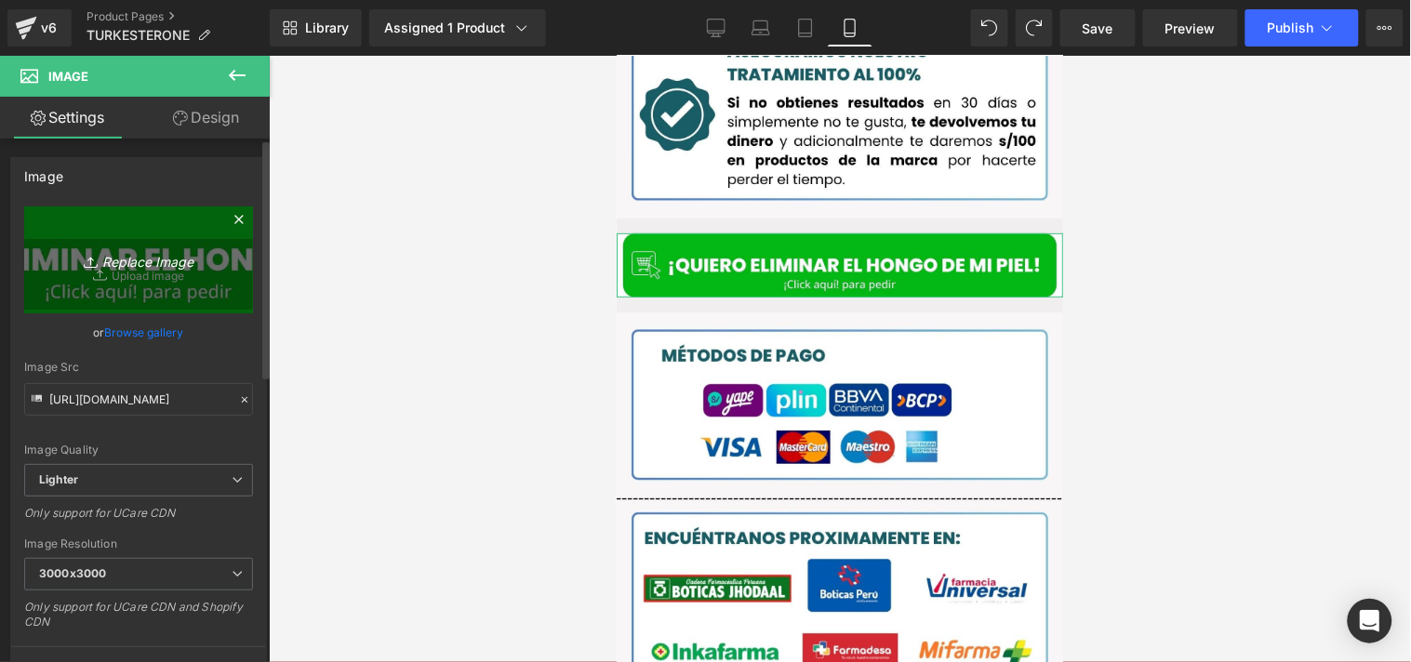
click at [93, 248] on icon "Replace Image" at bounding box center [138, 259] width 149 height 23
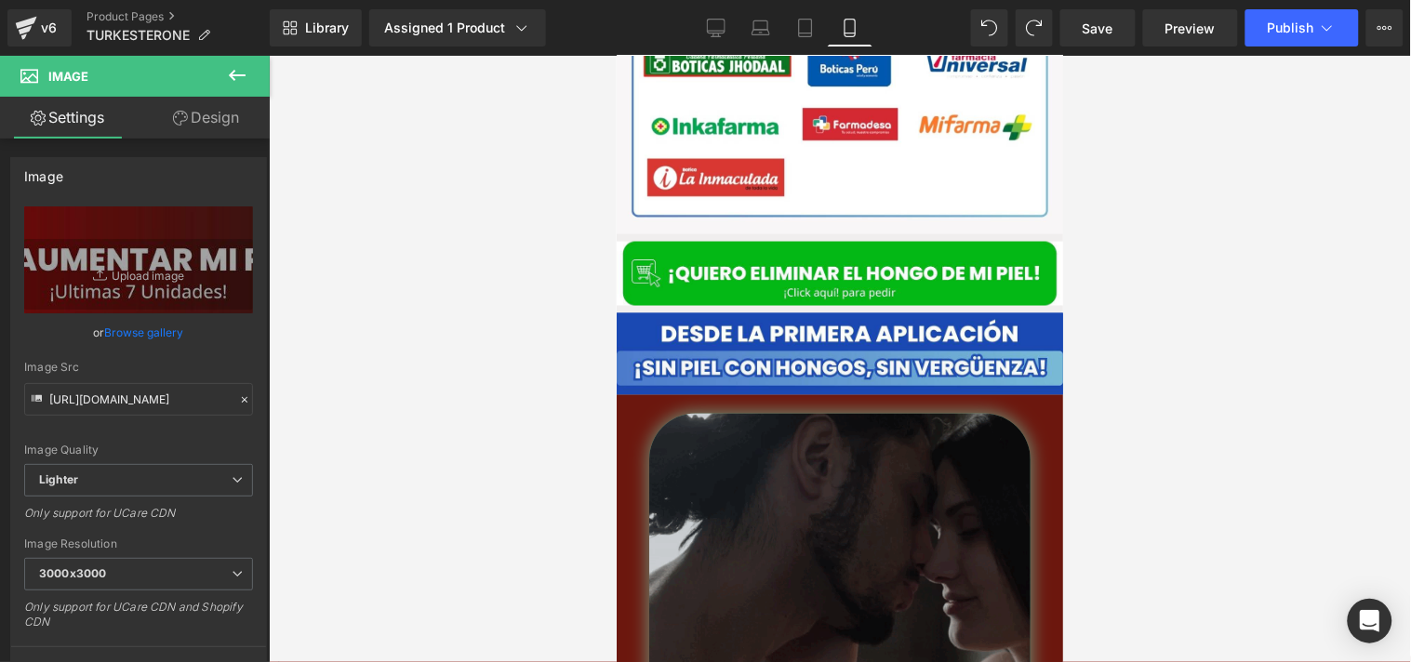
scroll to position [4315, 0]
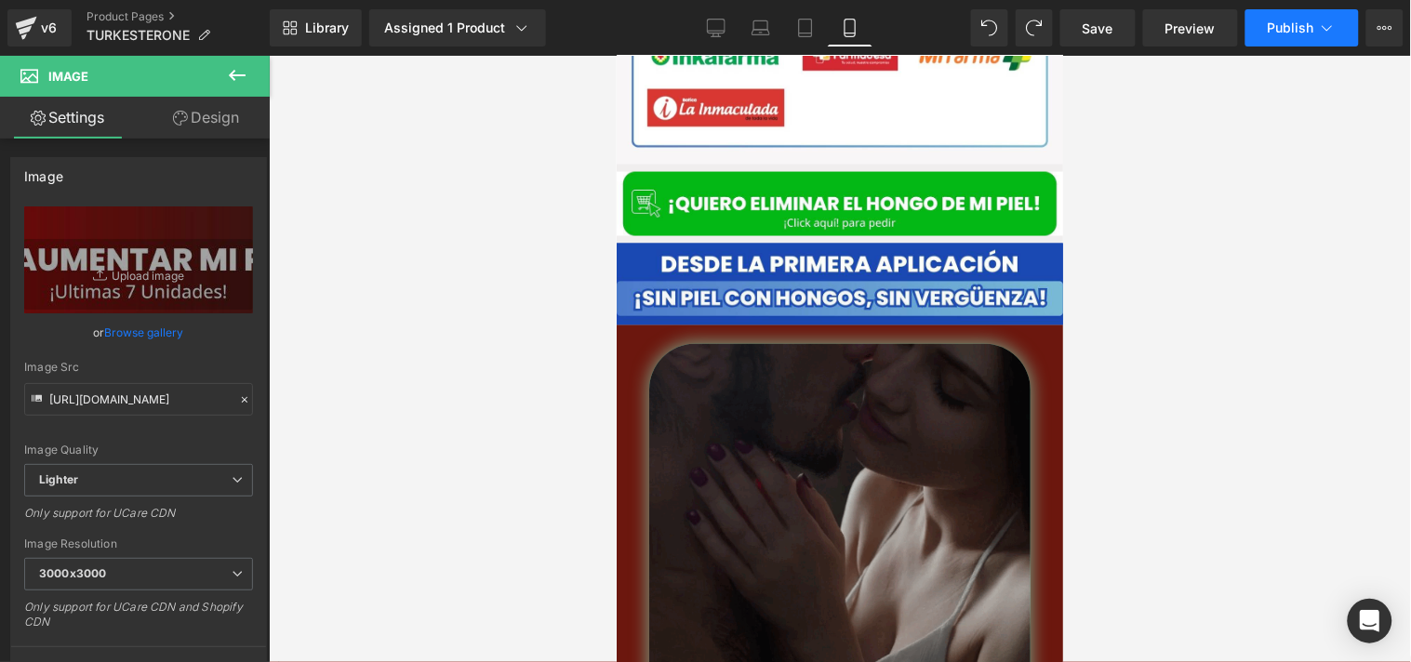
click at [1289, 44] on button "Publish" at bounding box center [1302, 27] width 113 height 37
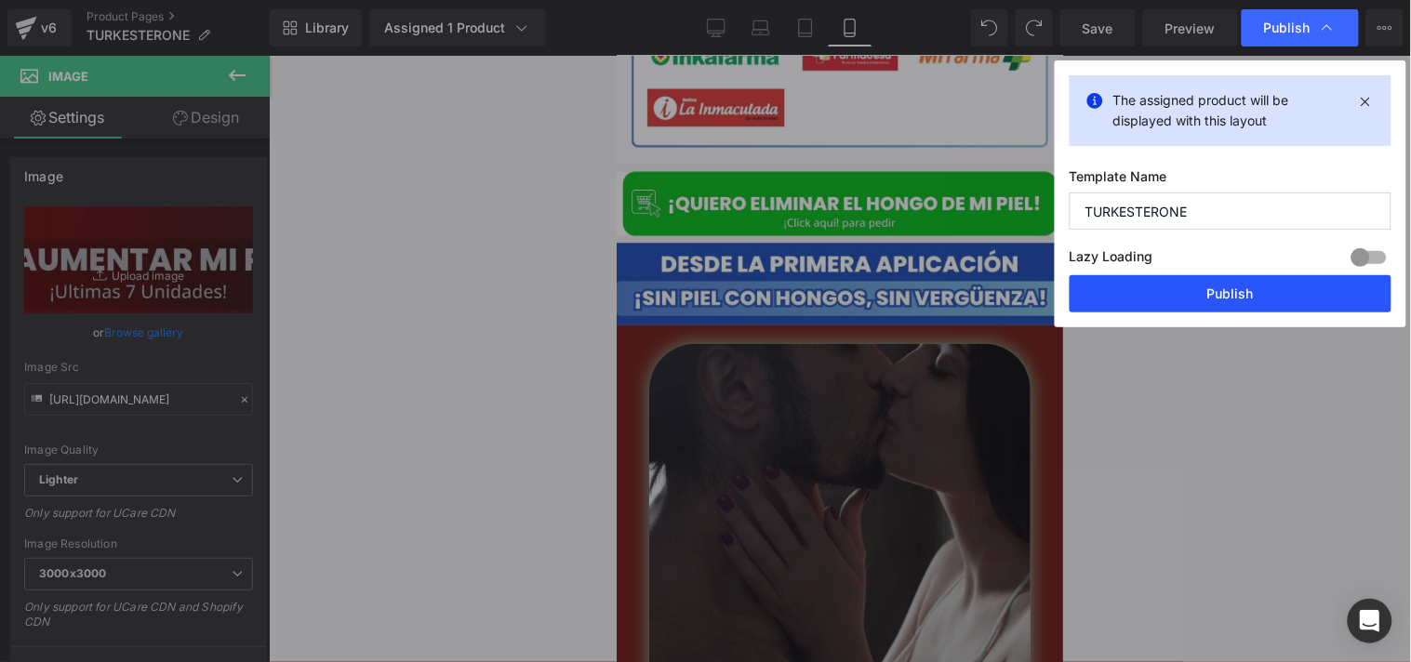
click at [1188, 294] on button "Publish" at bounding box center [1231, 293] width 322 height 37
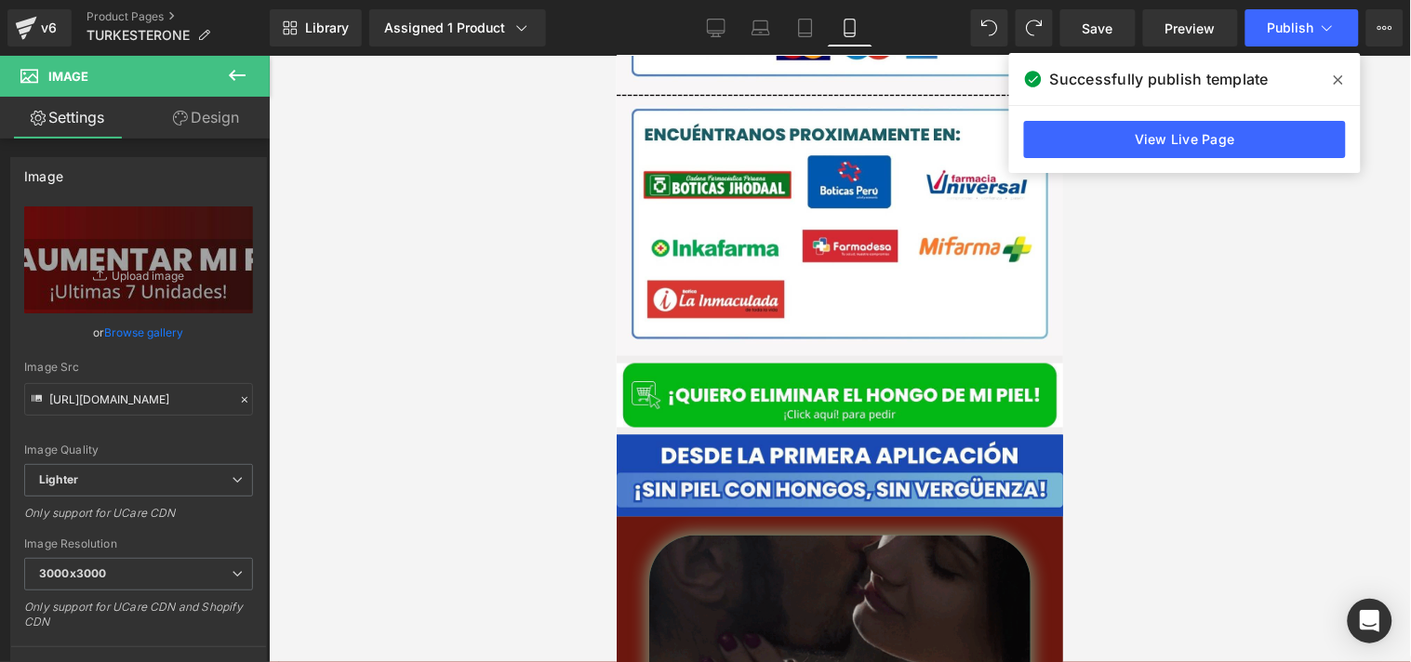
scroll to position [4035, 0]
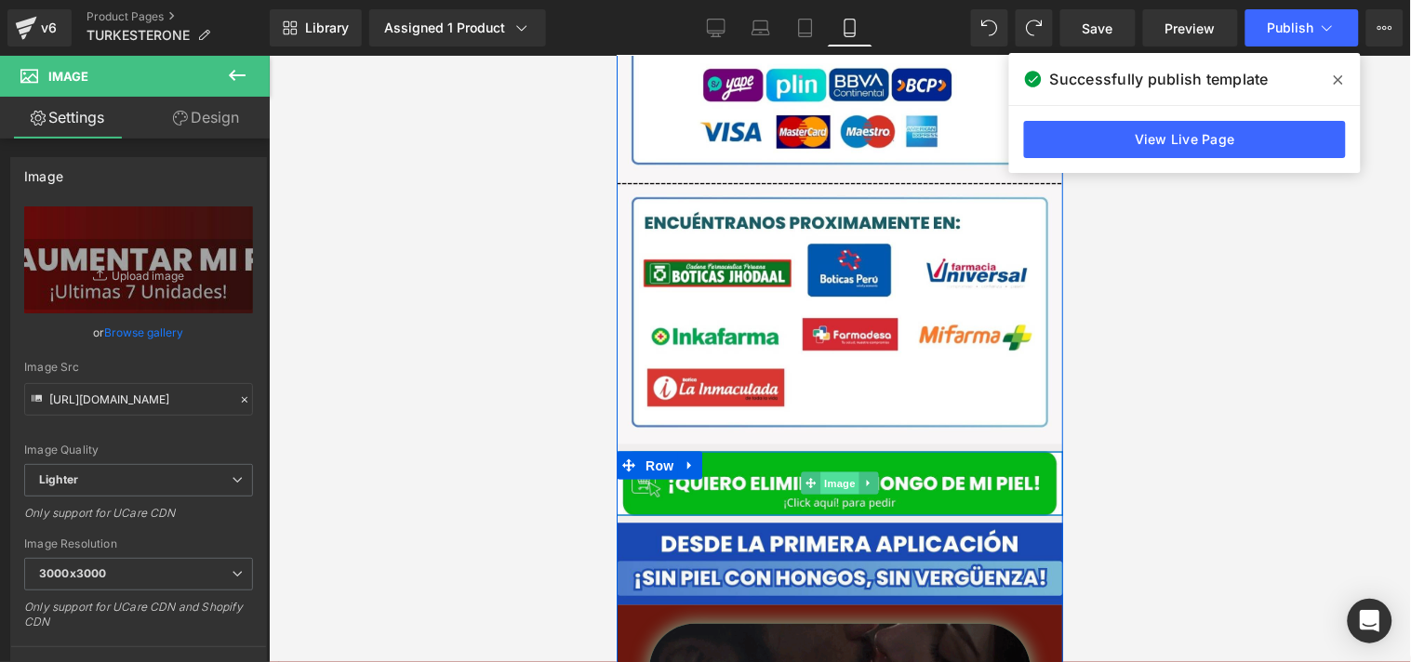
click at [820, 472] on span "Image" at bounding box center [839, 483] width 39 height 22
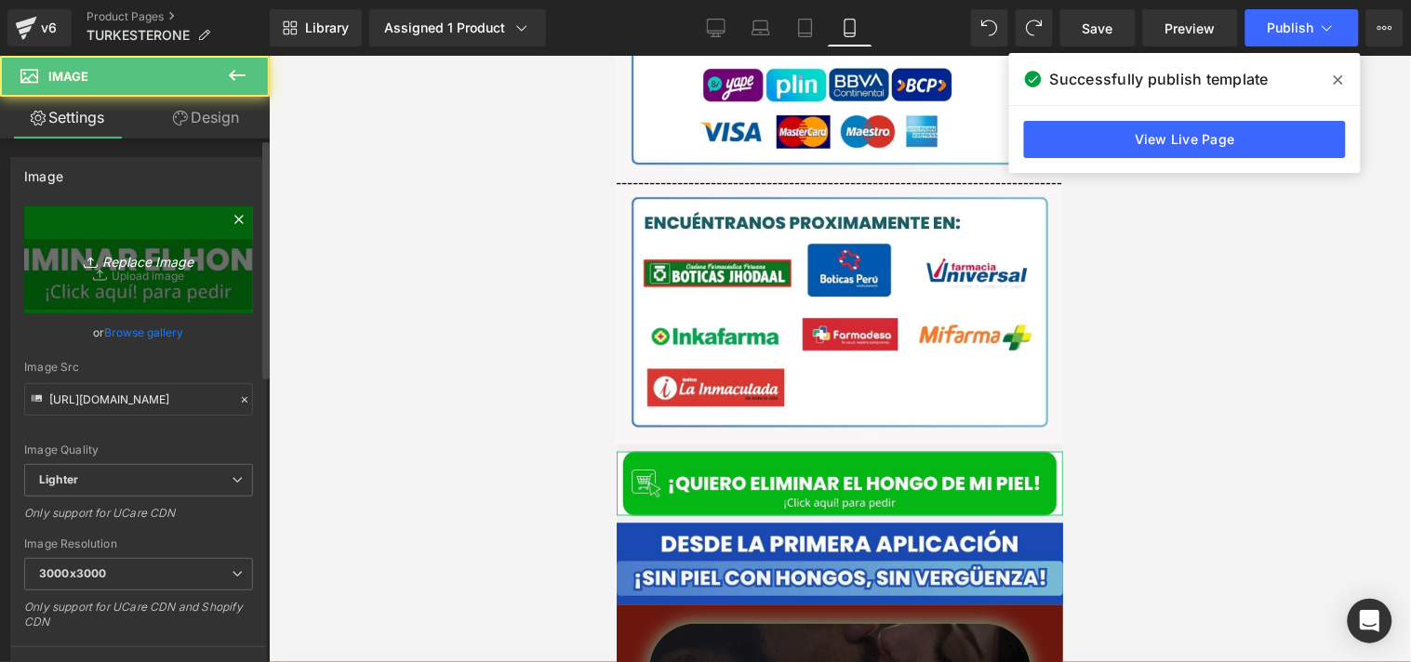
click at [165, 262] on icon "Replace Image" at bounding box center [138, 259] width 149 height 23
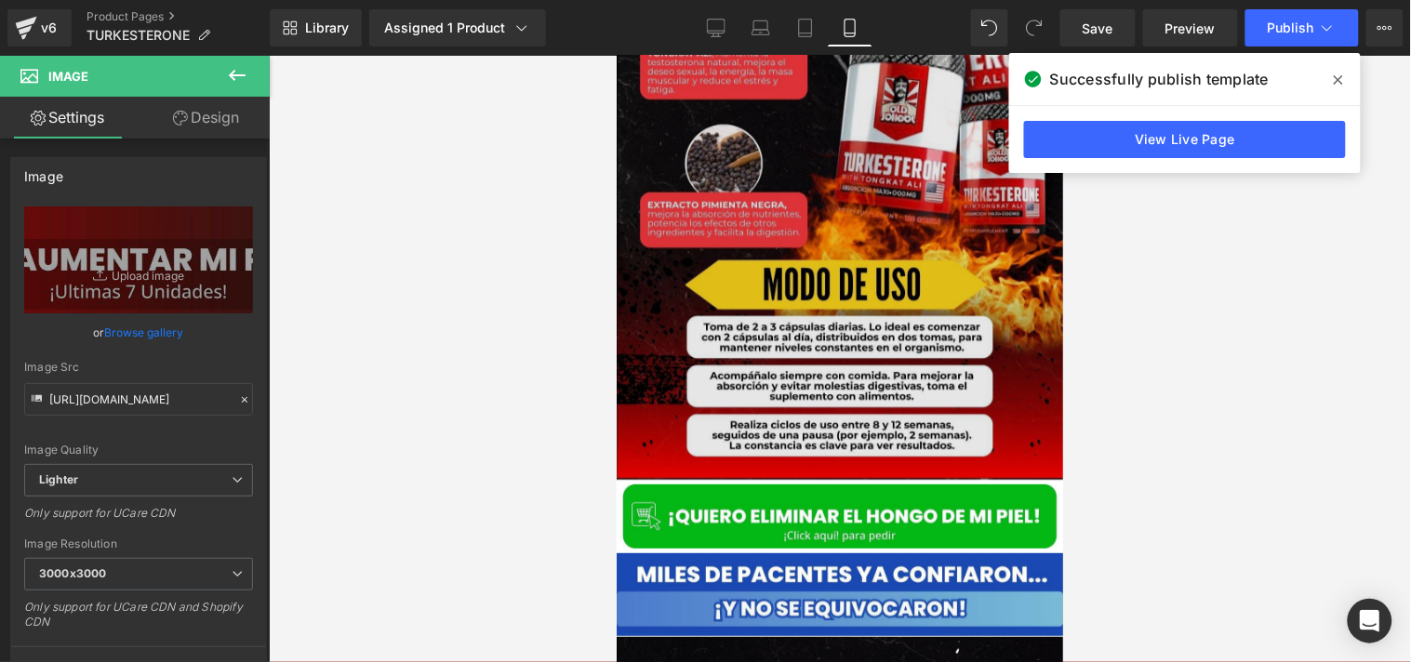
scroll to position [5395, 0]
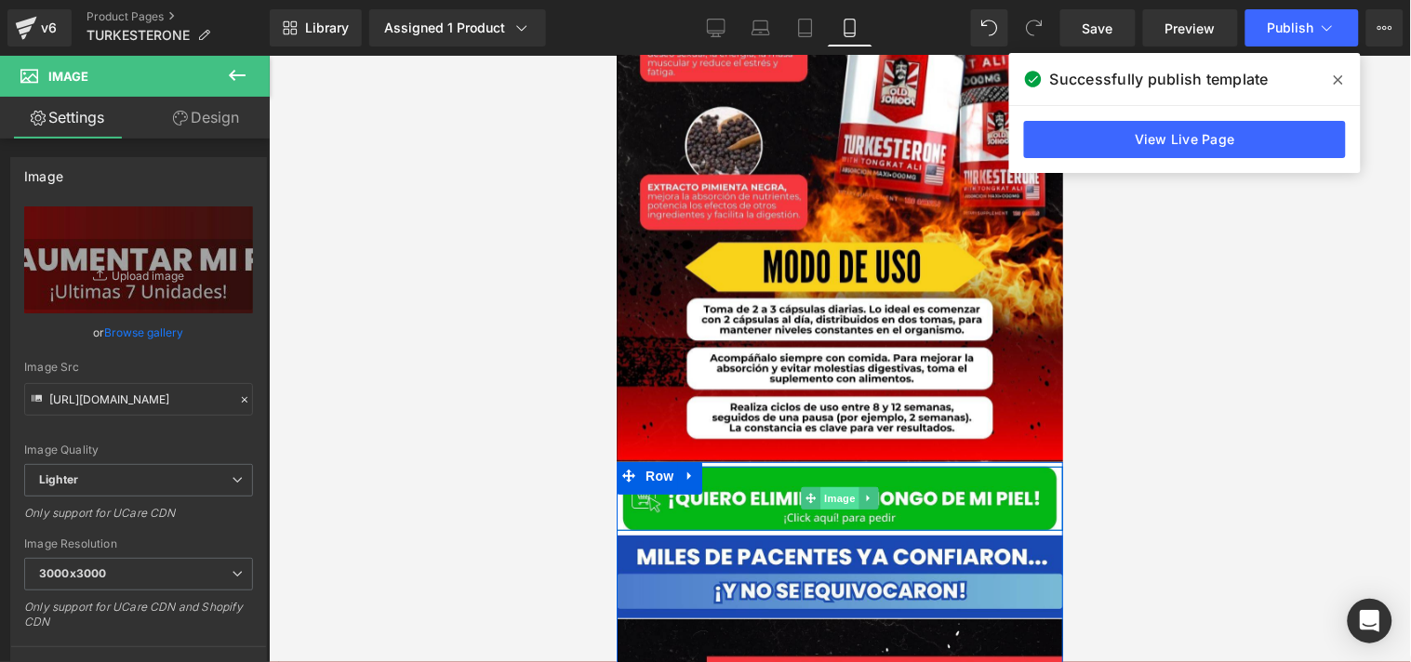
click at [820, 487] on span "Image" at bounding box center [839, 498] width 39 height 22
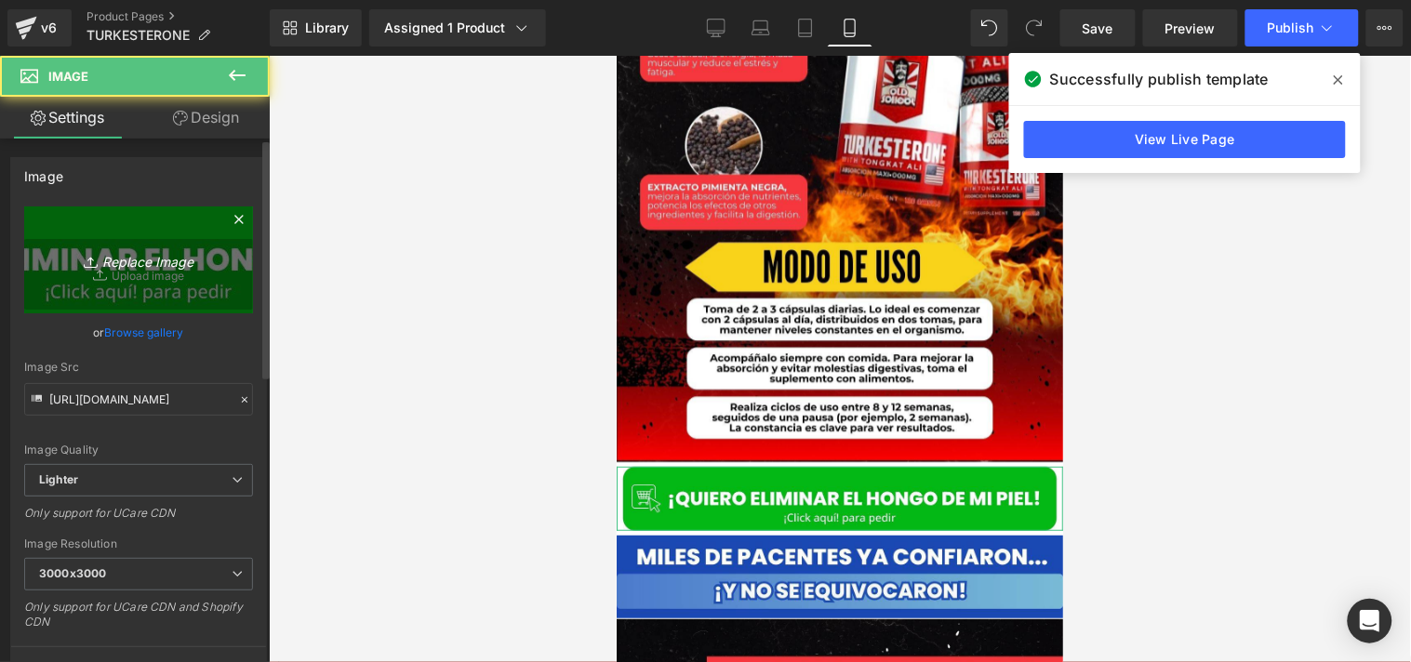
click at [175, 264] on icon "Replace Image" at bounding box center [138, 259] width 149 height 23
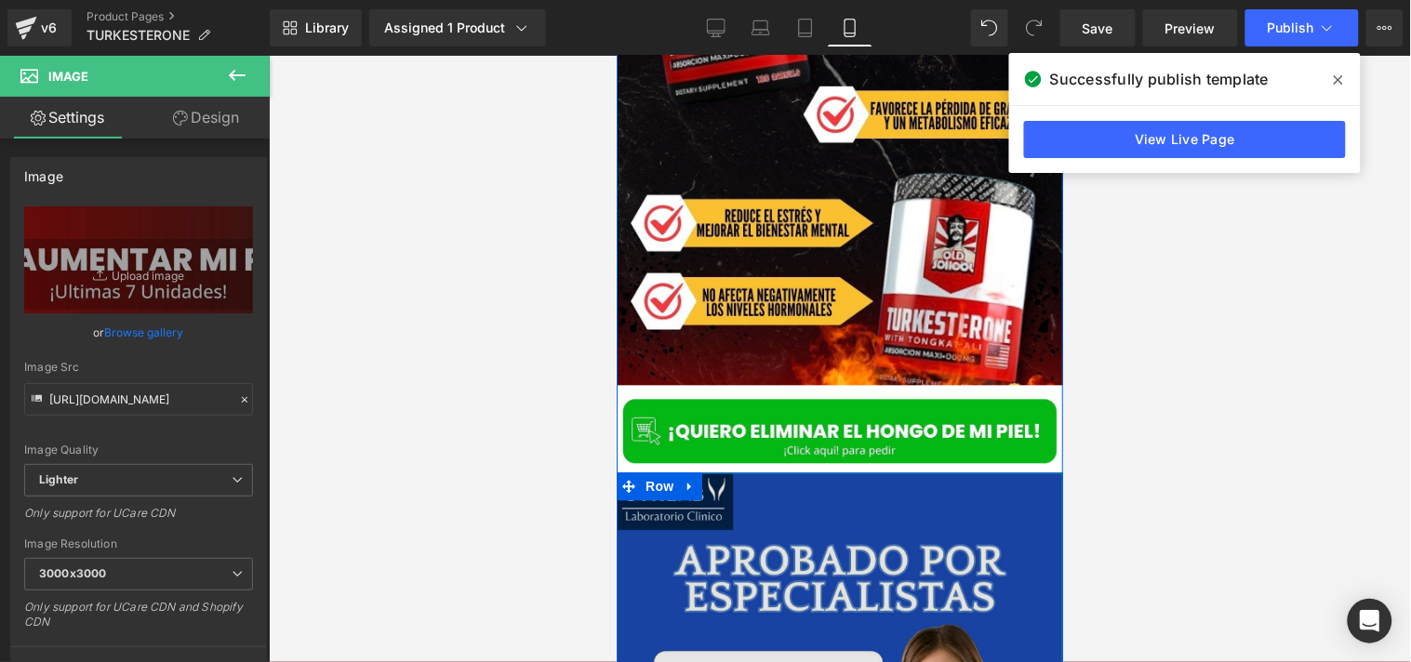
scroll to position [6314, 0]
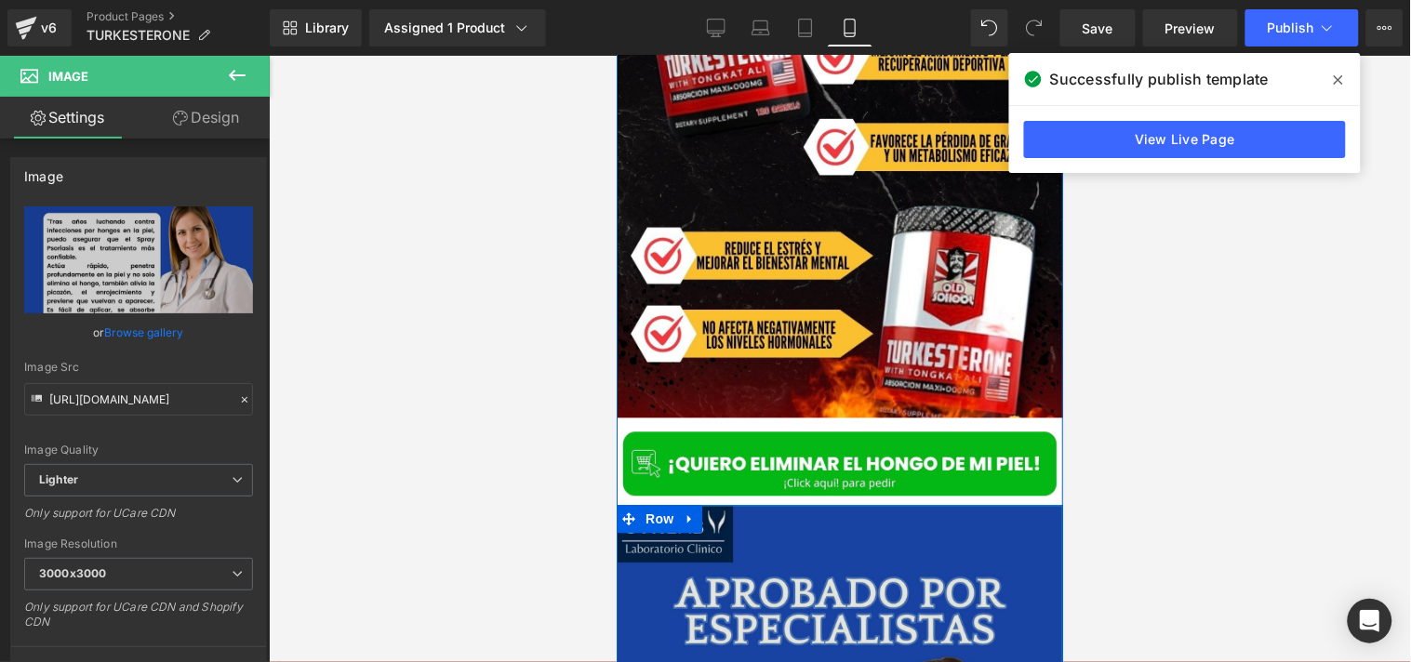
scroll to position [6424, 0]
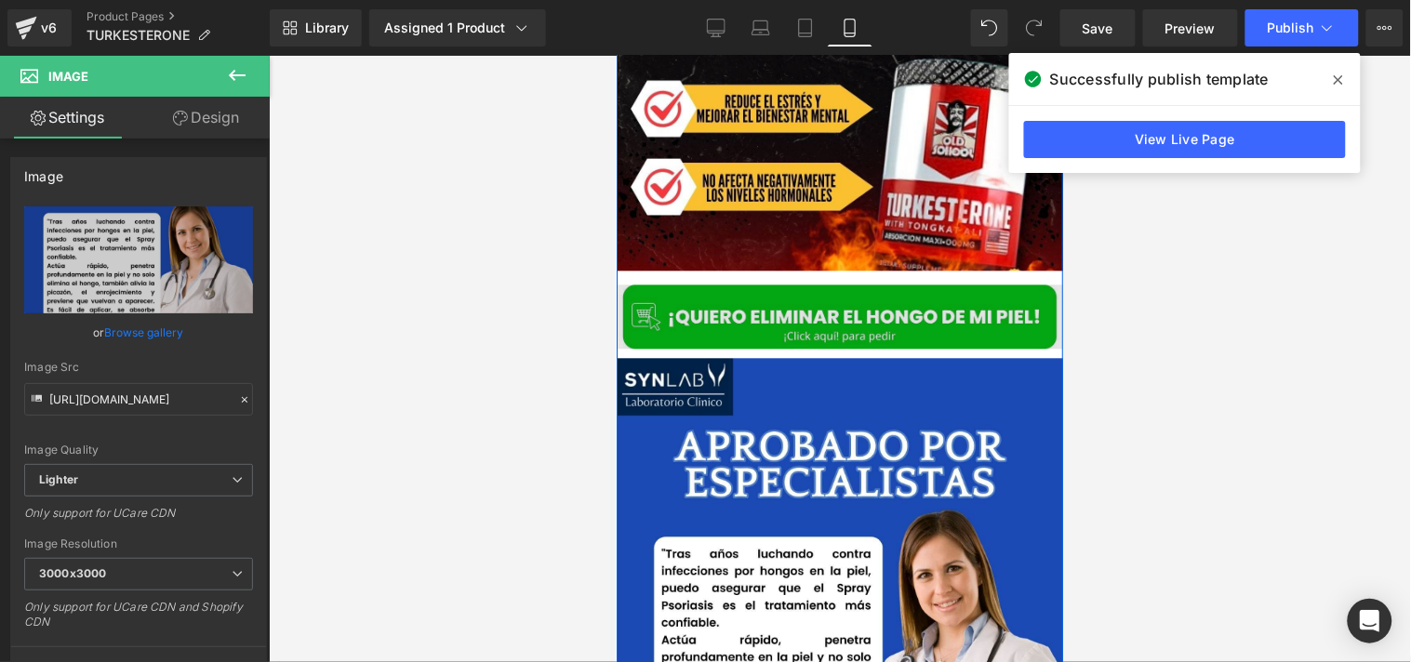
click at [814, 290] on div "Image" at bounding box center [839, 316] width 447 height 64
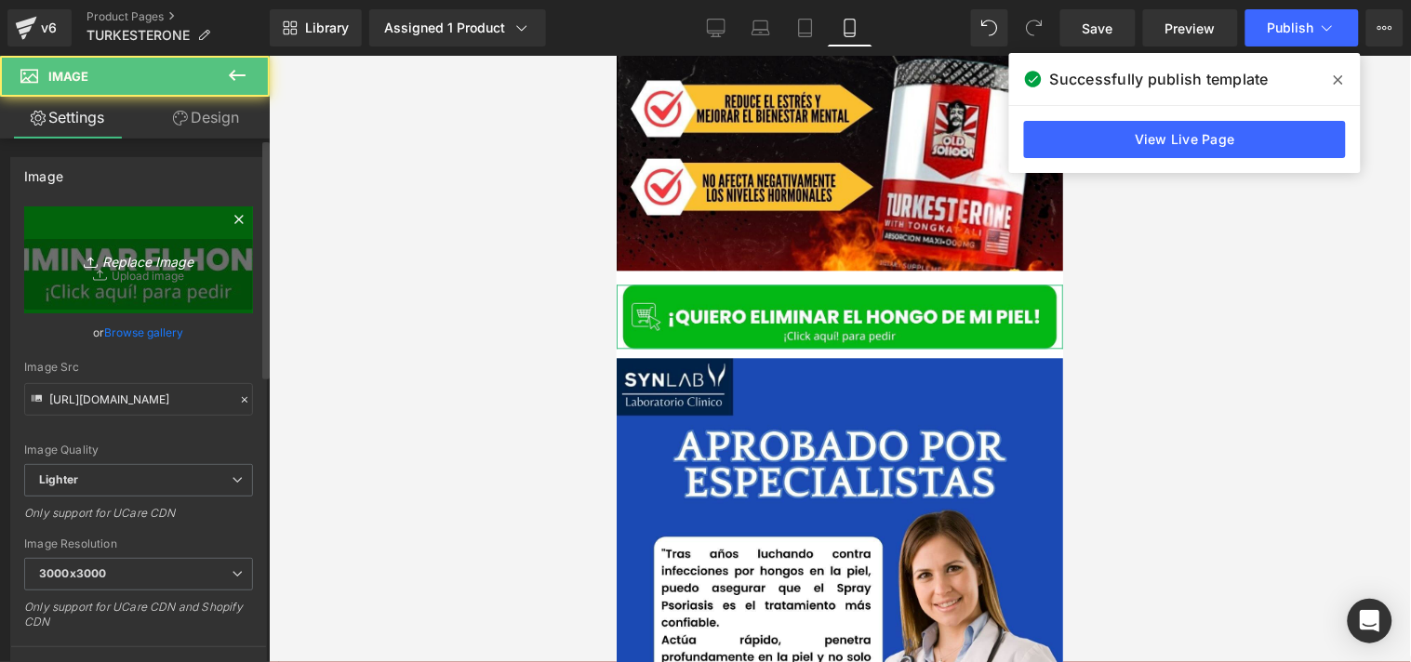
click at [140, 251] on icon "Replace Image" at bounding box center [138, 259] width 149 height 23
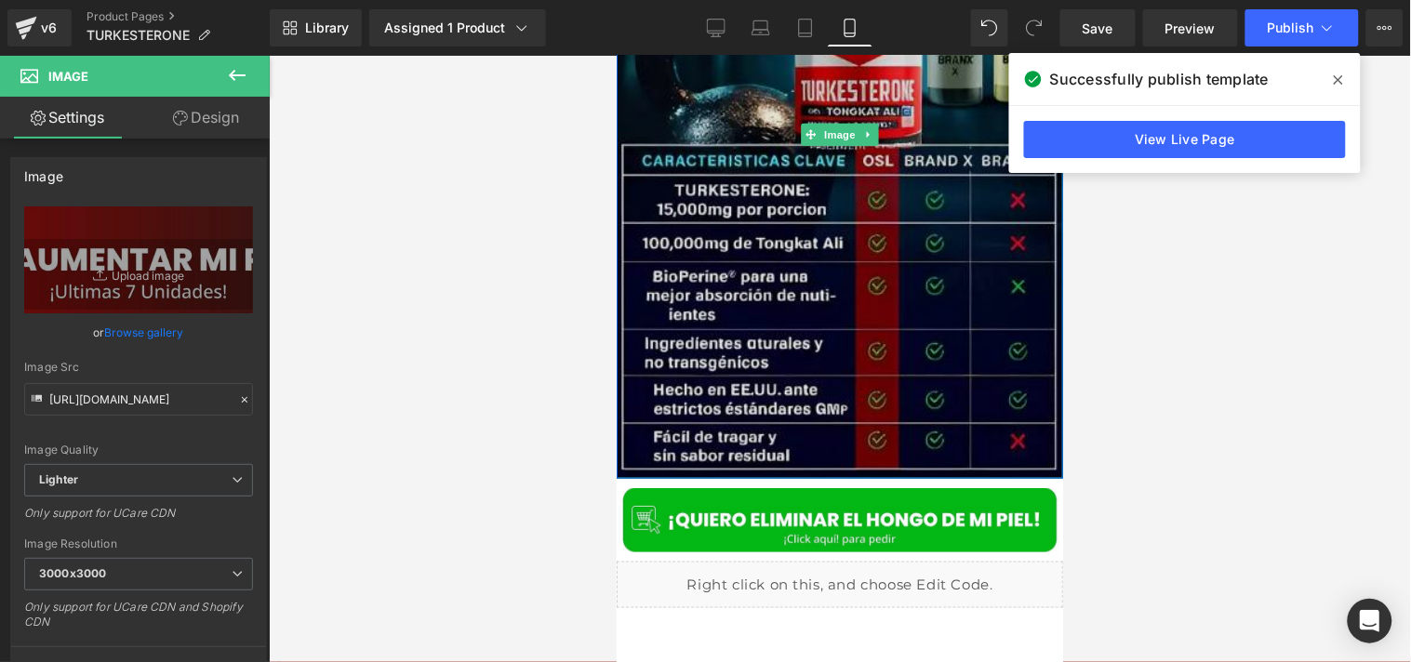
scroll to position [7659, 0]
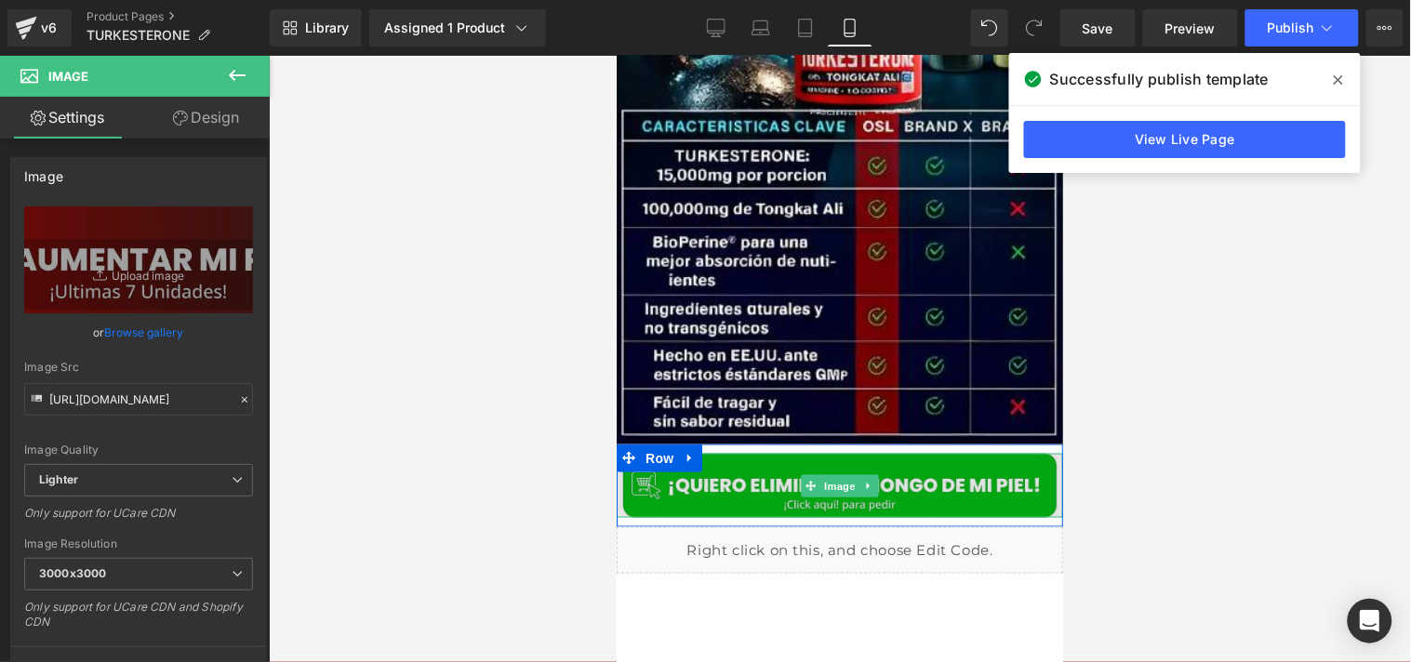
click at [782, 460] on img at bounding box center [839, 485] width 447 height 64
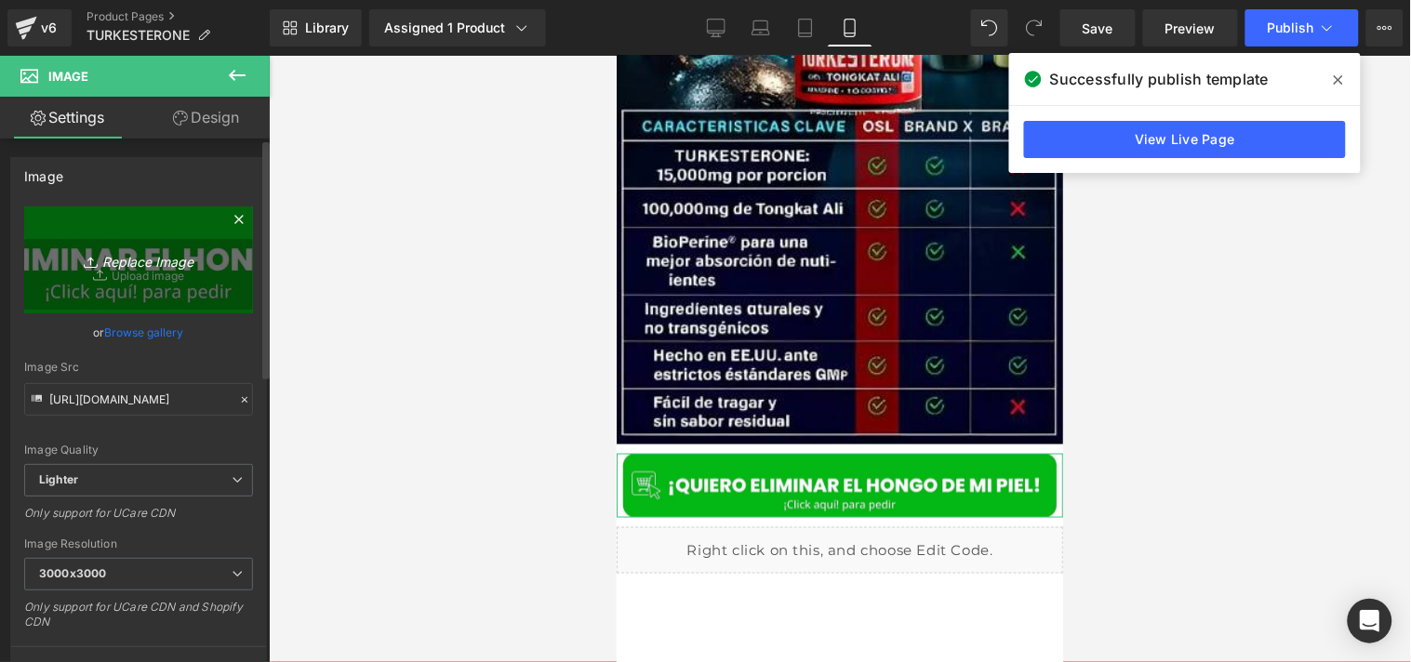
click at [169, 266] on icon "Replace Image" at bounding box center [138, 259] width 149 height 23
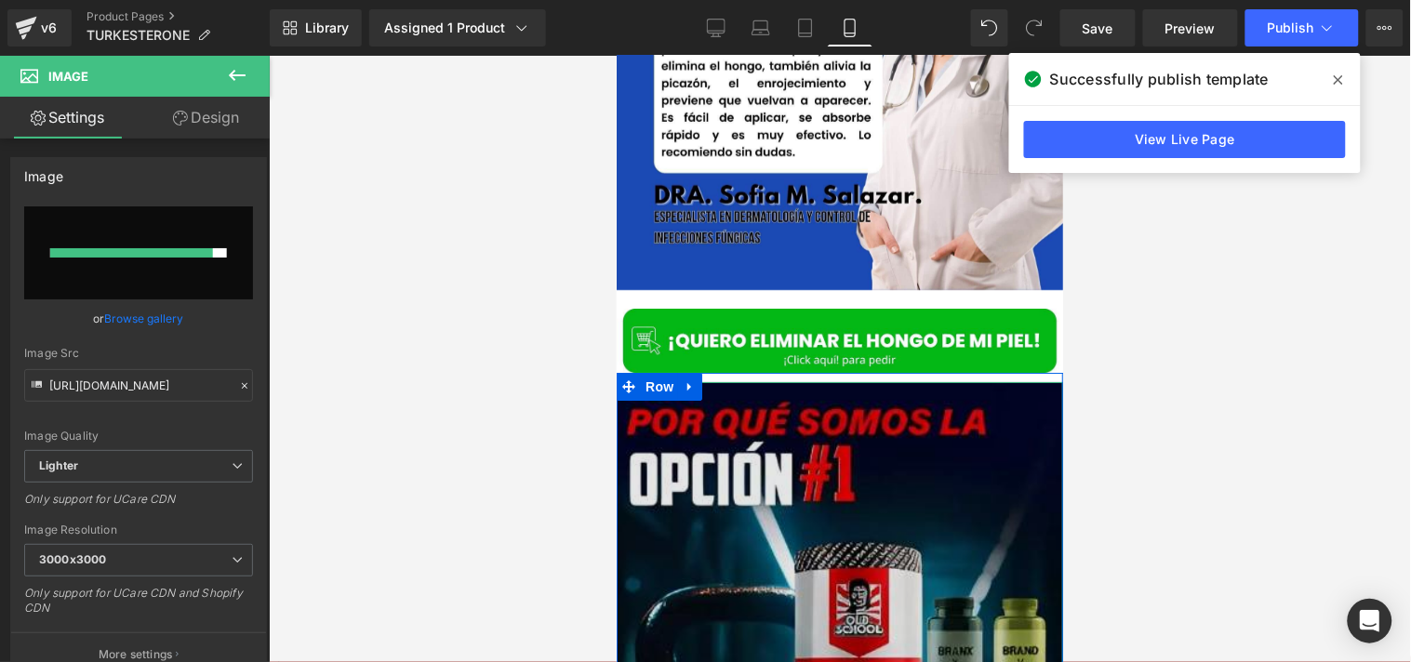
scroll to position [6986, 0]
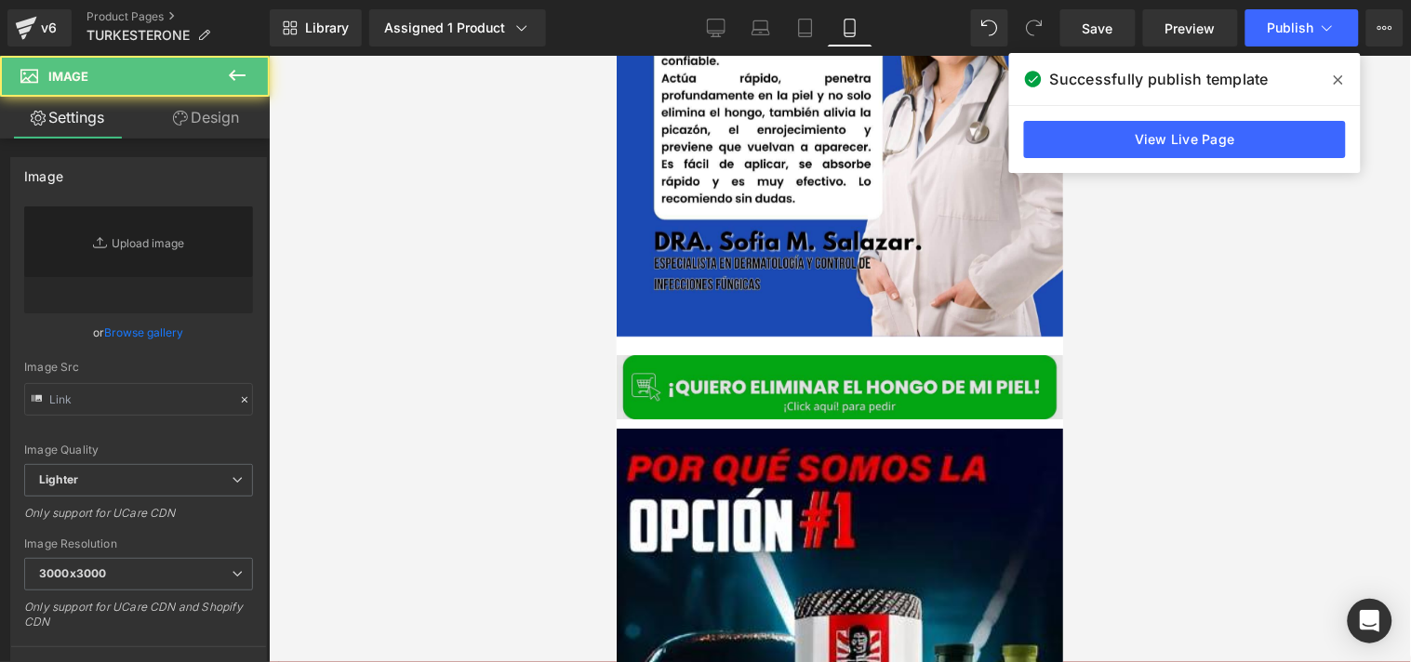
click at [807, 354] on div "Image" at bounding box center [839, 386] width 447 height 64
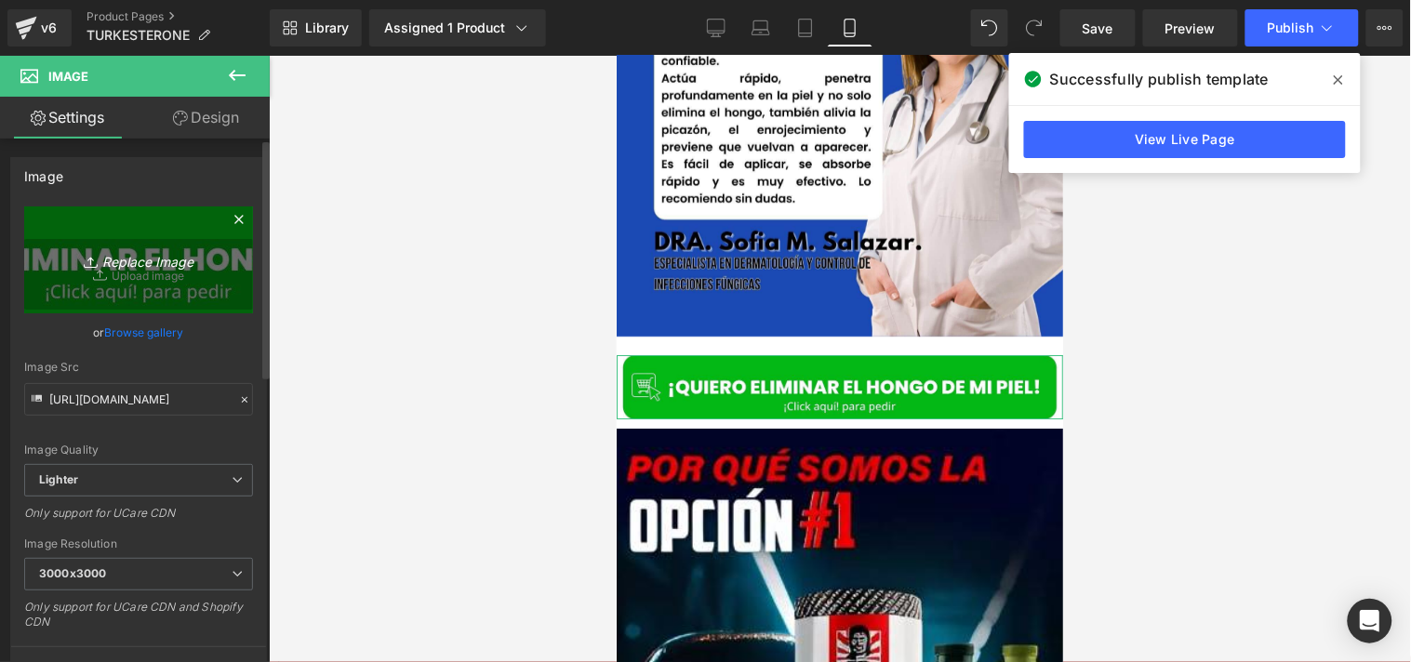
click at [107, 252] on icon "Replace Image" at bounding box center [138, 259] width 149 height 23
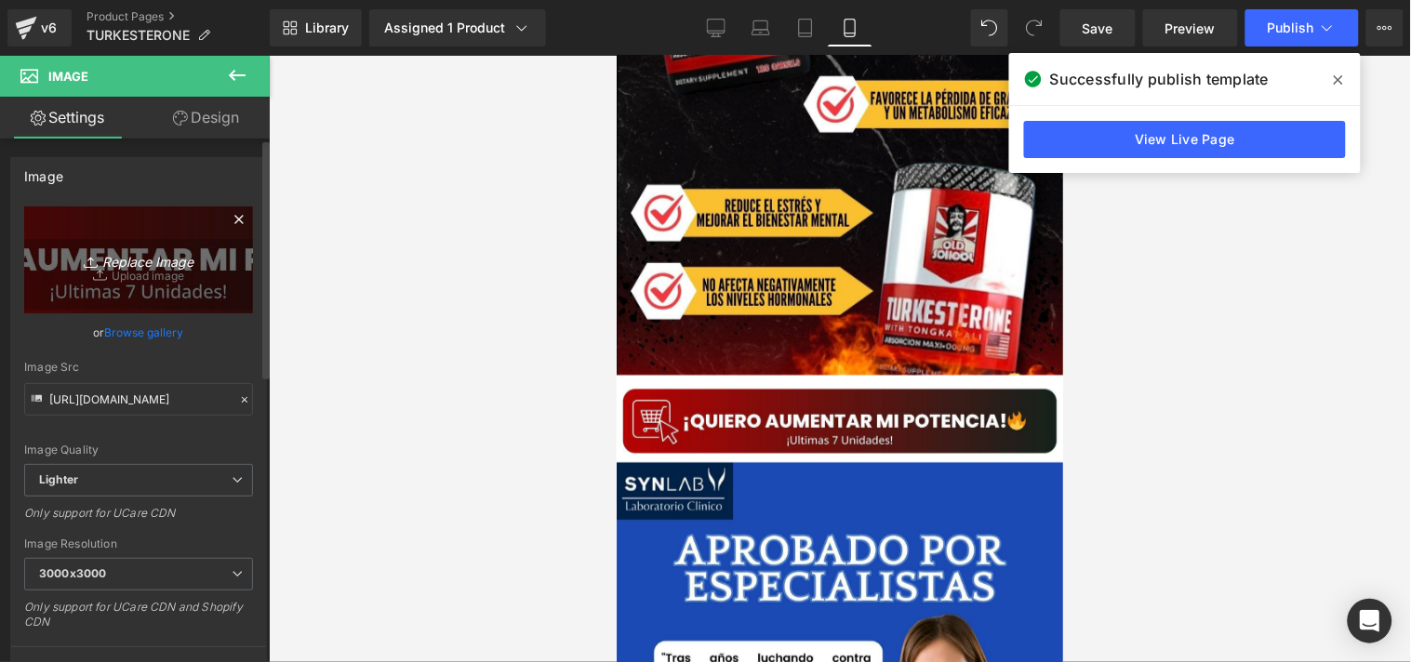
scroll to position [6315, 0]
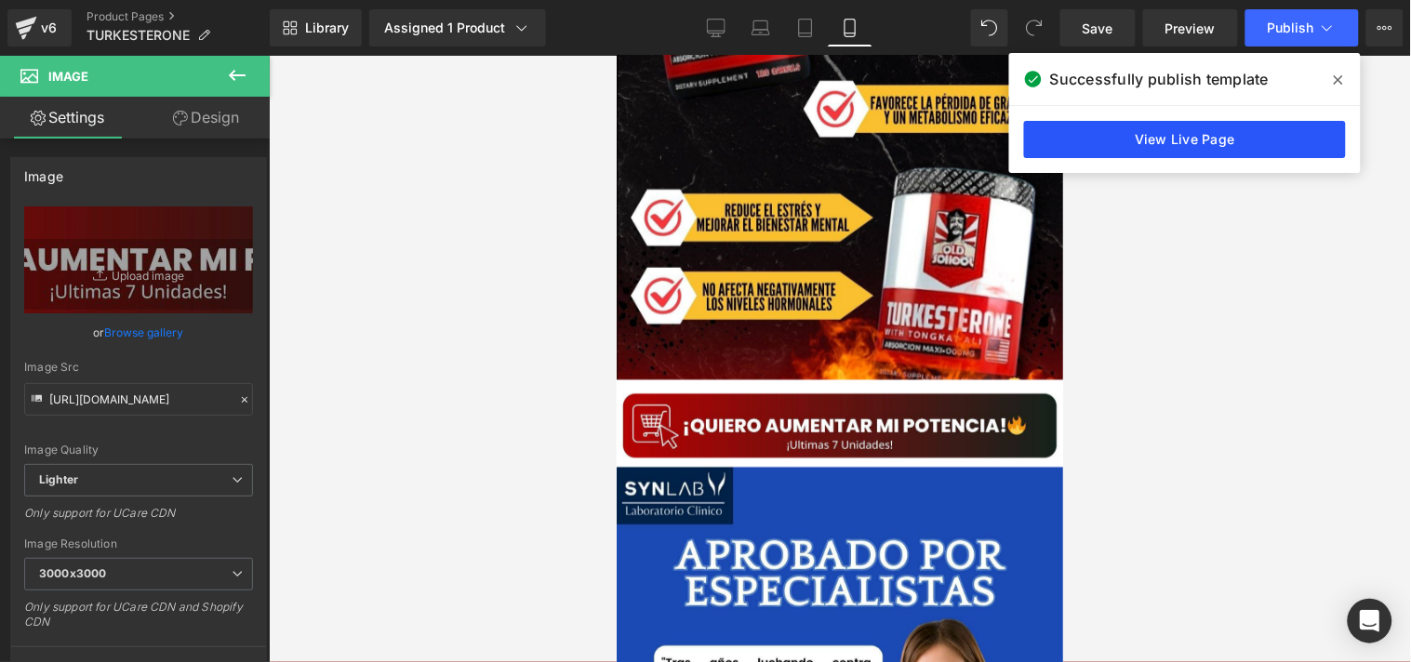
click at [1187, 145] on link "View Live Page" at bounding box center [1185, 139] width 322 height 37
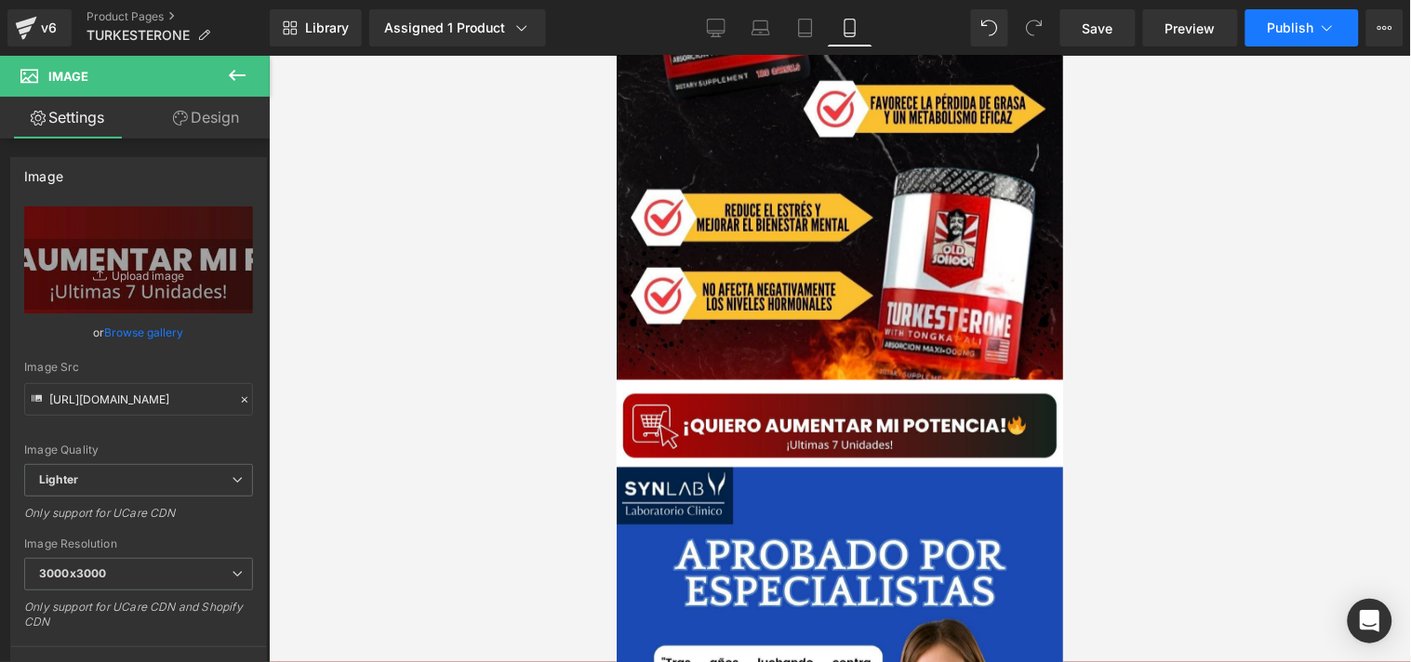
click at [1268, 30] on button "Publish" at bounding box center [1302, 27] width 113 height 37
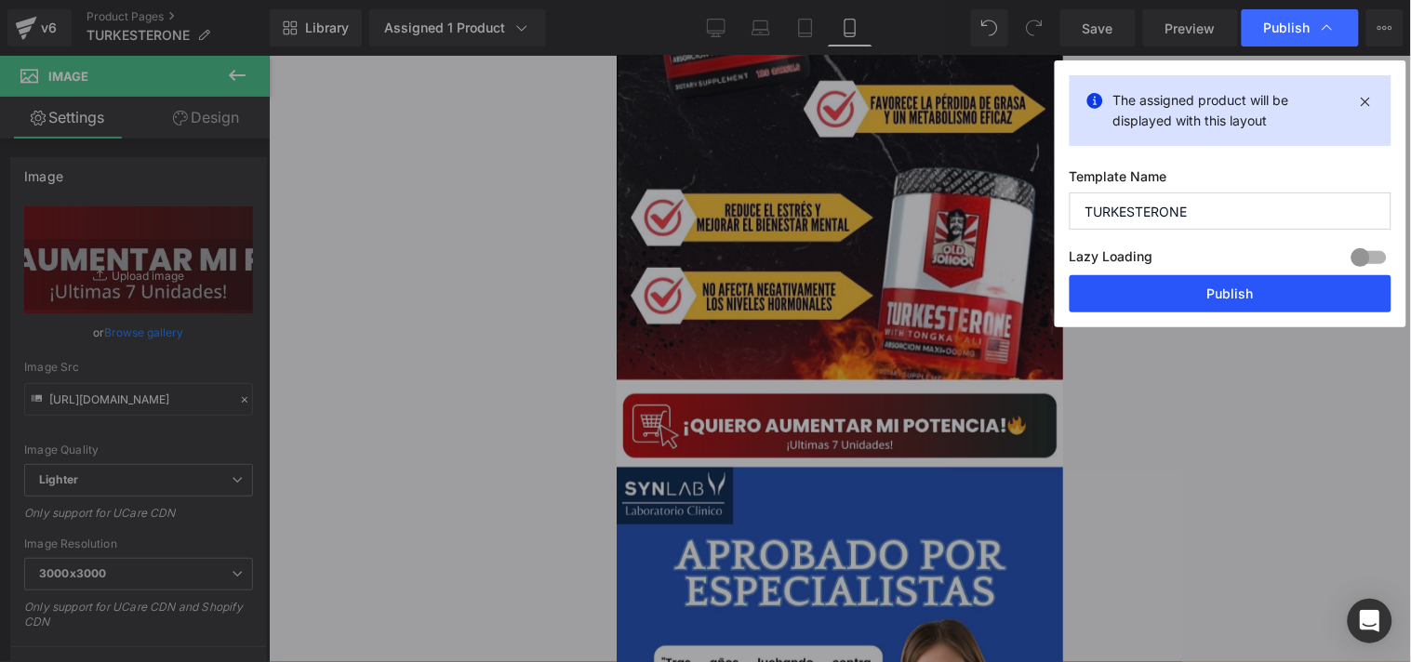
click at [1132, 284] on button "Publish" at bounding box center [1231, 293] width 322 height 37
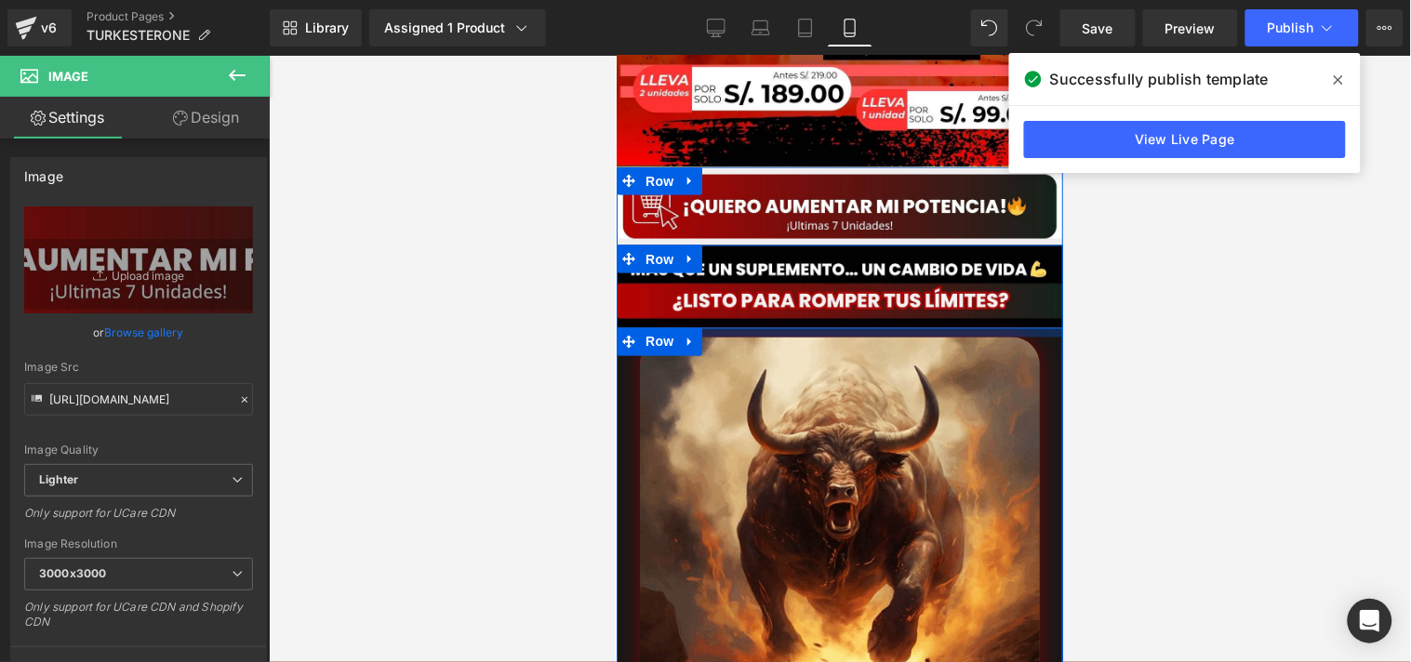
scroll to position [662, 0]
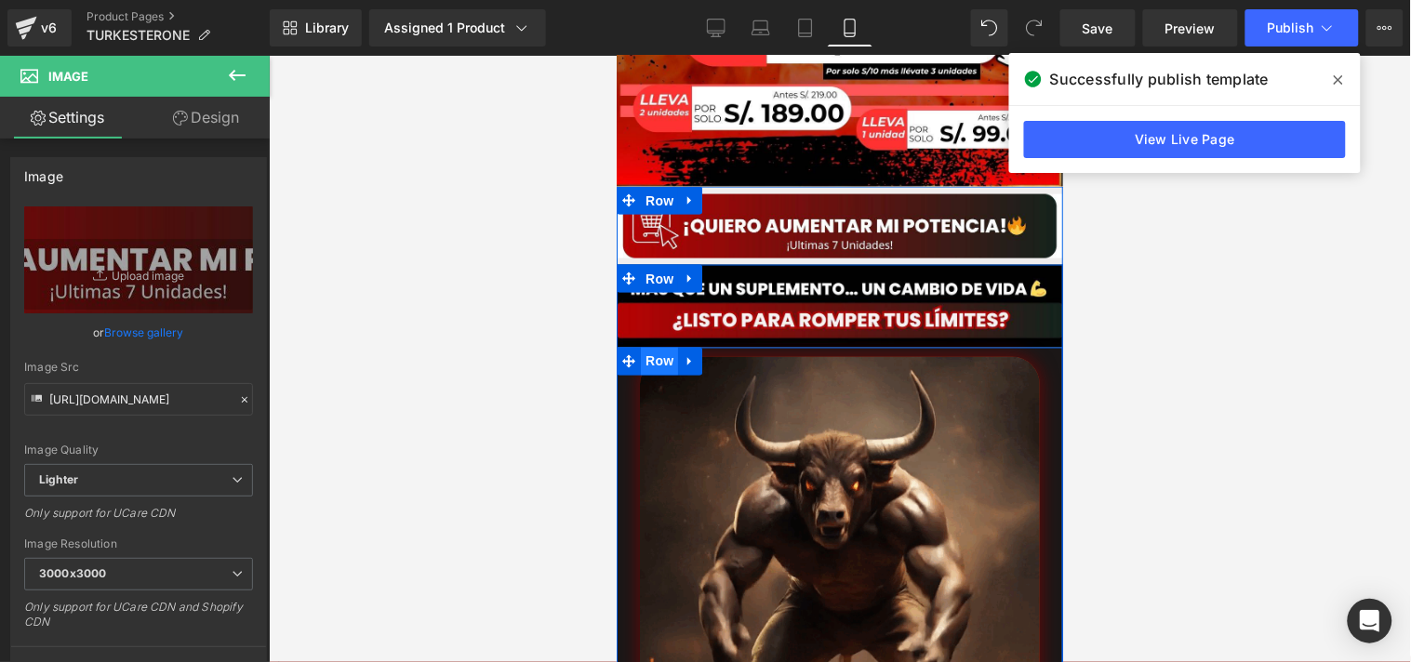
click at [661, 347] on span "Row" at bounding box center [658, 361] width 37 height 28
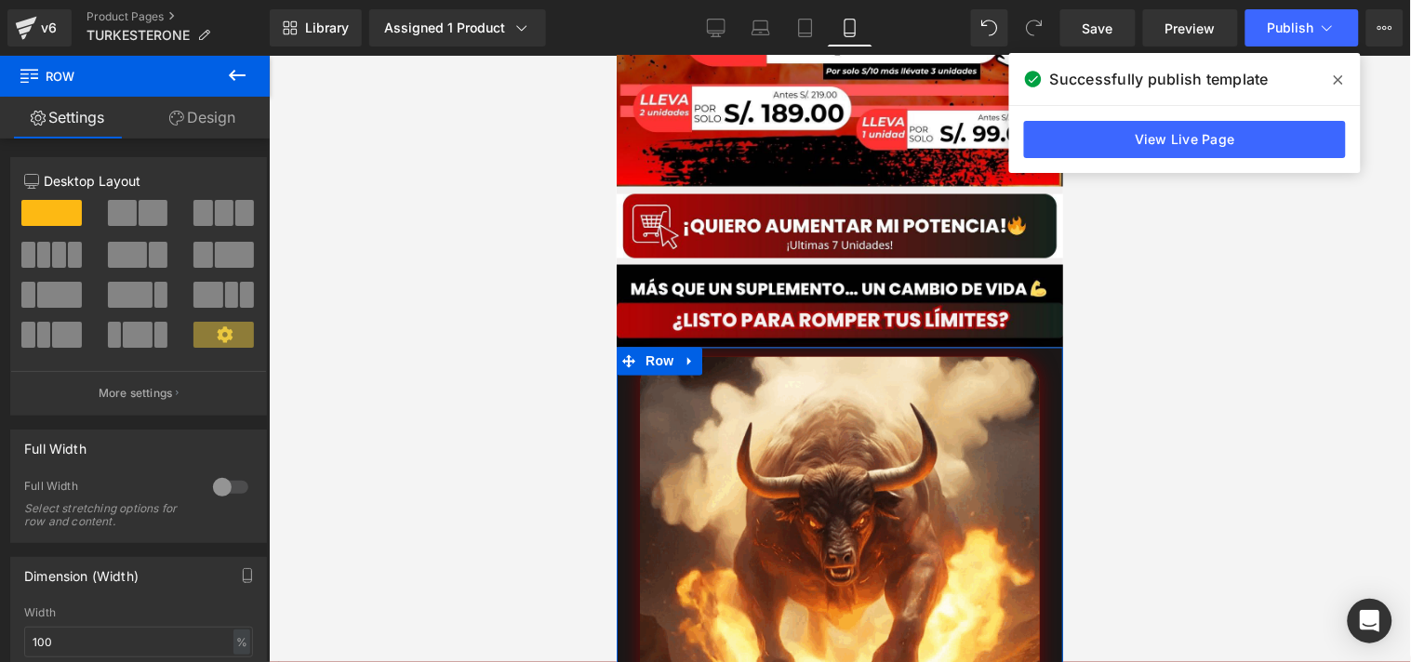
click at [212, 130] on link "Design" at bounding box center [202, 118] width 135 height 42
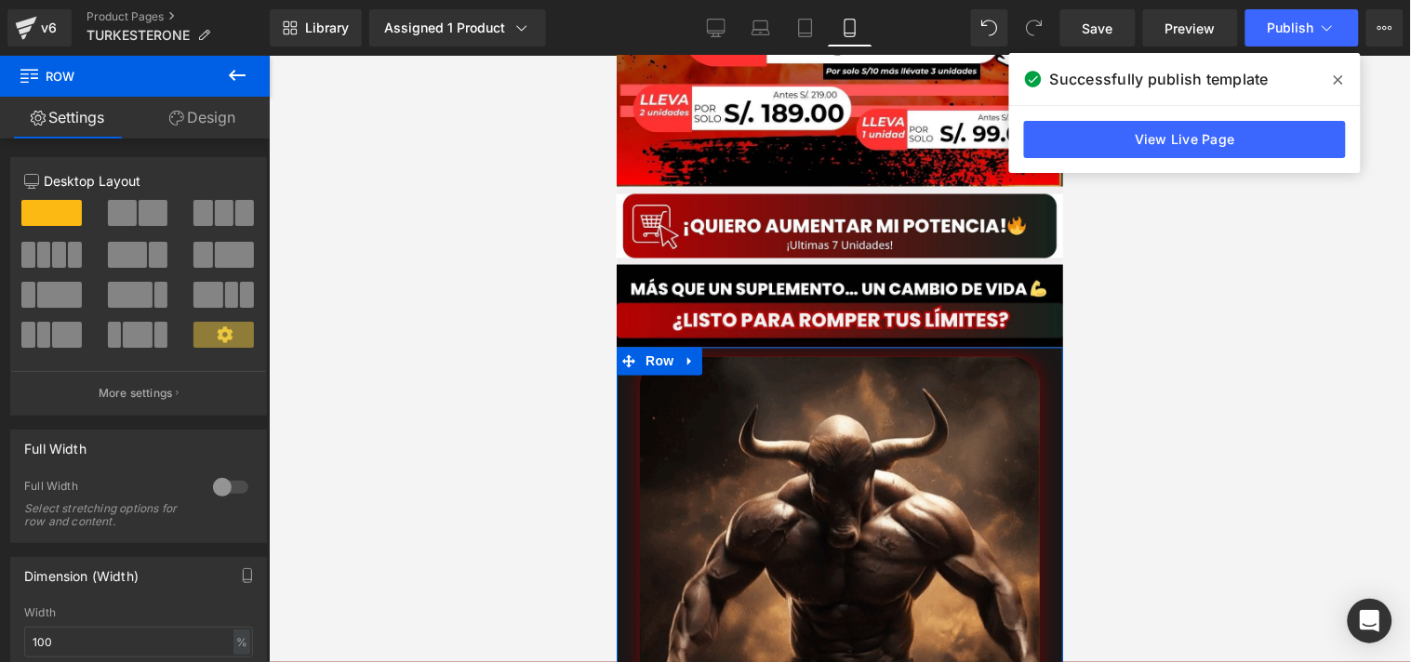
click at [0, 0] on div "Background" at bounding box center [0, 0] width 0 height 0
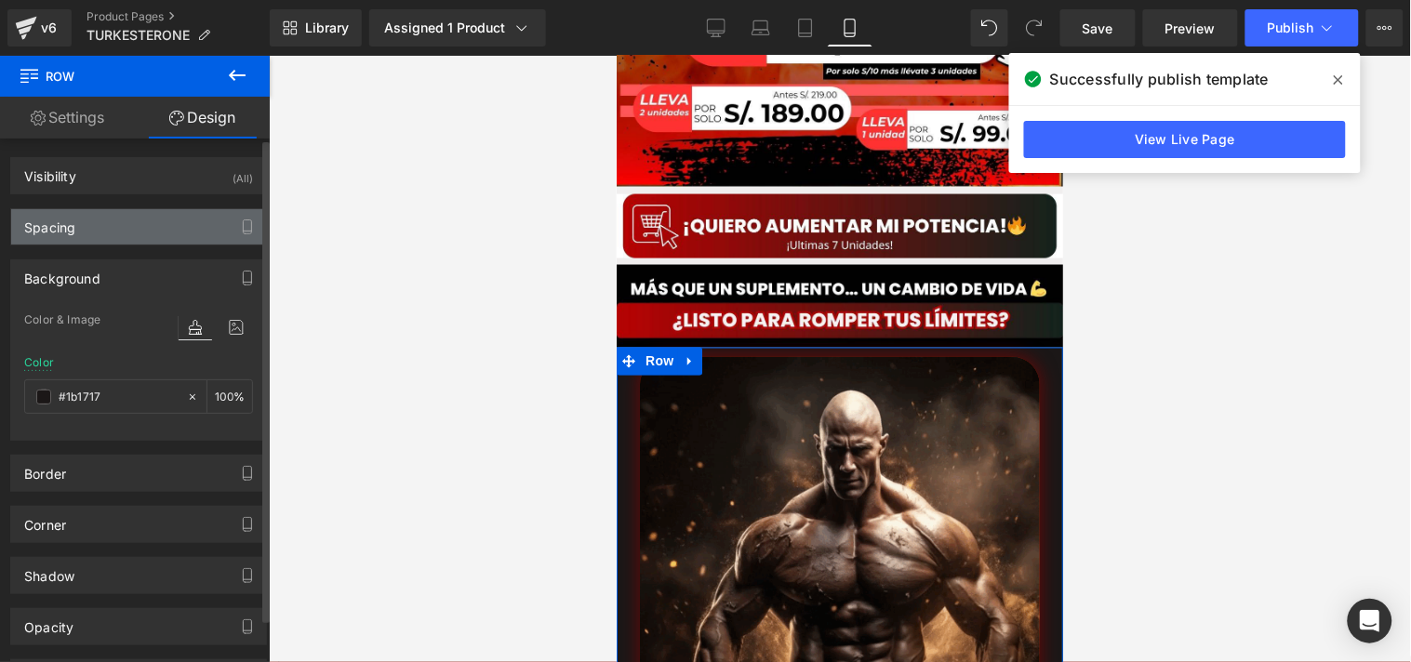
click at [103, 223] on div "Spacing" at bounding box center [138, 226] width 255 height 35
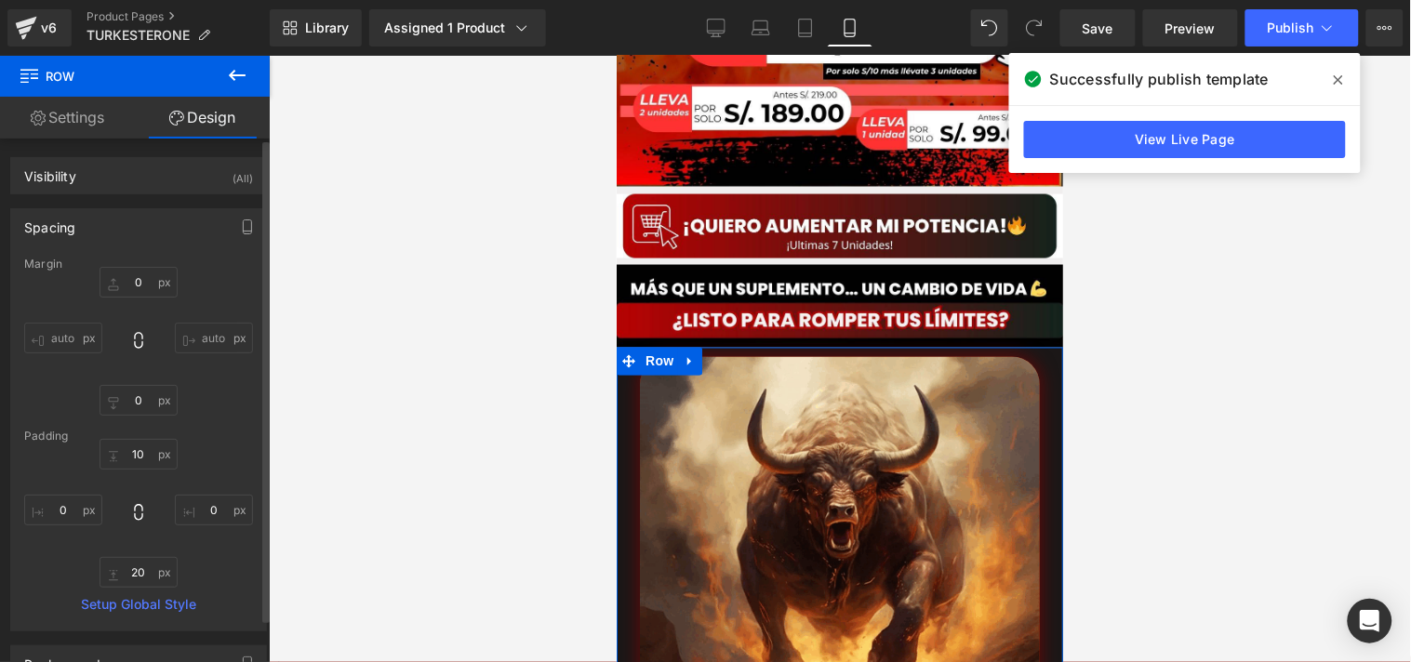
click at [102, 224] on div "Spacing" at bounding box center [138, 226] width 255 height 35
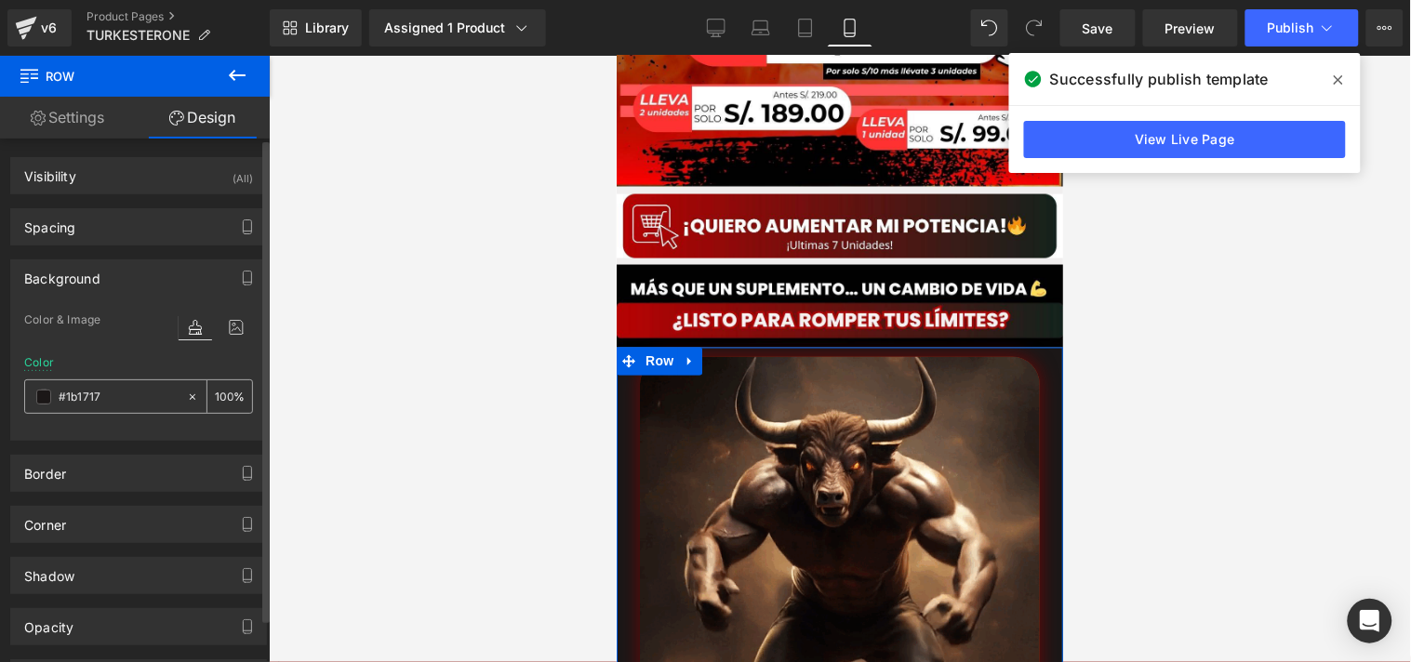
click at [39, 406] on div "#1b1717" at bounding box center [105, 396] width 161 height 33
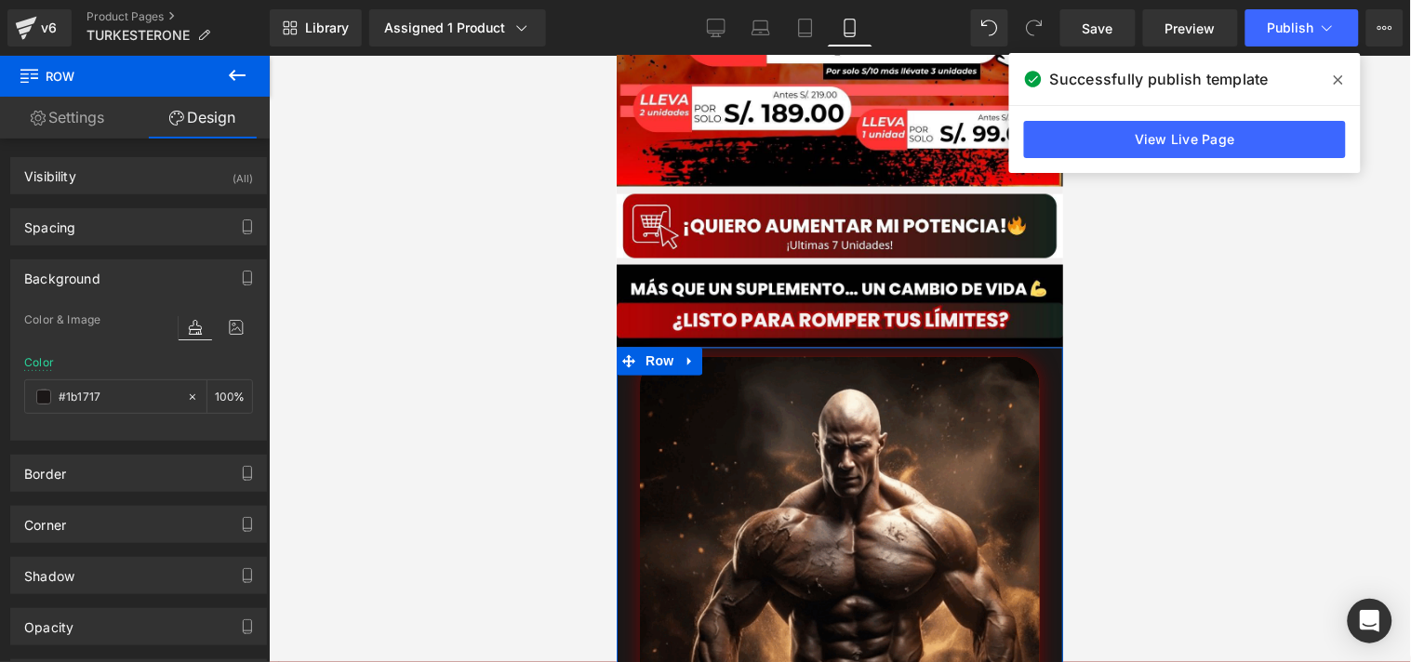
click at [45, 400] on span at bounding box center [43, 397] width 15 height 15
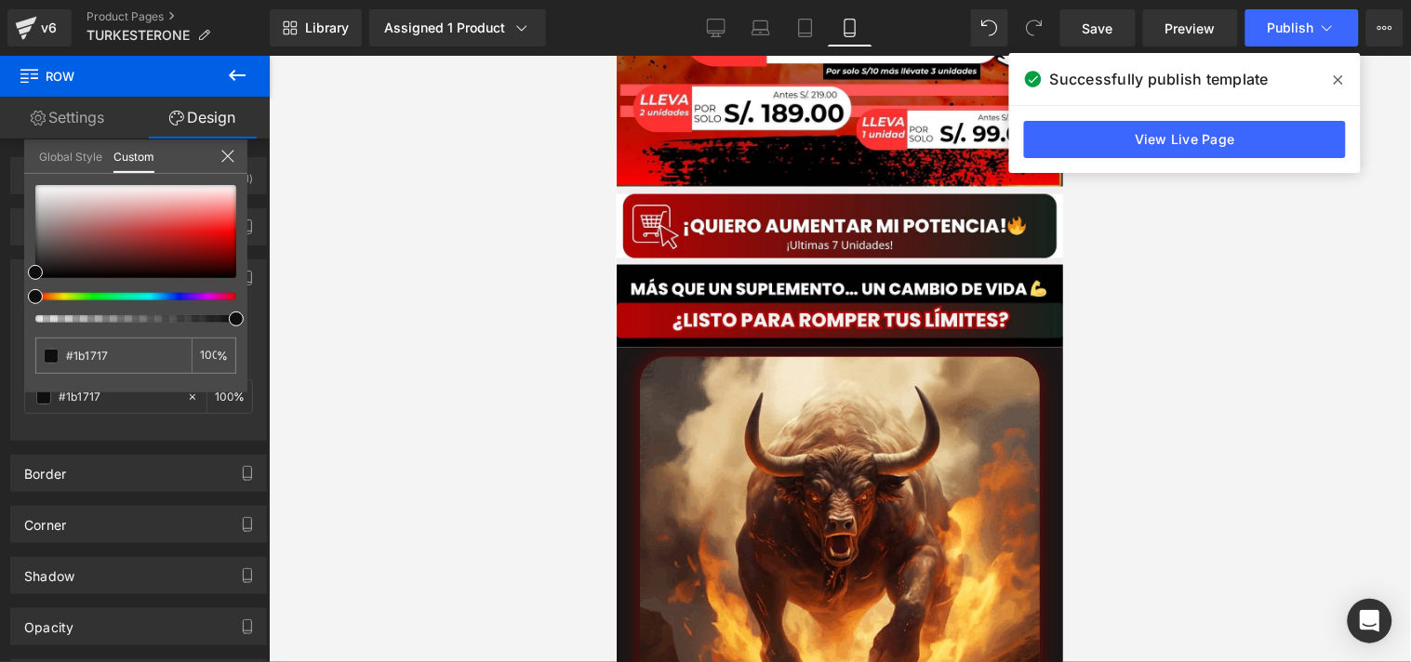
click at [512, 392] on div at bounding box center [840, 359] width 1142 height 607
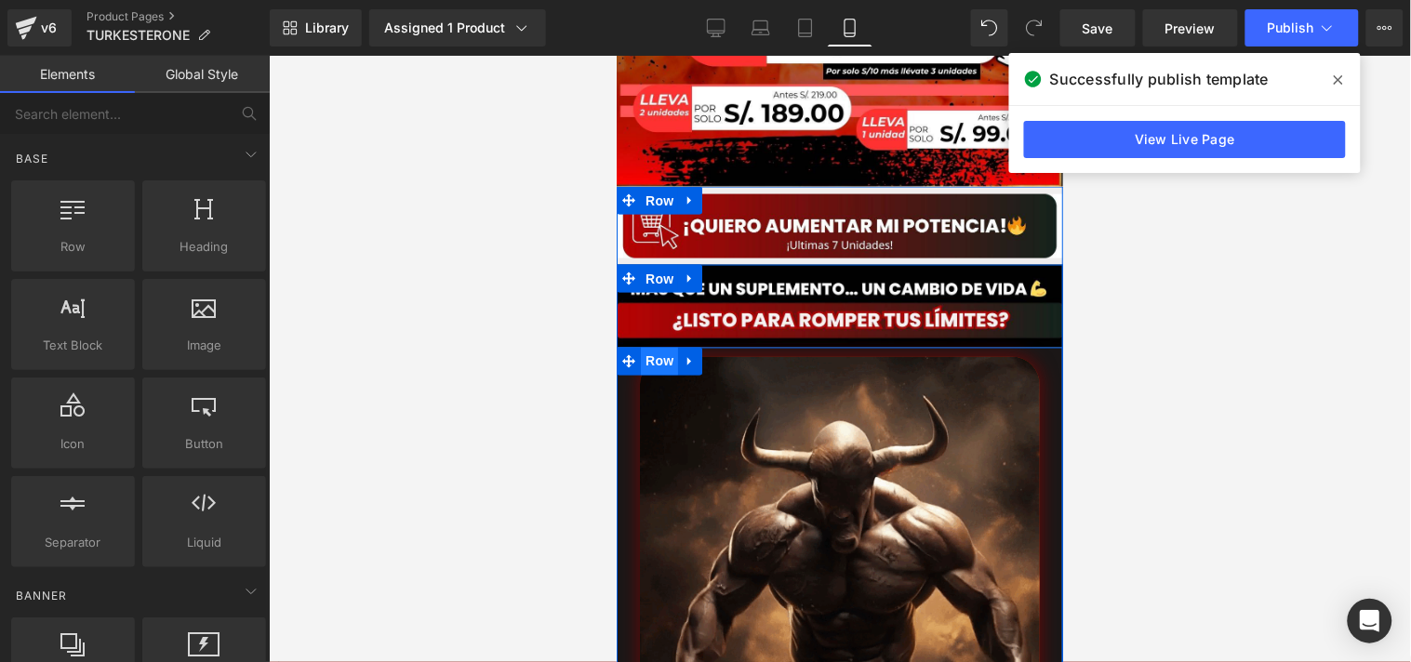
click at [653, 347] on span "Row" at bounding box center [658, 361] width 37 height 28
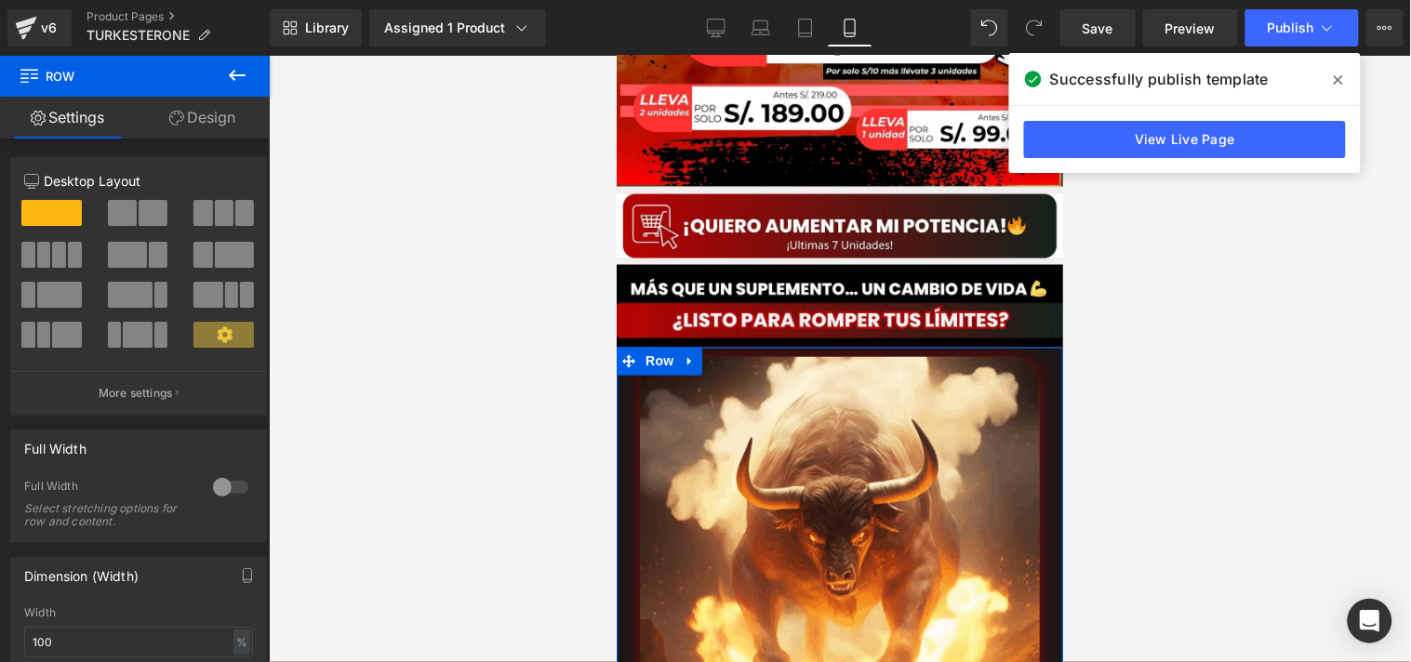
click at [207, 123] on link "Design" at bounding box center [202, 118] width 135 height 42
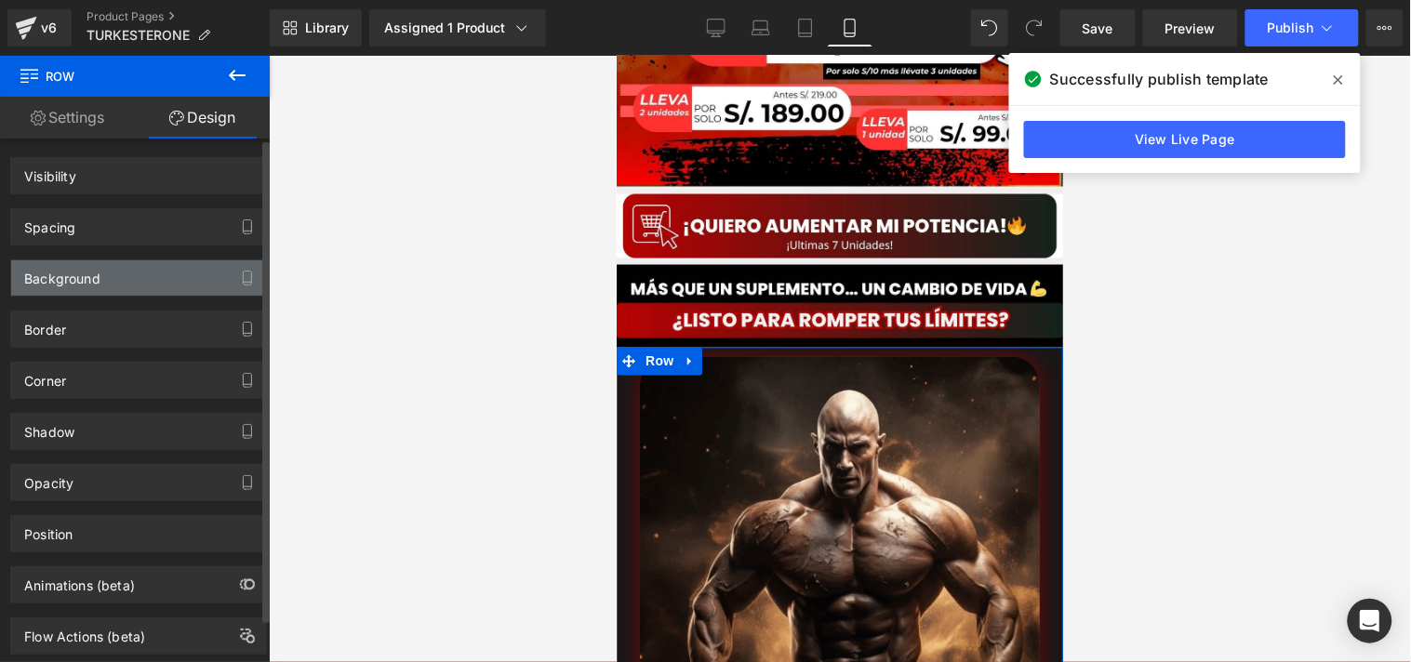
click at [141, 294] on div "Background" at bounding box center [138, 277] width 255 height 35
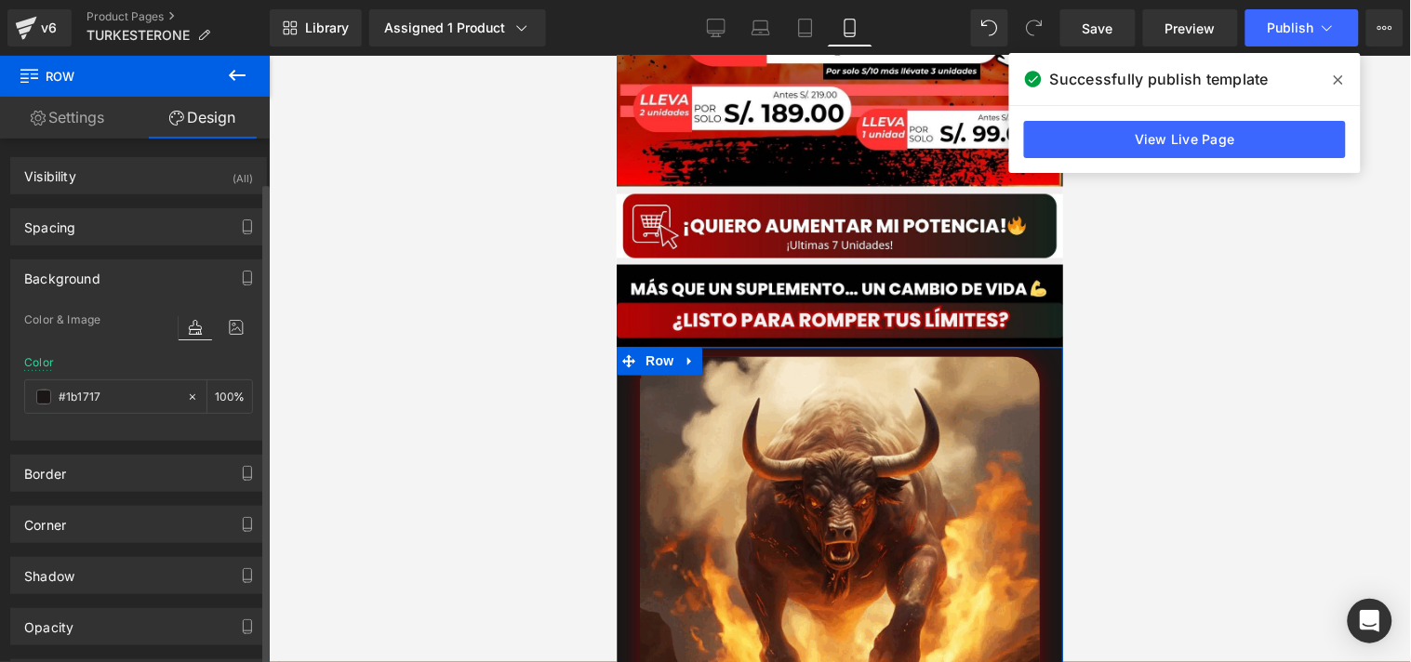
scroll to position [52, 0]
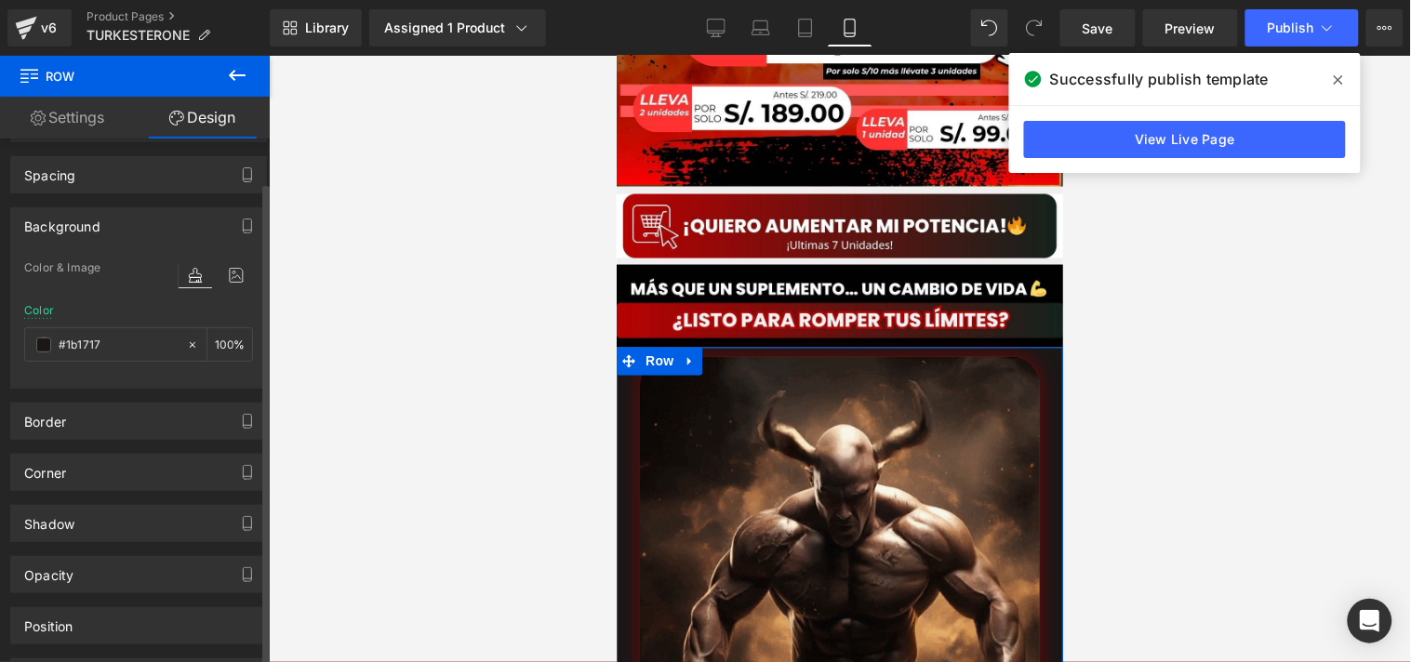
click at [79, 406] on div "Border" at bounding box center [138, 421] width 255 height 35
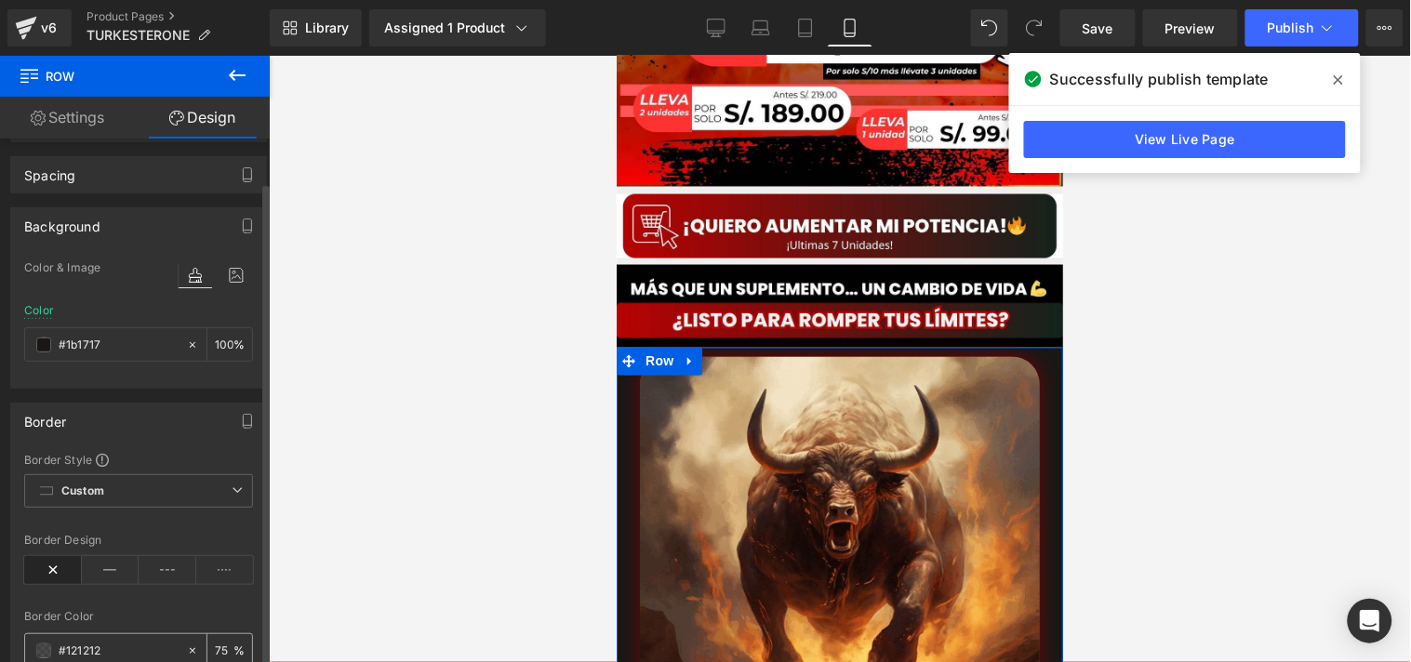
click at [43, 644] on span at bounding box center [43, 651] width 15 height 15
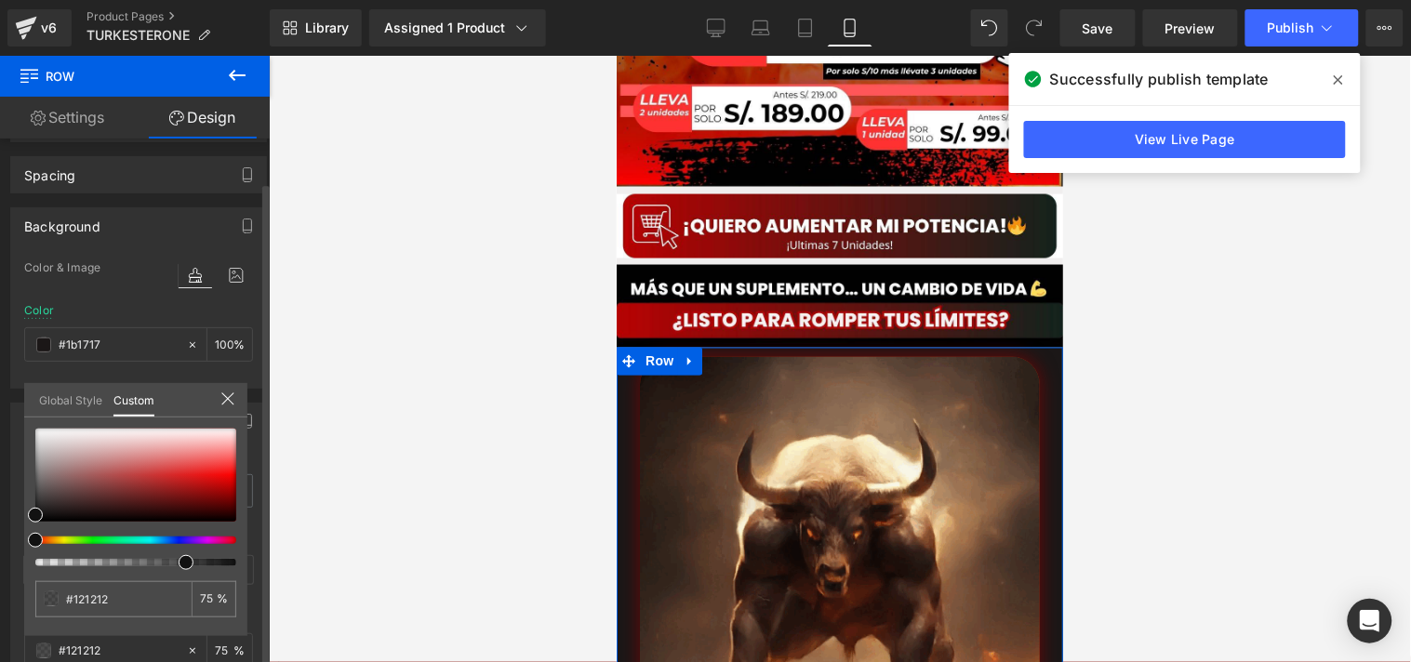
scroll to position [345, 0]
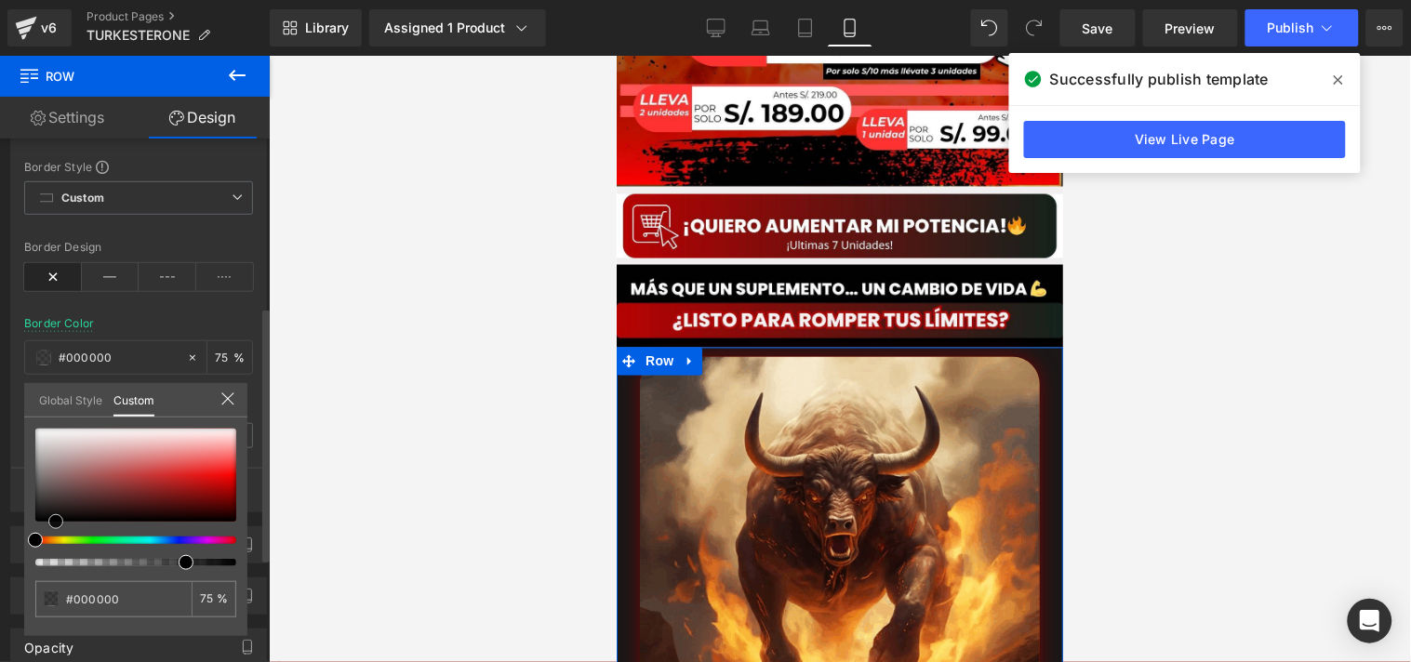
drag, startPoint x: 44, startPoint y: 517, endPoint x: 56, endPoint y: 525, distance: 14.2
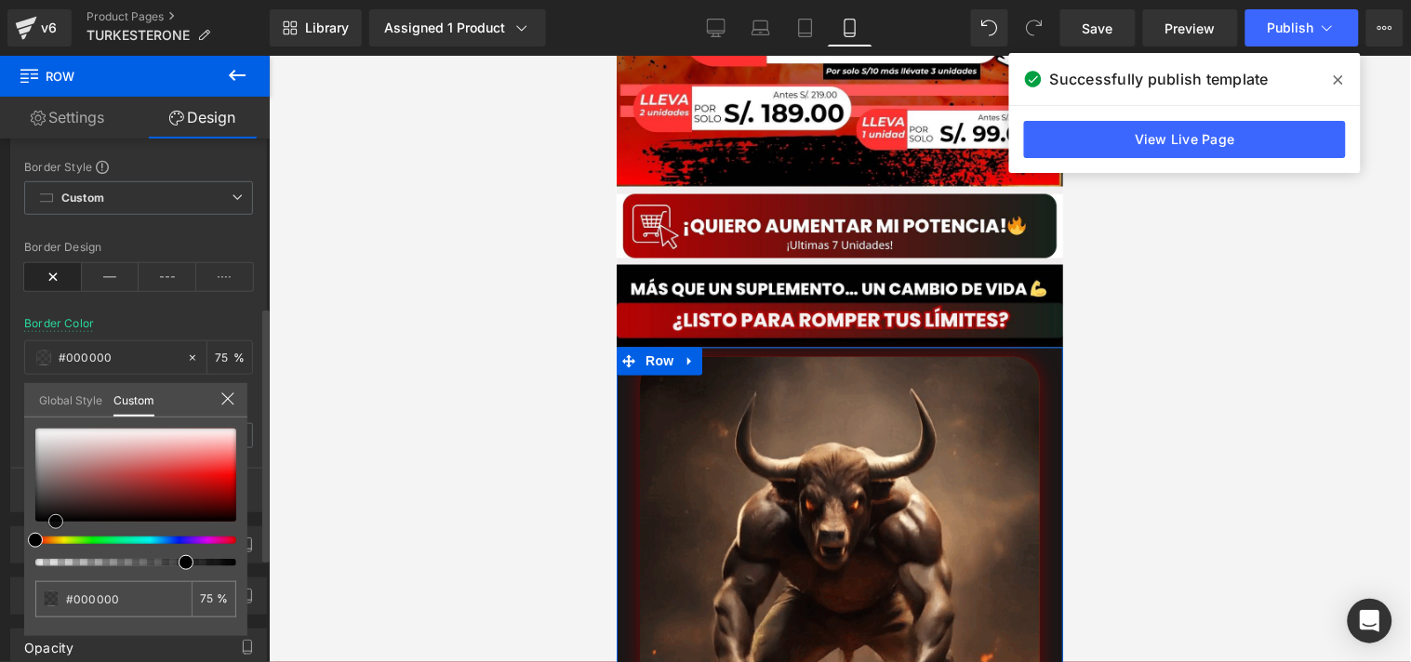
click at [56, 522] on div at bounding box center [135, 475] width 201 height 93
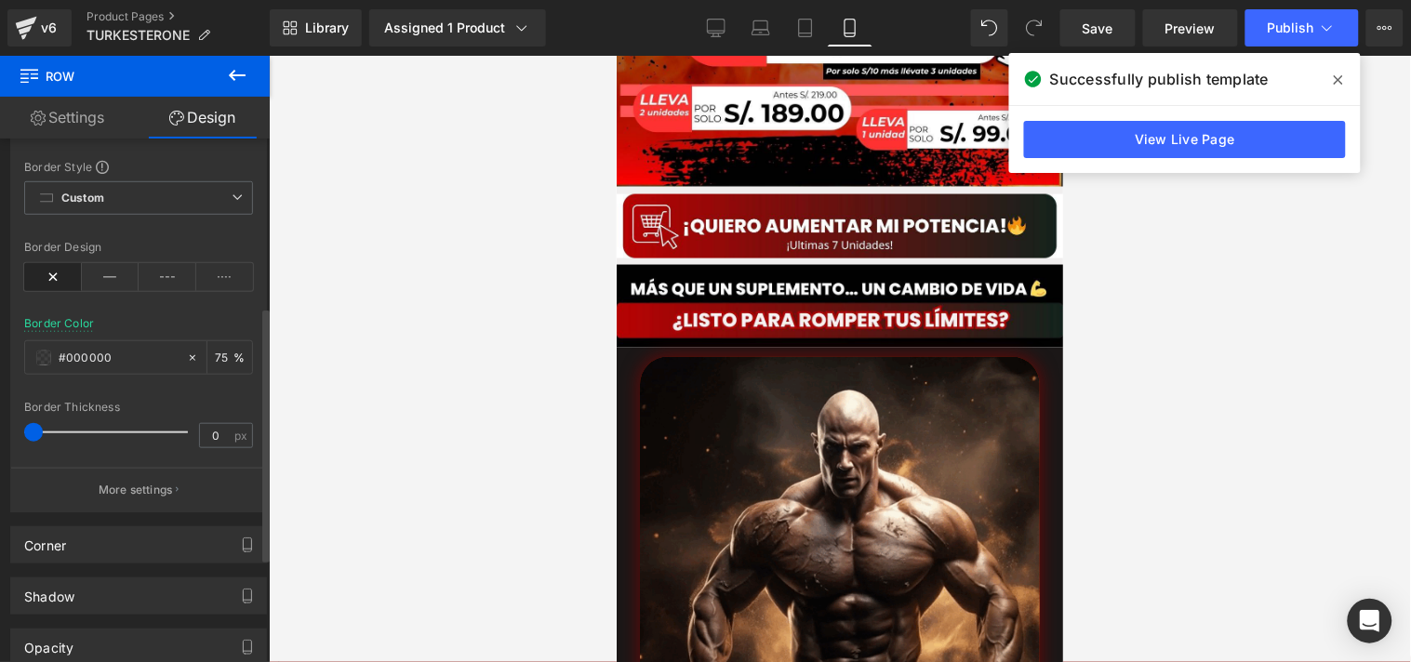
click at [353, 339] on div at bounding box center [840, 359] width 1142 height 607
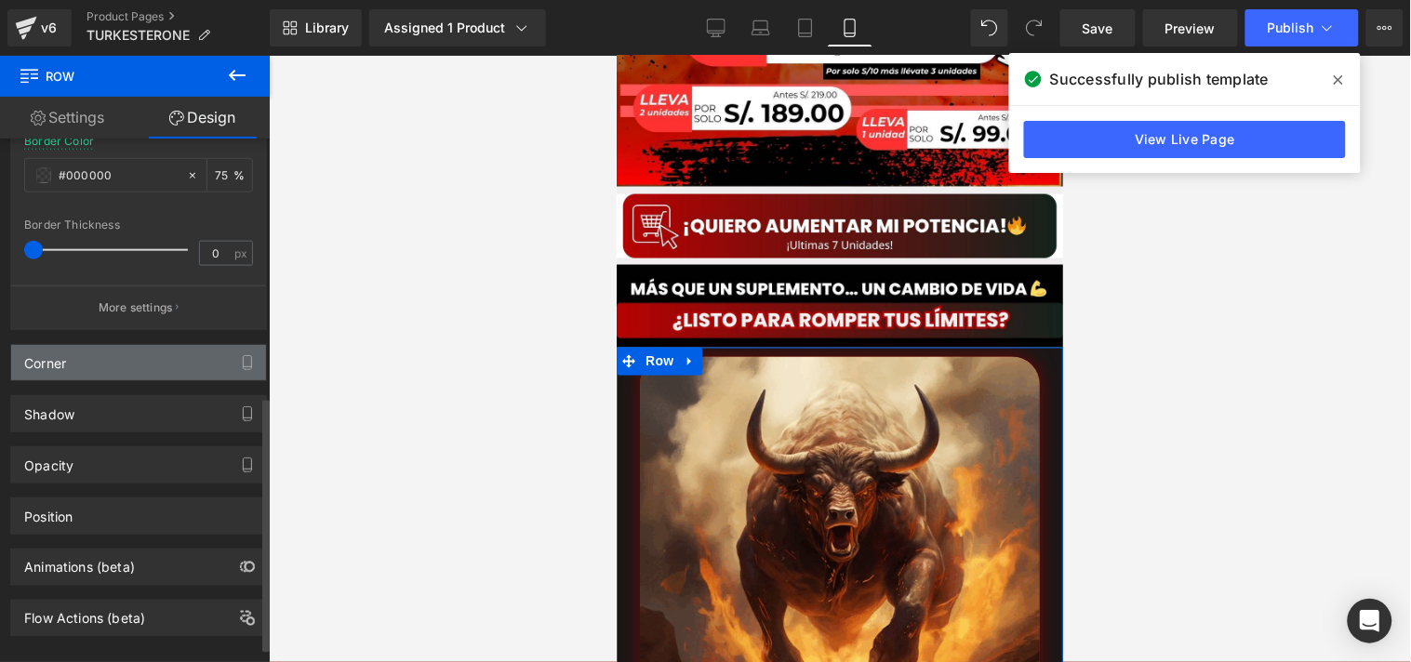
scroll to position [558, 0]
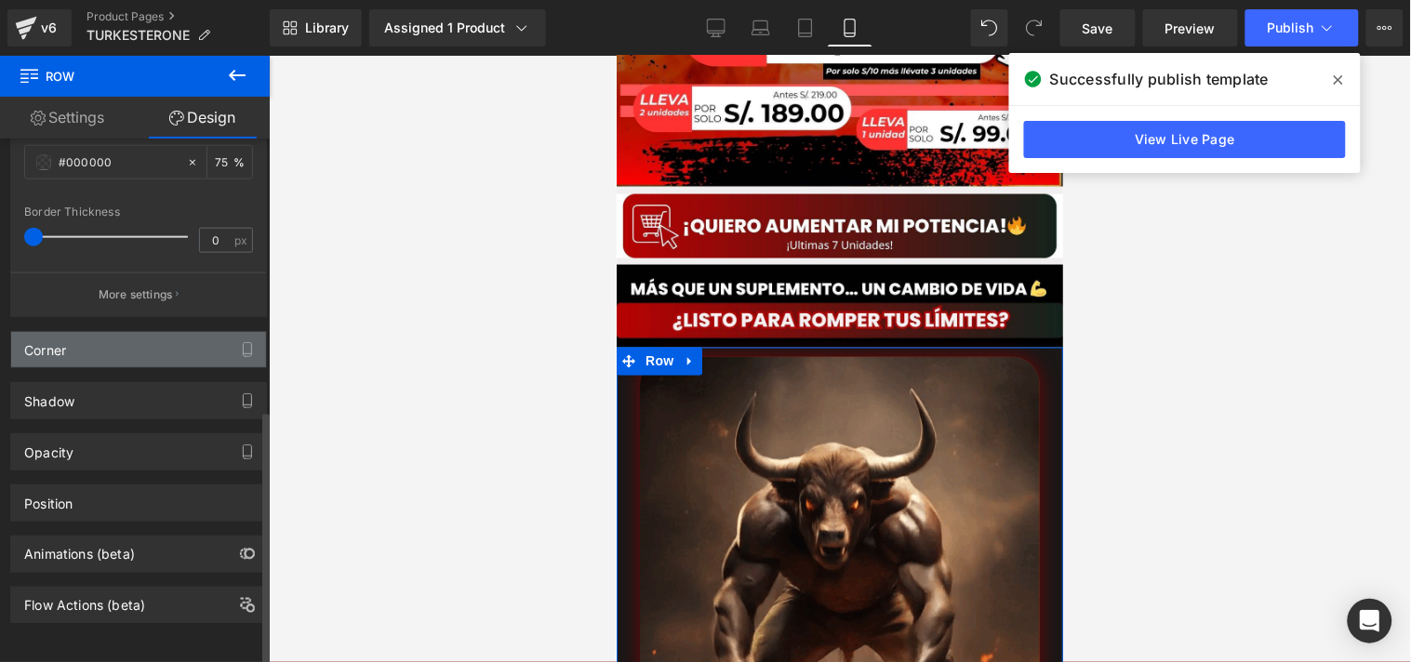
click at [66, 340] on div "Corner" at bounding box center [45, 345] width 42 height 26
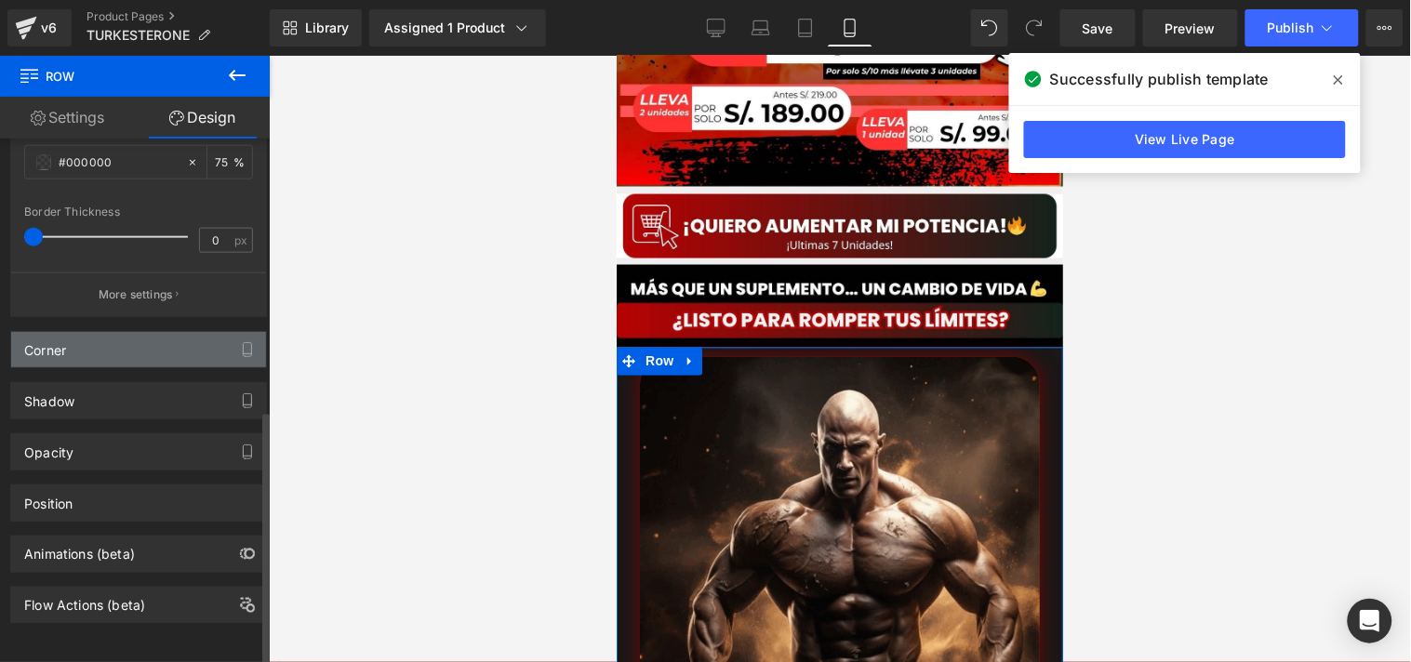
click at [35, 338] on div "Corner" at bounding box center [45, 345] width 42 height 26
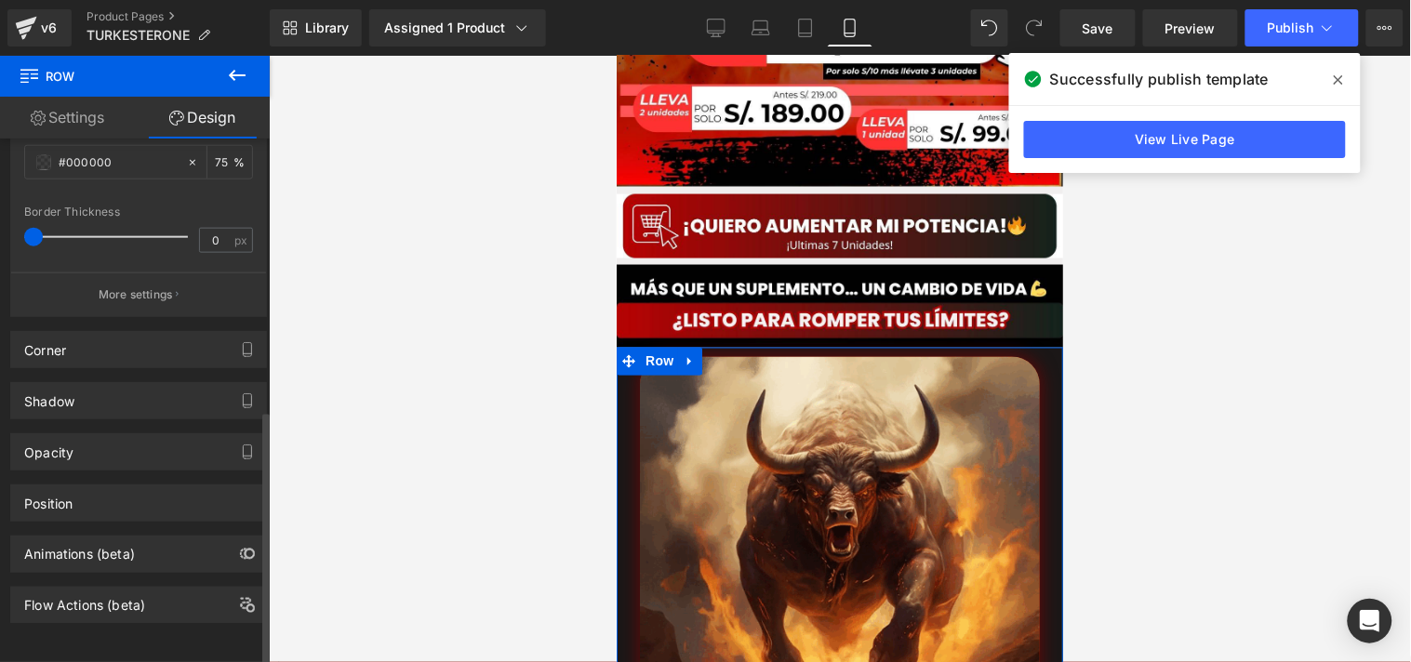
click at [73, 368] on div "Shadow Shadow Style Drop Shadow Outer Shadow #333333 Shadow Color #333333 100 %…" at bounding box center [139, 393] width 278 height 51
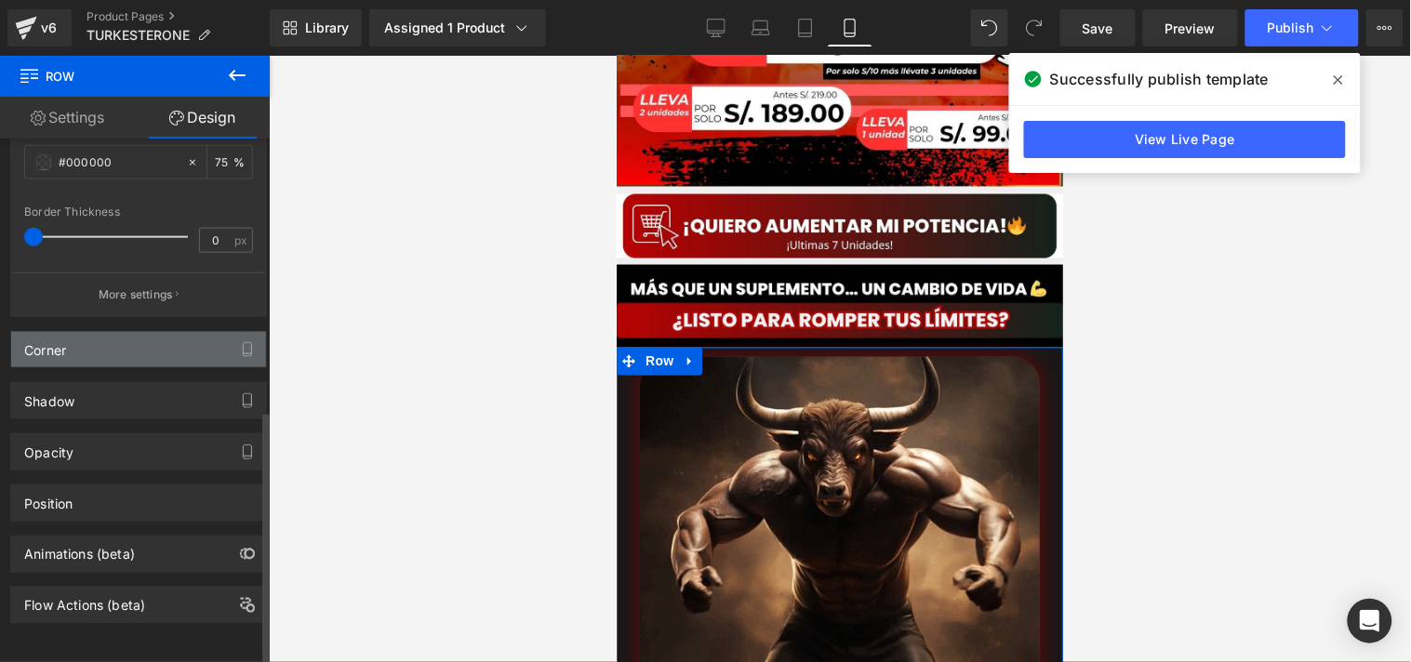
click at [73, 348] on div "Corner" at bounding box center [138, 349] width 255 height 35
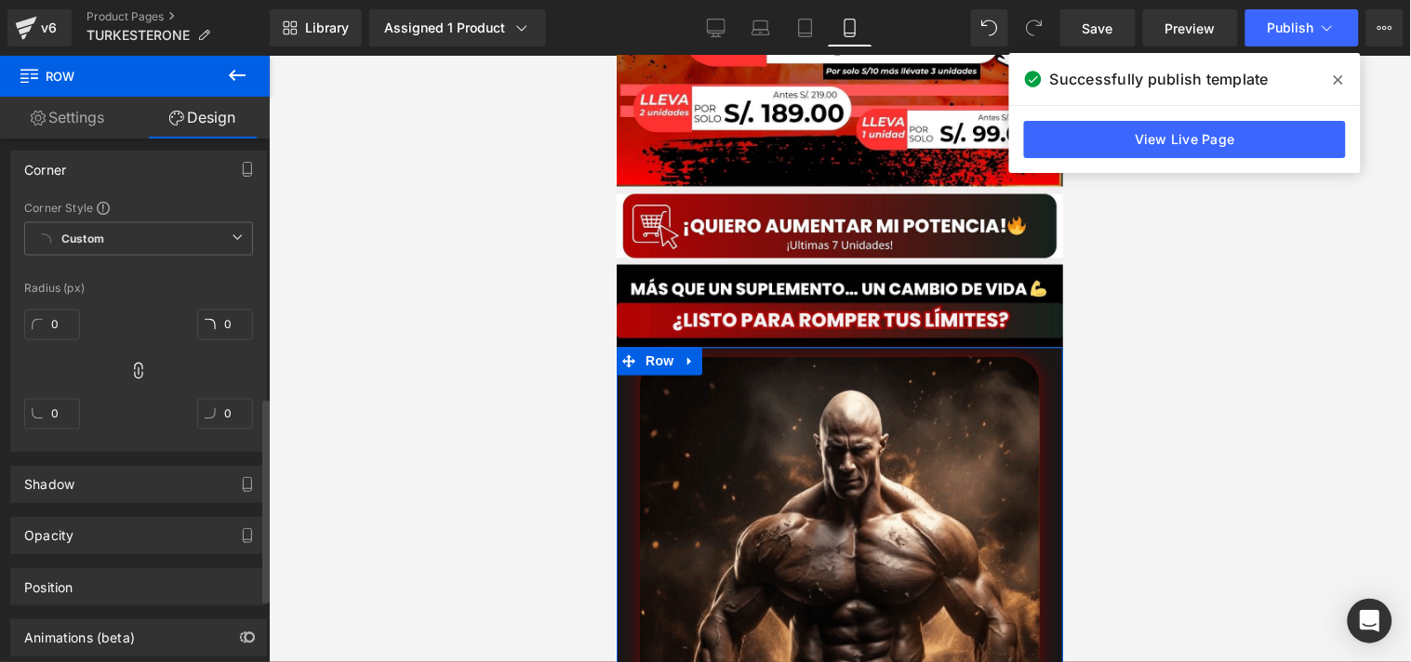
scroll to position [775, 0]
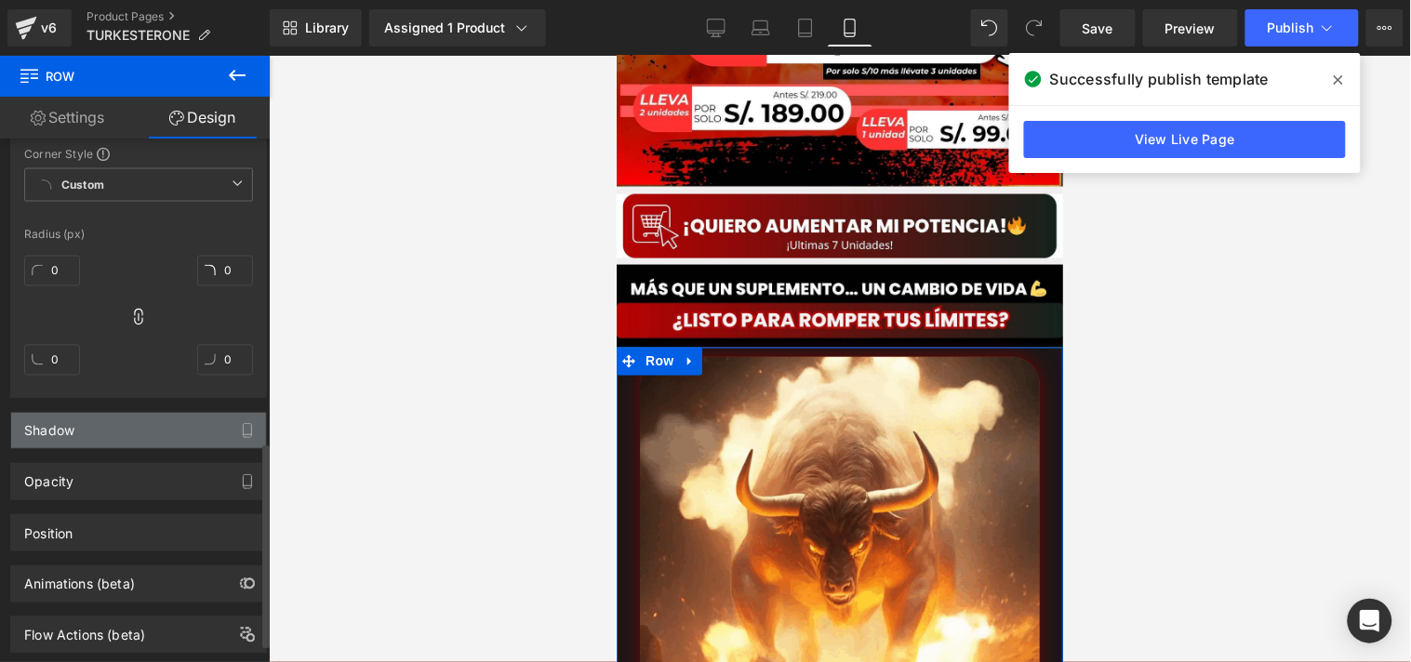
click at [113, 429] on div "Shadow" at bounding box center [138, 430] width 255 height 35
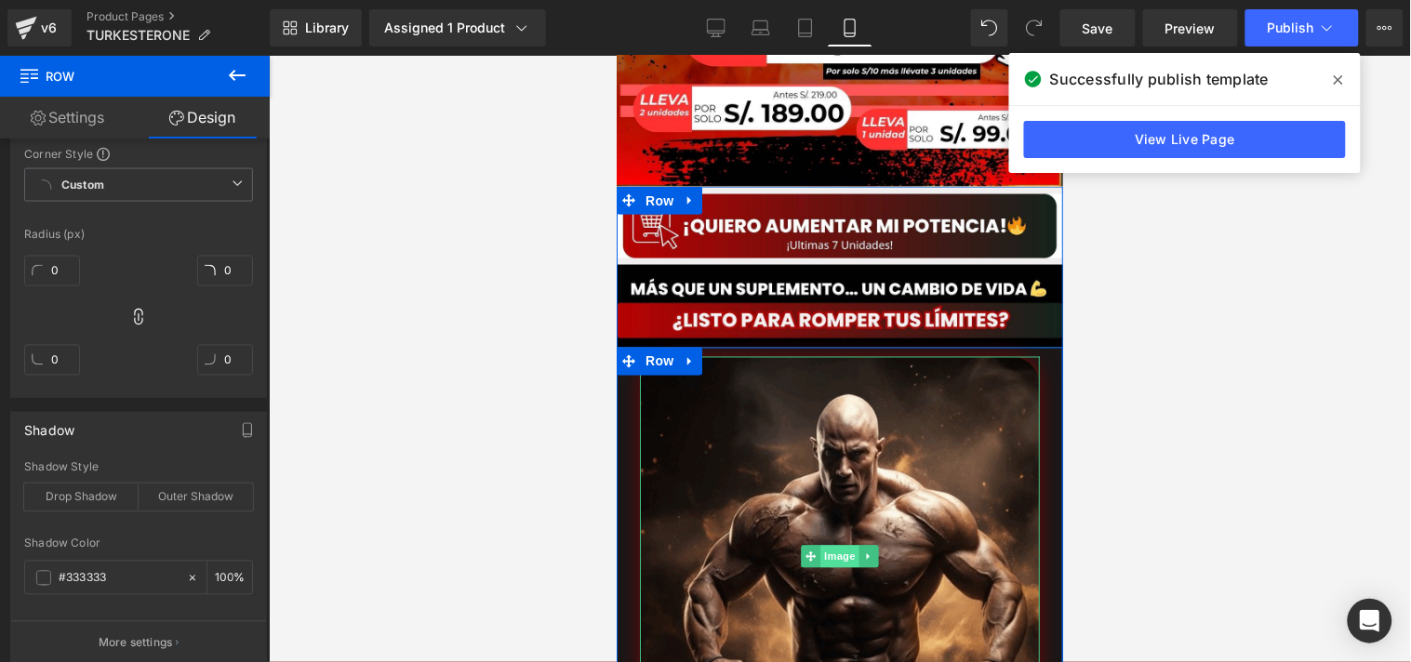
click at [834, 545] on span "Image" at bounding box center [839, 556] width 39 height 22
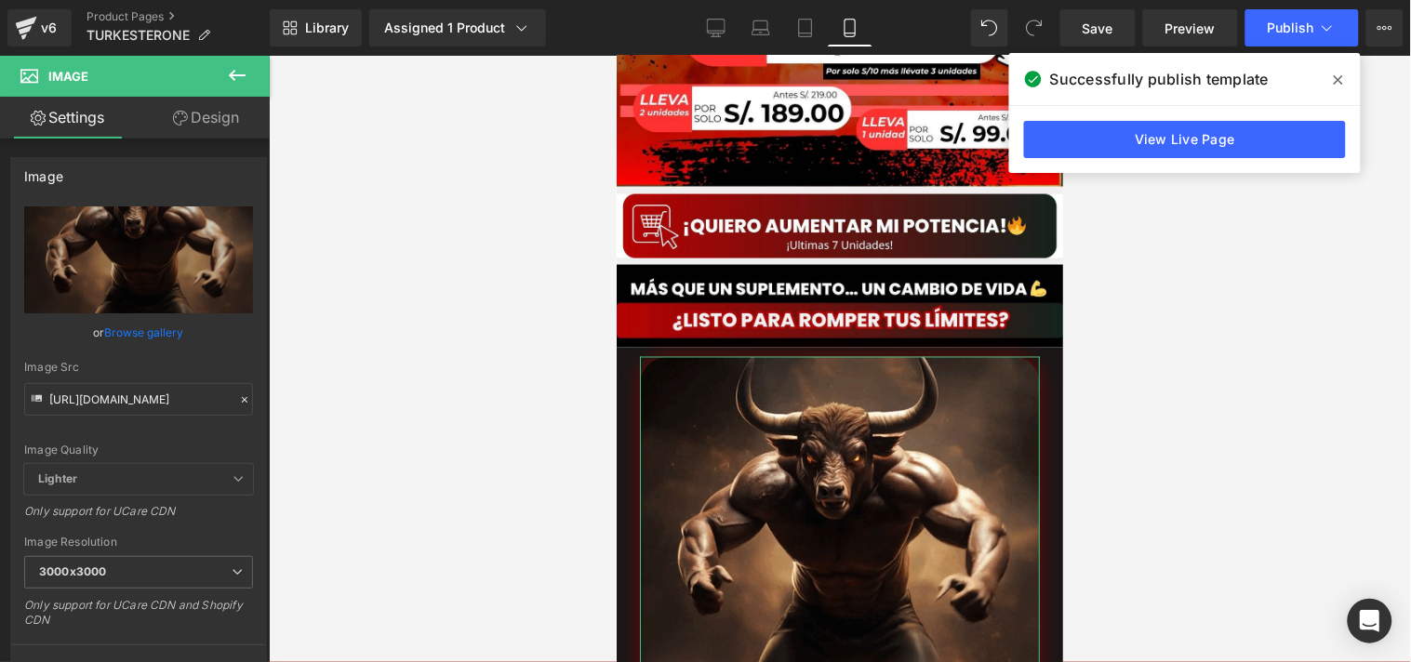
click at [191, 127] on link "Design" at bounding box center [206, 118] width 135 height 42
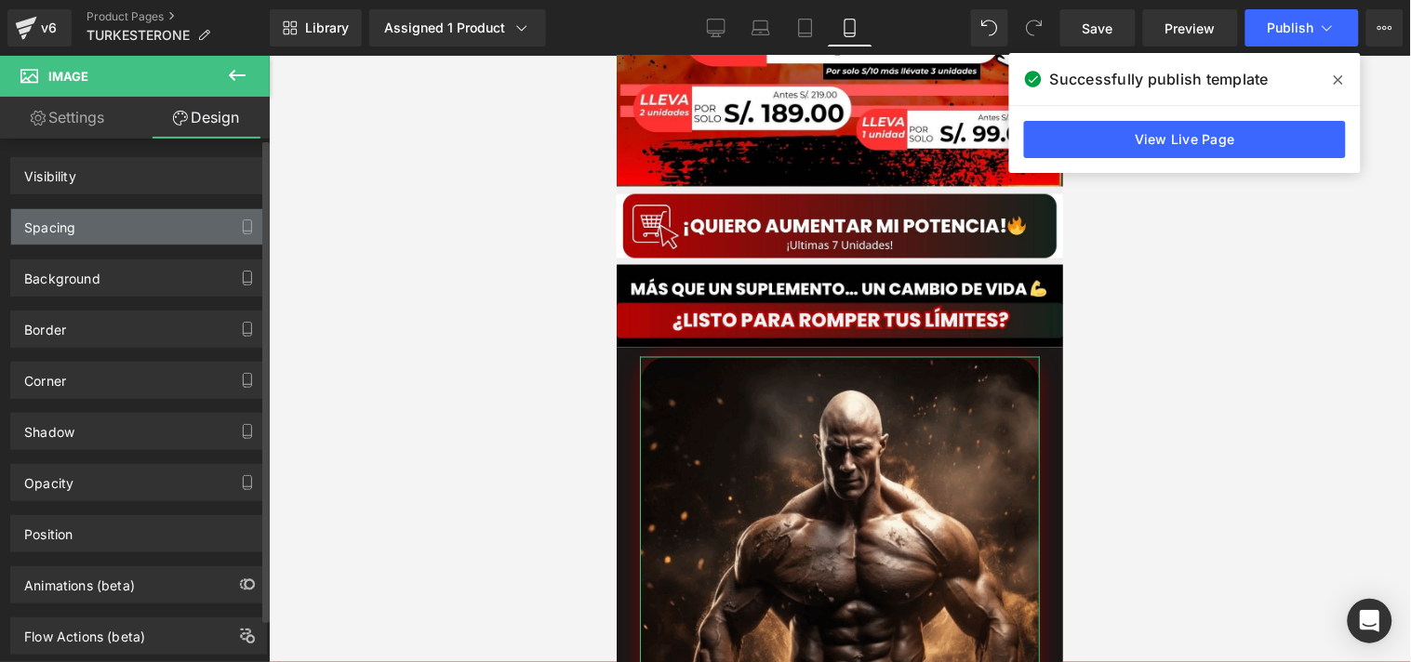
click at [97, 243] on div "Spacing" at bounding box center [138, 226] width 255 height 35
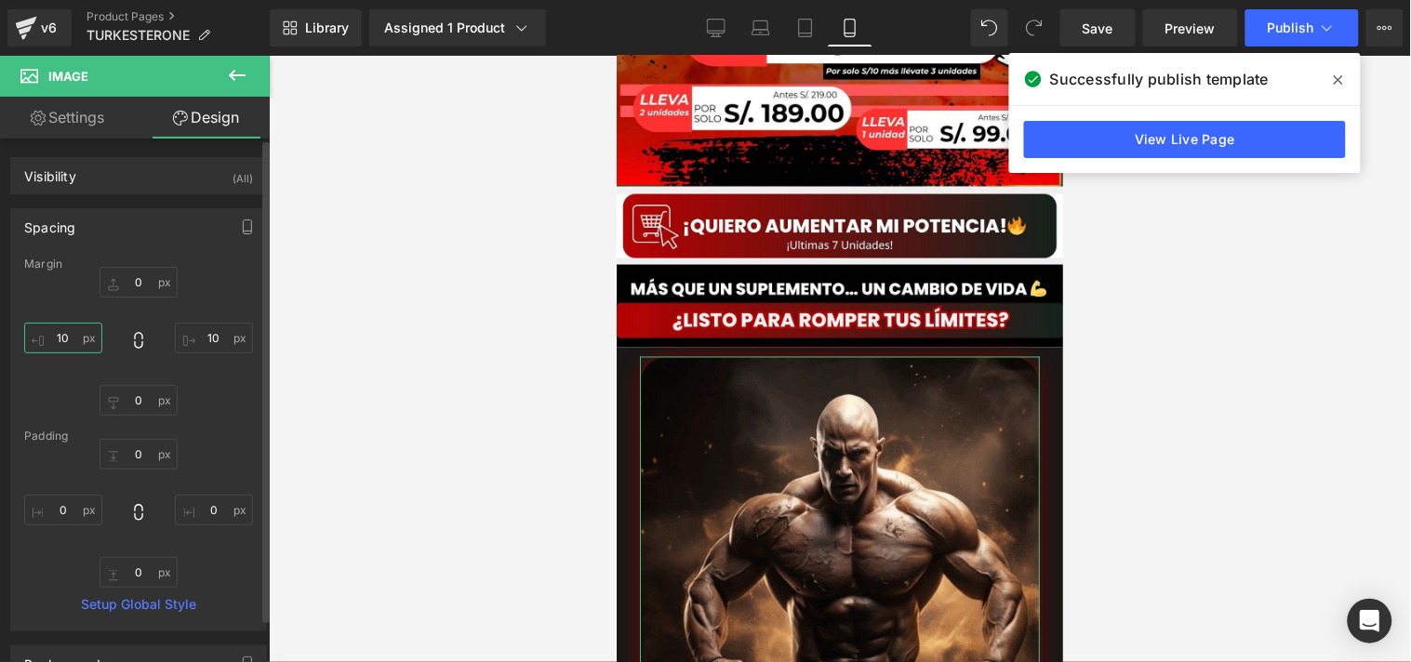
click at [74, 346] on input "10" at bounding box center [63, 338] width 78 height 31
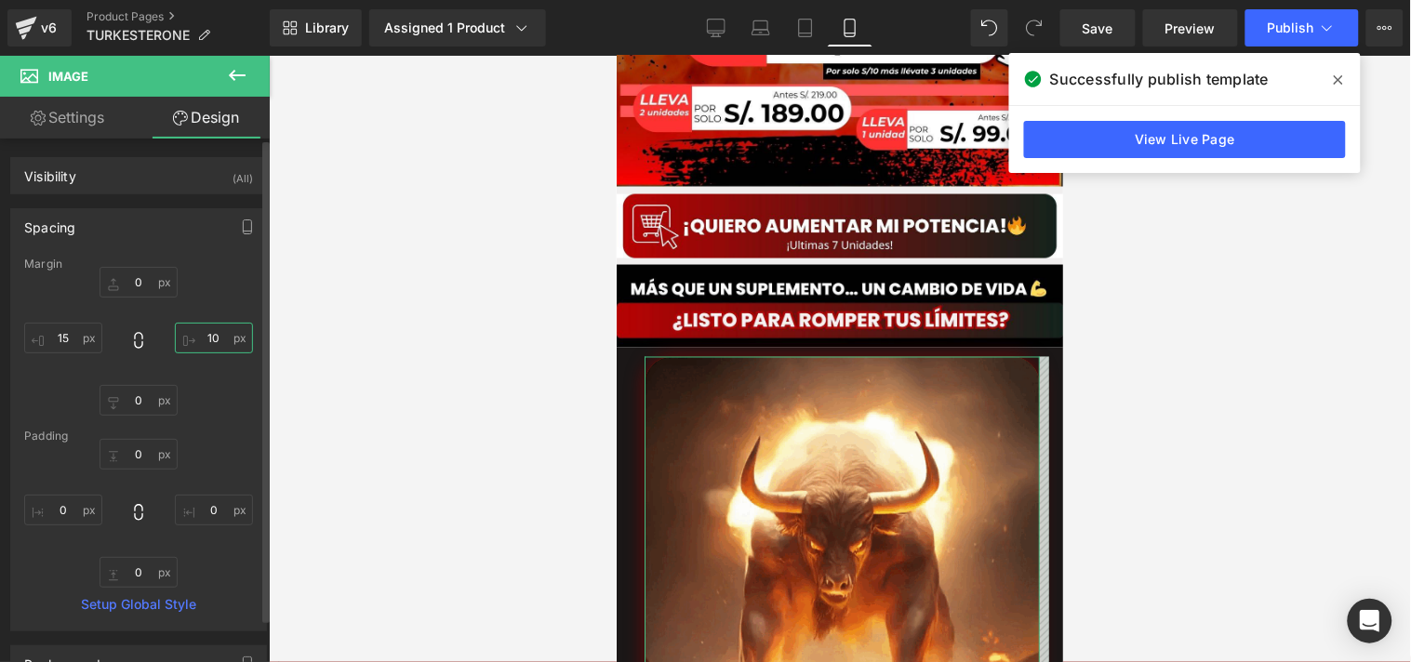
click at [218, 346] on input "10" at bounding box center [214, 338] width 78 height 31
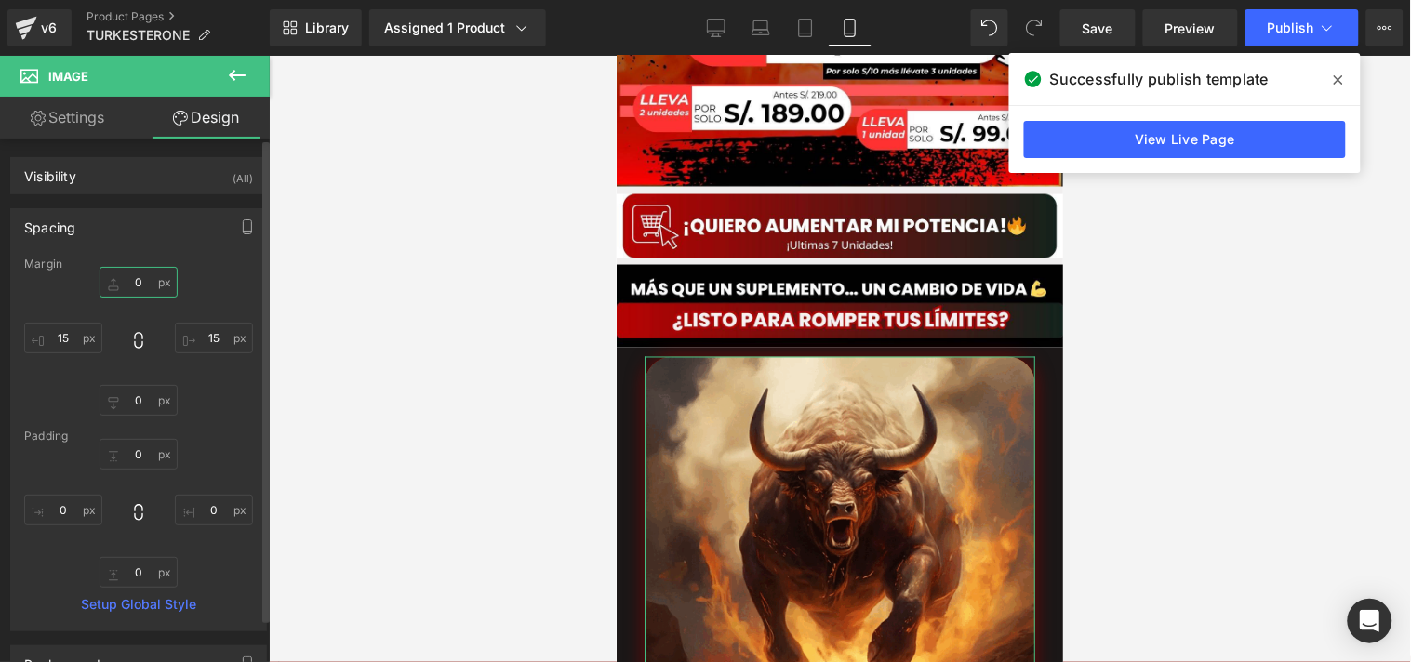
click at [141, 288] on input "0" at bounding box center [139, 282] width 78 height 31
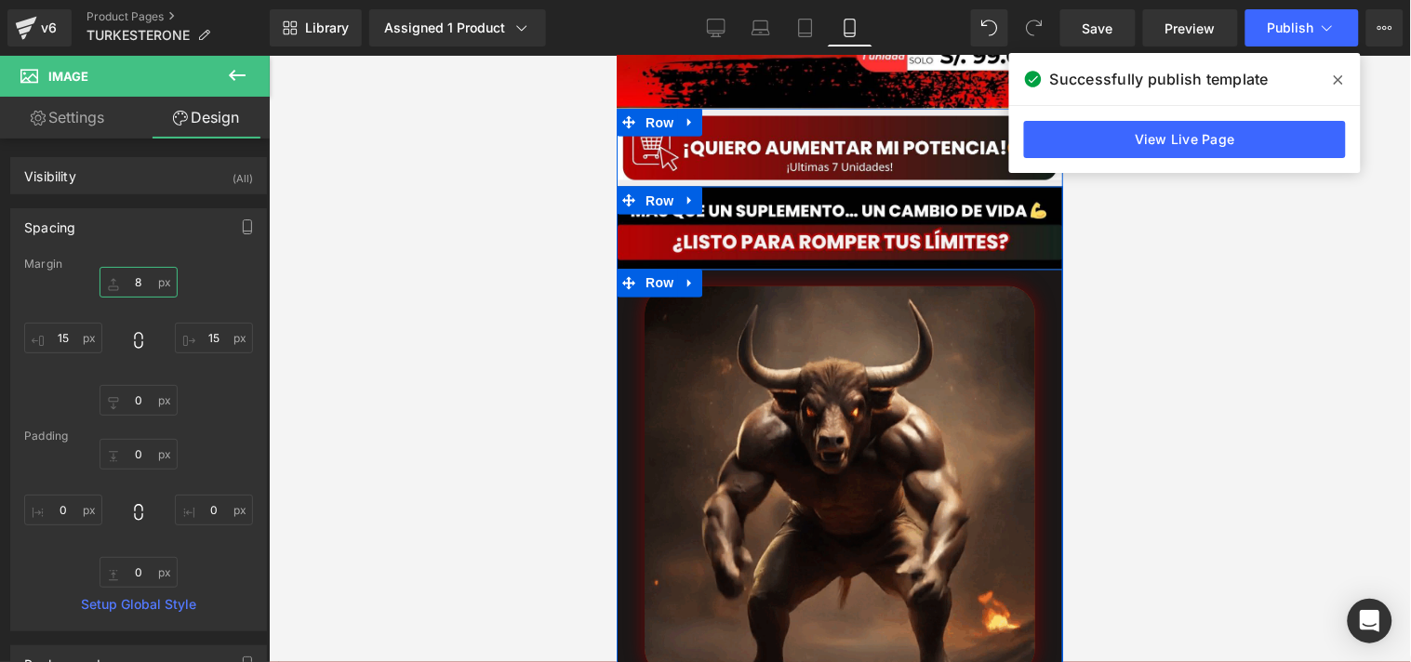
scroll to position [823, 0]
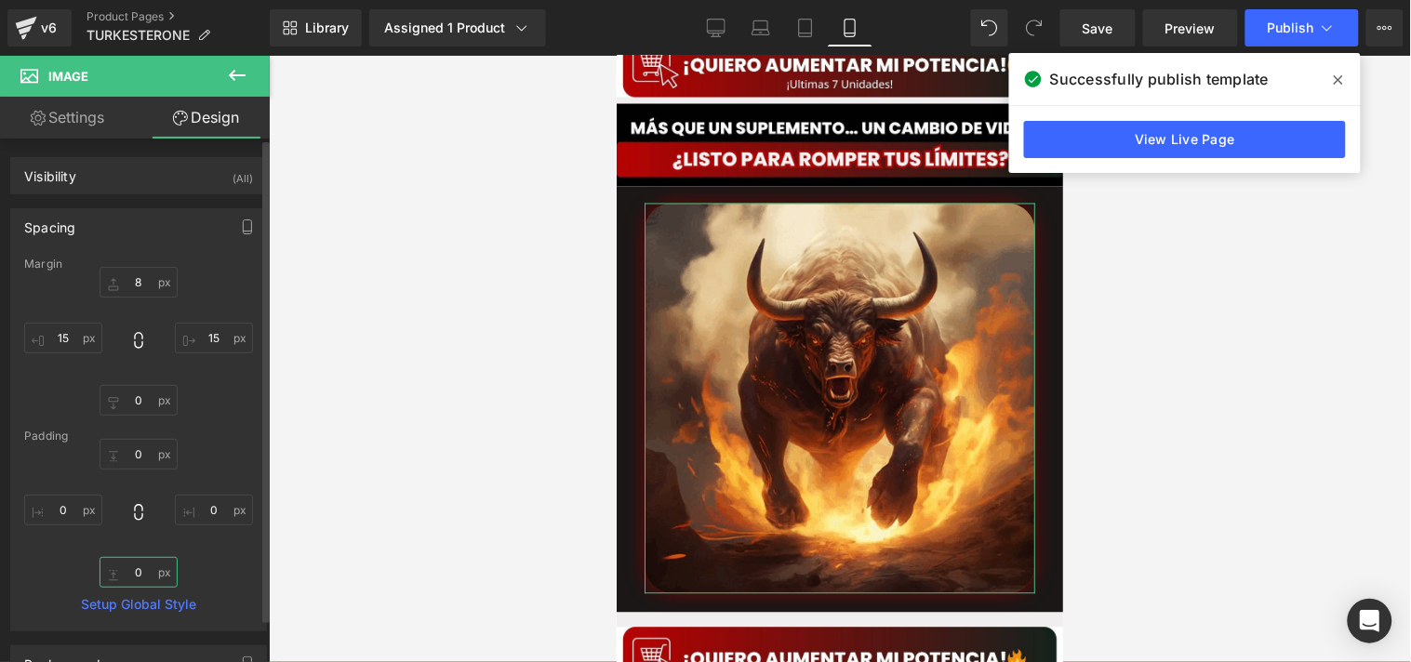
click at [145, 565] on input "0" at bounding box center [139, 572] width 78 height 31
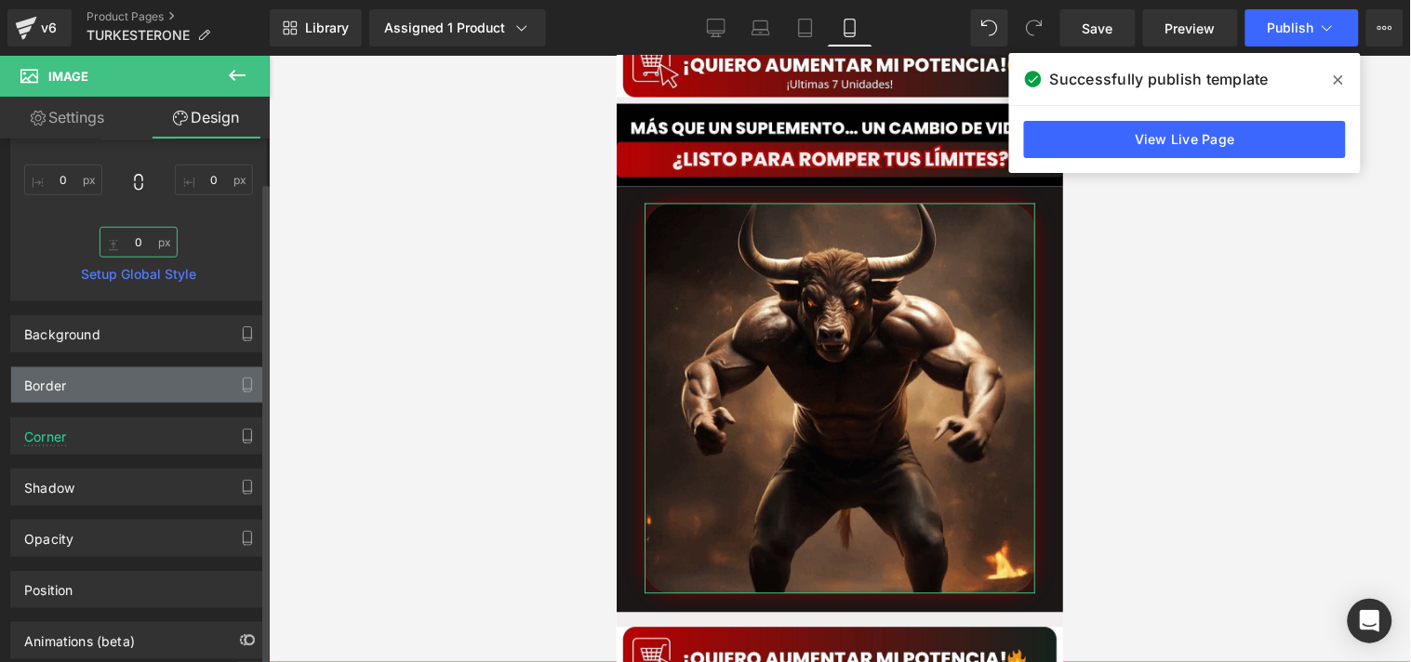
scroll to position [375, 0]
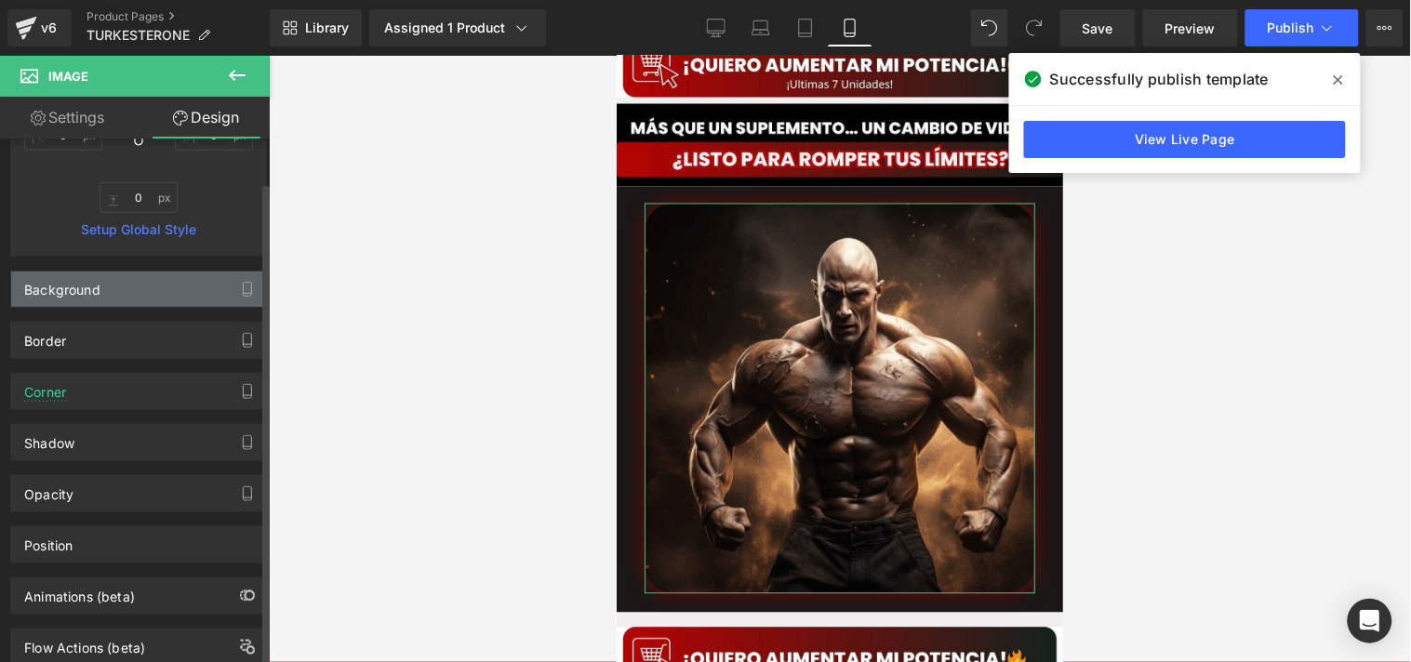
click at [91, 288] on div "Background" at bounding box center [62, 285] width 76 height 26
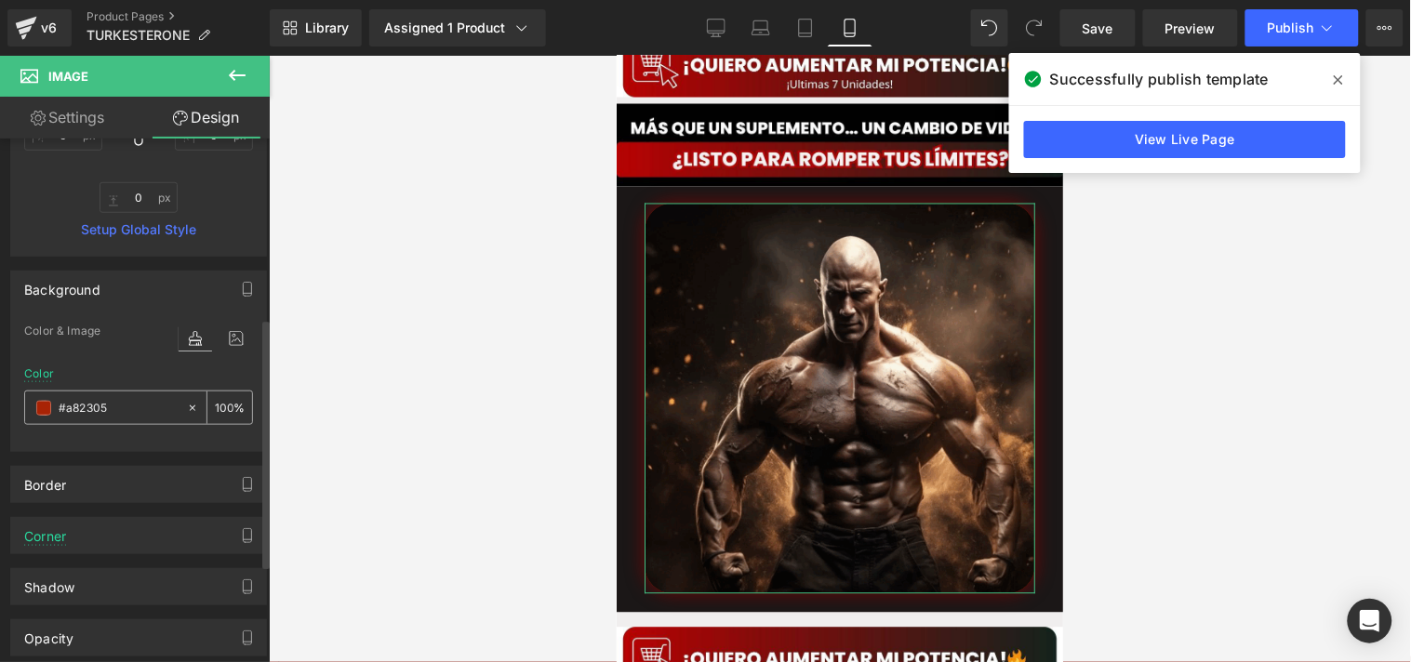
click at [43, 401] on span at bounding box center [43, 408] width 15 height 15
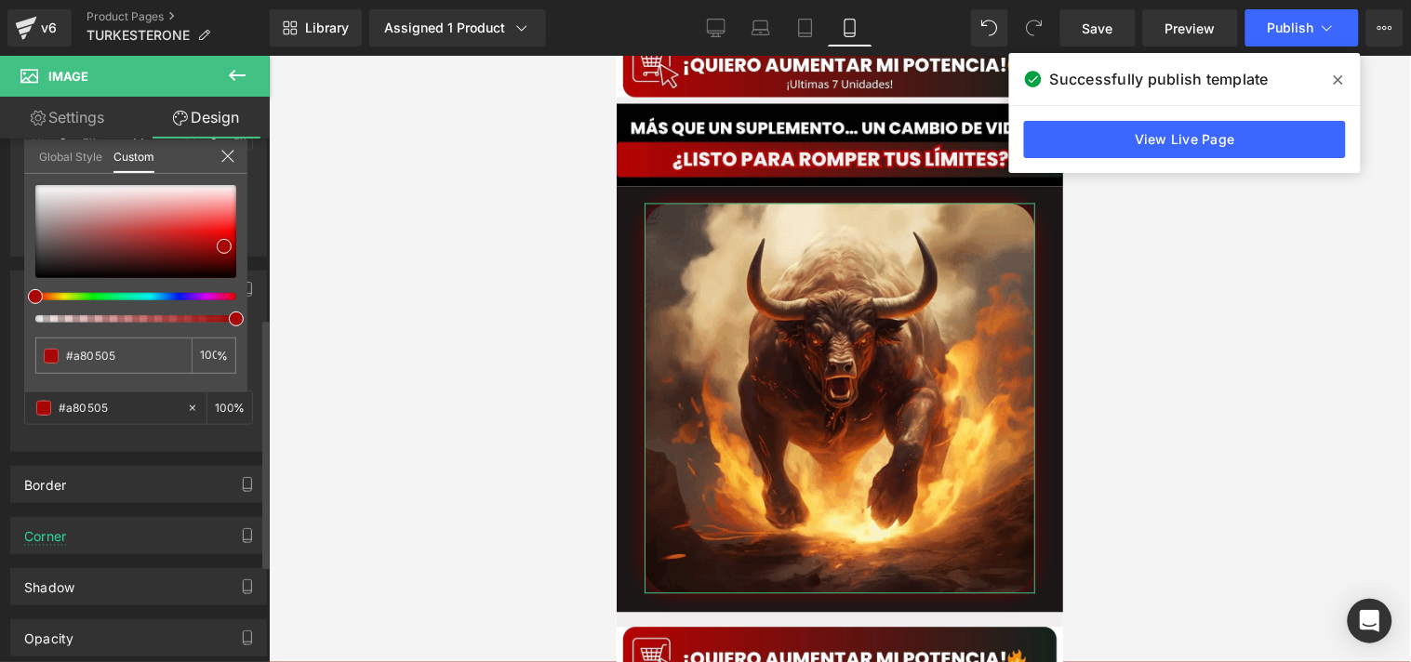
drag, startPoint x: 40, startPoint y: 300, endPoint x: 21, endPoint y: 298, distance: 18.7
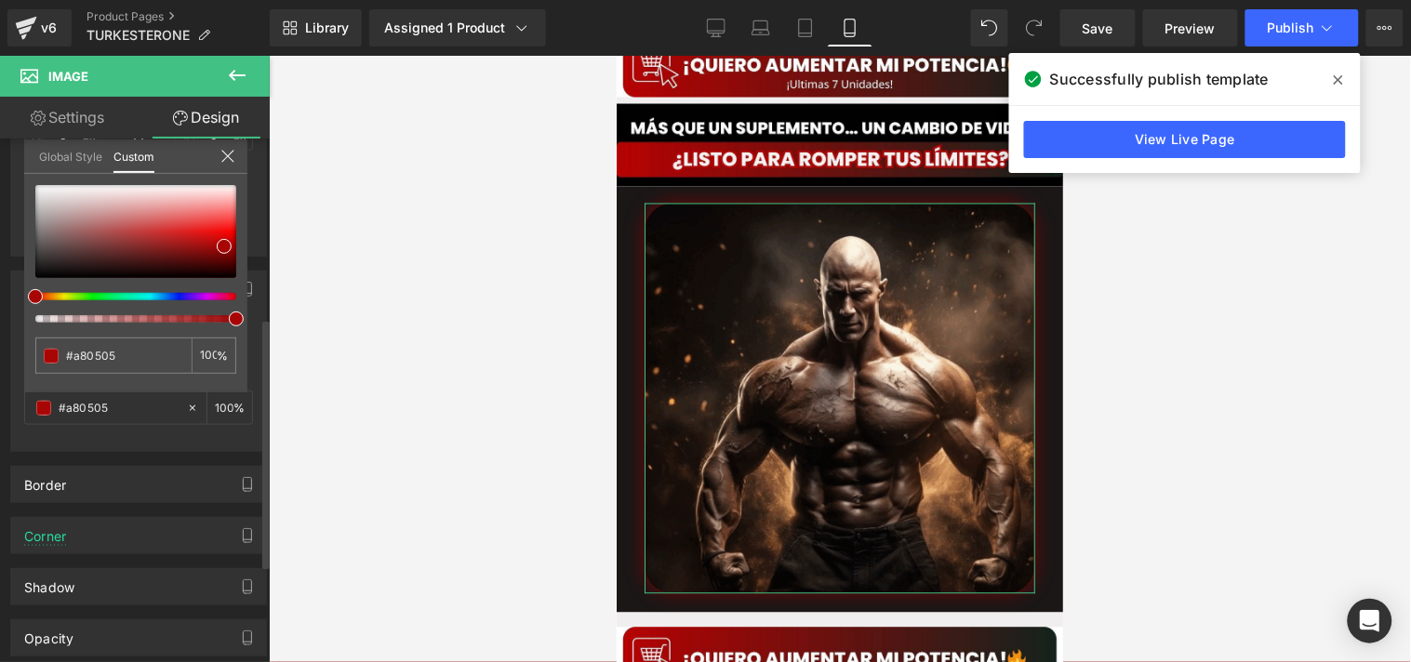
click at [21, 298] on div "Background Color & Image color rgba(168, 5, 5, 1) Color #a80505 100 % Image Rep…" at bounding box center [139, 354] width 278 height 195
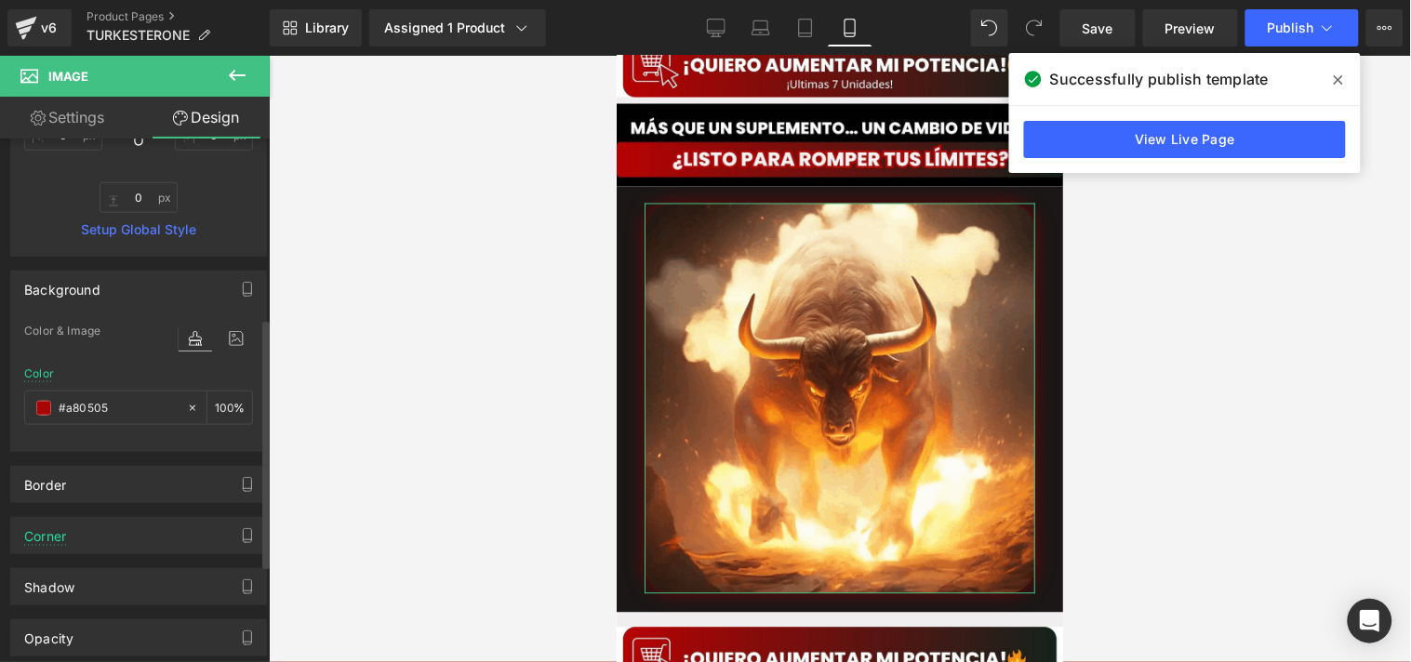
click at [151, 473] on div "Border" at bounding box center [138, 484] width 255 height 35
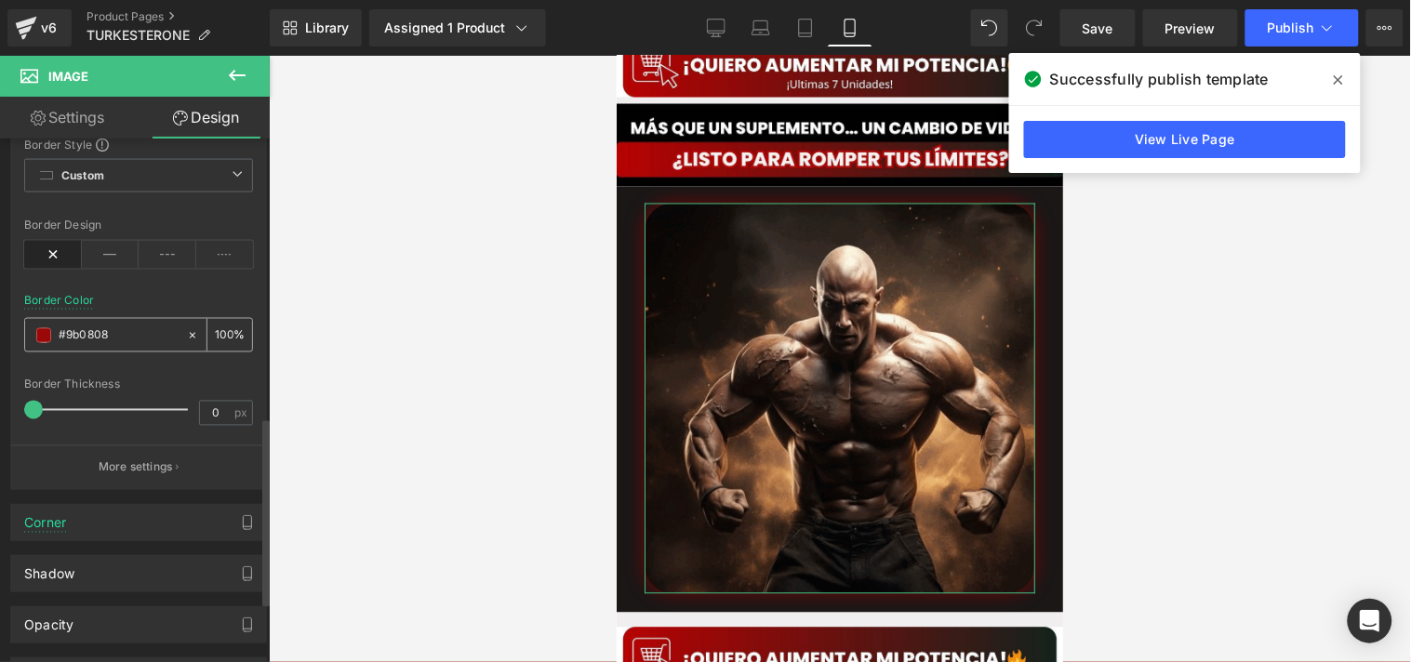
scroll to position [869, 0]
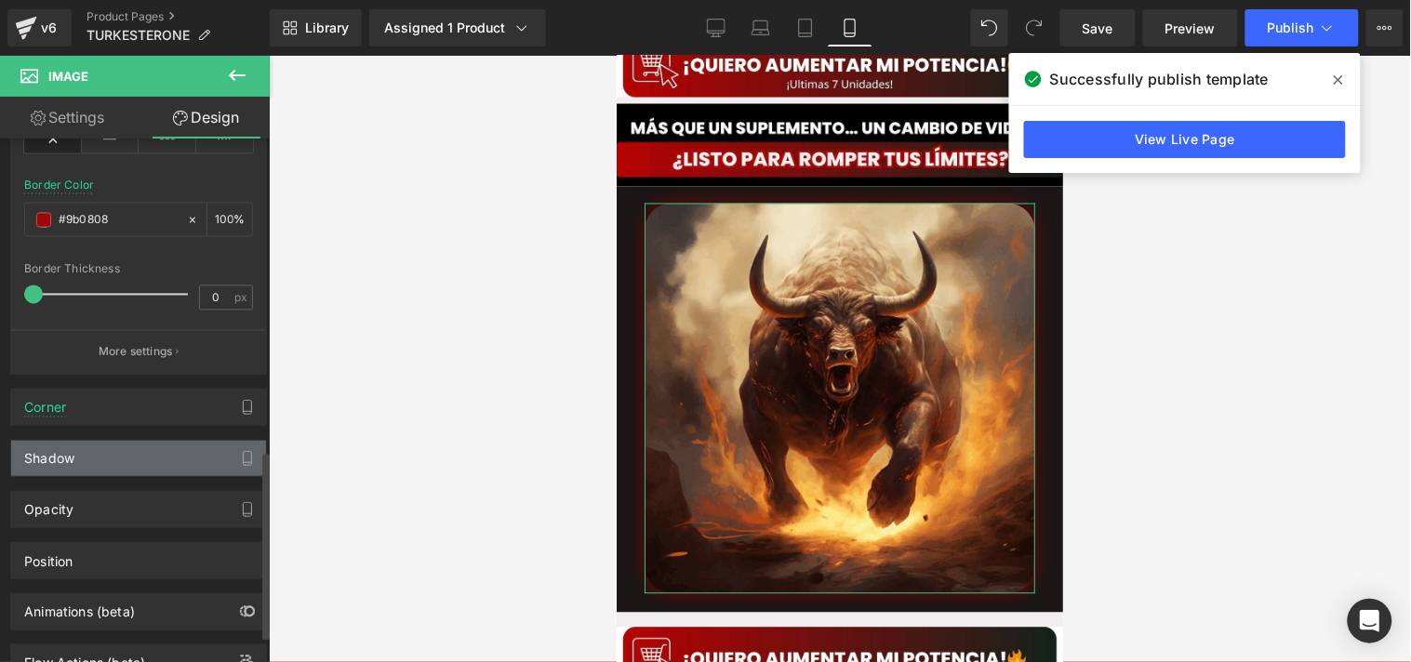
click at [122, 462] on div "Shadow" at bounding box center [138, 458] width 255 height 35
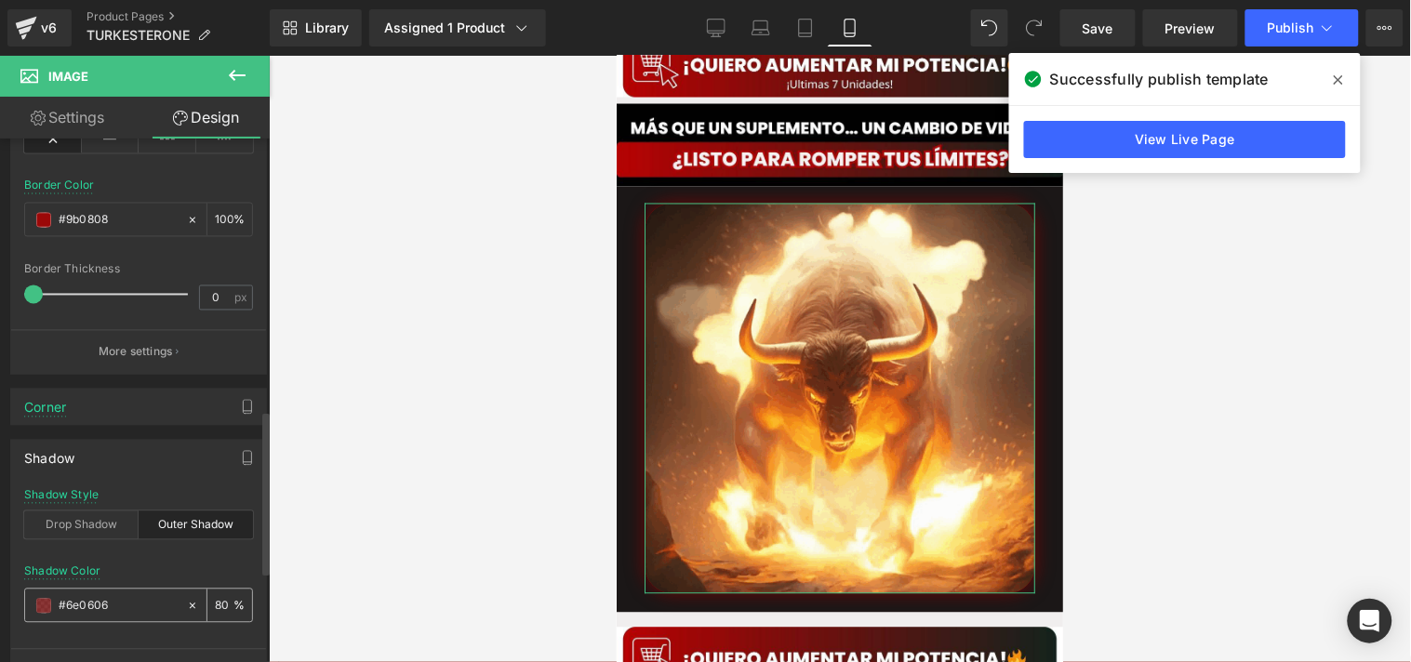
click at [38, 595] on div "#6e0606" at bounding box center [105, 606] width 161 height 33
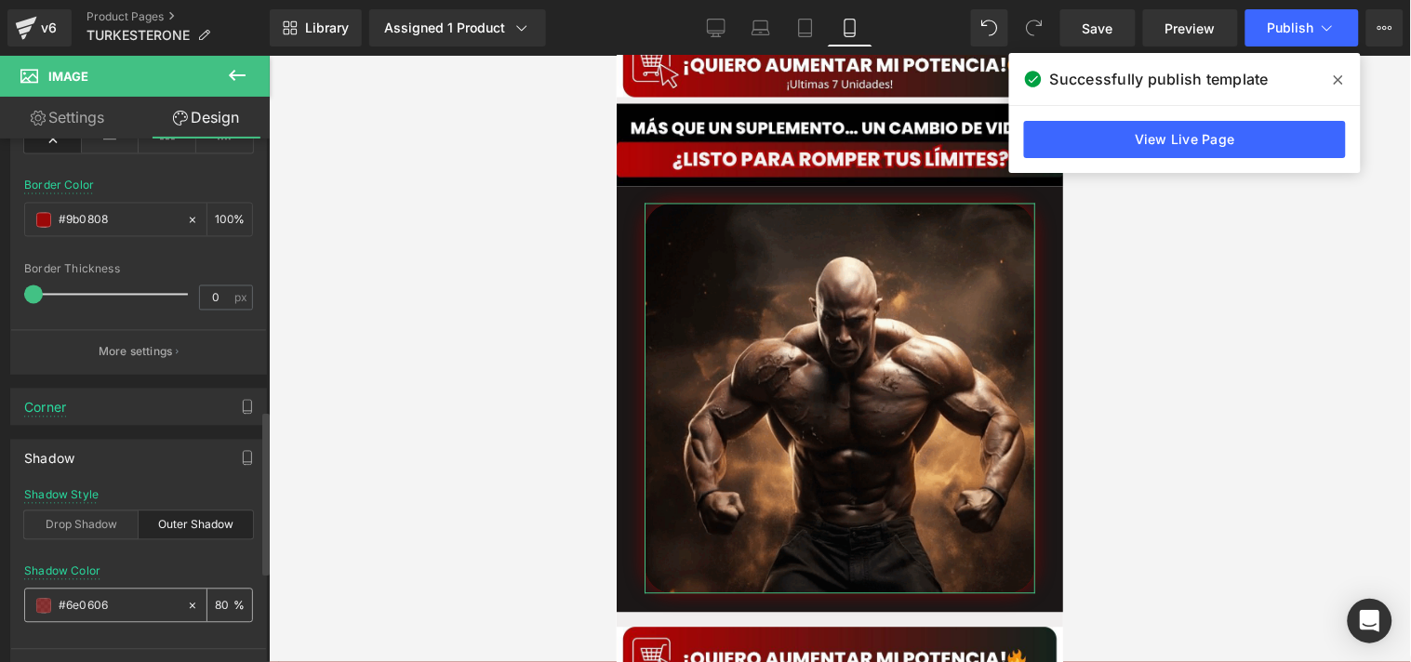
click at [42, 606] on span at bounding box center [43, 606] width 15 height 15
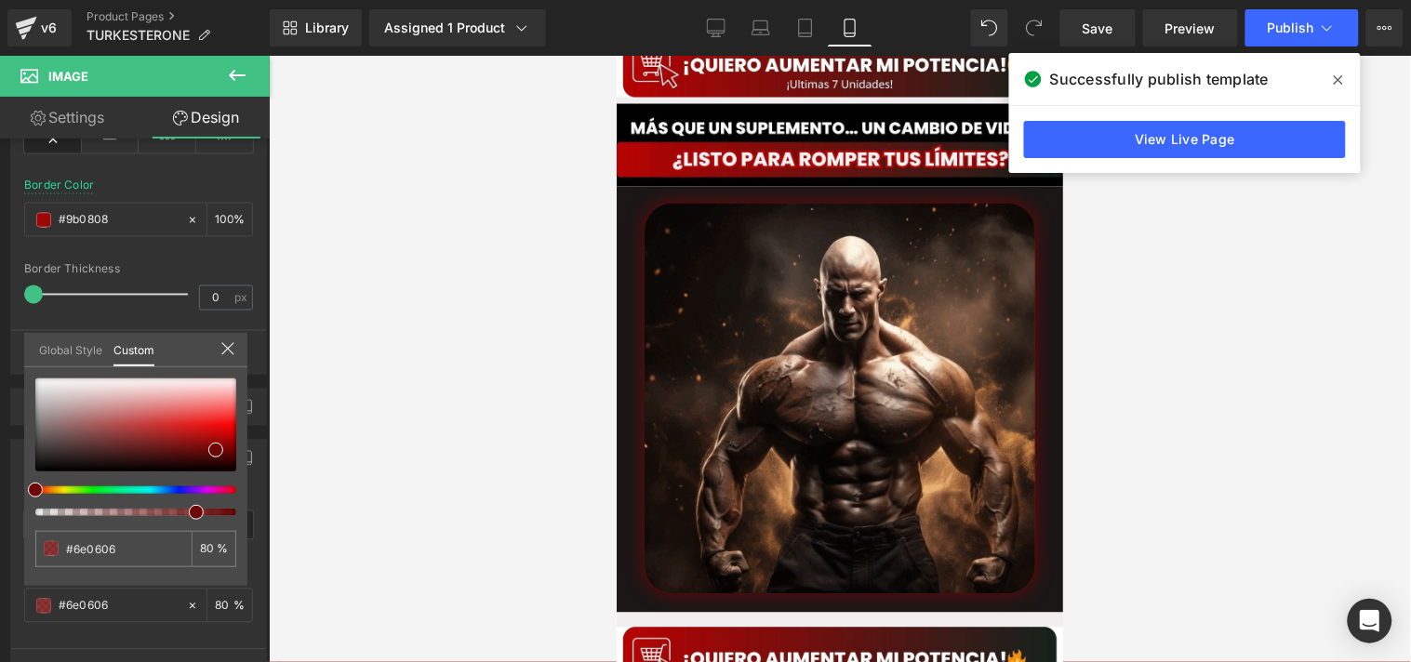
click at [437, 370] on div at bounding box center [840, 359] width 1142 height 607
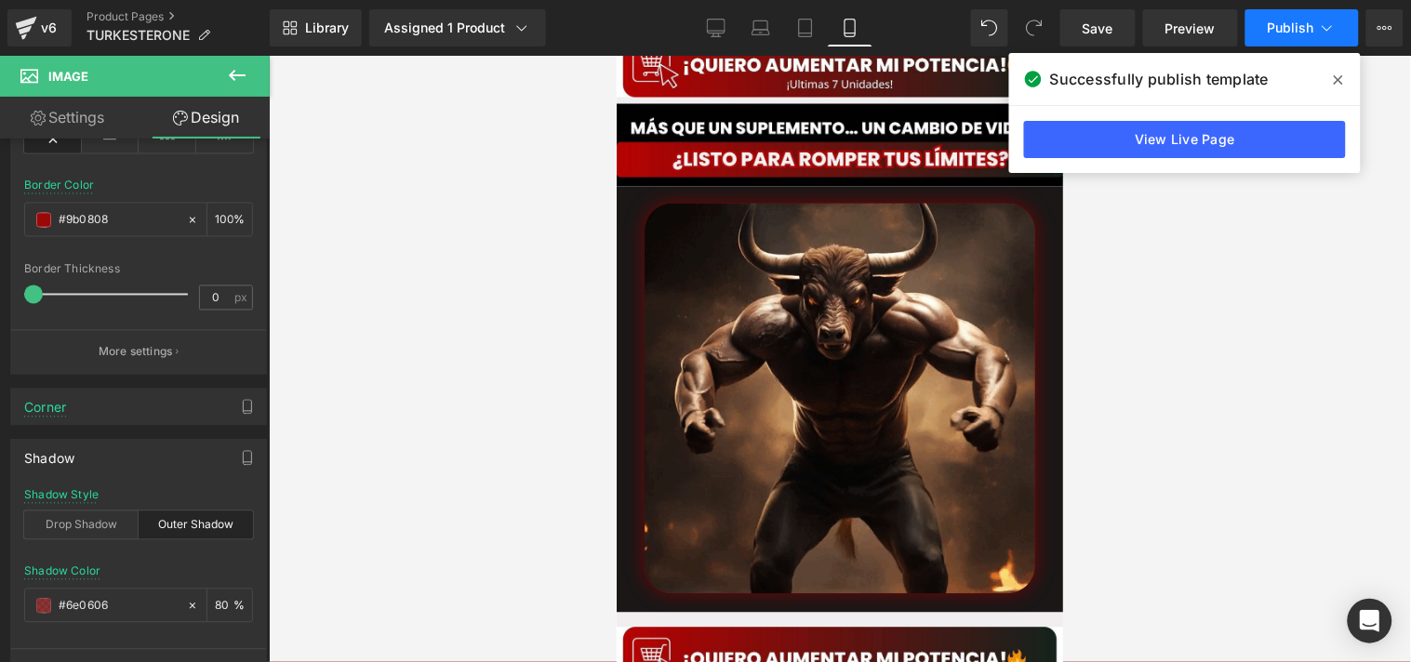
click at [1281, 35] on button "Publish" at bounding box center [1302, 27] width 113 height 37
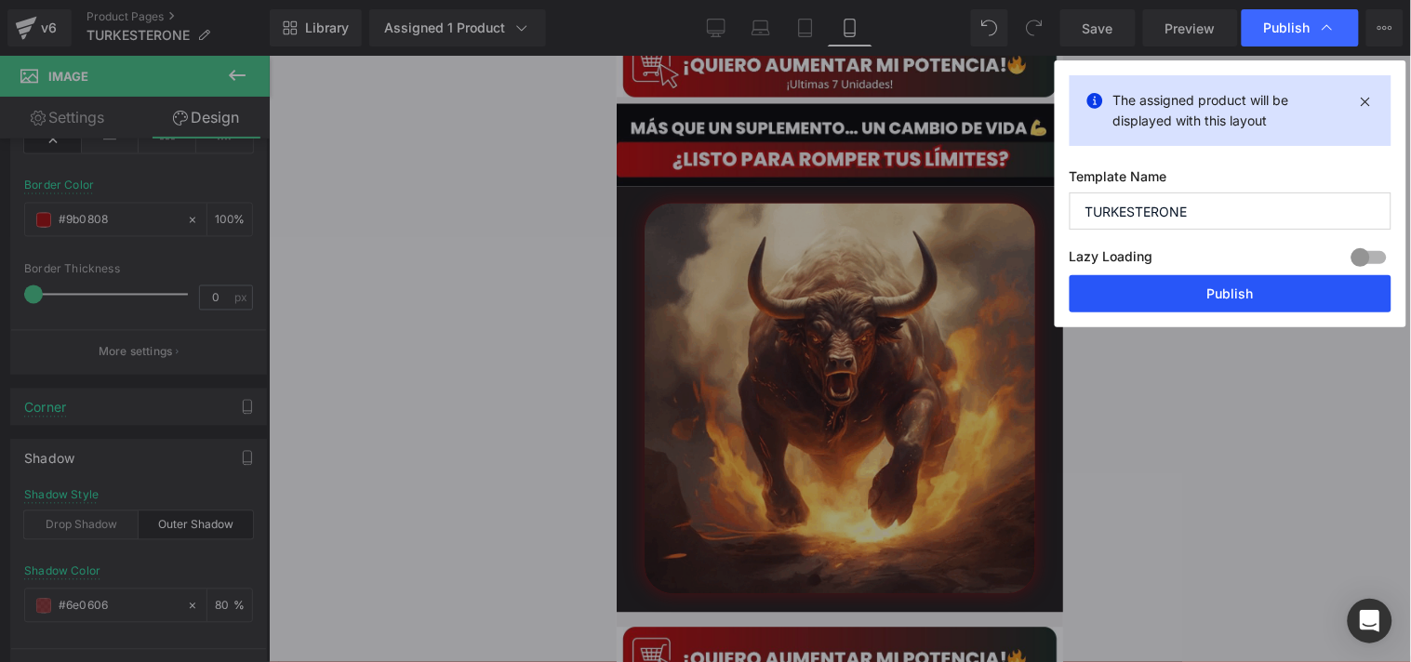
click at [1158, 304] on button "Publish" at bounding box center [1231, 293] width 322 height 37
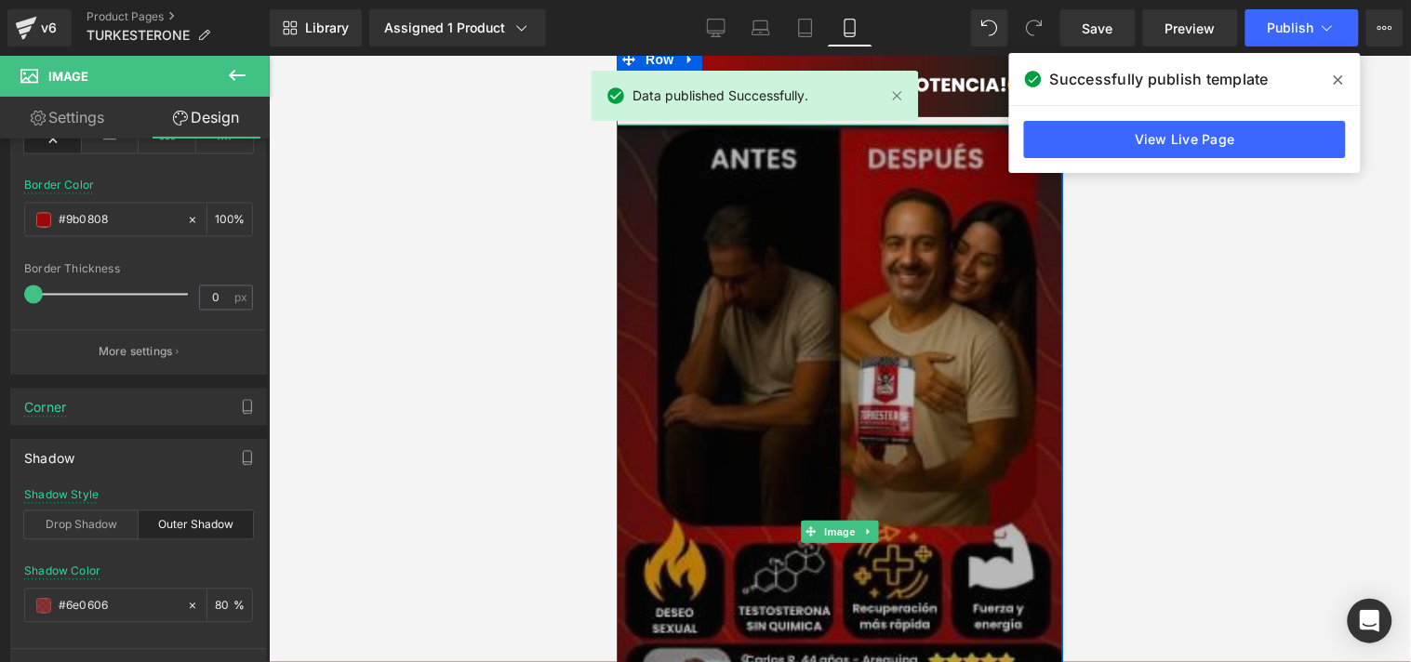
scroll to position [1992, 0]
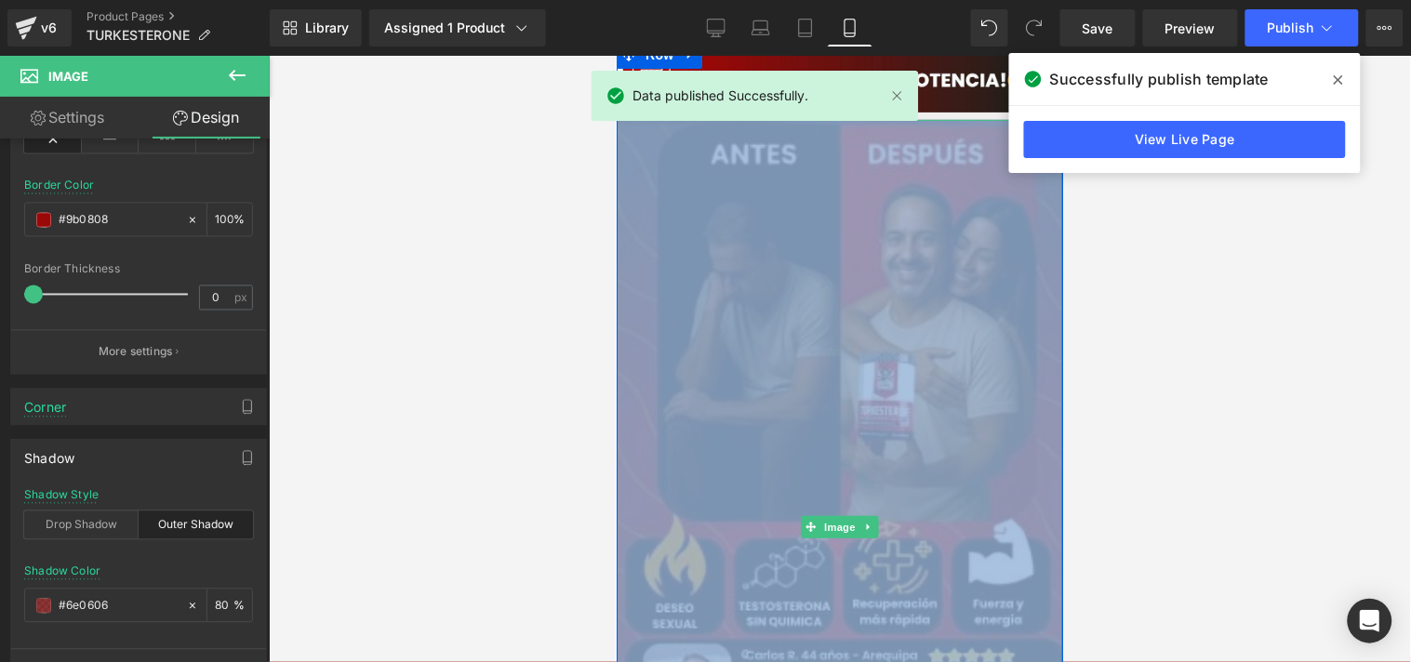
click at [885, 396] on img at bounding box center [839, 526] width 447 height 815
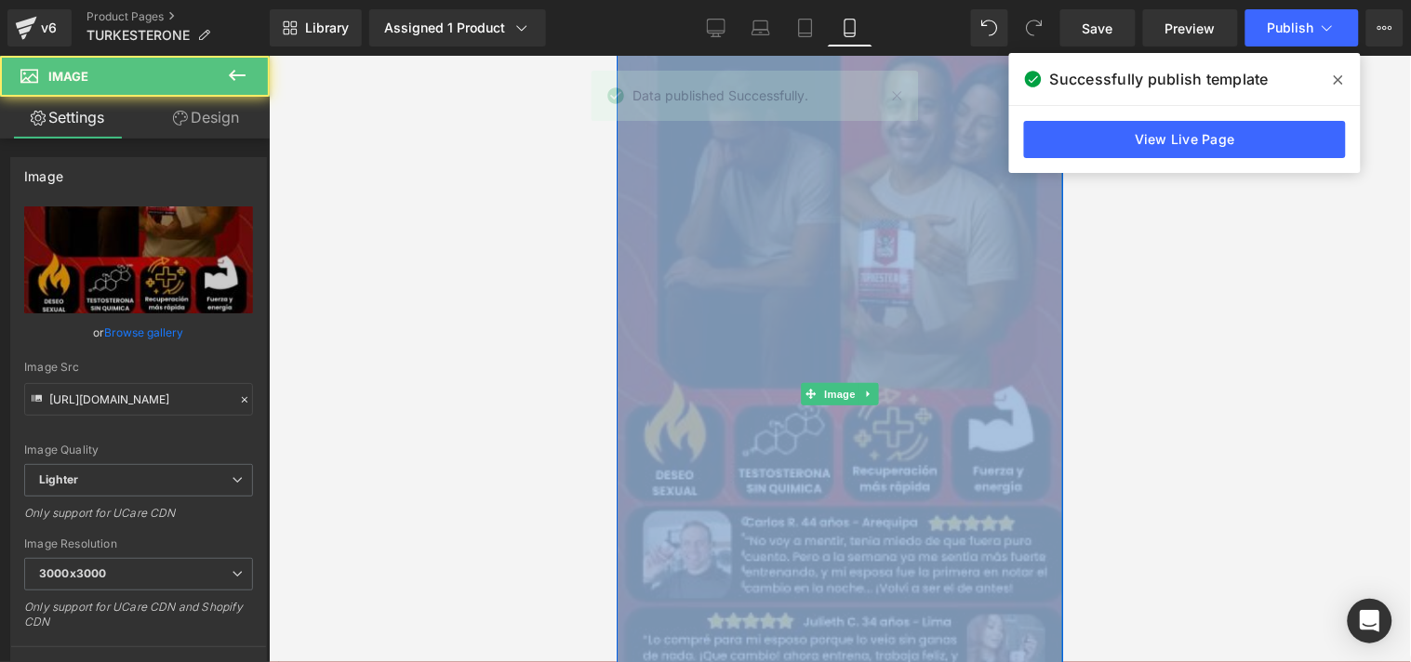
scroll to position [2274, 0]
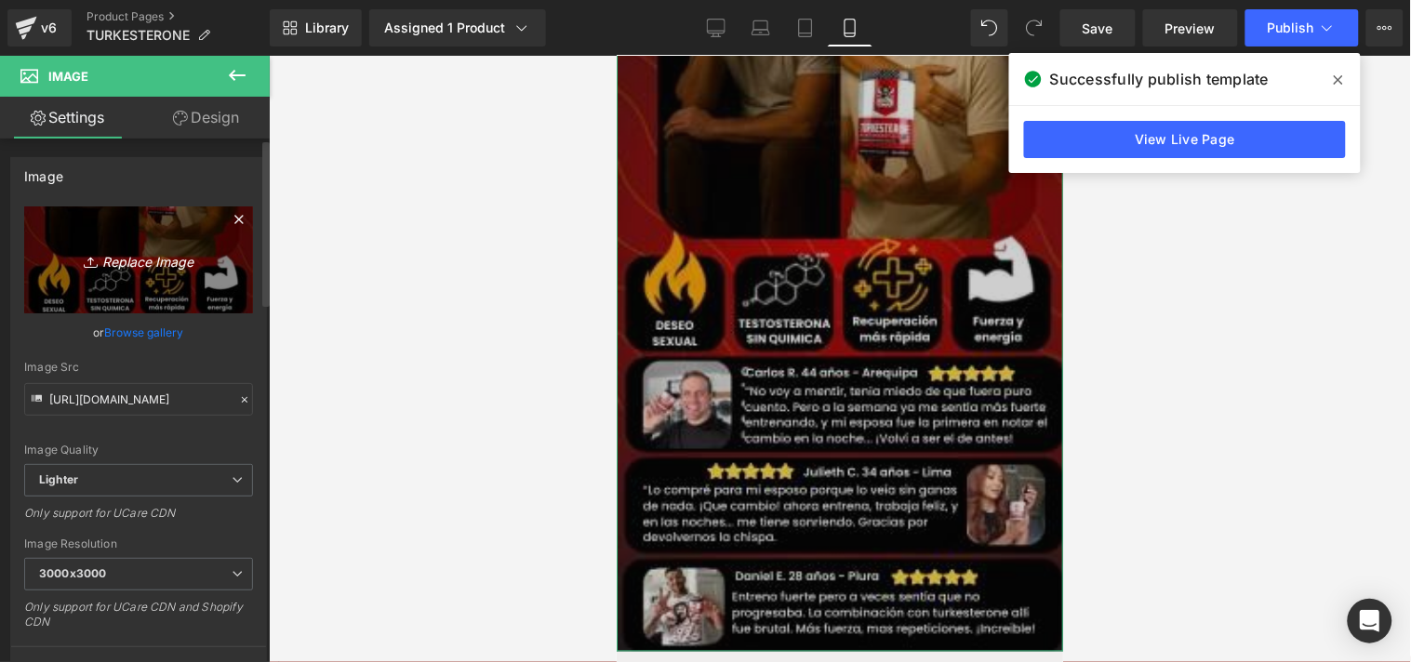
click at [127, 265] on icon "Replace Image" at bounding box center [138, 259] width 149 height 23
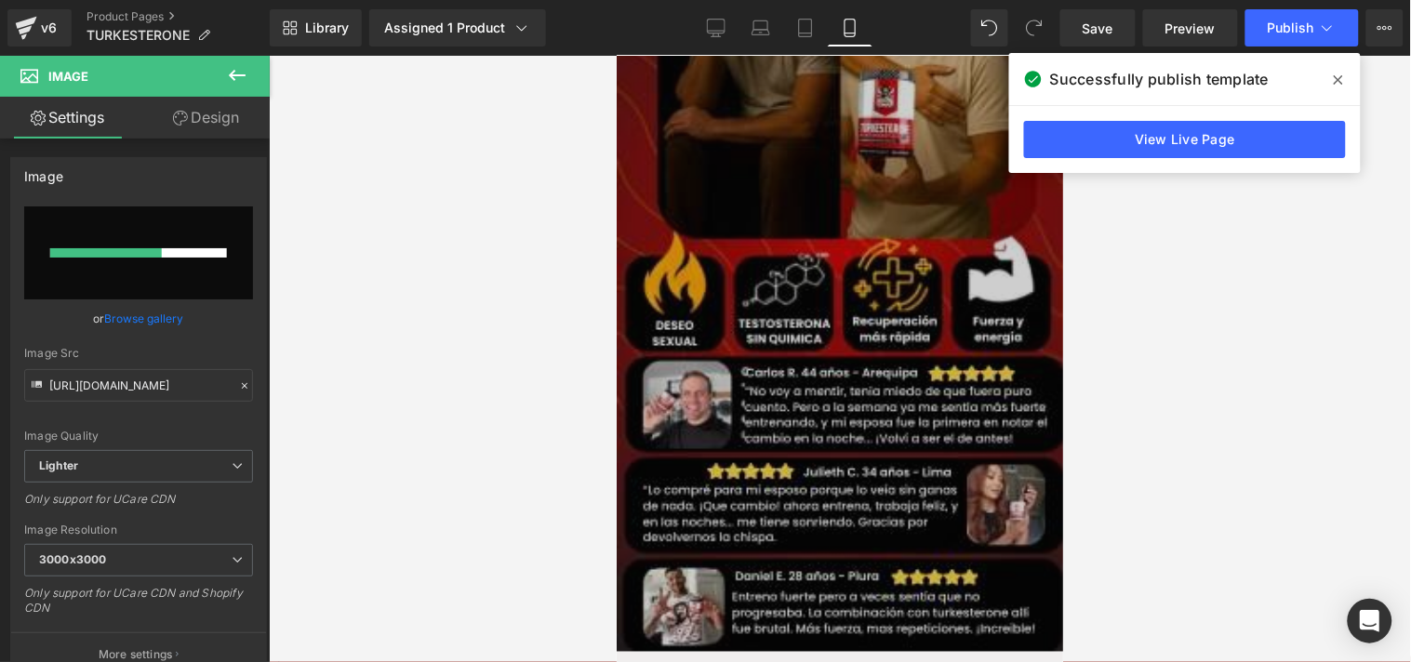
click at [1345, 81] on span at bounding box center [1339, 80] width 30 height 30
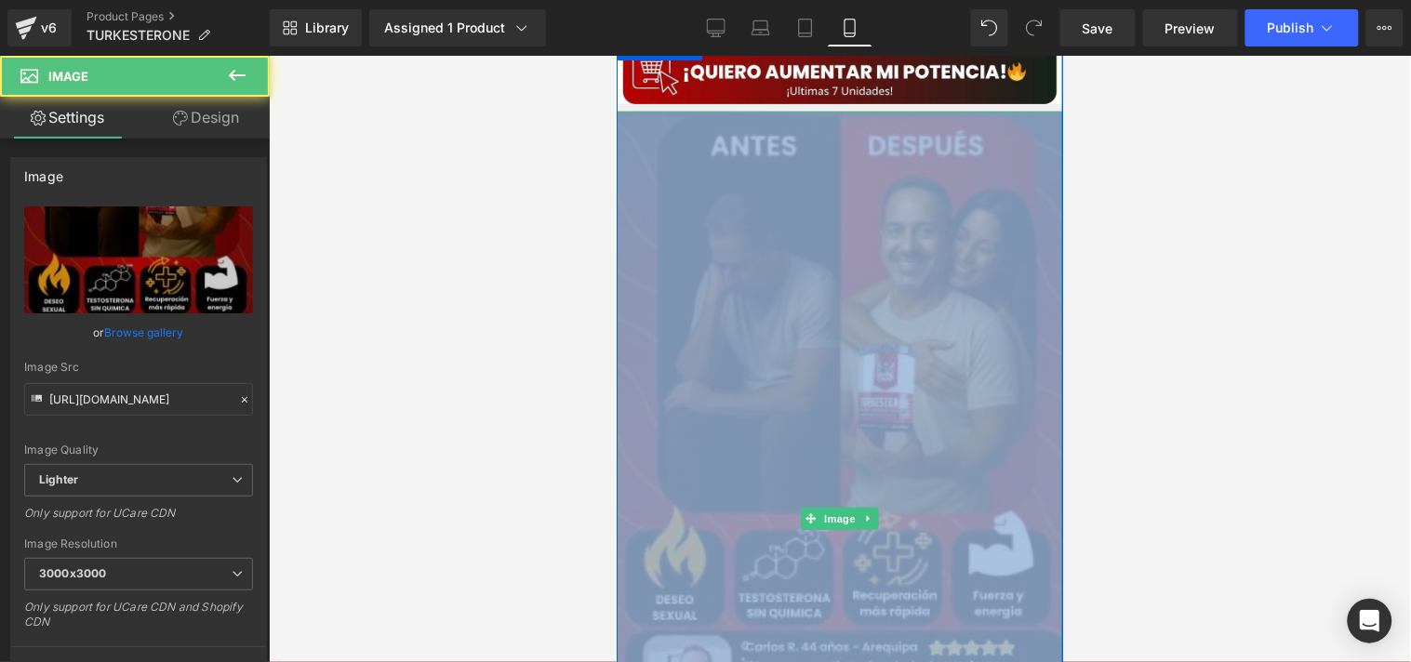
click at [849, 250] on img at bounding box center [839, 518] width 447 height 815
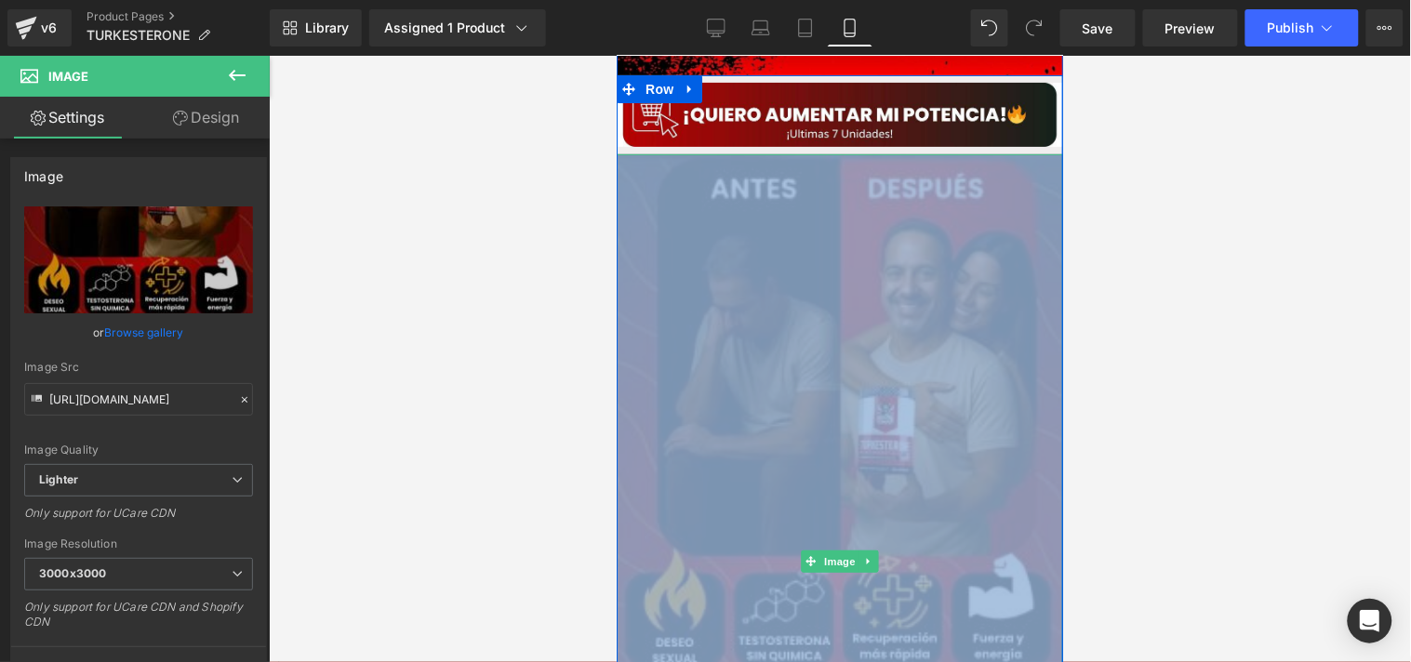
scroll to position [1994, 0]
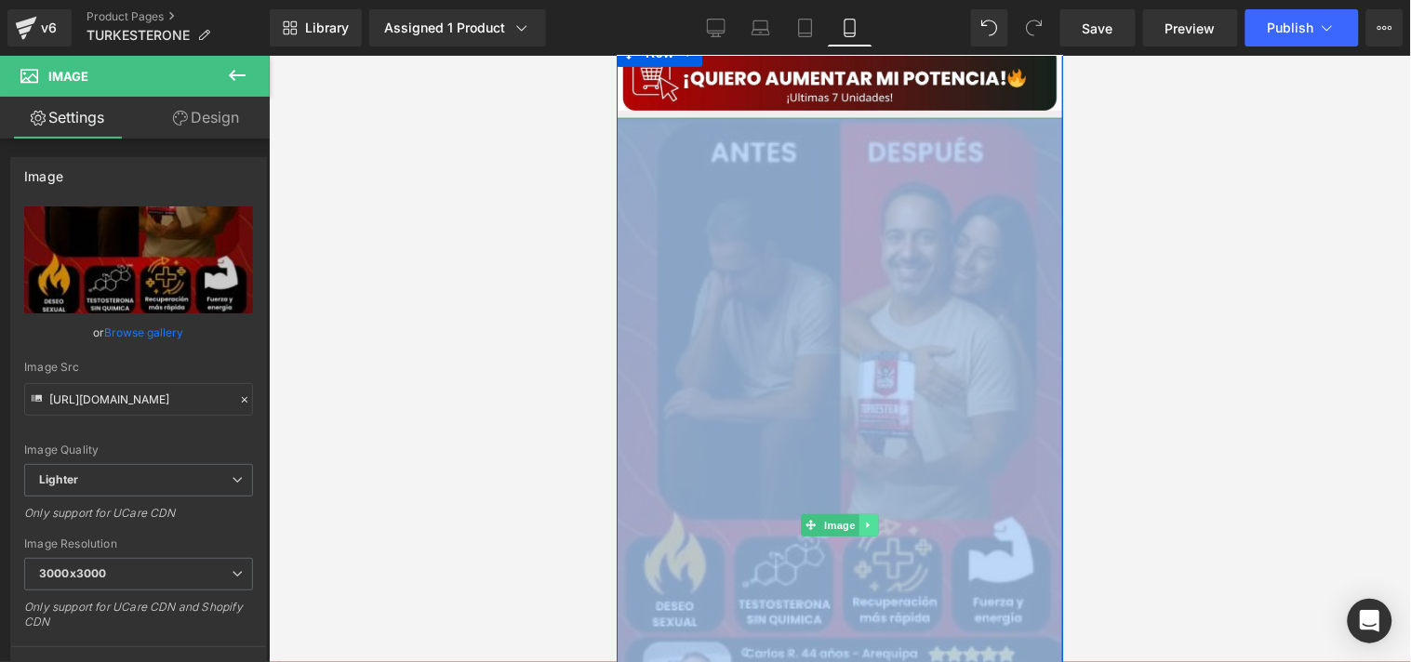
click at [859, 514] on link at bounding box center [869, 525] width 20 height 22
click at [869, 514] on link at bounding box center [878, 525] width 20 height 22
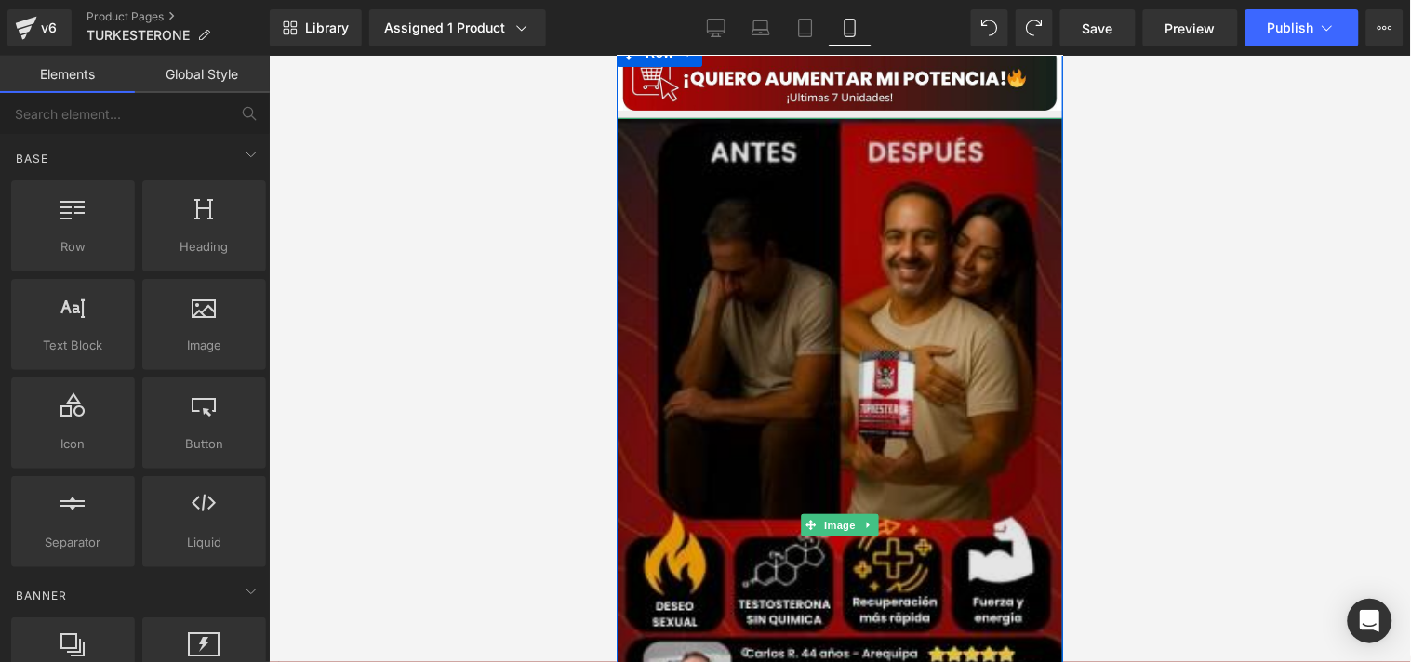
click at [688, 201] on img at bounding box center [839, 524] width 447 height 815
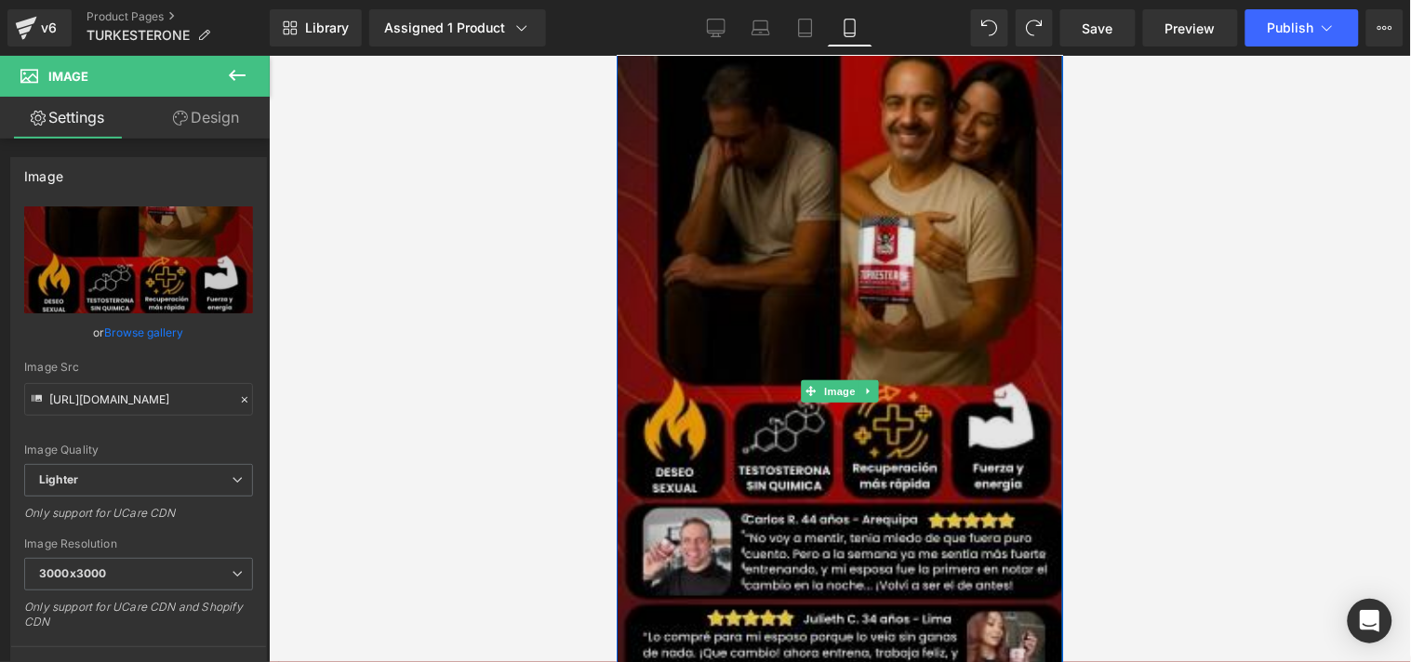
scroll to position [2142, 0]
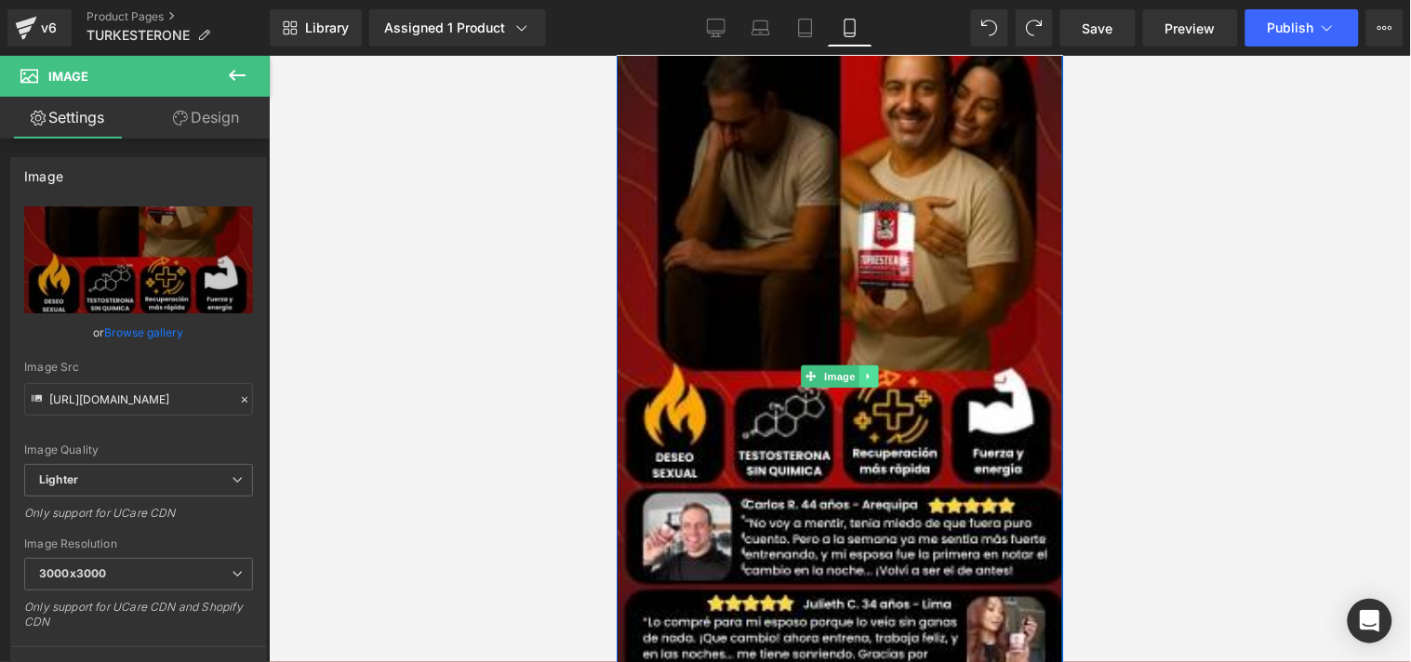
click at [863, 370] on icon at bounding box center [868, 375] width 10 height 11
click at [874, 371] on icon at bounding box center [878, 376] width 10 height 10
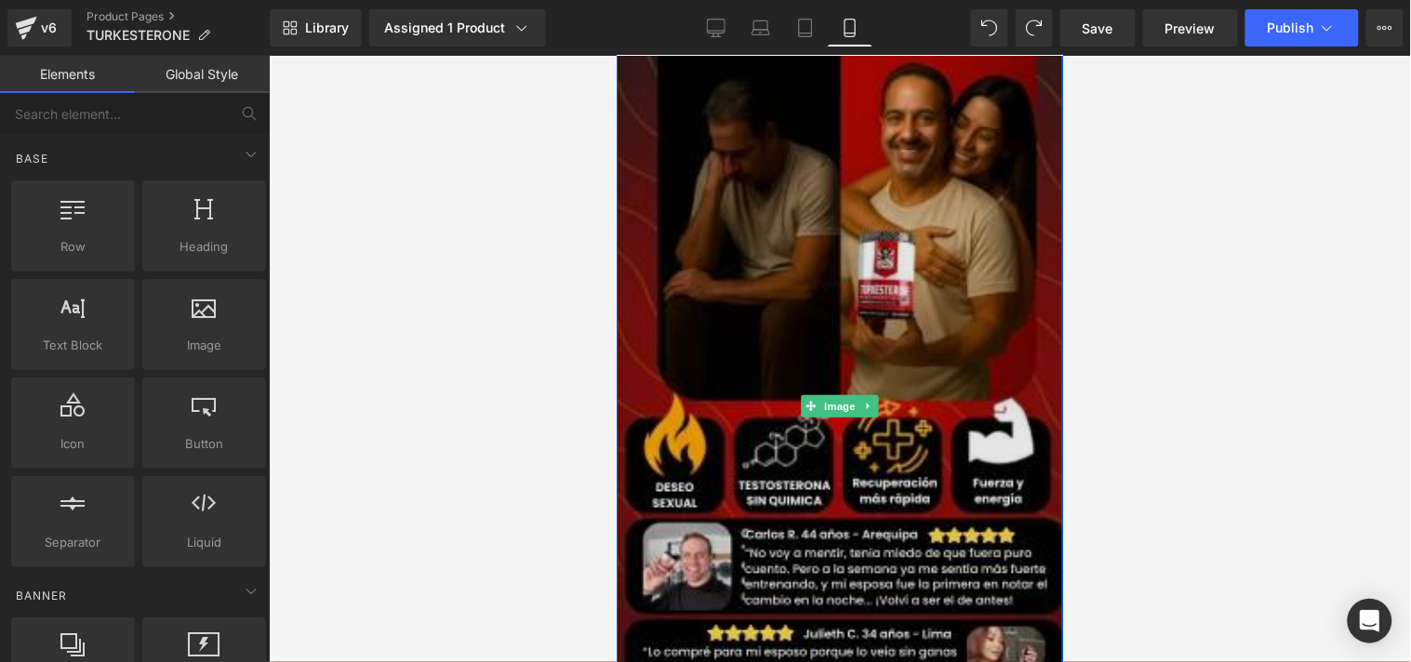
scroll to position [2107, 0]
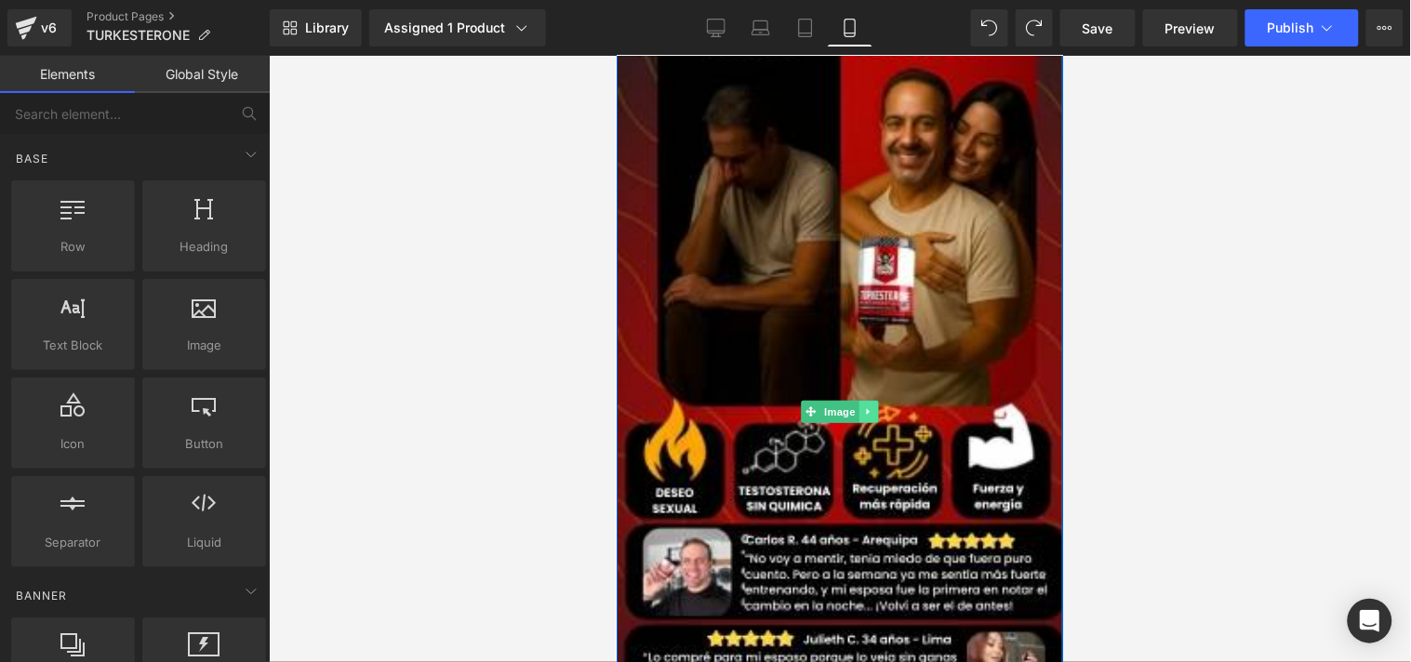
click at [863, 406] on icon at bounding box center [868, 411] width 10 height 11
click at [873, 407] on icon at bounding box center [878, 412] width 10 height 10
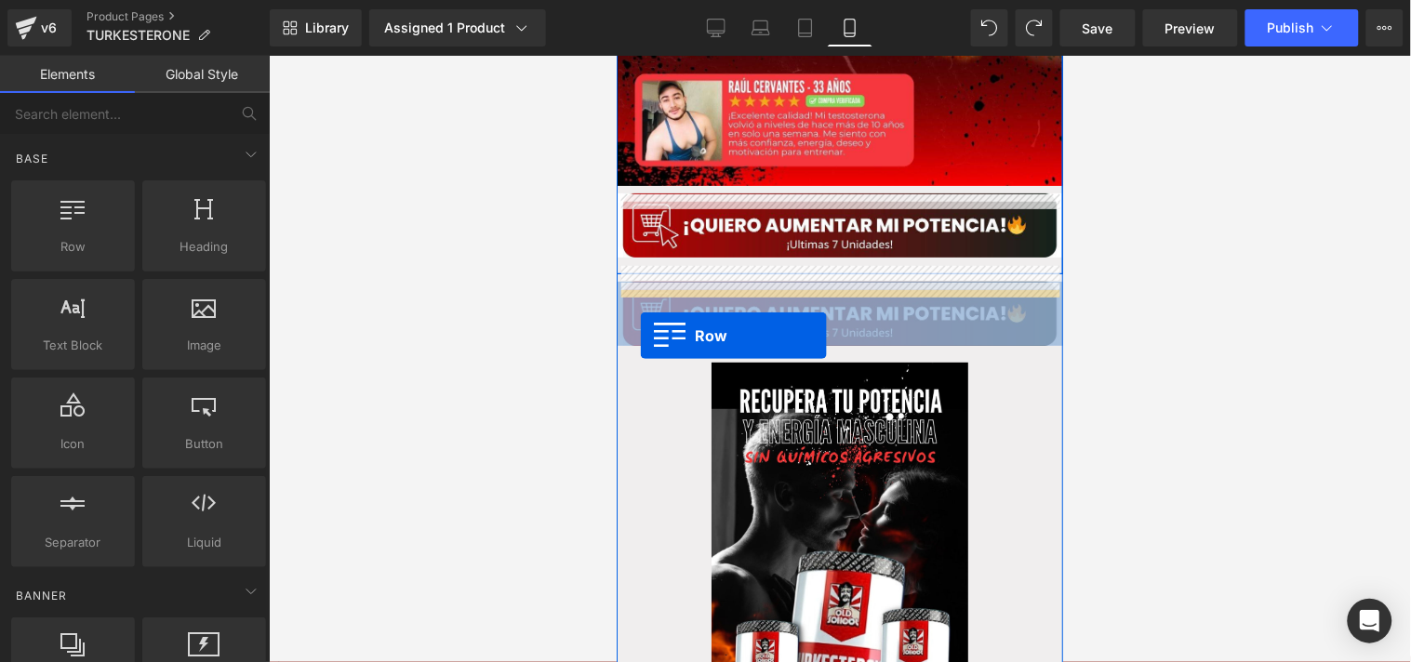
scroll to position [1809, 0]
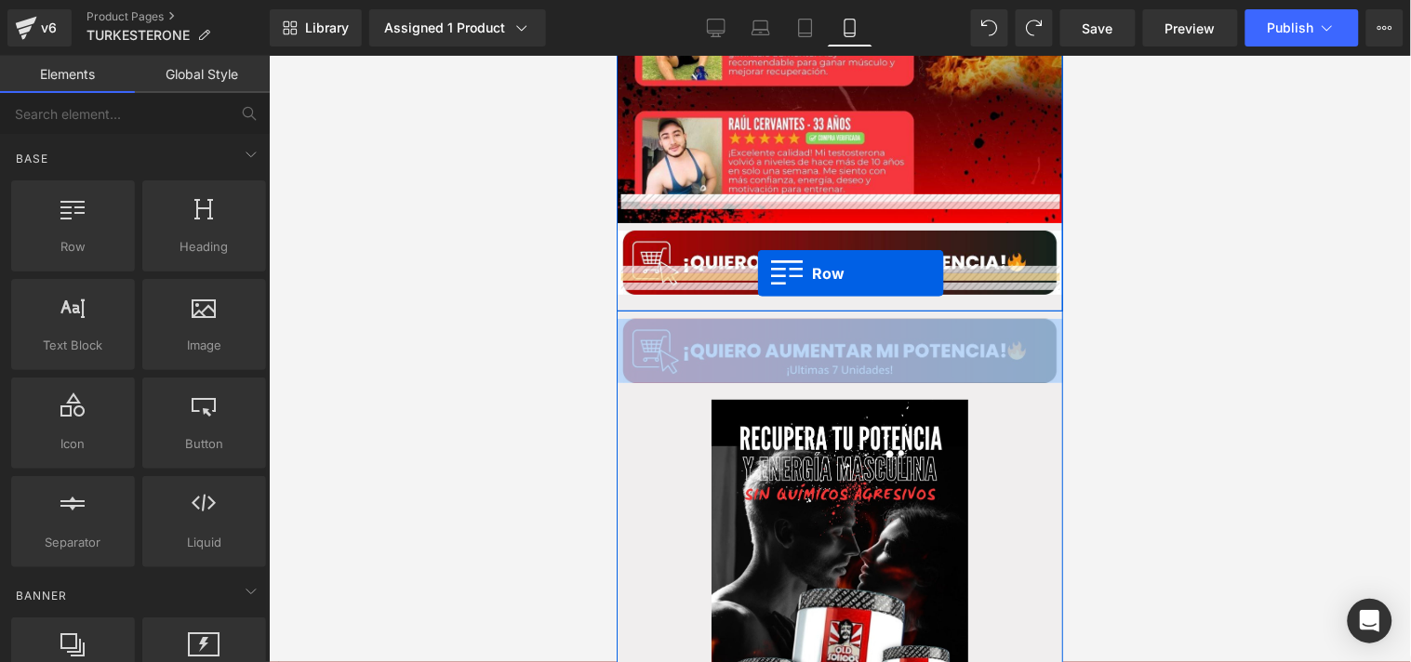
drag, startPoint x: 713, startPoint y: 280, endPoint x: 756, endPoint y: 273, distance: 44.2
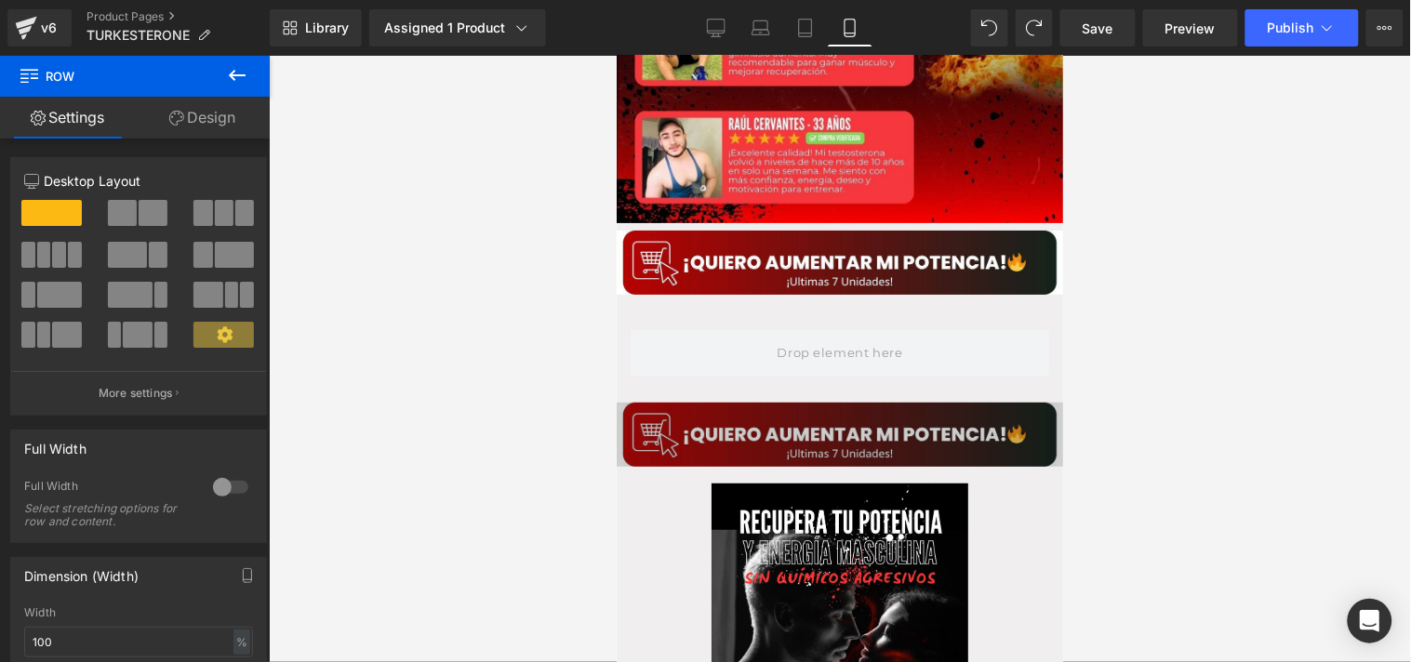
click at [235, 84] on icon at bounding box center [237, 75] width 22 height 22
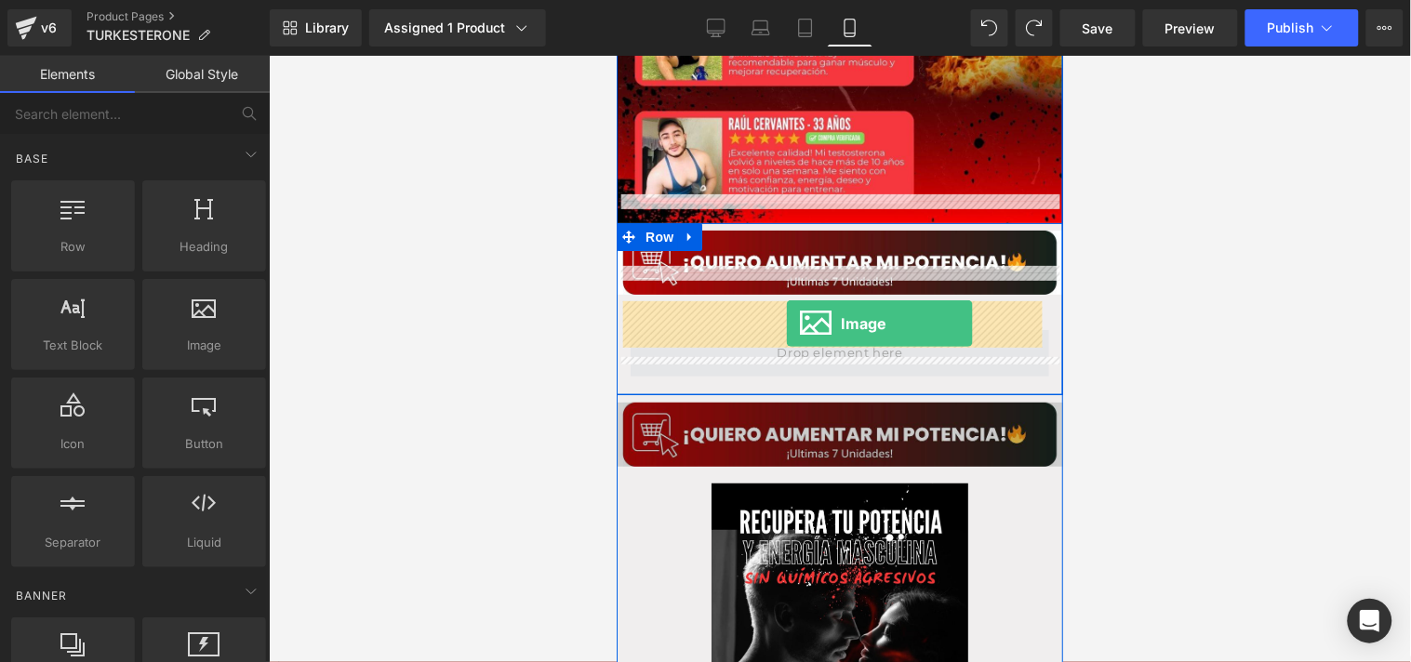
drag, startPoint x: 845, startPoint y: 375, endPoint x: 785, endPoint y: 323, distance: 79.1
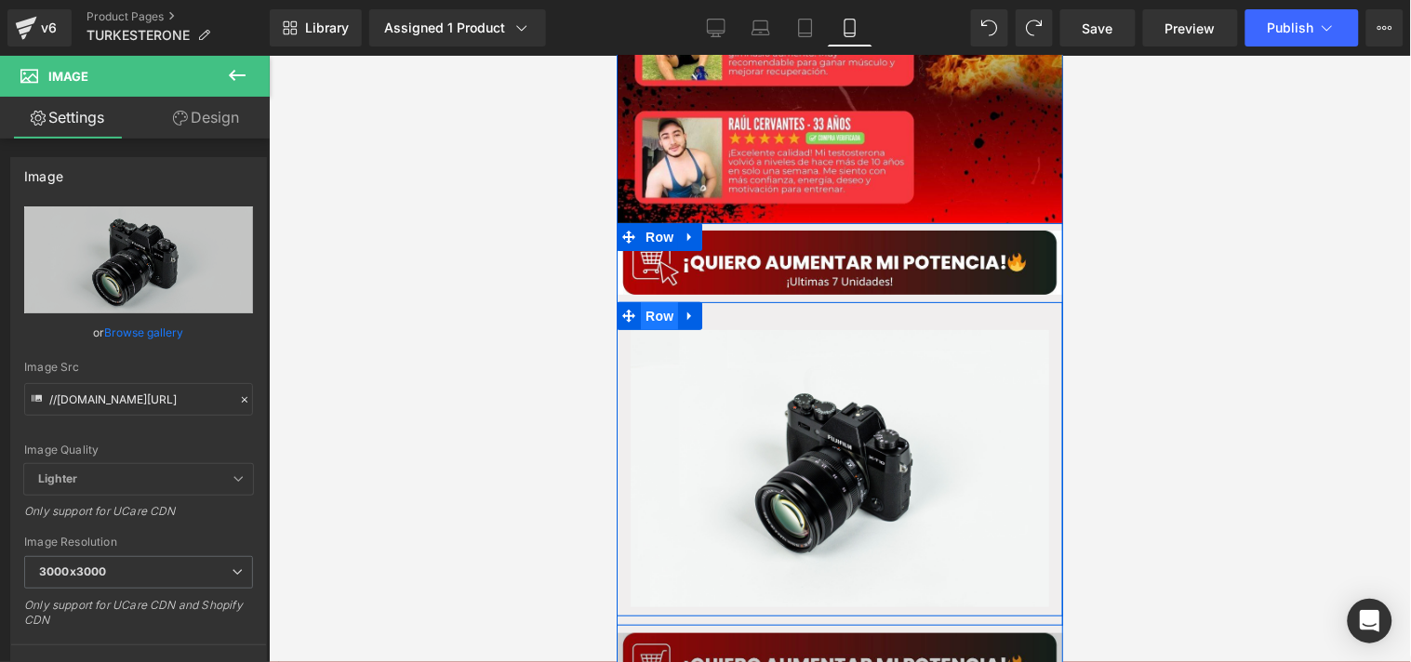
click at [658, 301] on span "Row" at bounding box center [658, 315] width 37 height 28
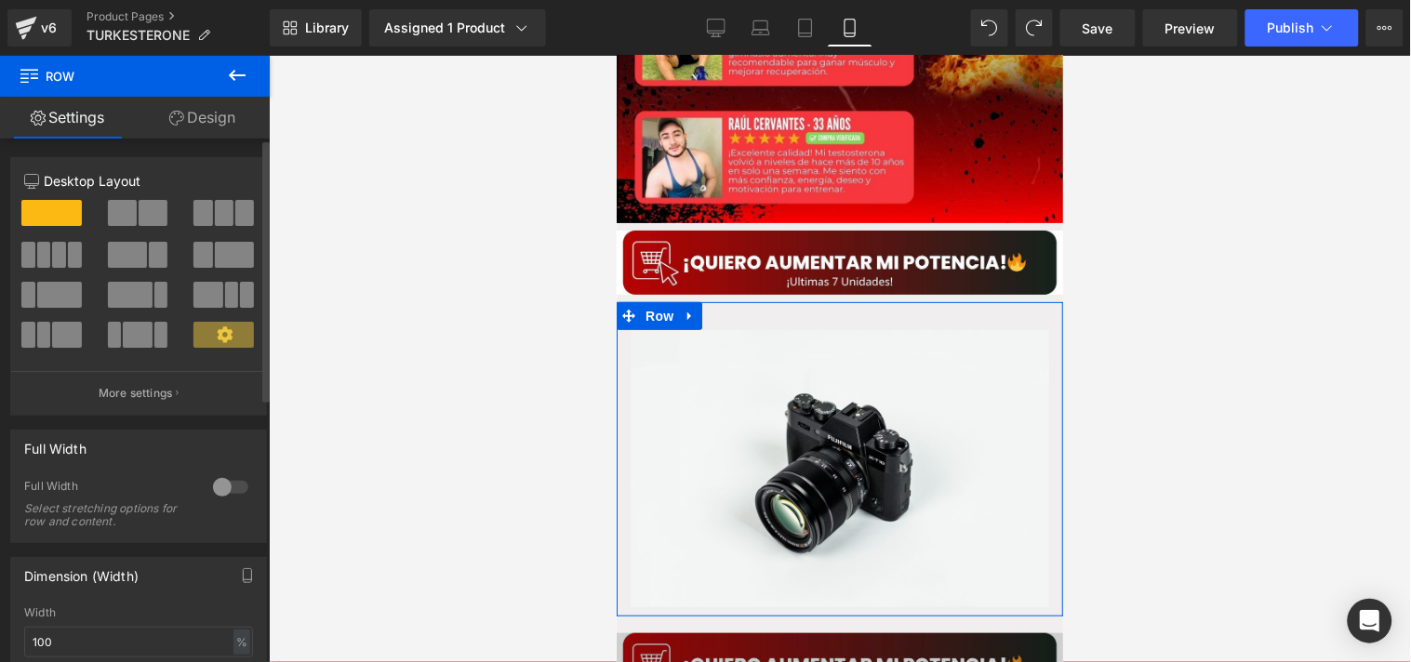
click at [211, 473] on div "Full Width 0 Full Width Select stretching options for row and content." at bounding box center [138, 486] width 257 height 113
click at [227, 494] on div at bounding box center [230, 488] width 45 height 30
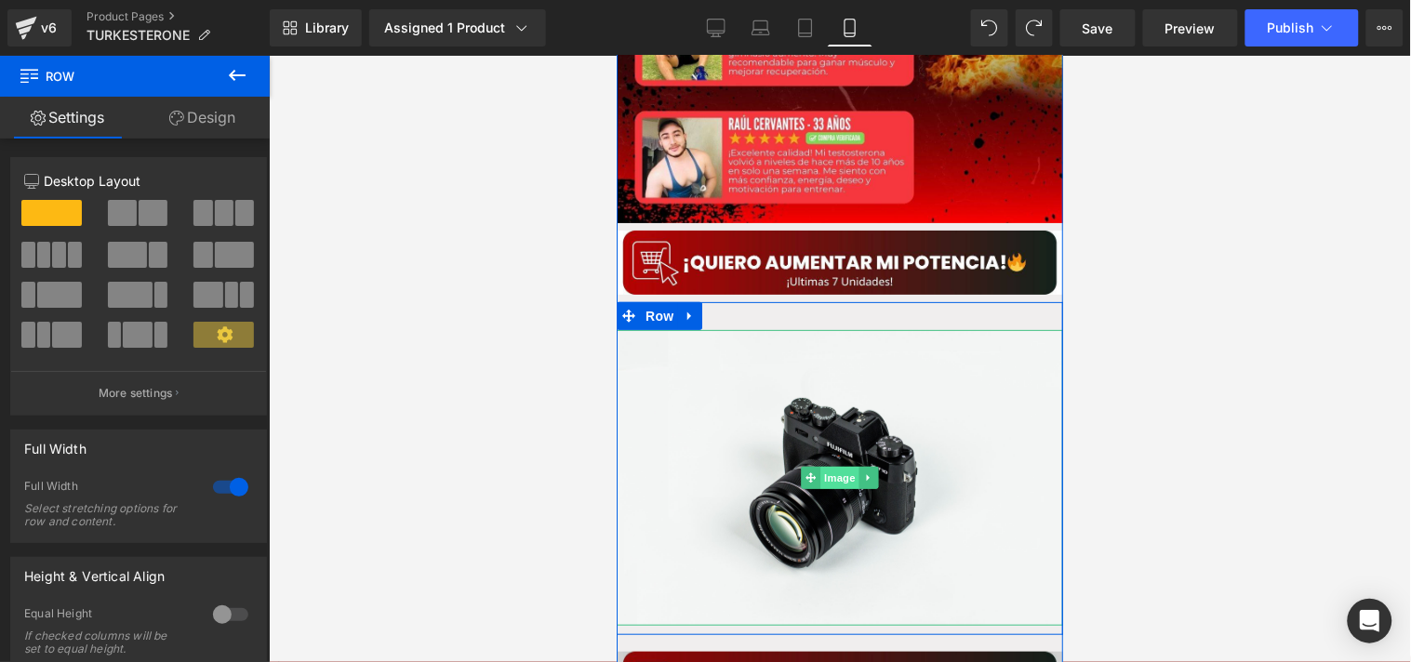
click at [833, 466] on span "Image" at bounding box center [839, 477] width 39 height 22
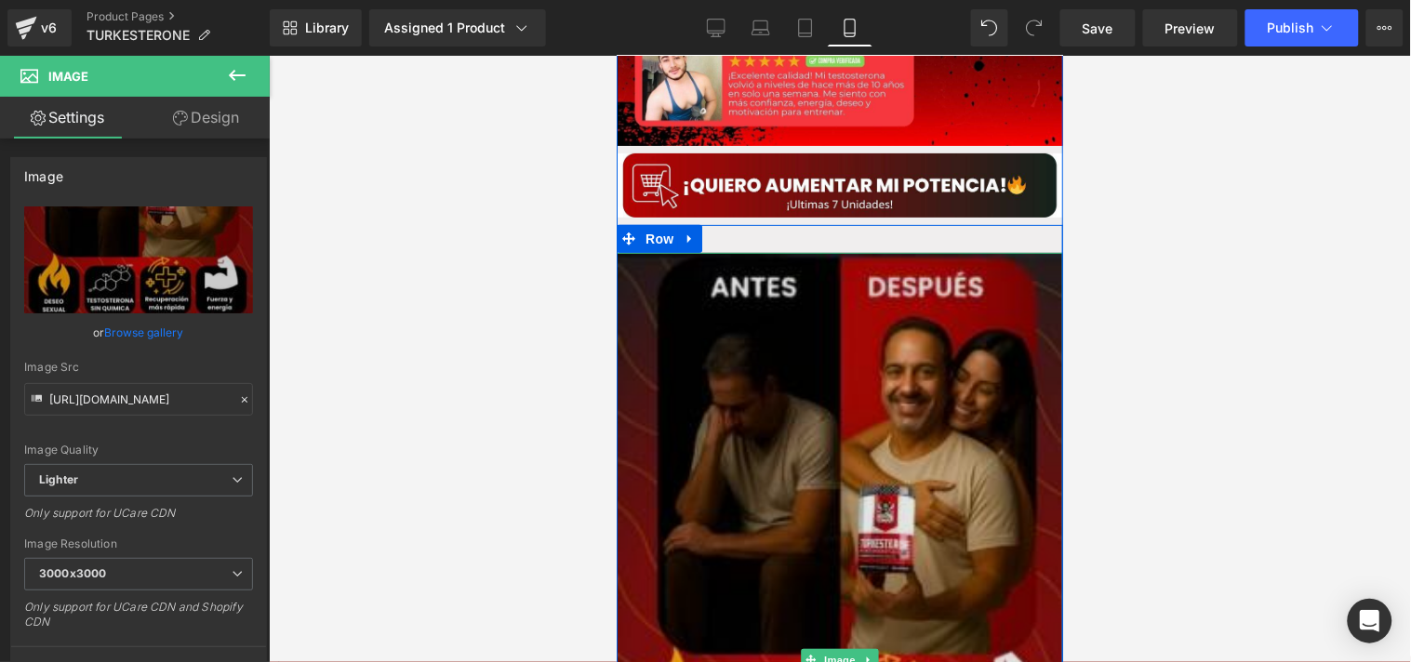
scroll to position [1868, 0]
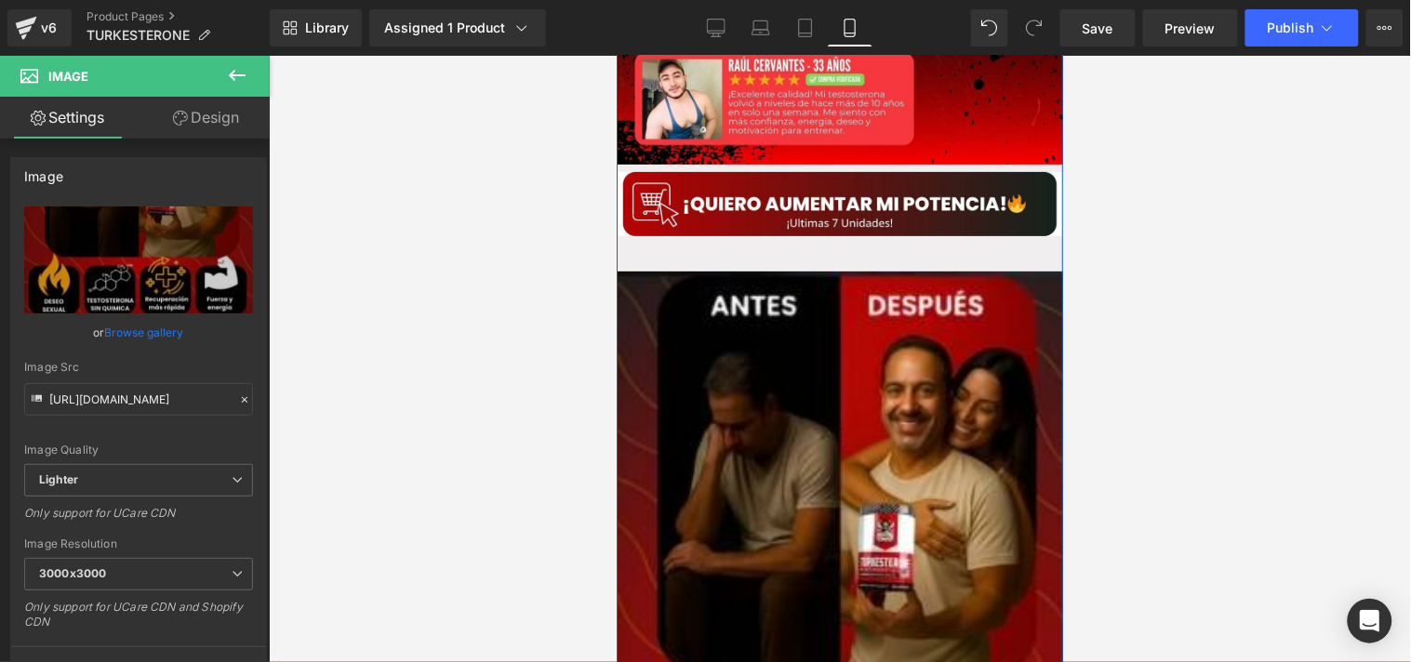
click at [656, 243] on div "Image Row" at bounding box center [839, 669] width 447 height 852
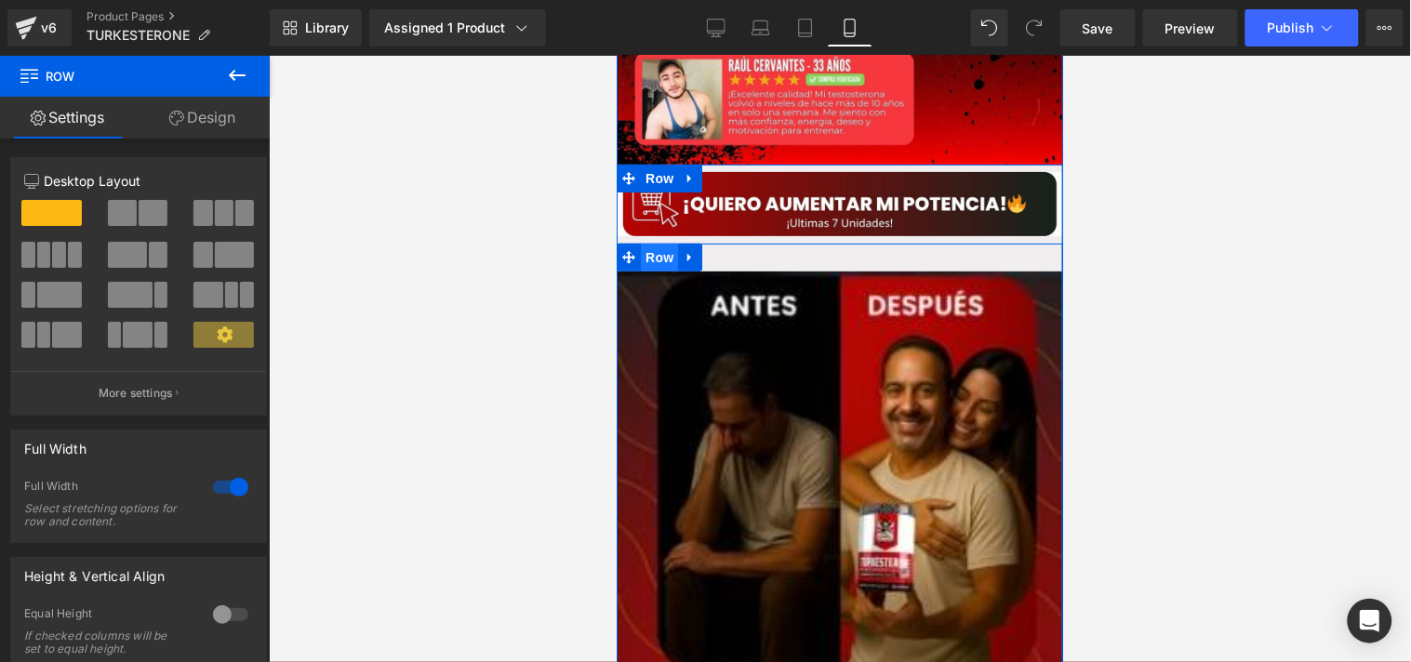
click at [650, 243] on span "Row" at bounding box center [658, 257] width 37 height 28
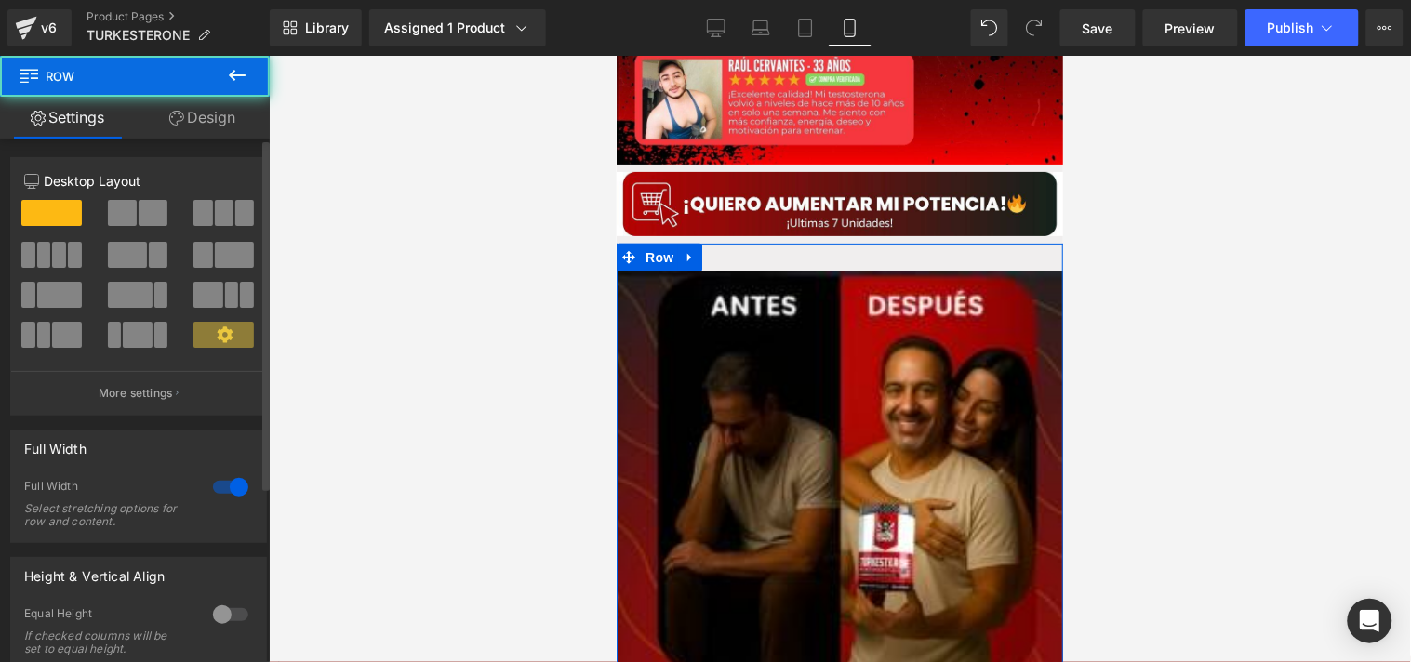
click at [237, 141] on div "12 12 12 Column Size Customizer 12 Desktop Layout Laptop Layout Tablet Layout M…" at bounding box center [139, 503] width 278 height 728
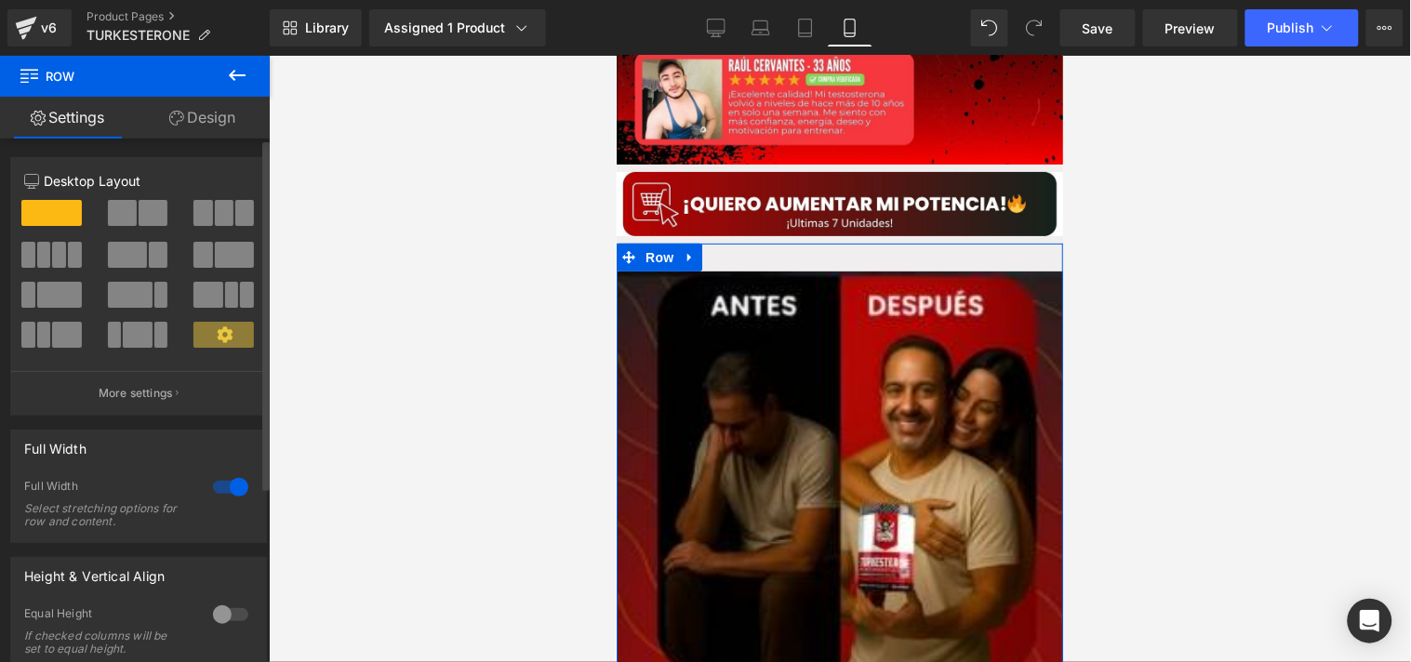
click at [236, 140] on div "12 12 12 Column Size Customizer 12 Desktop Layout Laptop Layout Tablet Layout M…" at bounding box center [139, 503] width 278 height 728
click at [200, 128] on link "Design" at bounding box center [202, 118] width 135 height 42
click at [0, 0] on div "Spacing" at bounding box center [0, 0] width 0 height 0
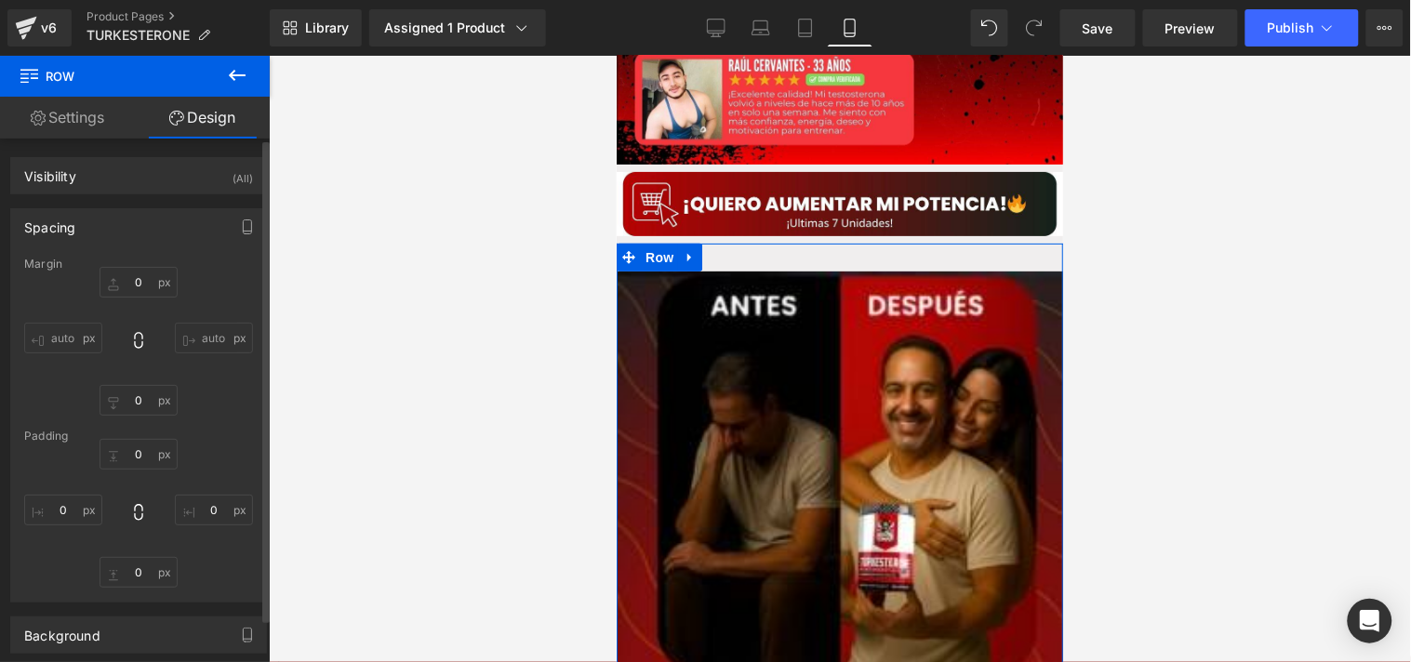
click at [50, 225] on div "Spacing" at bounding box center [49, 222] width 51 height 26
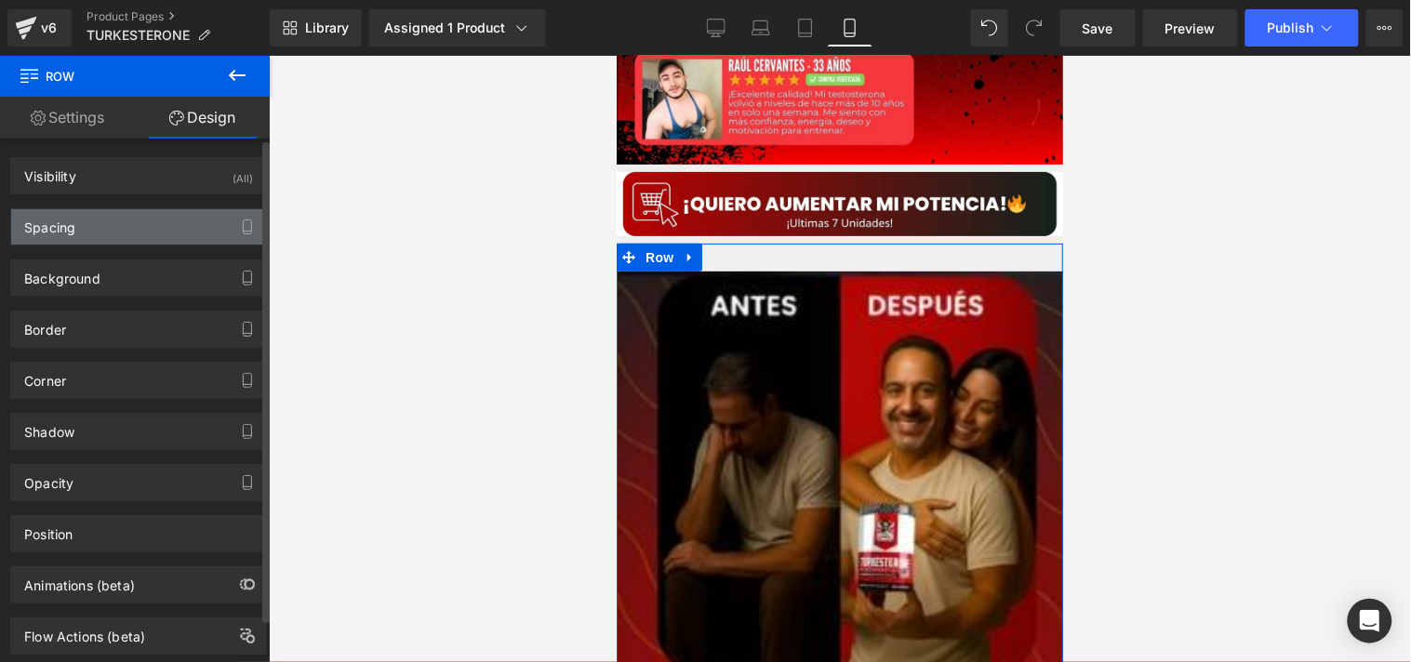
click at [50, 225] on div "Spacing" at bounding box center [49, 222] width 51 height 26
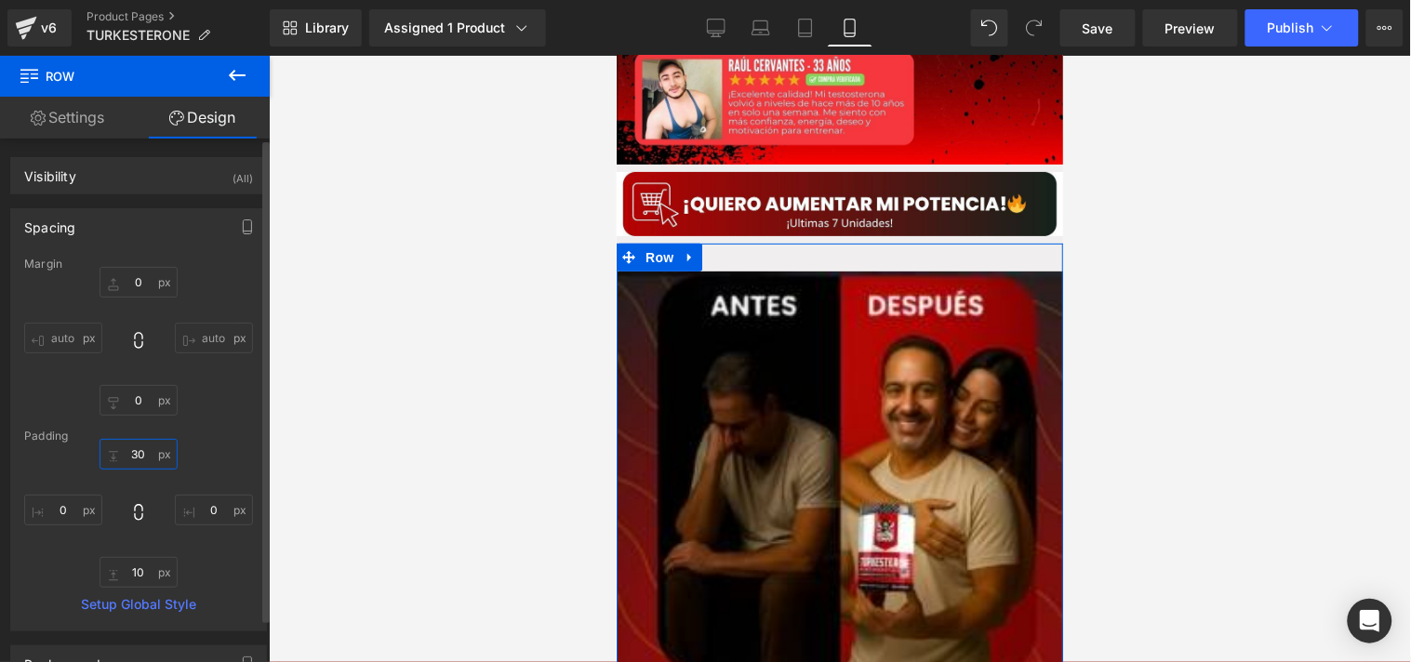
click at [146, 449] on input "30" at bounding box center [139, 454] width 78 height 31
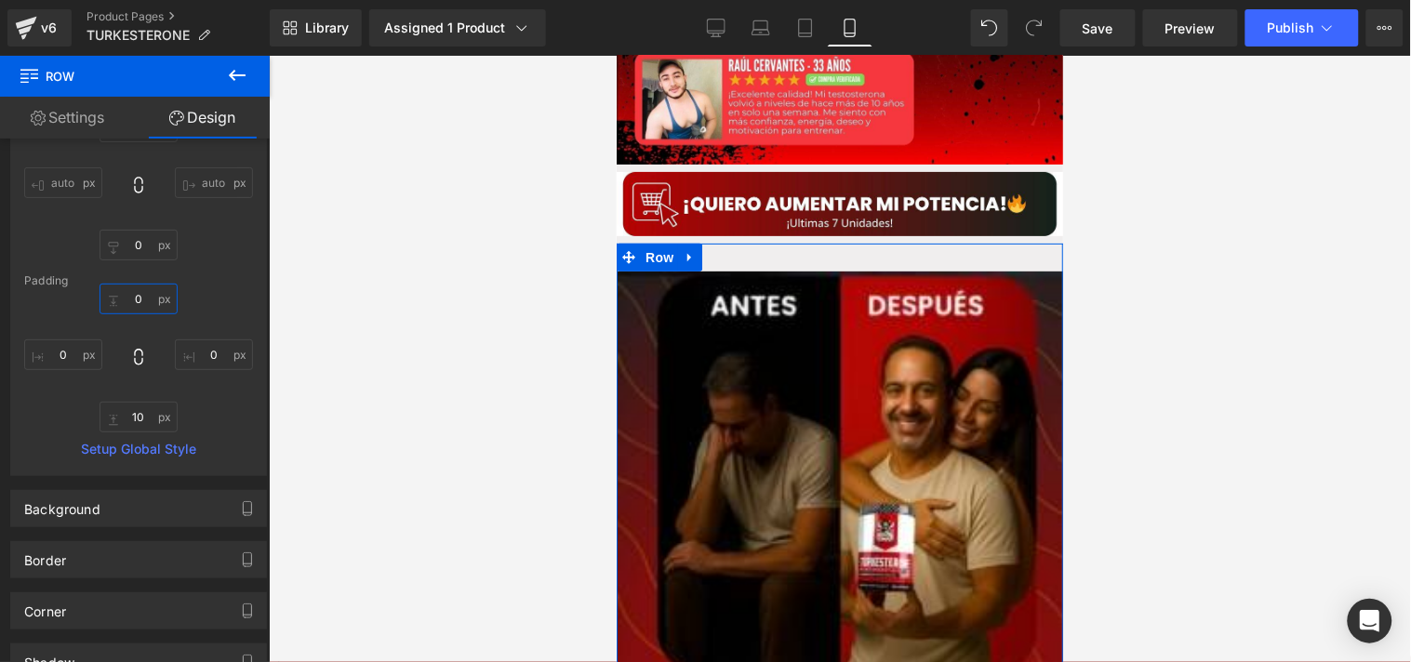
scroll to position [167, 0]
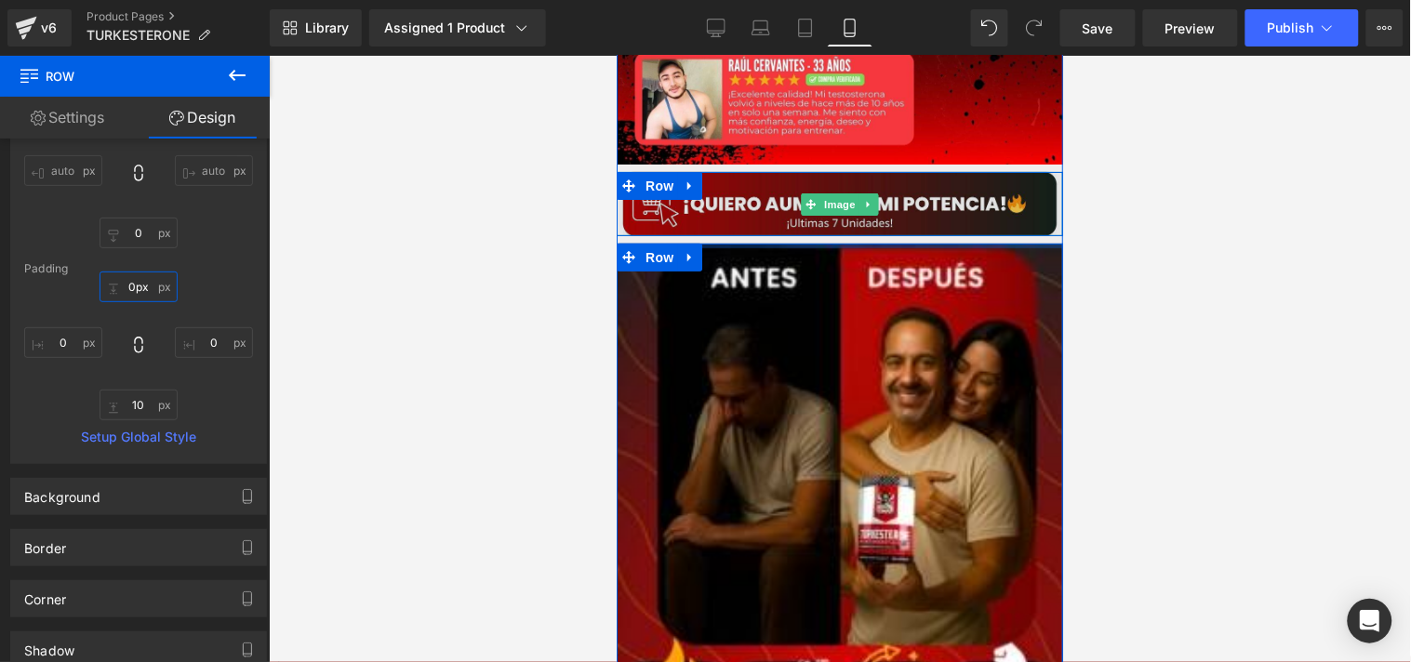
drag, startPoint x: 789, startPoint y: 237, endPoint x: 800, endPoint y: 197, distance: 41.5
click at [800, 197] on div "Image Row Image Row" at bounding box center [839, 615] width 447 height 903
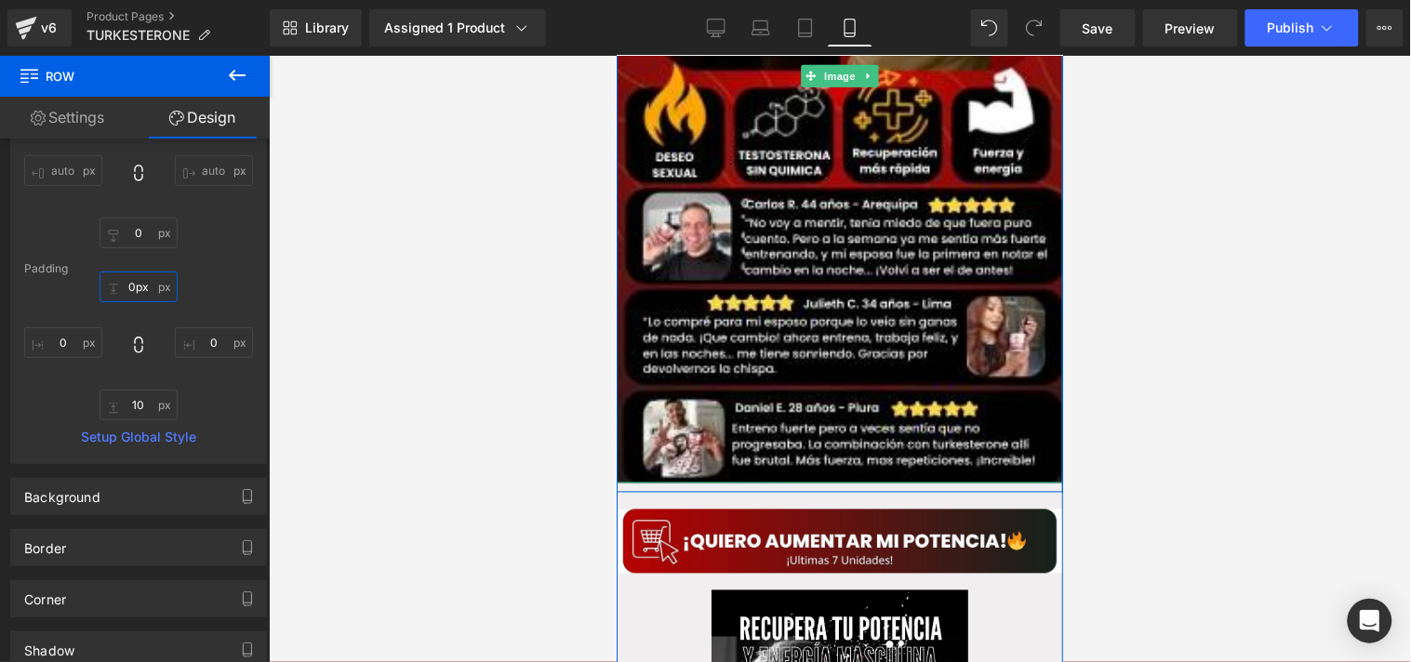
scroll to position [2453, 0]
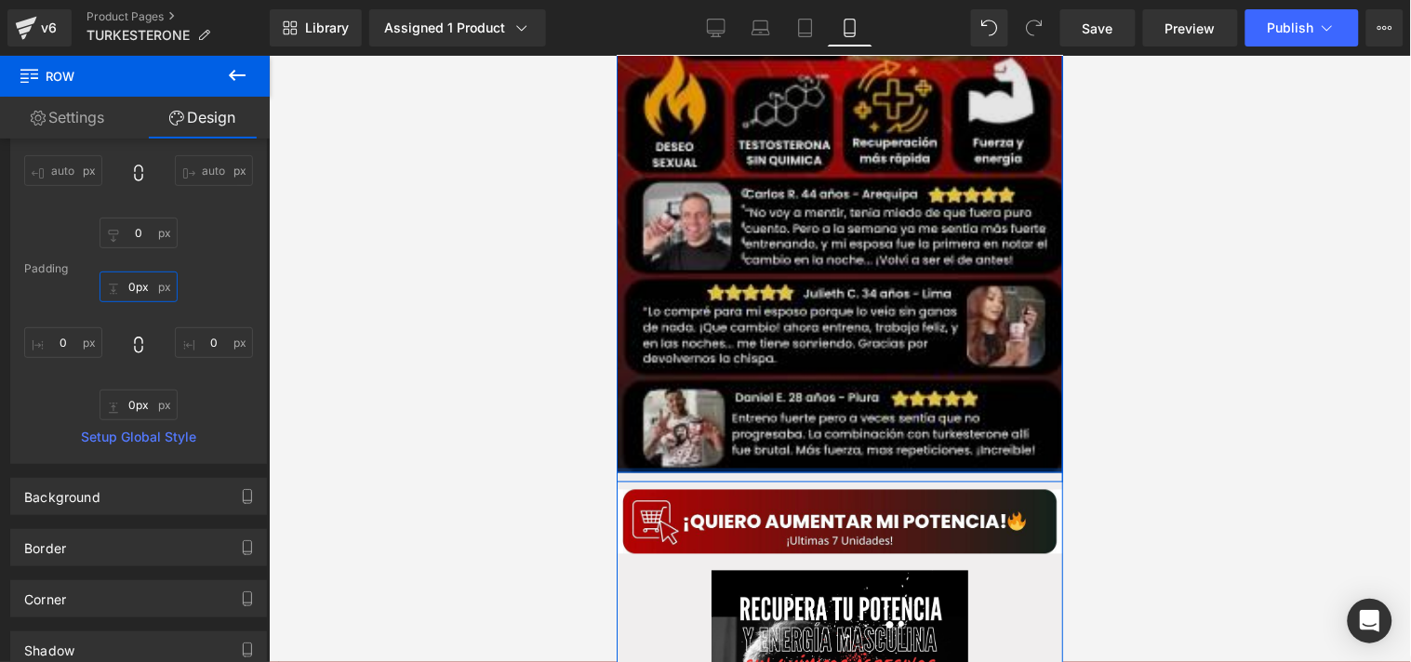
drag, startPoint x: 775, startPoint y: 447, endPoint x: 780, endPoint y: 427, distance: 20.1
click at [780, 427] on div "Image Row" at bounding box center [839, 65] width 447 height 815
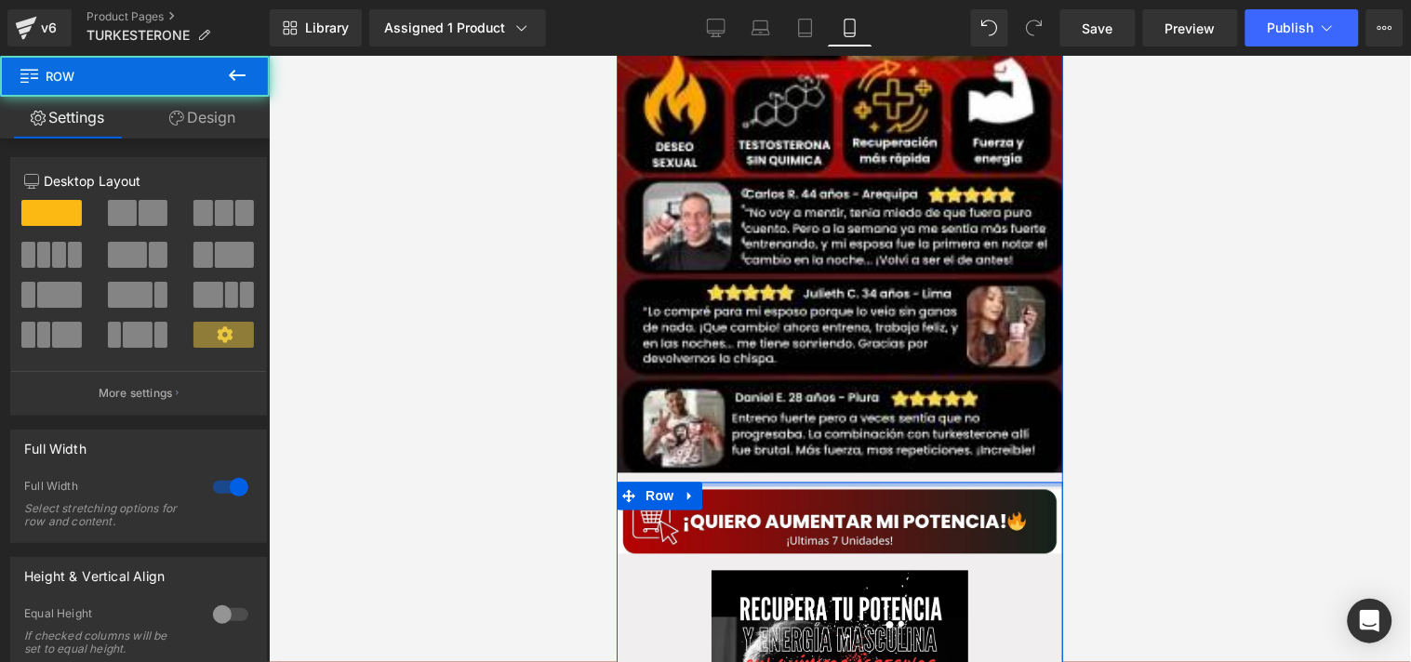
click at [817, 434] on div "Image Image Image NaNpx Row Row Row Image Row Row Image Image Row Image Row Row…" at bounding box center [839, 501] width 447 height 4212
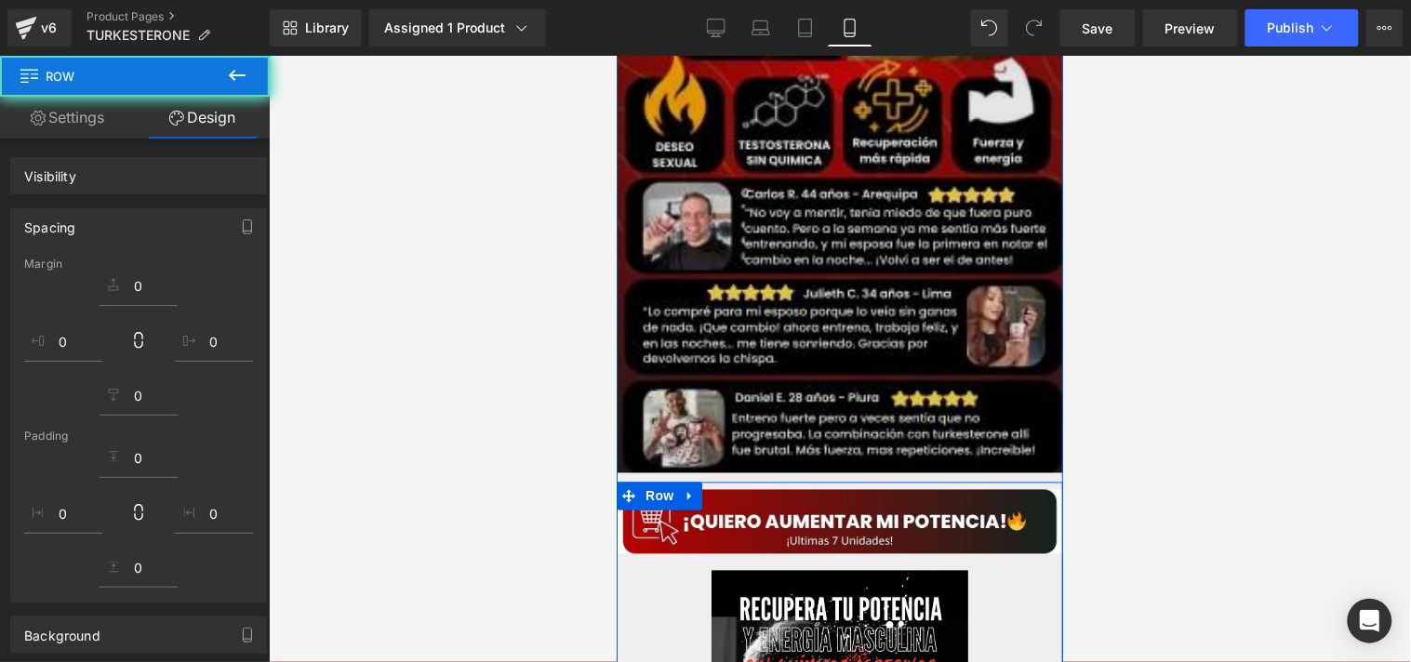
click at [807, 459] on div "Image Image Image NaNpx Row Row Row Image Row Row Image Image Row Image Row Row…" at bounding box center [839, 501] width 447 height 4212
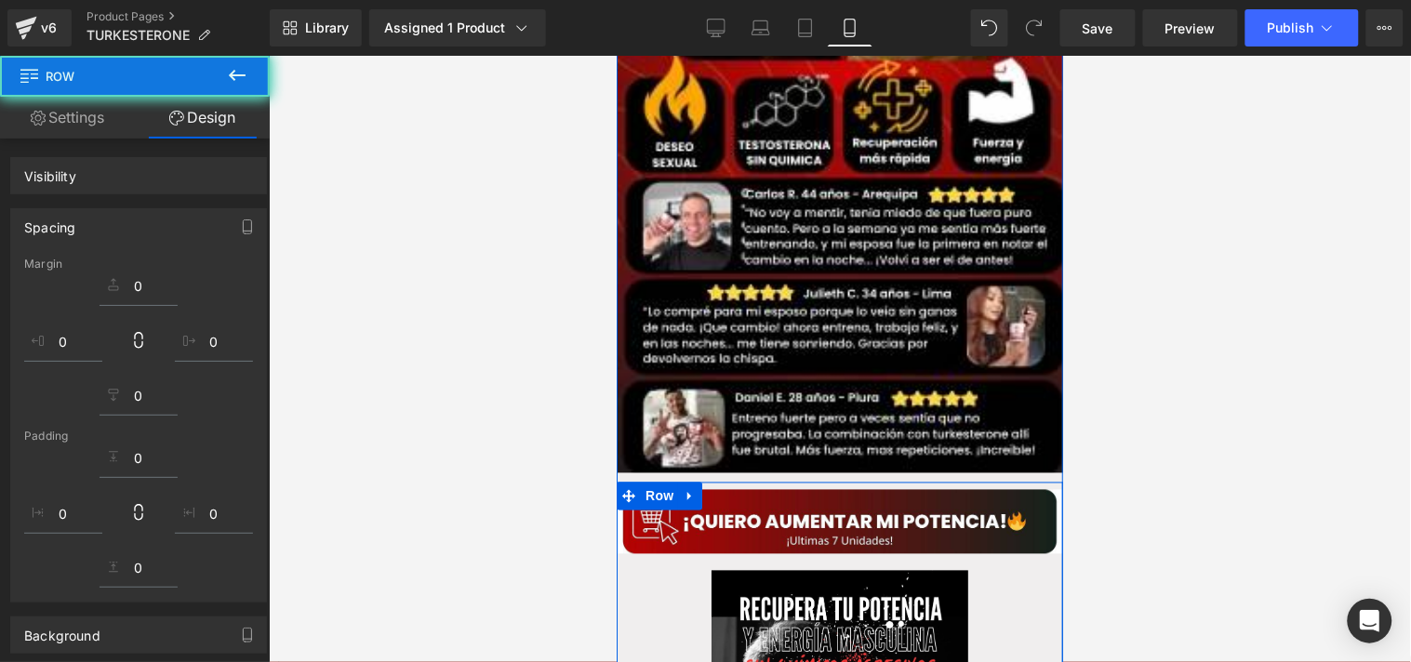
click at [1114, 356] on div at bounding box center [840, 359] width 1142 height 607
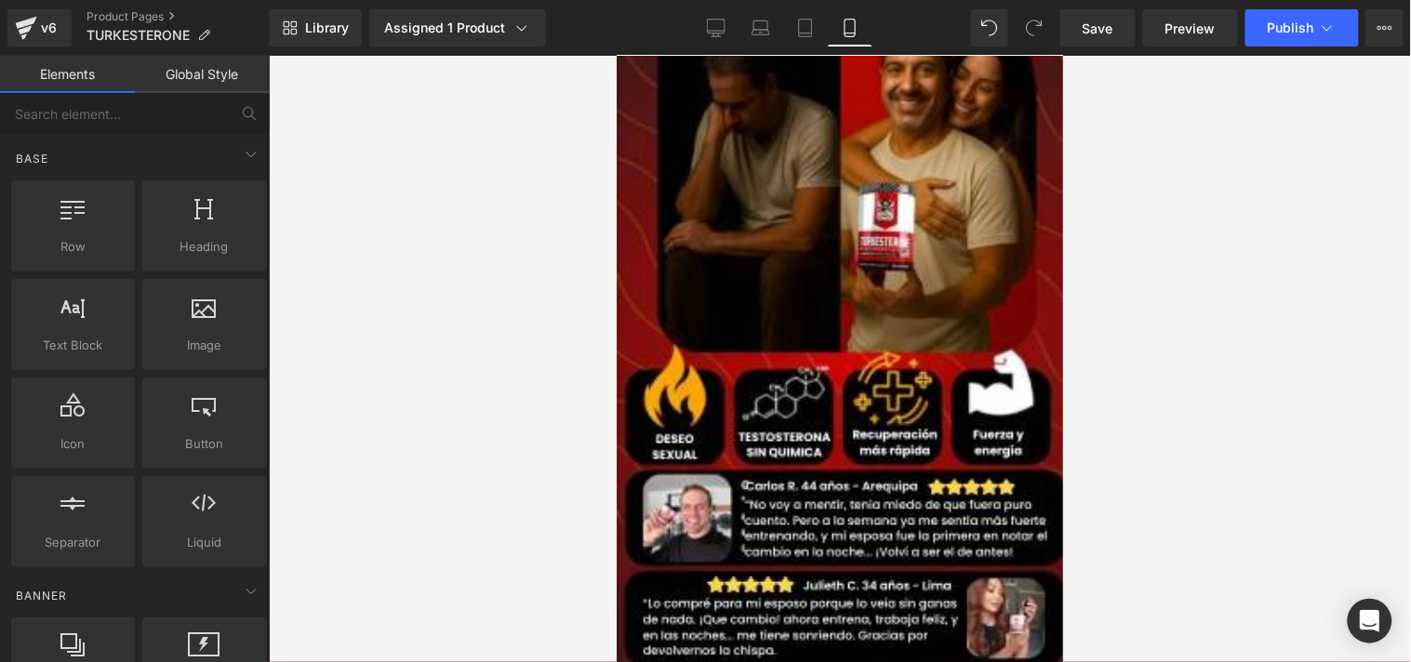
scroll to position [2303, 0]
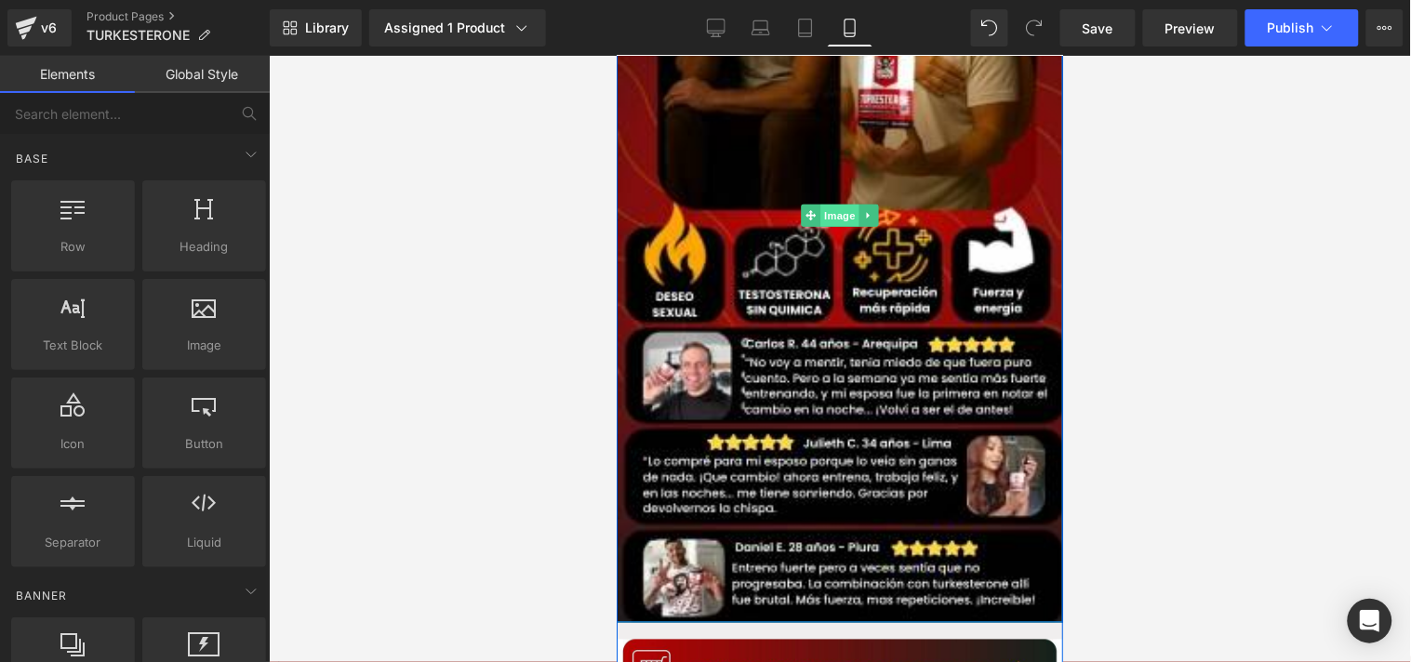
click at [836, 204] on span "Image" at bounding box center [839, 215] width 39 height 22
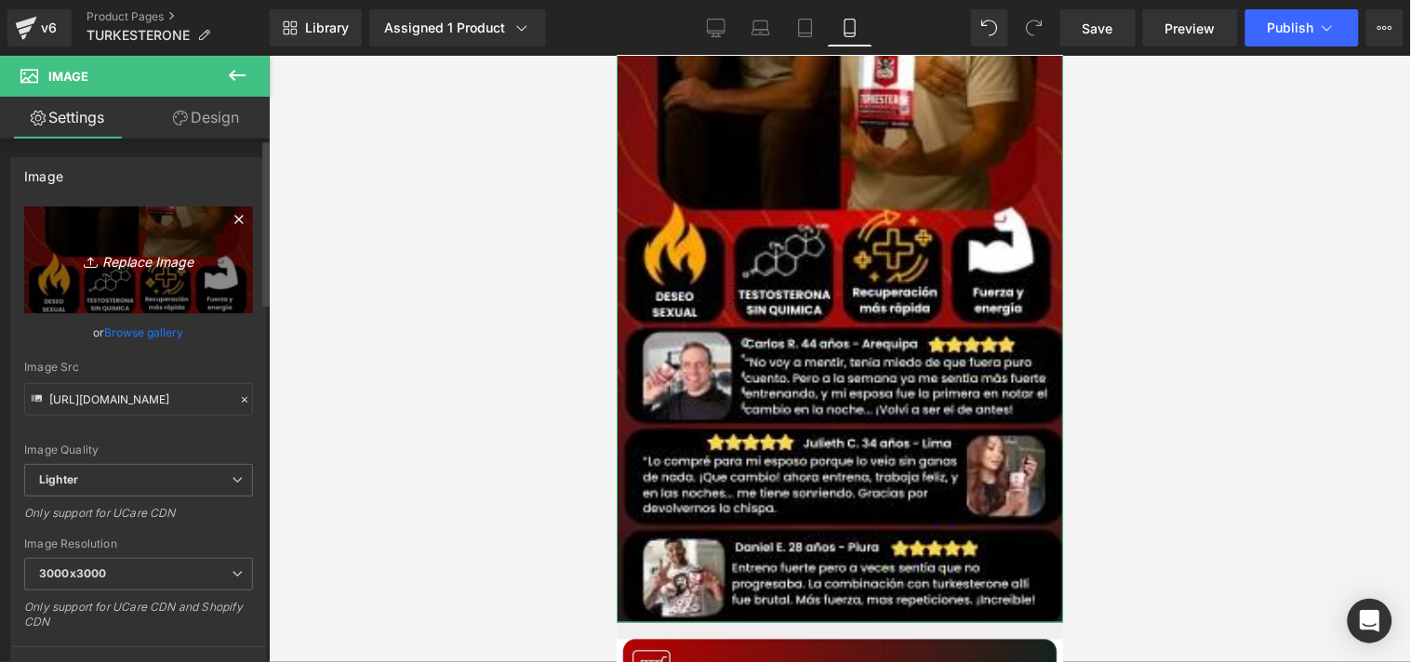
click at [150, 268] on icon "Replace Image" at bounding box center [138, 259] width 149 height 23
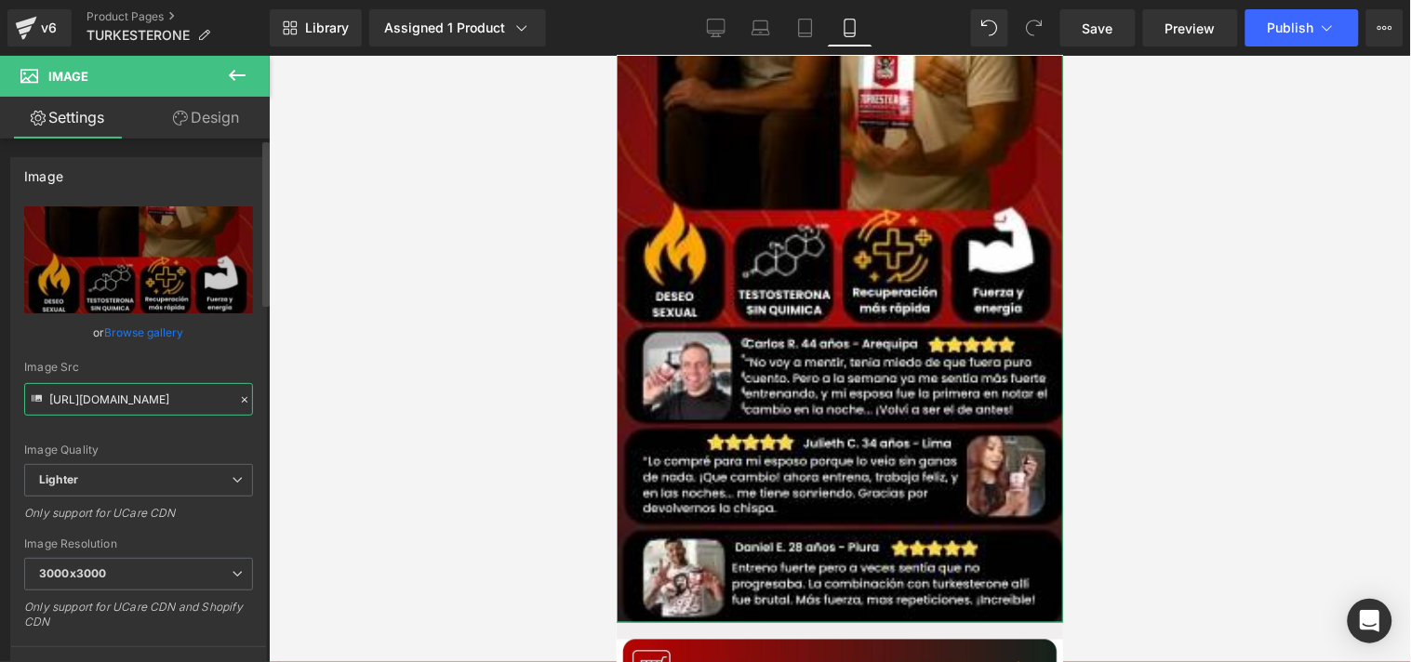
click at [187, 402] on input "[URL][DOMAIN_NAME]" at bounding box center [138, 399] width 229 height 33
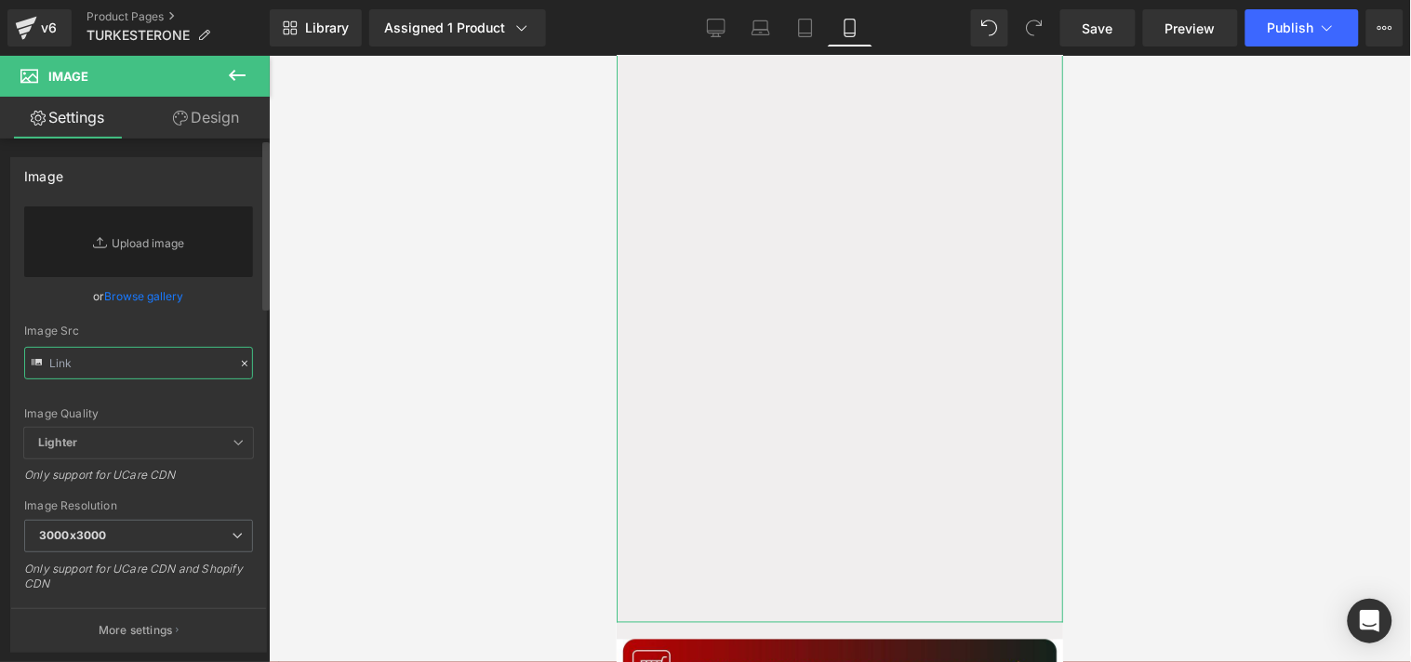
paste input "[URL][DOMAIN_NAME]"
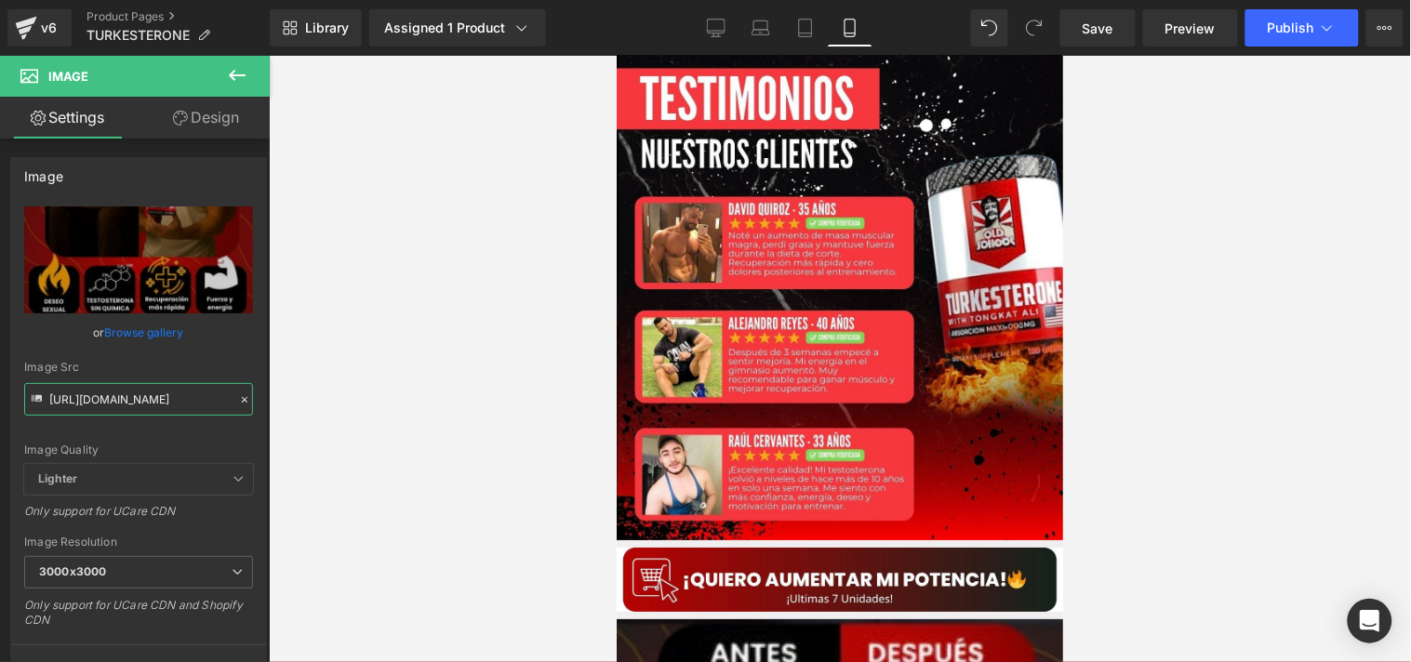
scroll to position [0, 0]
click at [187, 401] on input "[URL][DOMAIN_NAME]" at bounding box center [138, 399] width 229 height 33
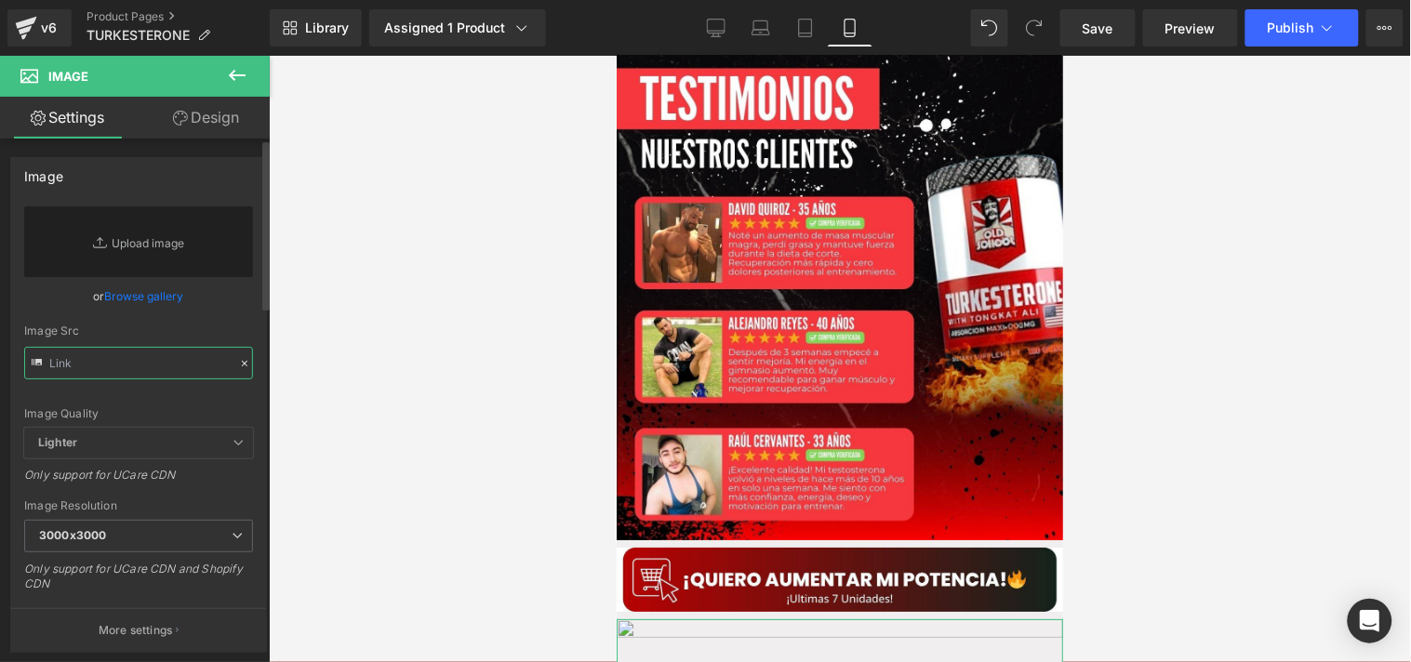
paste input "[URL][DOMAIN_NAME]"
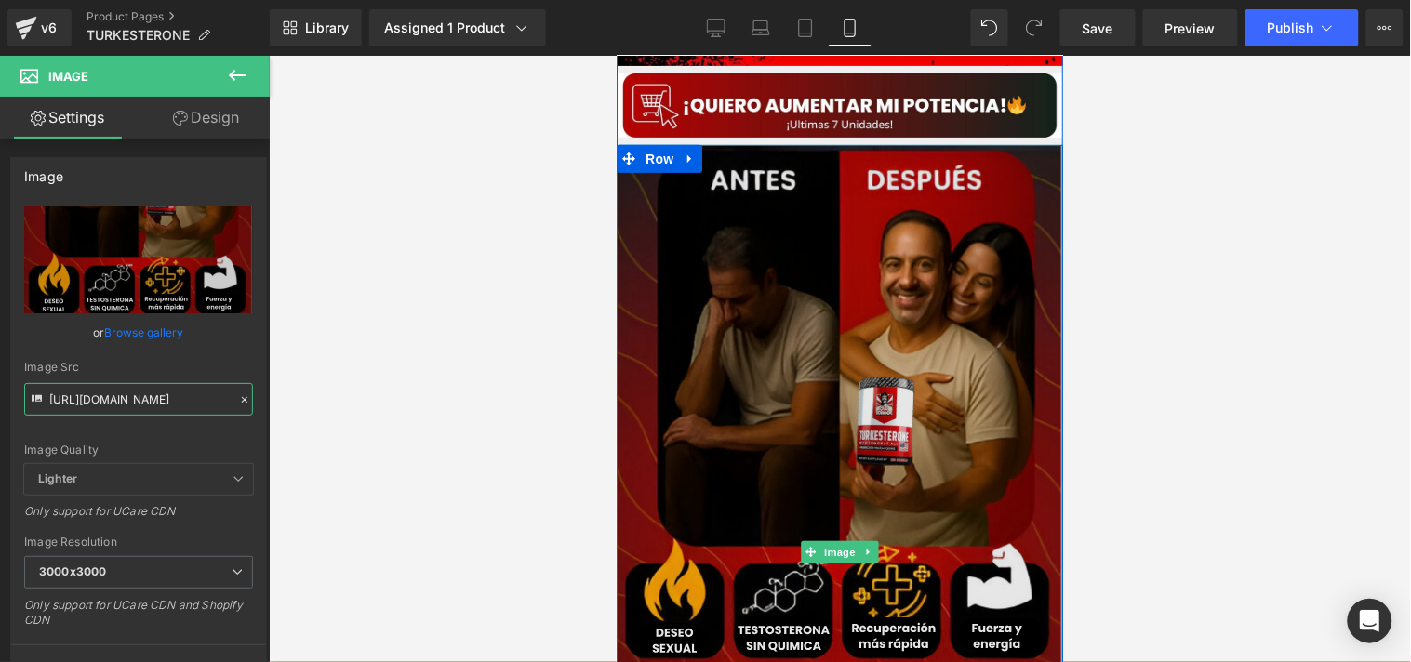
scroll to position [1867, 0]
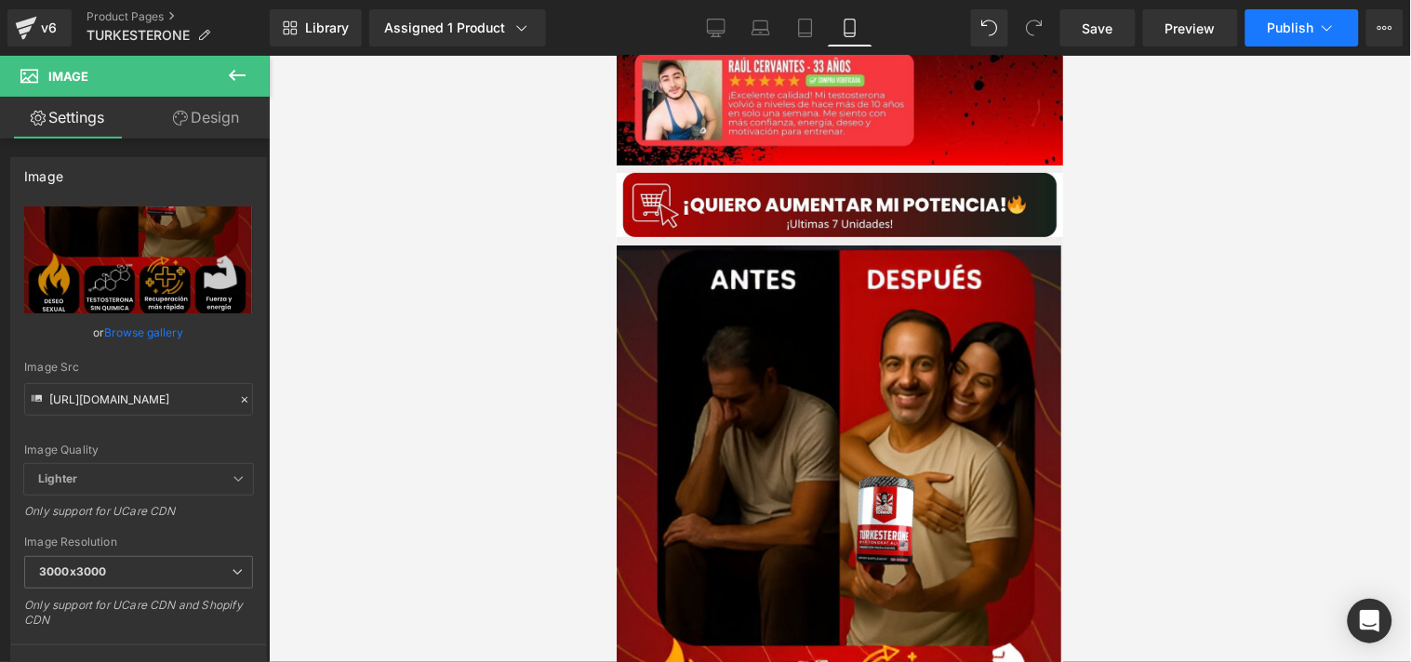
click at [1268, 25] on button "Publish" at bounding box center [1302, 27] width 113 height 37
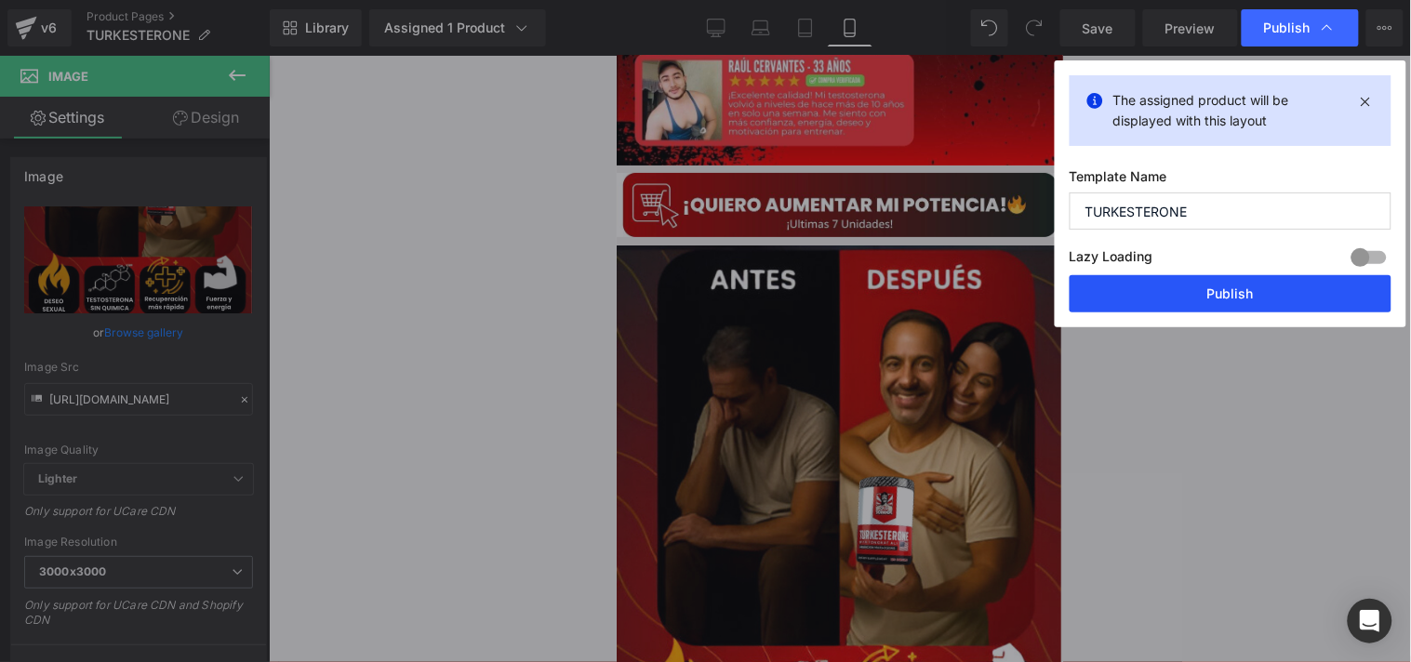
click at [1120, 308] on button "Publish" at bounding box center [1231, 293] width 322 height 37
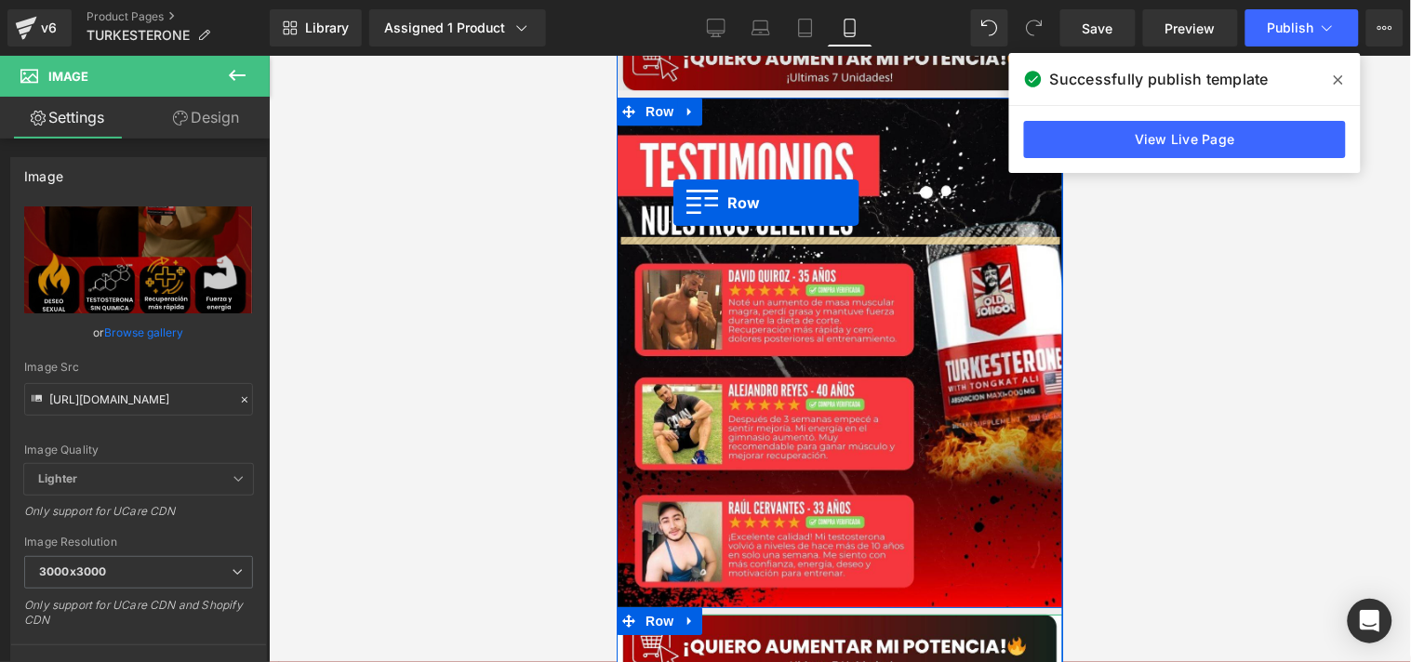
scroll to position [1258, 0]
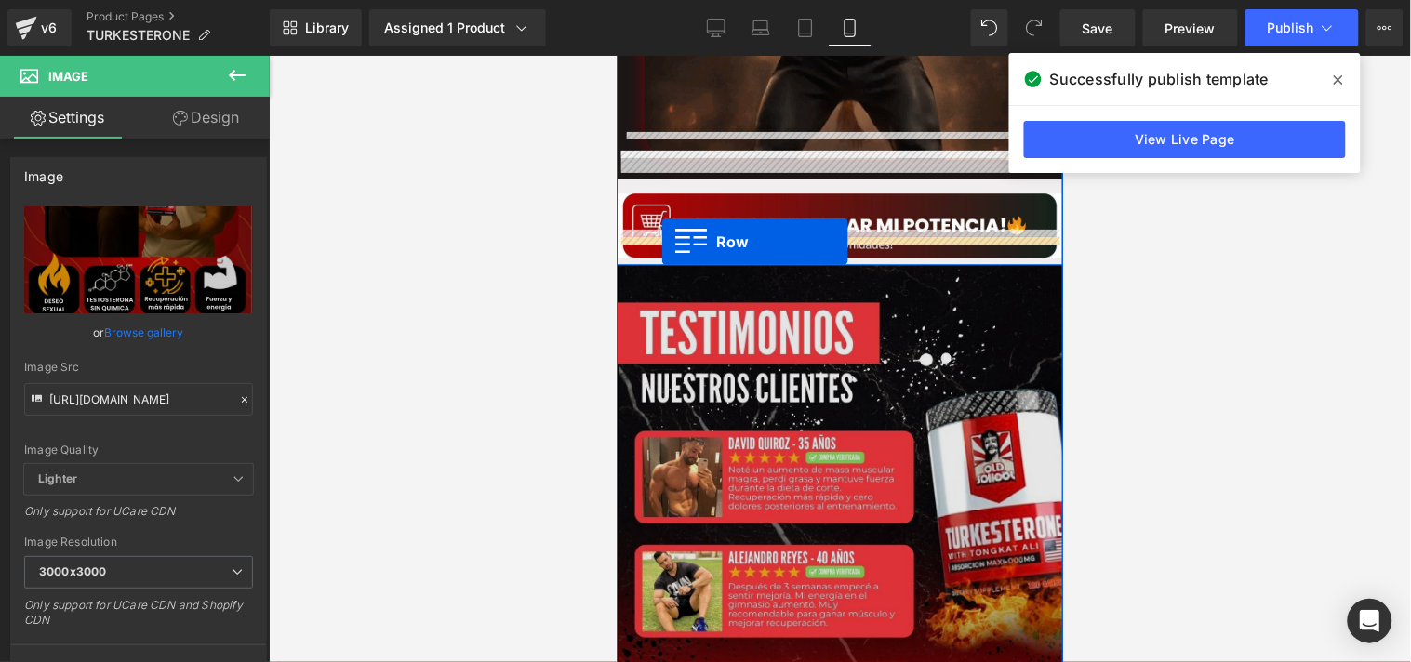
drag, startPoint x: 655, startPoint y: 300, endPoint x: 660, endPoint y: 241, distance: 59.8
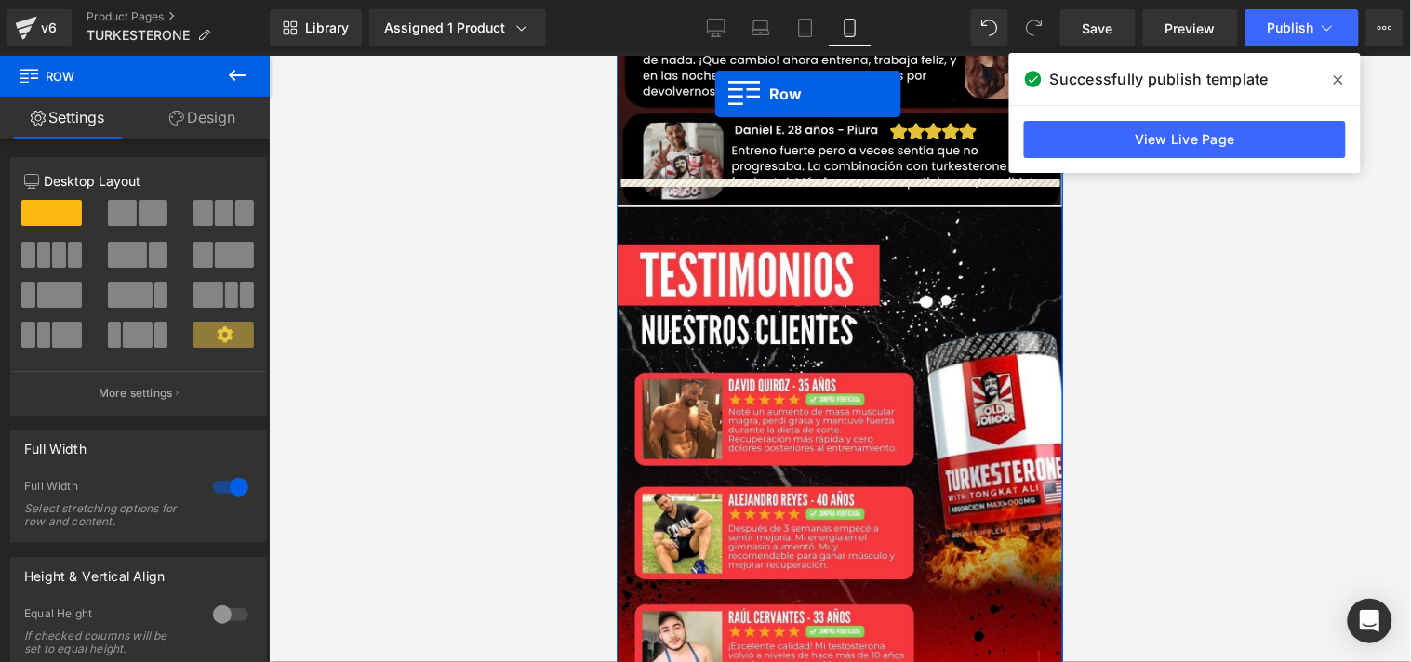
scroll to position [2074, 0]
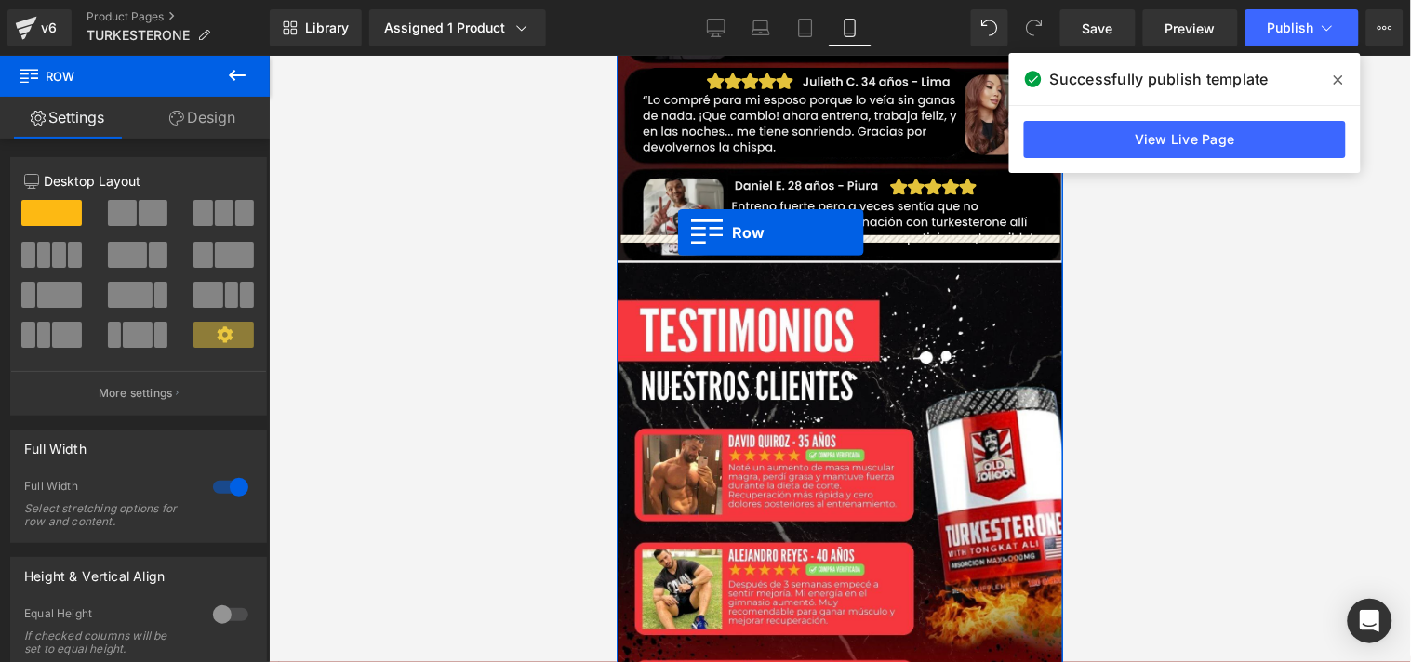
drag, startPoint x: 649, startPoint y: 204, endPoint x: 676, endPoint y: 232, distance: 38.8
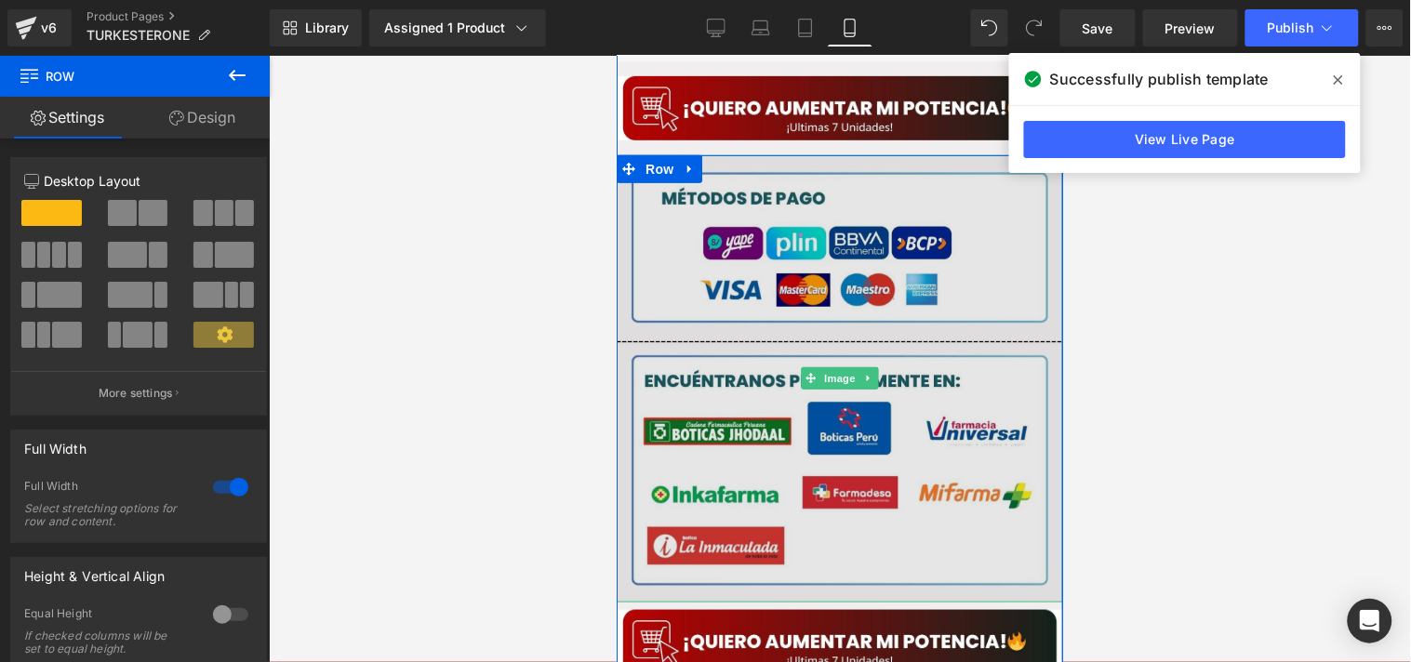
scroll to position [3712, 0]
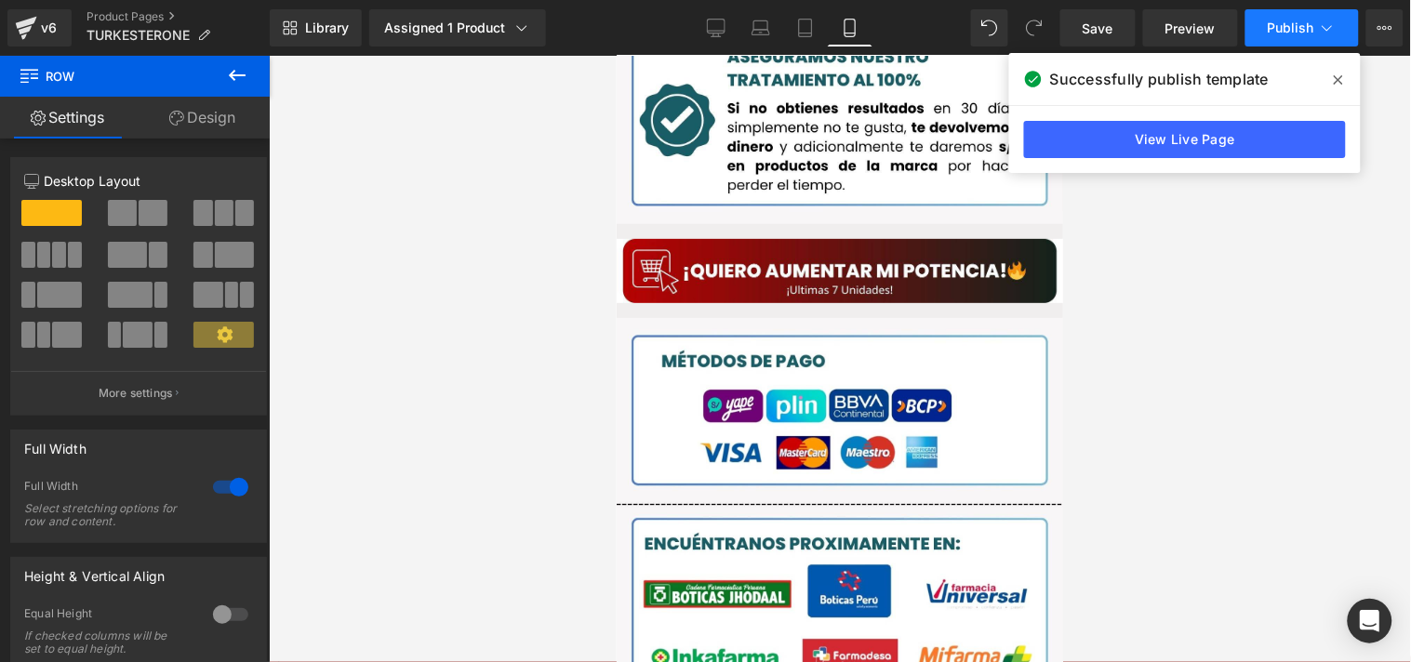
click at [1279, 32] on span "Publish" at bounding box center [1291, 27] width 47 height 15
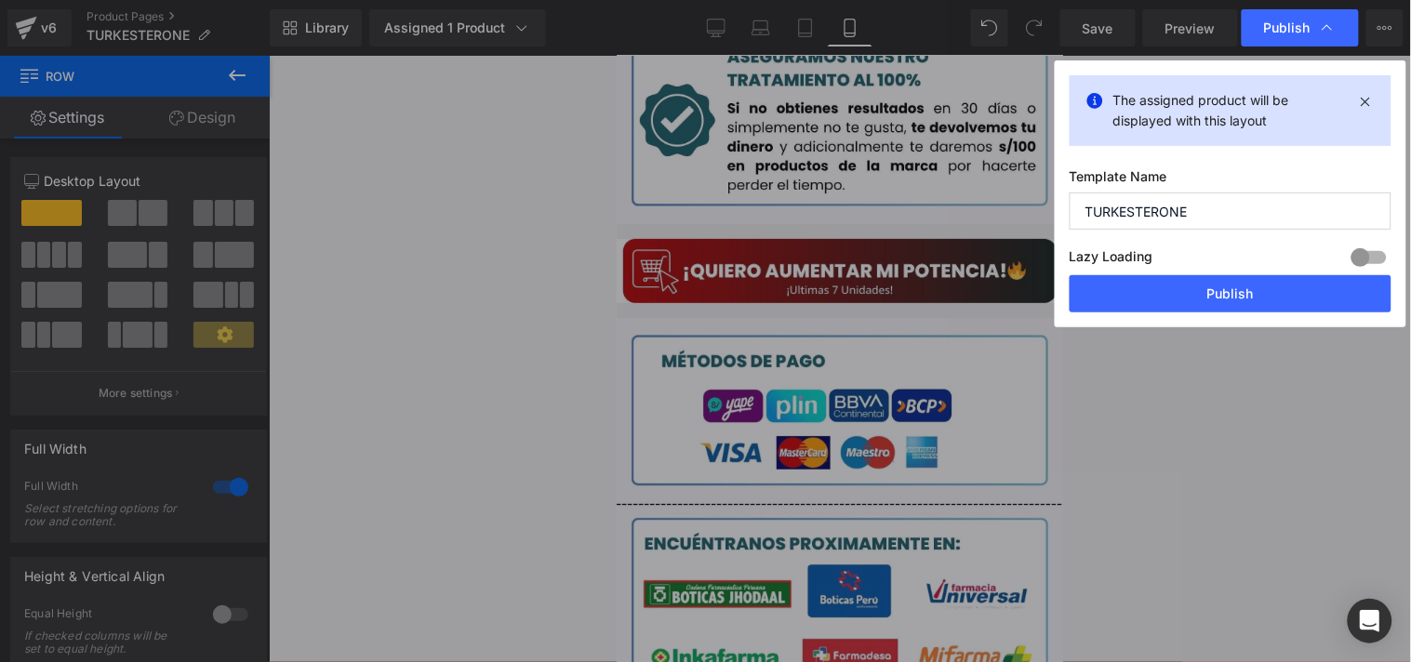
click at [1145, 260] on label "Lazy Loading Build" at bounding box center [1112, 260] width 84 height 31
click at [1138, 274] on label "Lazy Loading Build" at bounding box center [1112, 260] width 84 height 31
drag, startPoint x: 1137, startPoint y: 275, endPoint x: 207, endPoint y: 490, distance: 953.8
click at [1137, 275] on button "Publish" at bounding box center [1231, 293] width 322 height 37
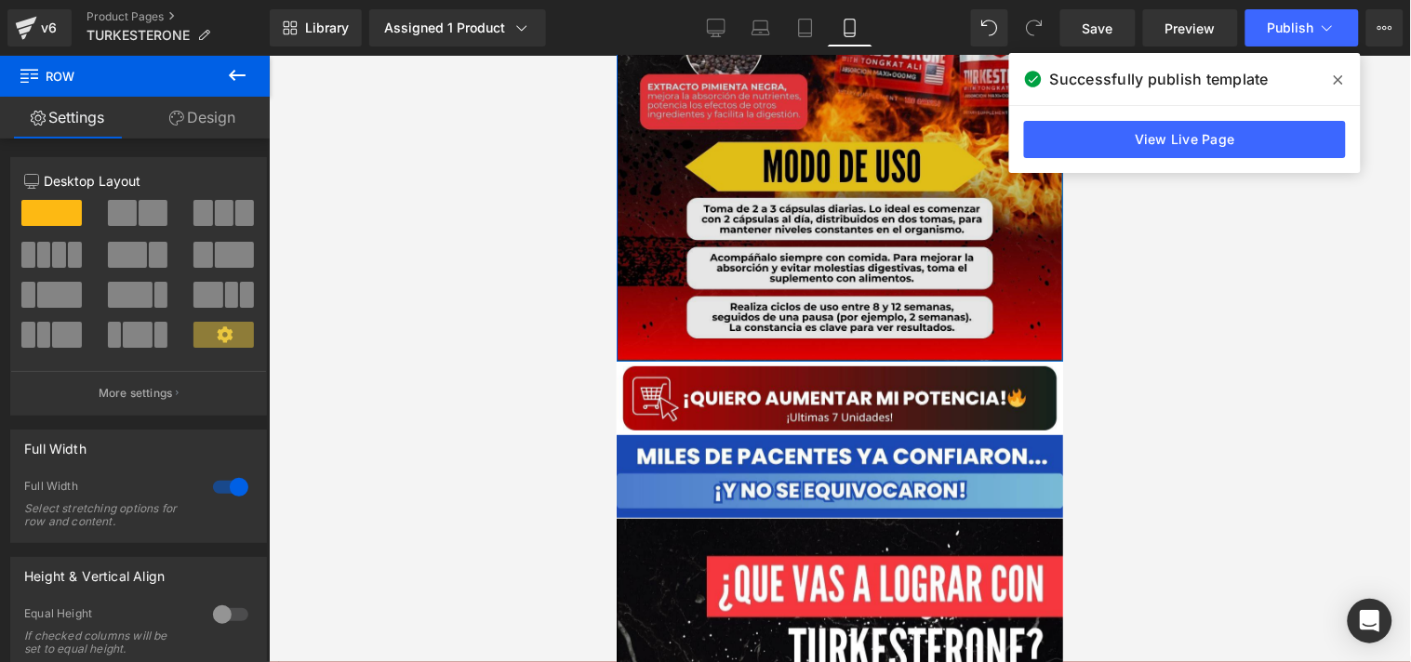
scroll to position [5495, 0]
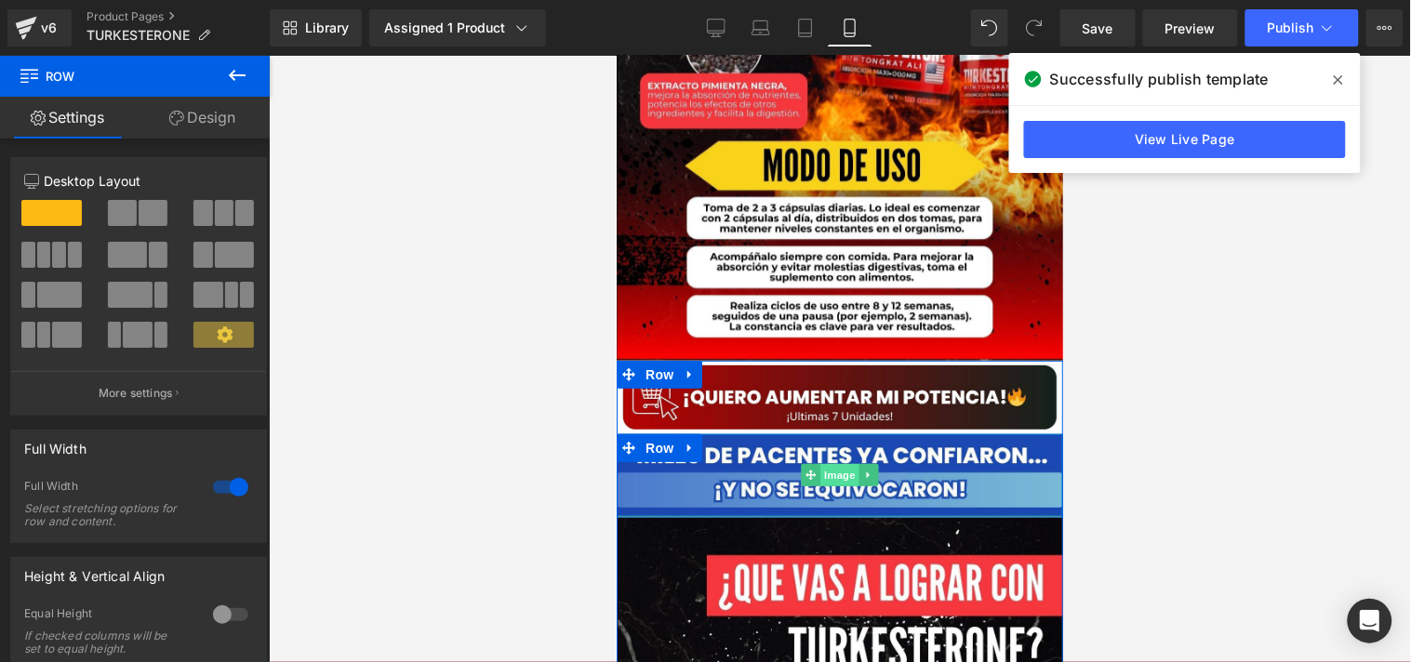
click at [828, 463] on span "Image" at bounding box center [839, 474] width 39 height 22
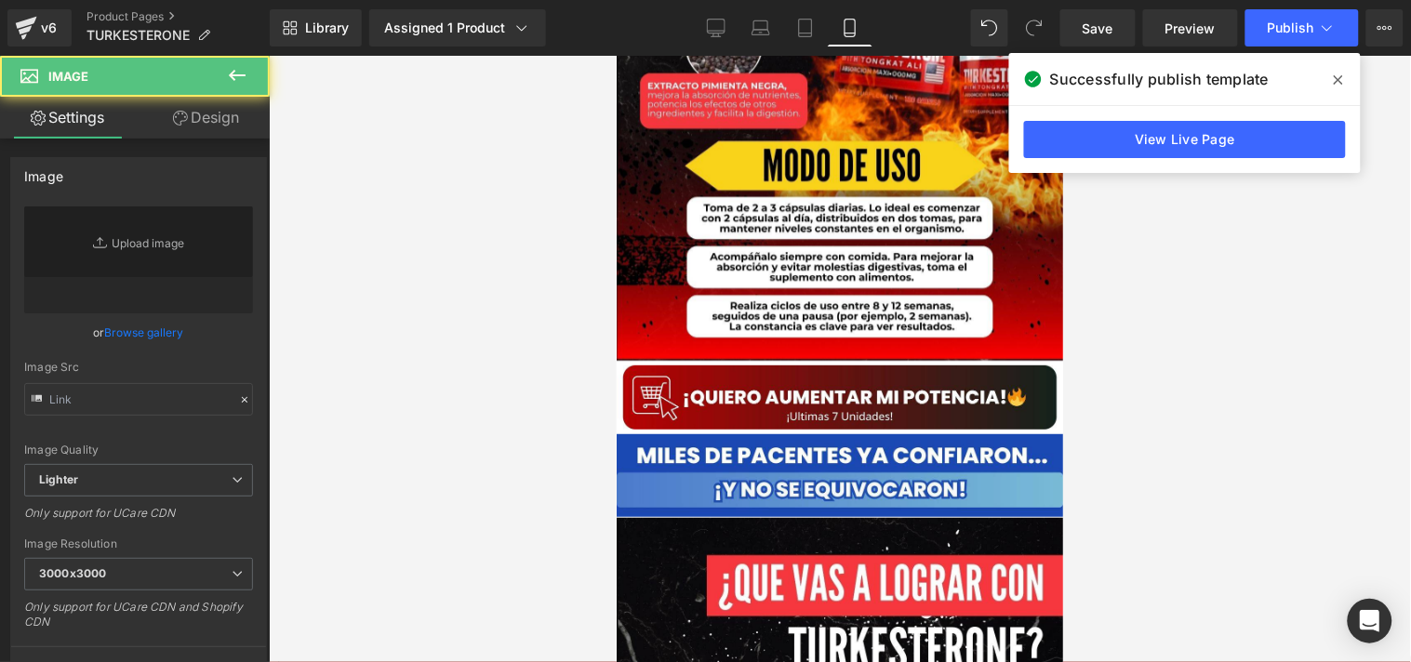
drag, startPoint x: 836, startPoint y: 381, endPoint x: 760, endPoint y: 325, distance: 95.1
click at [144, 270] on link "Replace Image" at bounding box center [138, 260] width 229 height 107
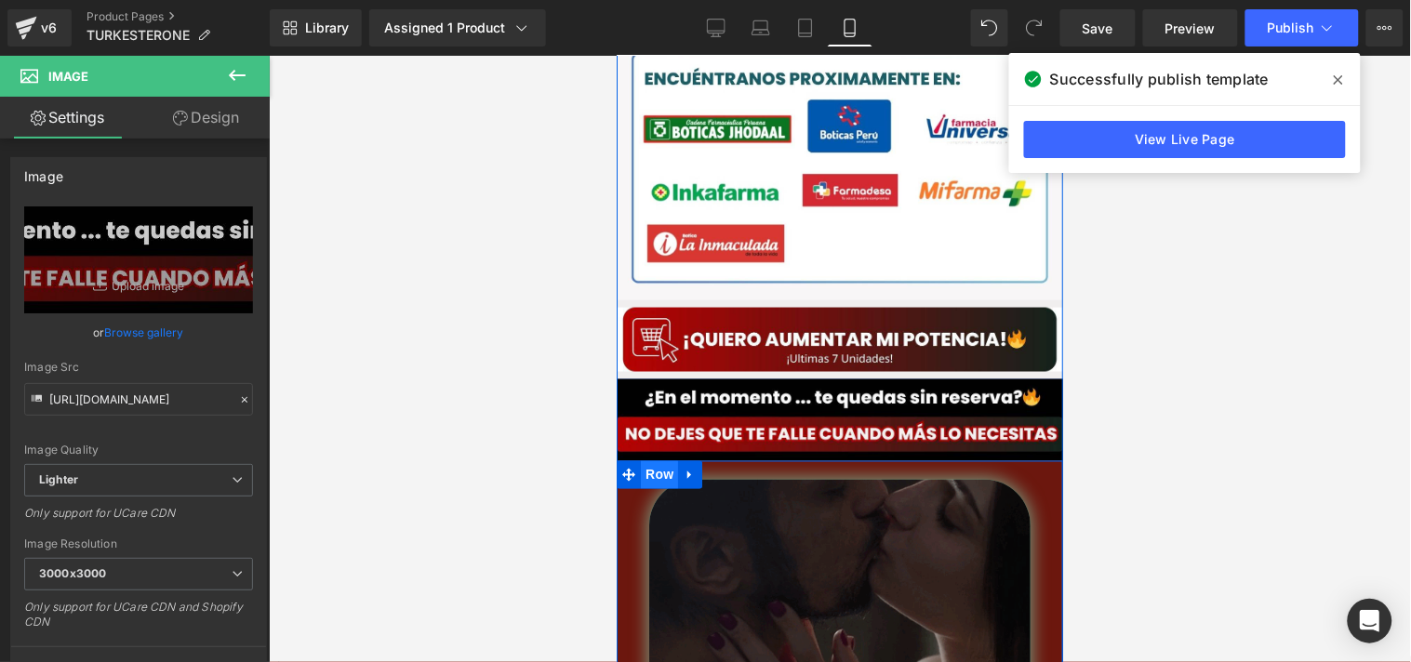
click at [661, 460] on span "Row" at bounding box center [658, 474] width 37 height 28
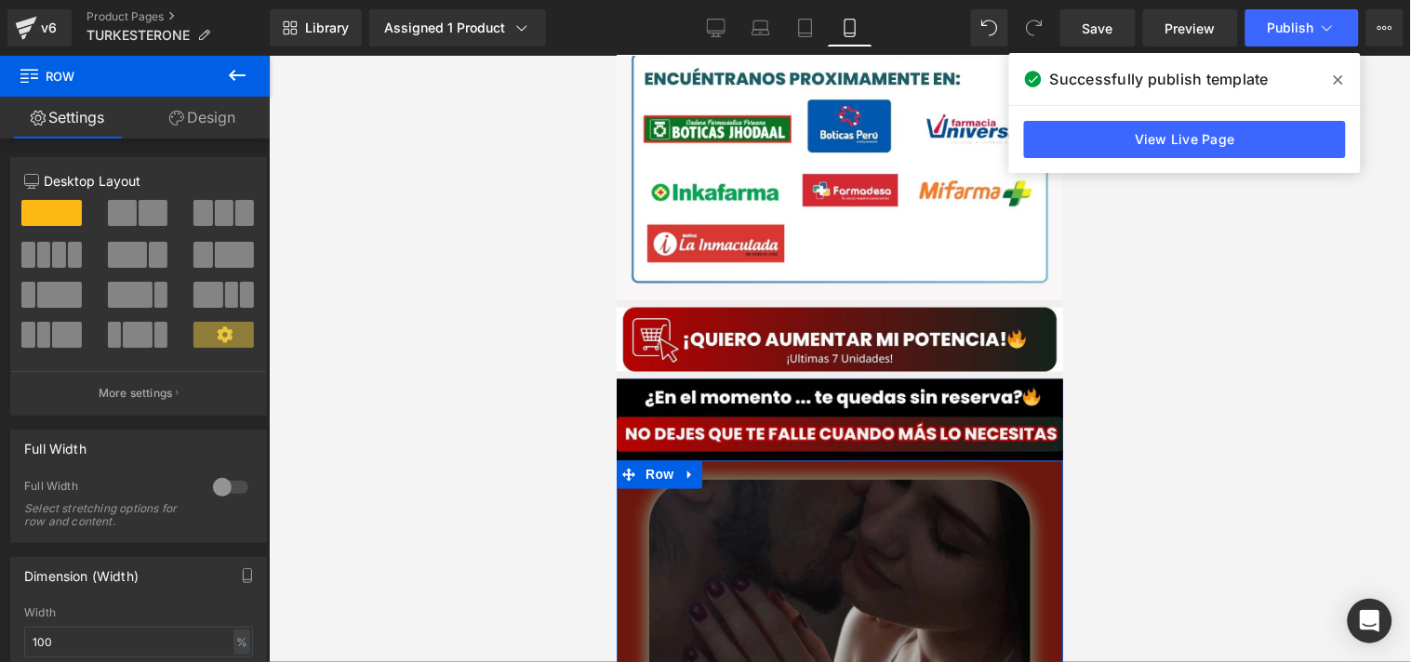
click at [218, 123] on link "Design" at bounding box center [202, 118] width 135 height 42
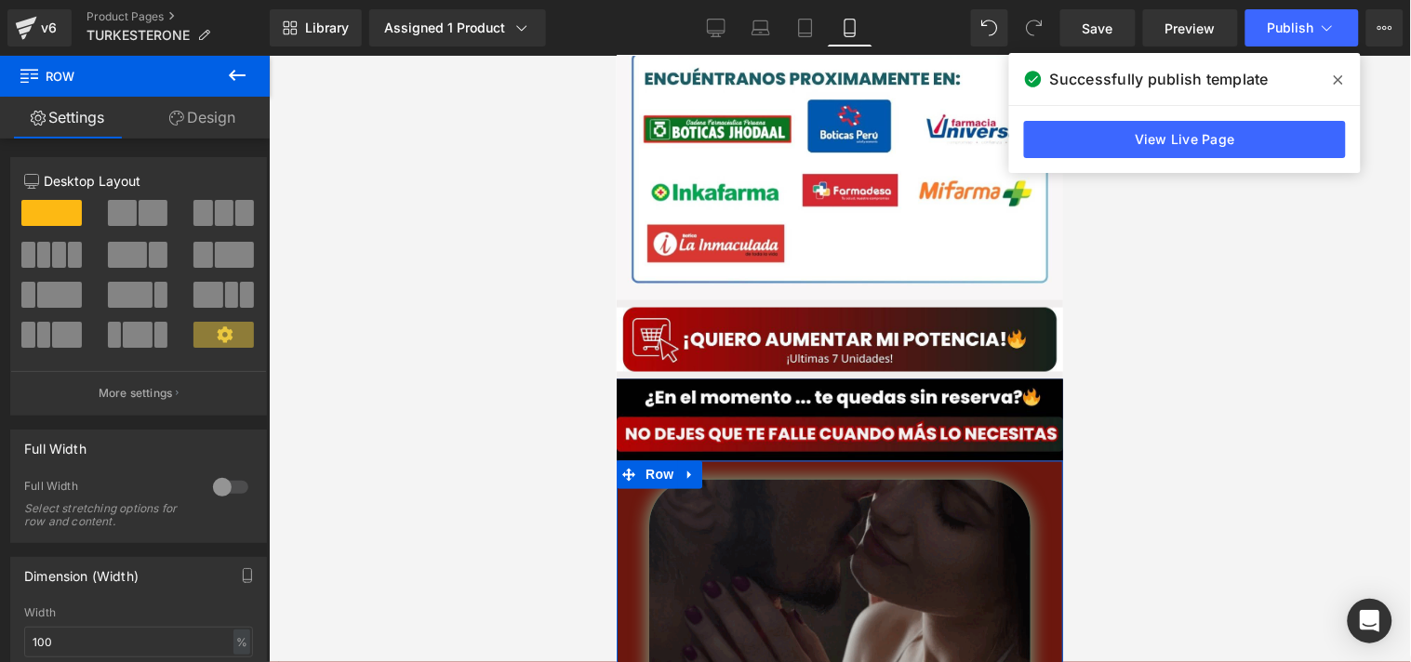
click at [0, 0] on div "Background" at bounding box center [0, 0] width 0 height 0
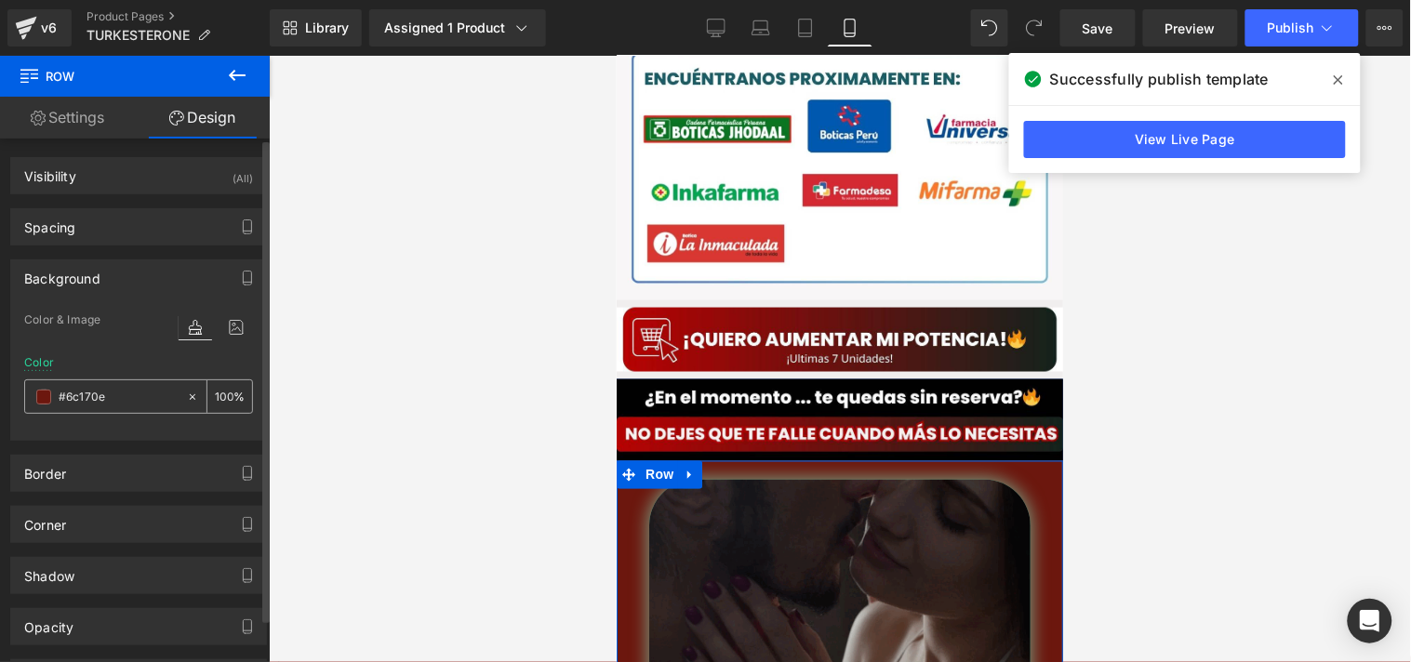
click at [40, 401] on span at bounding box center [43, 397] width 15 height 15
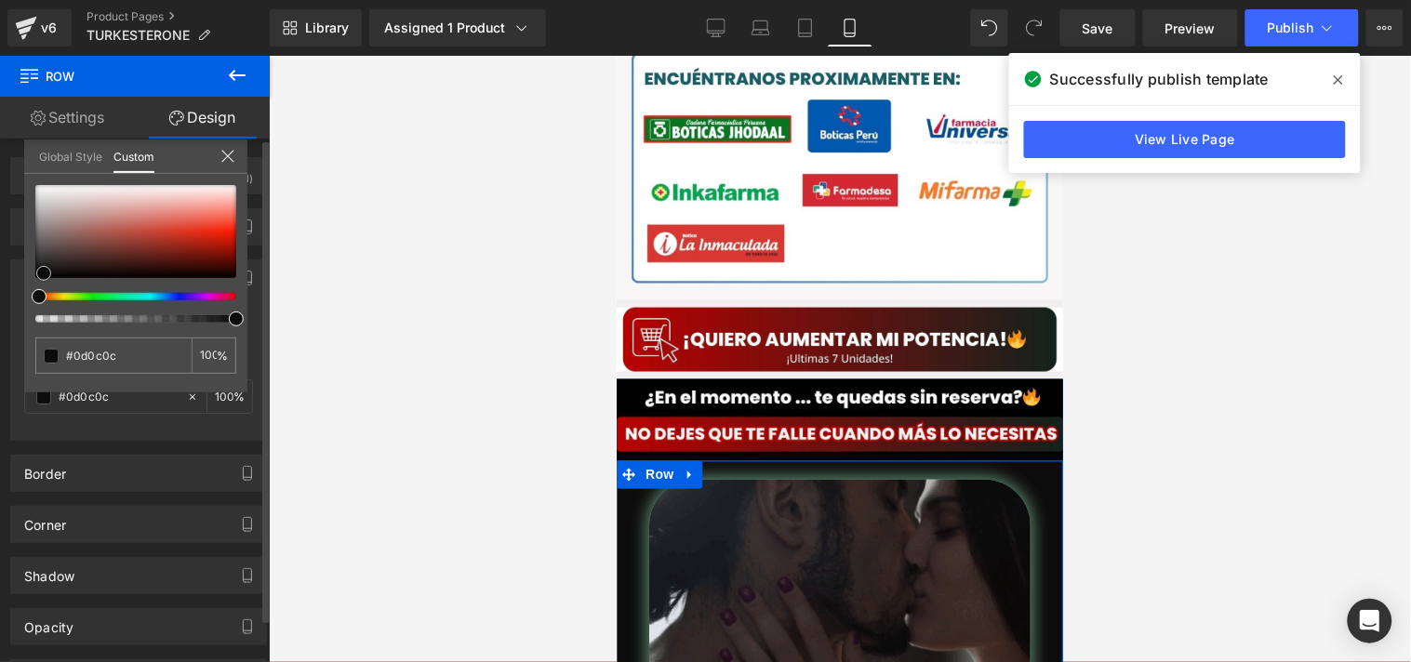
click at [44, 273] on div at bounding box center [135, 231] width 201 height 93
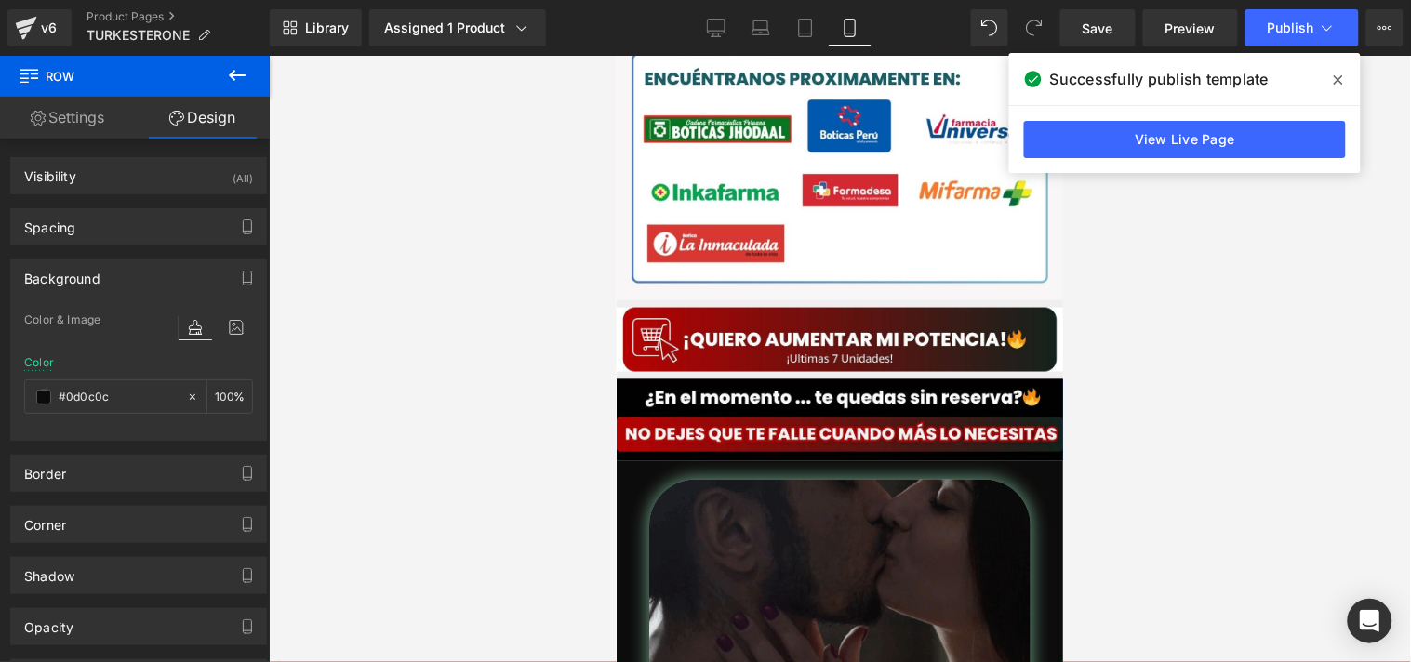
click at [365, 402] on div at bounding box center [840, 359] width 1142 height 607
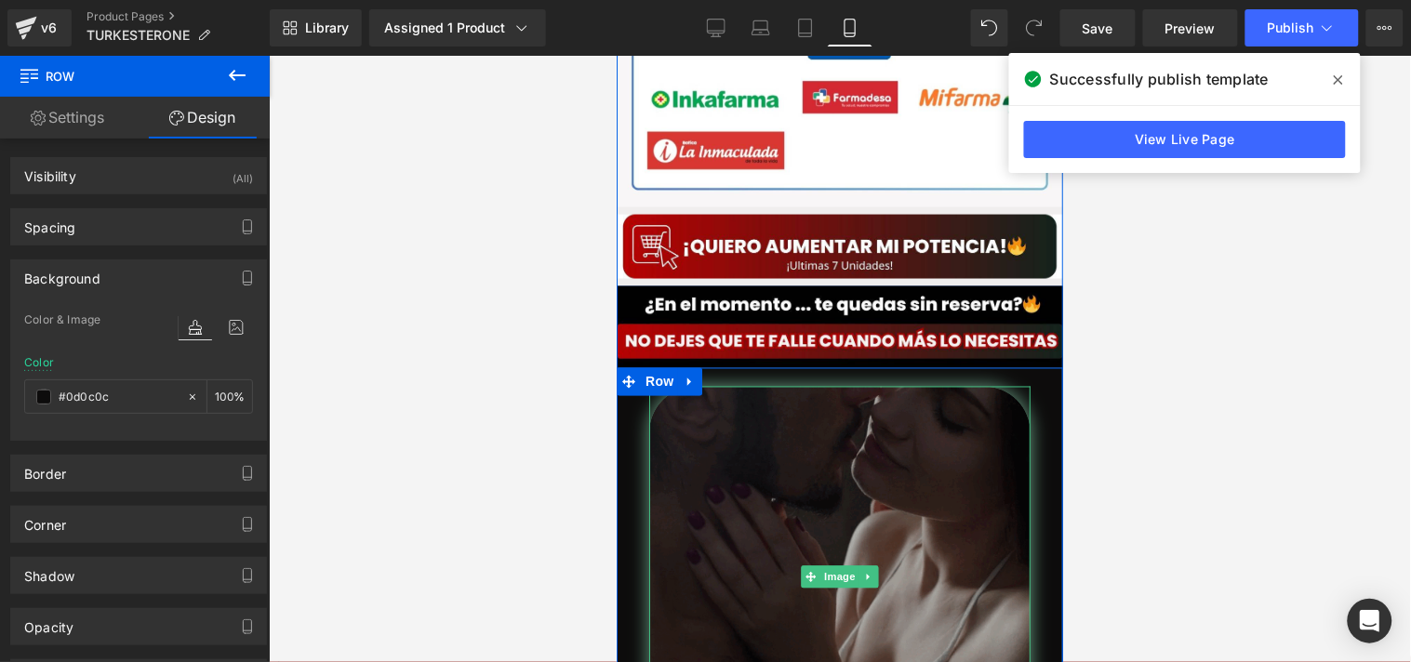
scroll to position [4331, 0]
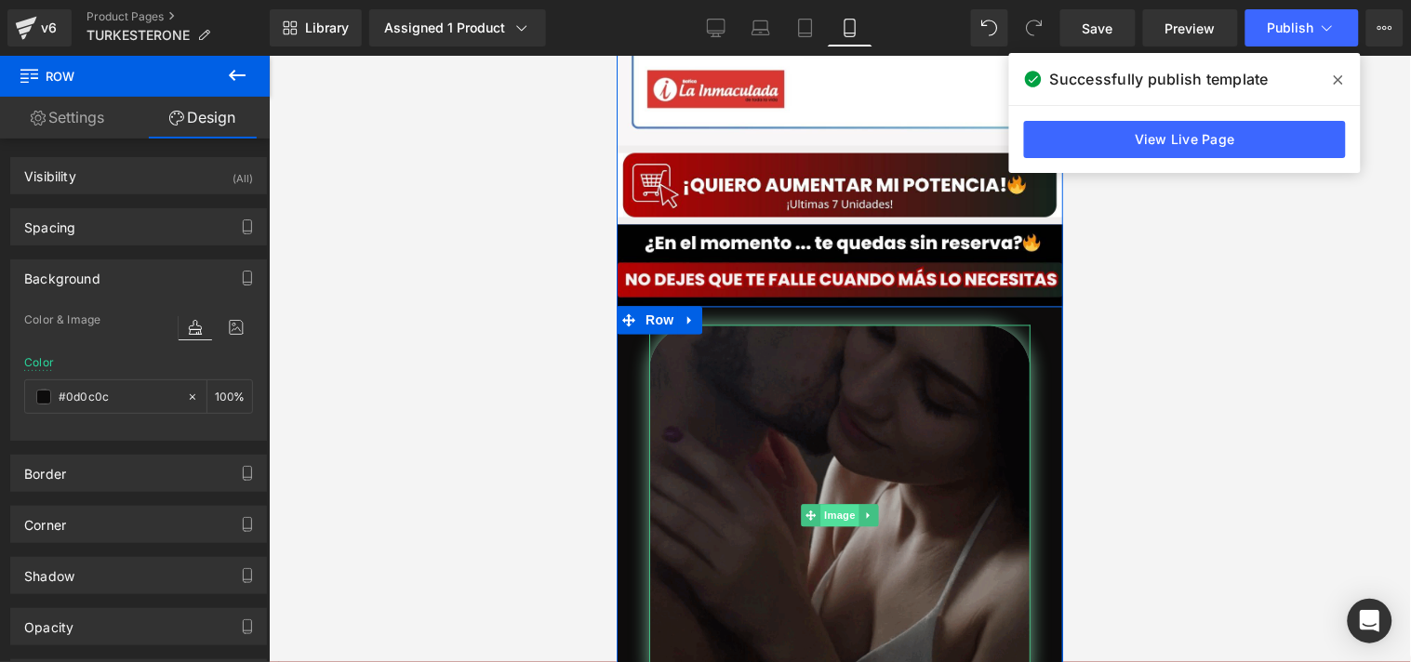
click at [833, 504] on span "Image" at bounding box center [839, 515] width 39 height 22
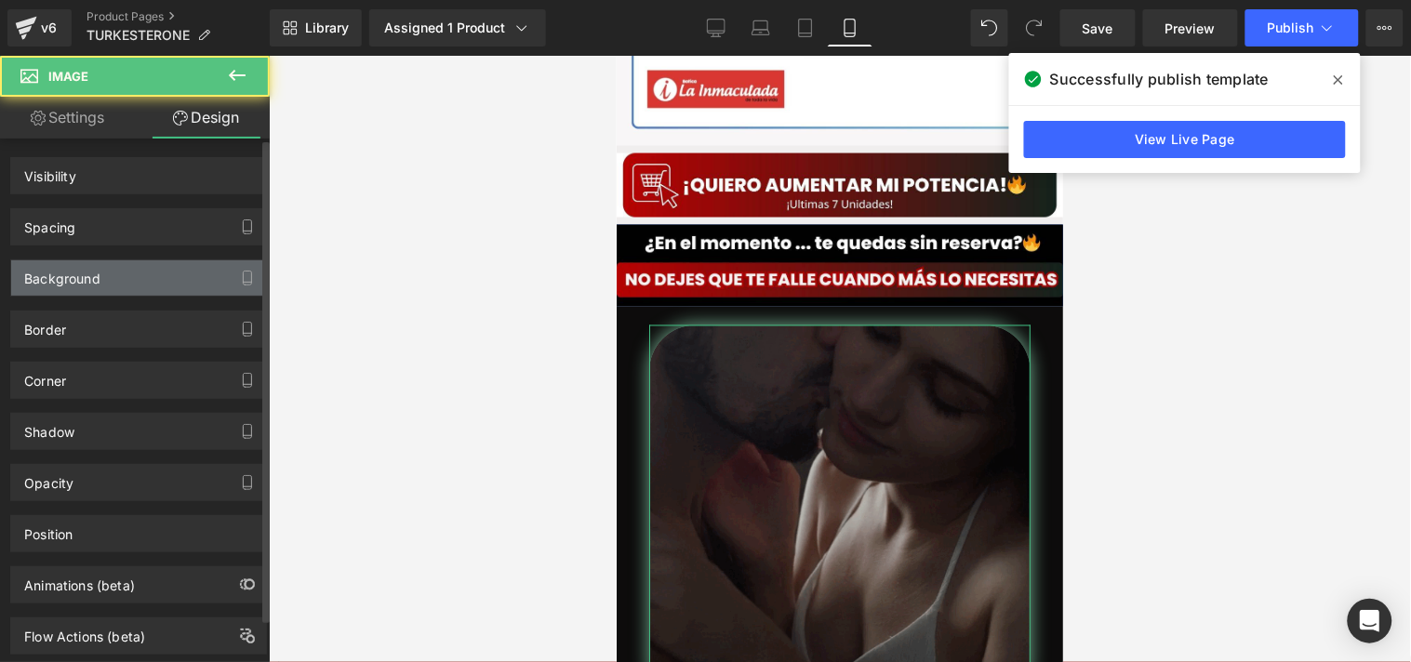
click at [113, 284] on div "Background" at bounding box center [138, 277] width 255 height 35
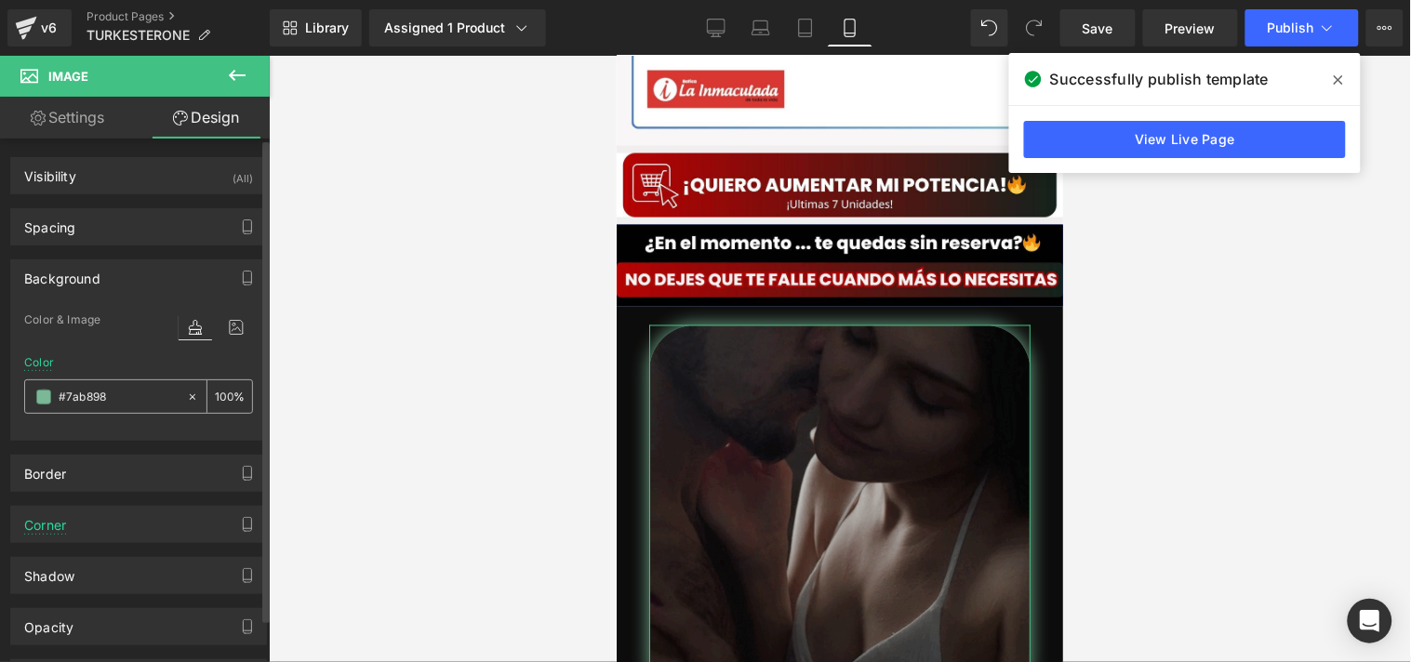
click at [39, 395] on span at bounding box center [43, 397] width 15 height 15
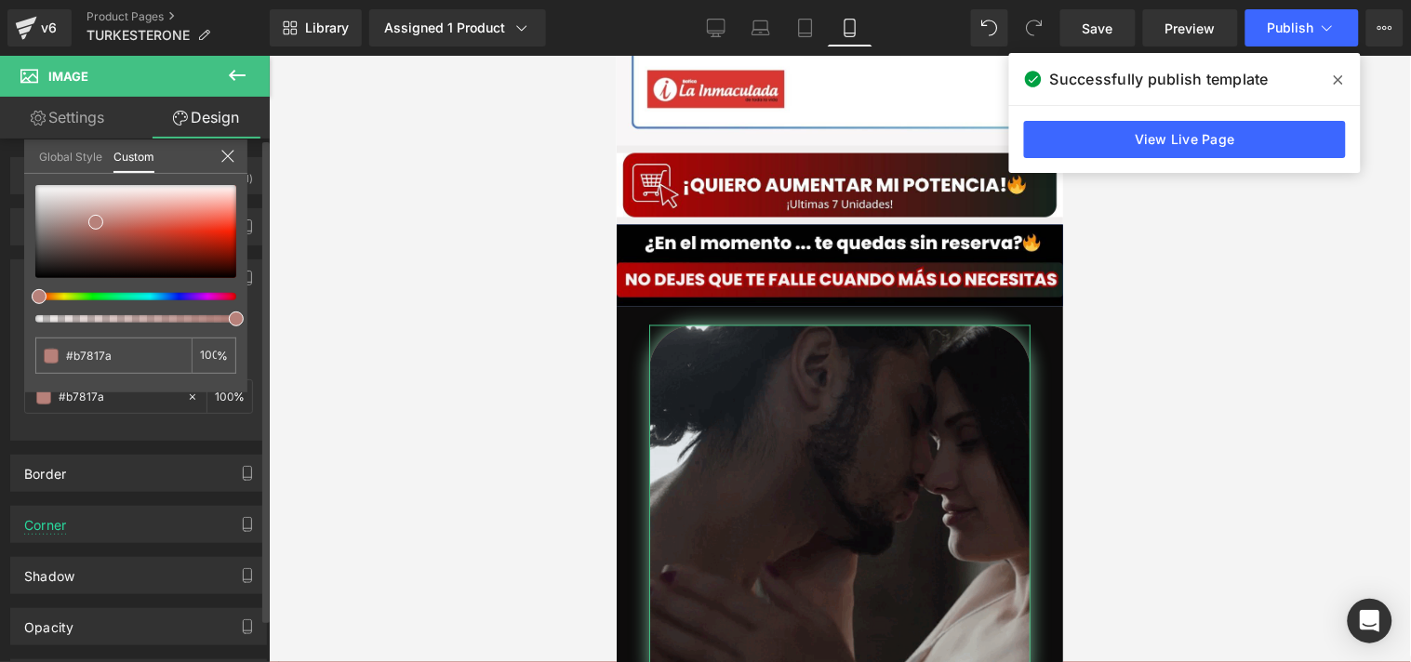
drag, startPoint x: 43, startPoint y: 291, endPoint x: 30, endPoint y: 293, distance: 13.2
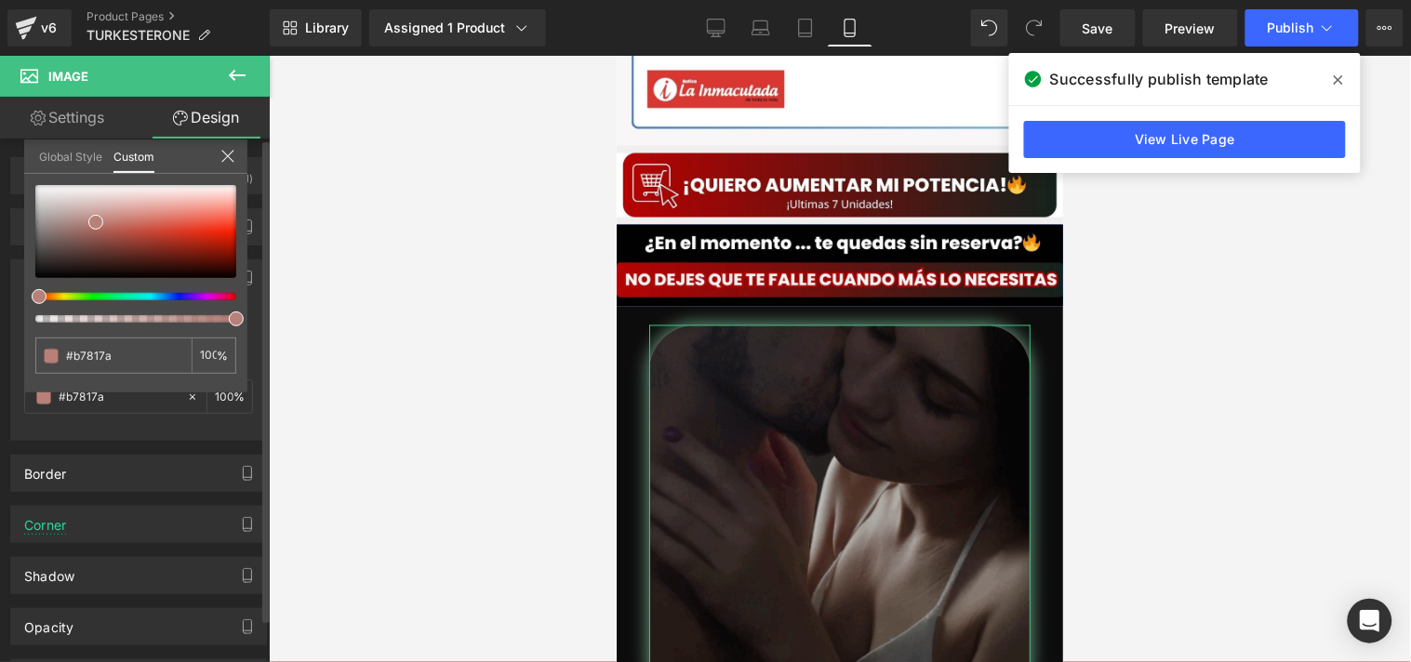
click at [30, 293] on div at bounding box center [128, 296] width 201 height 7
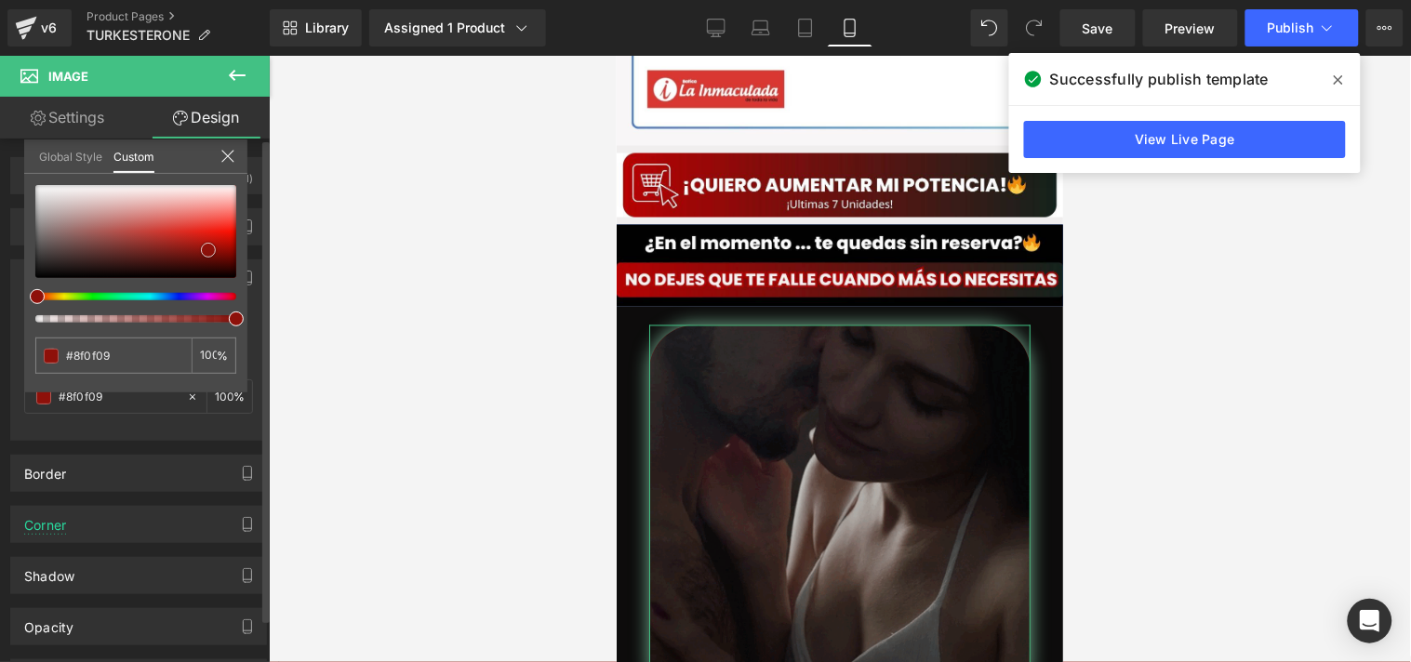
drag, startPoint x: 112, startPoint y: 226, endPoint x: 209, endPoint y: 249, distance: 100.4
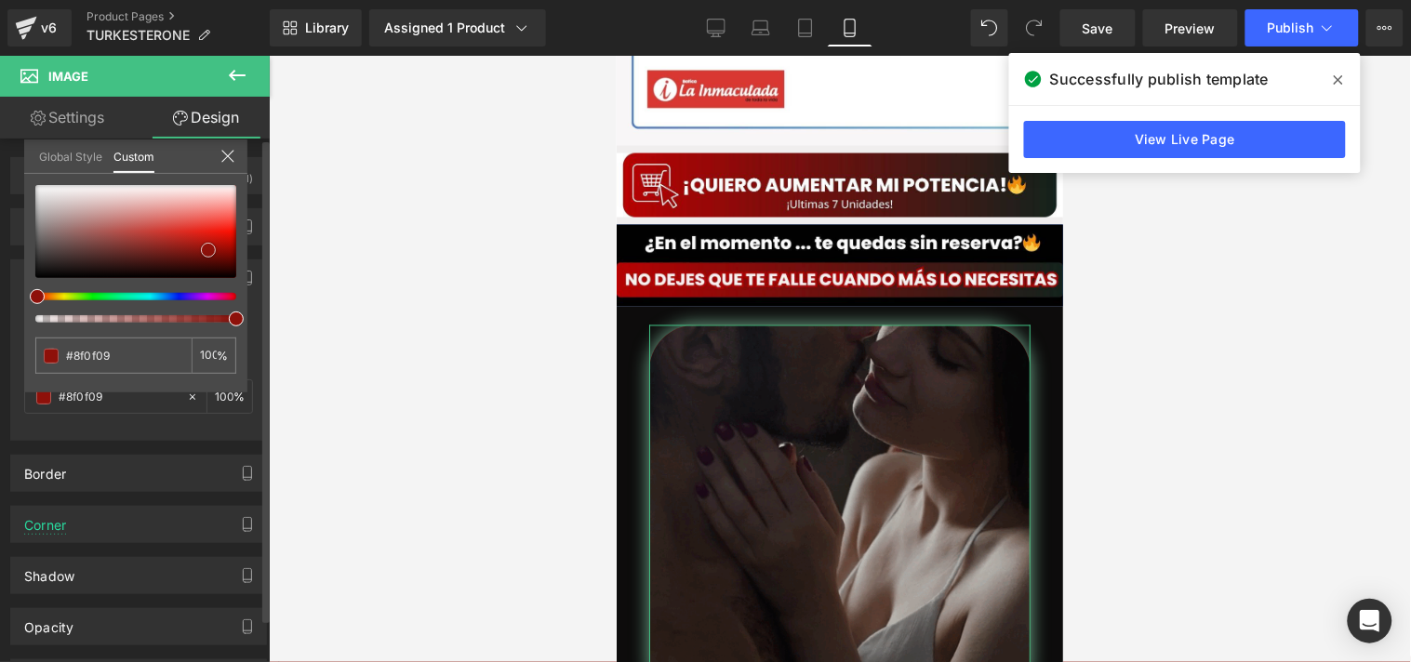
click at [209, 249] on div at bounding box center [135, 231] width 201 height 93
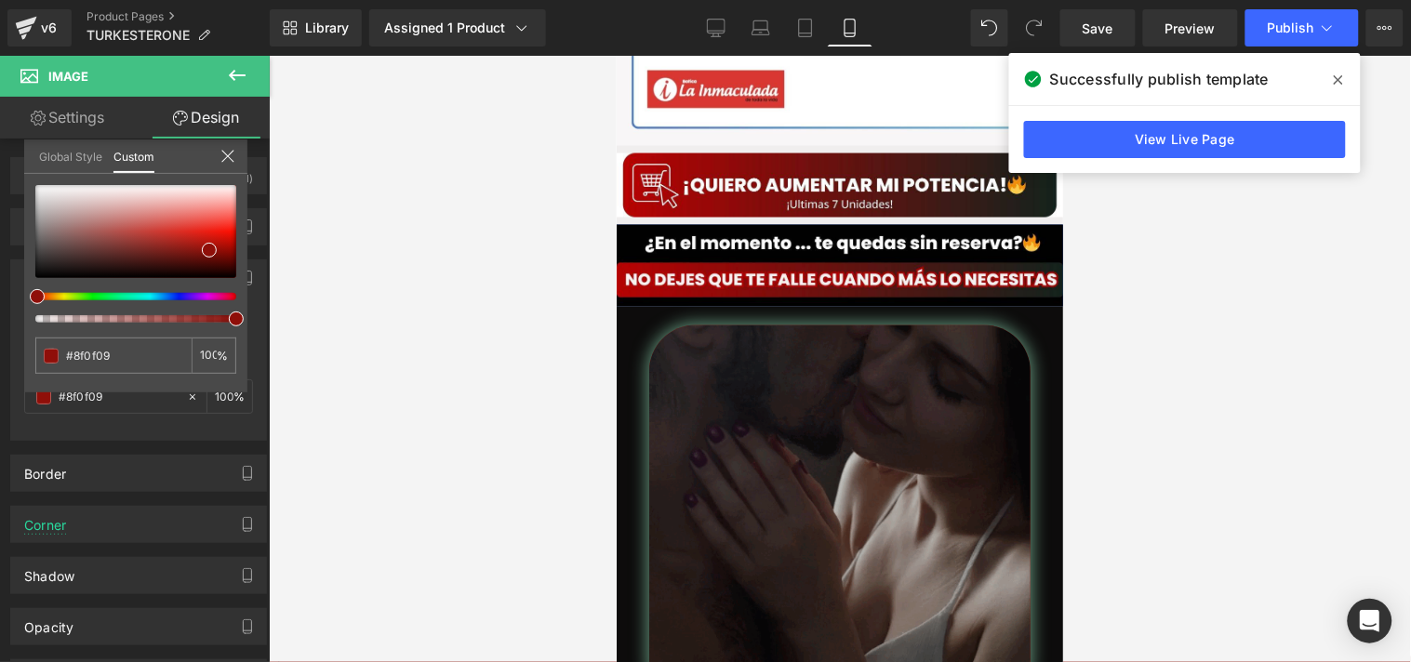
click at [445, 263] on div at bounding box center [840, 359] width 1142 height 607
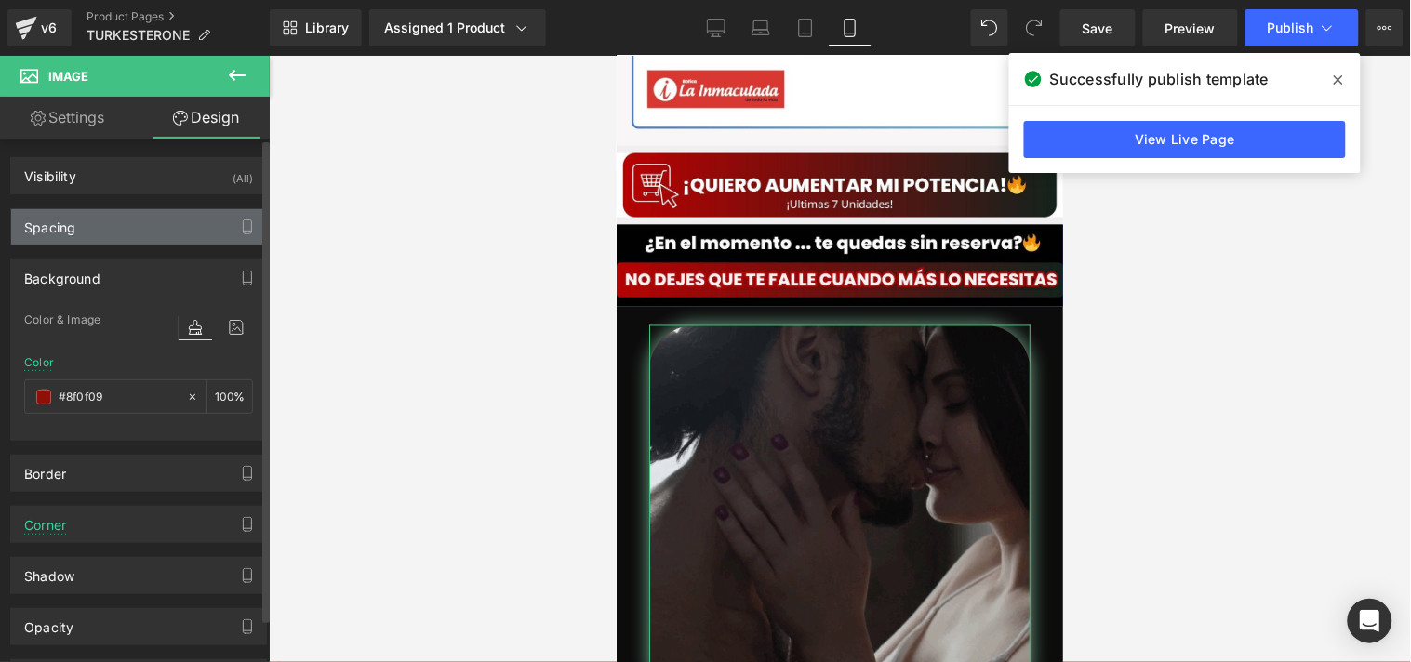
click at [51, 231] on div "Spacing" at bounding box center [49, 222] width 51 height 26
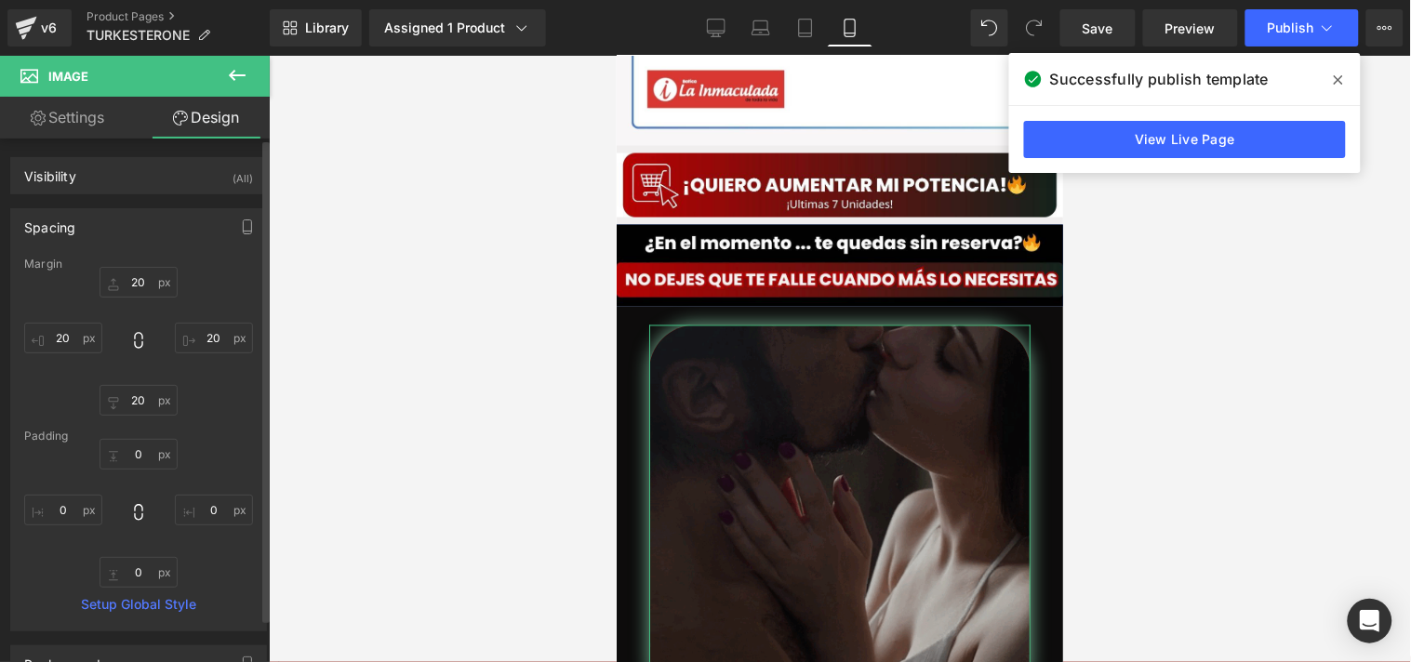
click at [51, 231] on div "Spacing" at bounding box center [49, 222] width 51 height 26
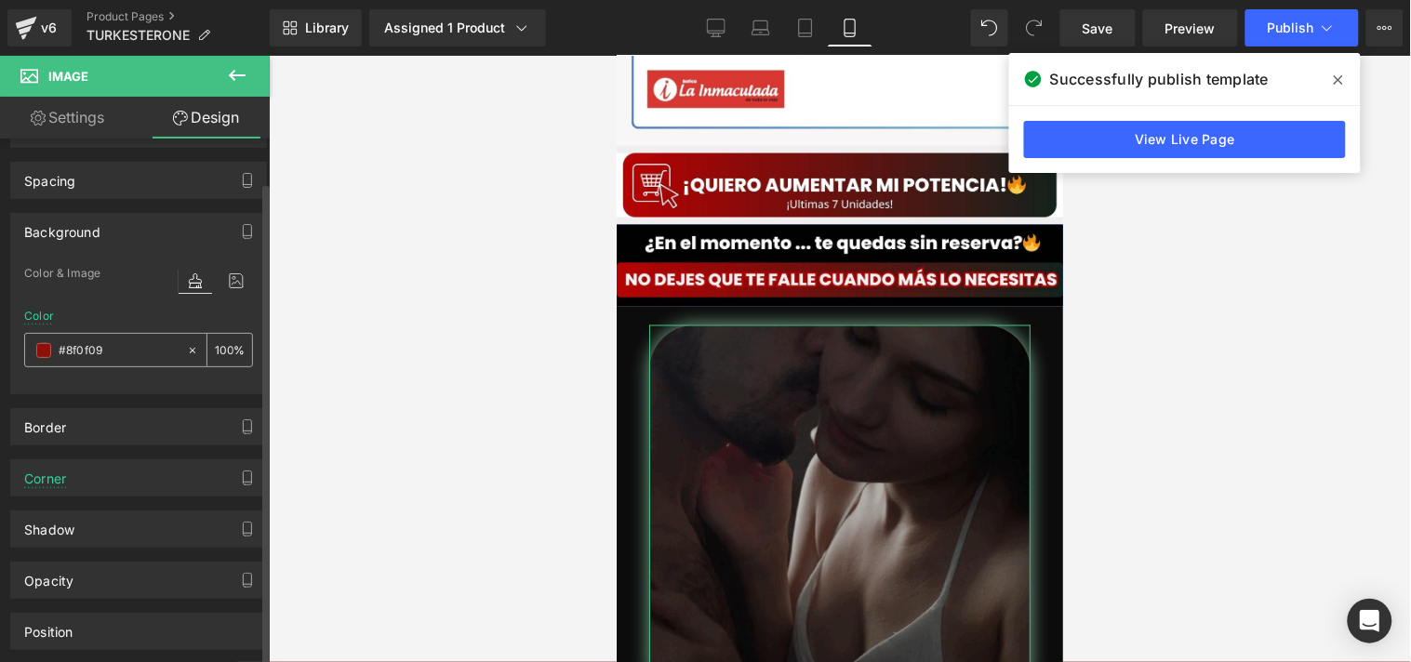
scroll to position [75, 0]
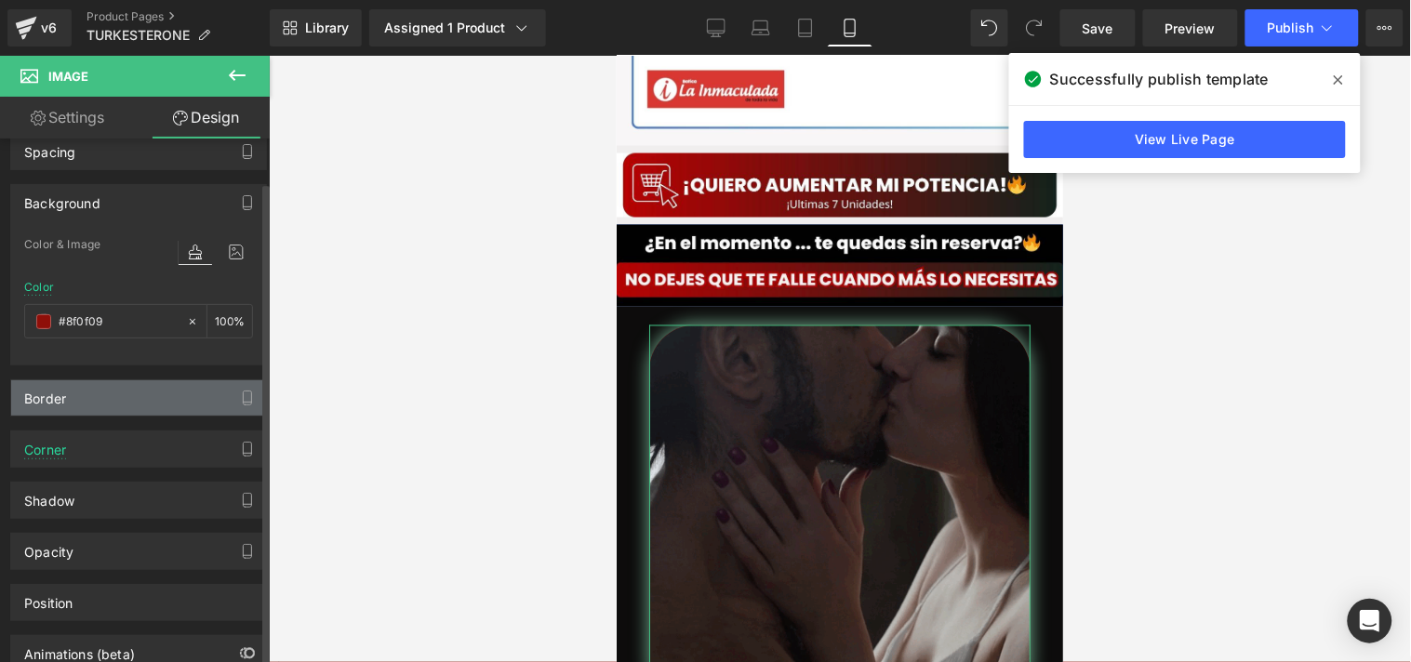
click at [90, 407] on div "Border" at bounding box center [138, 397] width 255 height 35
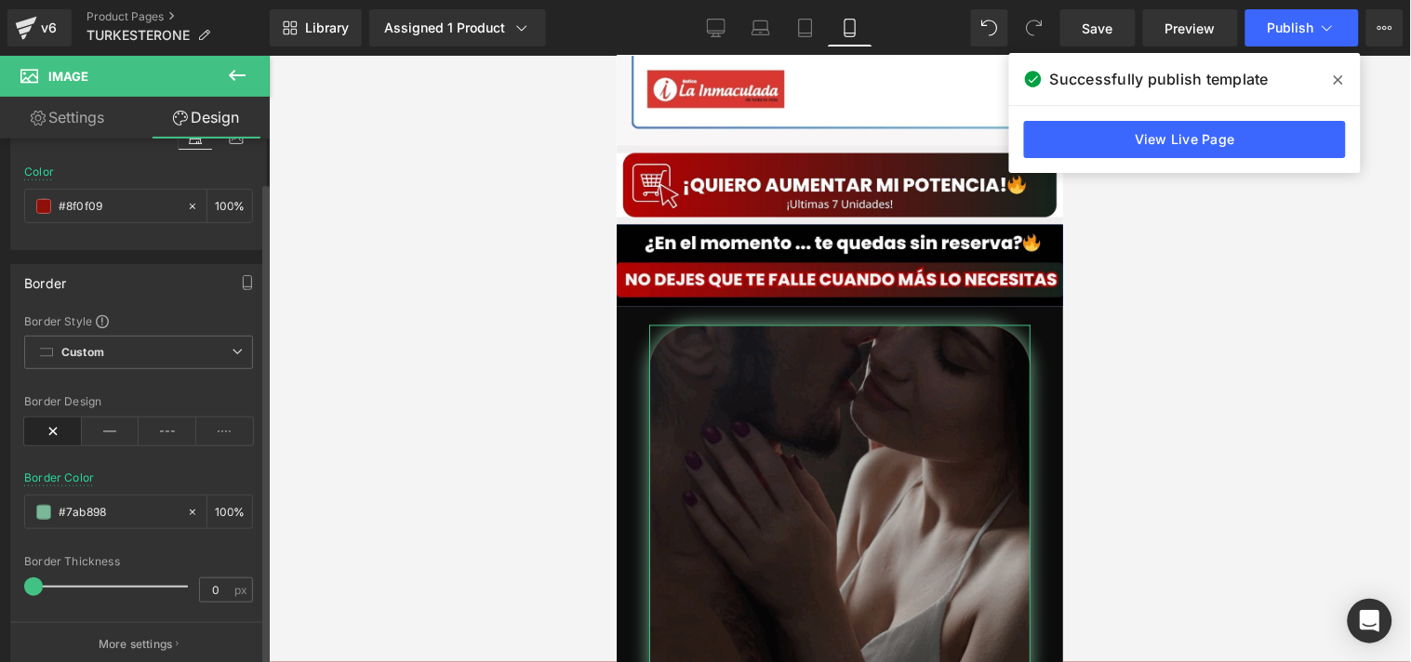
scroll to position [243, 0]
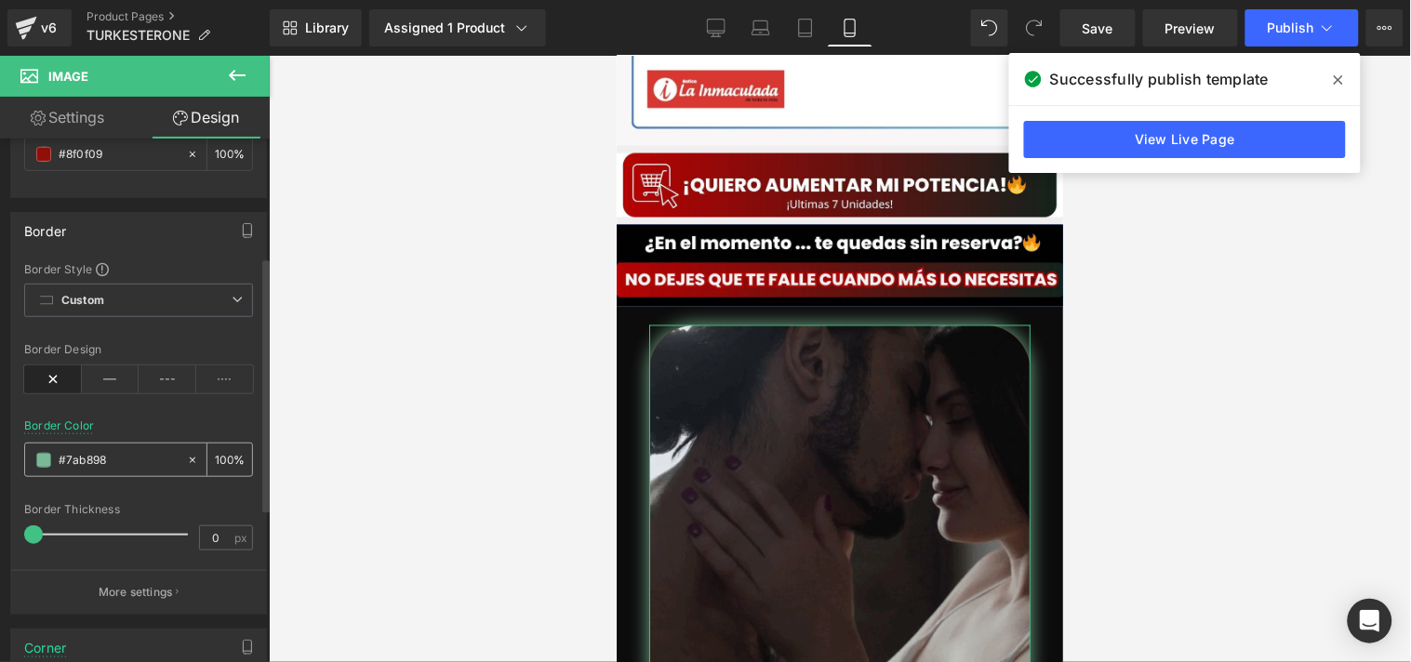
click at [43, 466] on span at bounding box center [43, 460] width 15 height 15
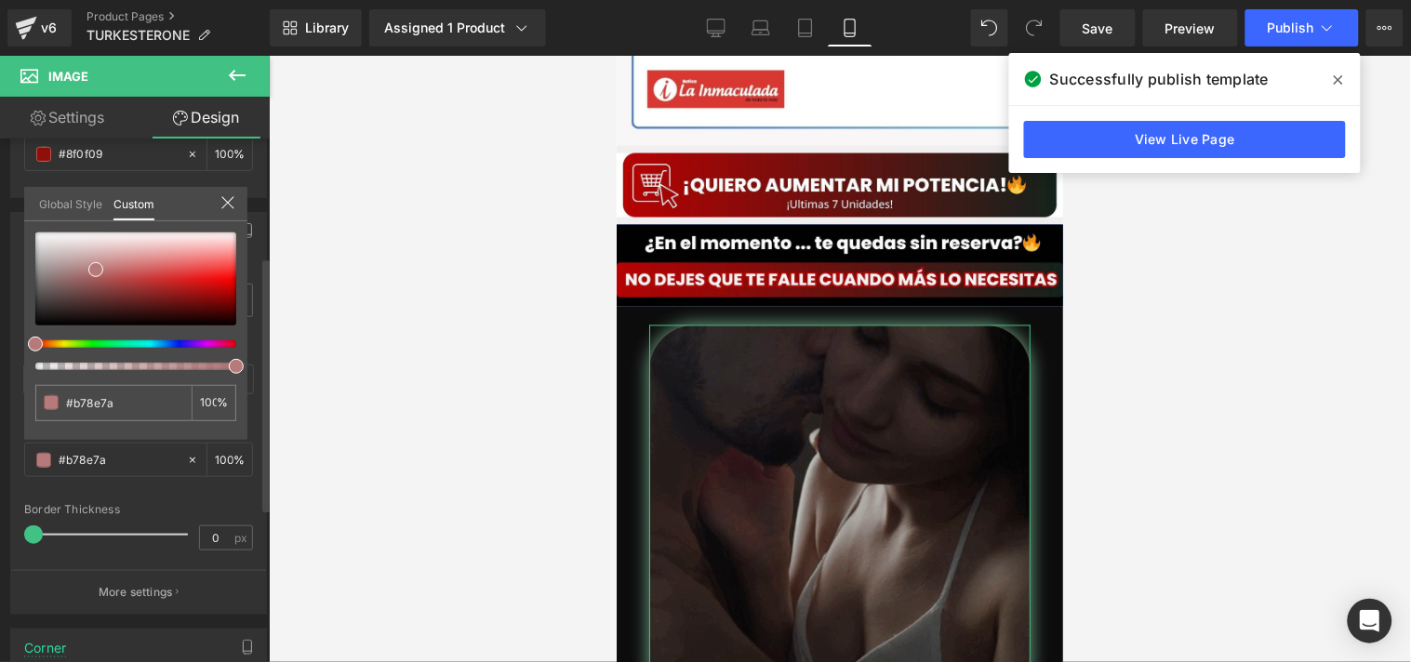
drag, startPoint x: 41, startPoint y: 340, endPoint x: 28, endPoint y: 340, distance: 13.0
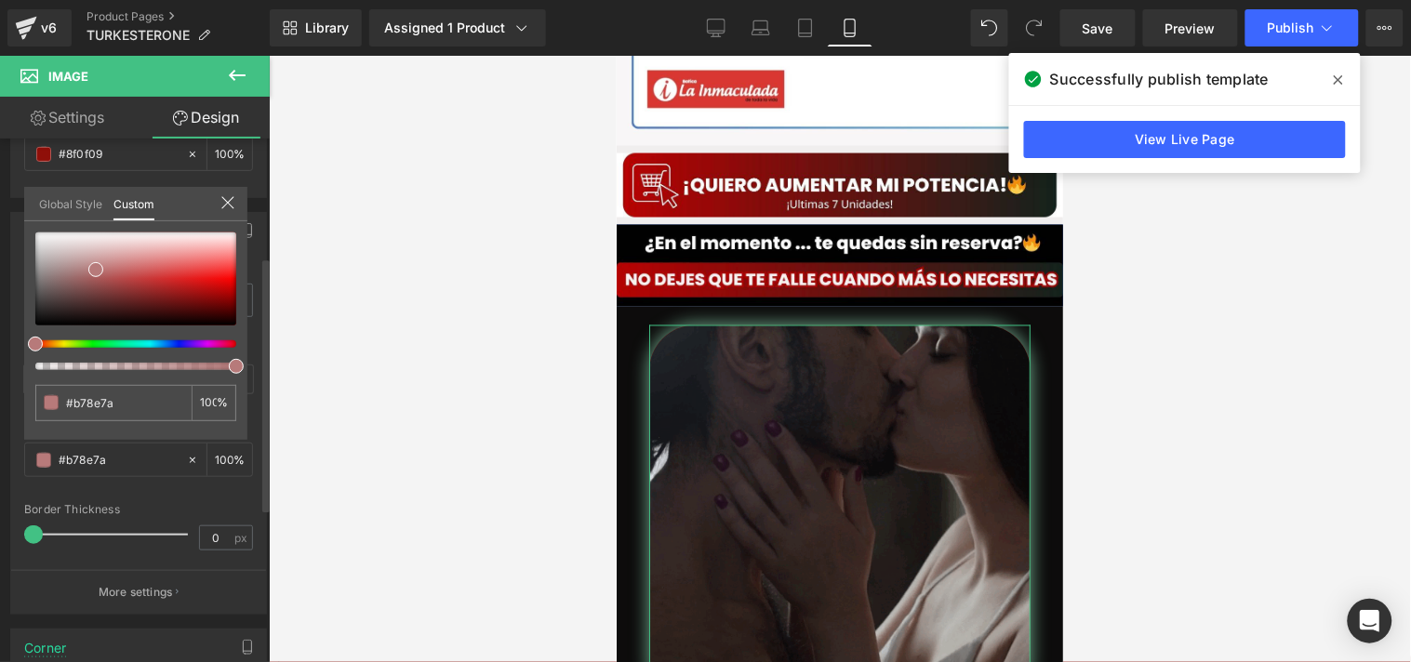
click at [28, 340] on div at bounding box center [128, 343] width 201 height 7
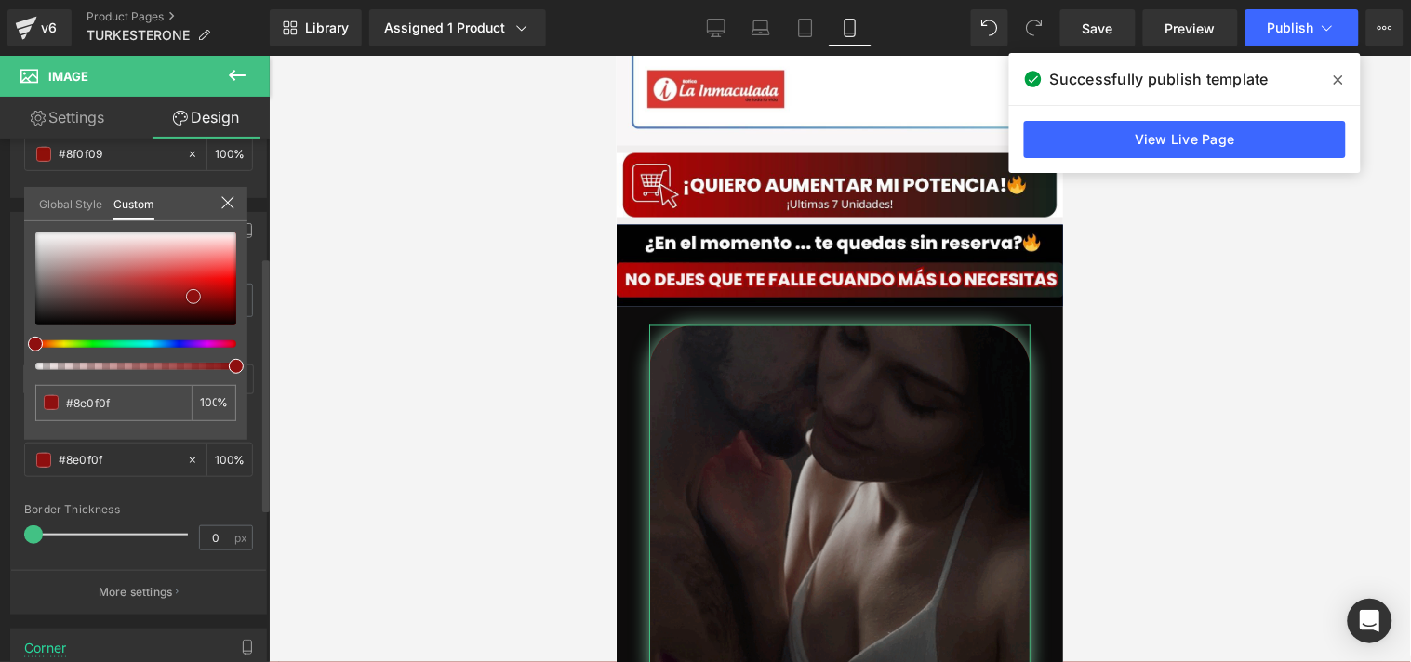
drag, startPoint x: 149, startPoint y: 273, endPoint x: 193, endPoint y: 296, distance: 49.9
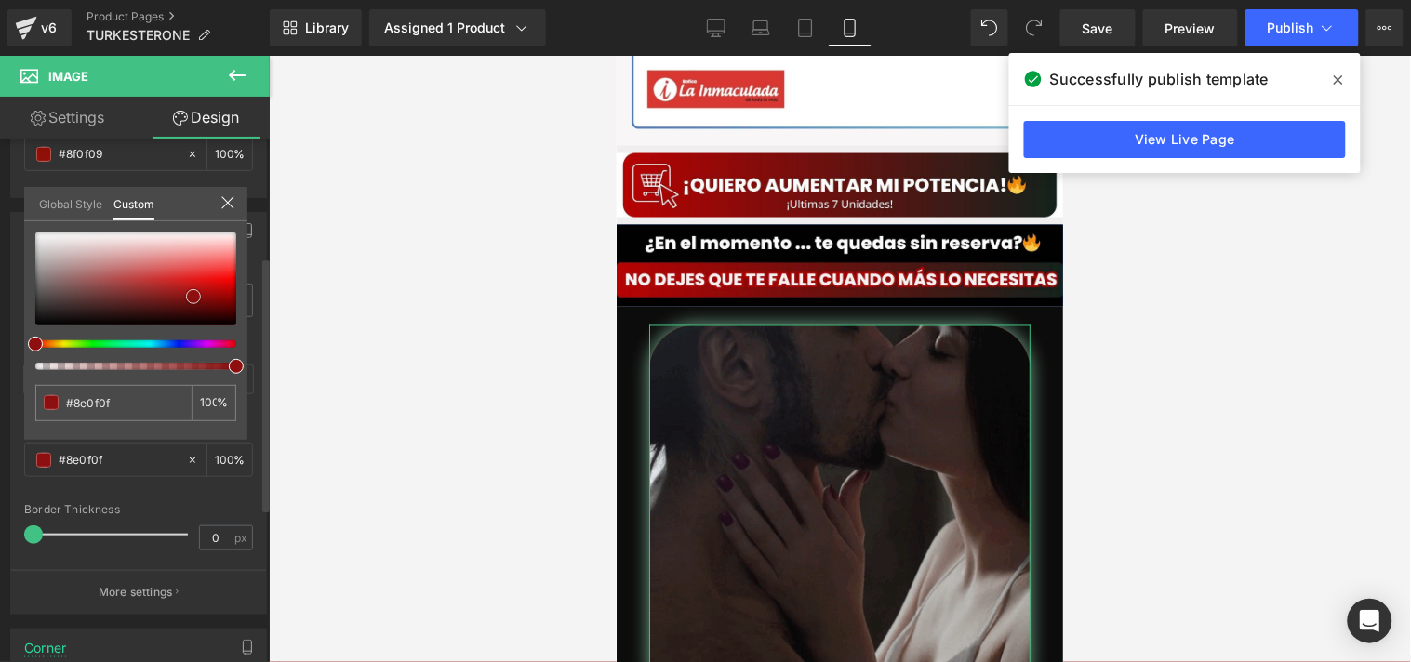
click at [193, 296] on div at bounding box center [135, 279] width 201 height 93
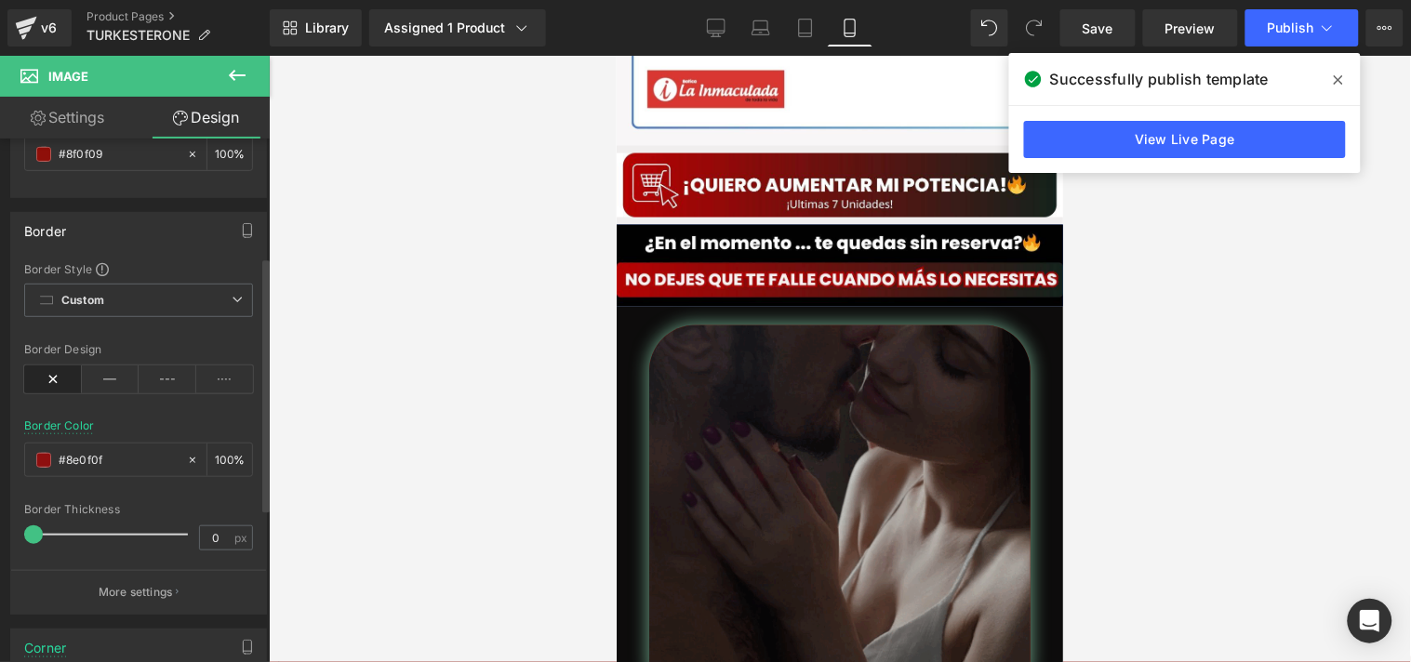
click at [294, 503] on div at bounding box center [840, 359] width 1142 height 607
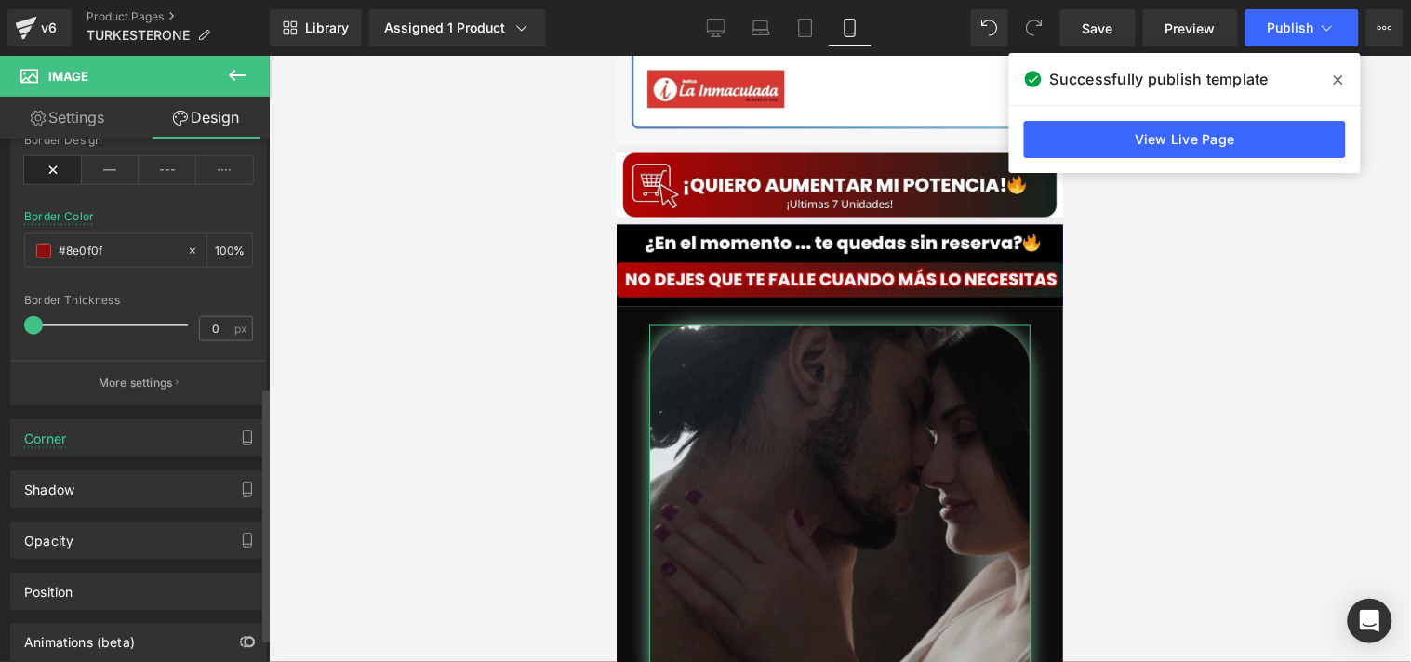
scroll to position [558, 0]
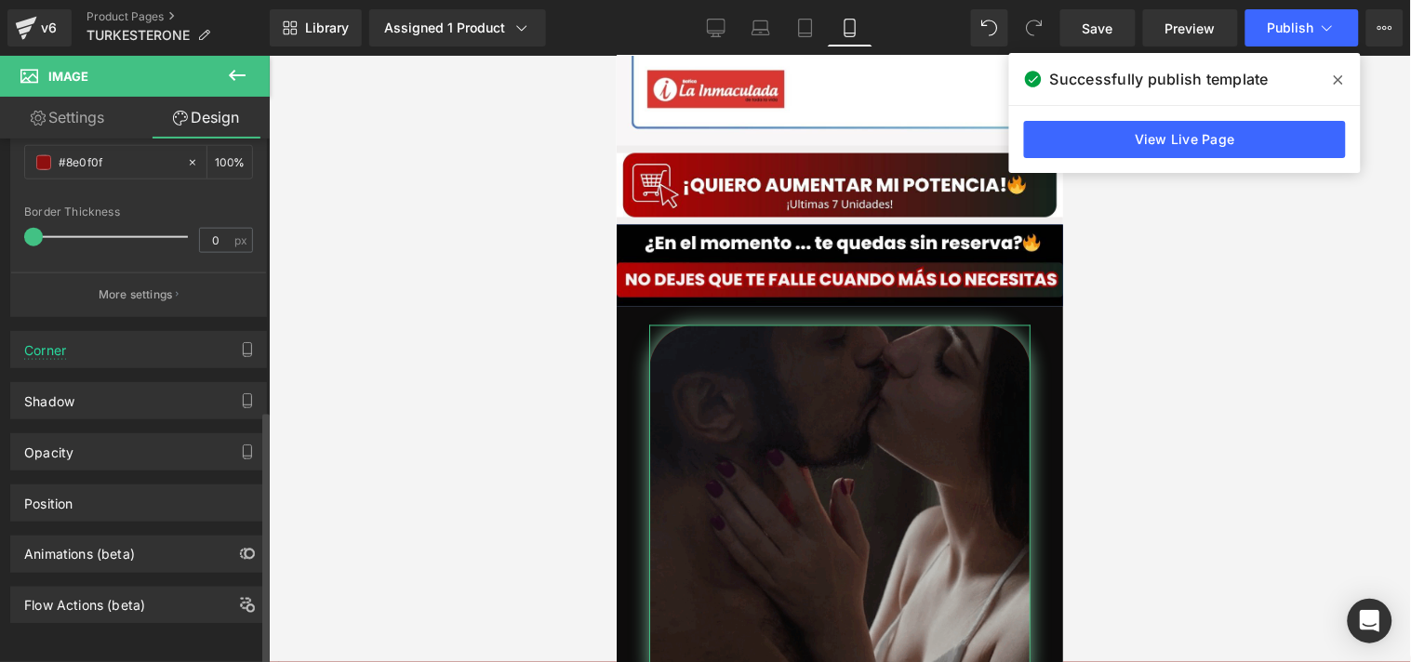
click at [66, 346] on div "Corner" at bounding box center [138, 349] width 255 height 35
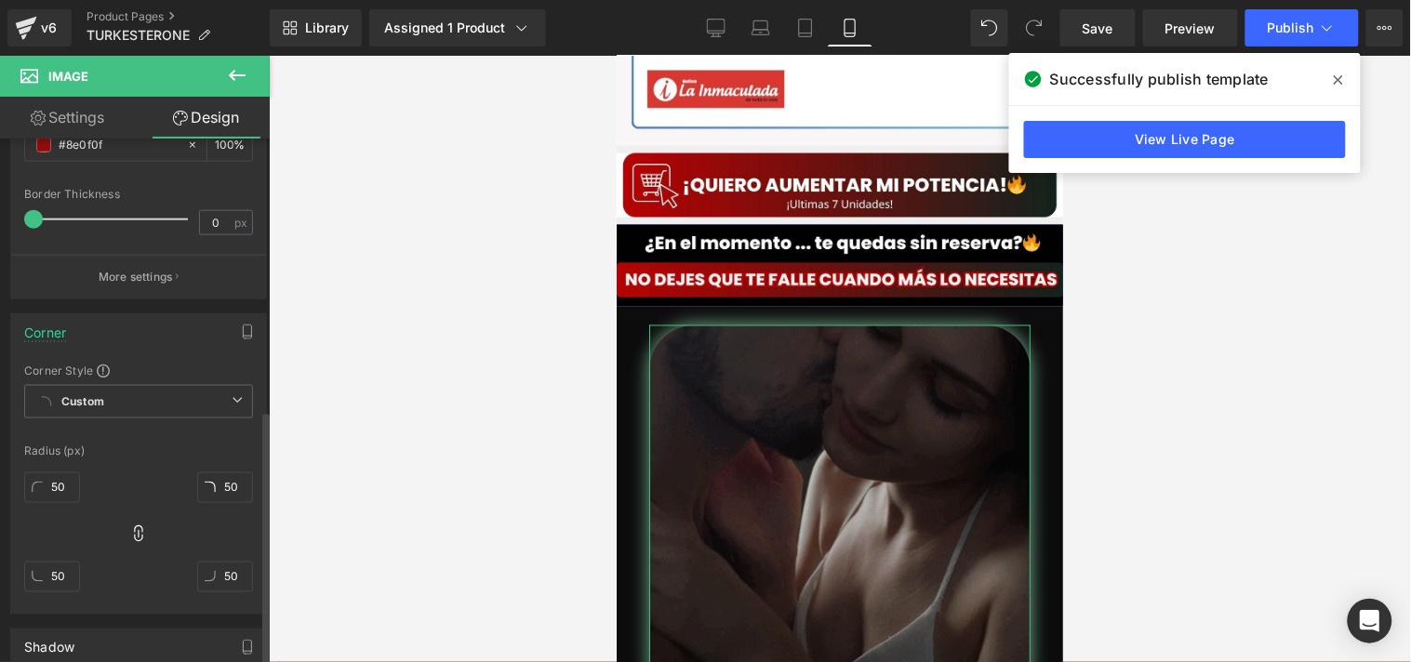
click at [66, 346] on div "Corner" at bounding box center [138, 331] width 255 height 35
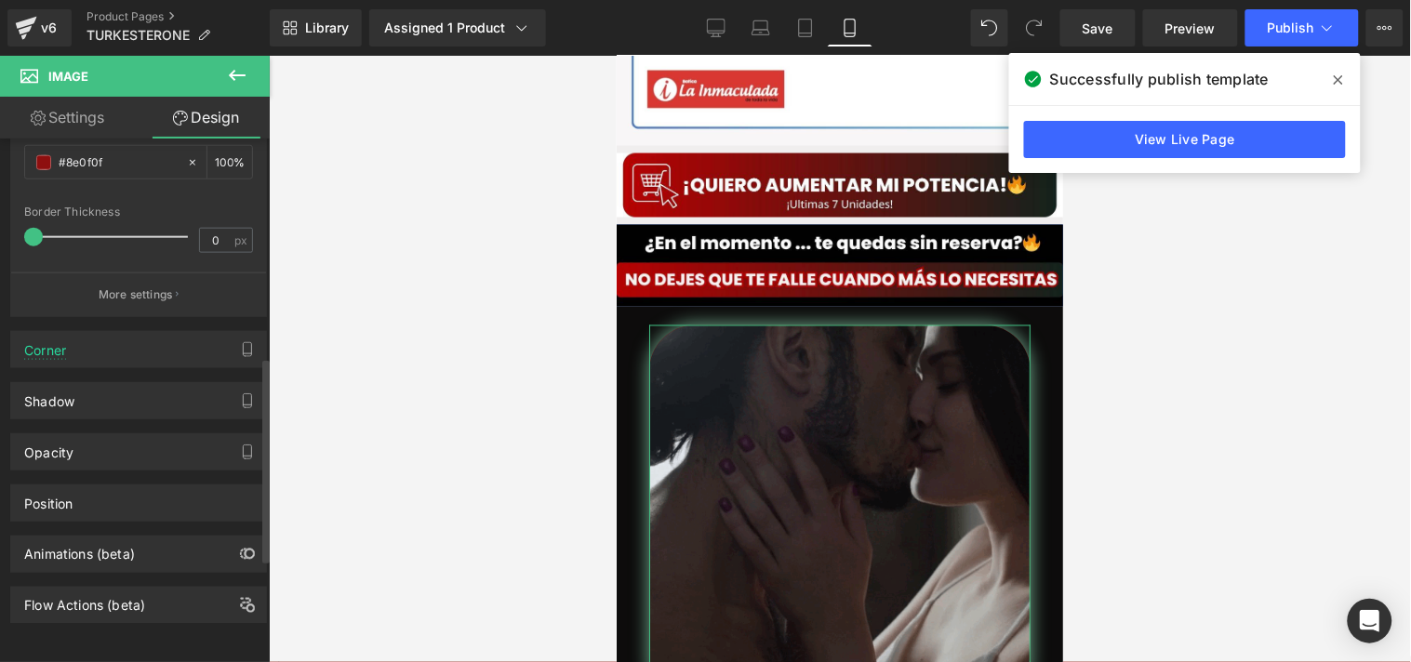
click at [86, 420] on div "Opacity 1 1" at bounding box center [139, 445] width 278 height 51
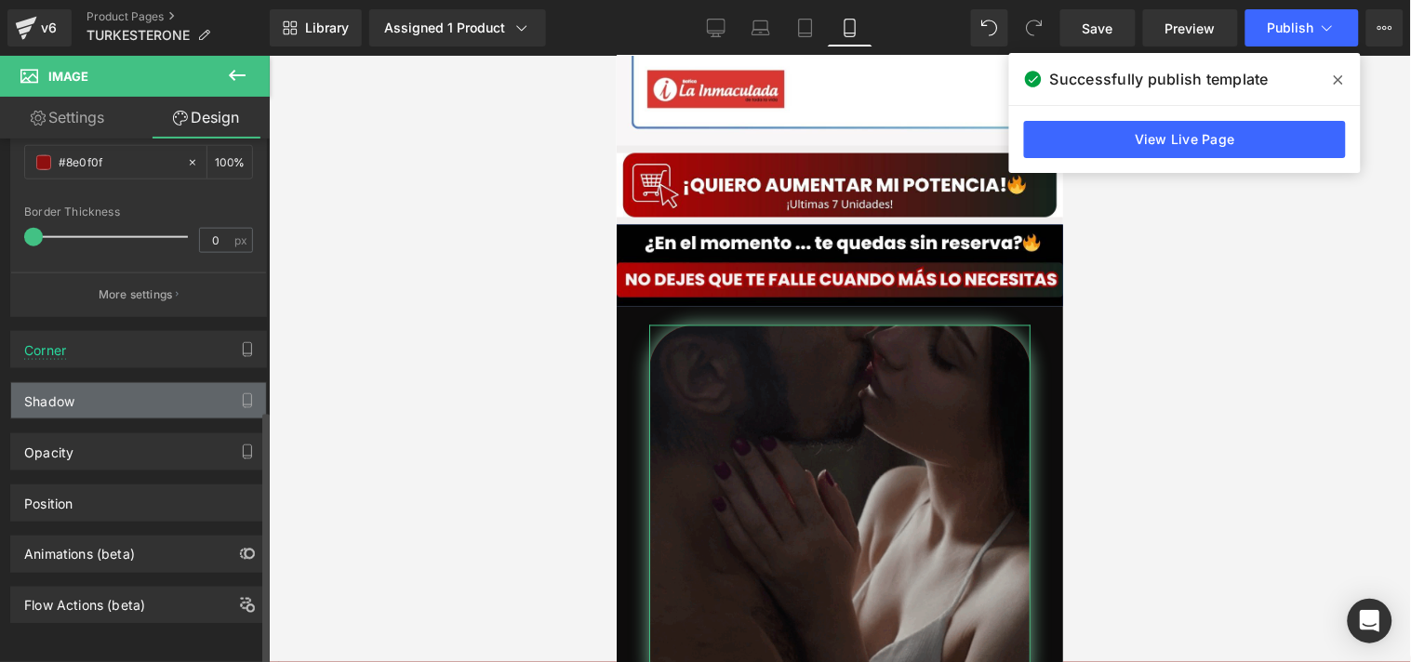
click at [86, 400] on div "Shadow" at bounding box center [138, 400] width 255 height 35
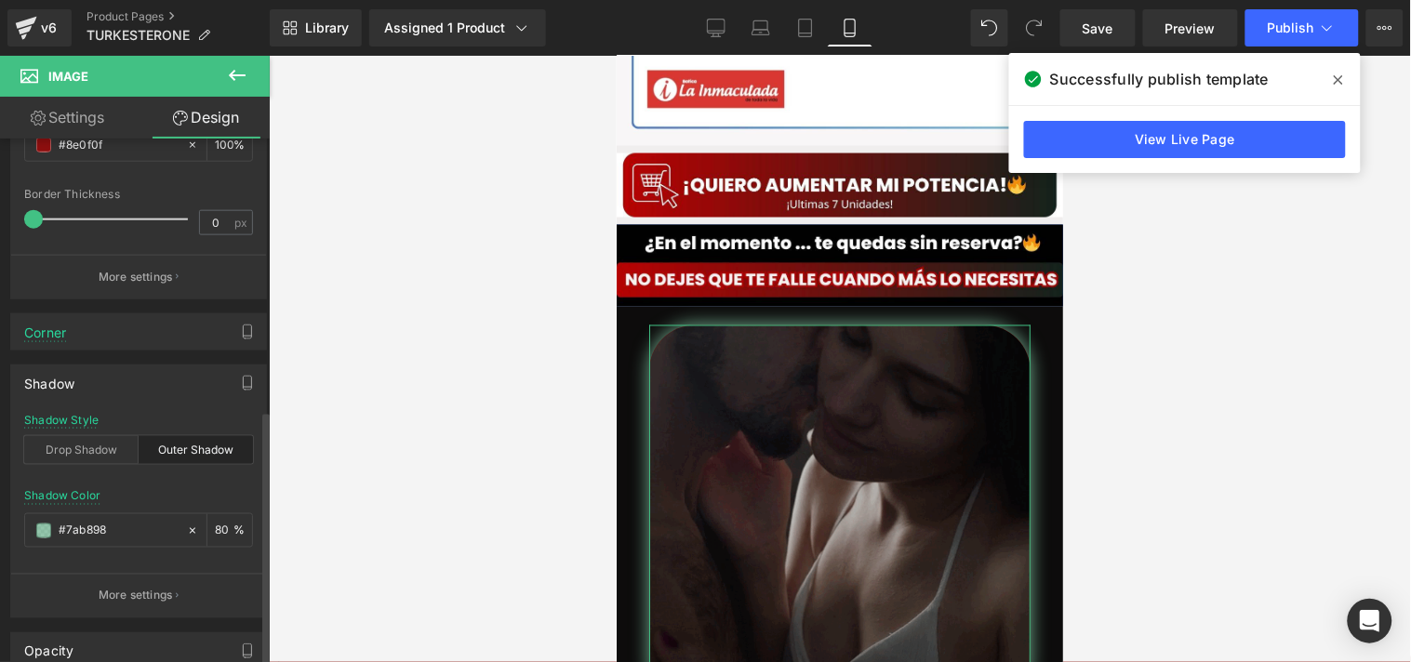
click at [86, 400] on div "Shadow" at bounding box center [138, 383] width 255 height 35
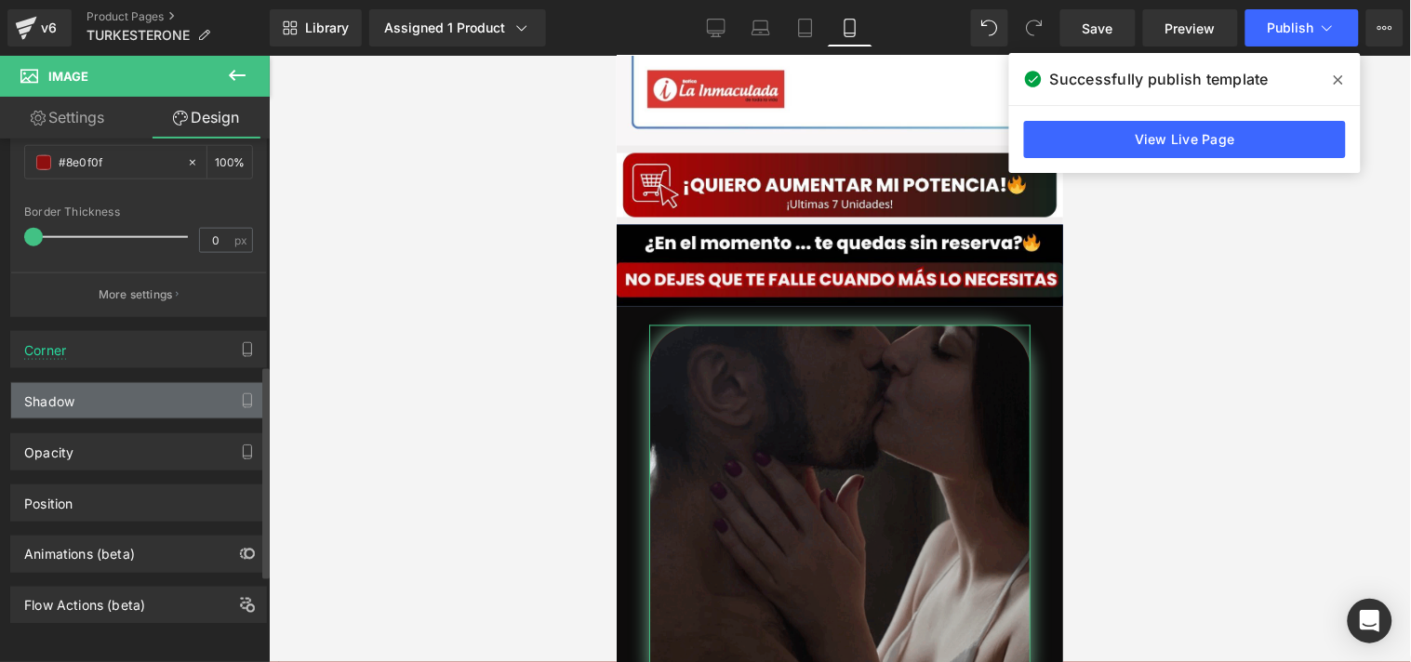
click at [86, 400] on div "Shadow" at bounding box center [138, 400] width 255 height 35
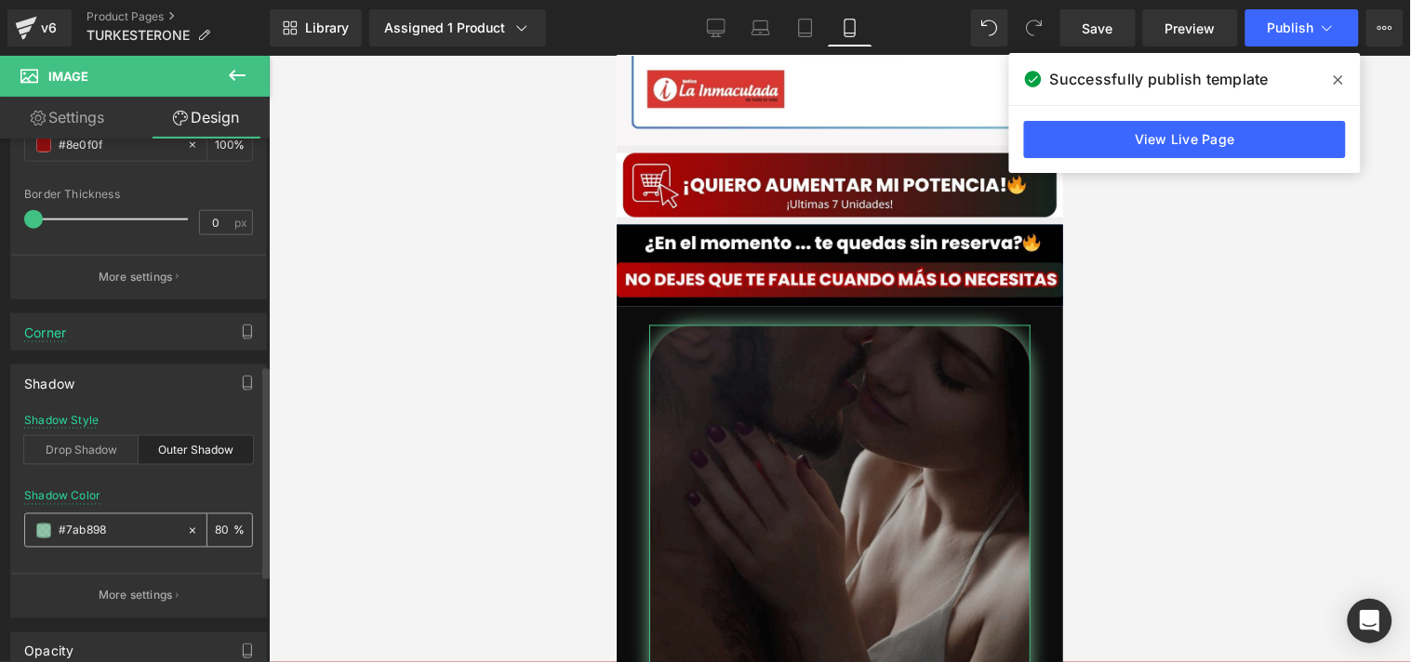
click at [52, 524] on div "#7ab898" at bounding box center [105, 530] width 161 height 33
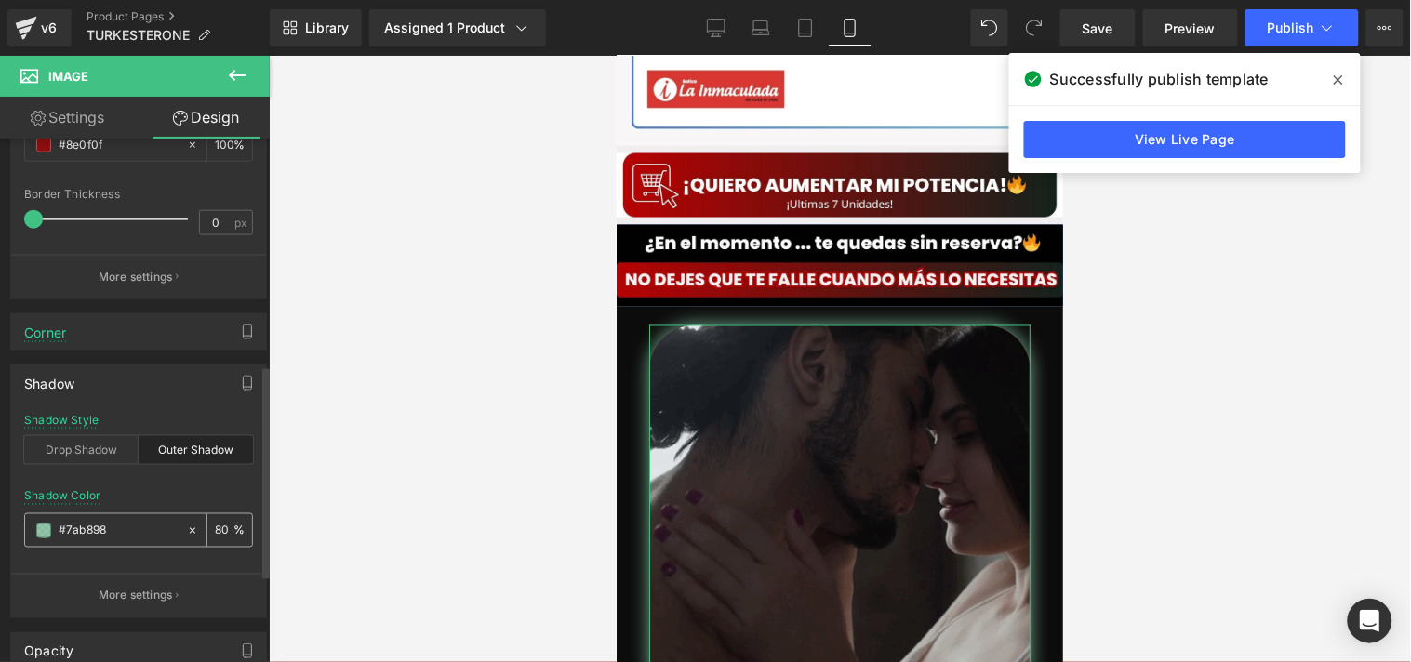
click at [48, 527] on span at bounding box center [43, 531] width 15 height 15
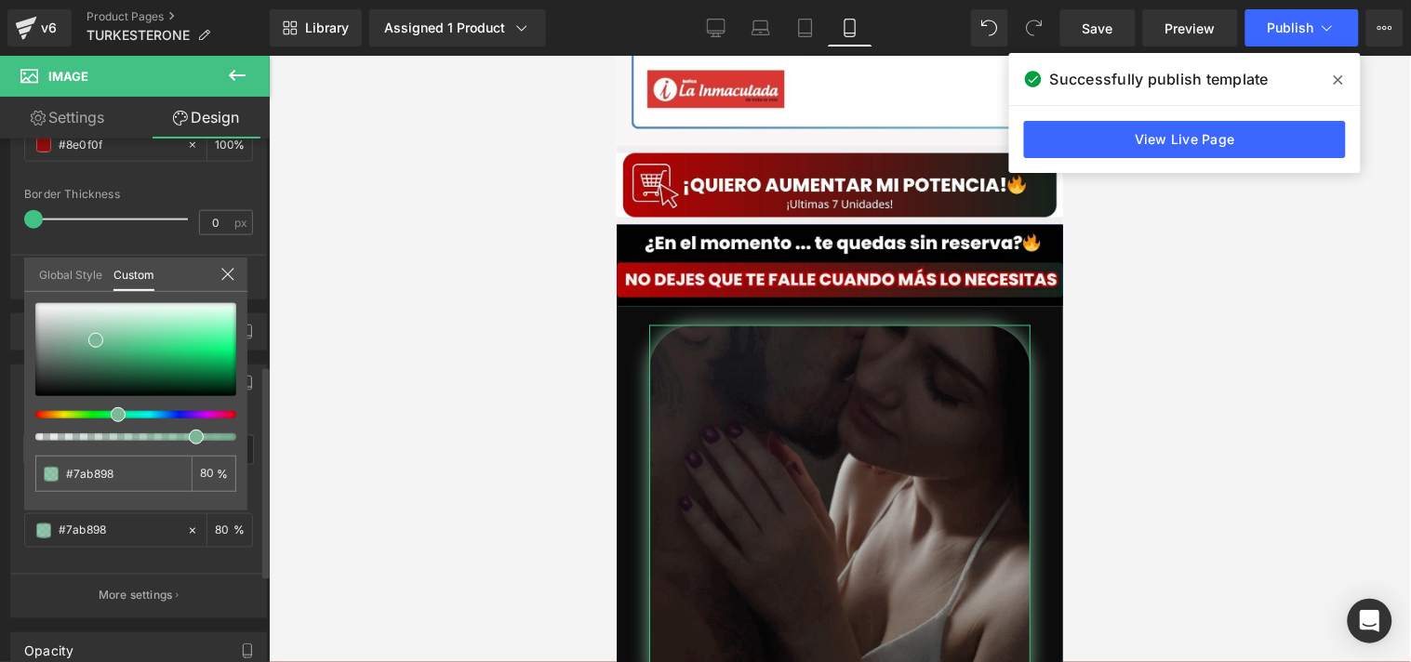
click at [33, 411] on div at bounding box center [128, 414] width 201 height 7
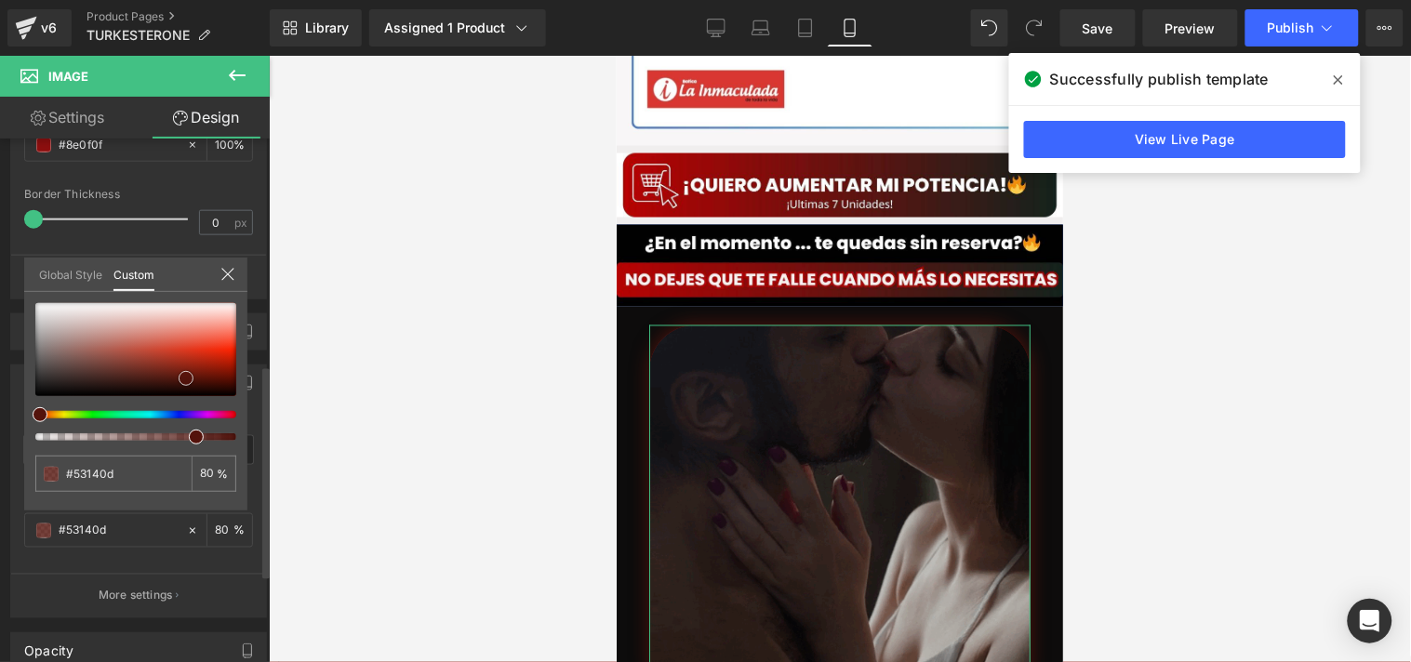
drag, startPoint x: 121, startPoint y: 382, endPoint x: 196, endPoint y: 378, distance: 75.5
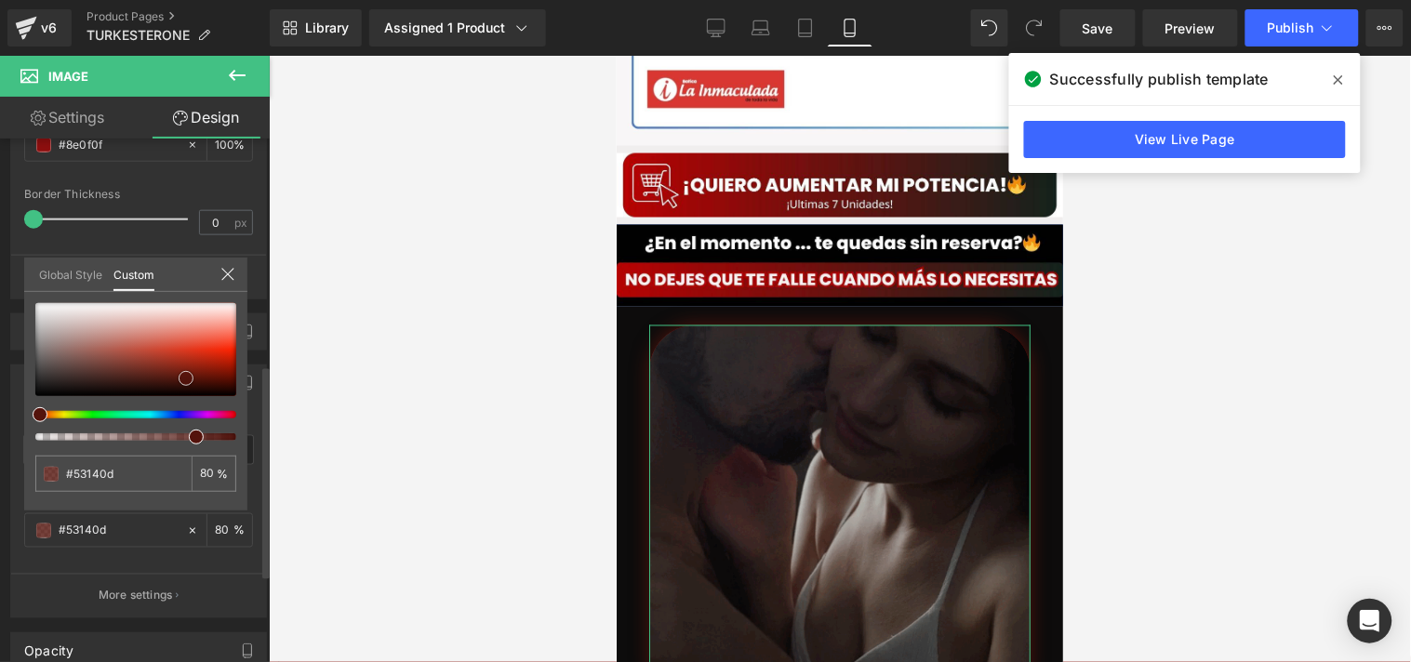
click at [196, 378] on div at bounding box center [135, 349] width 201 height 93
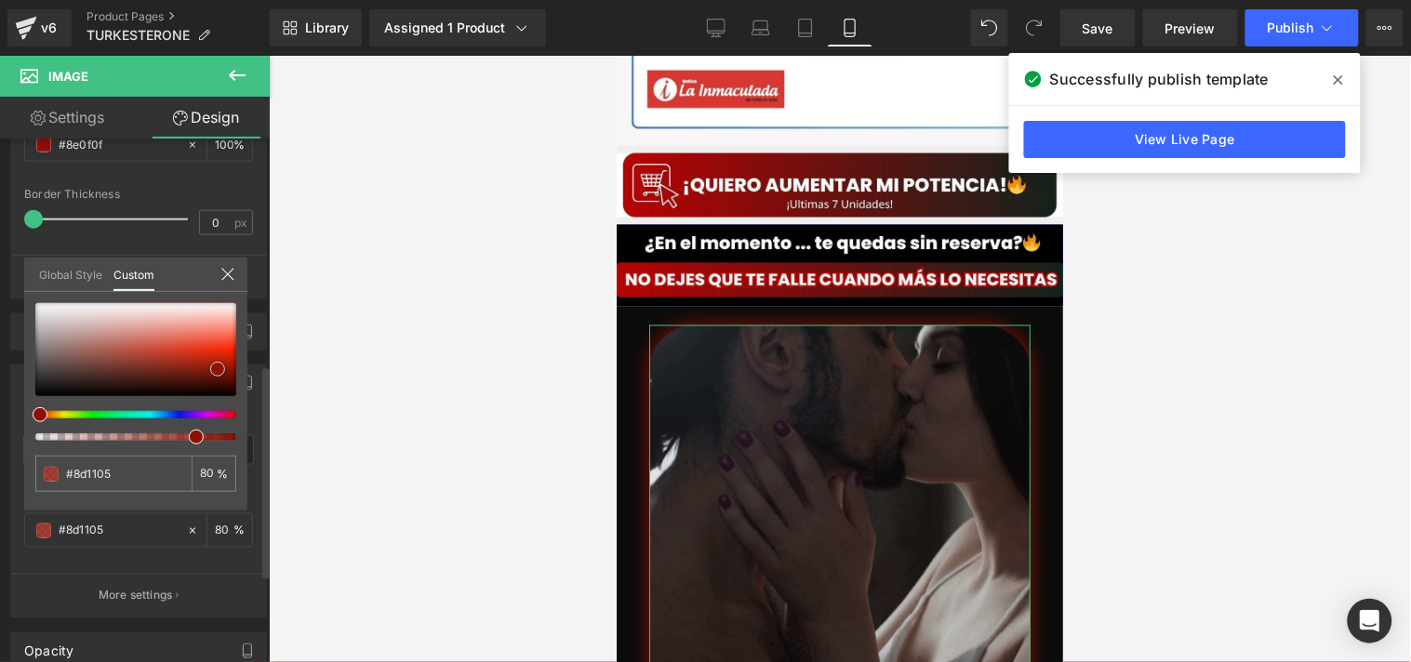
drag, startPoint x: 196, startPoint y: 378, endPoint x: 218, endPoint y: 368, distance: 23.3
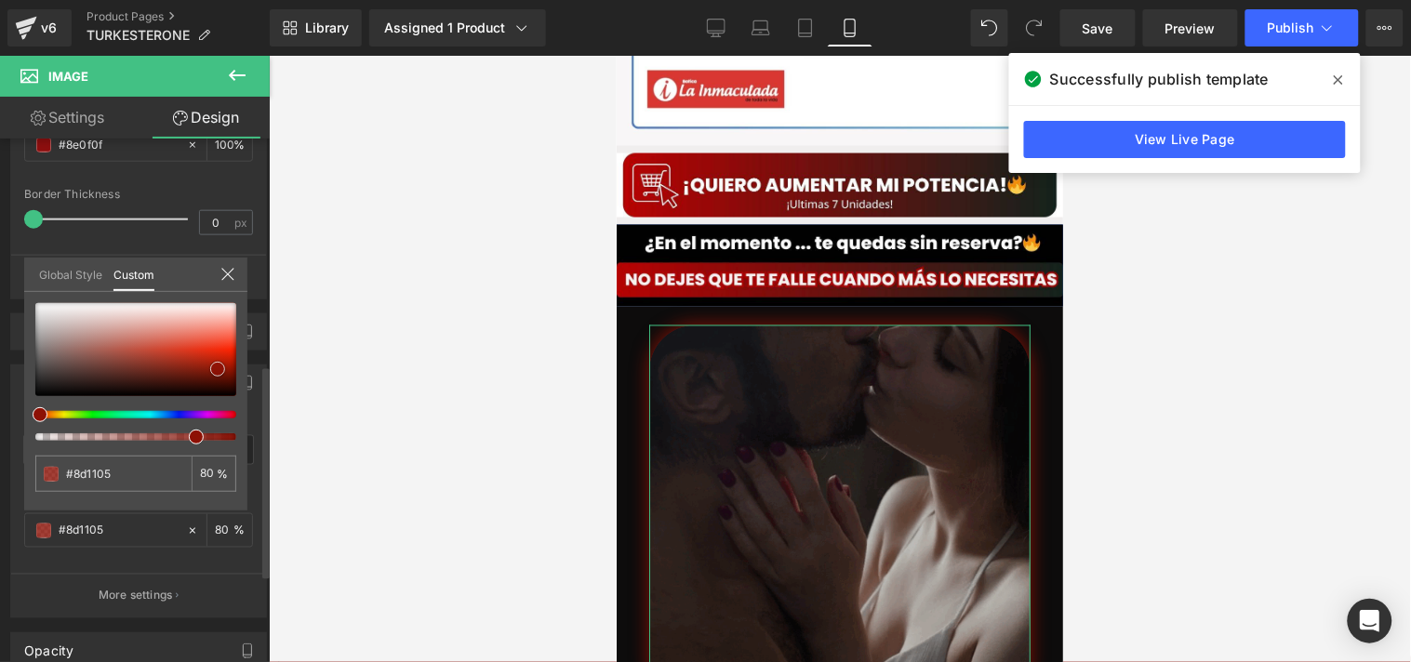
click at [218, 368] on span at bounding box center [217, 369] width 15 height 15
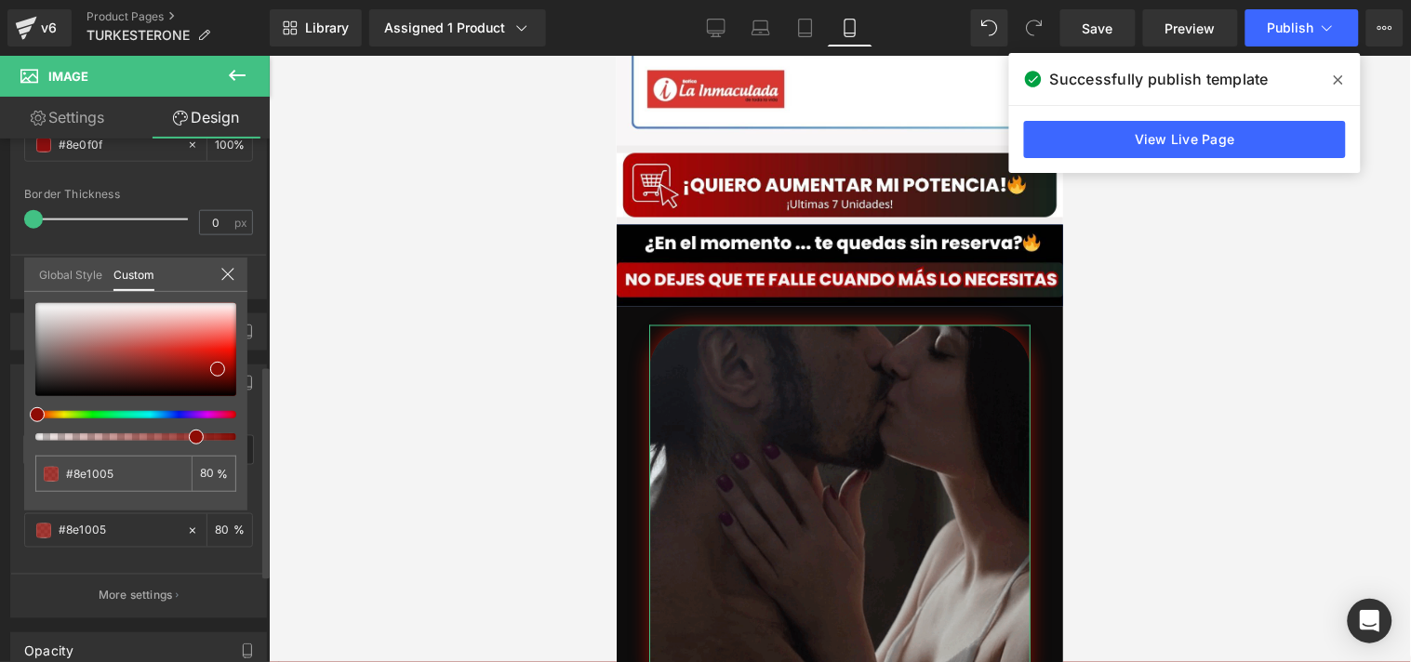
click at [28, 412] on div at bounding box center [128, 414] width 201 height 7
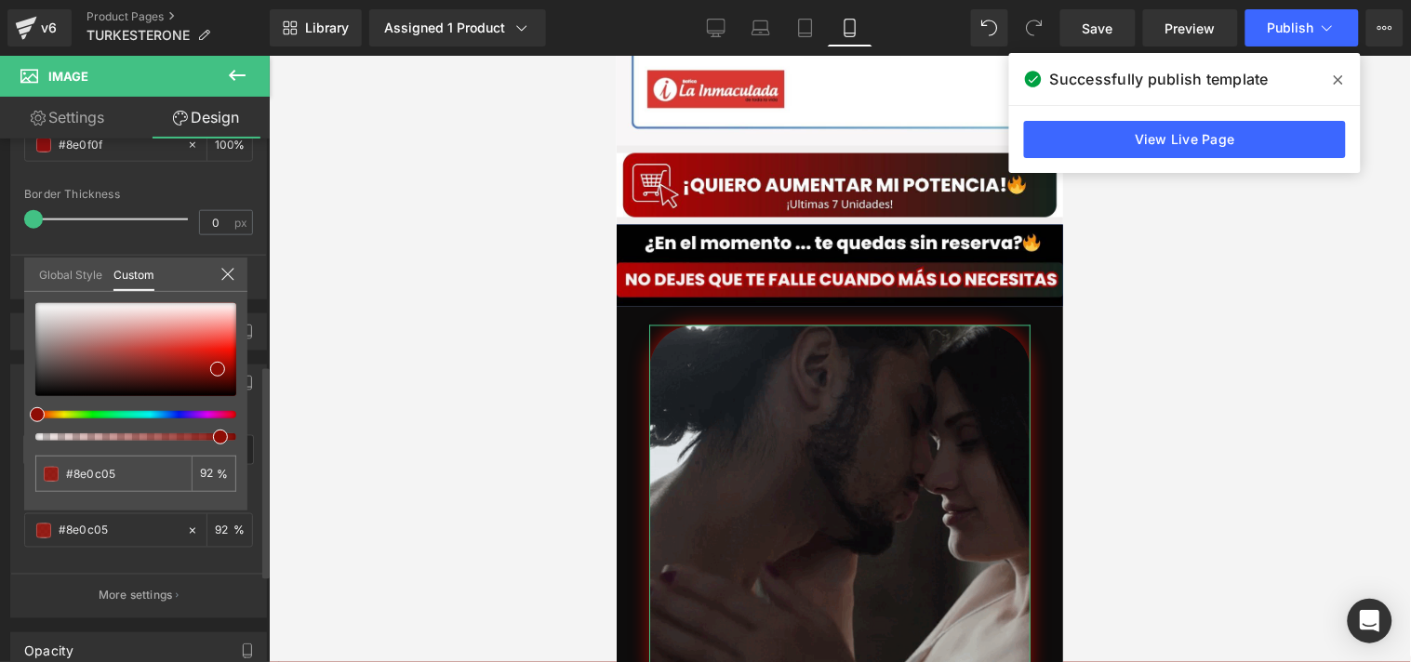
drag, startPoint x: 199, startPoint y: 439, endPoint x: 218, endPoint y: 440, distance: 18.6
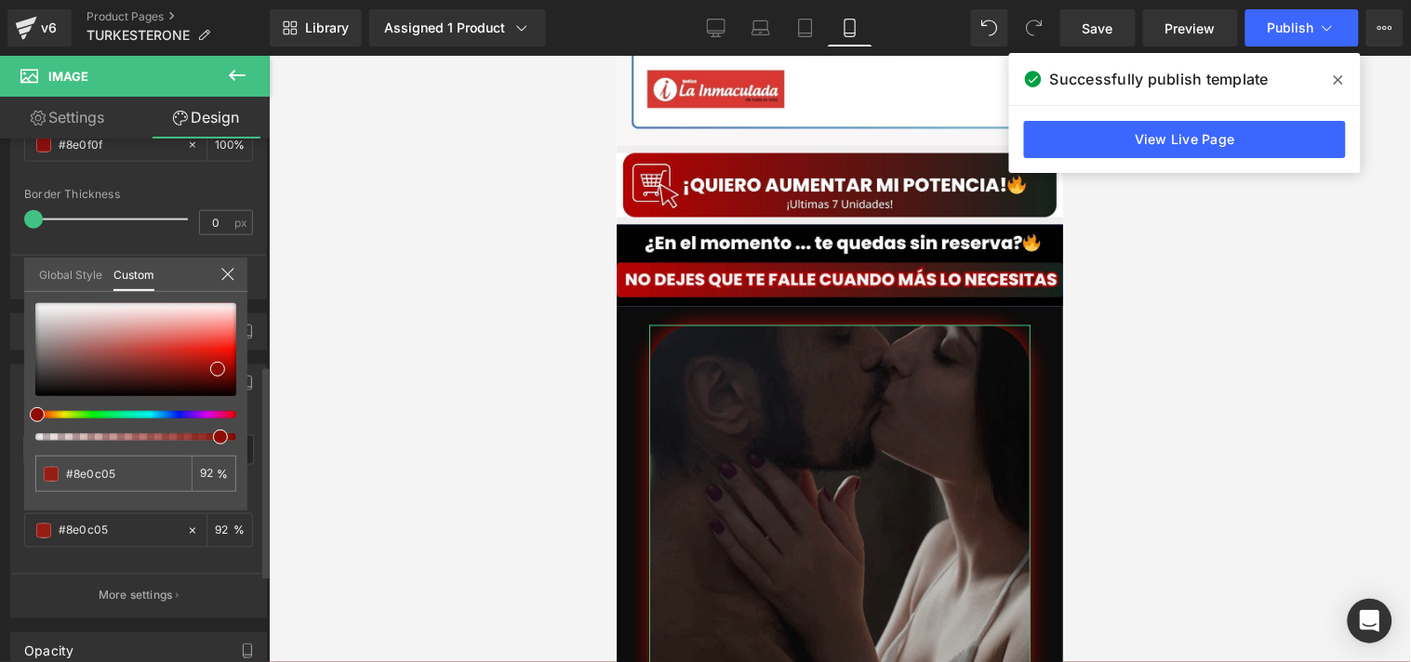
click at [218, 440] on span at bounding box center [220, 437] width 15 height 15
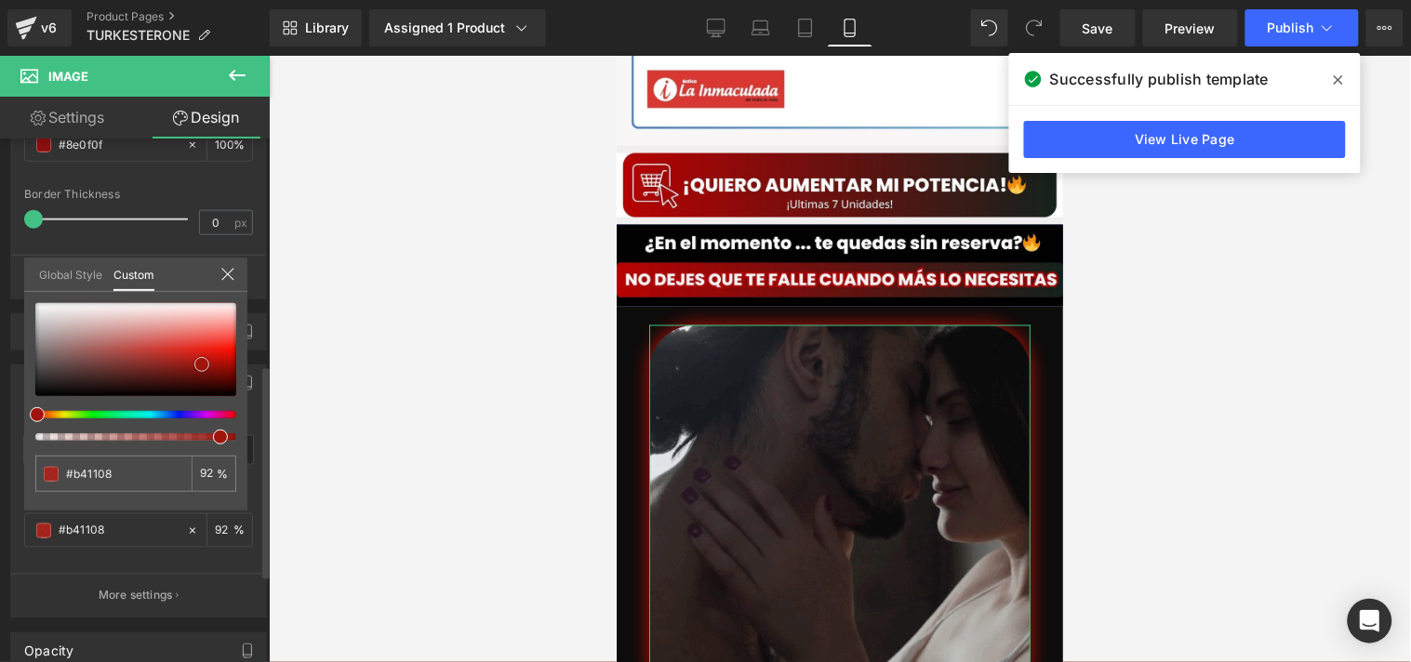
drag, startPoint x: 218, startPoint y: 373, endPoint x: 201, endPoint y: 372, distance: 16.8
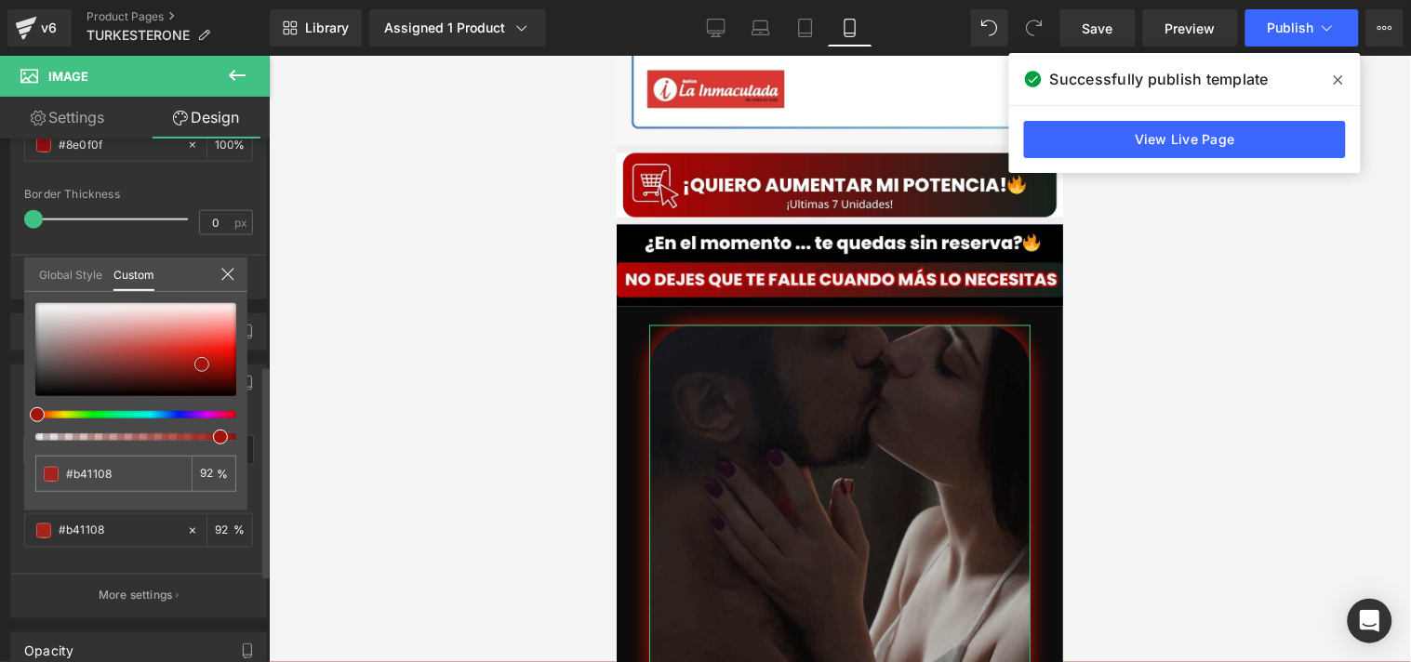
click at [201, 368] on span at bounding box center [201, 364] width 15 height 15
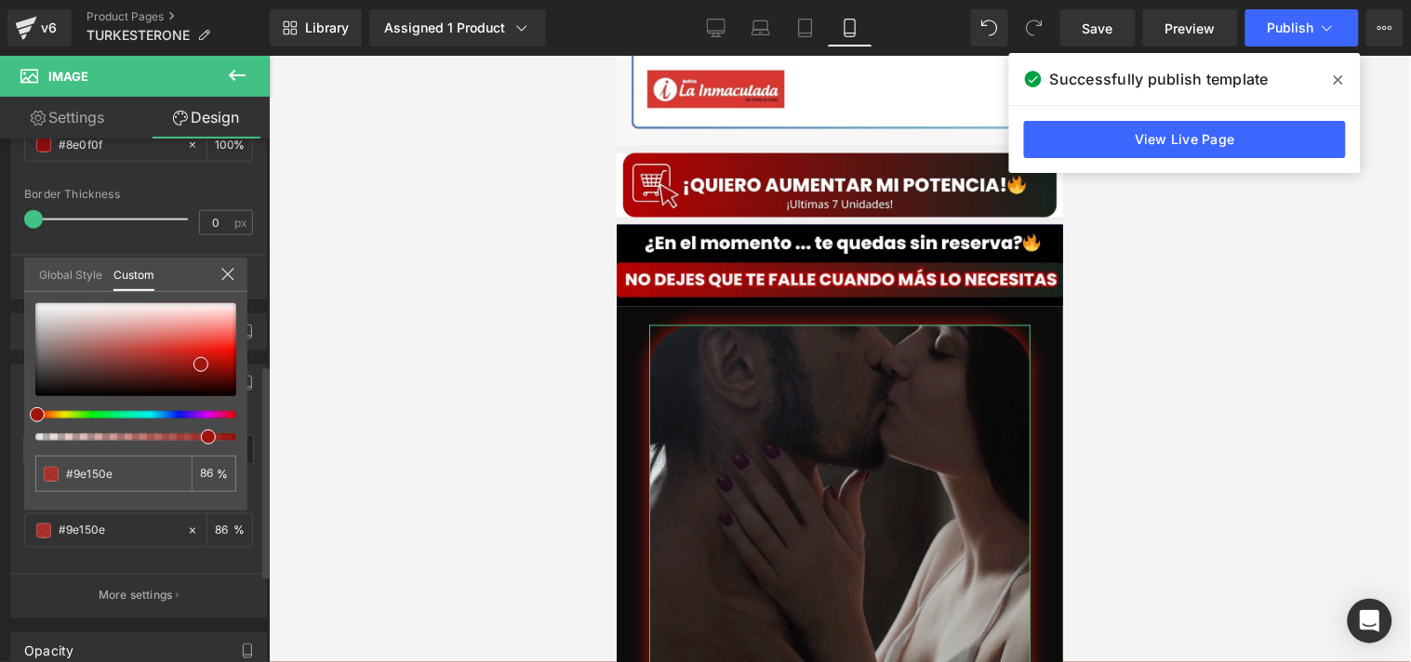
drag, startPoint x: 217, startPoint y: 433, endPoint x: 199, endPoint y: 433, distance: 17.7
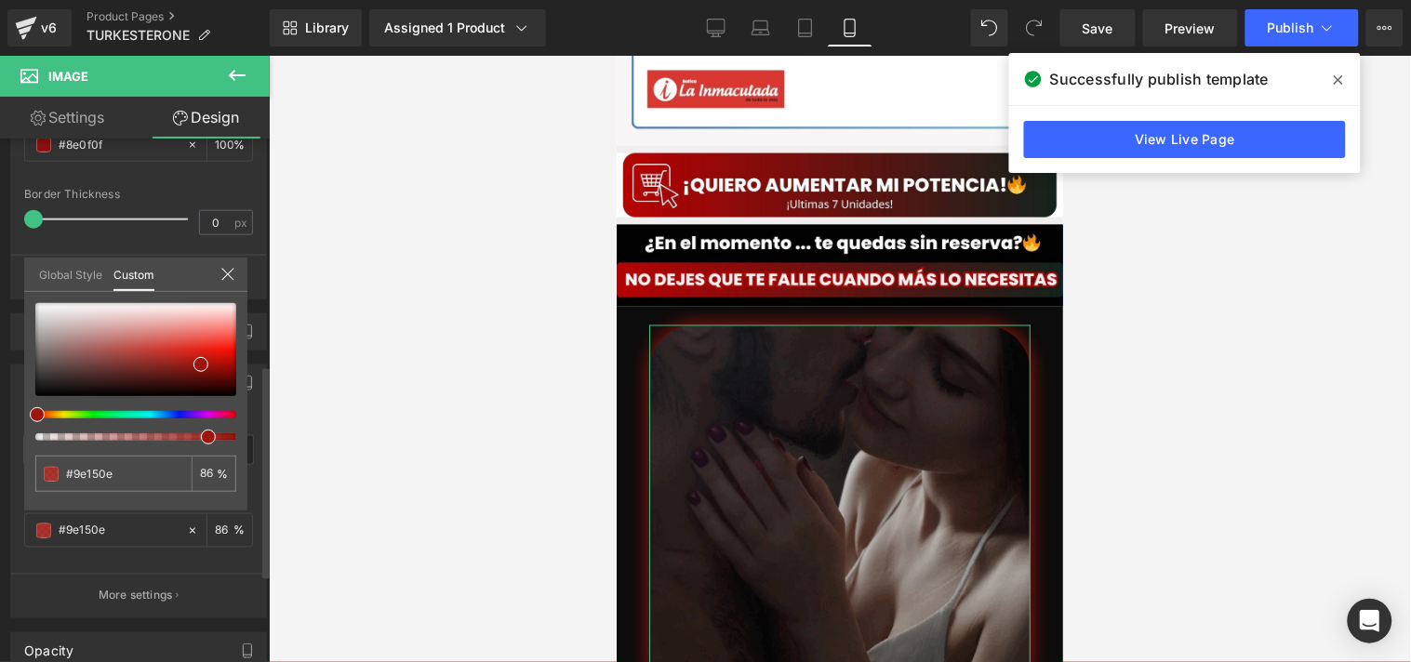
click at [199, 433] on div at bounding box center [128, 436] width 201 height 7
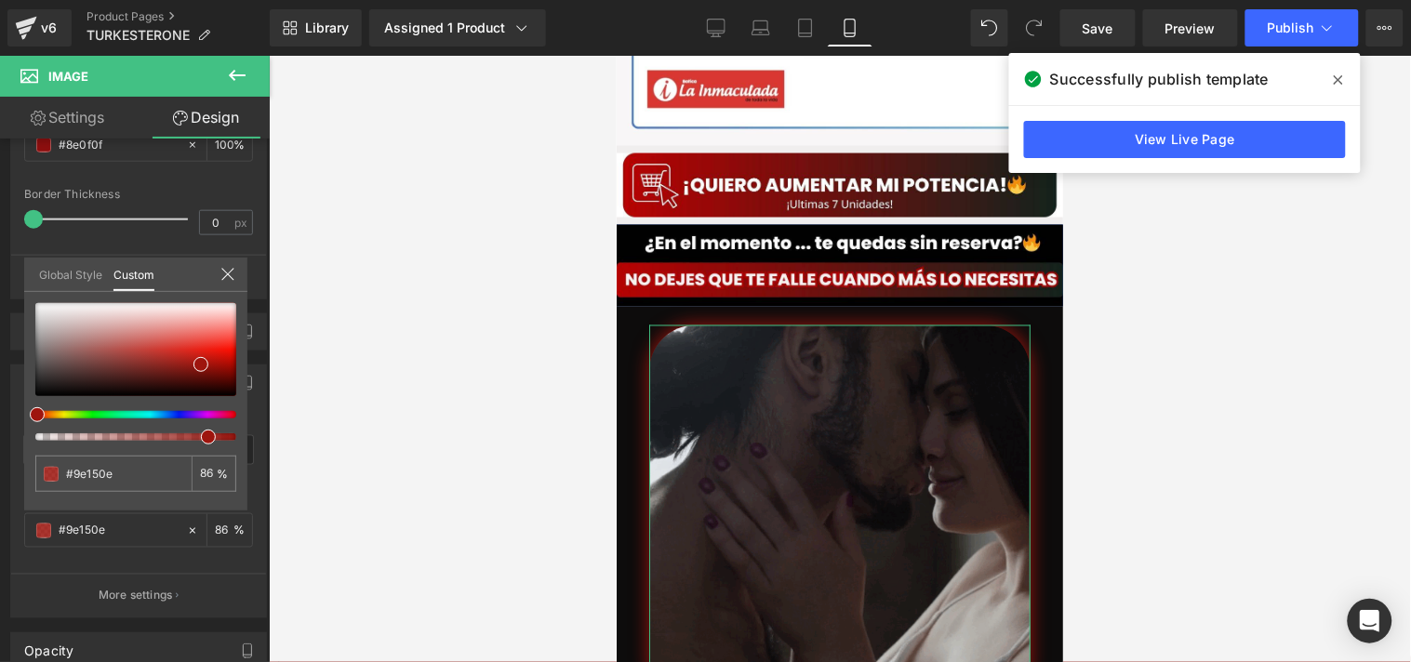
click at [484, 400] on div at bounding box center [840, 359] width 1142 height 607
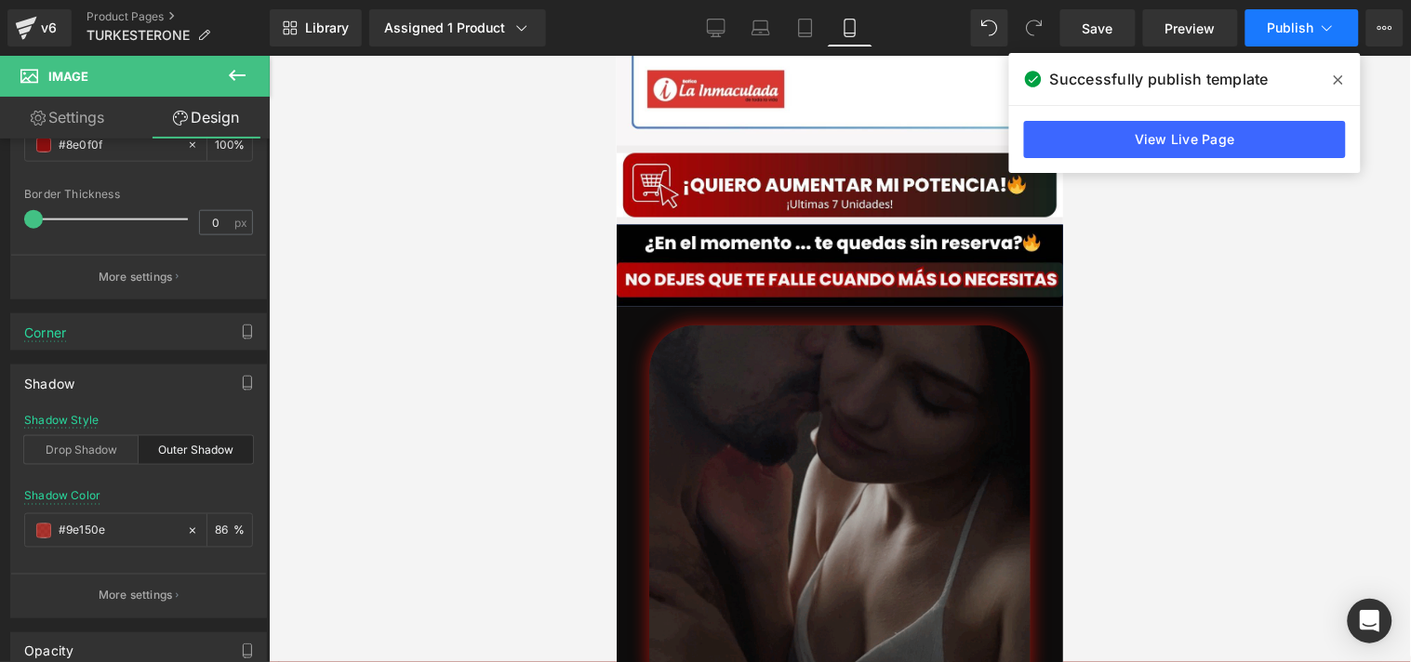
click at [1300, 24] on span "Publish" at bounding box center [1291, 27] width 47 height 15
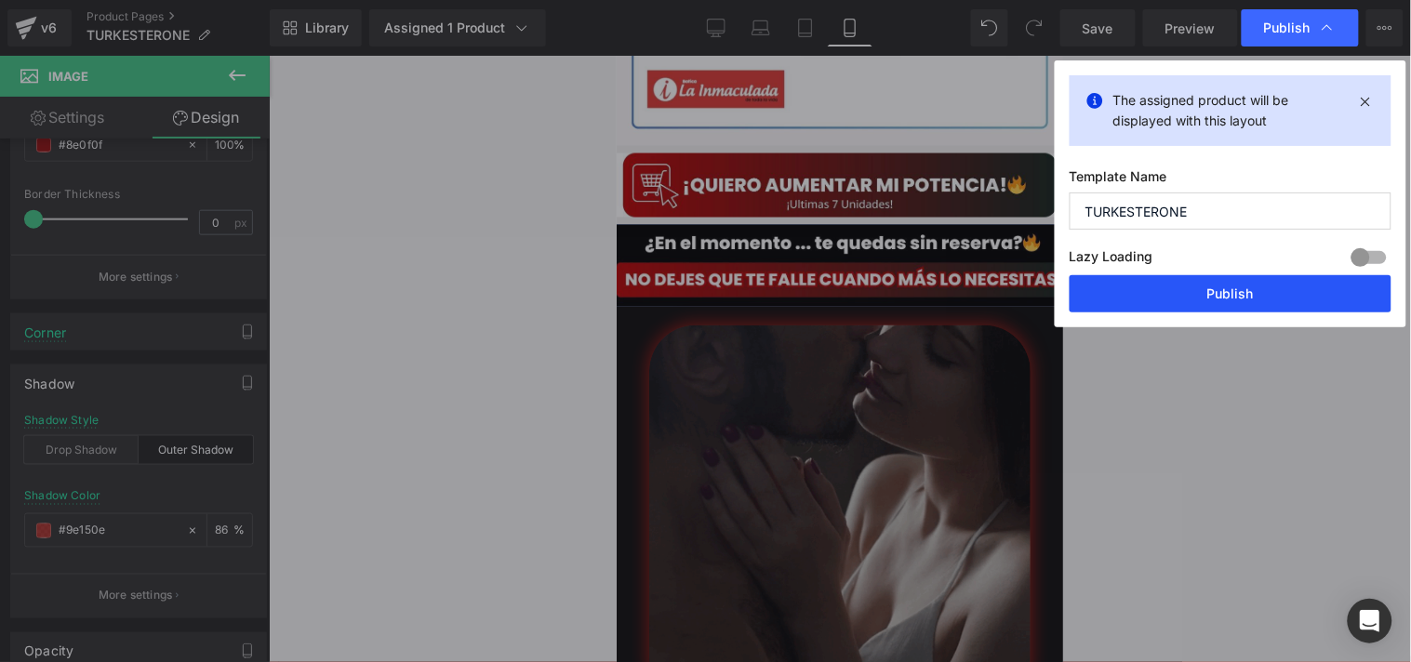
drag, startPoint x: 1128, startPoint y: 307, endPoint x: 326, endPoint y: 233, distance: 806.3
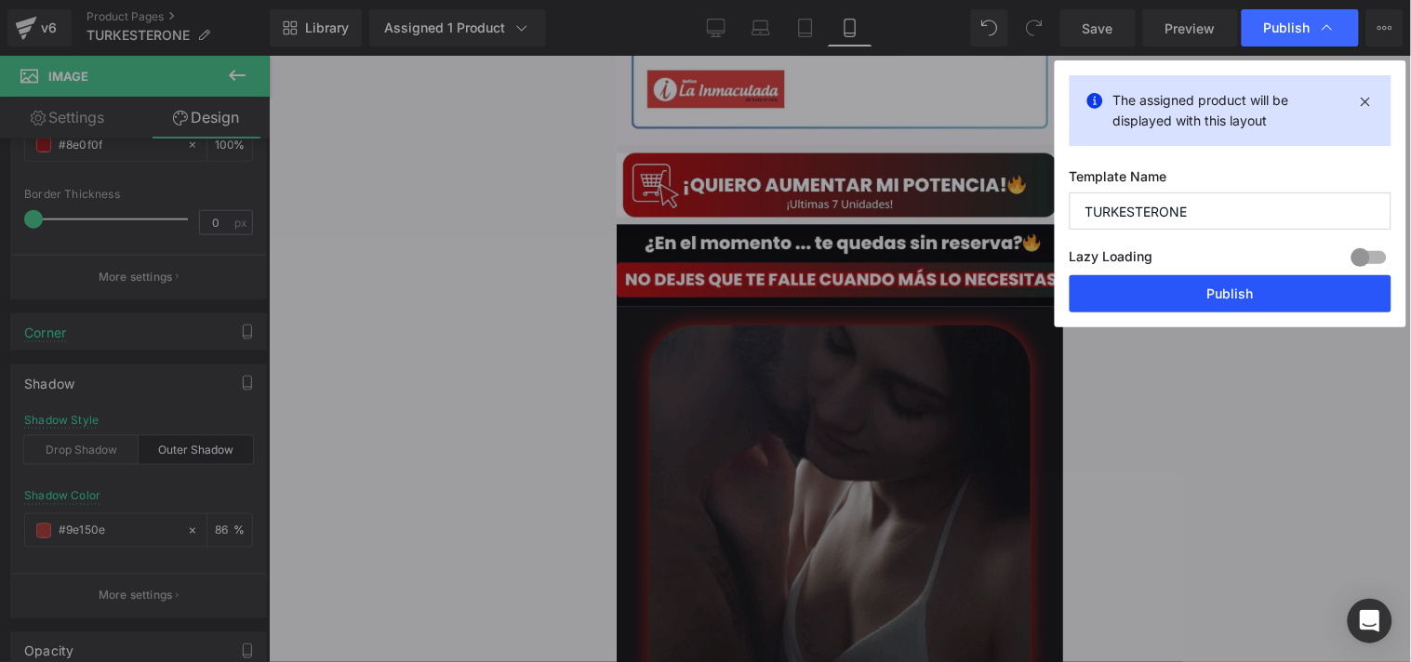
click at [1128, 307] on button "Publish" at bounding box center [1231, 293] width 322 height 37
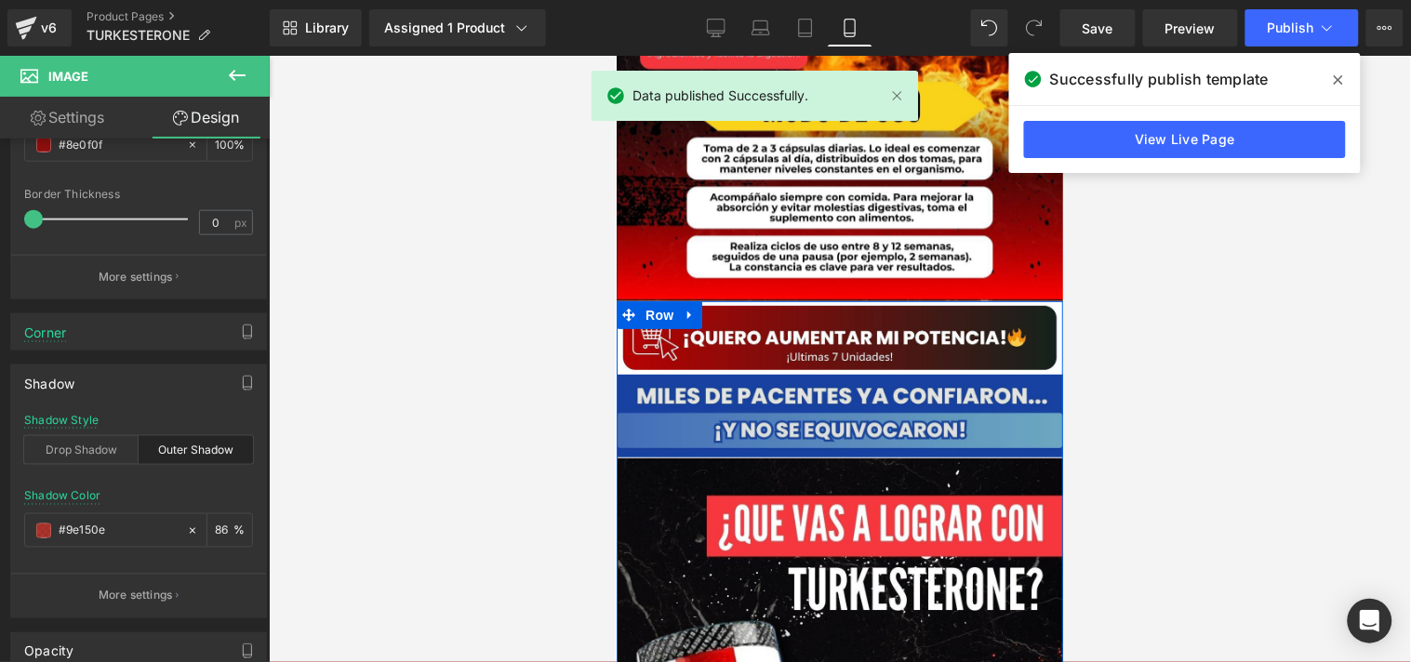
scroll to position [5523, 0]
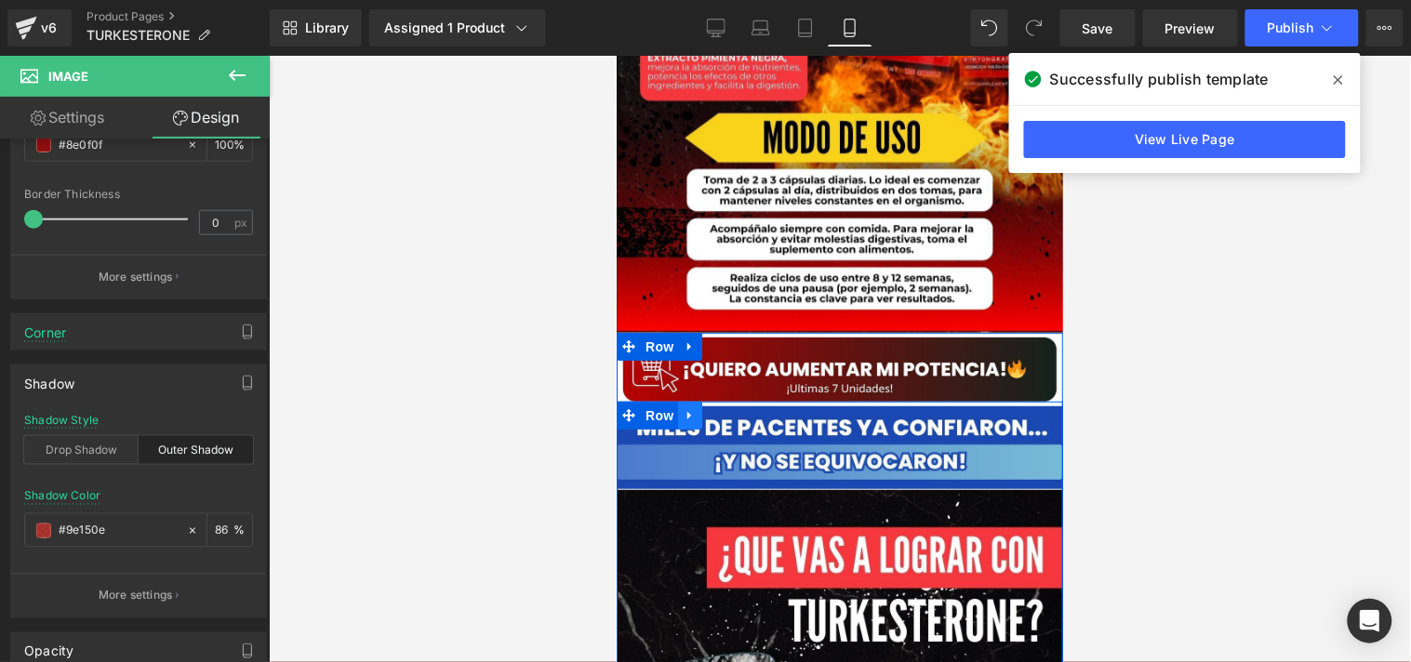
click at [683, 407] on icon at bounding box center [689, 414] width 13 height 14
click at [731, 408] on icon at bounding box center [737, 414] width 13 height 13
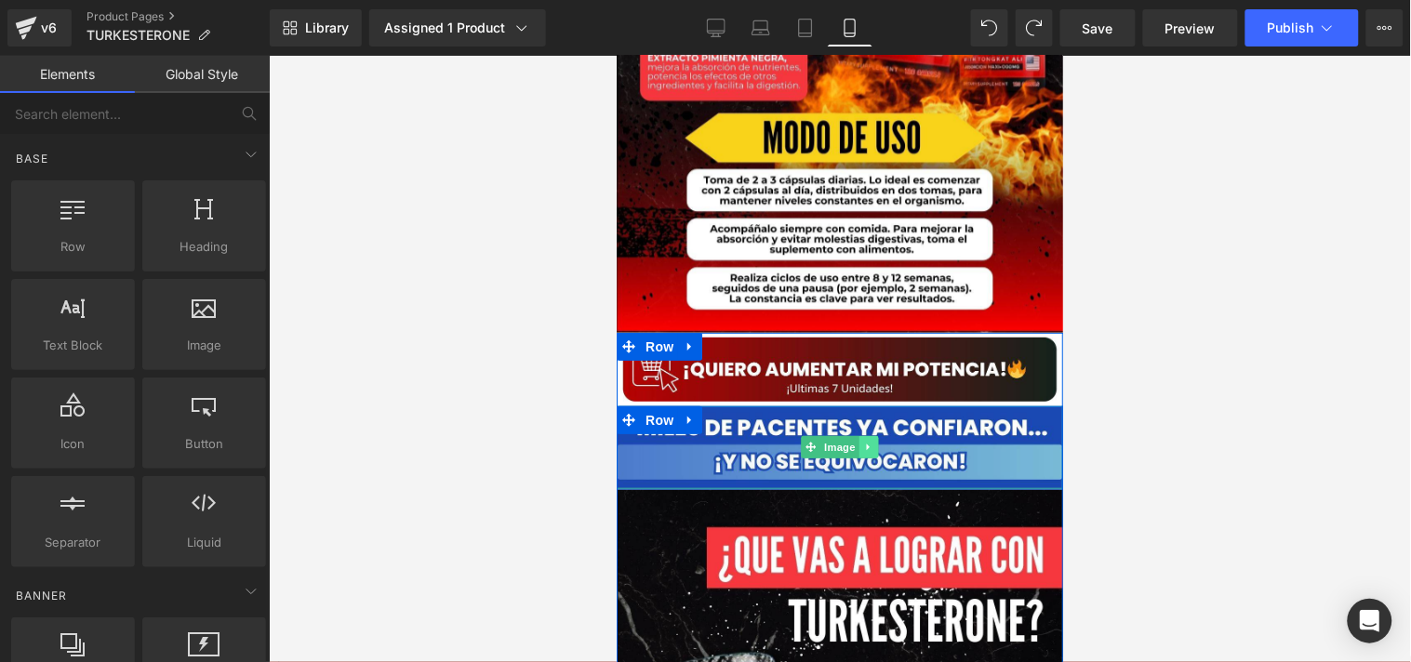
click at [863, 441] on icon at bounding box center [868, 446] width 10 height 11
click at [873, 441] on icon at bounding box center [878, 446] width 10 height 11
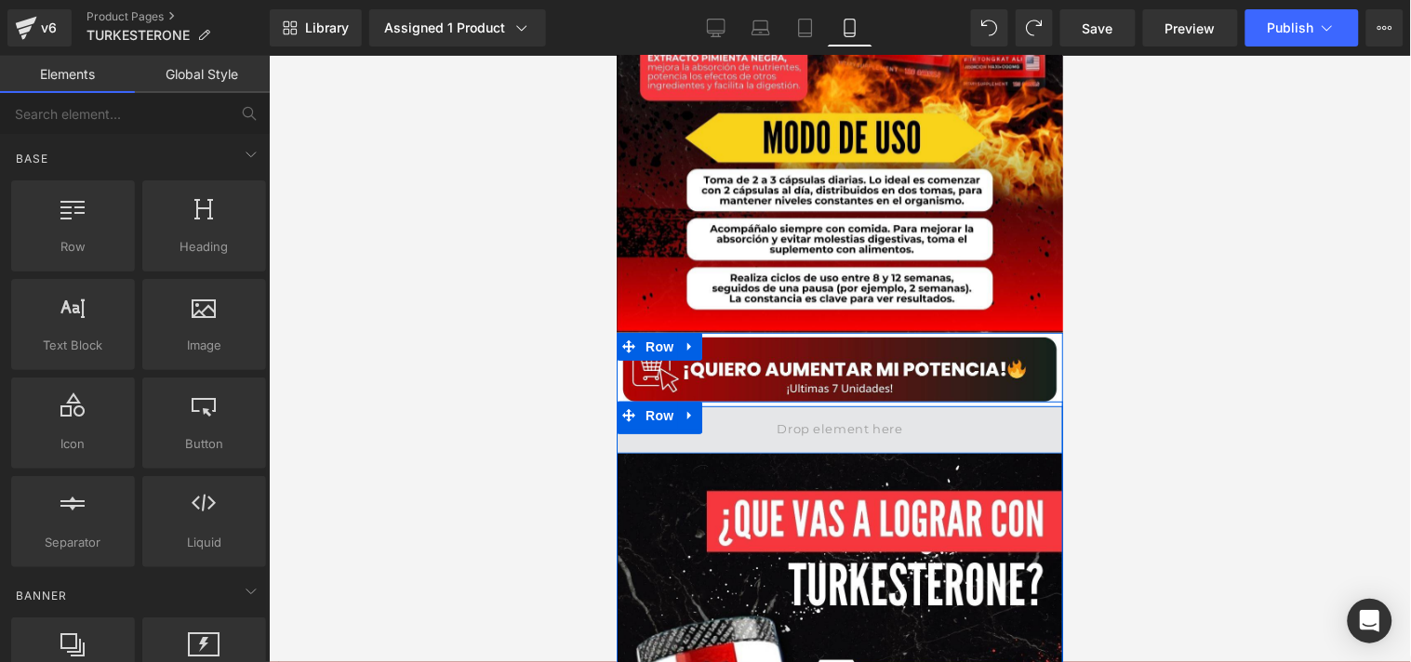
click at [766, 406] on span at bounding box center [839, 429] width 447 height 47
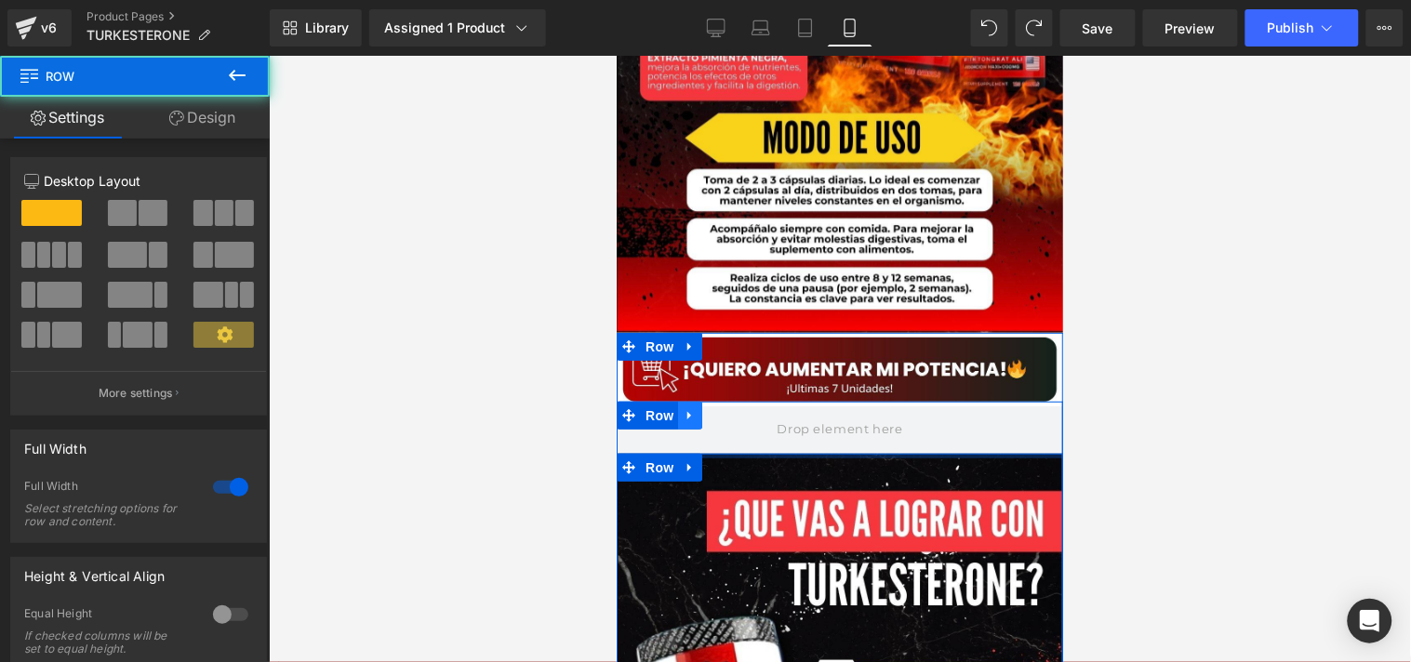
drag, startPoint x: 754, startPoint y: 423, endPoint x: 677, endPoint y: 385, distance: 86.1
click at [762, 406] on span at bounding box center [839, 429] width 447 height 47
click at [683, 407] on icon at bounding box center [689, 414] width 13 height 14
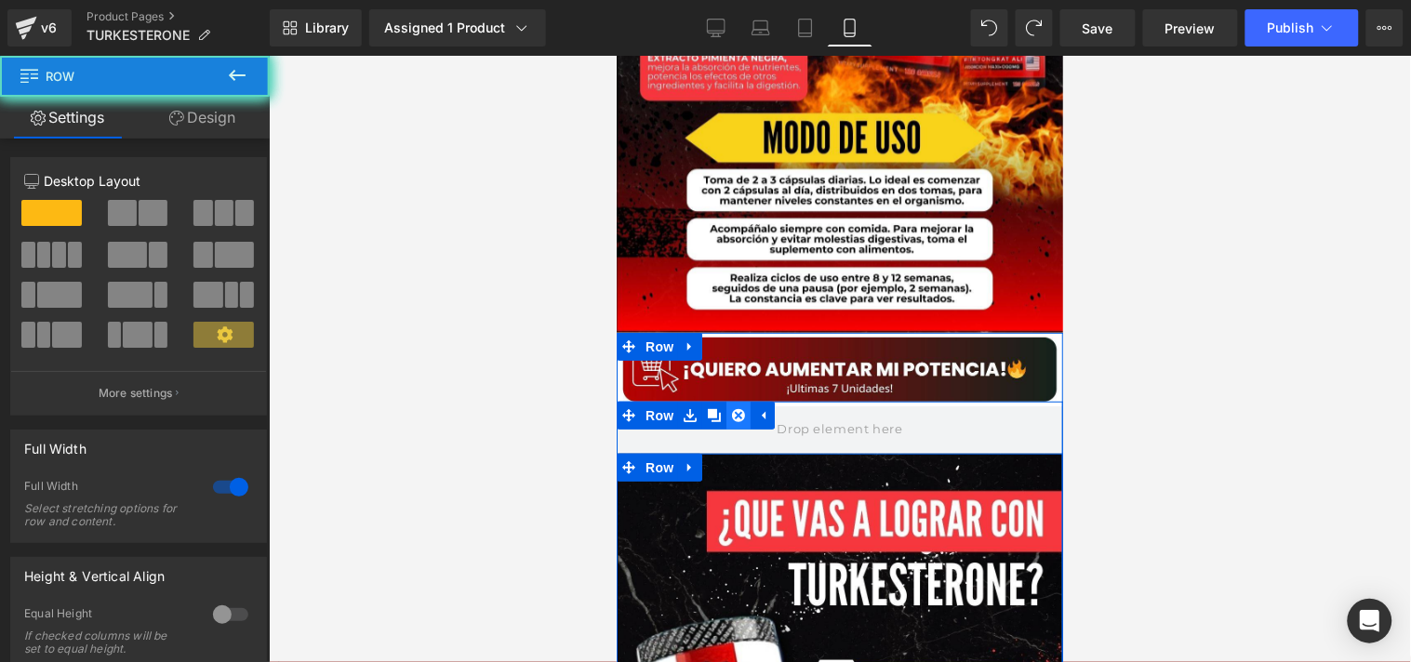
click at [731, 408] on icon at bounding box center [737, 414] width 13 height 13
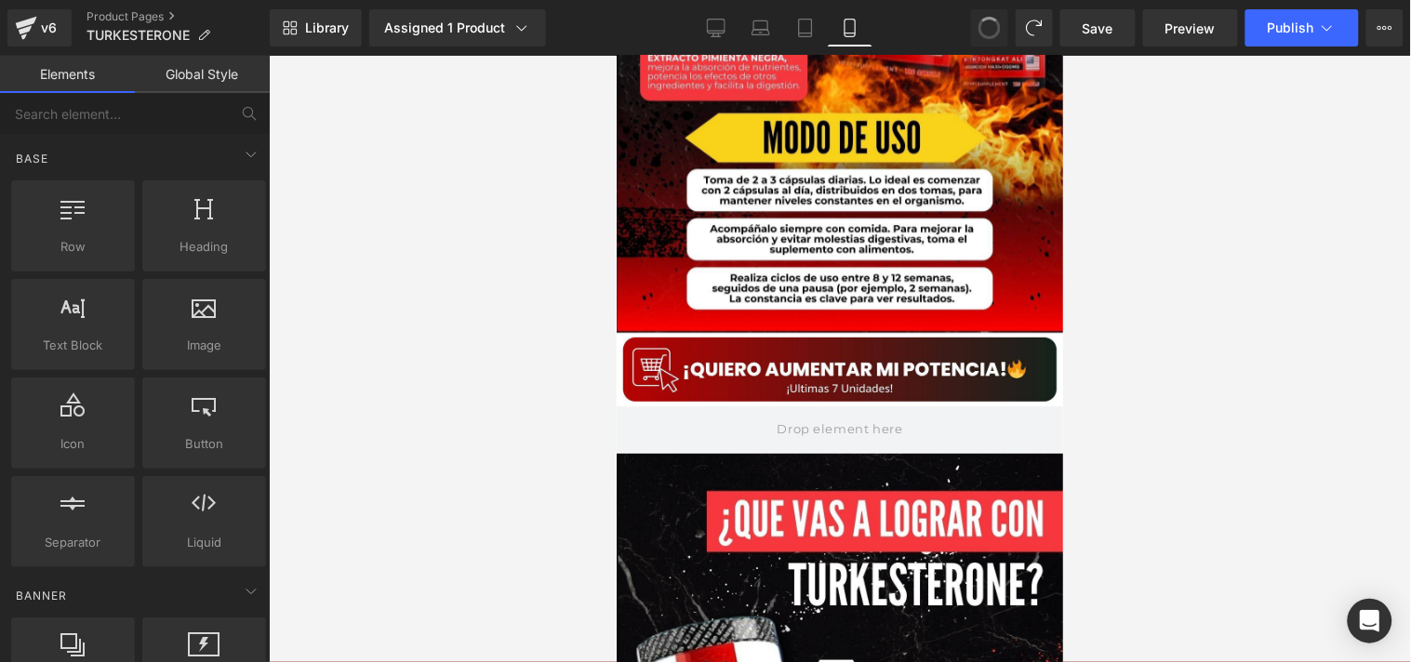
click at [1126, 425] on div at bounding box center [840, 359] width 1142 height 607
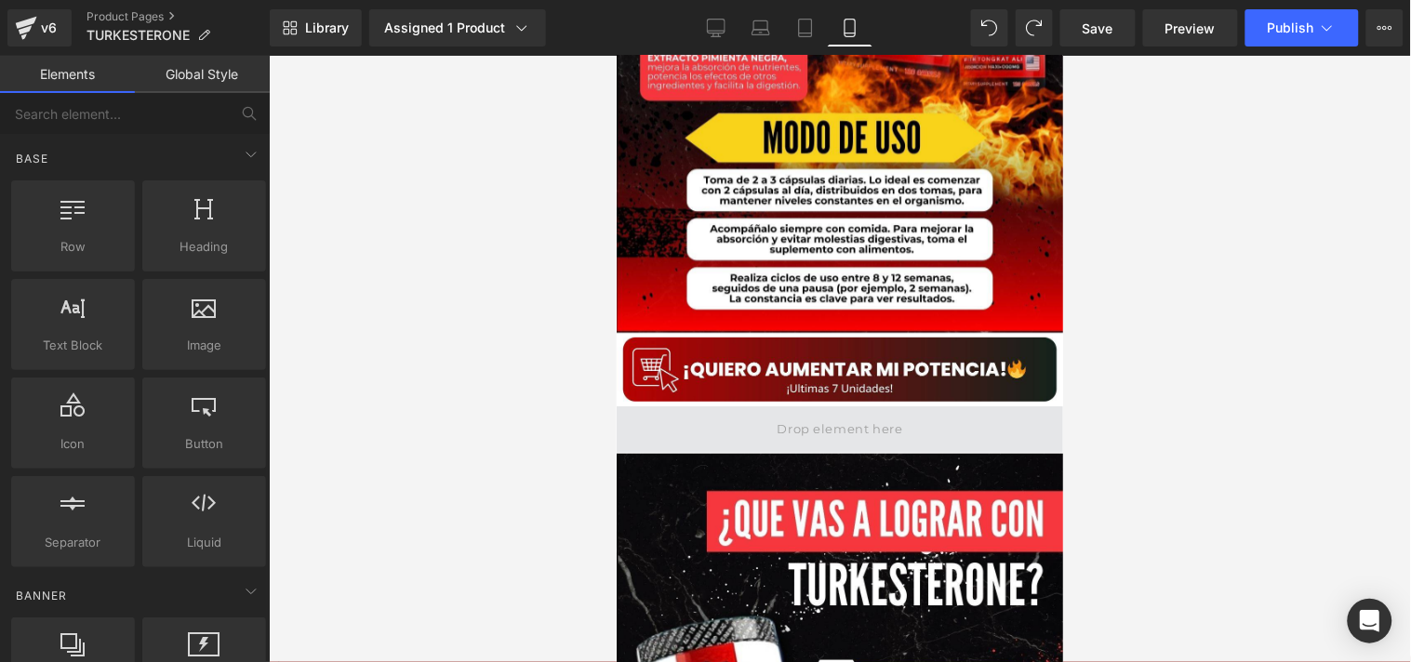
click at [816, 413] on span at bounding box center [838, 428] width 139 height 31
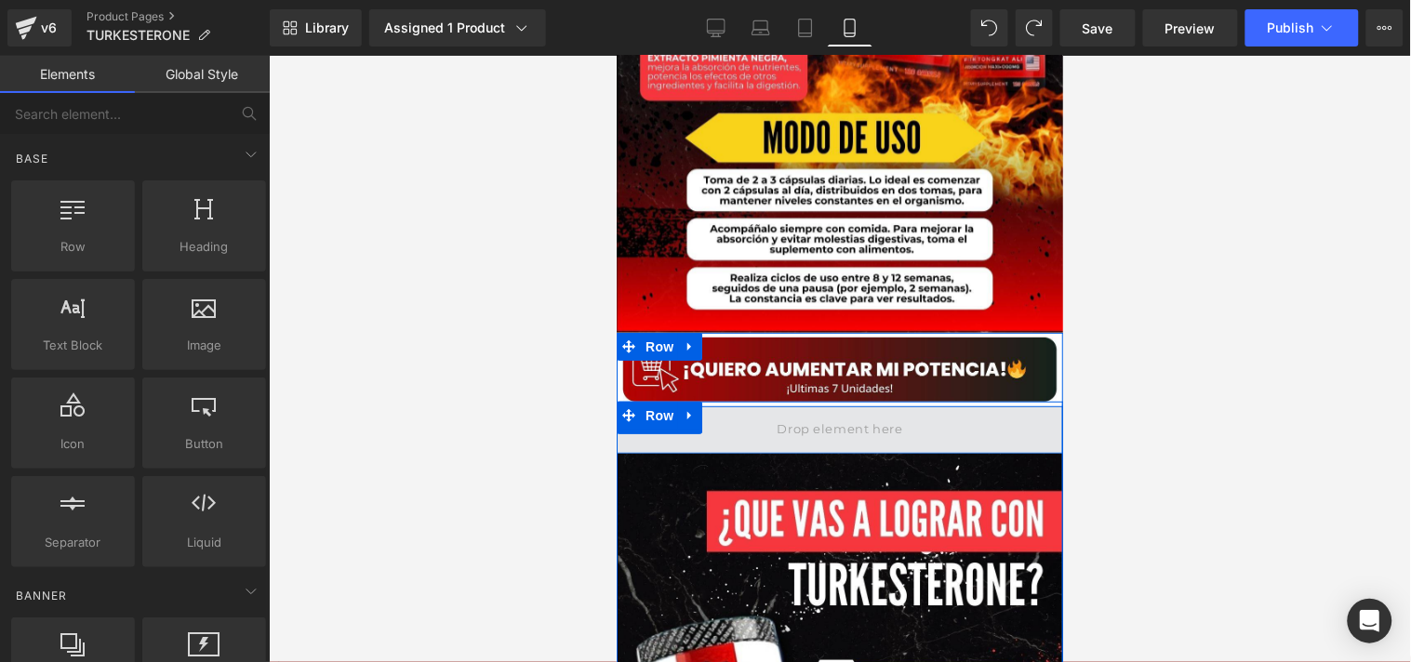
click at [794, 413] on span at bounding box center [838, 428] width 139 height 31
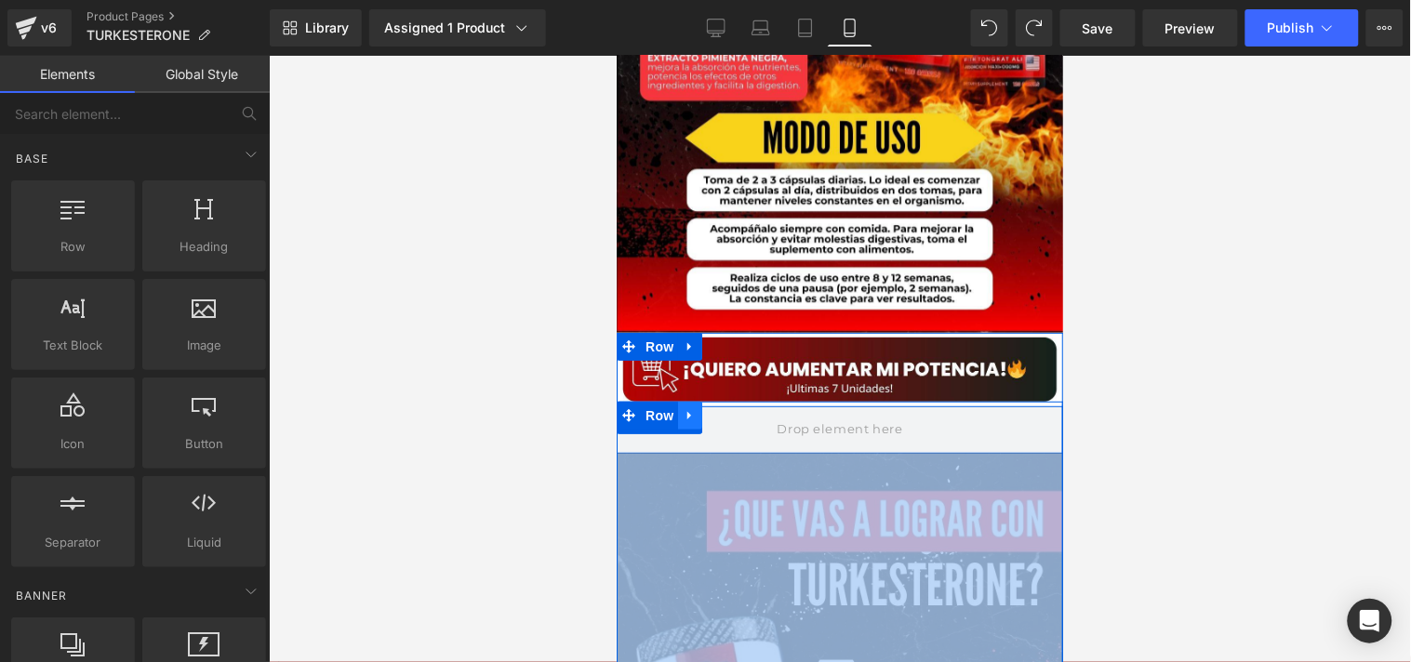
click at [687, 407] on icon at bounding box center [689, 414] width 13 height 14
click at [727, 401] on link at bounding box center [738, 415] width 24 height 28
